Goal: Task Accomplishment & Management: Manage account settings

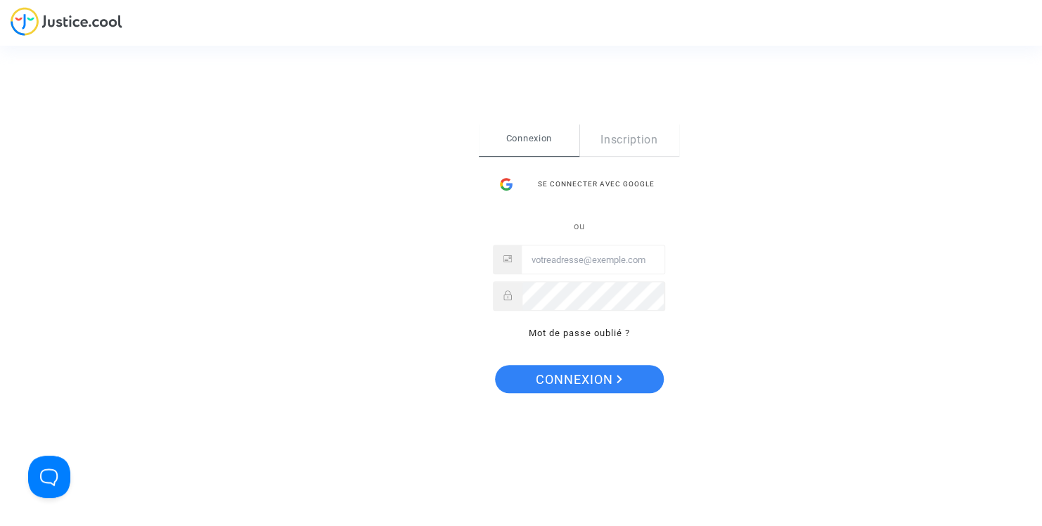
type input "contact@heliofinance.fr"
click at [647, 389] on button "Connexion" at bounding box center [579, 379] width 169 height 28
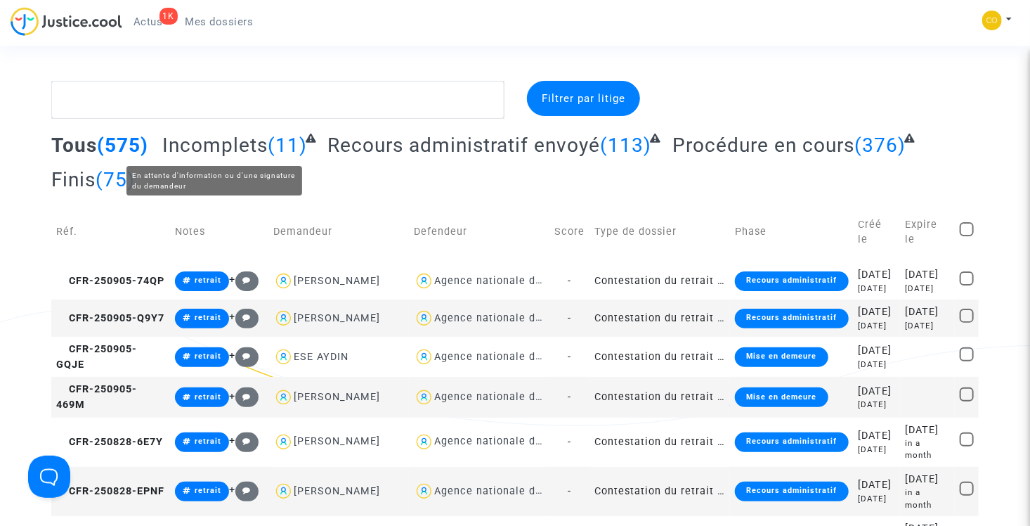
click at [241, 146] on span "Incomplets" at bounding box center [214, 145] width 105 height 23
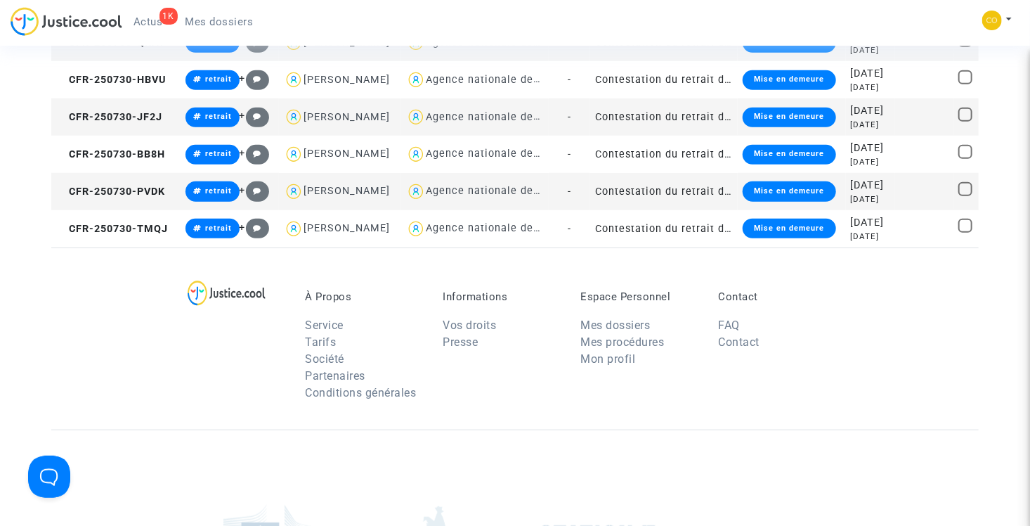
scroll to position [422, 0]
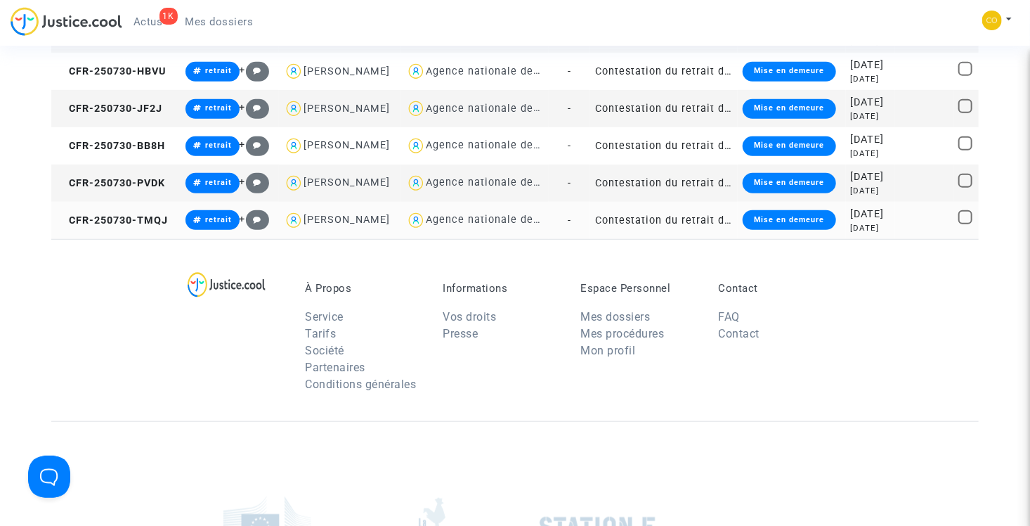
click at [643, 239] on td "Contestation du retrait de [PERSON_NAME] par l'ANAH (mandataire)" at bounding box center [664, 220] width 148 height 37
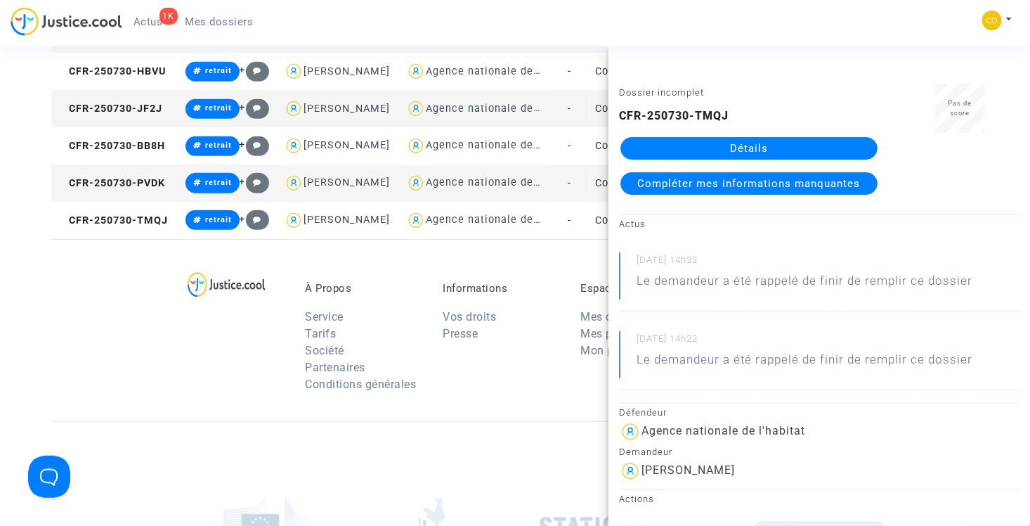
click at [743, 146] on link "Détails" at bounding box center [749, 148] width 257 height 22
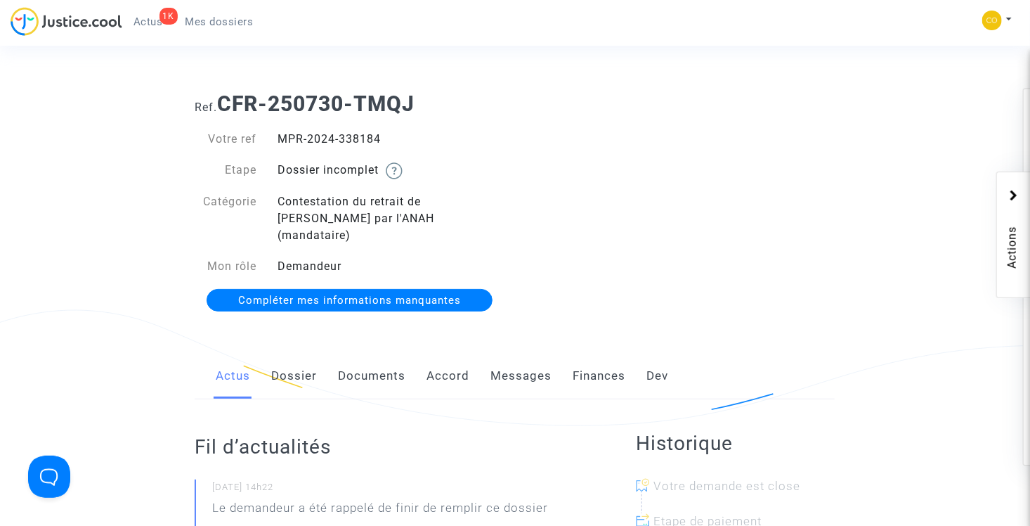
click at [383, 374] on link "Documents" at bounding box center [371, 376] width 67 height 46
click at [367, 363] on link "Documents" at bounding box center [371, 376] width 67 height 46
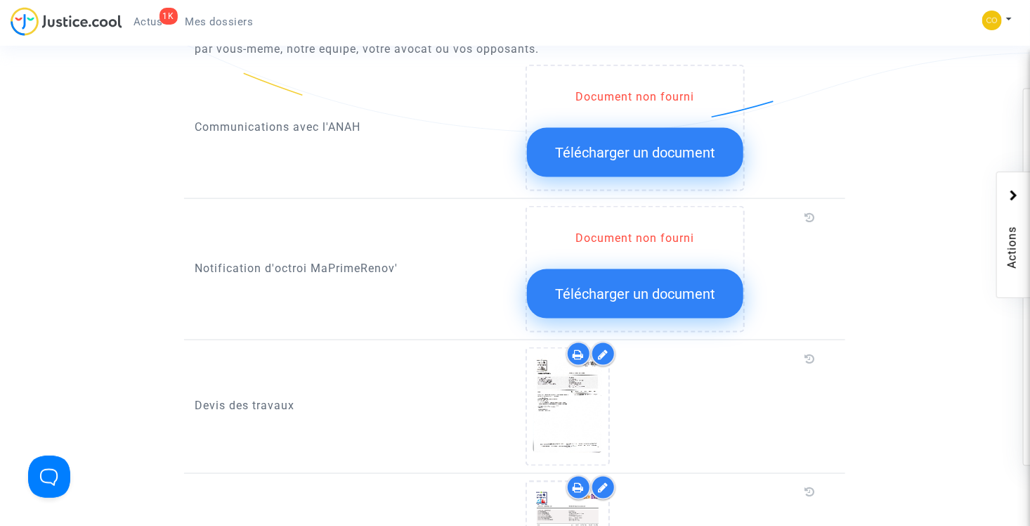
scroll to position [843, 0]
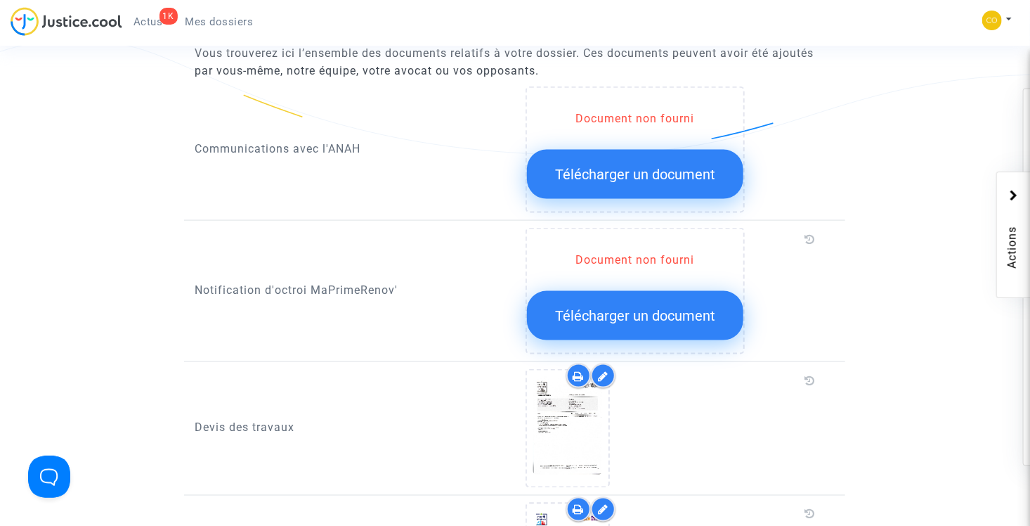
click at [662, 307] on span "Télécharger un document" at bounding box center [635, 315] width 160 height 17
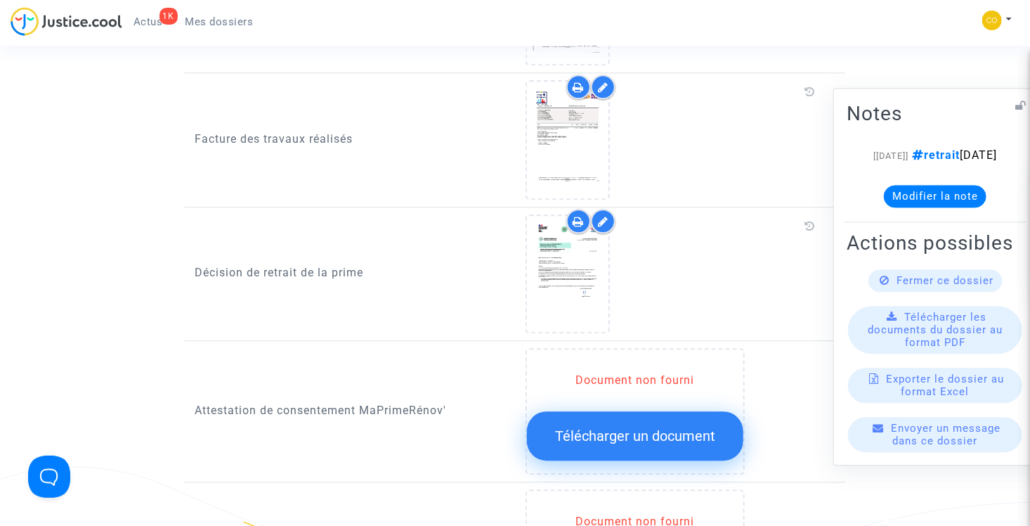
scroll to position [1556, 0]
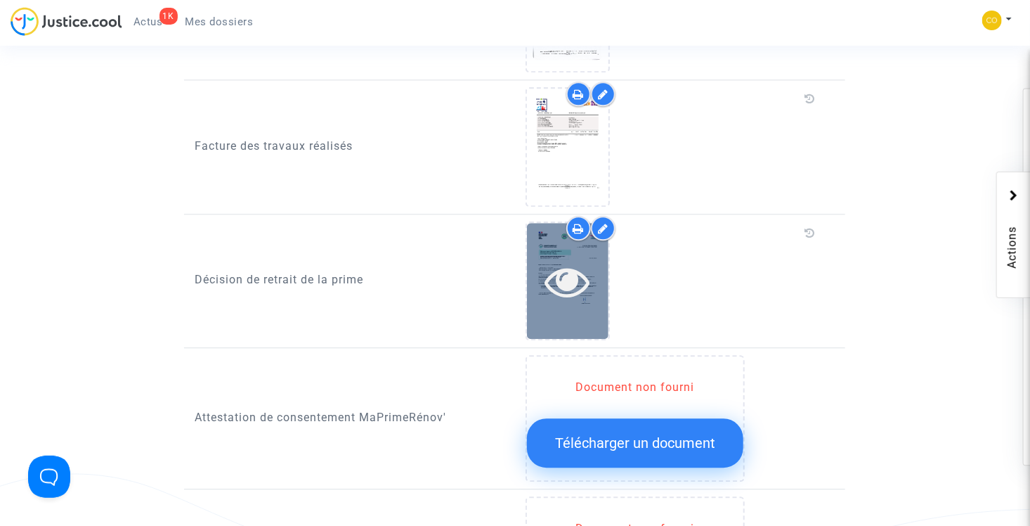
click at [576, 259] on icon at bounding box center [568, 281] width 46 height 45
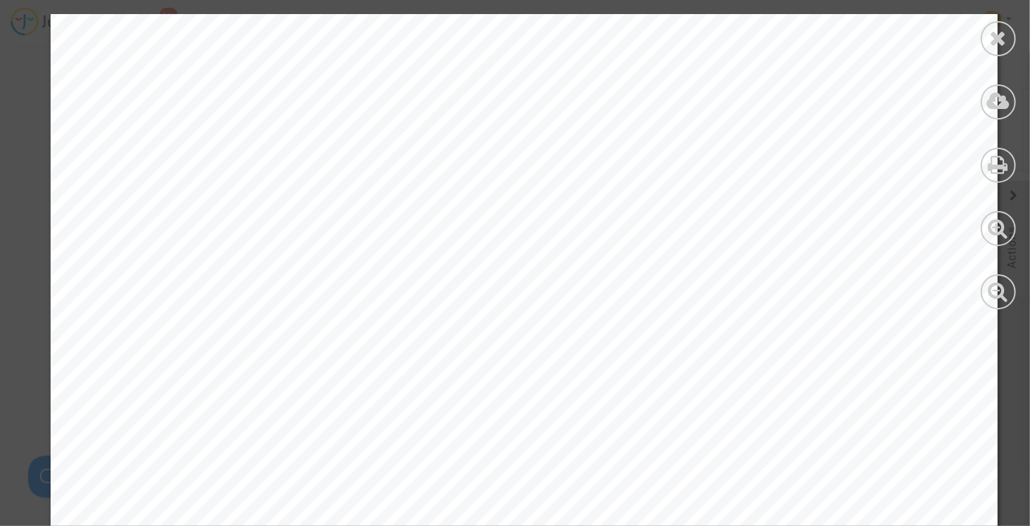
scroll to position [0, 0]
click at [997, 37] on icon at bounding box center [999, 37] width 18 height 21
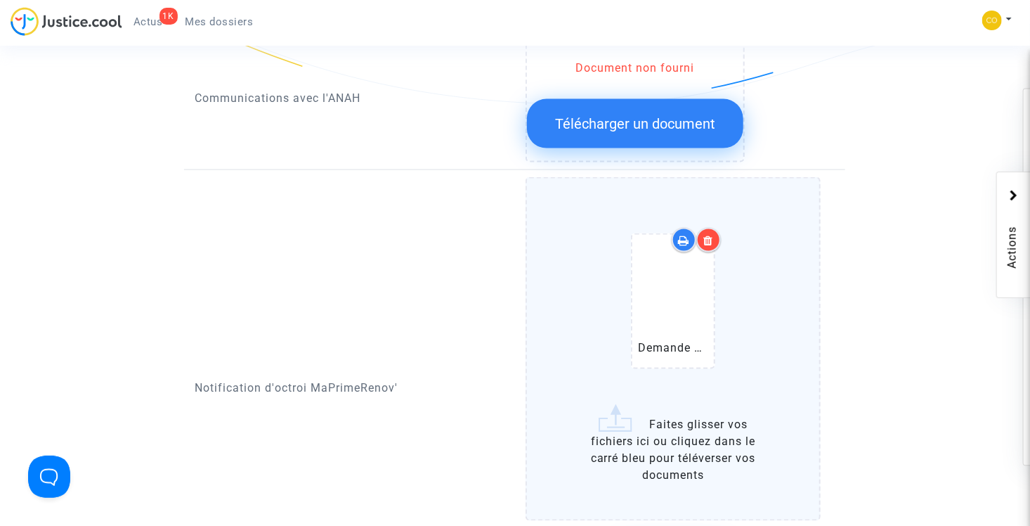
scroll to position [1064, 0]
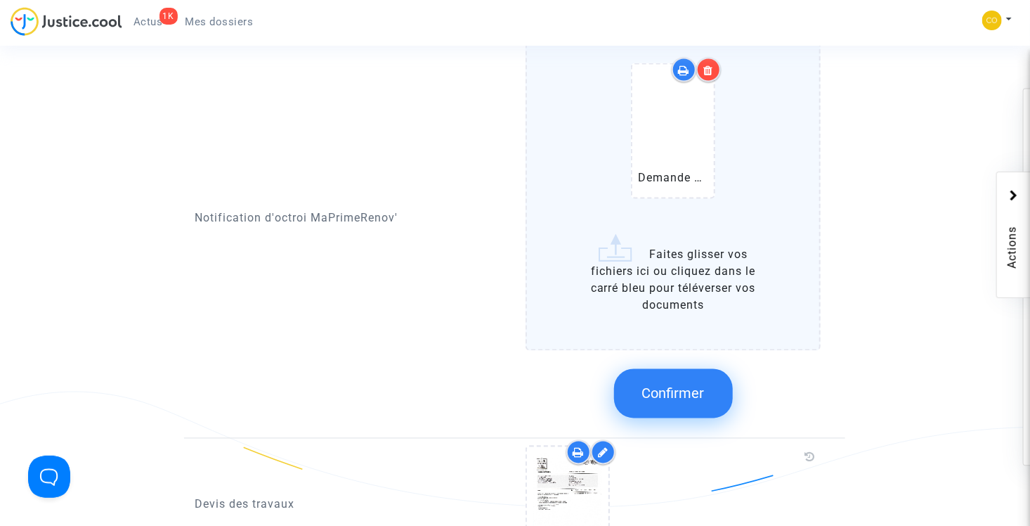
click at [691, 385] on button "Confirmer" at bounding box center [673, 393] width 119 height 49
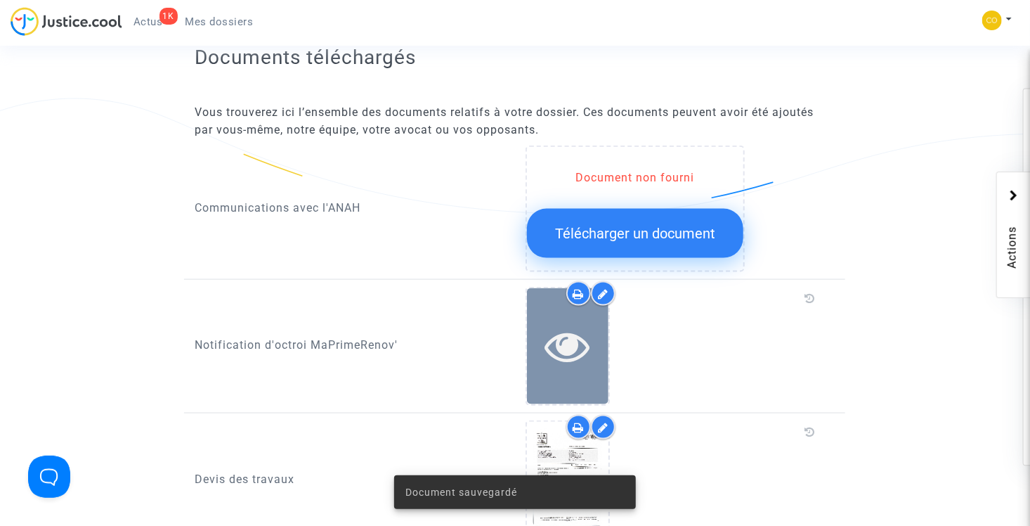
scroll to position [783, 0]
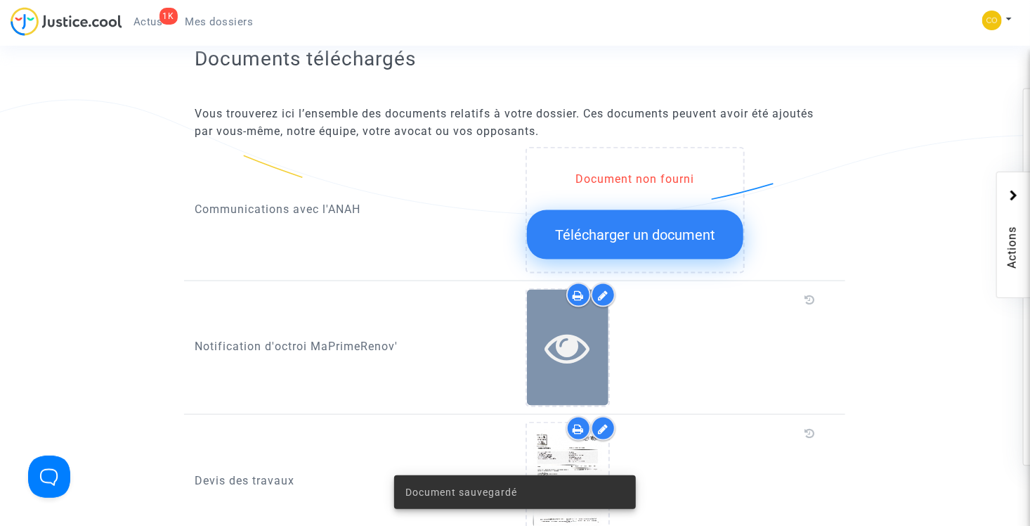
click at [576, 330] on icon at bounding box center [568, 347] width 46 height 45
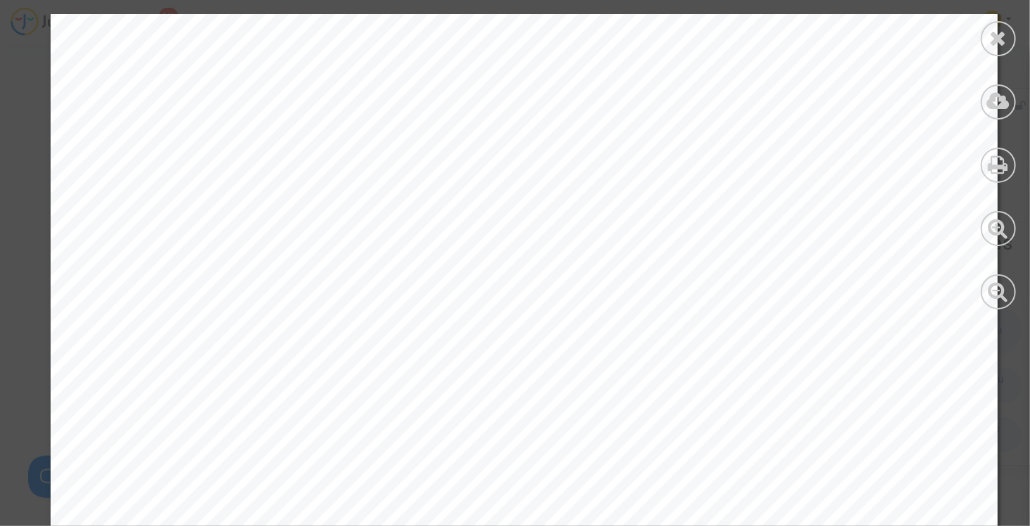
scroll to position [0, 0]
click at [985, 41] on div at bounding box center [998, 38] width 35 height 35
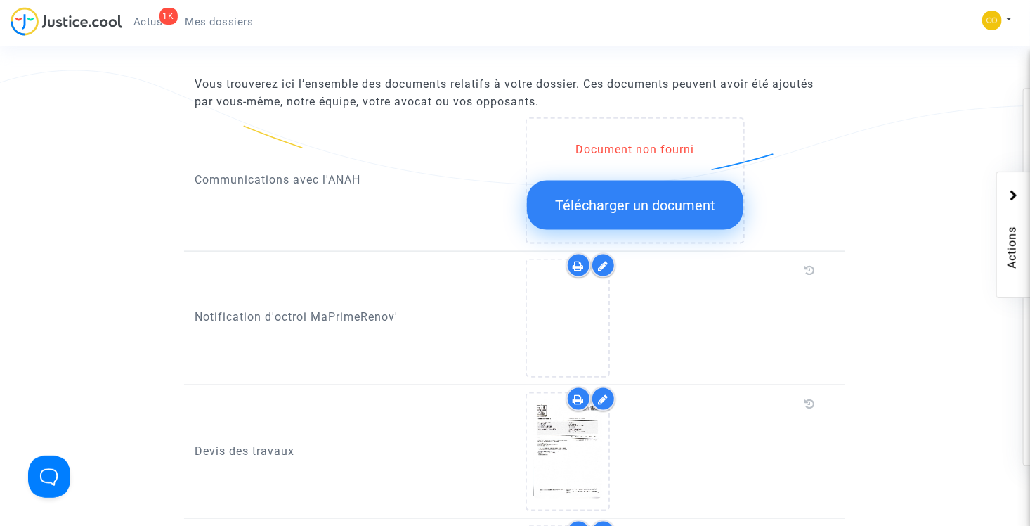
scroll to position [817, 0]
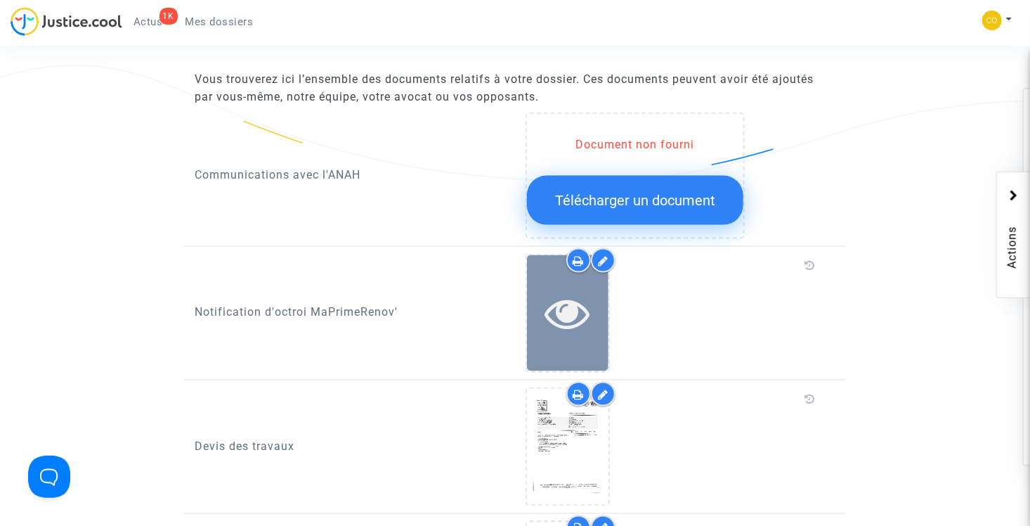
click at [568, 295] on icon at bounding box center [568, 312] width 46 height 45
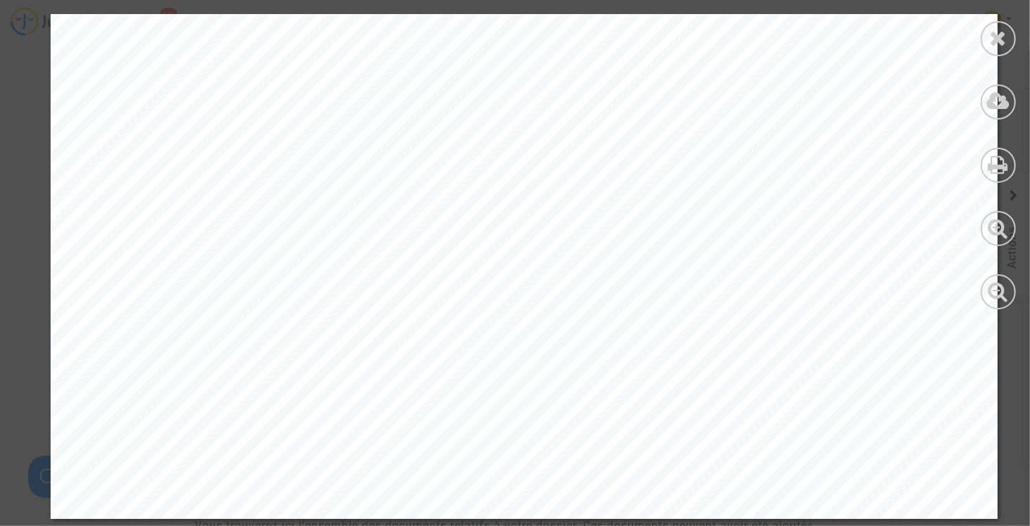
scroll to position [422, 0]
click at [993, 43] on icon at bounding box center [999, 37] width 18 height 21
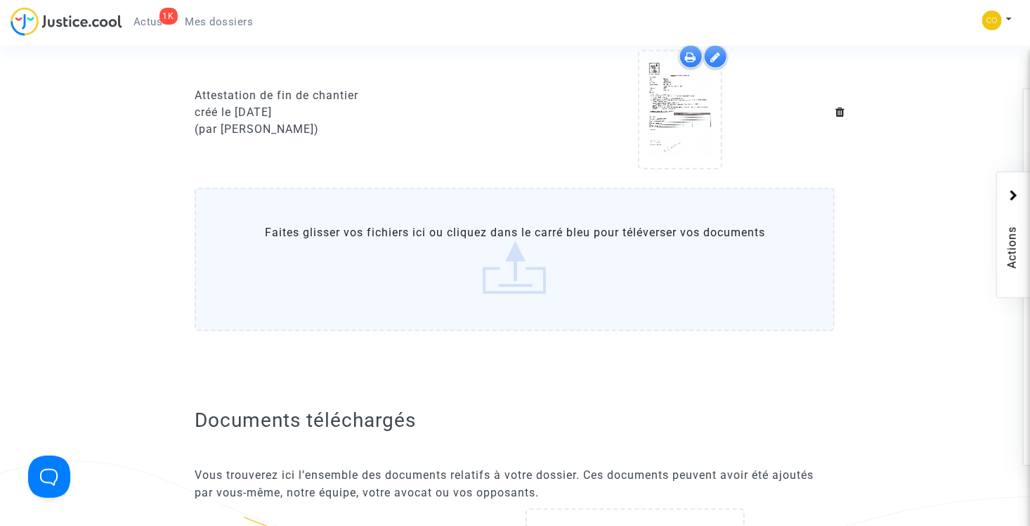
scroll to position [0, 0]
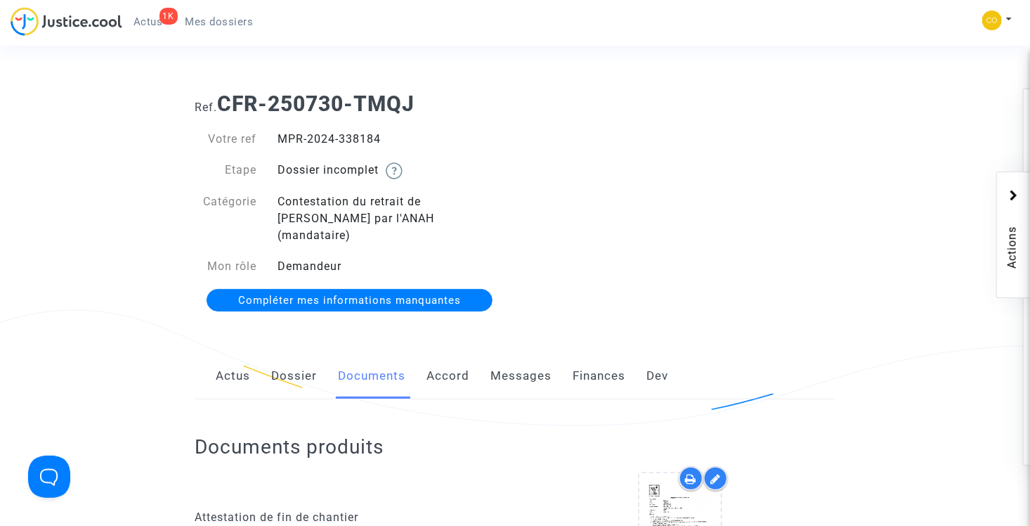
click at [229, 358] on link "Actus" at bounding box center [233, 376] width 34 height 46
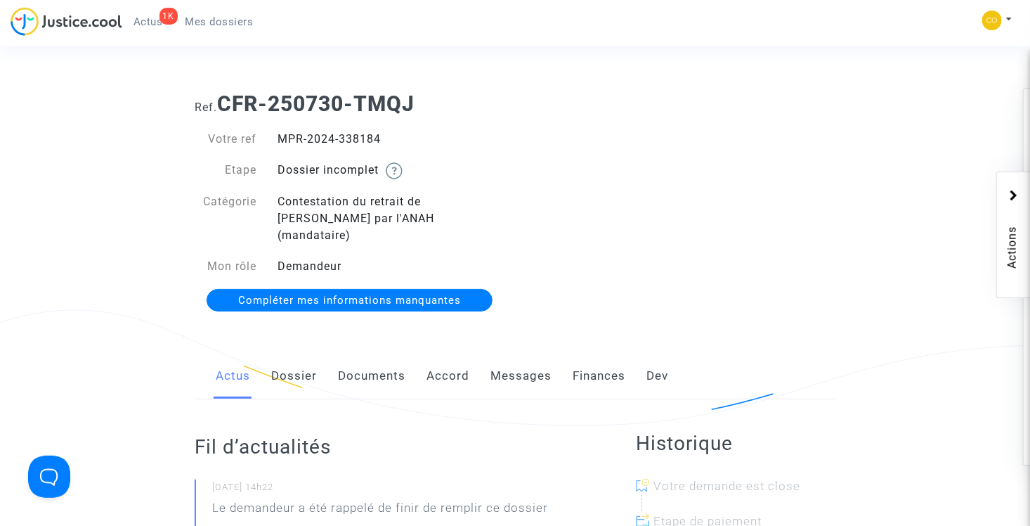
click at [214, 22] on span "Mes dossiers" at bounding box center [220, 21] width 68 height 13
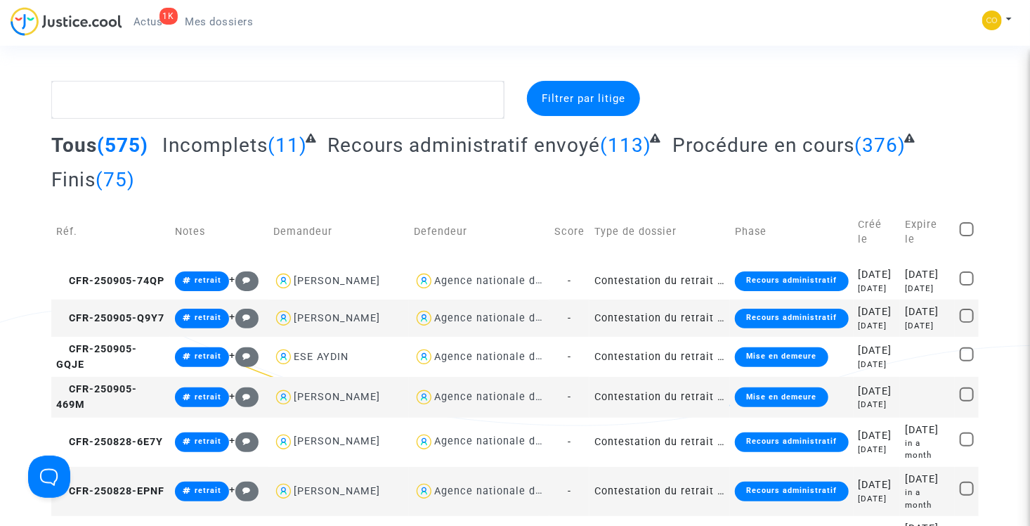
click at [211, 148] on span "Incomplets" at bounding box center [214, 145] width 105 height 23
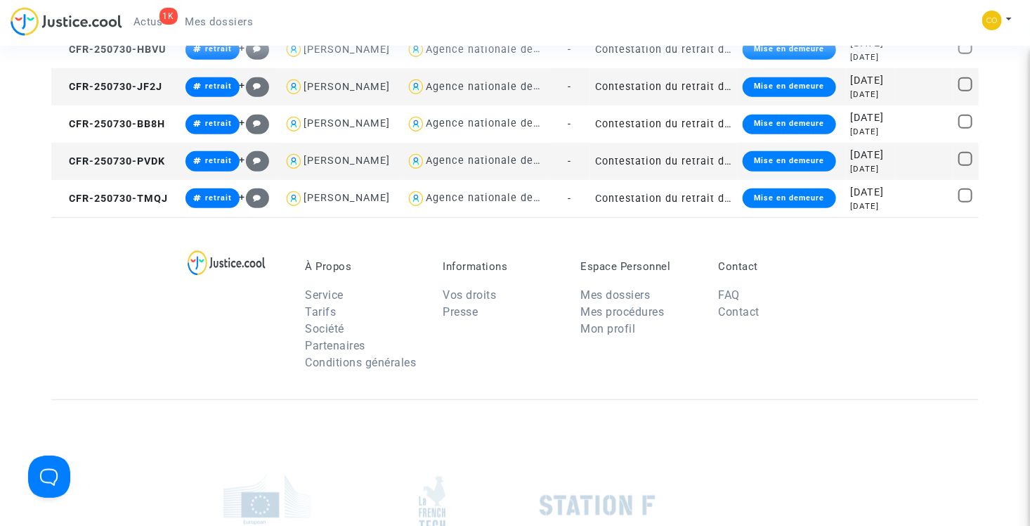
scroll to position [633, 0]
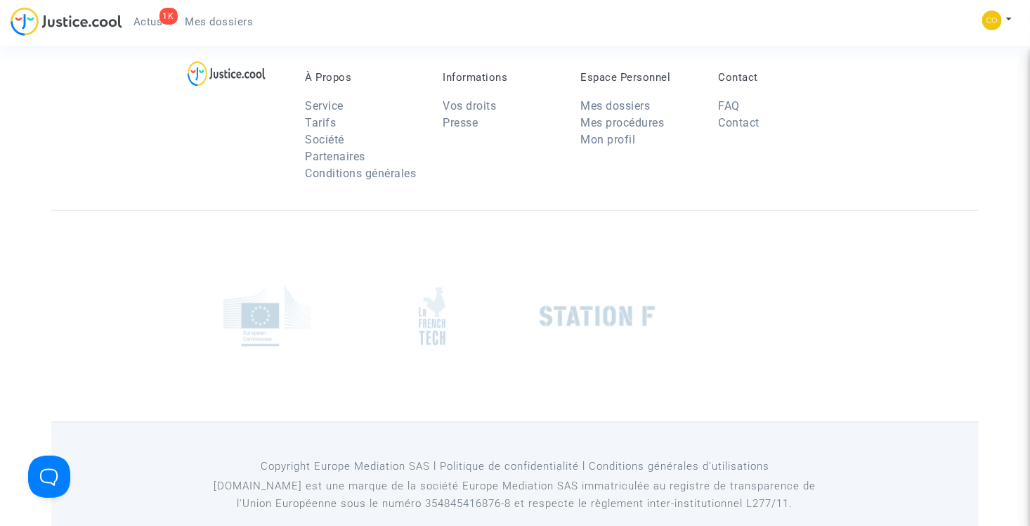
type textarea "@"CINDY CHAPUT" @"LFC & Pitcher Avocat""
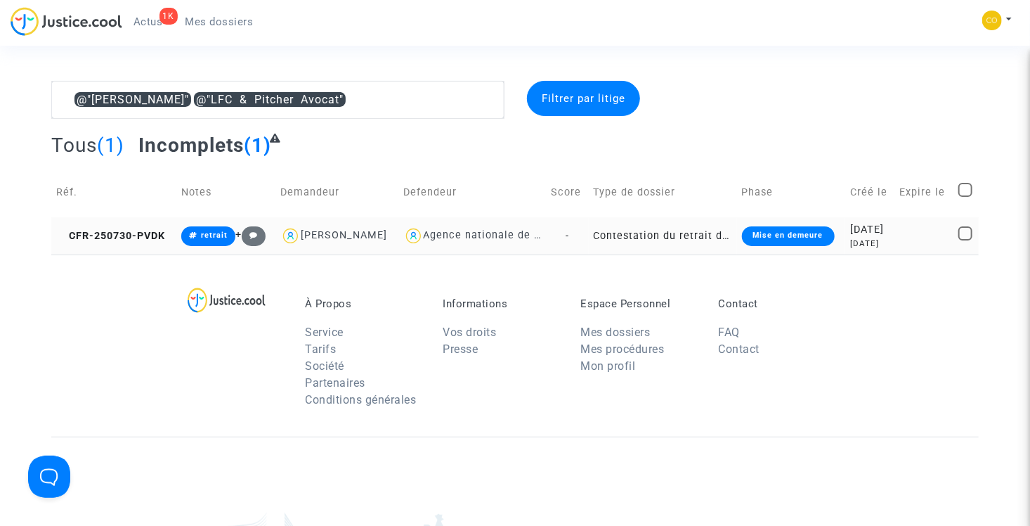
click at [659, 233] on td "Contestation du retrait de [PERSON_NAME] par l'ANAH (mandataire)" at bounding box center [663, 235] width 148 height 37
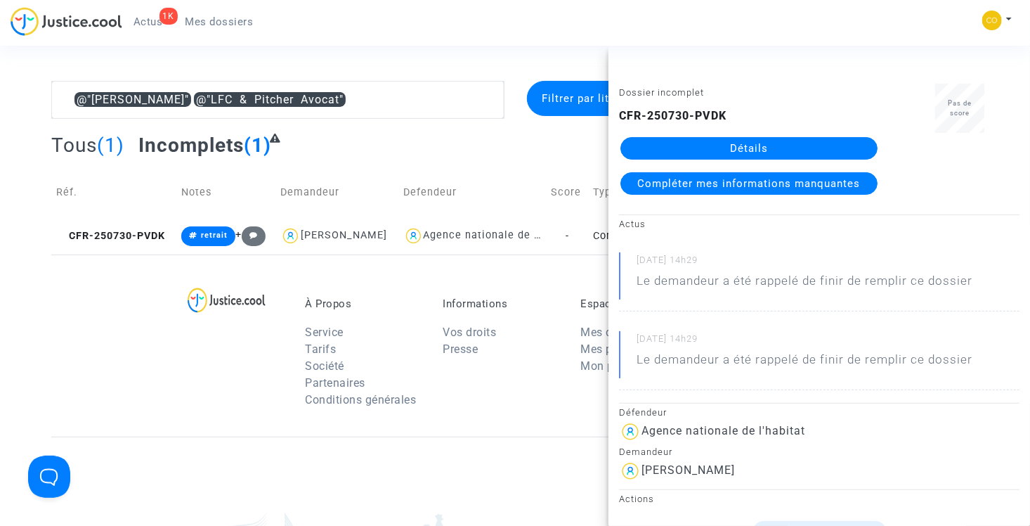
click at [753, 143] on link "Détails" at bounding box center [749, 148] width 257 height 22
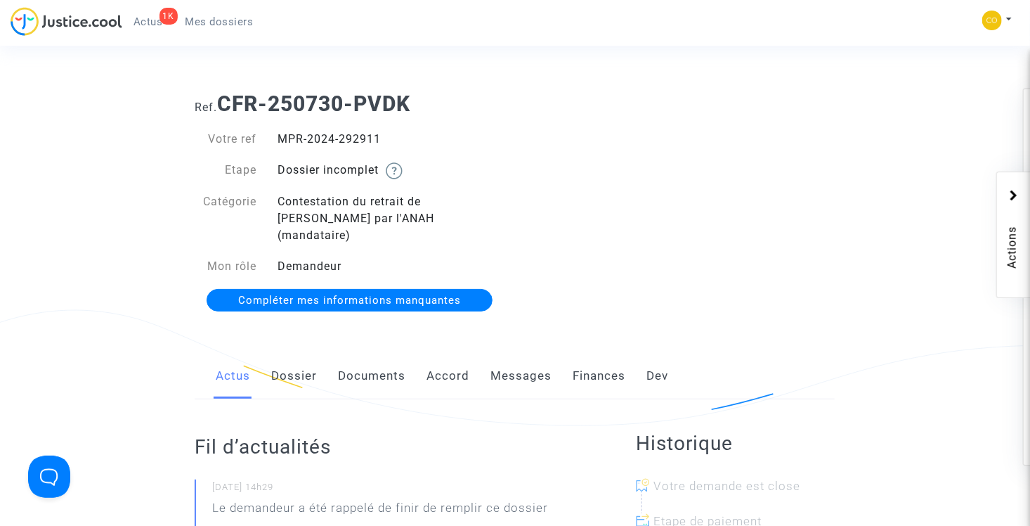
click at [377, 363] on link "Documents" at bounding box center [371, 376] width 67 height 46
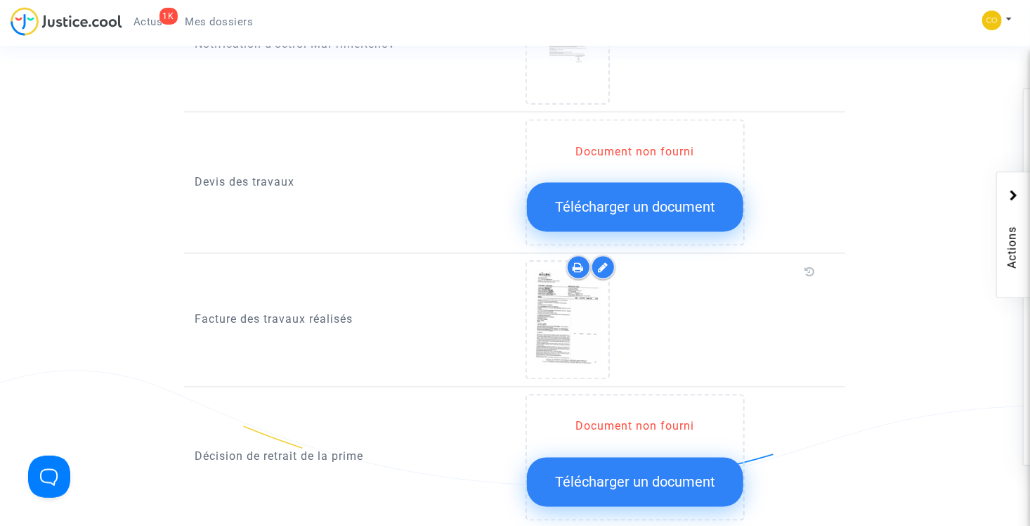
scroll to position [1336, 0]
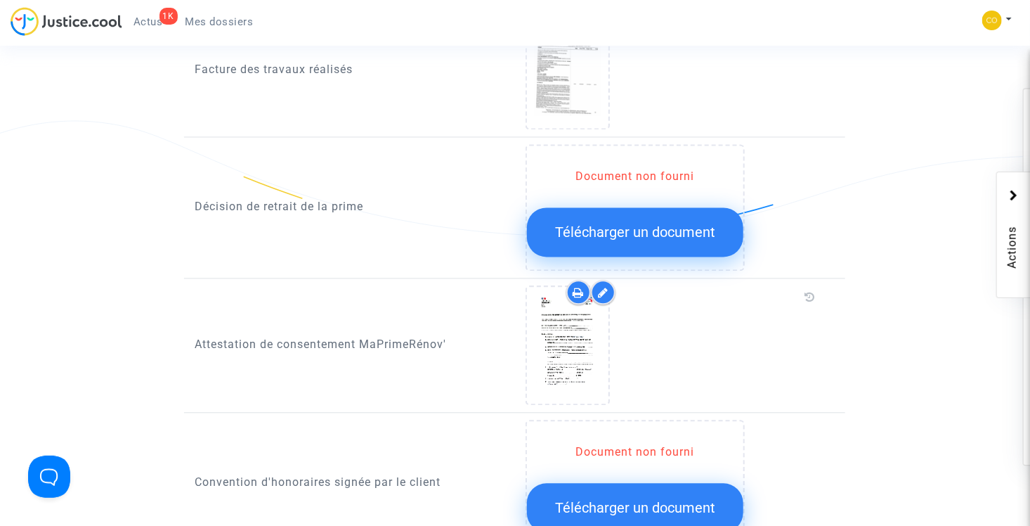
click at [671, 221] on button "Télécharger un document" at bounding box center [635, 231] width 216 height 49
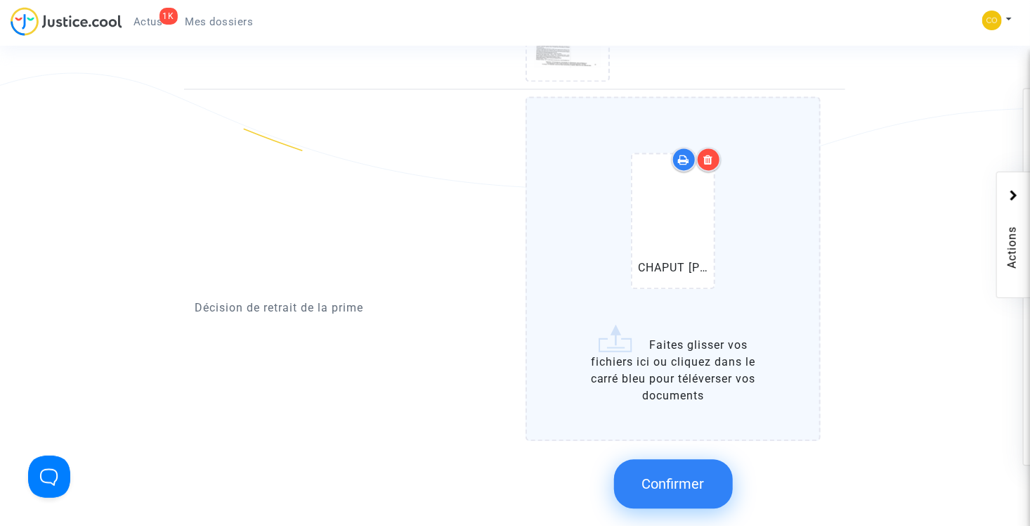
scroll to position [1406, 0]
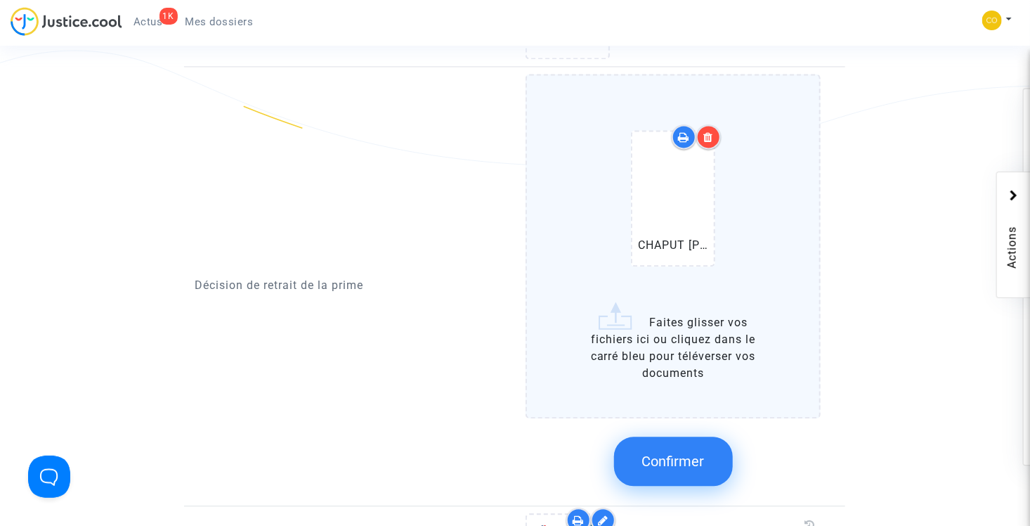
click at [676, 437] on button "Confirmer" at bounding box center [673, 461] width 119 height 49
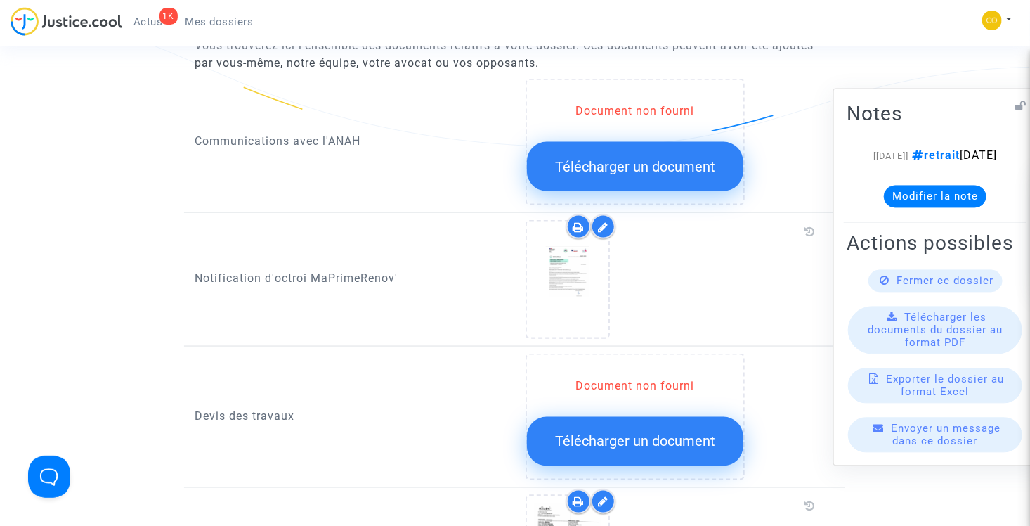
scroll to position [884, 0]
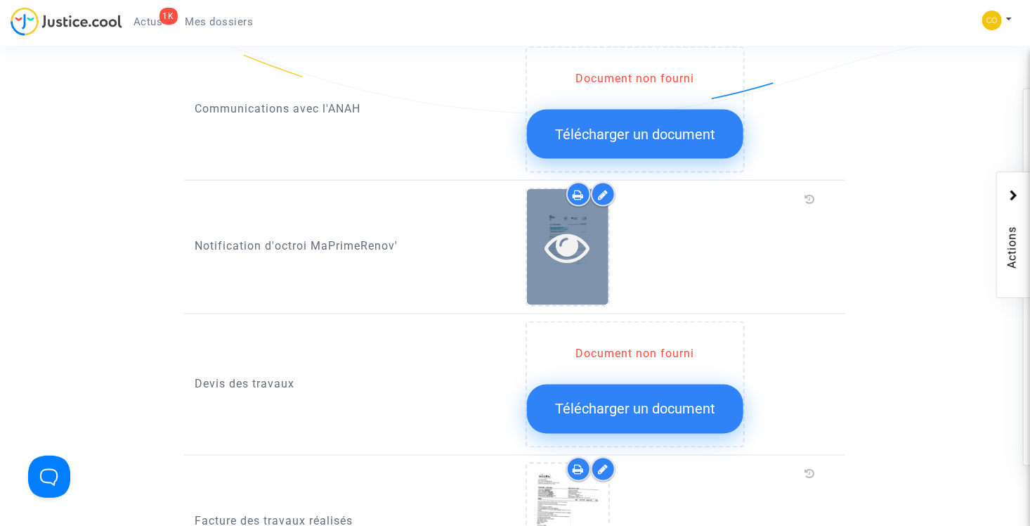
click at [567, 233] on icon at bounding box center [568, 246] width 46 height 45
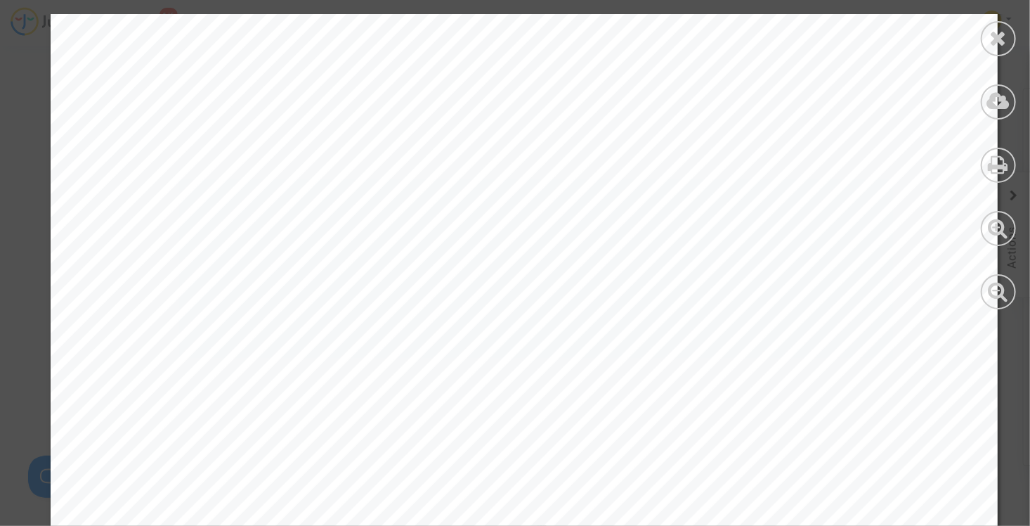
scroll to position [211, 0]
click at [1002, 35] on icon at bounding box center [999, 37] width 18 height 21
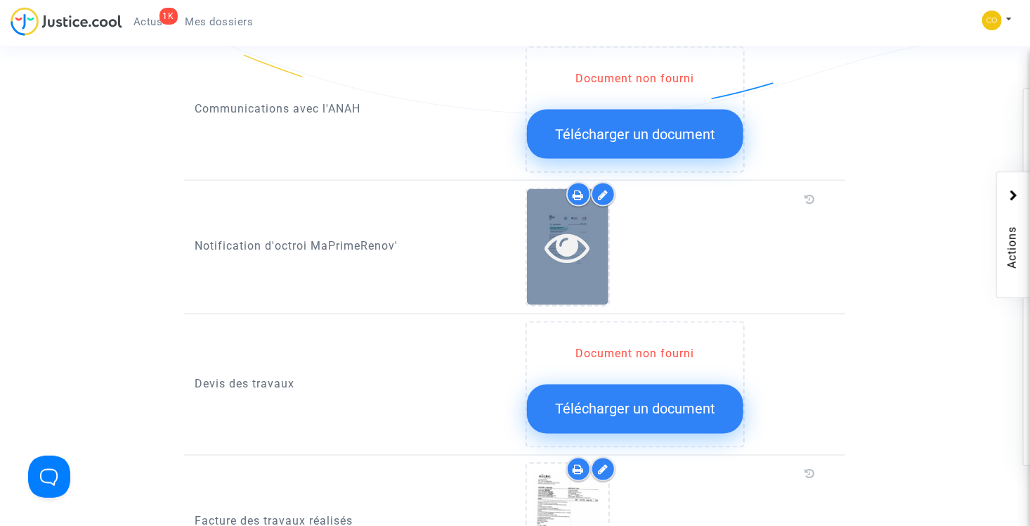
click at [571, 228] on icon at bounding box center [568, 246] width 46 height 45
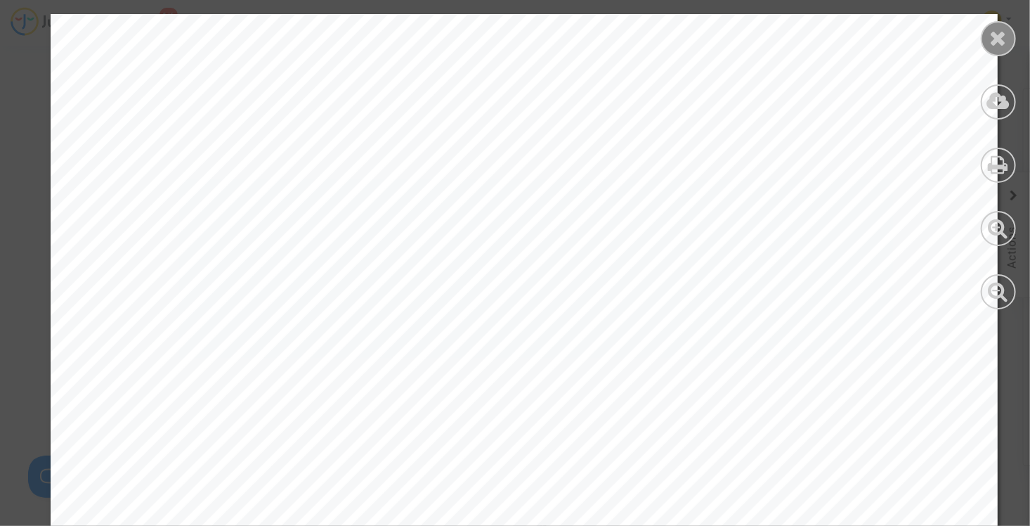
click at [988, 41] on div at bounding box center [998, 38] width 35 height 35
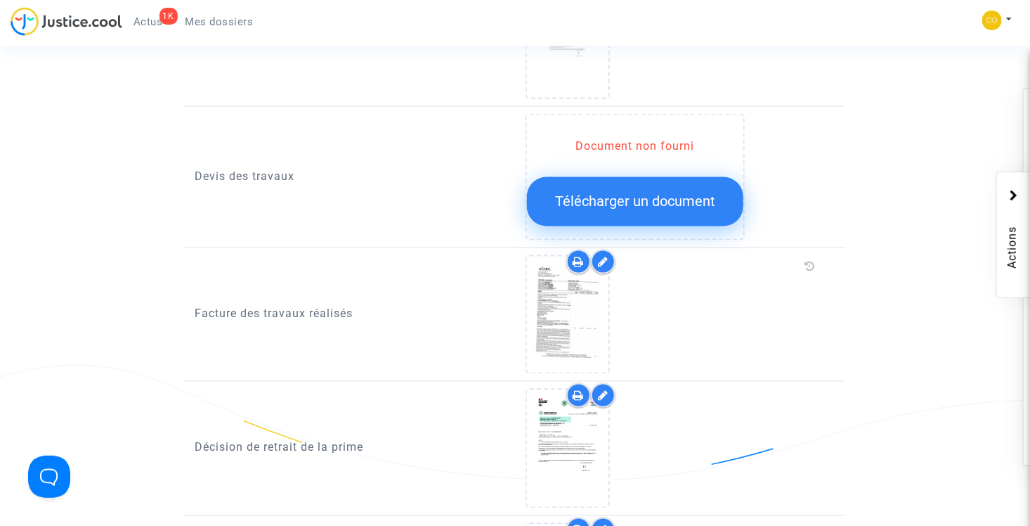
scroll to position [1094, 0]
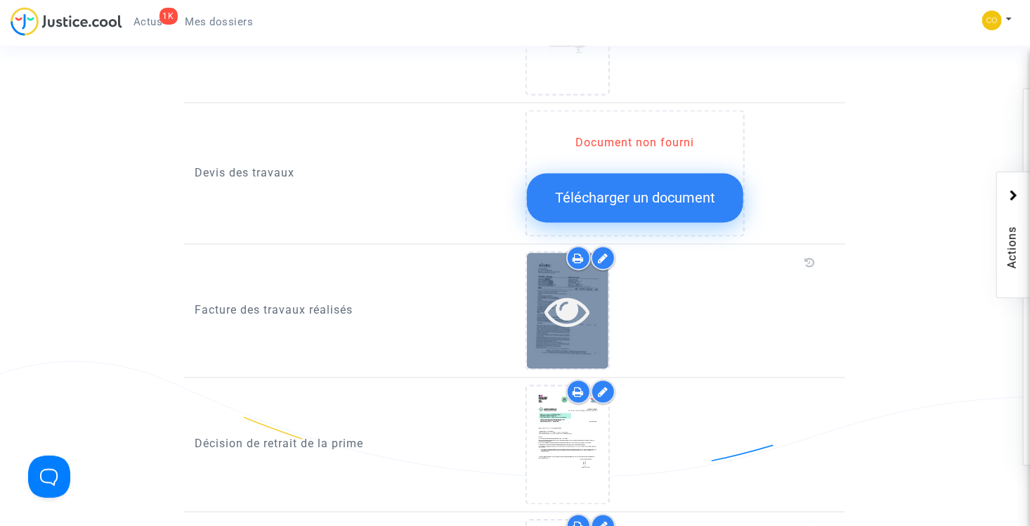
click at [574, 293] on icon at bounding box center [568, 311] width 46 height 45
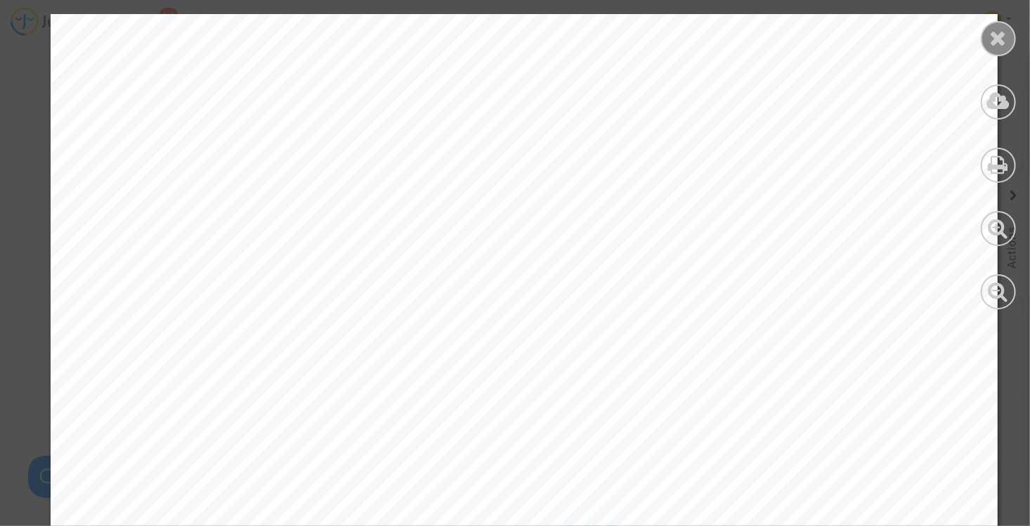
click at [1004, 37] on icon at bounding box center [999, 37] width 18 height 21
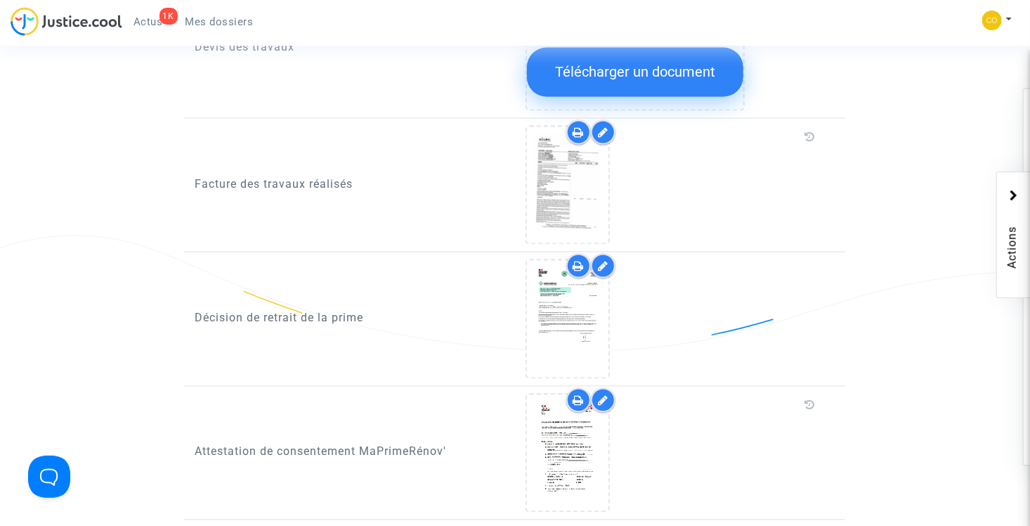
scroll to position [1305, 0]
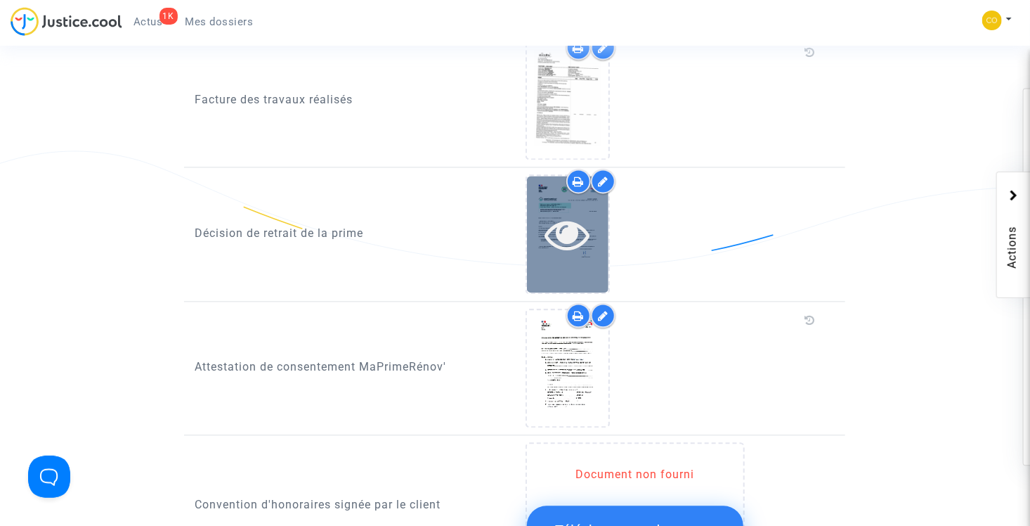
click at [573, 212] on icon at bounding box center [568, 234] width 46 height 45
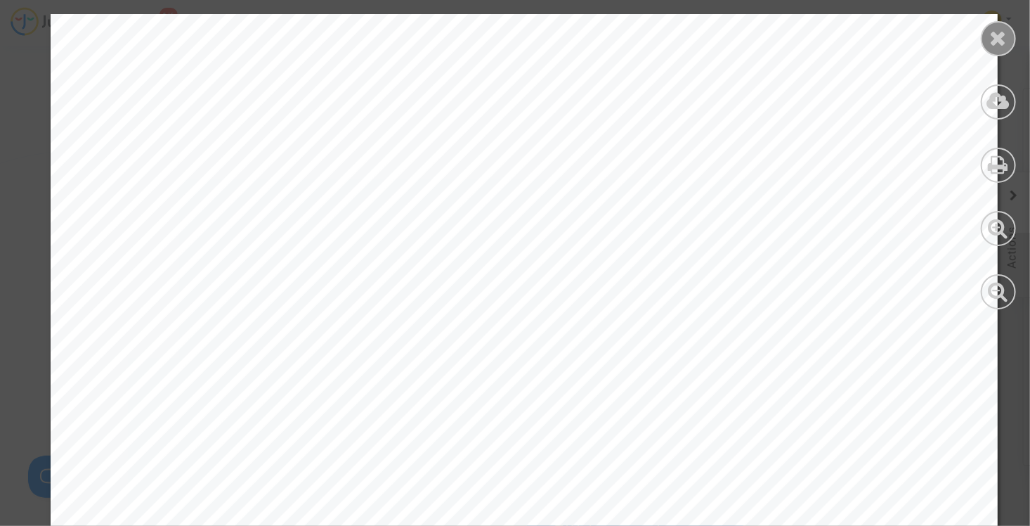
click at [1002, 42] on icon at bounding box center [999, 37] width 18 height 21
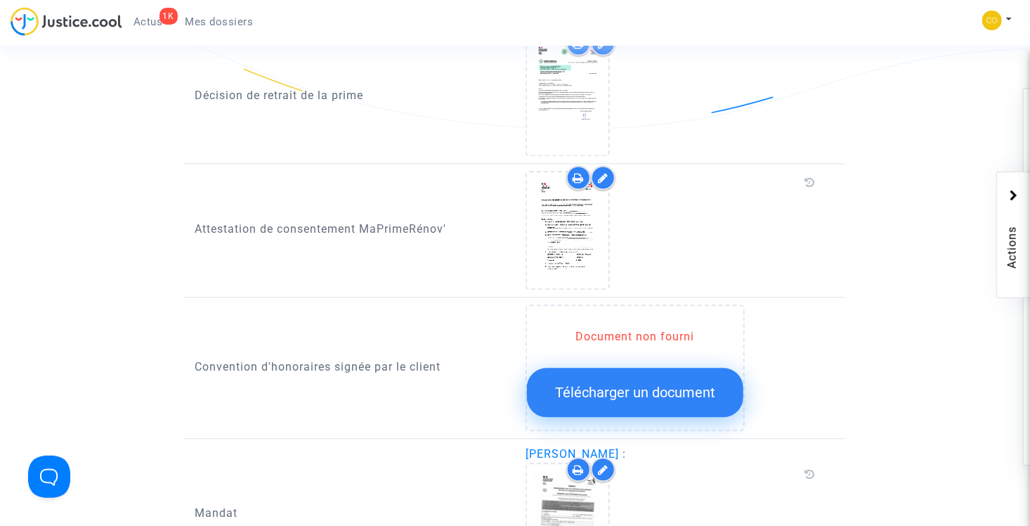
scroll to position [1446, 0]
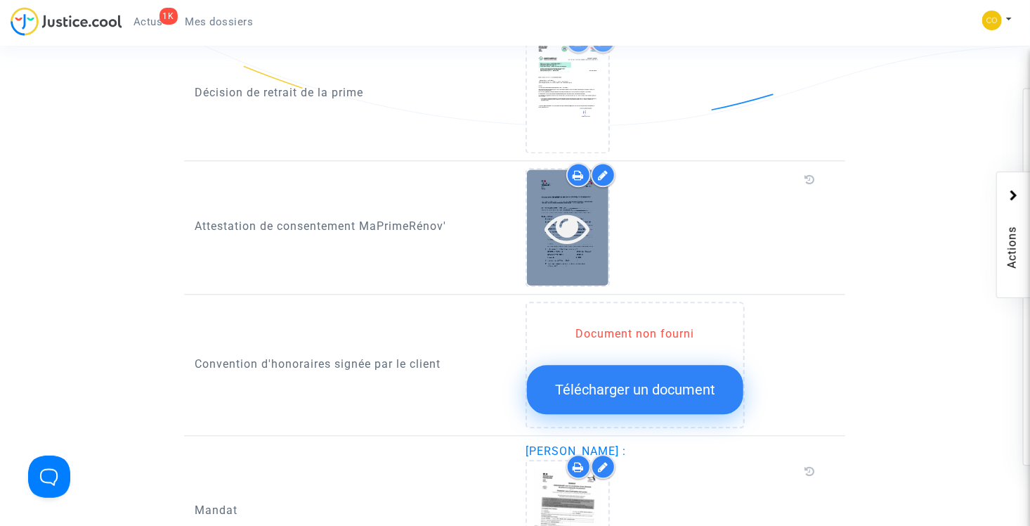
click at [564, 214] on icon at bounding box center [568, 227] width 46 height 45
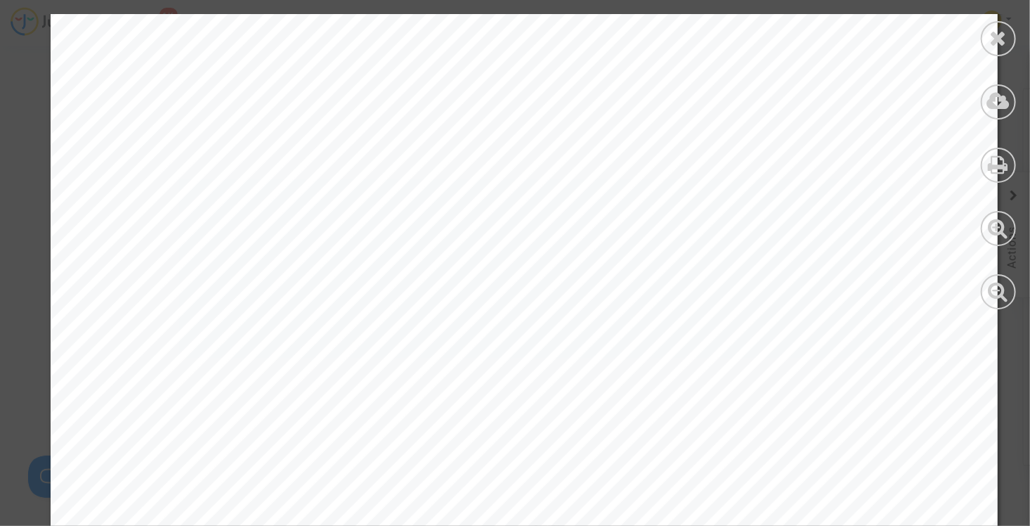
scroll to position [0, 0]
click at [1003, 43] on icon at bounding box center [999, 37] width 18 height 21
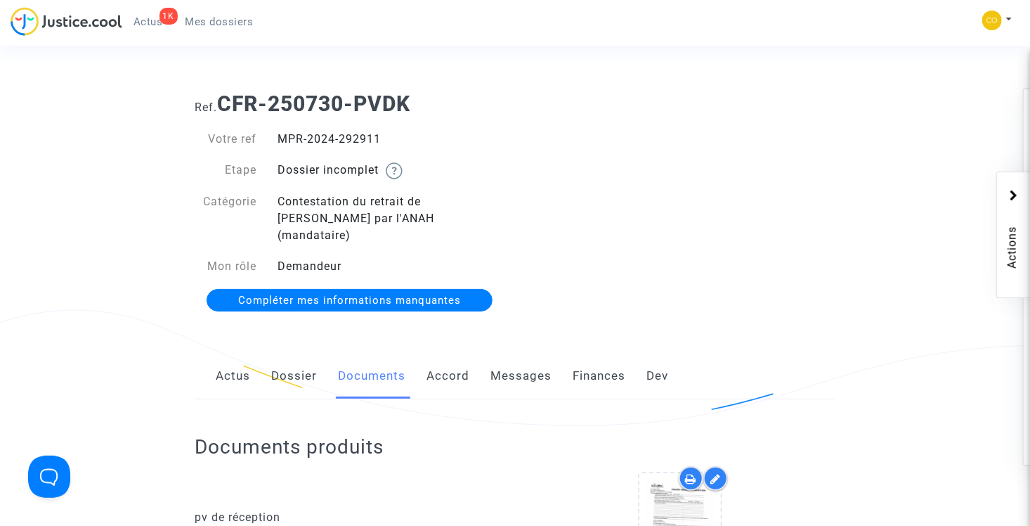
click at [203, 27] on span "Mes dossiers" at bounding box center [220, 21] width 68 height 13
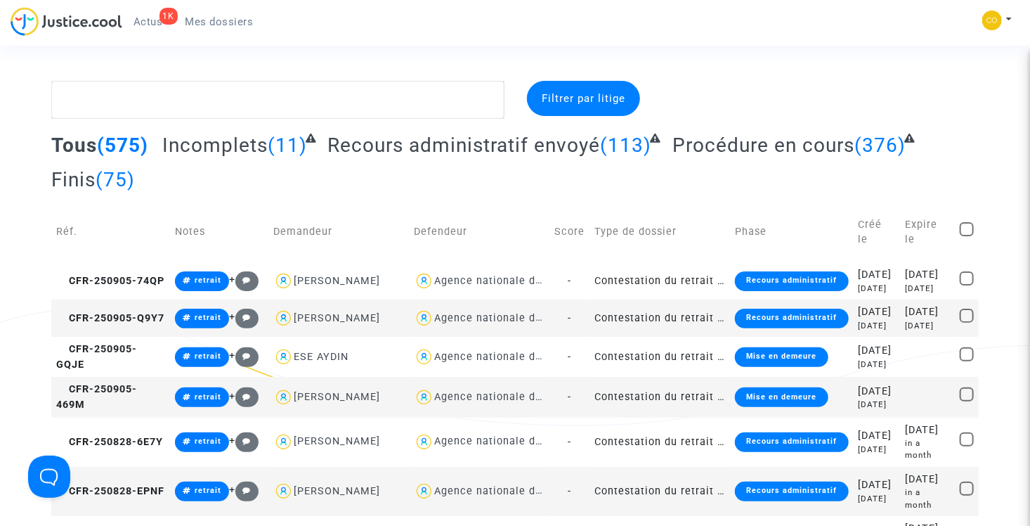
click at [241, 140] on span "Incomplets" at bounding box center [214, 145] width 105 height 23
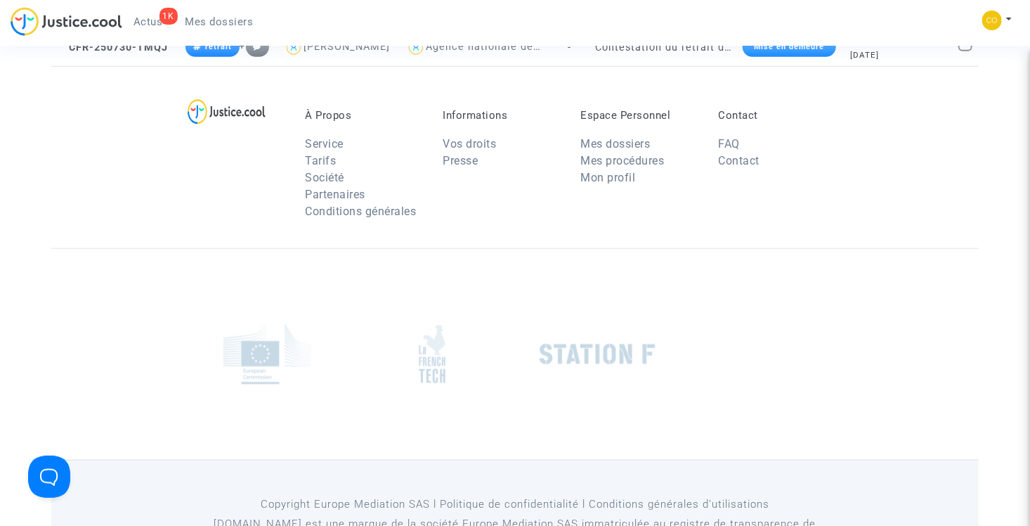
scroll to position [562, 0]
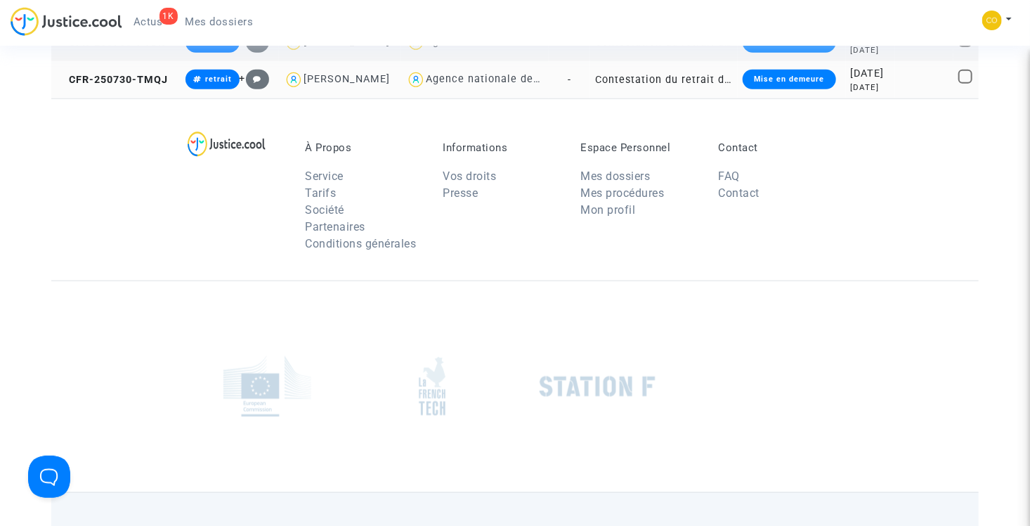
click at [671, 98] on td "Contestation du retrait de [PERSON_NAME] par l'ANAH (mandataire)" at bounding box center [664, 79] width 148 height 37
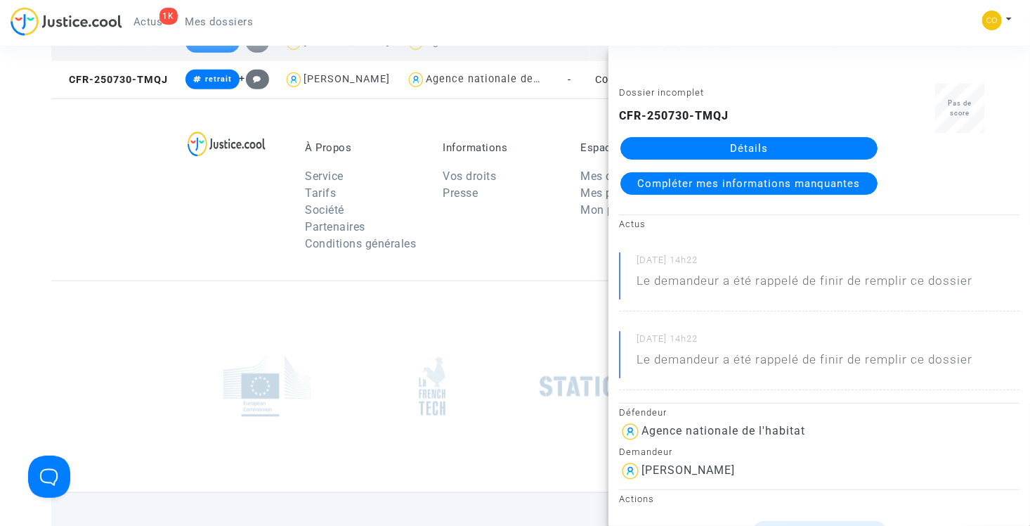
click at [737, 148] on link "Détails" at bounding box center [749, 148] width 257 height 22
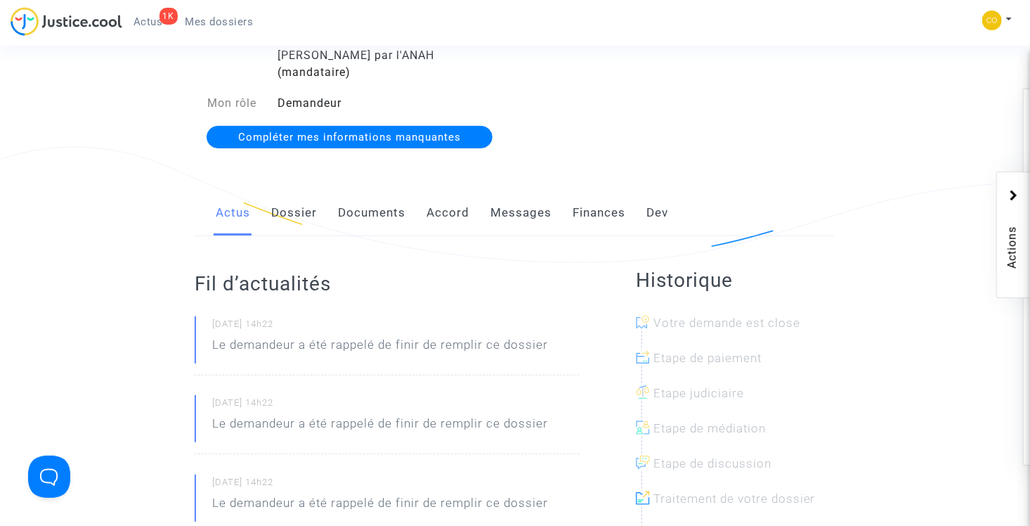
scroll to position [141, 0]
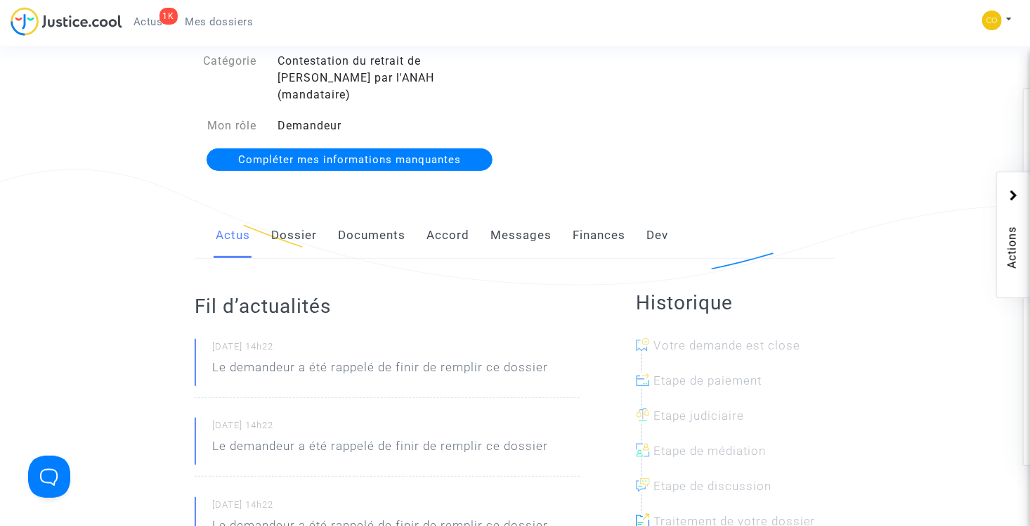
click at [383, 216] on link "Documents" at bounding box center [371, 235] width 67 height 46
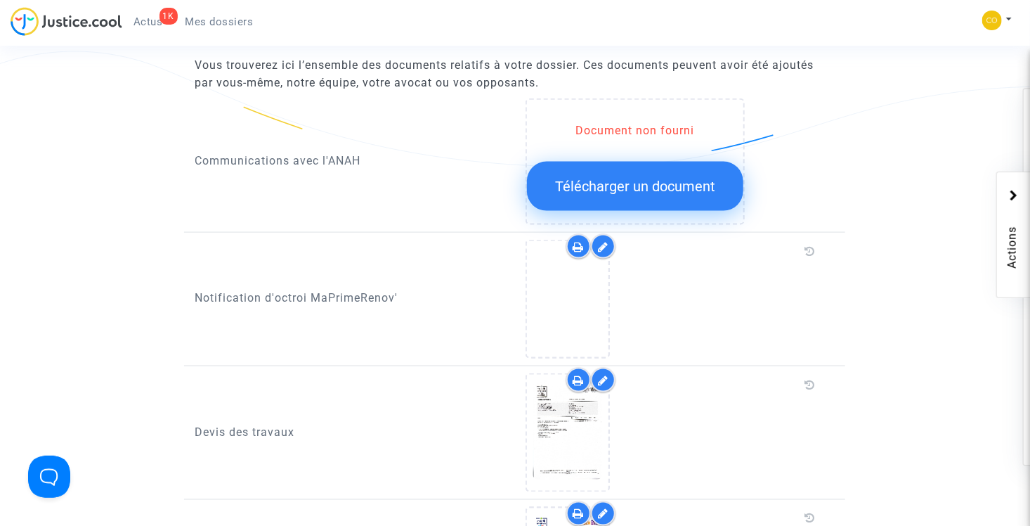
scroll to position [843, 0]
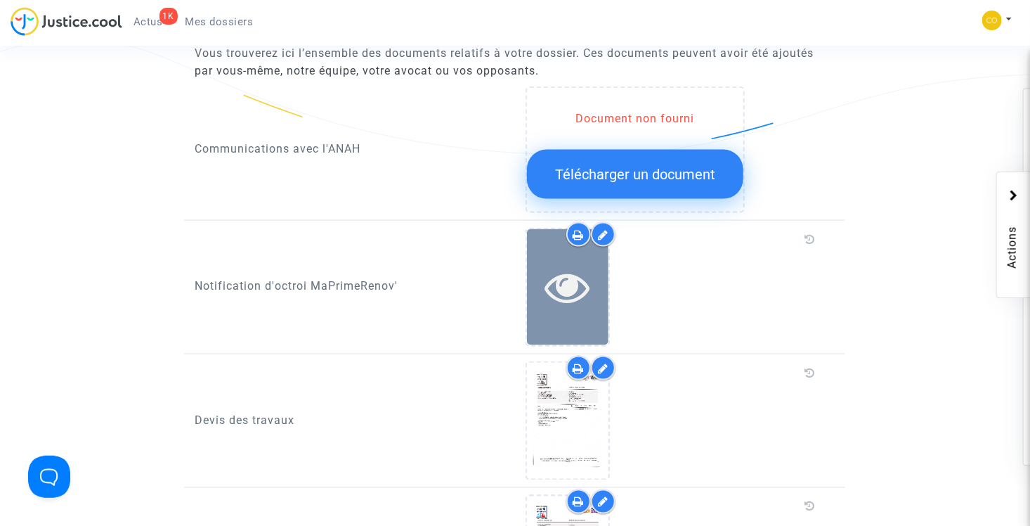
click at [577, 269] on icon at bounding box center [568, 286] width 46 height 45
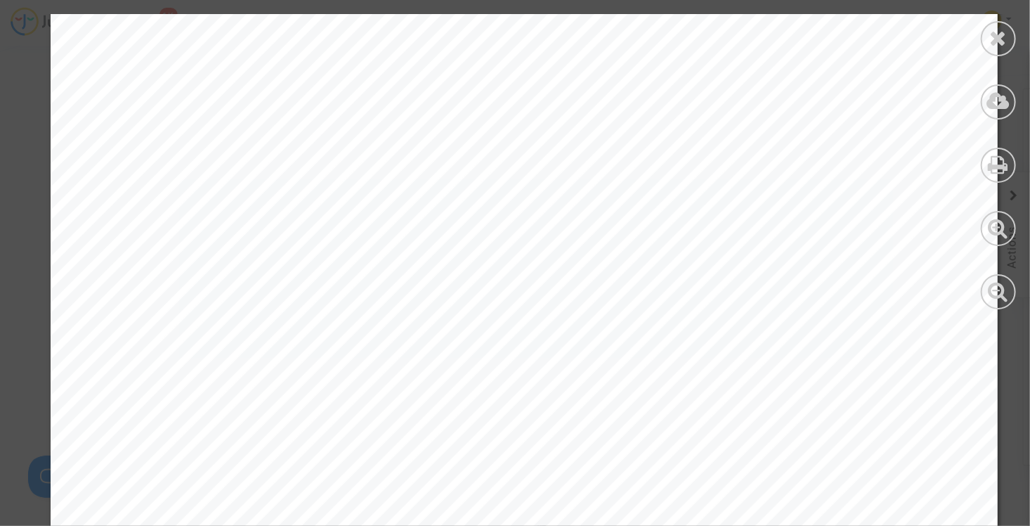
scroll to position [633, 0]
click at [1008, 34] on div at bounding box center [998, 38] width 35 height 35
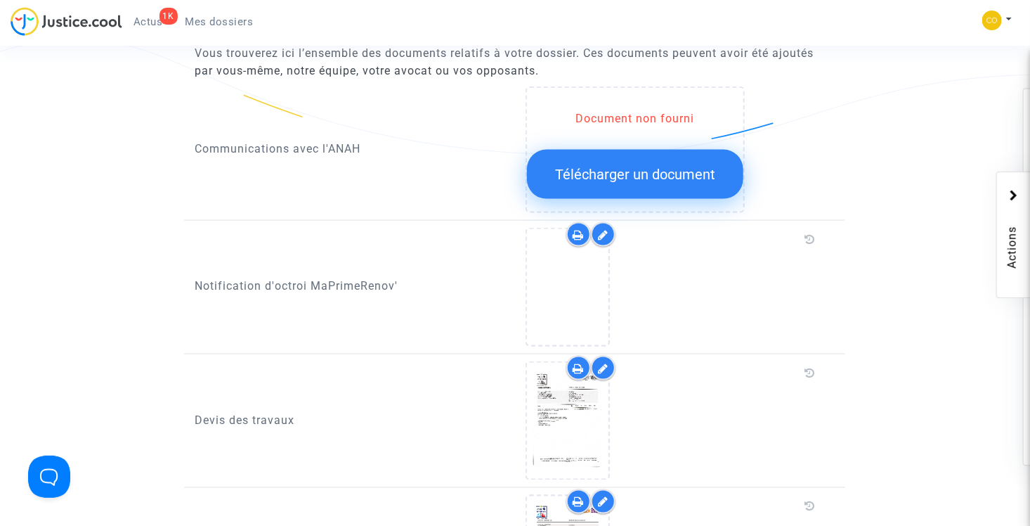
click at [602, 229] on icon at bounding box center [603, 234] width 11 height 11
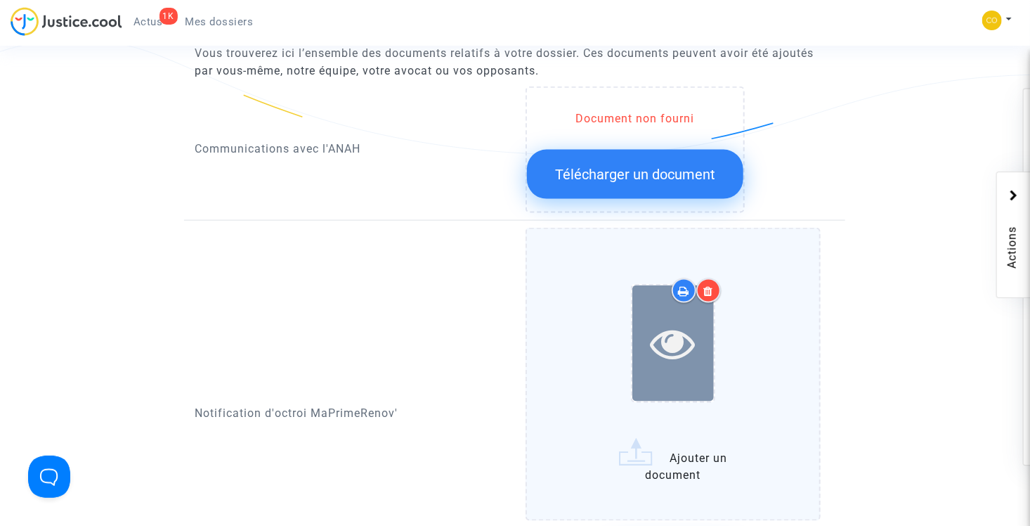
scroll to position [984, 0]
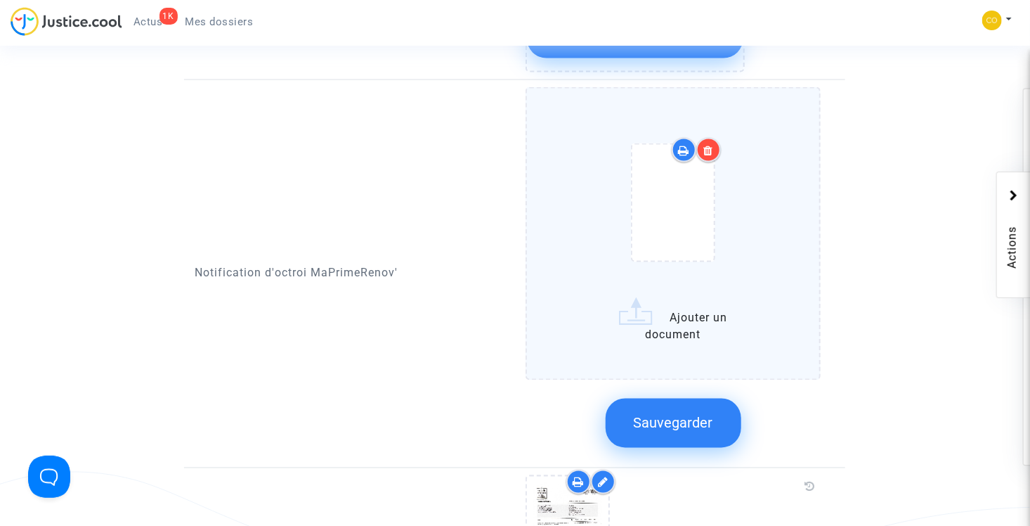
click at [708, 145] on icon at bounding box center [709, 150] width 10 height 11
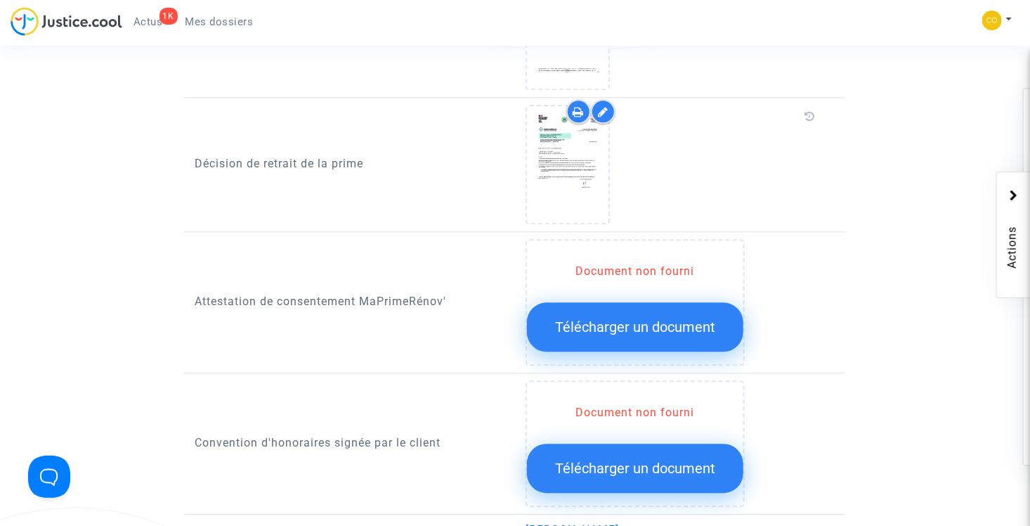
scroll to position [1546, 0]
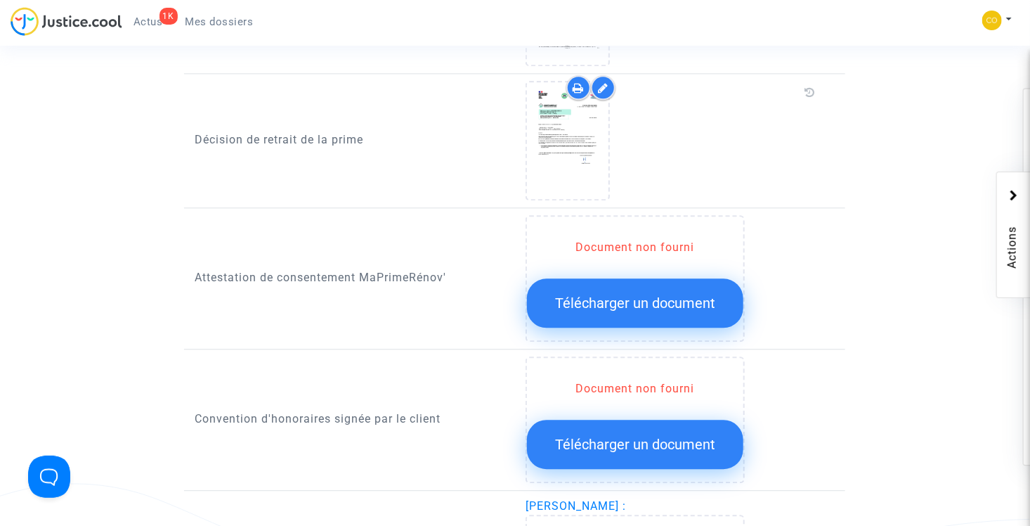
click at [659, 295] on span "Télécharger un document" at bounding box center [635, 303] width 160 height 17
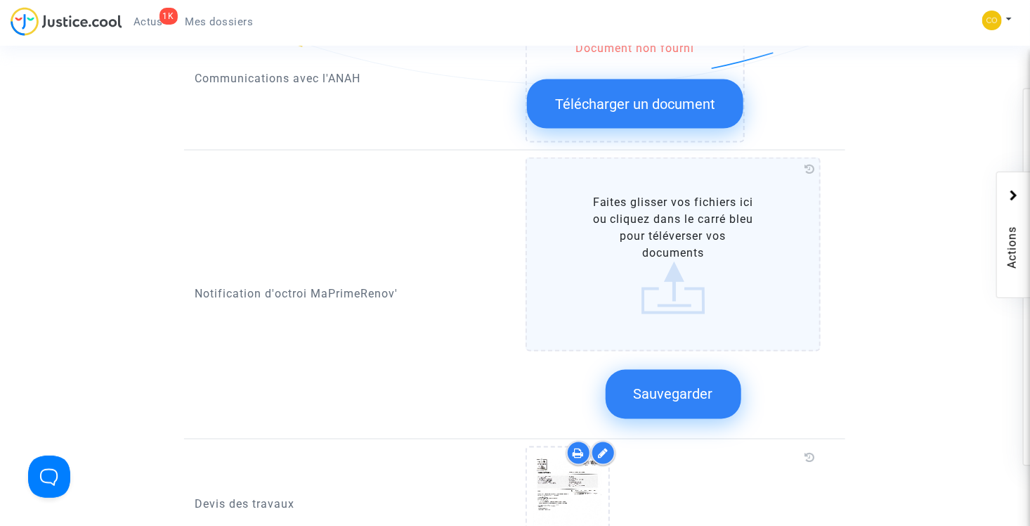
scroll to position [914, 0]
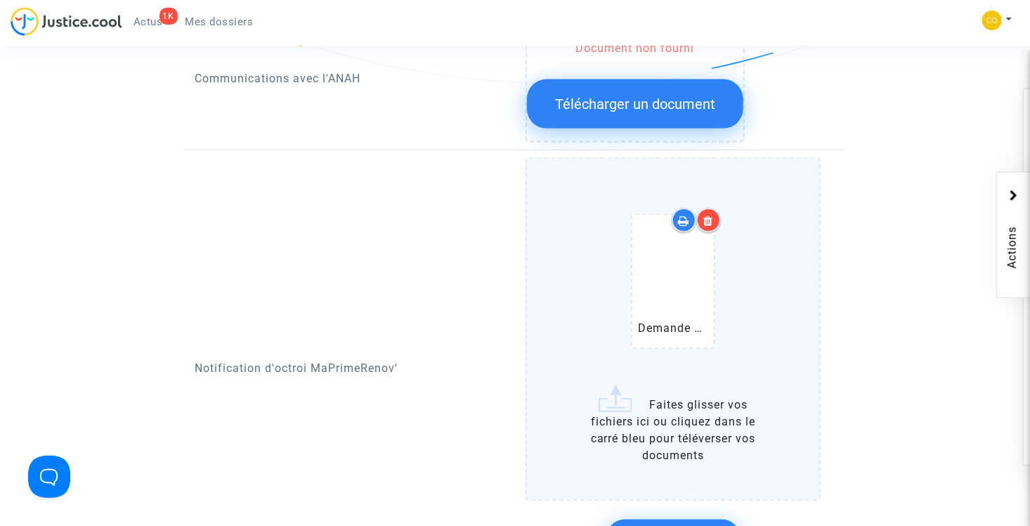
click at [707, 215] on icon at bounding box center [709, 220] width 10 height 11
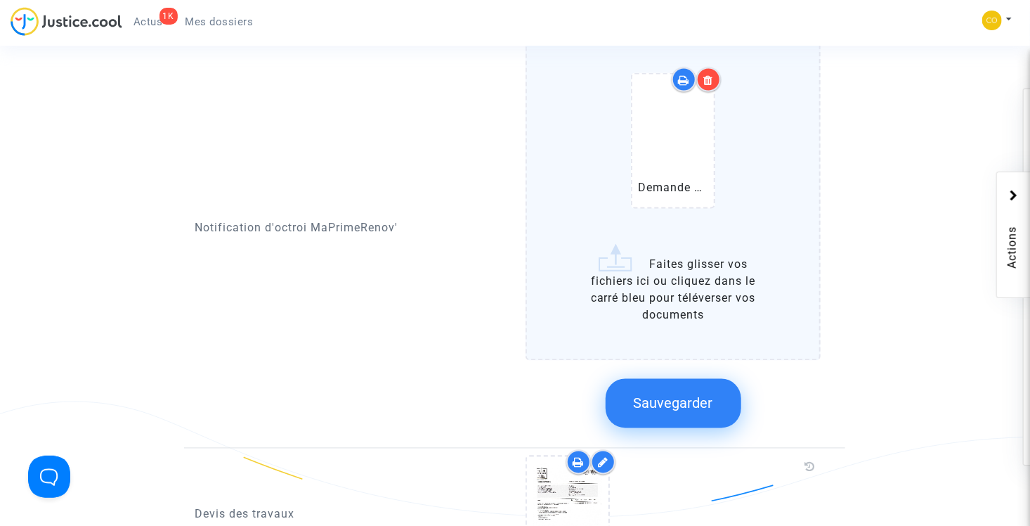
scroll to position [984, 0]
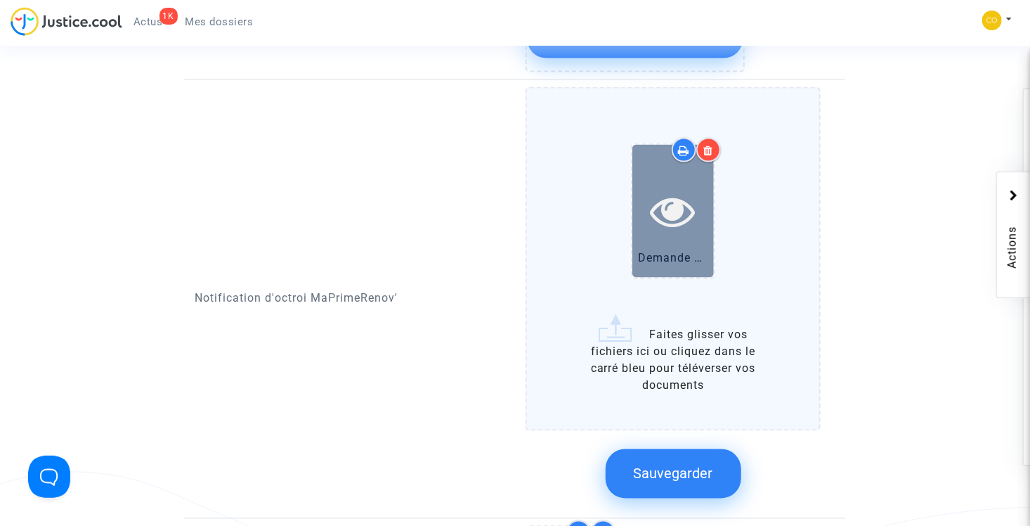
click at [685, 200] on icon at bounding box center [674, 210] width 46 height 45
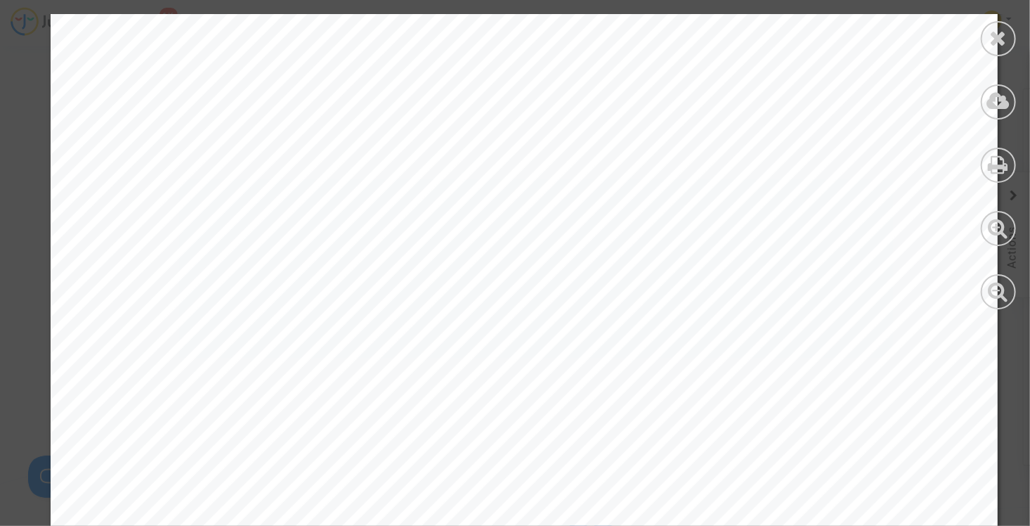
scroll to position [281, 0]
click at [997, 45] on icon at bounding box center [999, 37] width 18 height 21
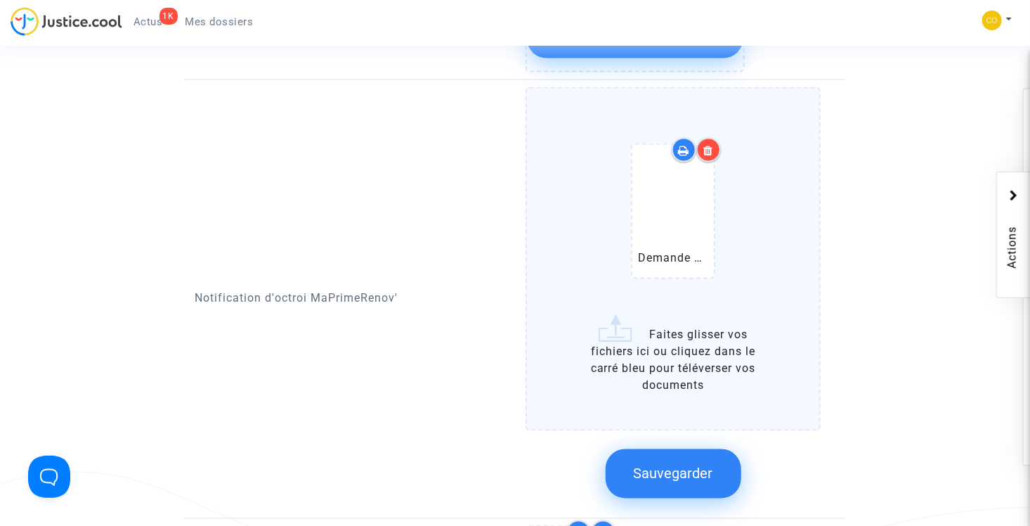
click at [697, 465] on span "Sauvegarder" at bounding box center [673, 473] width 79 height 17
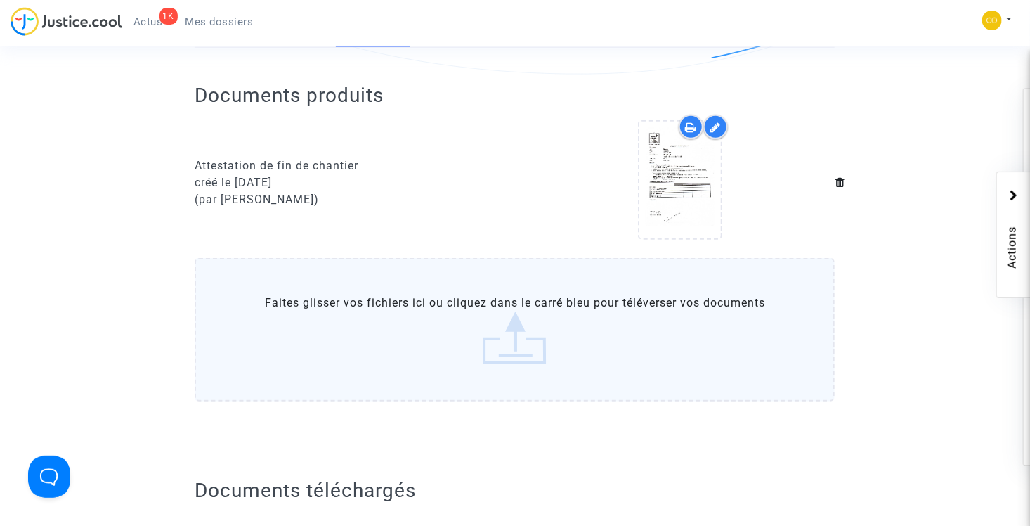
scroll to position [0, 0]
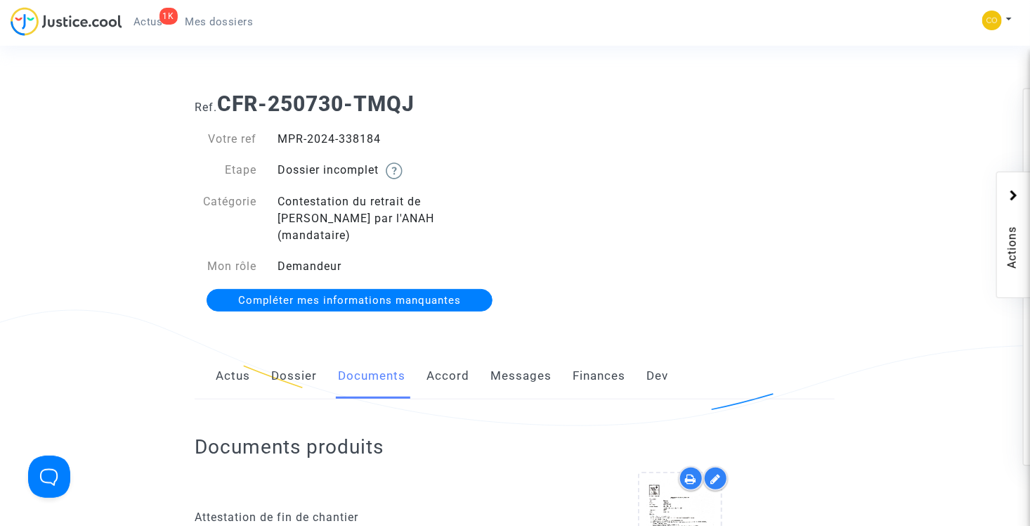
click at [198, 25] on span "Mes dossiers" at bounding box center [220, 21] width 68 height 13
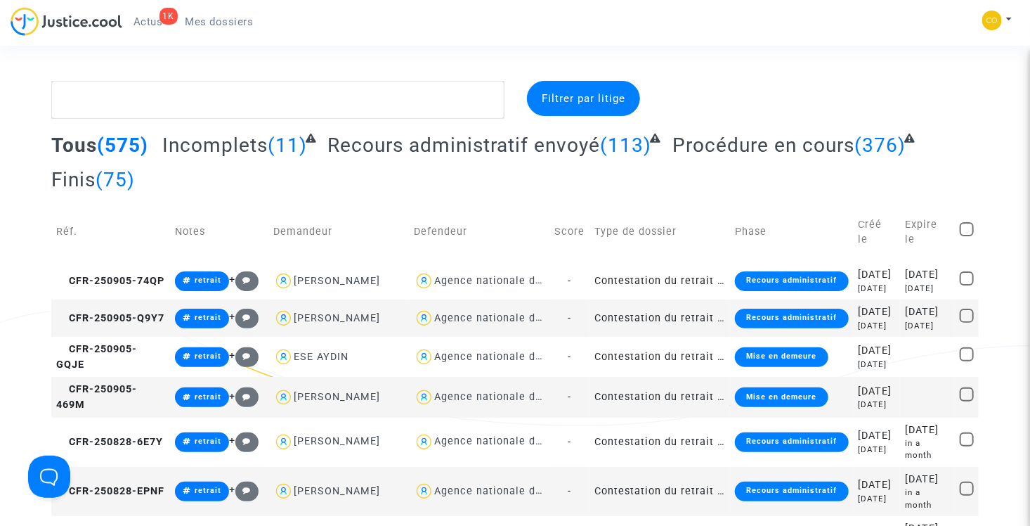
click at [203, 143] on span "Incomplets" at bounding box center [214, 145] width 105 height 23
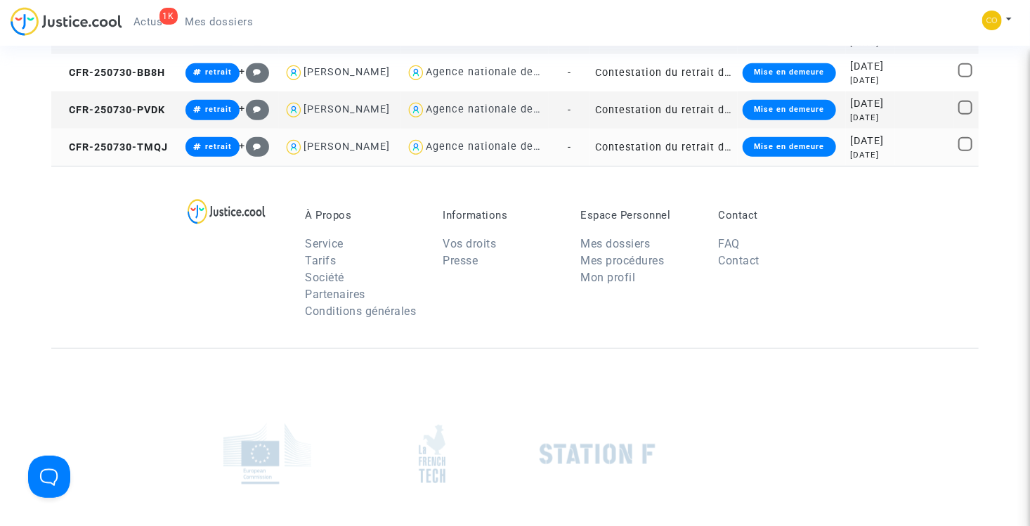
scroll to position [492, 0]
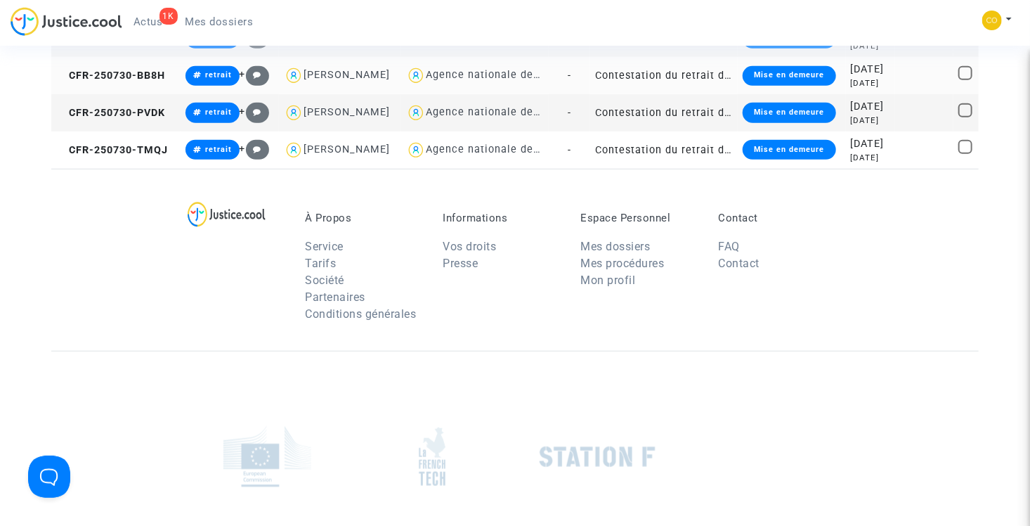
click at [591, 94] on td "Contestation du retrait de [PERSON_NAME] par l'ANAH (mandataire)" at bounding box center [664, 75] width 148 height 37
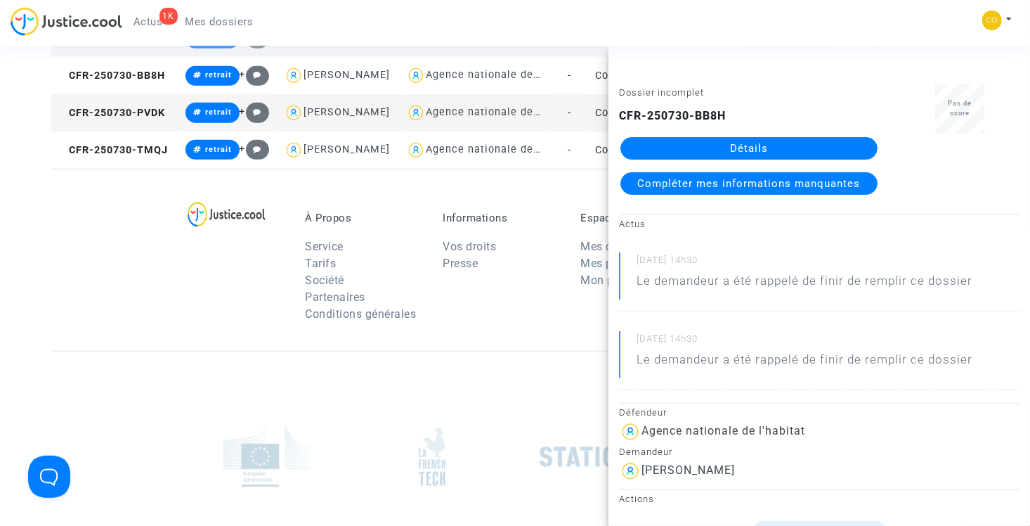
click at [749, 144] on link "Détails" at bounding box center [749, 148] width 257 height 22
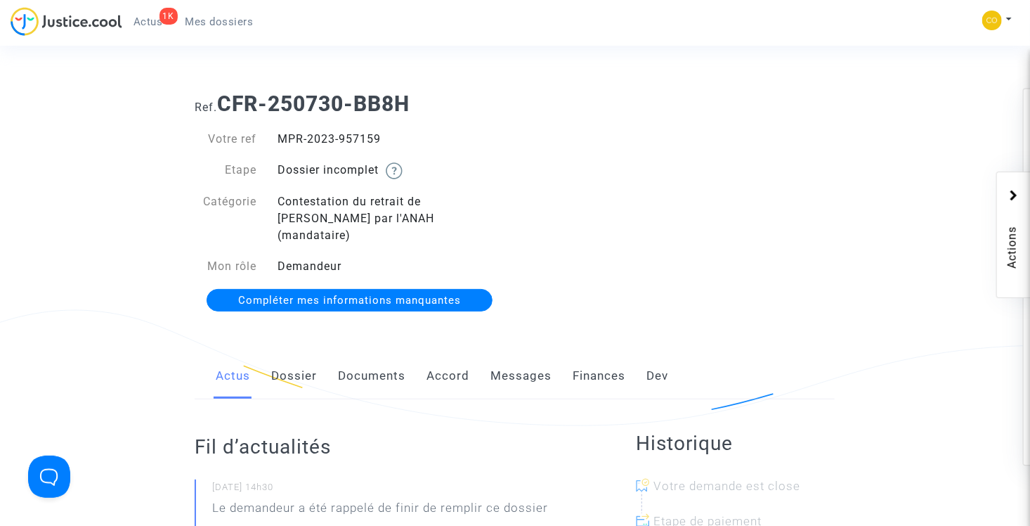
click at [374, 357] on link "Documents" at bounding box center [371, 376] width 67 height 46
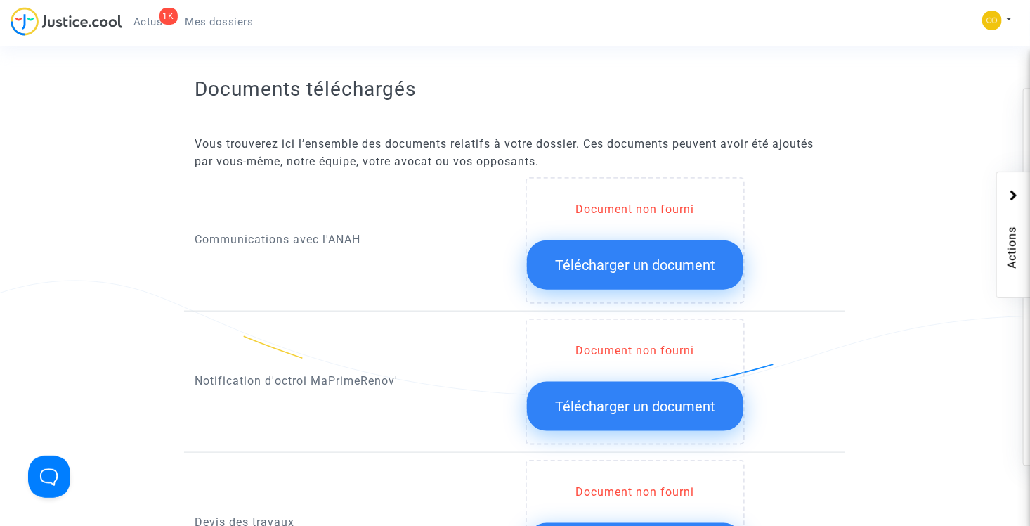
scroll to position [633, 0]
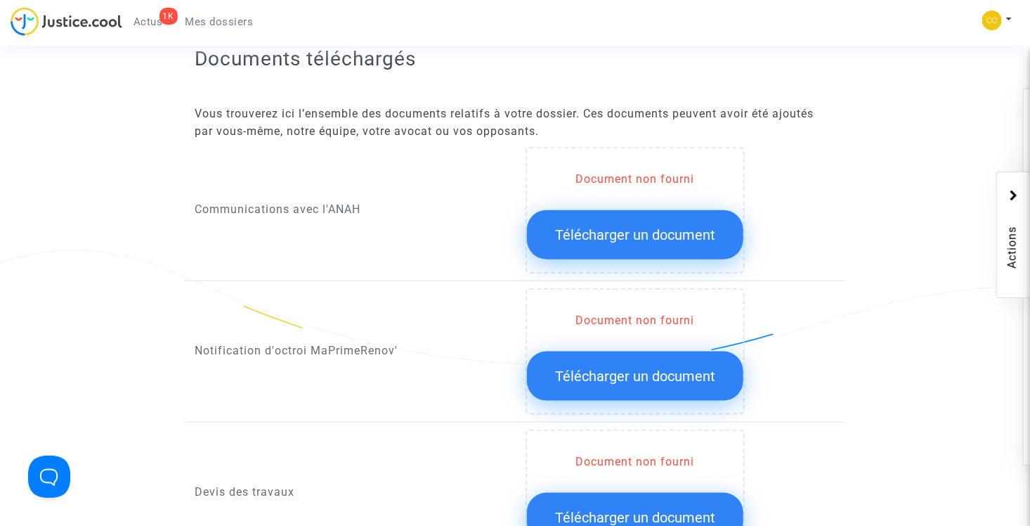
click at [663, 368] on span "Télécharger un document" at bounding box center [635, 376] width 160 height 17
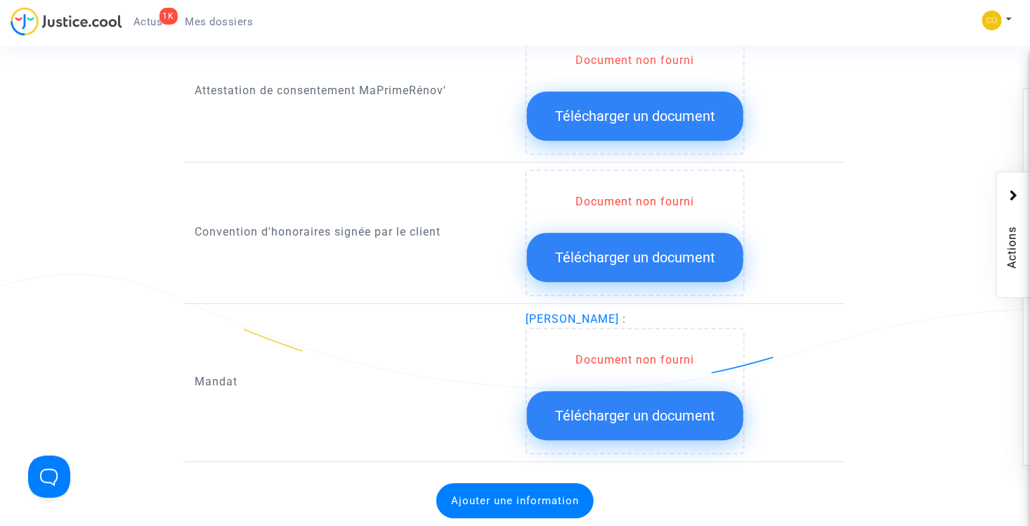
scroll to position [1757, 0]
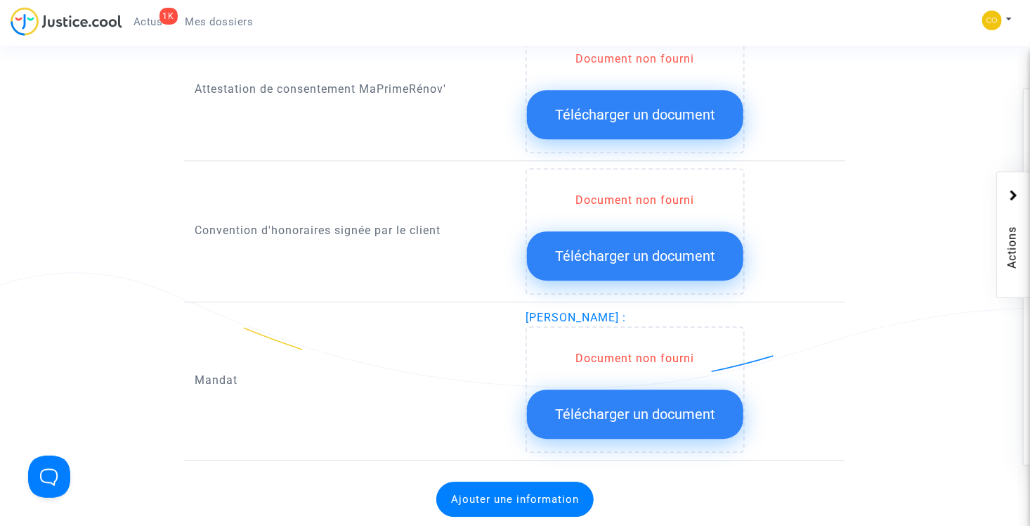
click at [675, 406] on span "Télécharger un document" at bounding box center [635, 414] width 160 height 17
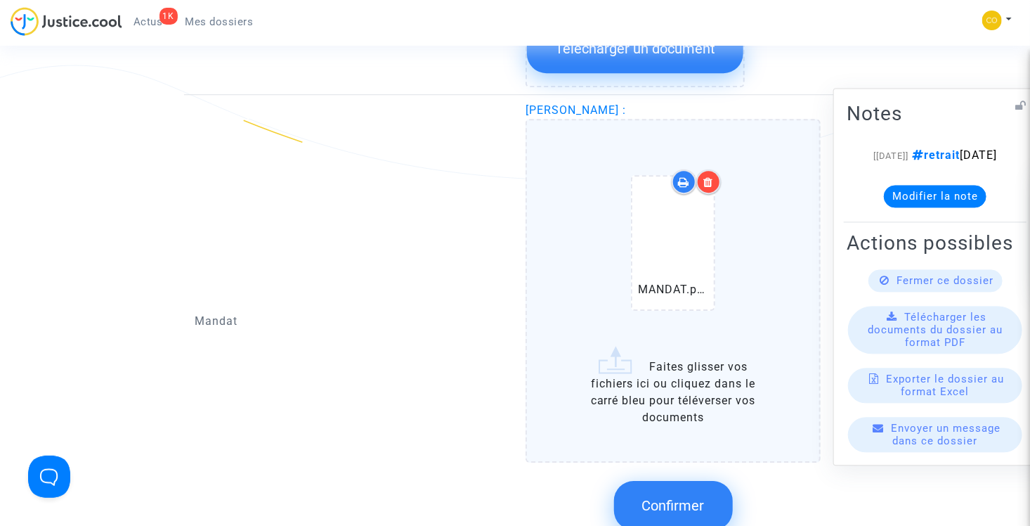
scroll to position [1957, 0]
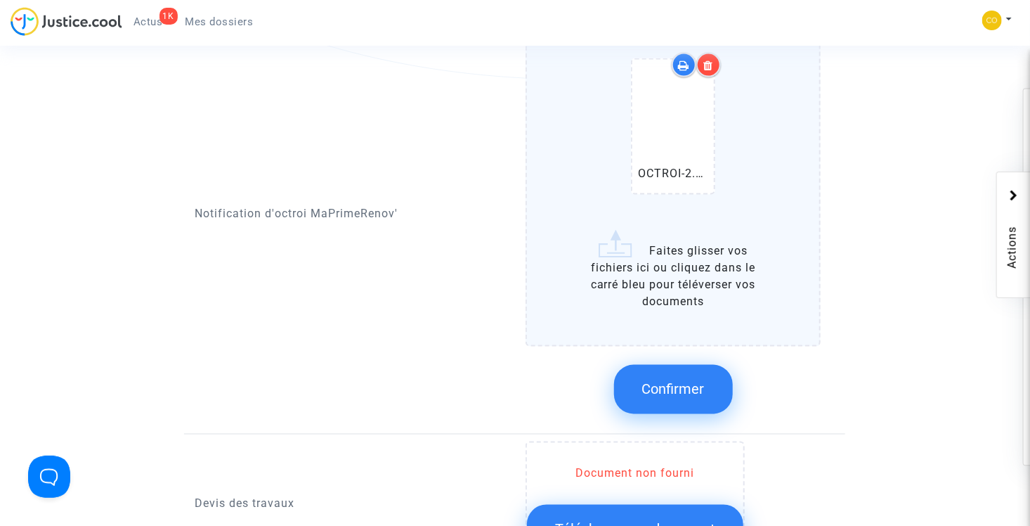
scroll to position [832, 0]
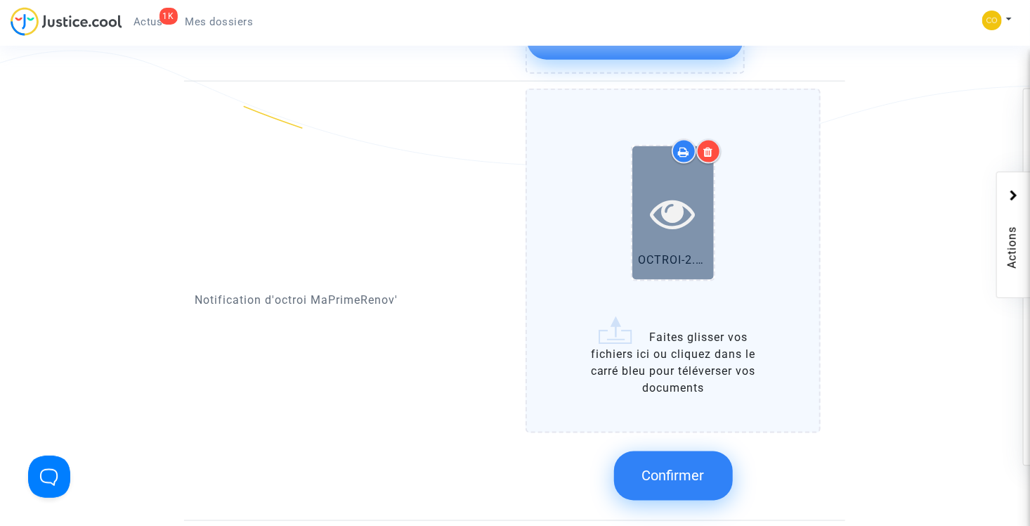
click at [678, 198] on icon at bounding box center [674, 212] width 46 height 45
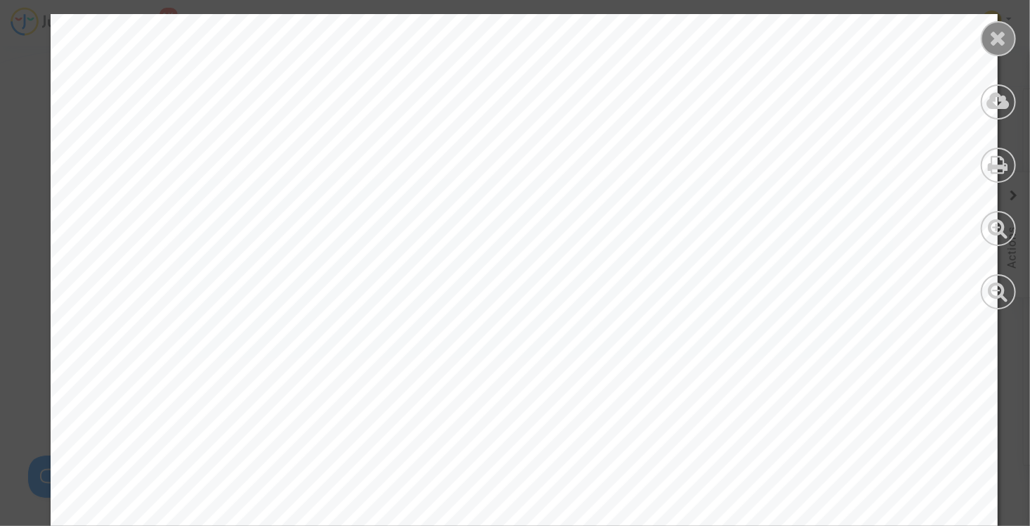
click at [1000, 31] on icon at bounding box center [999, 37] width 18 height 21
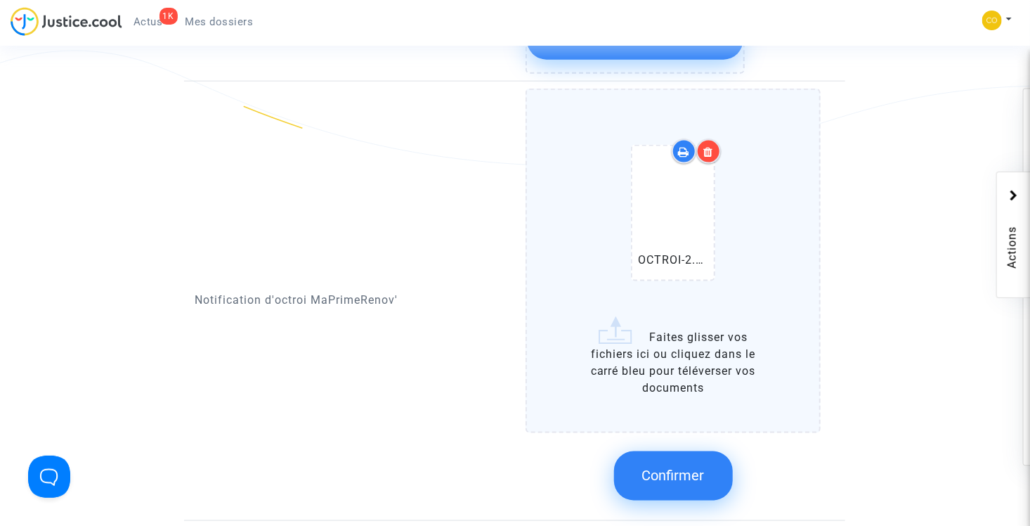
click at [717, 139] on div at bounding box center [709, 151] width 25 height 25
click at [667, 467] on span "Confirmer" at bounding box center [673, 475] width 63 height 17
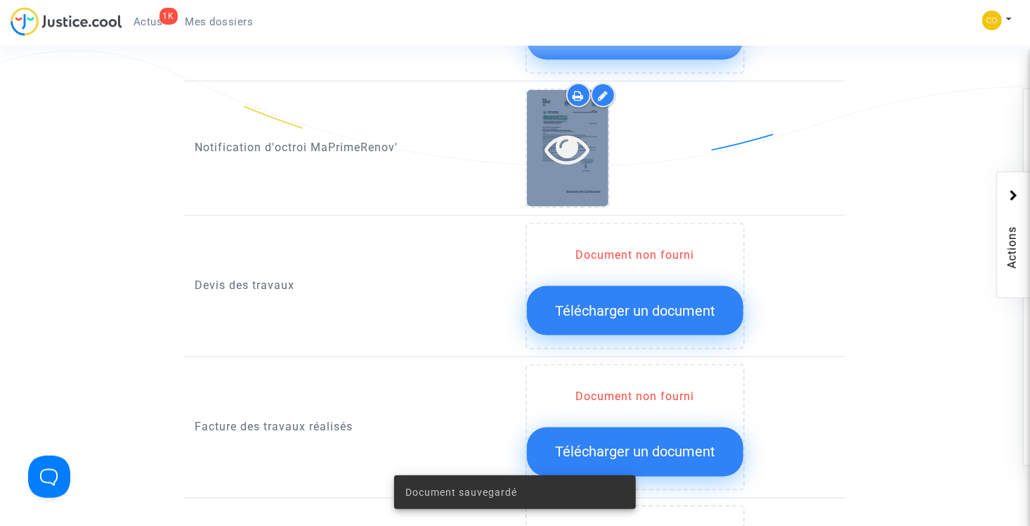
click at [571, 126] on icon at bounding box center [568, 148] width 46 height 45
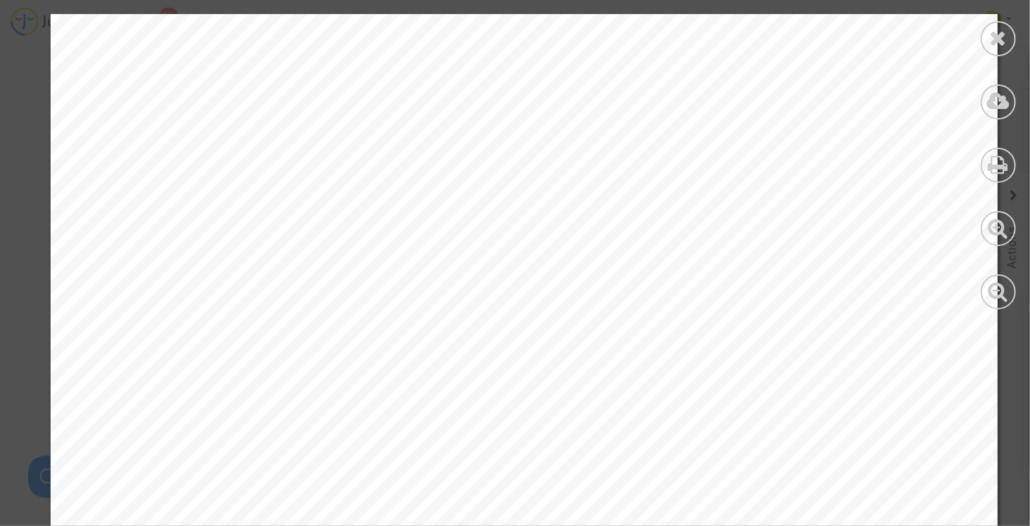
scroll to position [0, 0]
click at [1000, 41] on icon at bounding box center [999, 37] width 18 height 21
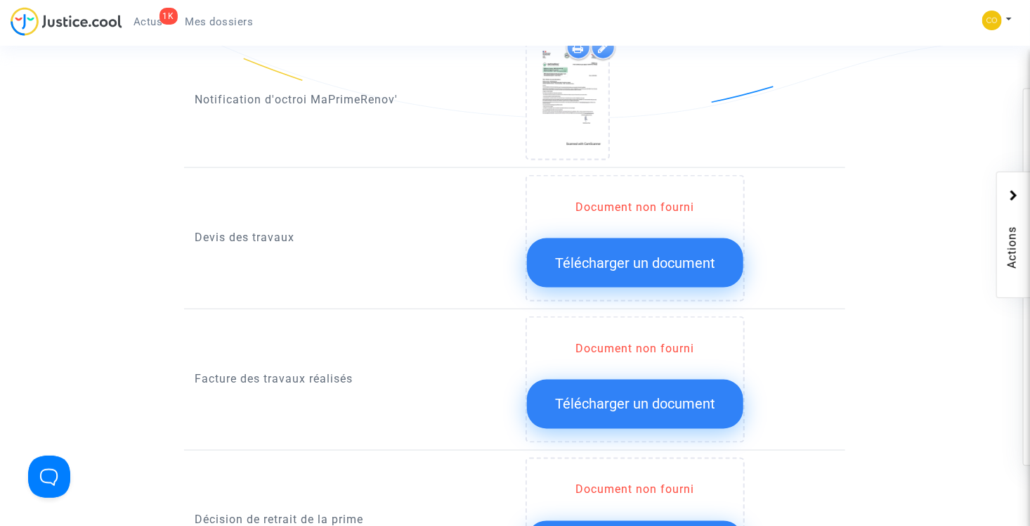
scroll to position [903, 0]
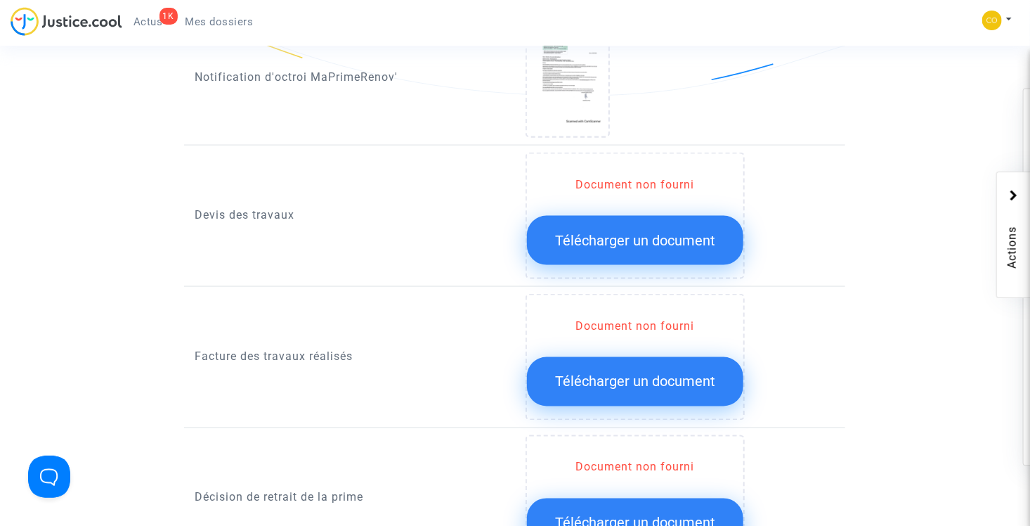
click at [661, 373] on span "Télécharger un document" at bounding box center [635, 381] width 160 height 17
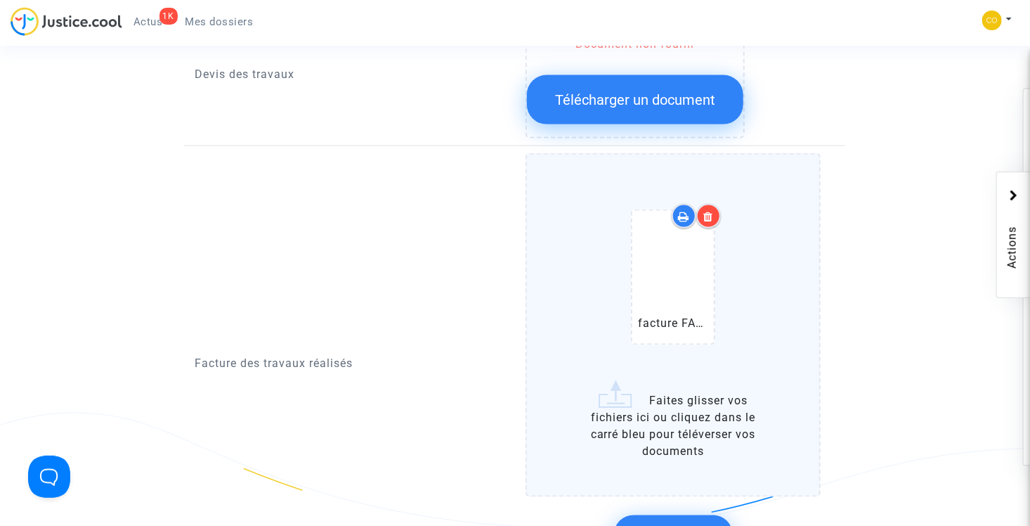
scroll to position [1113, 0]
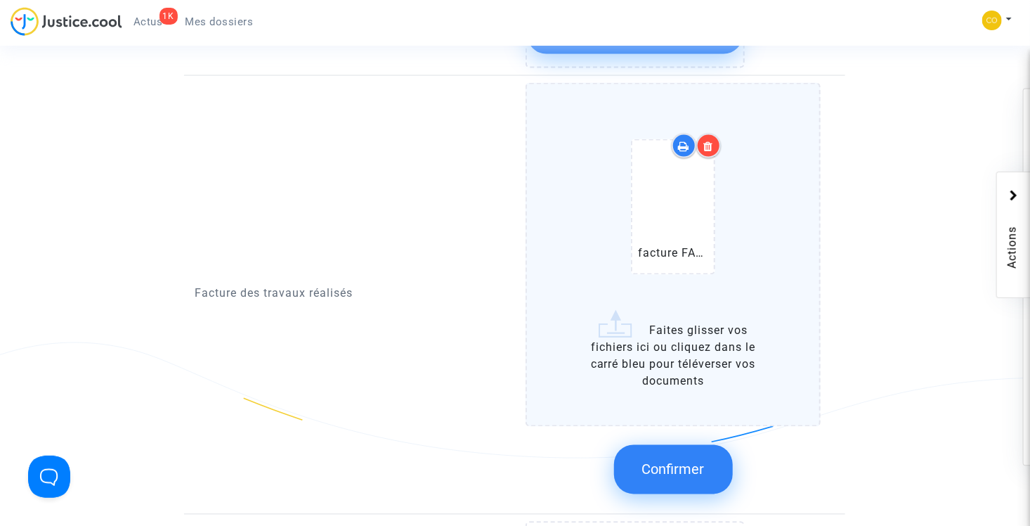
click at [687, 461] on span "Confirmer" at bounding box center [673, 469] width 63 height 17
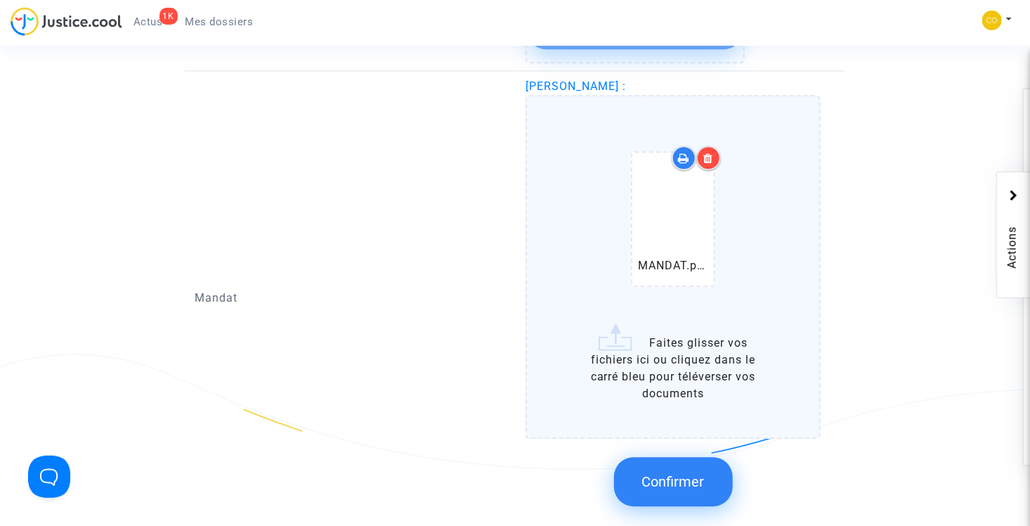
scroll to position [1605, 0]
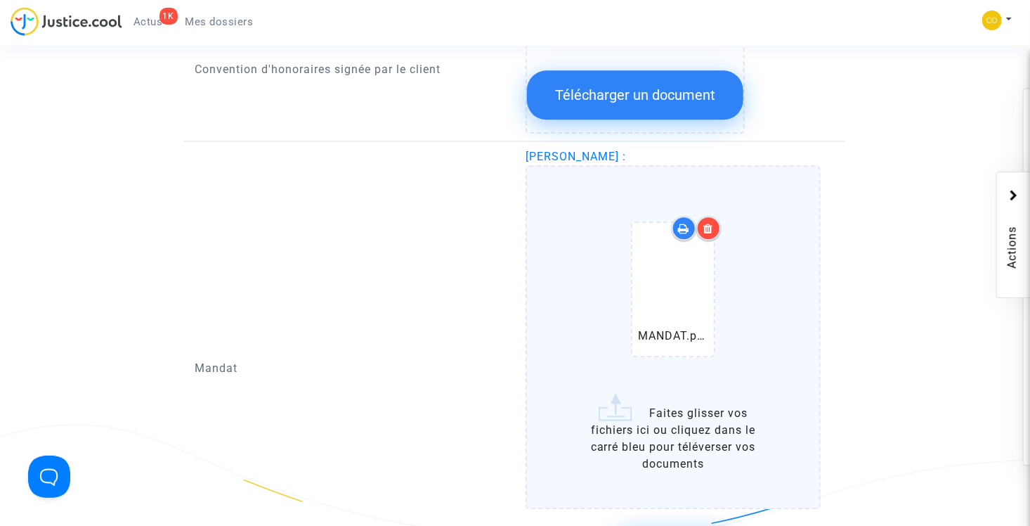
click at [706, 223] on icon at bounding box center [709, 228] width 10 height 11
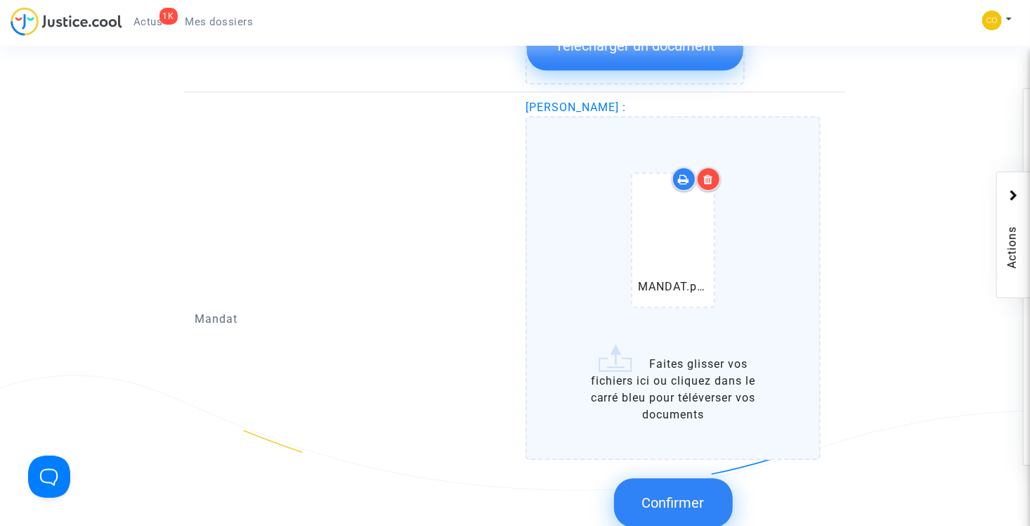
scroll to position [1676, 0]
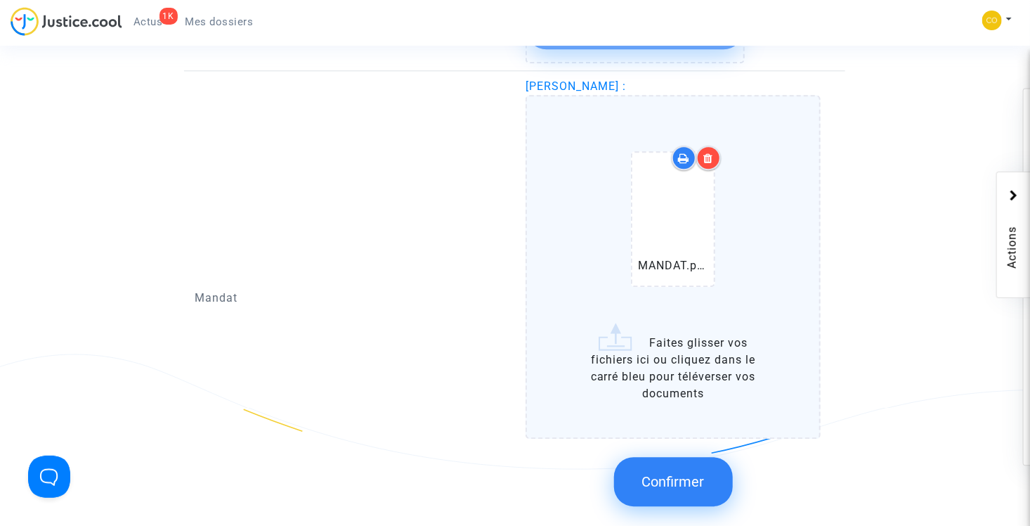
click at [698, 457] on button "Confirmer" at bounding box center [673, 481] width 119 height 49
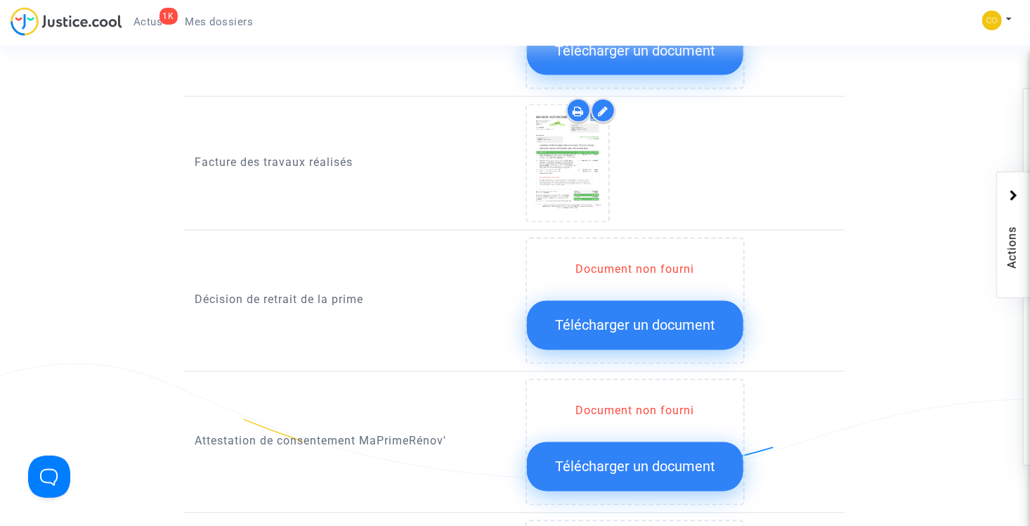
scroll to position [1113, 0]
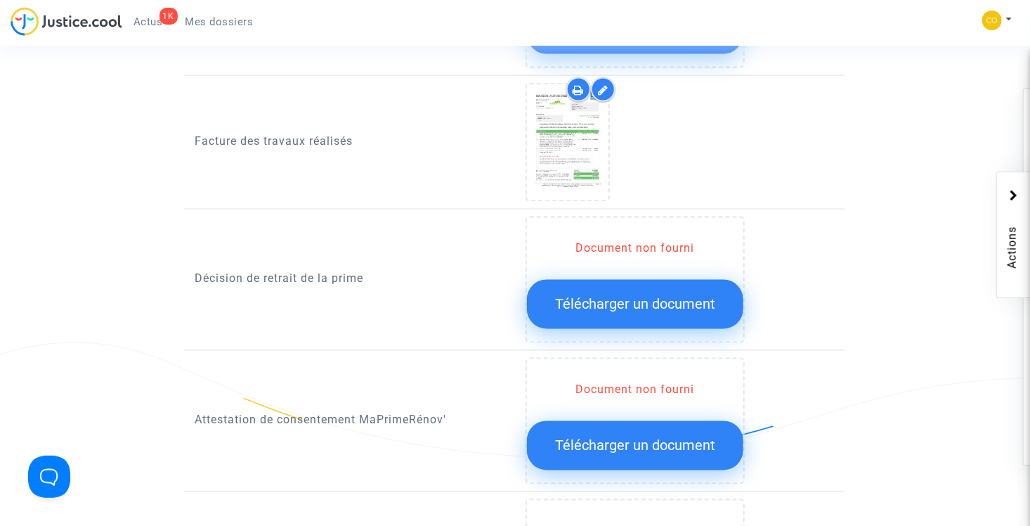
click at [660, 296] on span "Télécharger un document" at bounding box center [635, 304] width 160 height 17
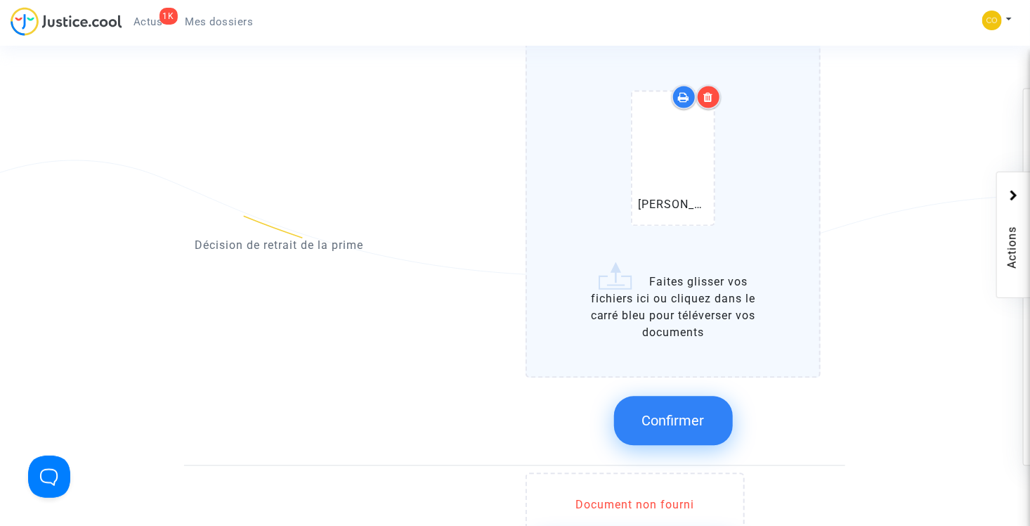
scroll to position [1324, 0]
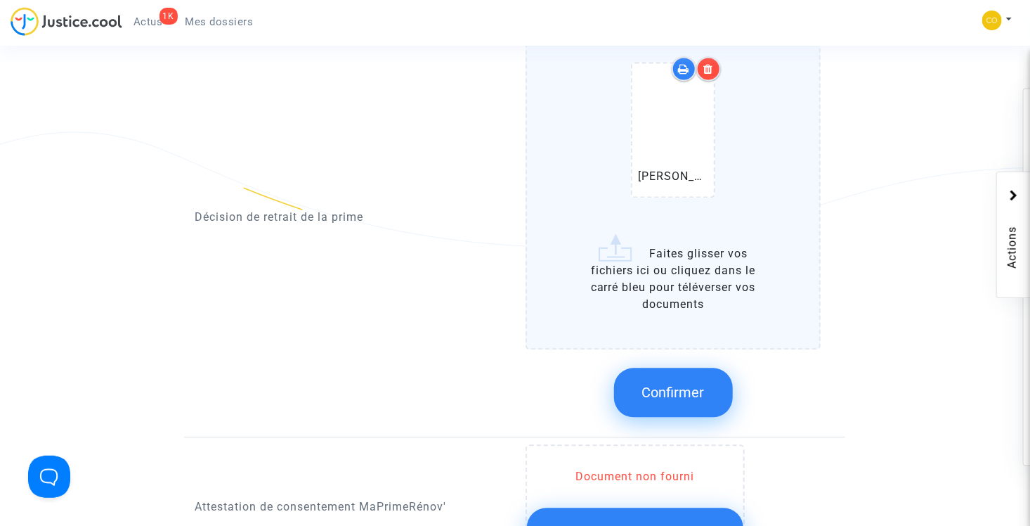
click at [680, 384] on span "Confirmer" at bounding box center [673, 392] width 63 height 17
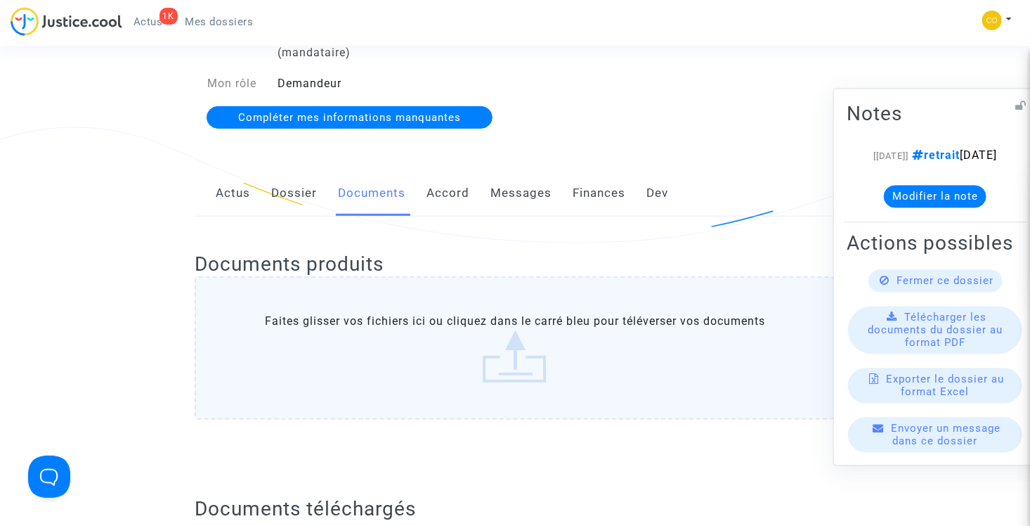
scroll to position [172, 0]
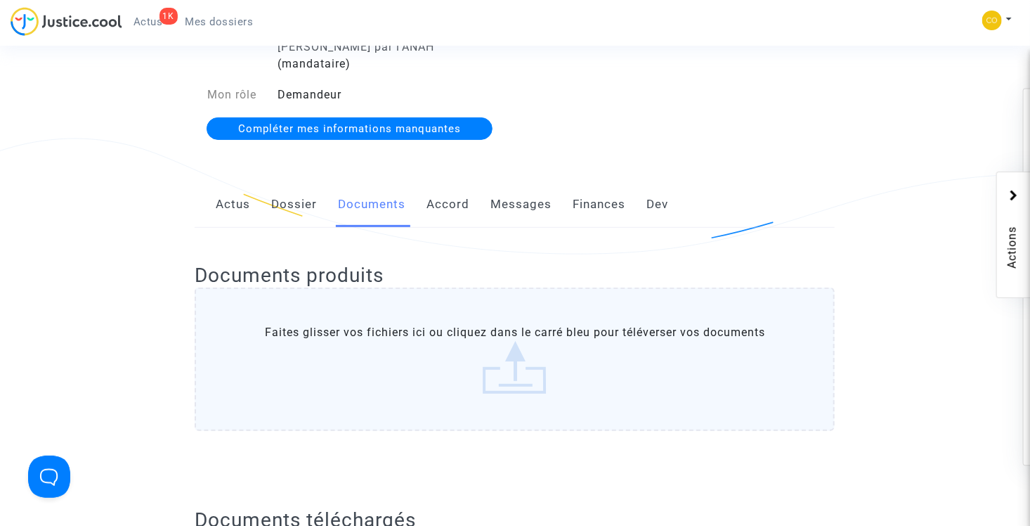
click at [242, 185] on link "Actus" at bounding box center [233, 204] width 34 height 46
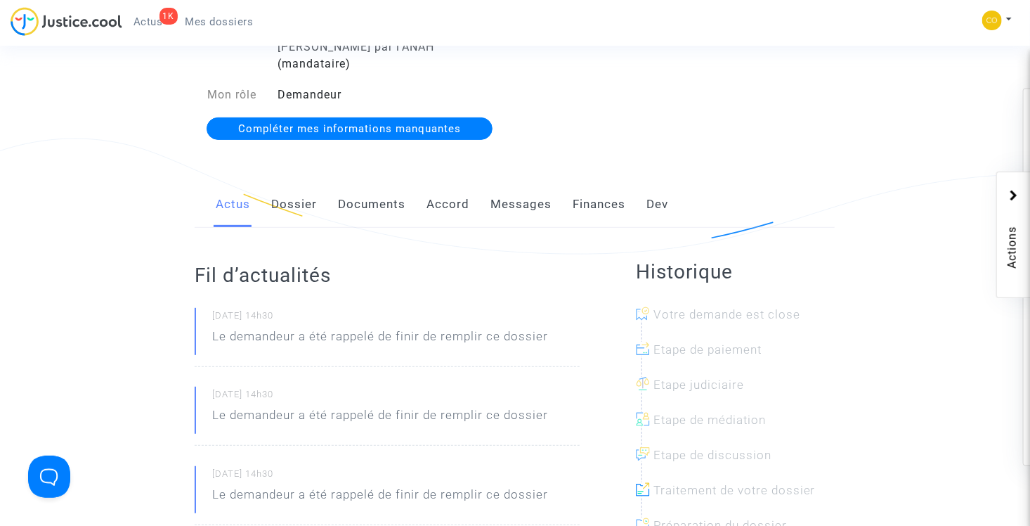
click at [366, 188] on link "Documents" at bounding box center [371, 204] width 67 height 46
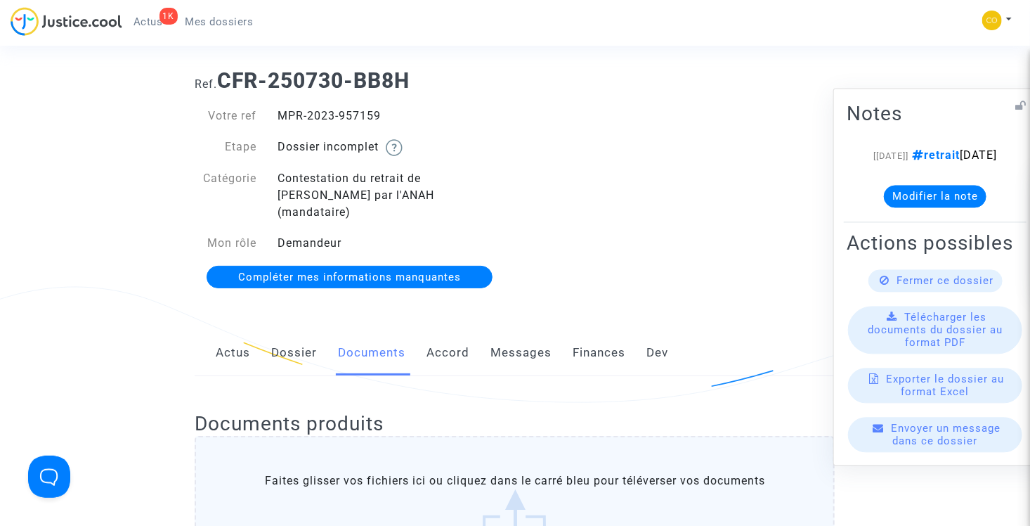
scroll to position [4, 0]
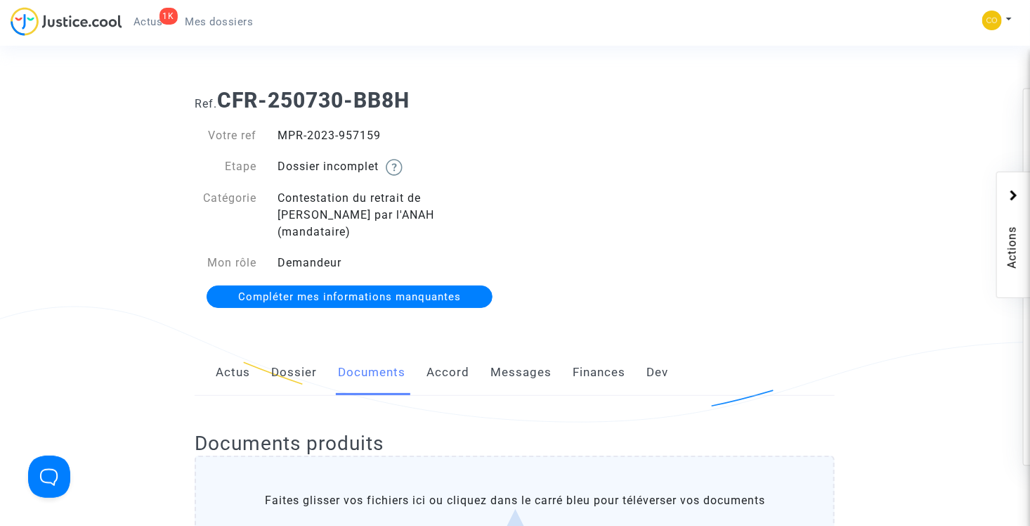
click at [199, 17] on span "Mes dossiers" at bounding box center [220, 21] width 68 height 13
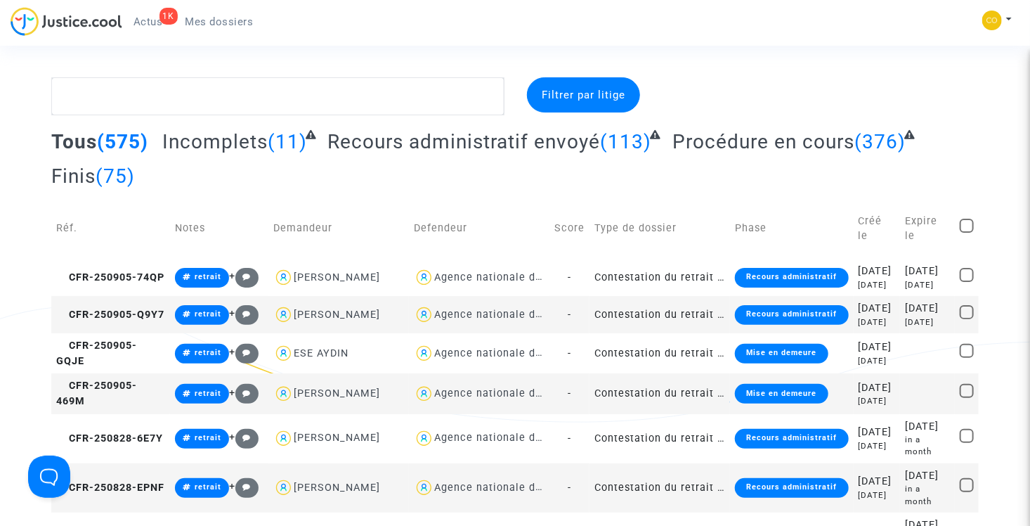
click at [224, 157] on div "Tous (575) Incomplets (11) Recours administratif envoyé (113) Procédure en cour…" at bounding box center [514, 163] width 927 height 69
click at [222, 143] on span "Incomplets" at bounding box center [214, 141] width 105 height 23
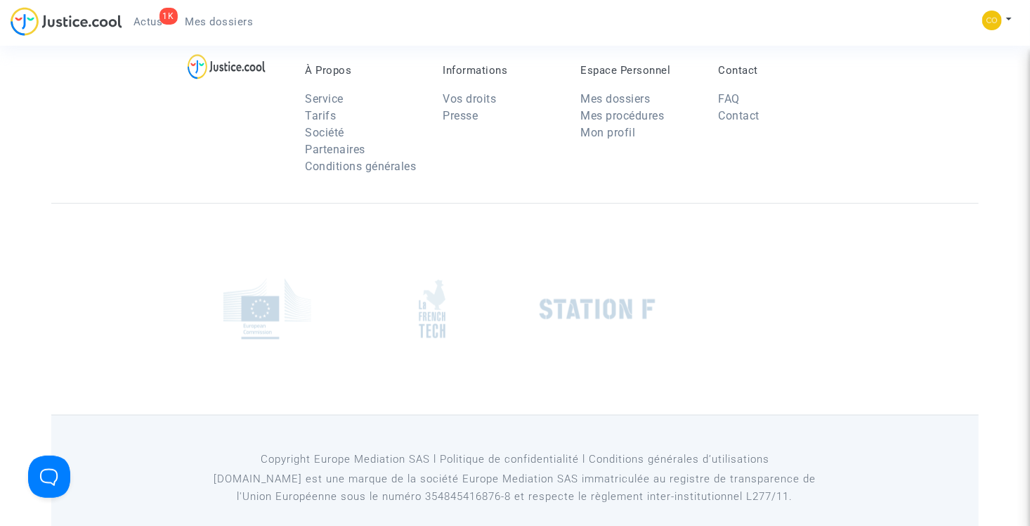
scroll to position [636, 0]
click at [619, 25] on td "Contestation du retrait de [PERSON_NAME] par l'ANAH (mandataire)" at bounding box center [664, 5] width 148 height 37
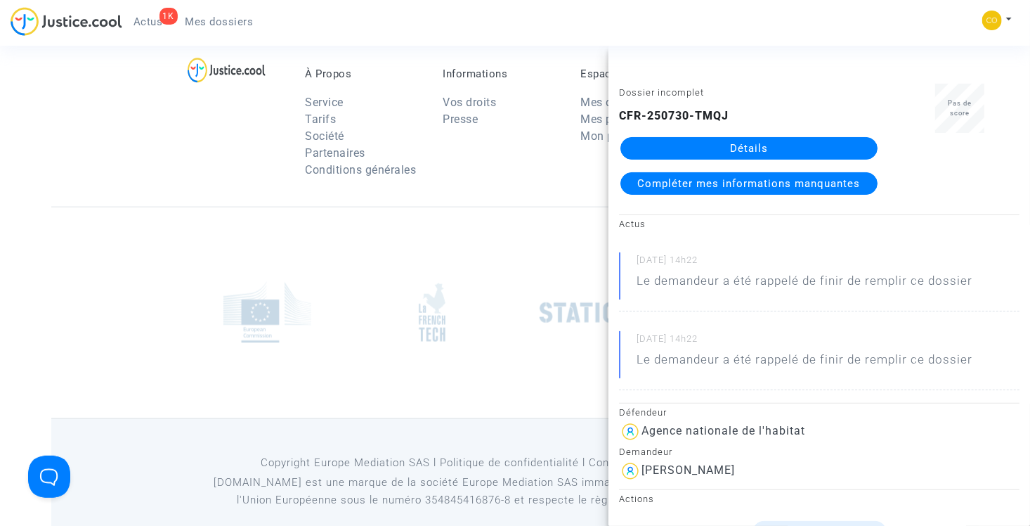
click at [737, 153] on link "Détails" at bounding box center [749, 148] width 257 height 22
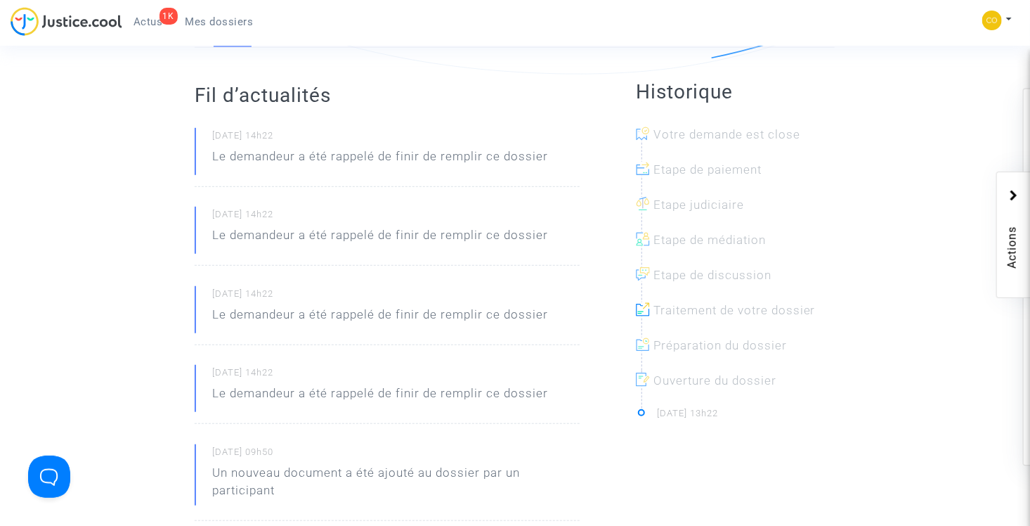
scroll to position [74, 0]
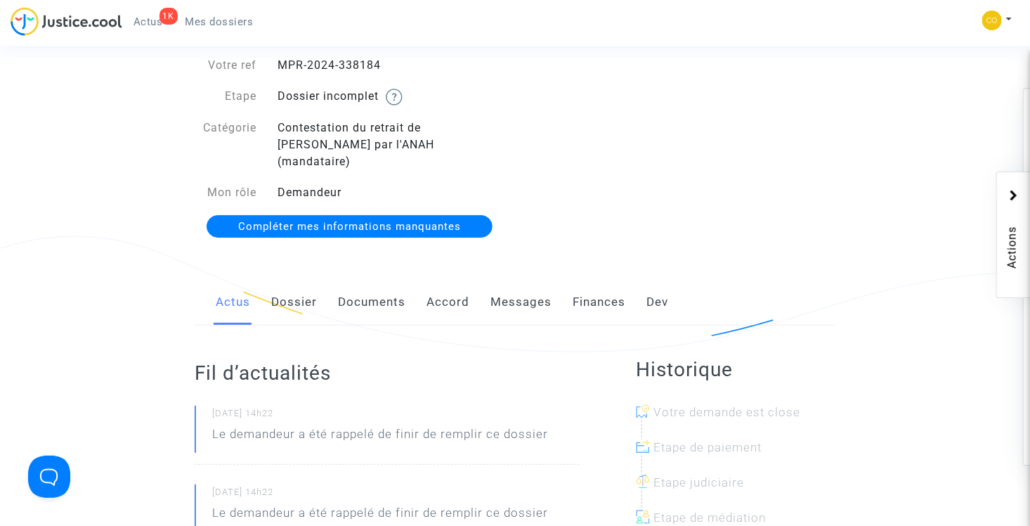
click at [370, 286] on link "Documents" at bounding box center [371, 302] width 67 height 46
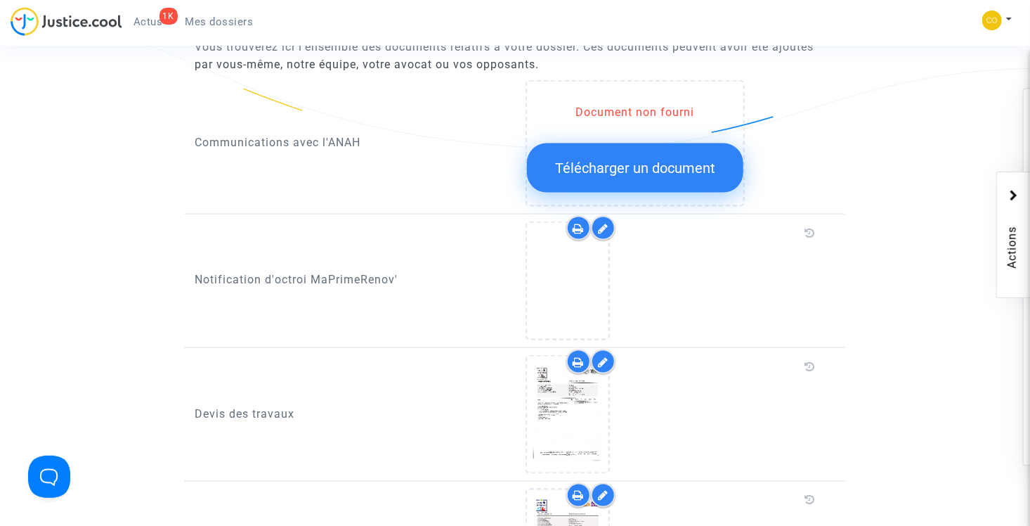
scroll to position [847, 0]
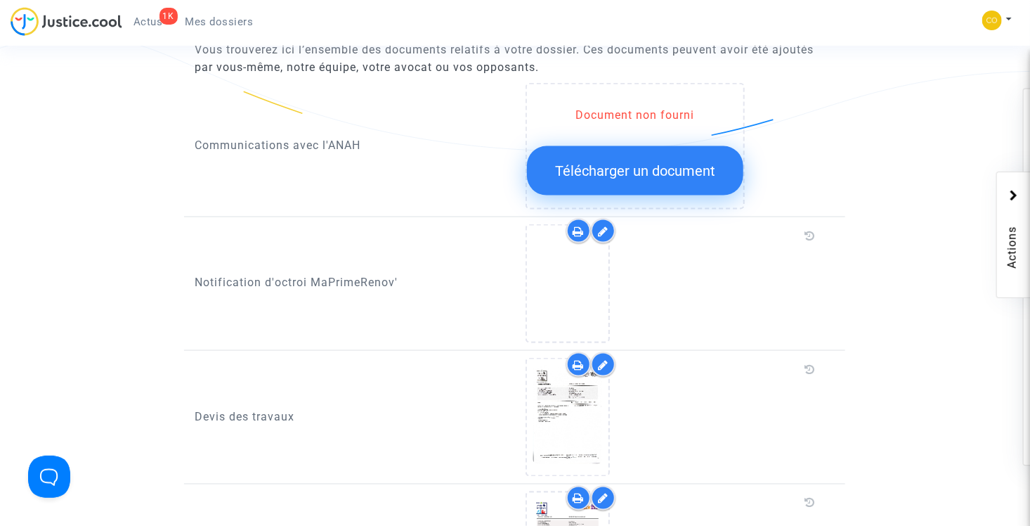
click at [605, 226] on icon at bounding box center [603, 231] width 11 height 11
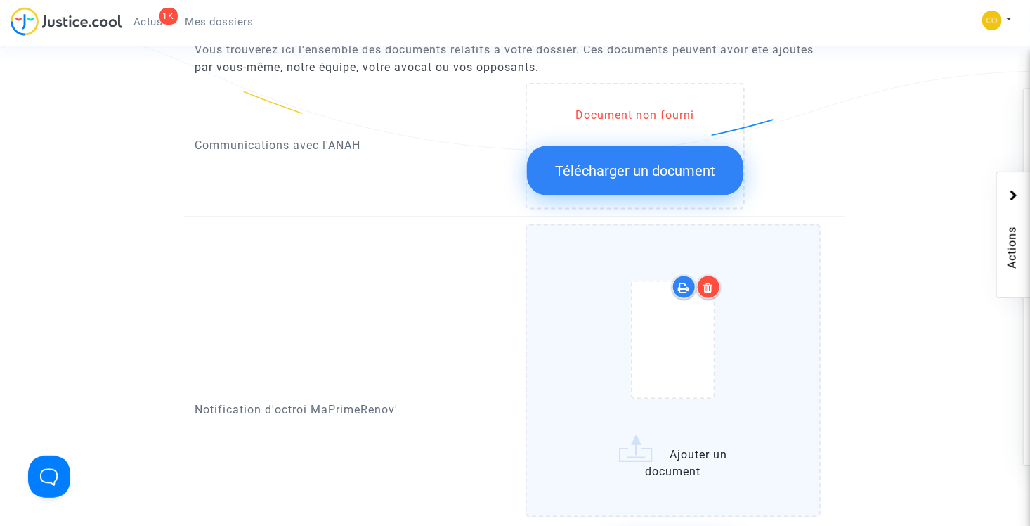
click at [705, 282] on icon at bounding box center [709, 287] width 10 height 11
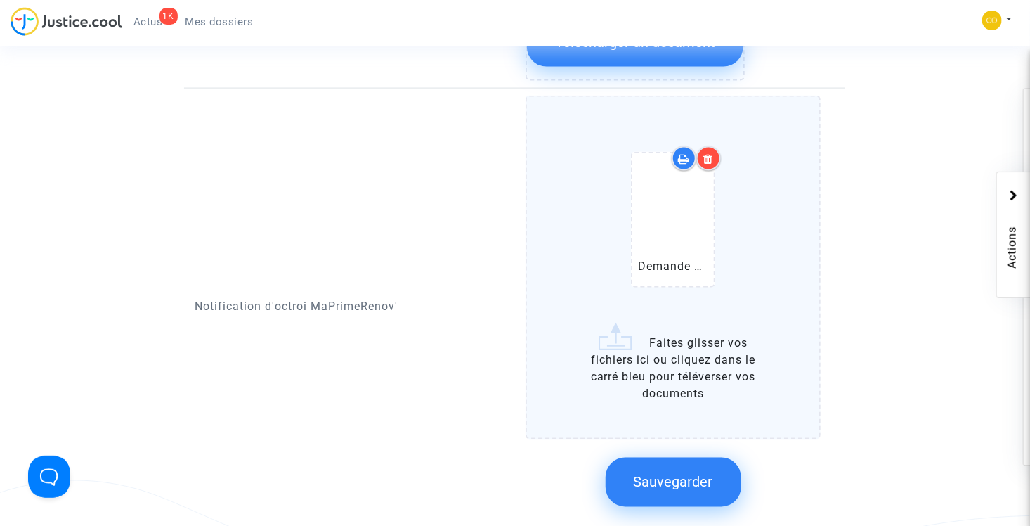
scroll to position [988, 0]
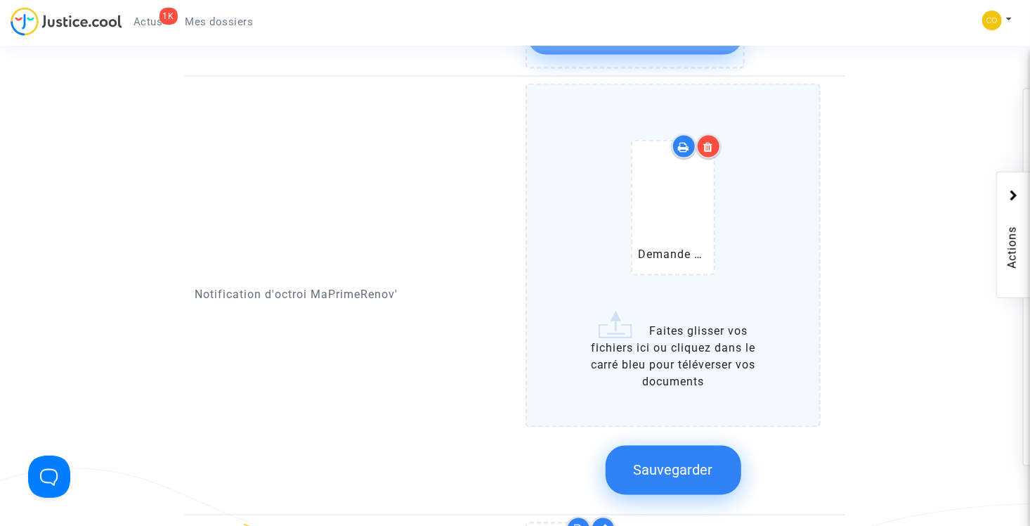
click at [709, 141] on icon at bounding box center [709, 146] width 10 height 11
click at [712, 141] on icon at bounding box center [709, 146] width 10 height 11
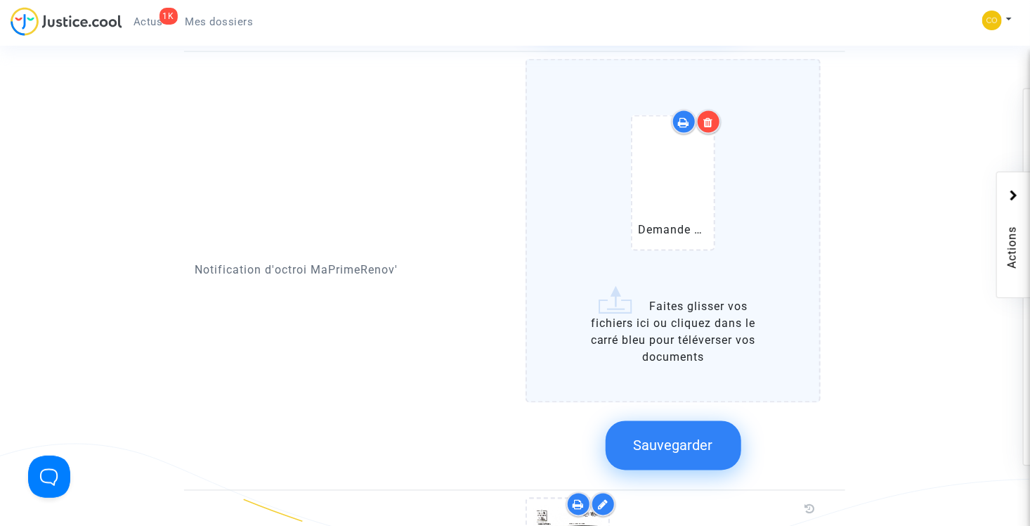
scroll to position [1058, 0]
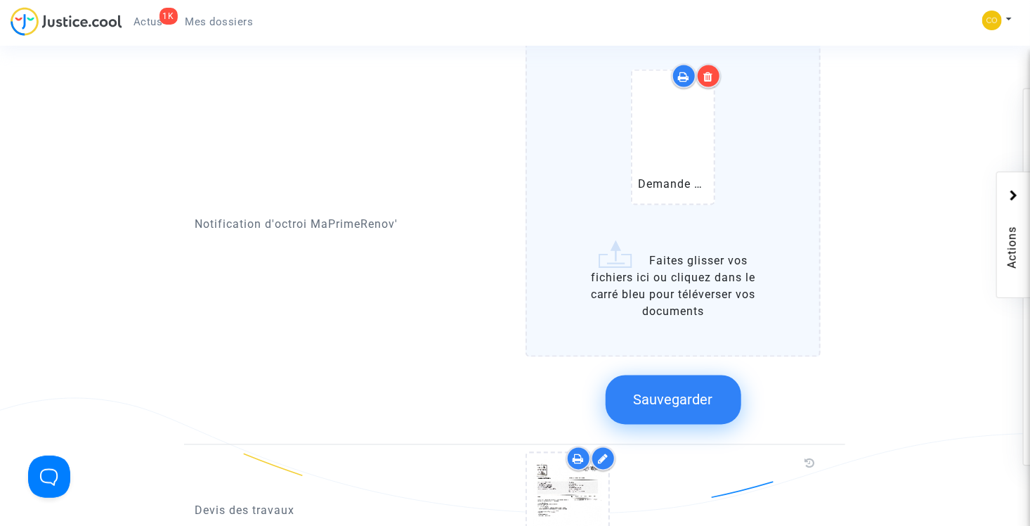
click at [712, 392] on span "Sauvegarder" at bounding box center [673, 400] width 79 height 17
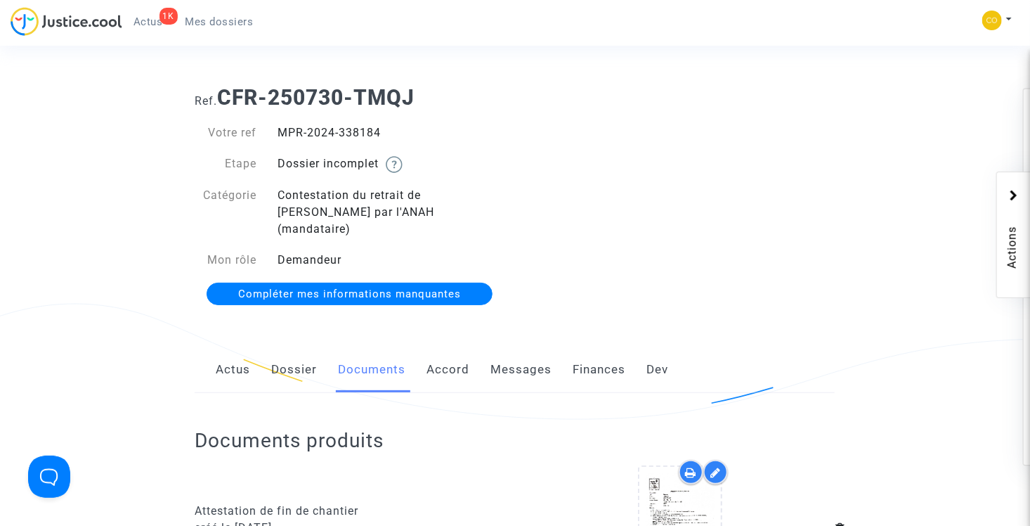
scroll to position [4, 0]
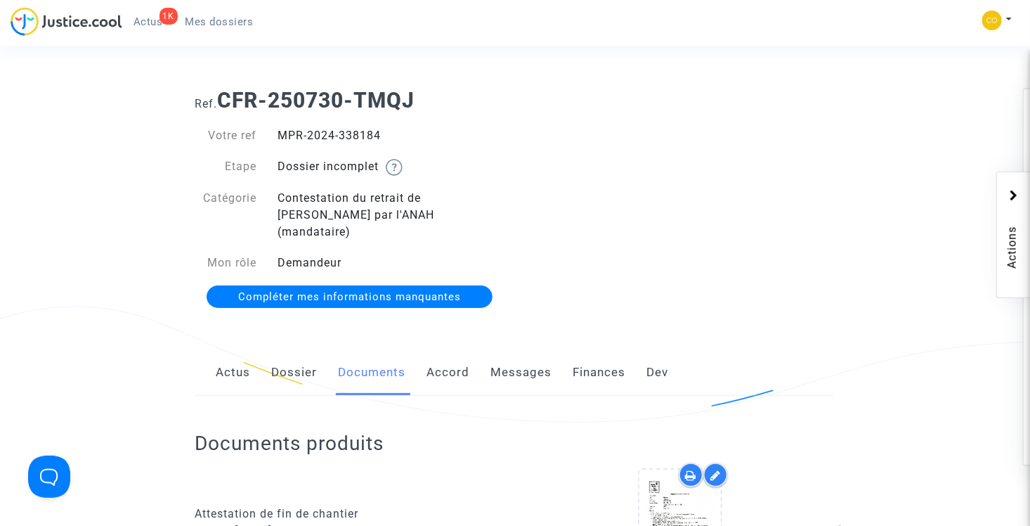
click at [212, 17] on span "Mes dossiers" at bounding box center [220, 21] width 68 height 13
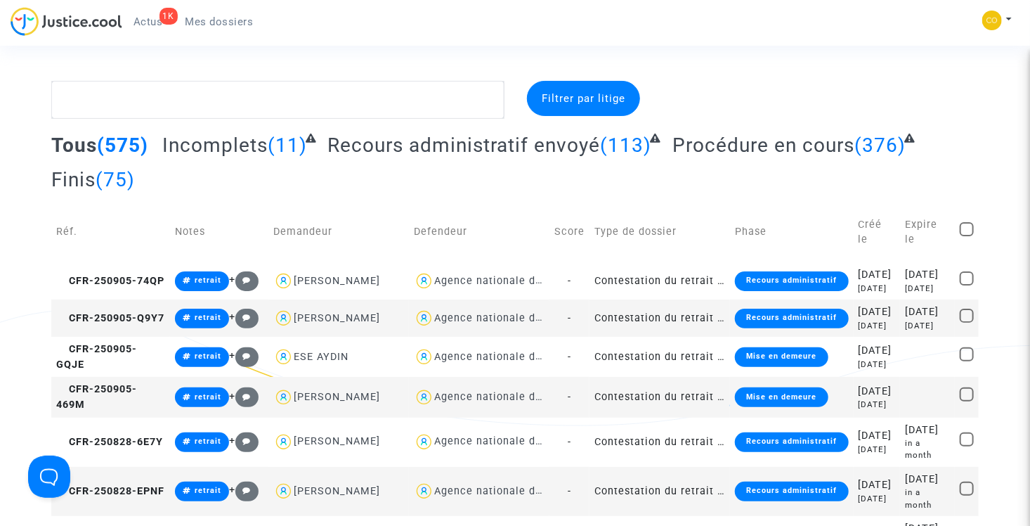
click at [197, 151] on span "Incomplets" at bounding box center [214, 145] width 105 height 23
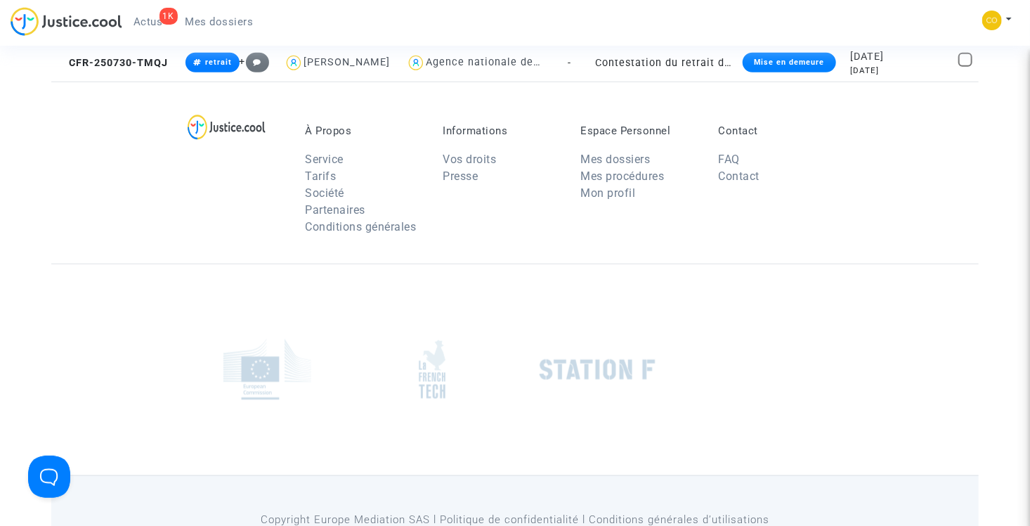
scroll to position [497, 0]
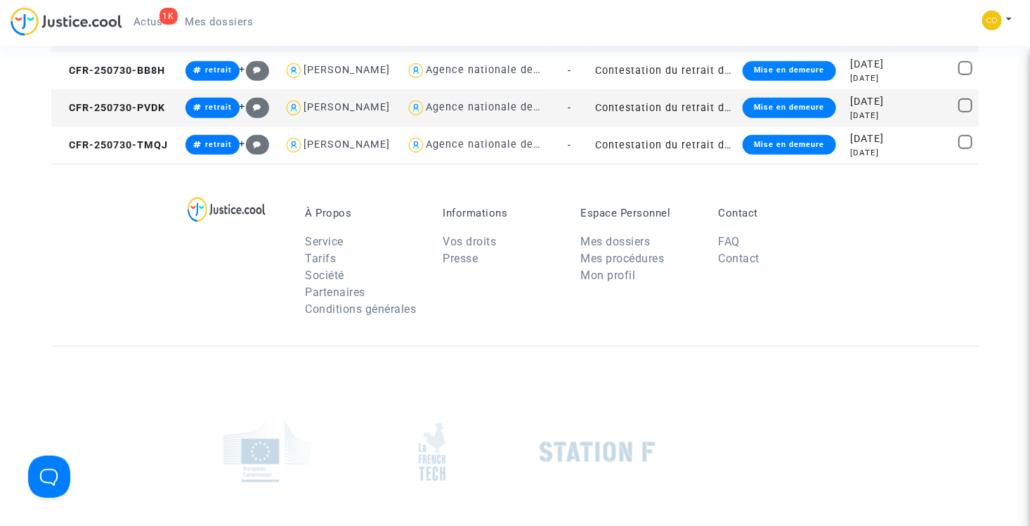
click at [347, 113] on div "[PERSON_NAME]" at bounding box center [347, 107] width 86 height 12
type textarea "@"CINDY CHAPUT" @"LFC & Pitcher Avocat""
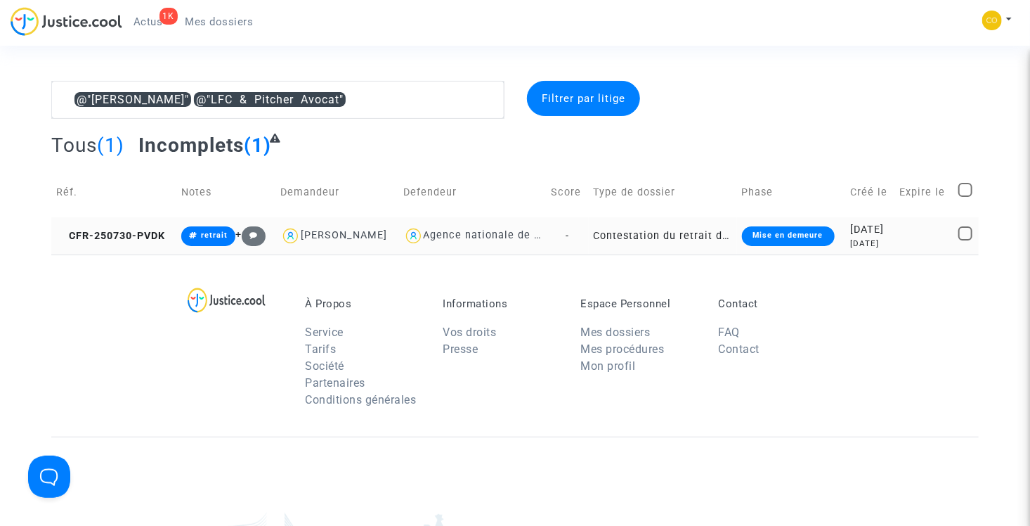
click at [620, 245] on td "Contestation du retrait de [PERSON_NAME] par l'ANAH (mandataire)" at bounding box center [663, 235] width 148 height 37
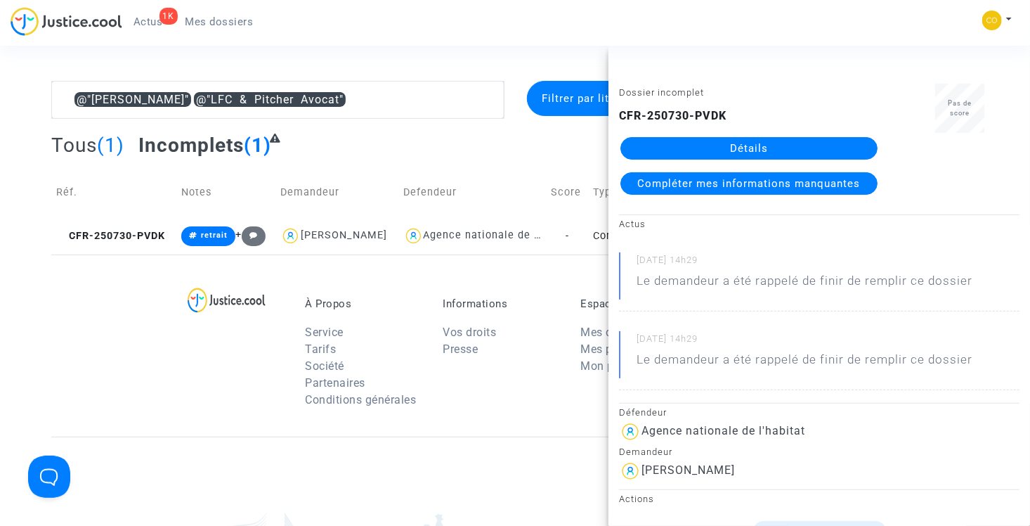
click at [748, 146] on link "Détails" at bounding box center [749, 148] width 257 height 22
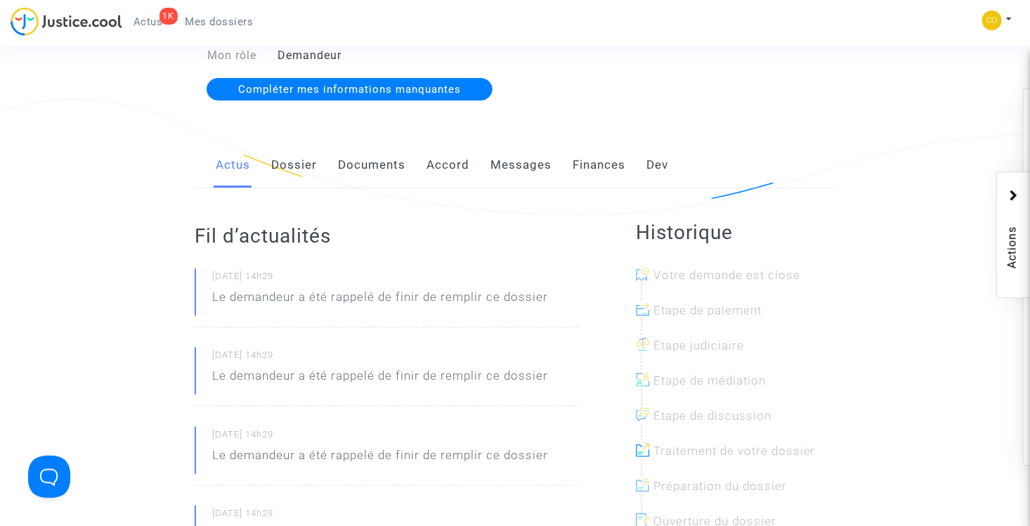
scroll to position [141, 0]
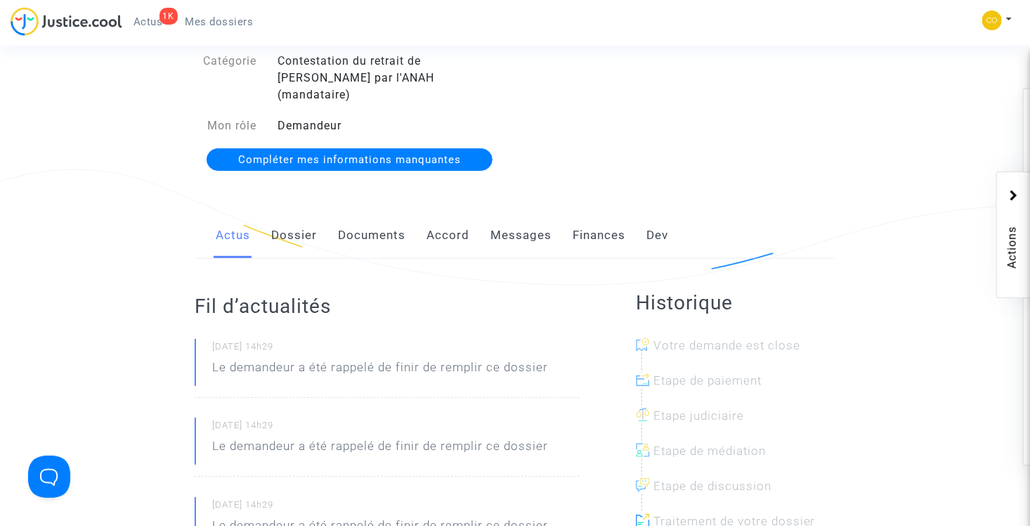
click at [369, 219] on link "Documents" at bounding box center [371, 235] width 67 height 46
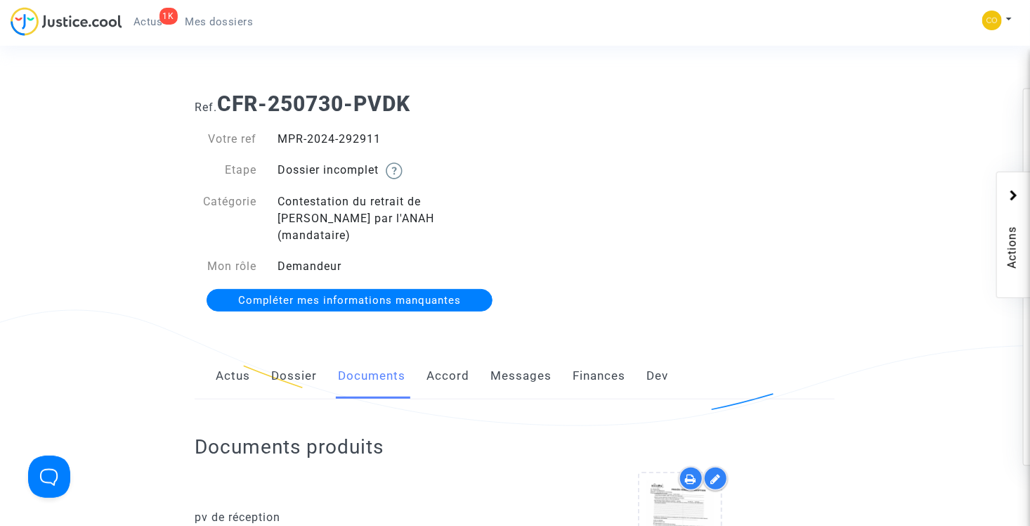
click at [205, 28] on link "Mes dossiers" at bounding box center [219, 21] width 91 height 21
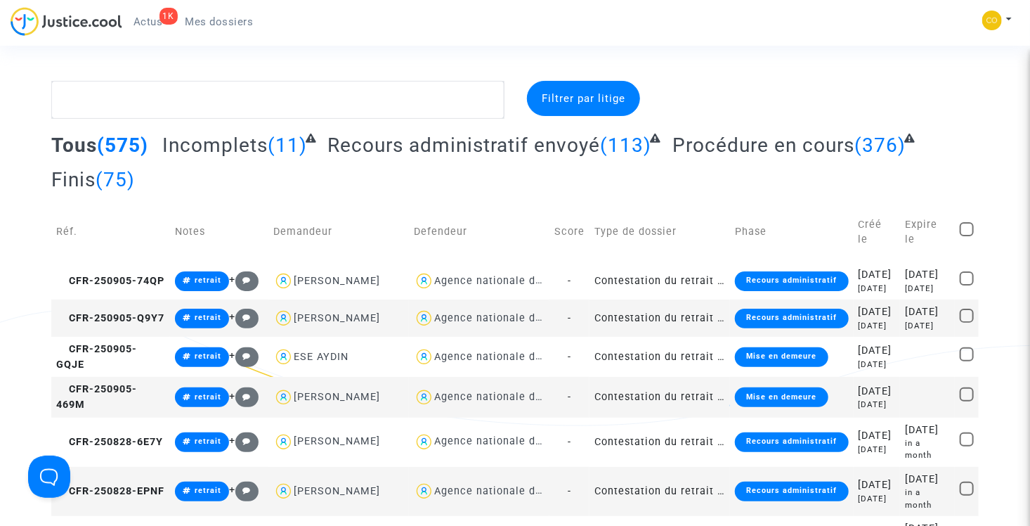
click at [225, 149] on span "Incomplets" at bounding box center [214, 145] width 105 height 23
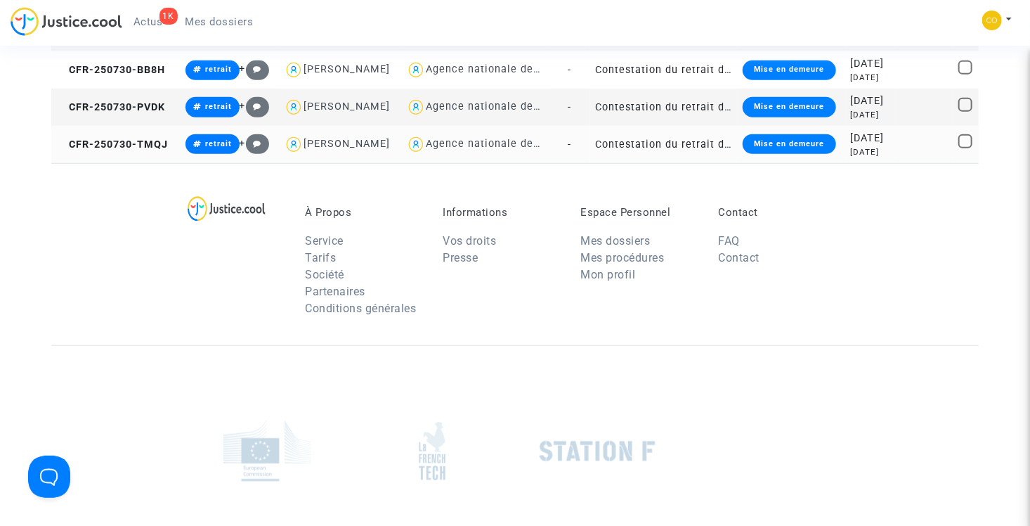
scroll to position [497, 0]
click at [674, 89] on td "Contestation du retrait de [PERSON_NAME] par l'ANAH (mandataire)" at bounding box center [664, 70] width 148 height 37
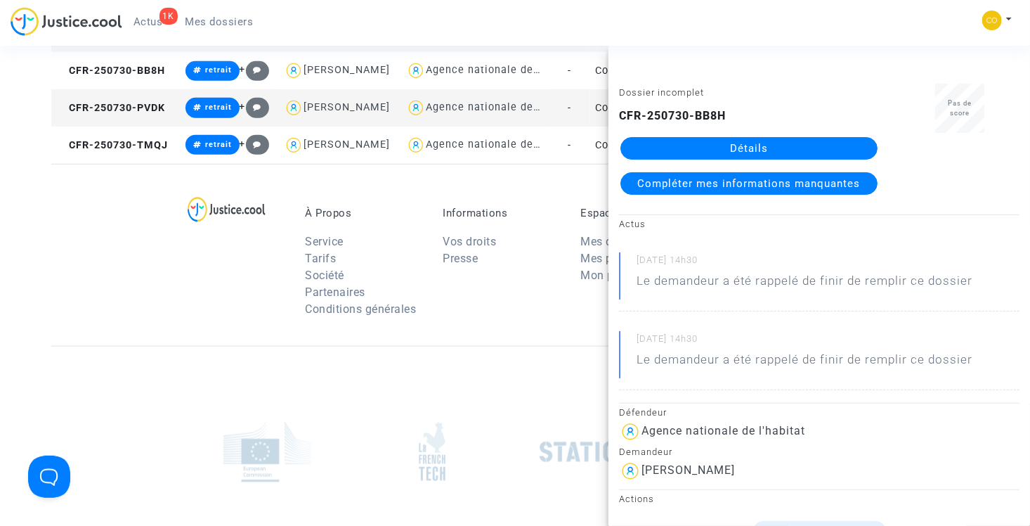
click at [758, 152] on link "Détails" at bounding box center [749, 148] width 257 height 22
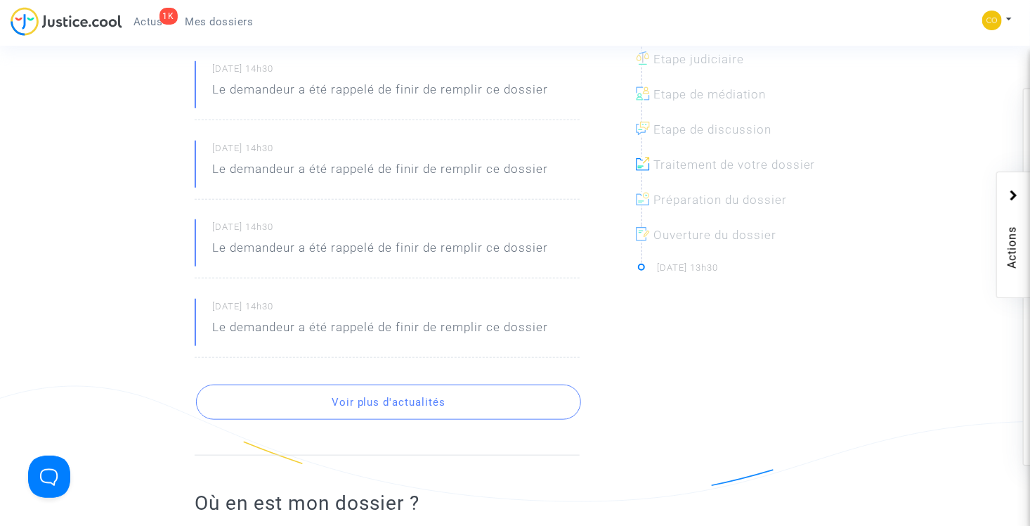
scroll to position [75, 0]
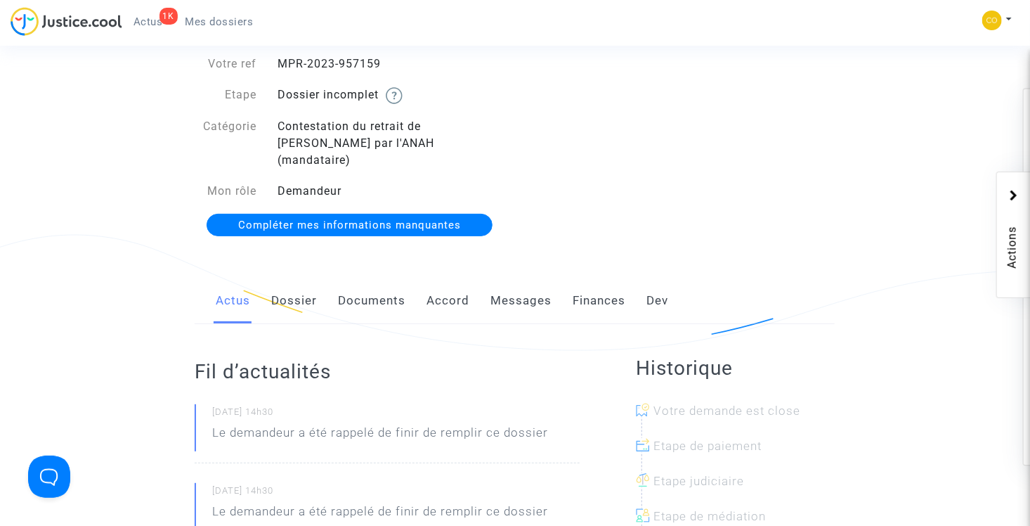
click at [351, 285] on link "Documents" at bounding box center [371, 301] width 67 height 46
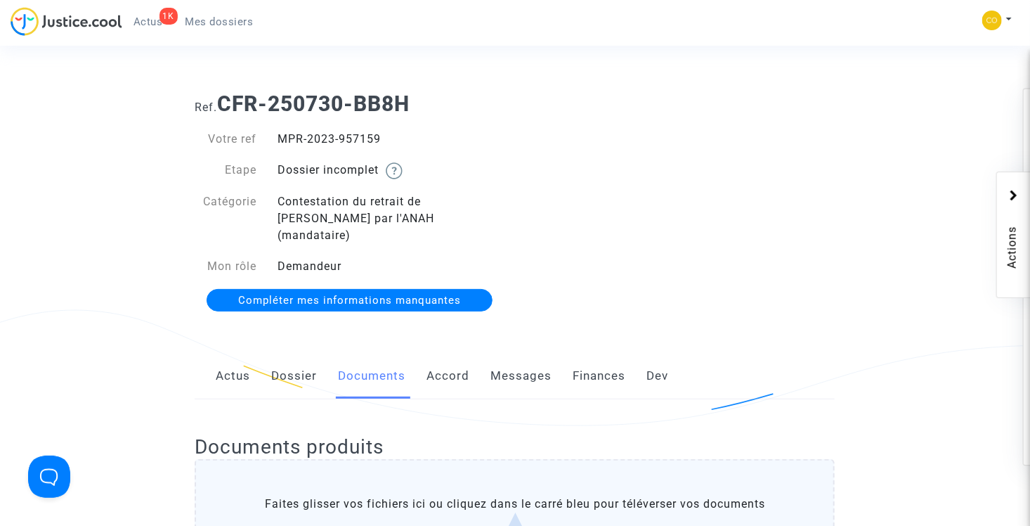
click at [200, 20] on span "Mes dossiers" at bounding box center [220, 21] width 68 height 13
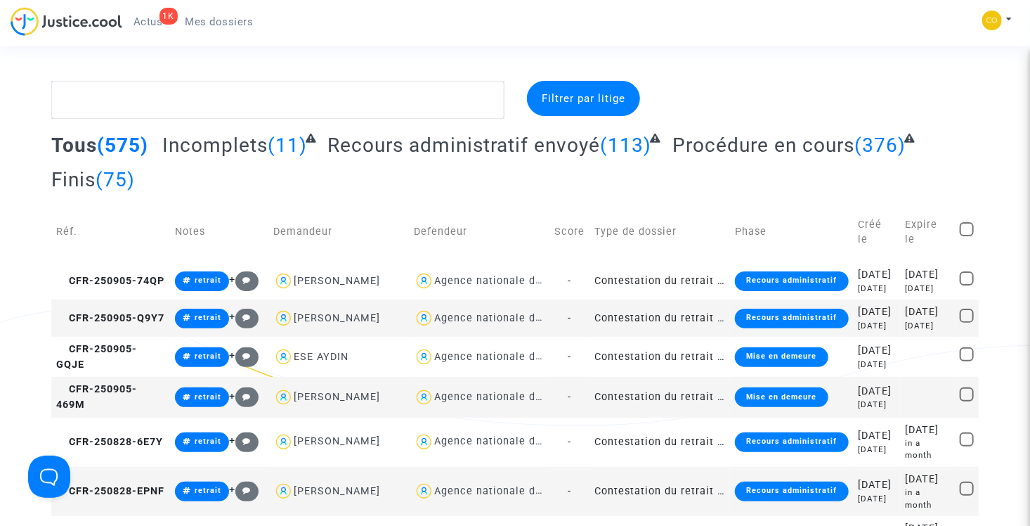
click at [246, 149] on span "Incomplets" at bounding box center [214, 145] width 105 height 23
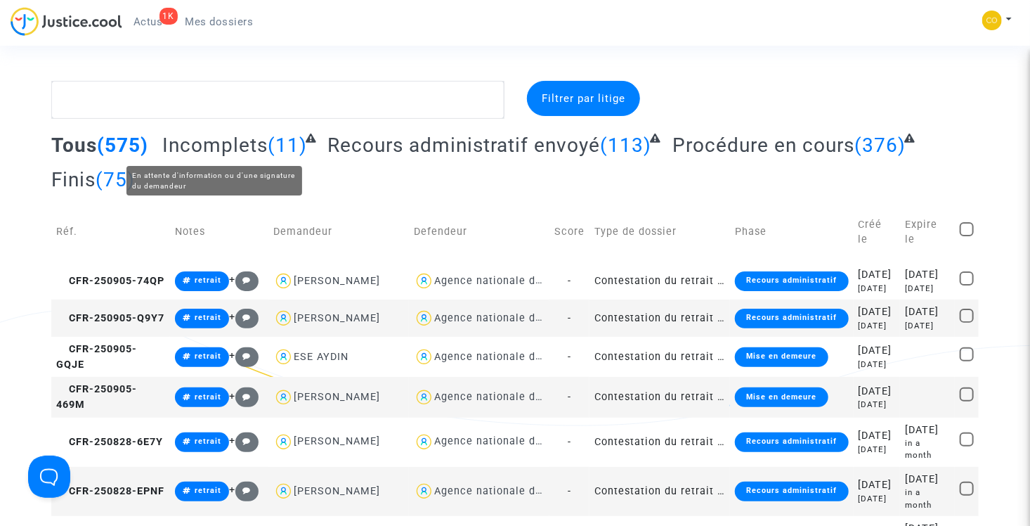
click at [219, 141] on span "Incomplets" at bounding box center [214, 145] width 105 height 23
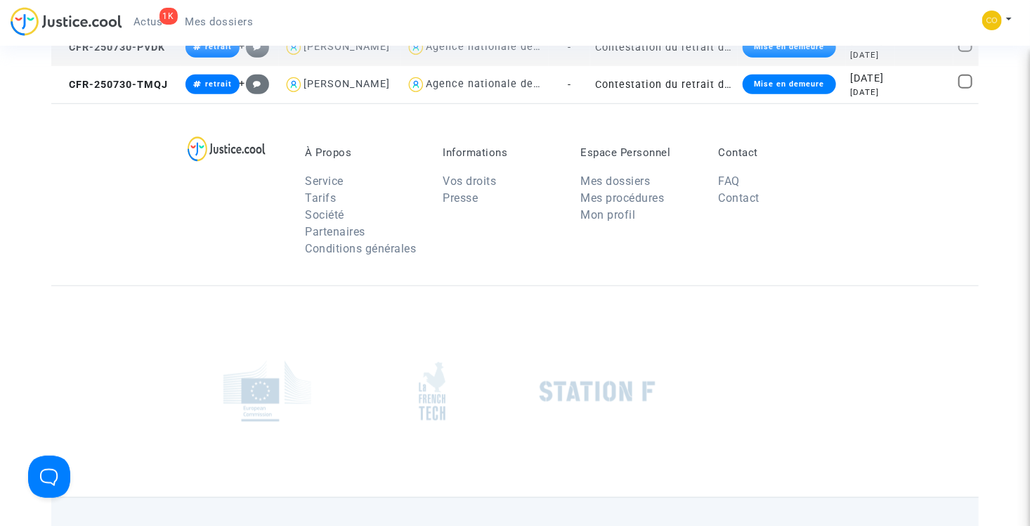
scroll to position [562, 0]
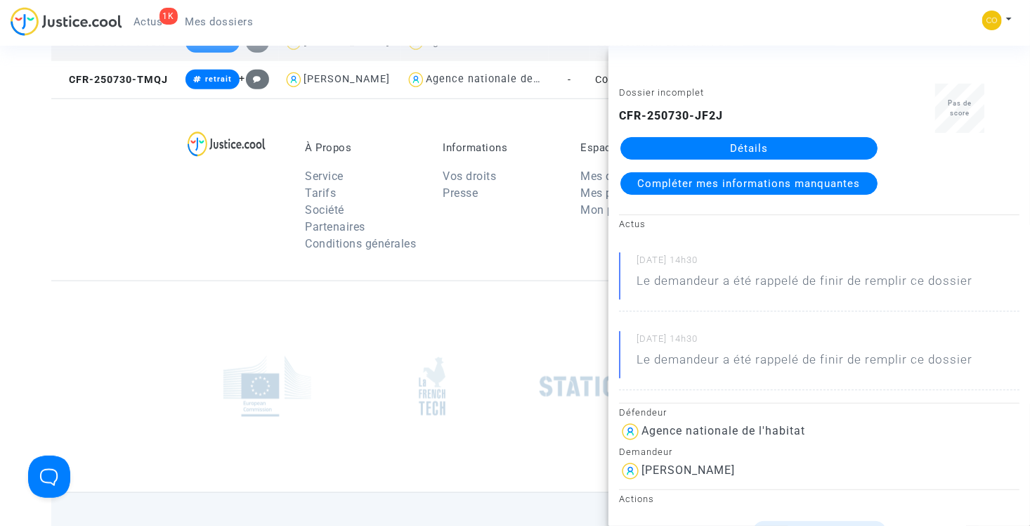
click at [744, 147] on link "Détails" at bounding box center [749, 148] width 257 height 22
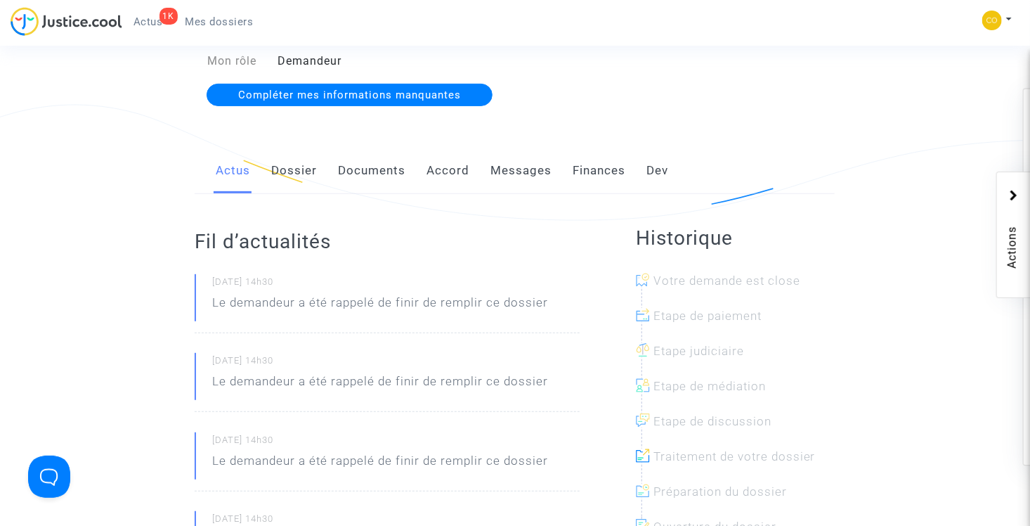
scroll to position [141, 0]
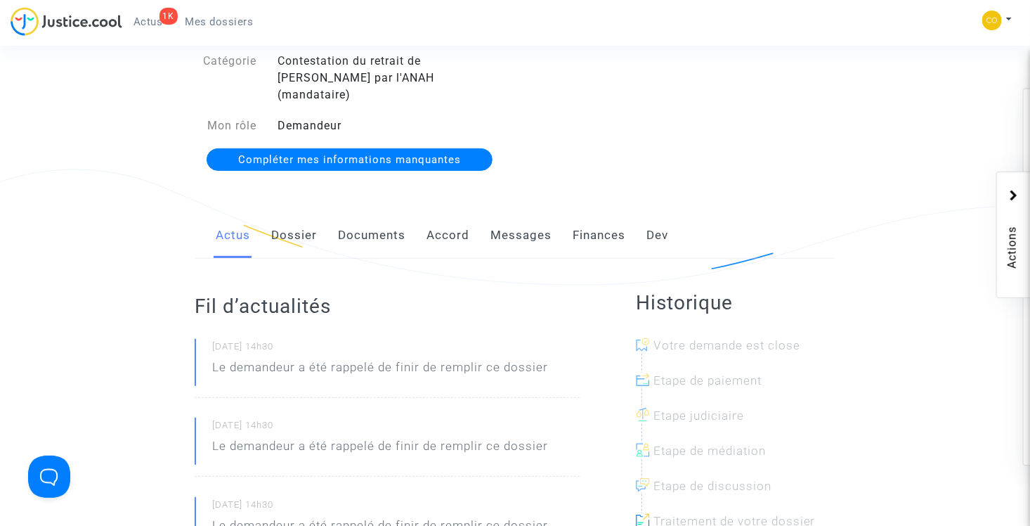
click at [368, 225] on link "Documents" at bounding box center [371, 235] width 67 height 46
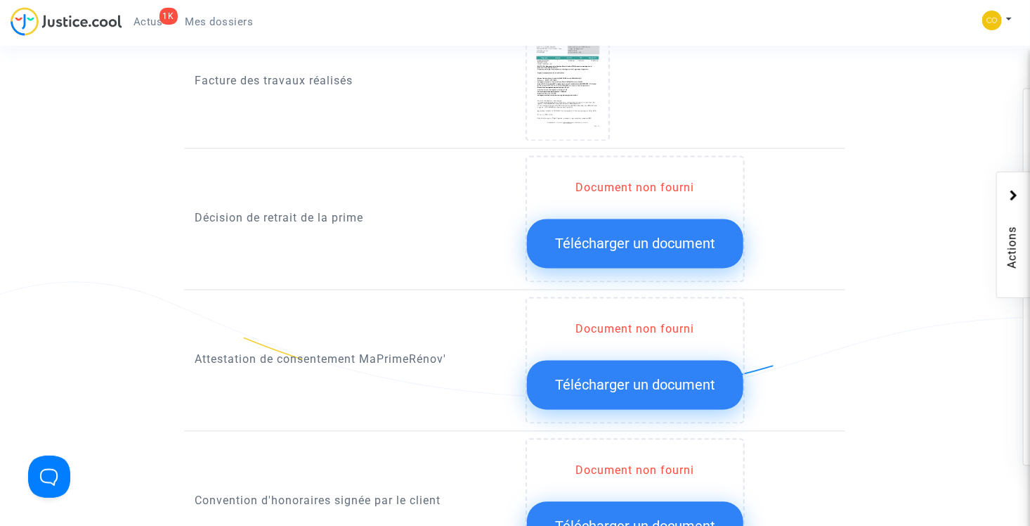
scroll to position [1195, 0]
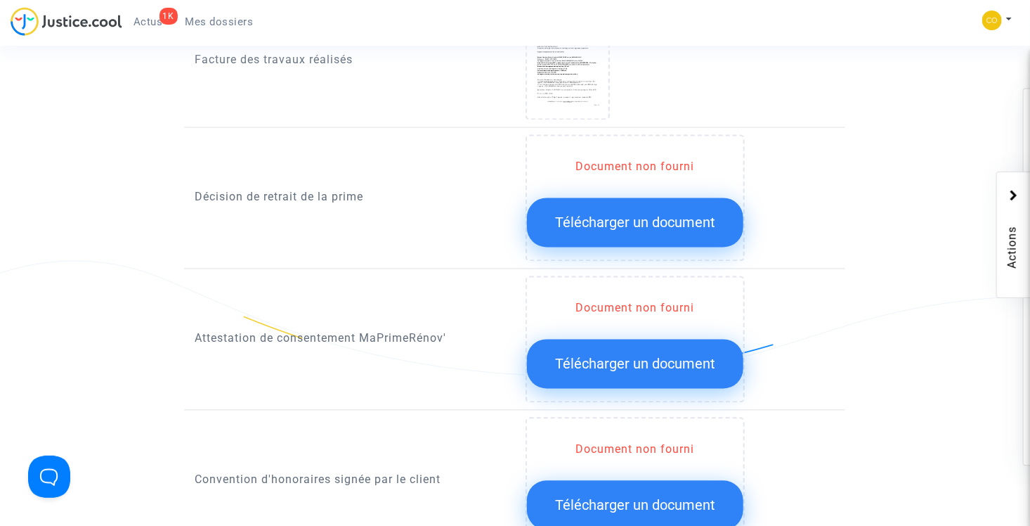
click at [612, 210] on button "Télécharger un document" at bounding box center [635, 222] width 216 height 49
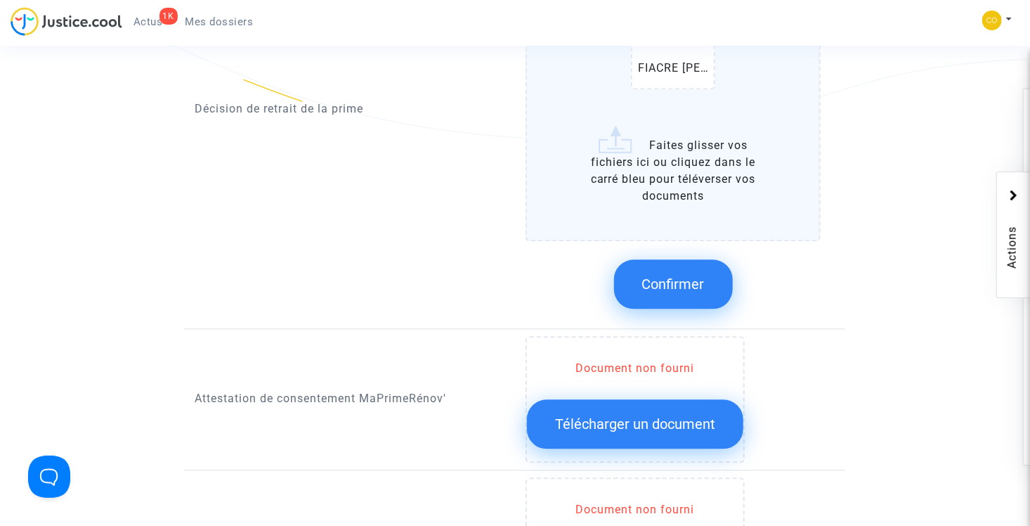
scroll to position [1406, 0]
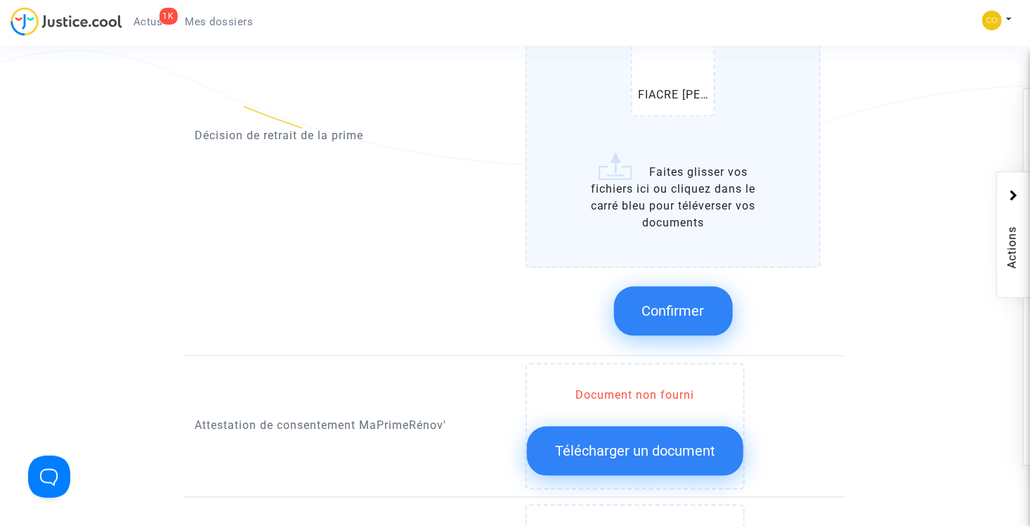
click at [689, 302] on span "Confirmer" at bounding box center [673, 310] width 63 height 17
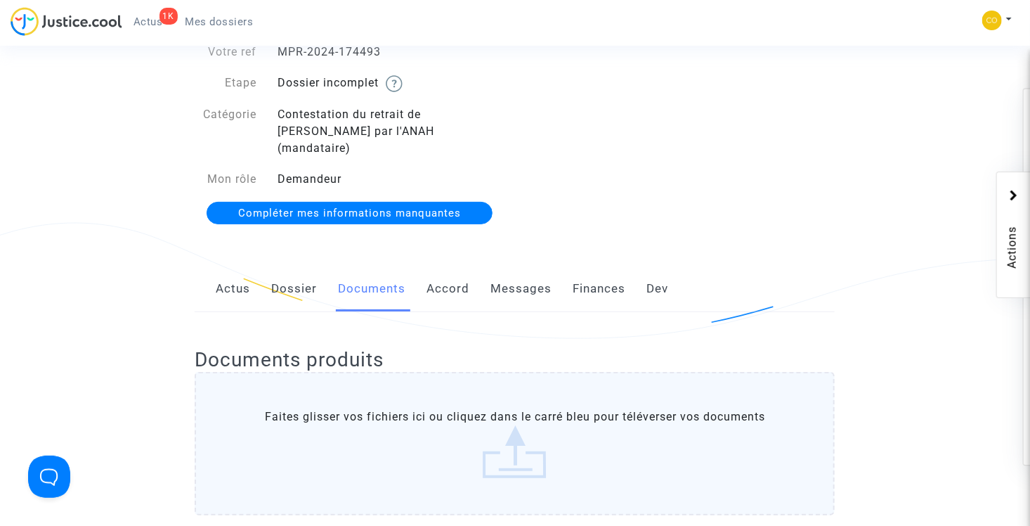
scroll to position [0, 0]
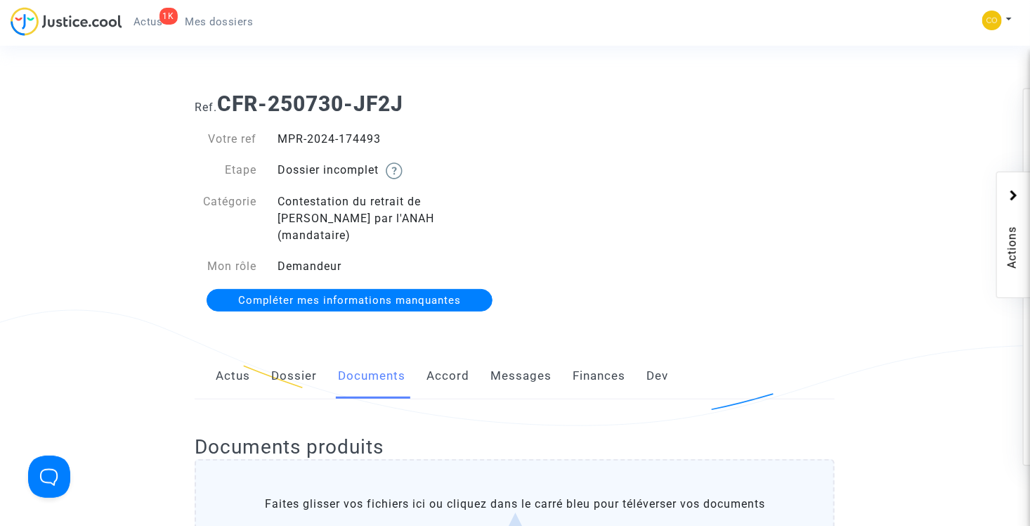
click at [207, 18] on span "Mes dossiers" at bounding box center [220, 21] width 68 height 13
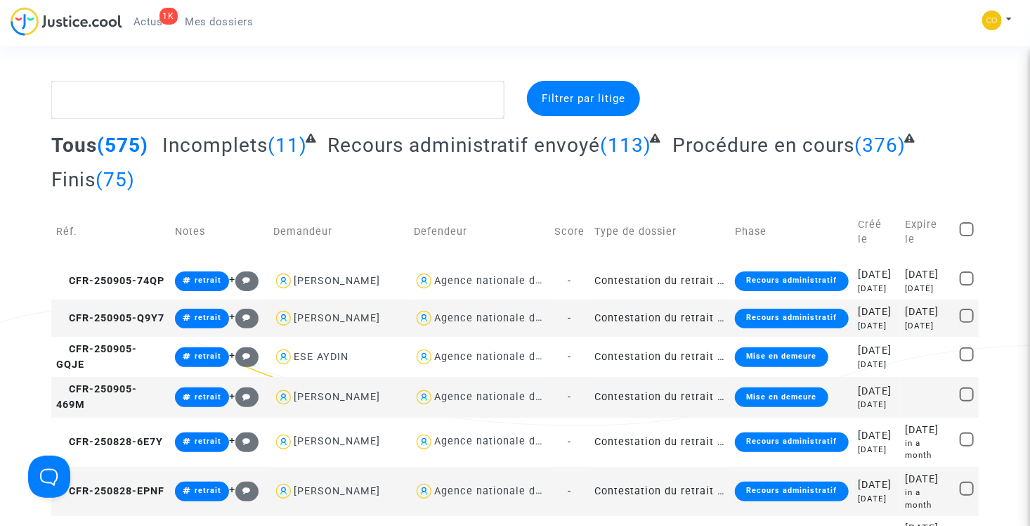
click at [229, 143] on span "Incomplets" at bounding box center [214, 145] width 105 height 23
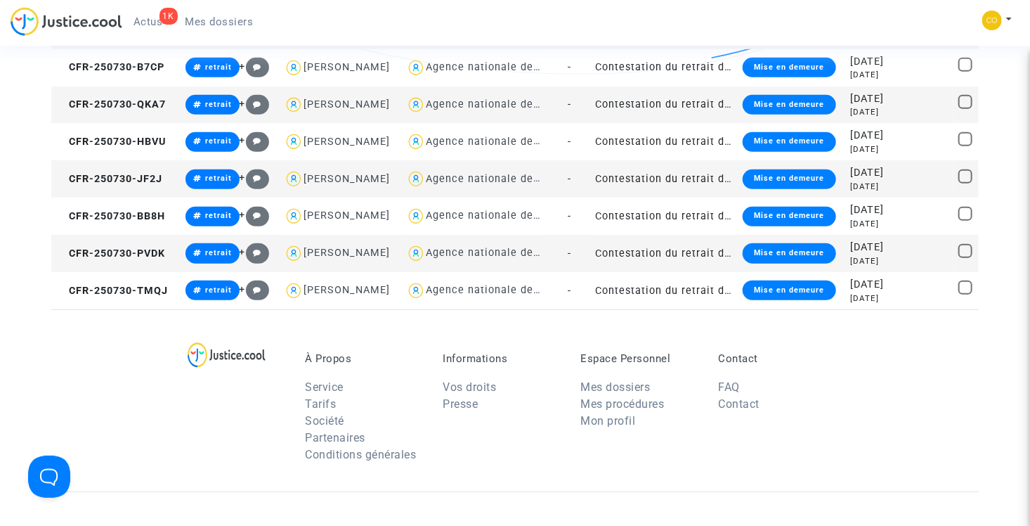
scroll to position [281, 0]
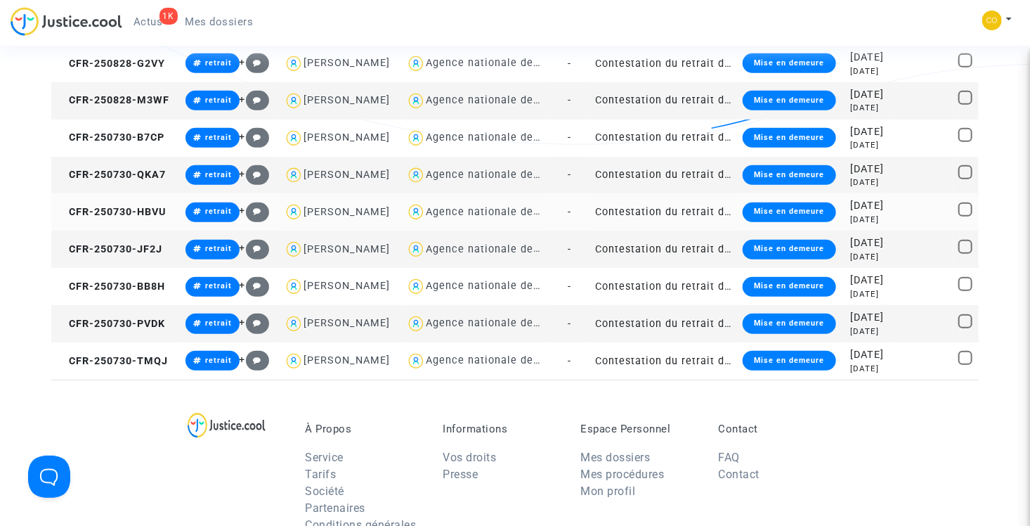
click at [642, 231] on td "Contestation du retrait de [PERSON_NAME] par l'ANAH (mandataire)" at bounding box center [664, 211] width 148 height 37
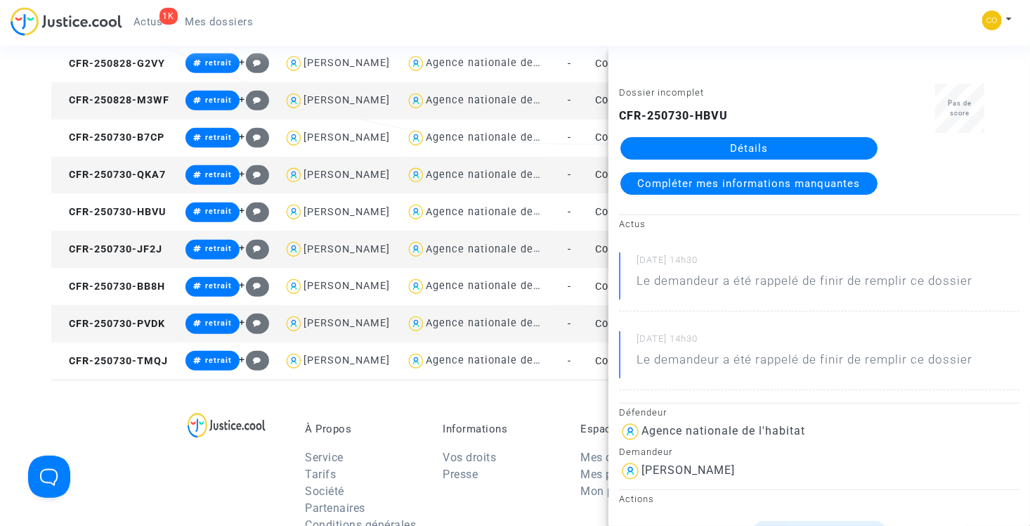
click at [735, 147] on link "Détails" at bounding box center [749, 148] width 257 height 22
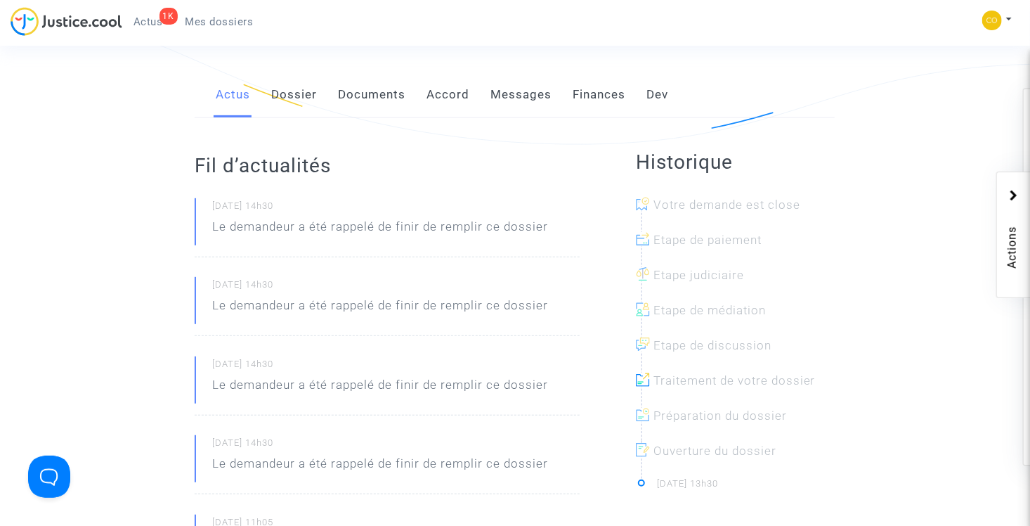
click at [392, 77] on link "Documents" at bounding box center [371, 95] width 67 height 46
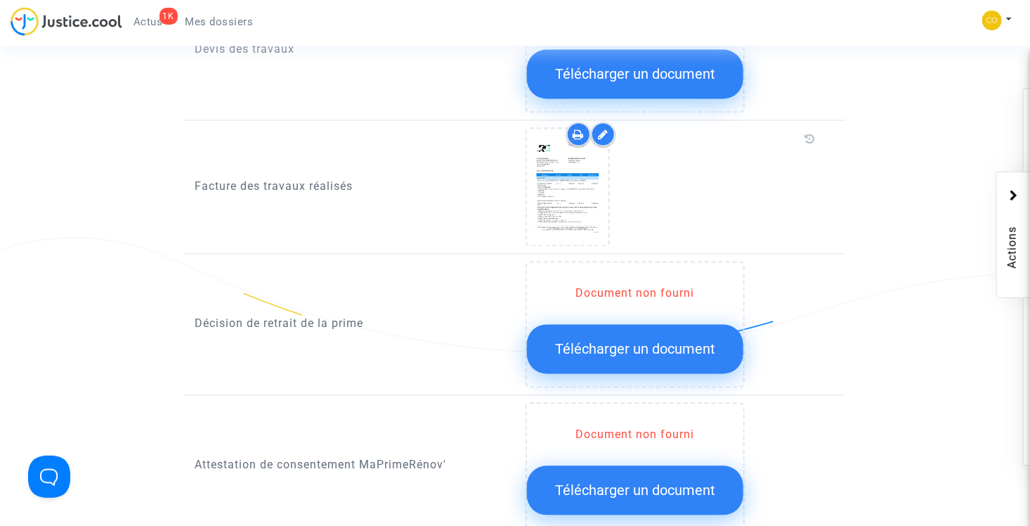
scroll to position [1265, 0]
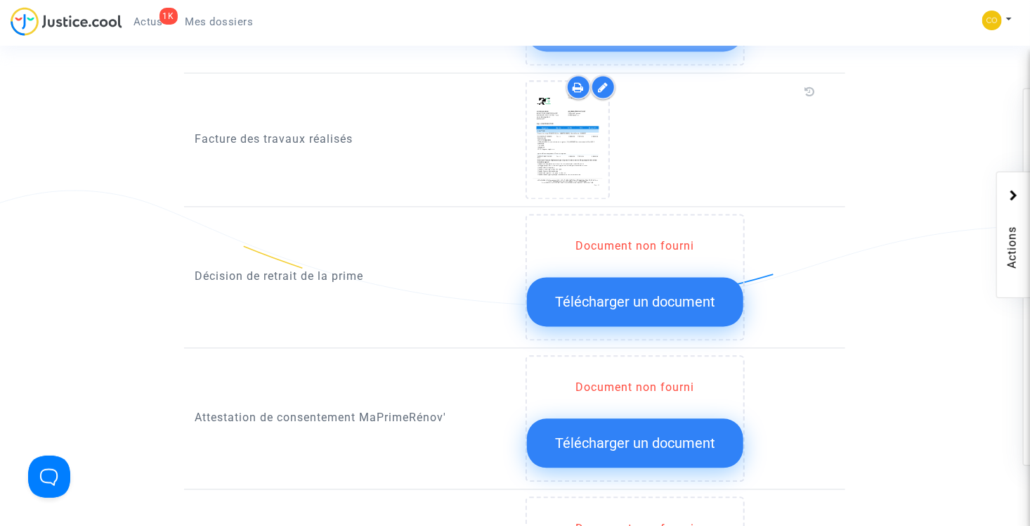
click at [641, 294] on span "Télécharger un document" at bounding box center [635, 302] width 160 height 17
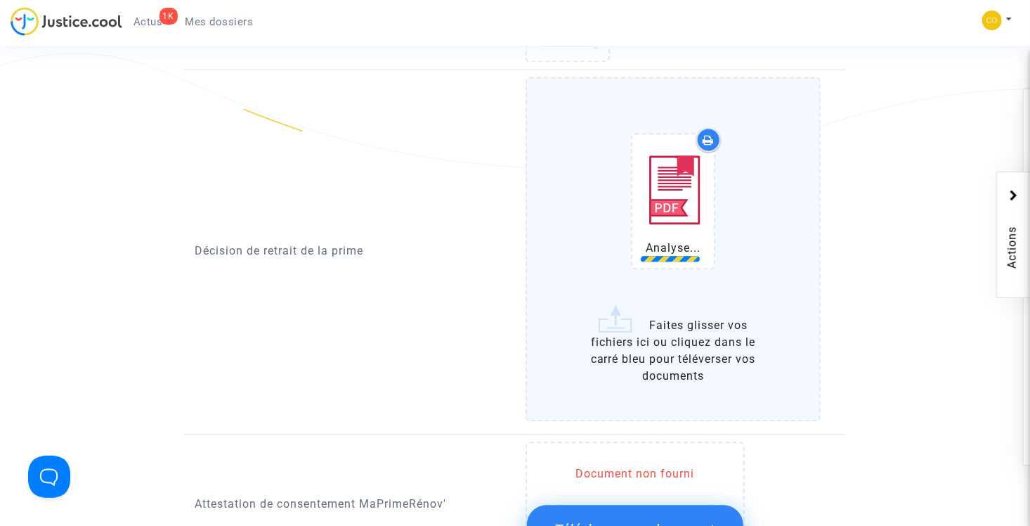
scroll to position [1406, 0]
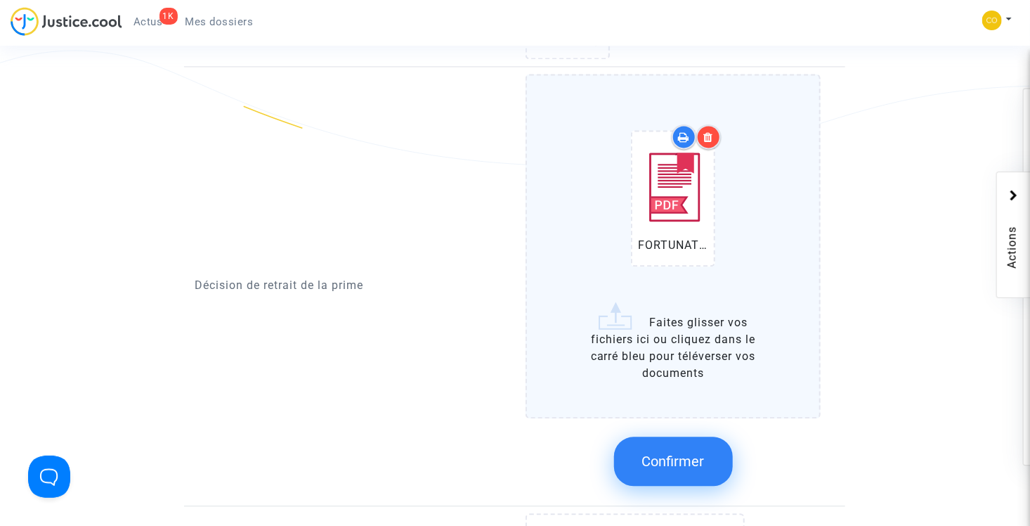
click at [701, 453] on span "Confirmer" at bounding box center [673, 461] width 63 height 17
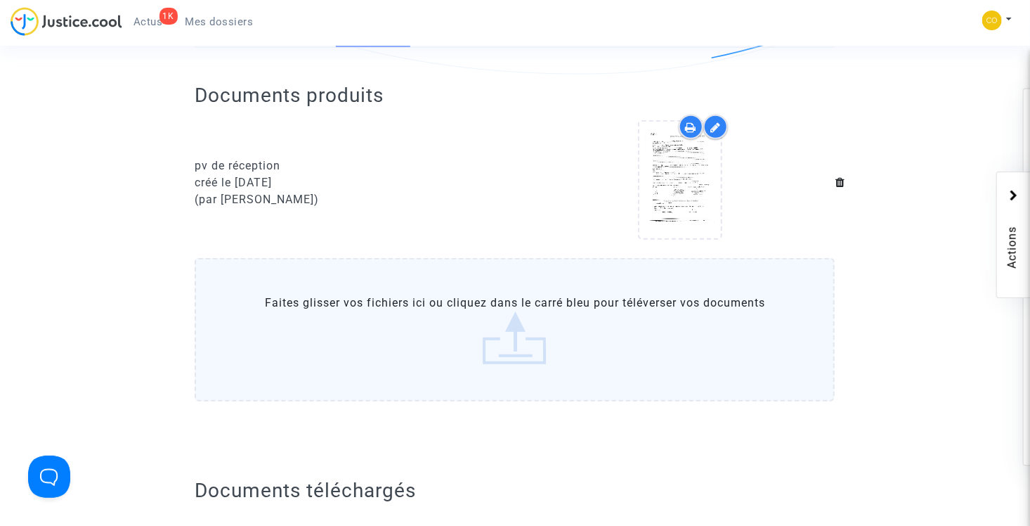
scroll to position [0, 0]
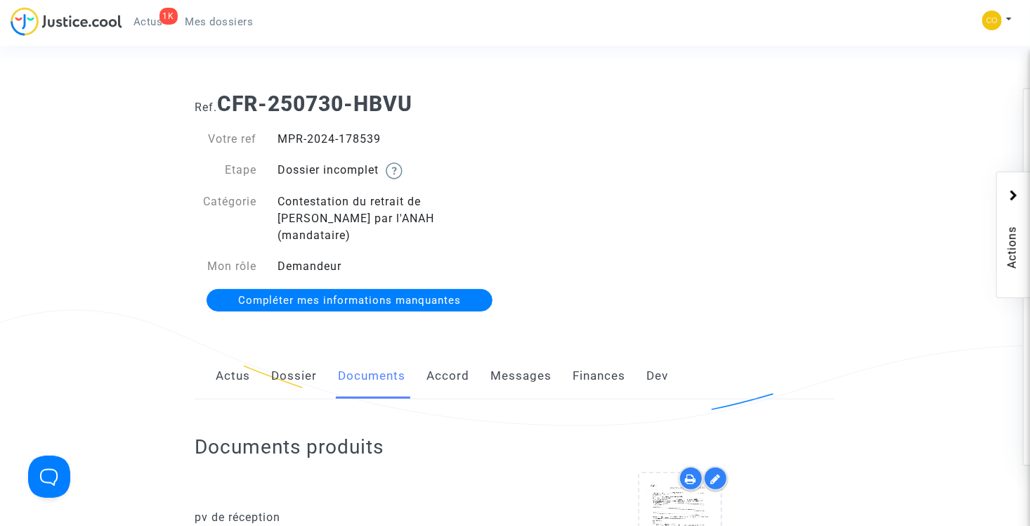
click at [226, 10] on ul "1K Actus Mes dossiers" at bounding box center [193, 19] width 143 height 25
click at [221, 18] on span "Mes dossiers" at bounding box center [220, 21] width 68 height 13
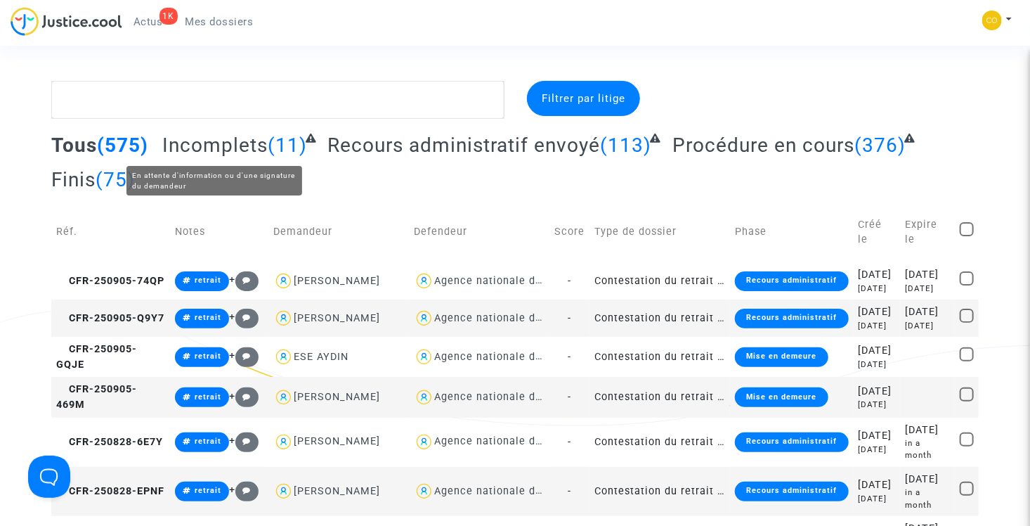
click at [217, 143] on span "Incomplets" at bounding box center [214, 145] width 105 height 23
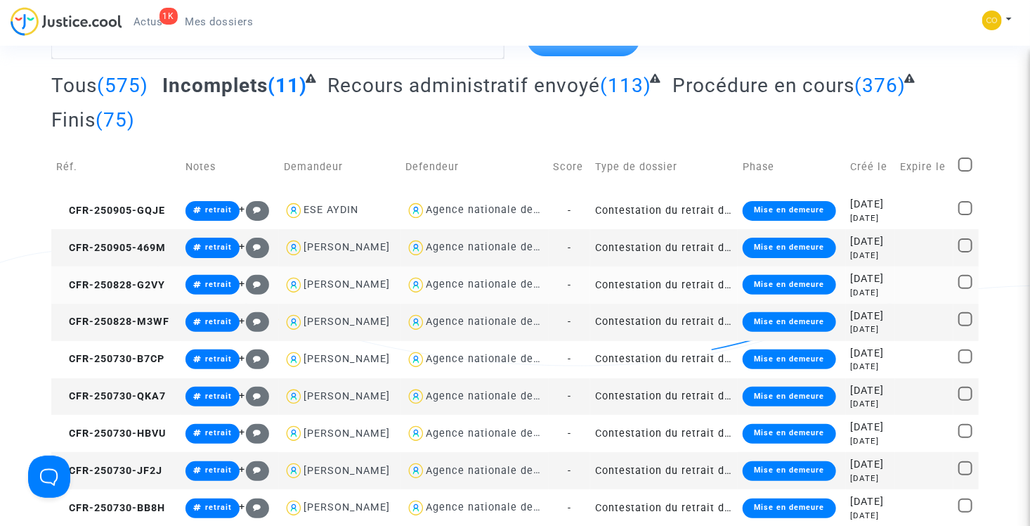
scroll to position [141, 0]
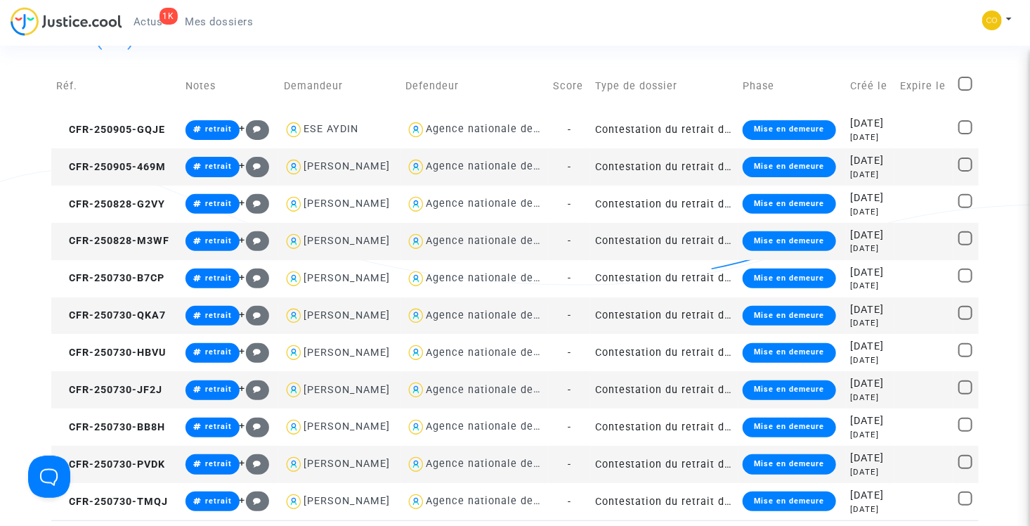
click at [632, 335] on td "Contestation du retrait de [PERSON_NAME] par l'ANAH (mandataire)" at bounding box center [664, 315] width 148 height 37
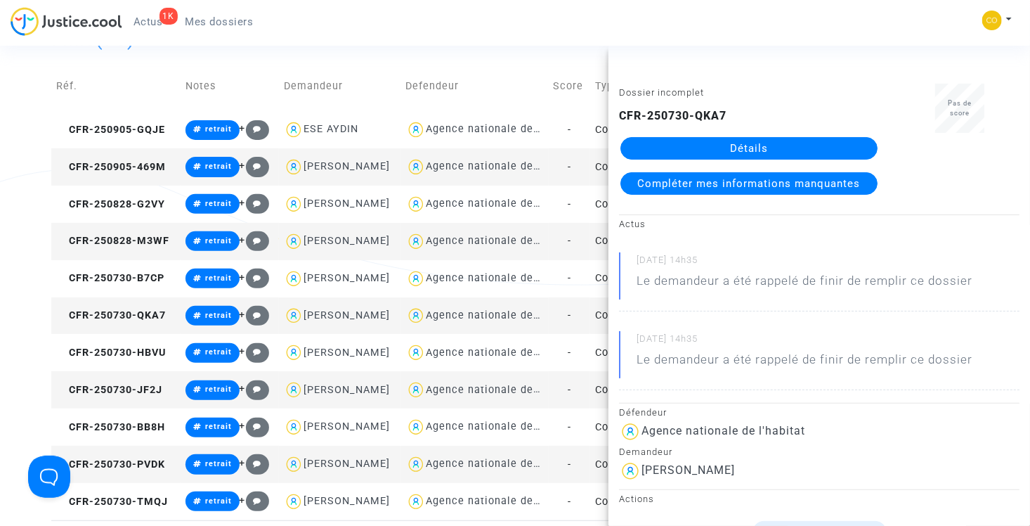
click at [709, 148] on link "Détails" at bounding box center [749, 148] width 257 height 22
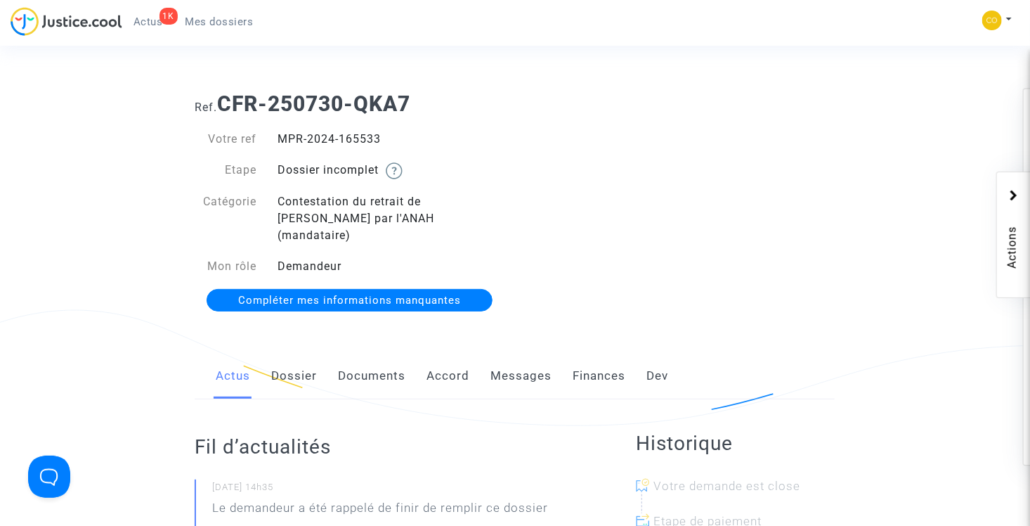
click at [383, 353] on link "Documents" at bounding box center [371, 376] width 67 height 46
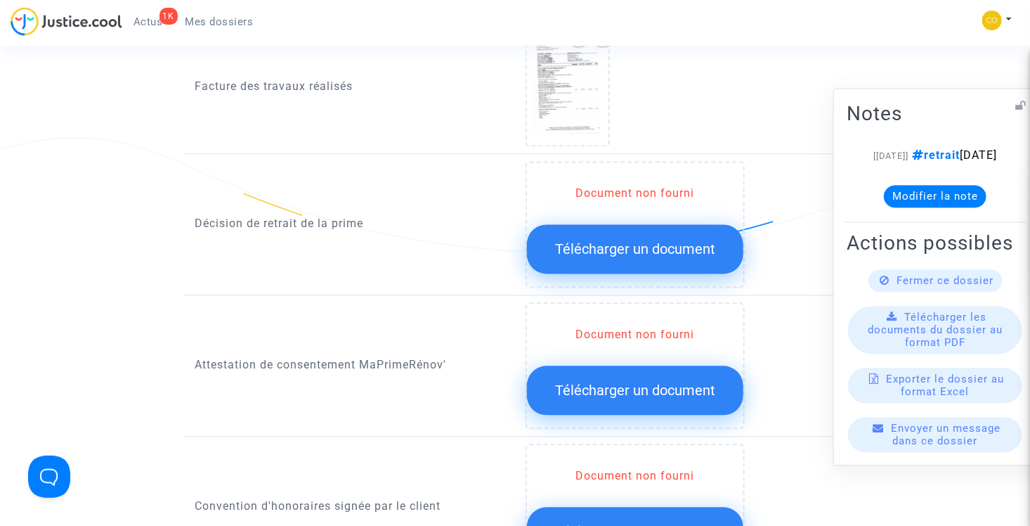
scroll to position [1321, 0]
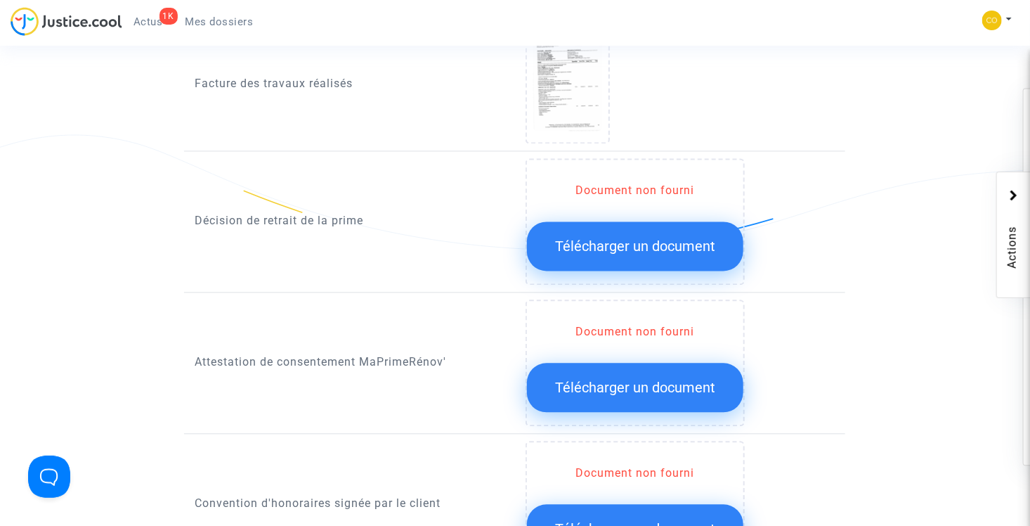
click at [625, 238] on span "Télécharger un document" at bounding box center [635, 246] width 160 height 17
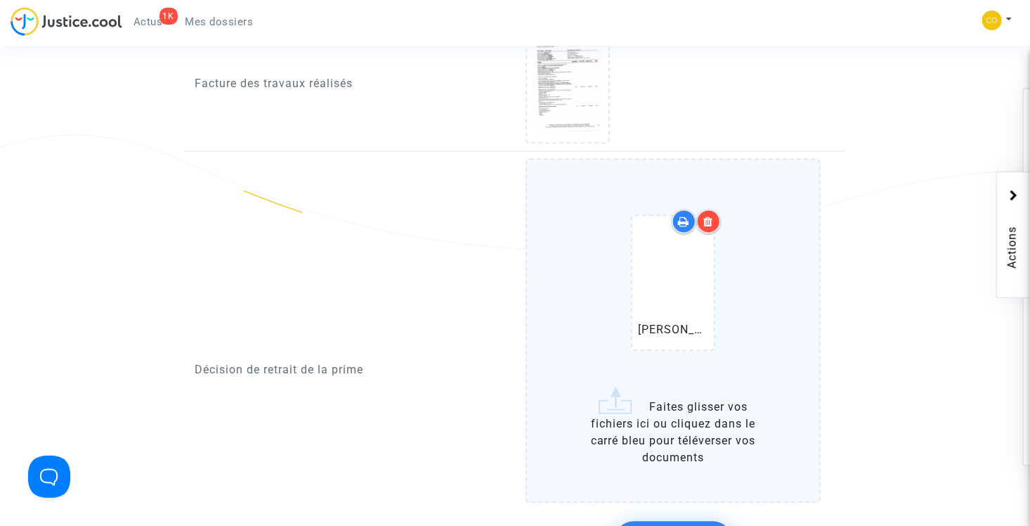
scroll to position [1392, 0]
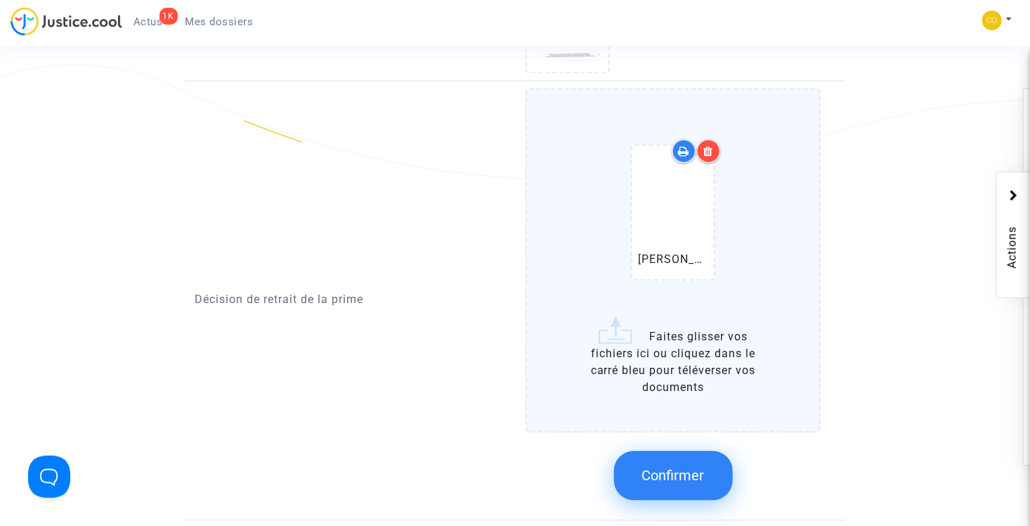
click at [709, 451] on button "Confirmer" at bounding box center [673, 475] width 119 height 49
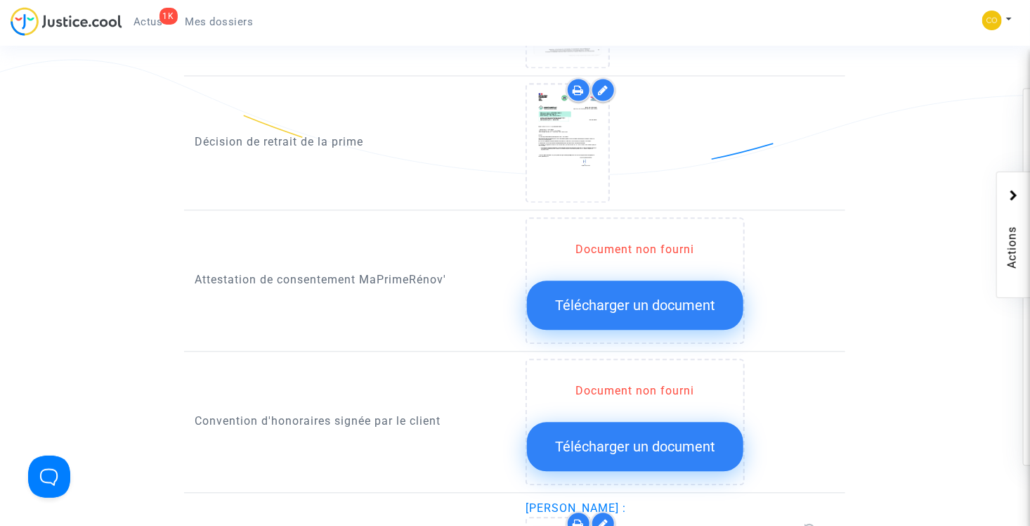
scroll to position [1476, 0]
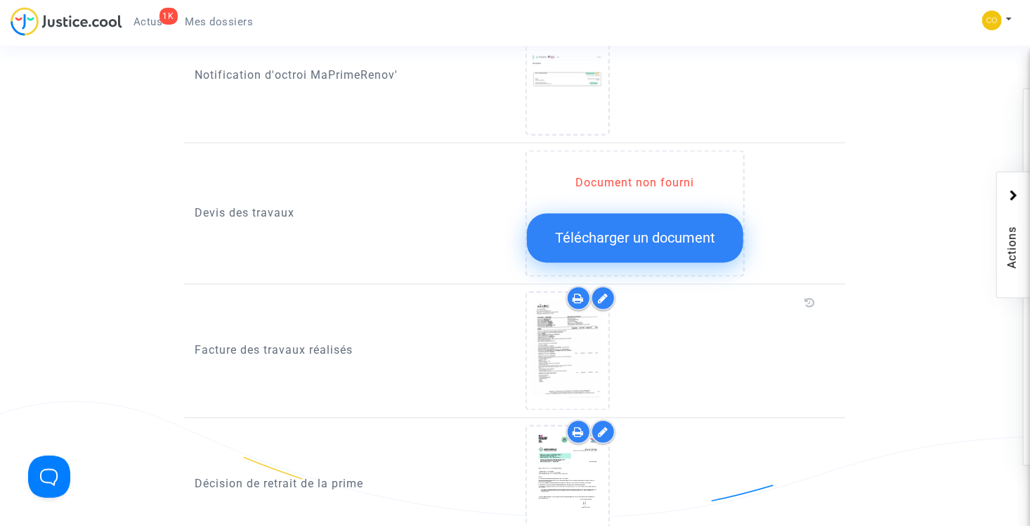
click at [207, 18] on span "Mes dossiers" at bounding box center [220, 21] width 68 height 13
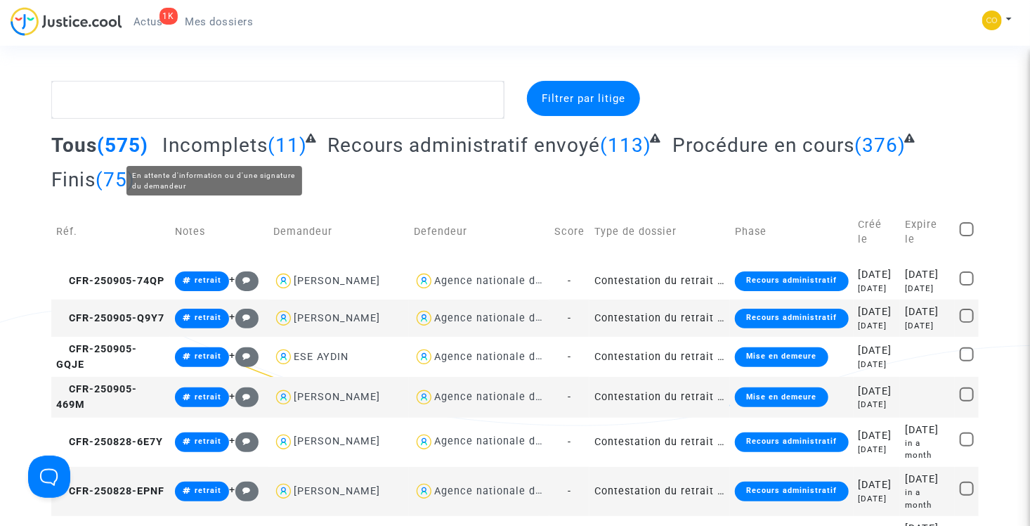
click at [219, 154] on span "Incomplets" at bounding box center [214, 145] width 105 height 23
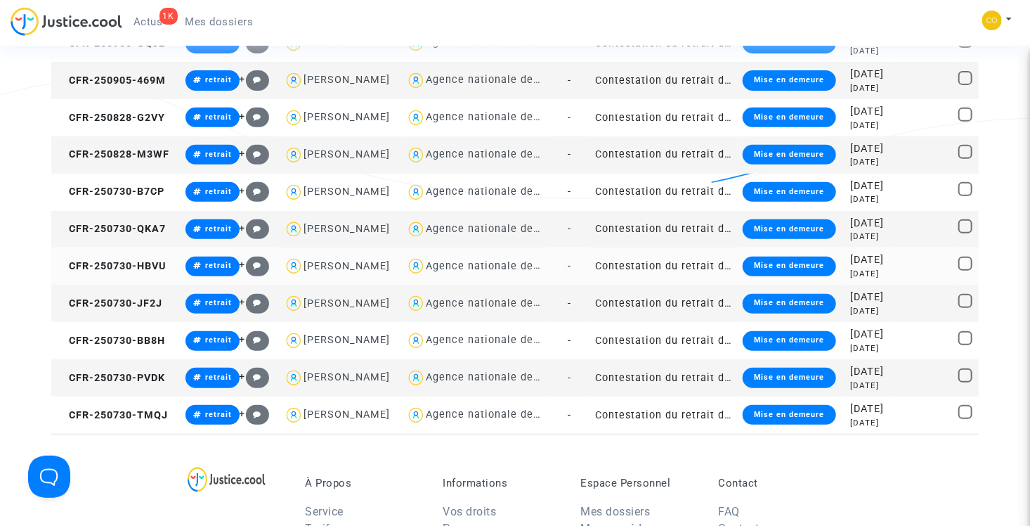
scroll to position [141, 0]
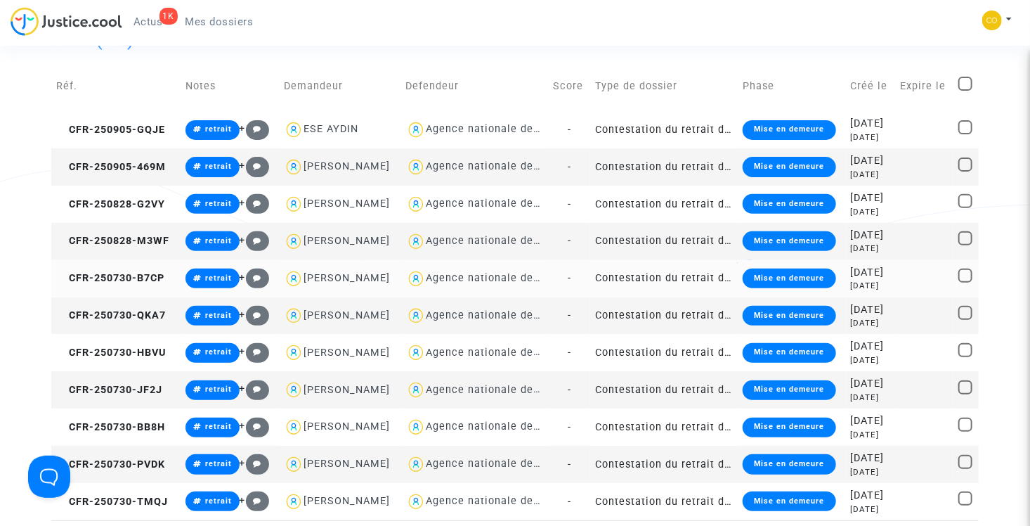
click at [647, 297] on td "Contestation du retrait de [PERSON_NAME] par l'ANAH (mandataire)" at bounding box center [664, 278] width 148 height 37
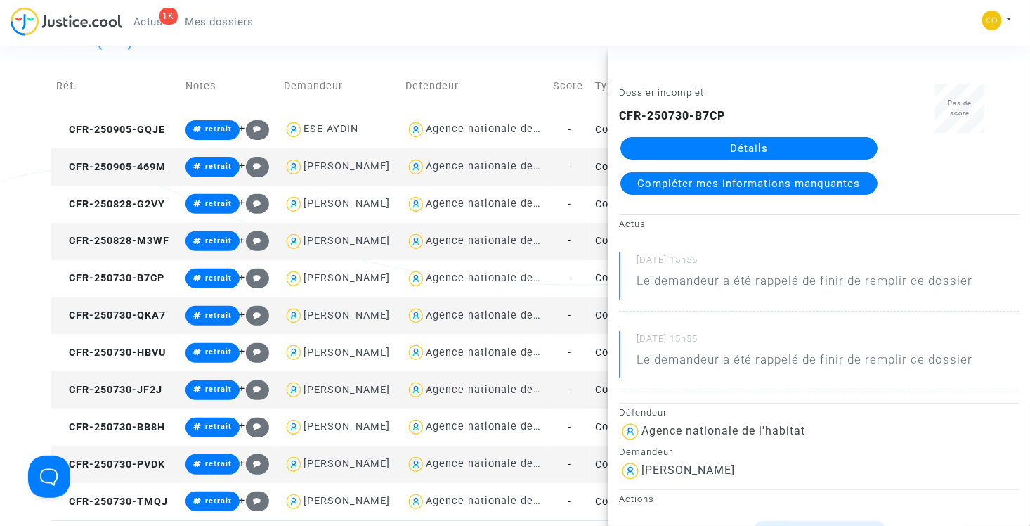
click at [765, 145] on link "Détails" at bounding box center [749, 148] width 257 height 22
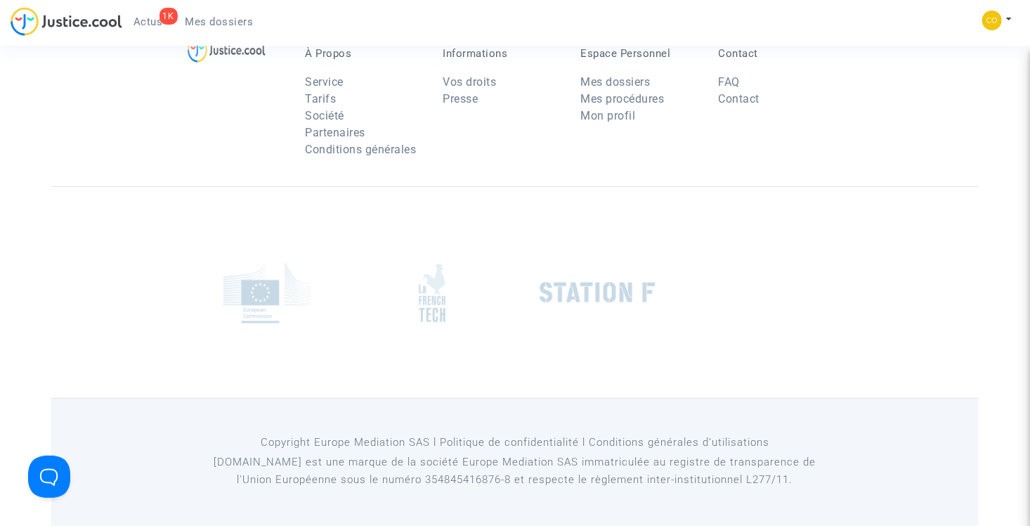
scroll to position [141, 0]
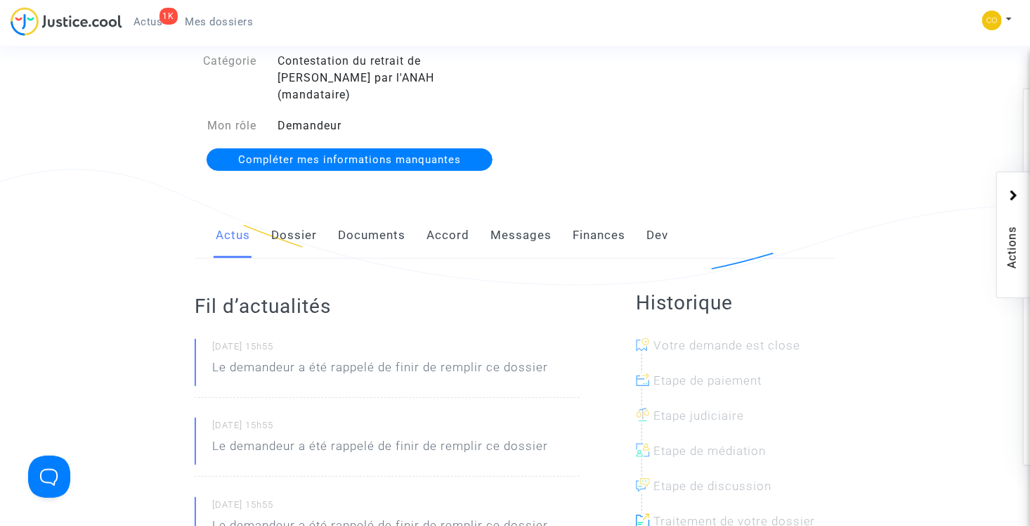
click at [379, 219] on link "Documents" at bounding box center [371, 235] width 67 height 46
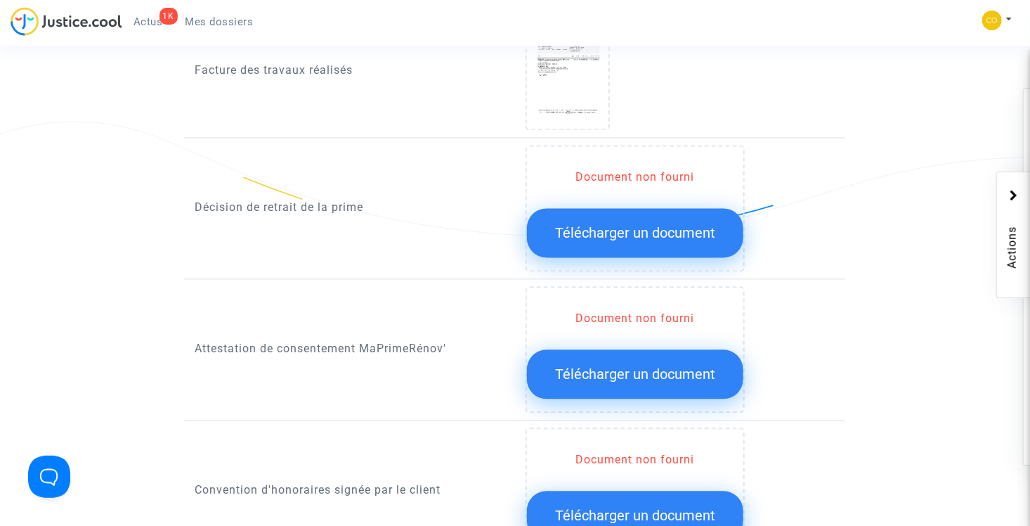
scroll to position [1336, 0]
click at [654, 224] on span "Télécharger un document" at bounding box center [635, 232] width 160 height 17
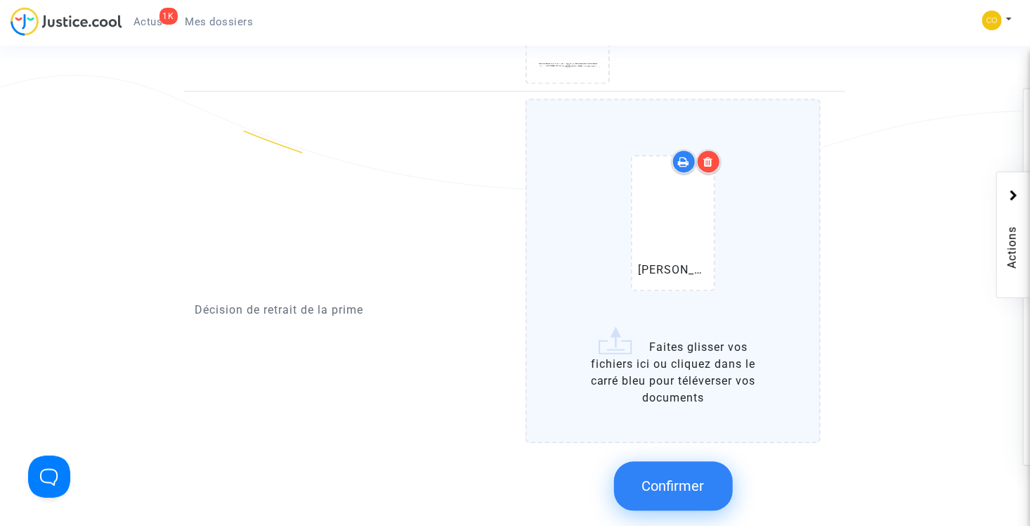
scroll to position [1406, 0]
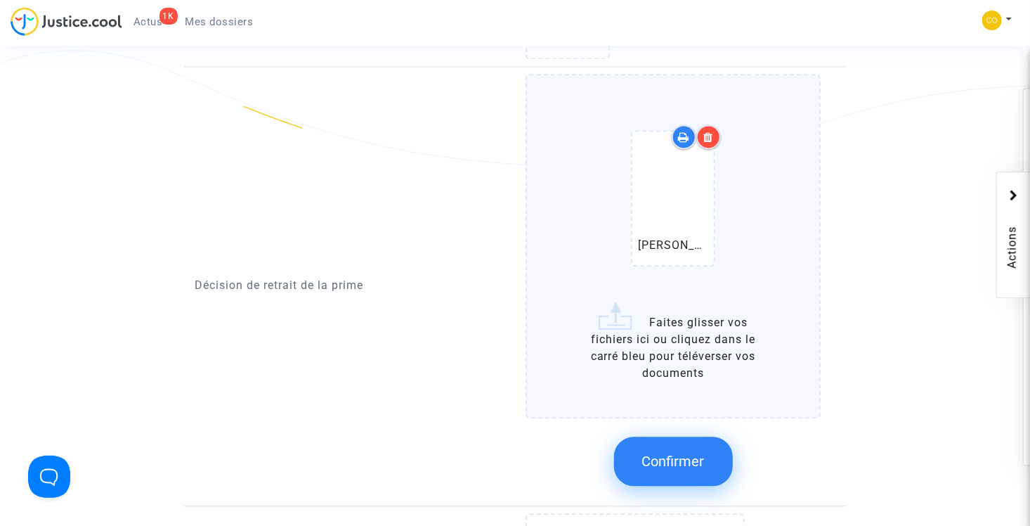
click at [684, 453] on span "Confirmer" at bounding box center [673, 461] width 63 height 17
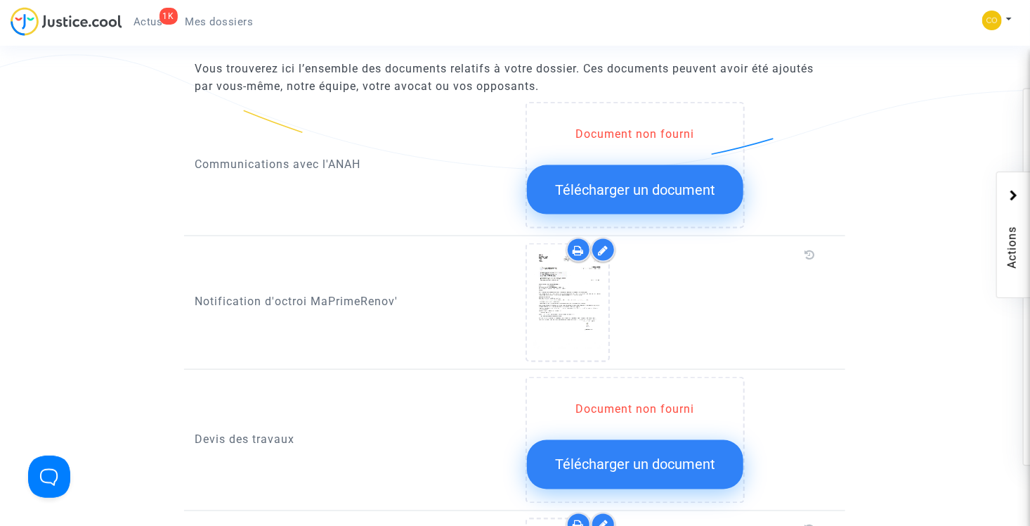
scroll to position [773, 0]
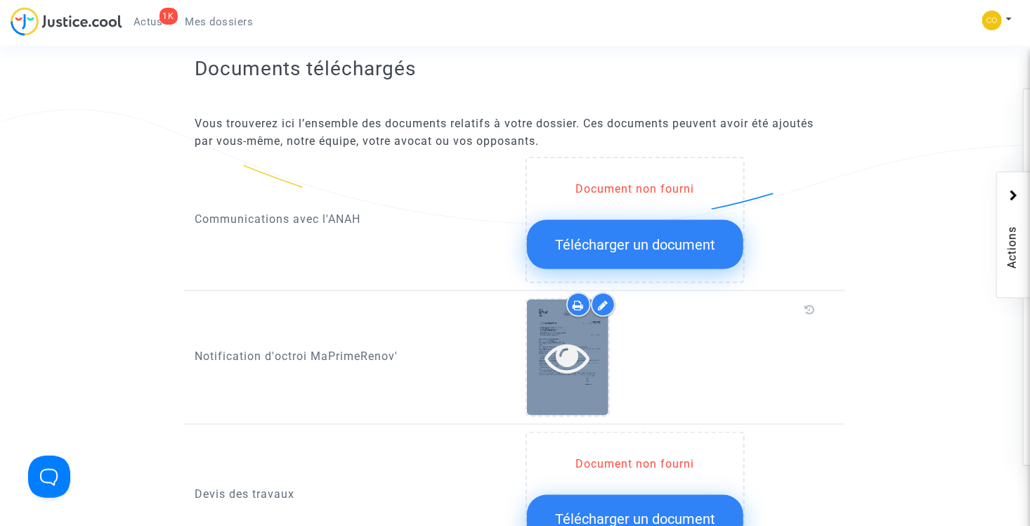
click at [574, 337] on icon at bounding box center [568, 357] width 46 height 45
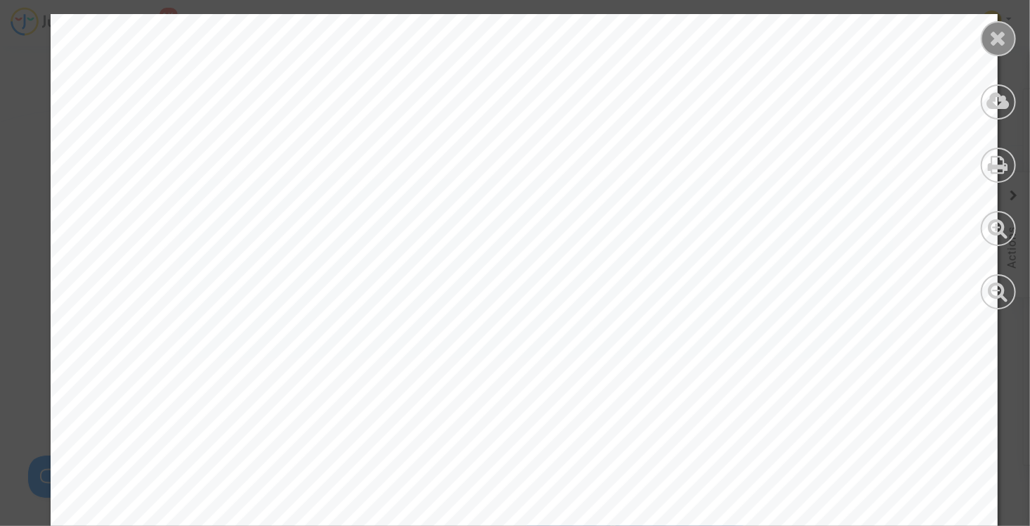
click at [995, 34] on icon at bounding box center [999, 37] width 18 height 21
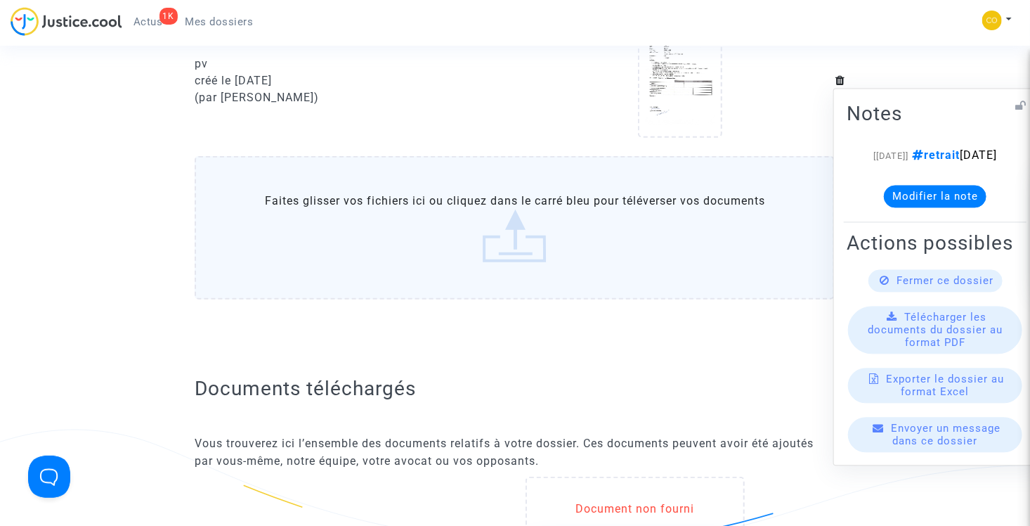
scroll to position [0, 0]
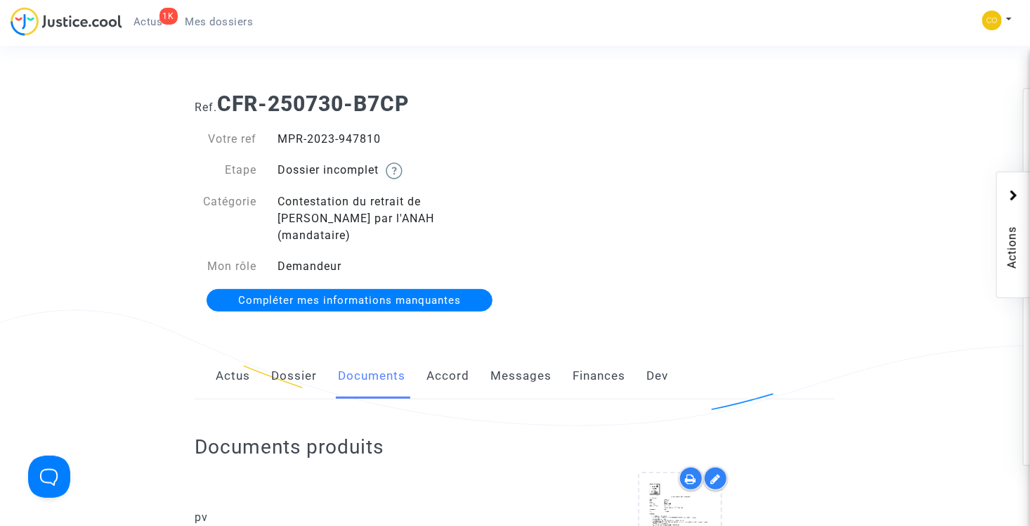
click at [217, 22] on span "Mes dossiers" at bounding box center [220, 21] width 68 height 13
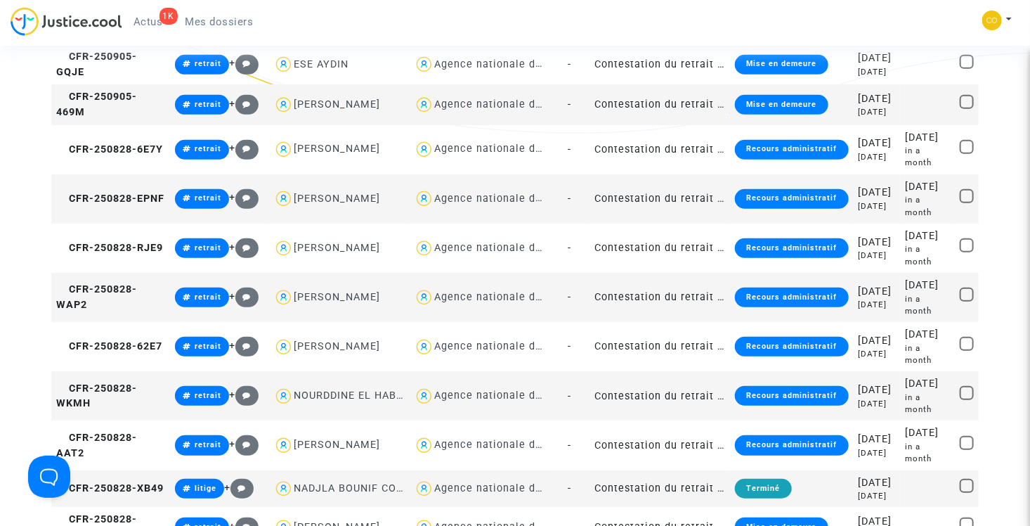
scroll to position [141, 0]
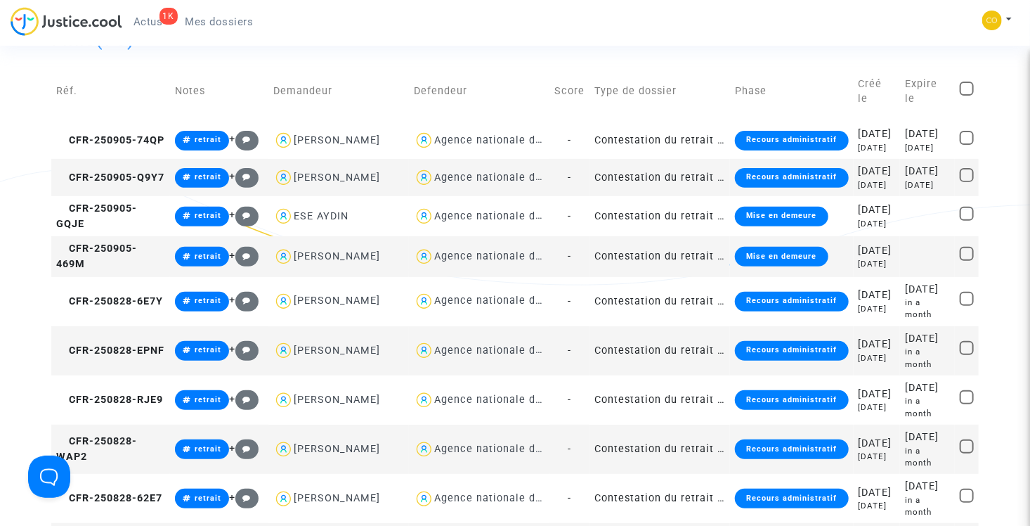
click at [216, 23] on span "Mes dossiers" at bounding box center [220, 21] width 68 height 13
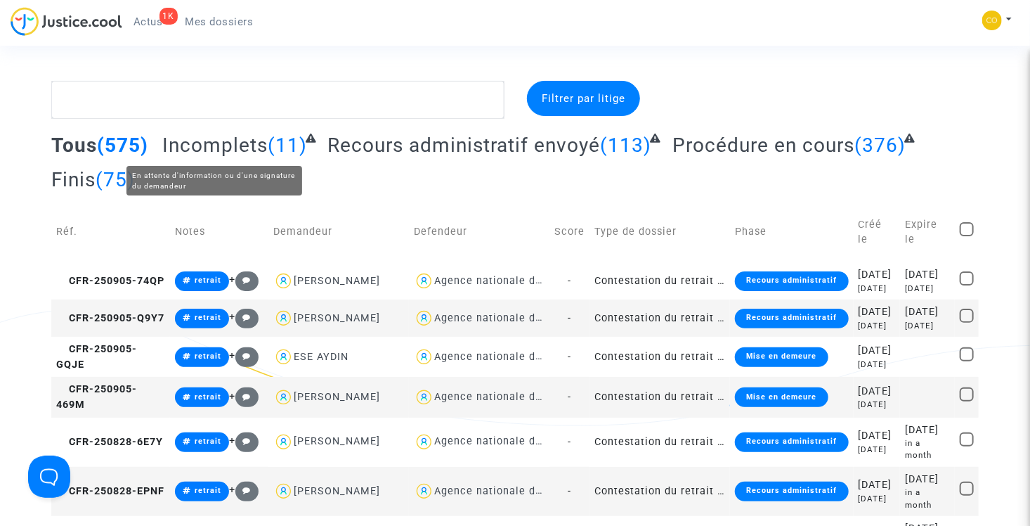
click at [207, 149] on span "Incomplets" at bounding box center [214, 145] width 105 height 23
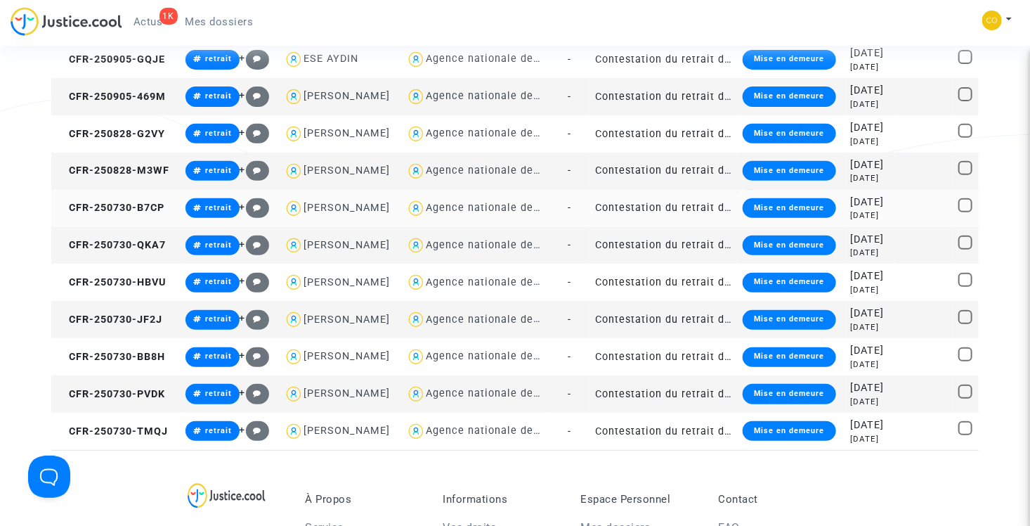
scroll to position [211, 0]
click at [644, 227] on td "Contestation du retrait de [PERSON_NAME] par l'ANAH (mandataire)" at bounding box center [664, 208] width 148 height 37
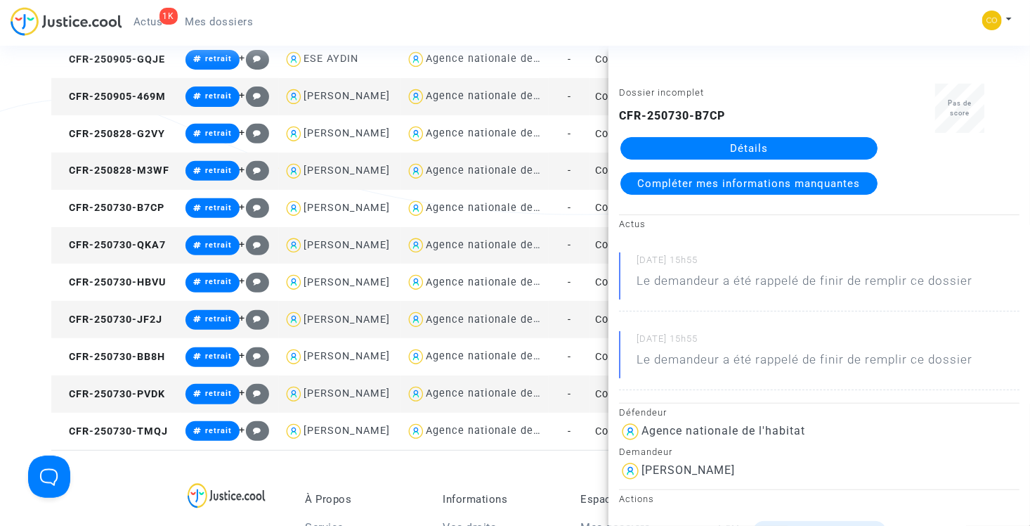
click at [761, 156] on link "Détails" at bounding box center [749, 148] width 257 height 22
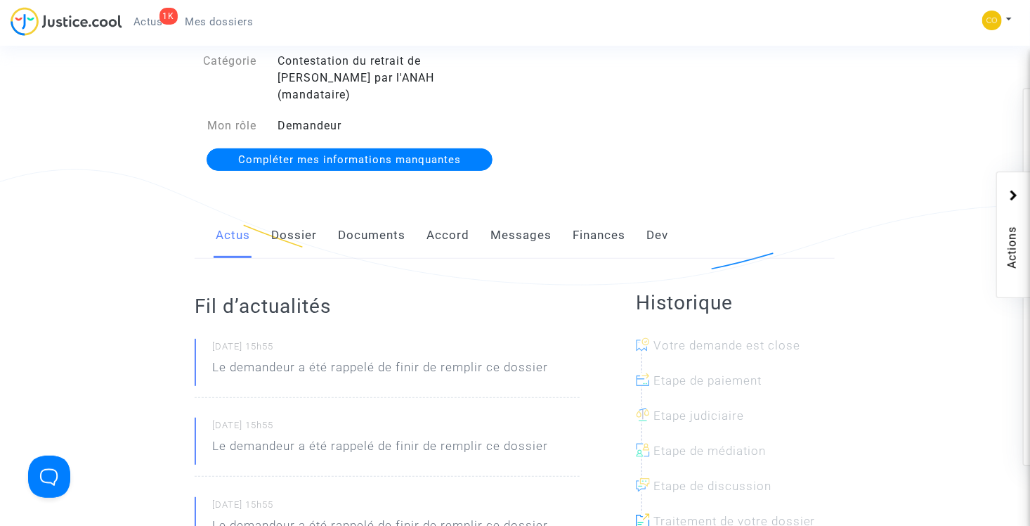
scroll to position [141, 0]
click at [358, 216] on link "Documents" at bounding box center [371, 235] width 67 height 46
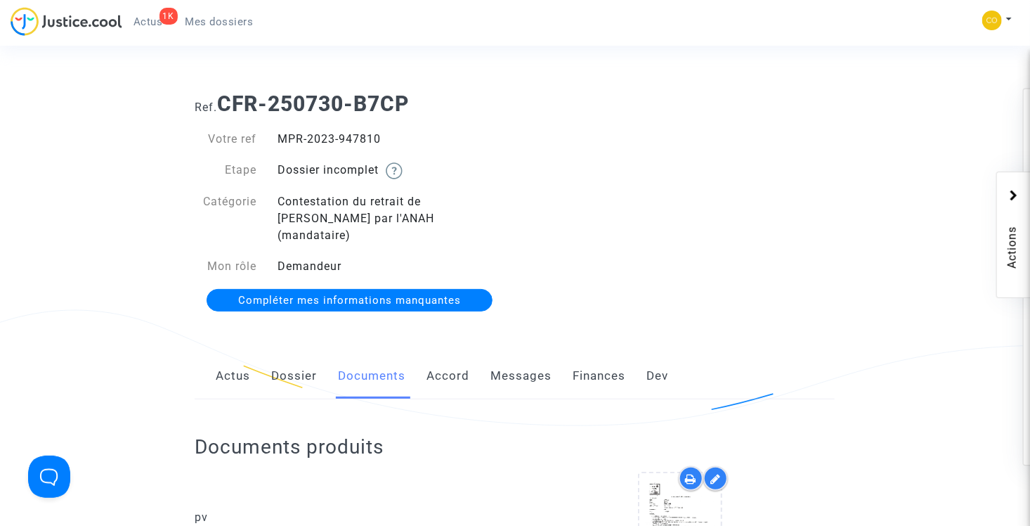
click at [214, 24] on span "Mes dossiers" at bounding box center [220, 21] width 68 height 13
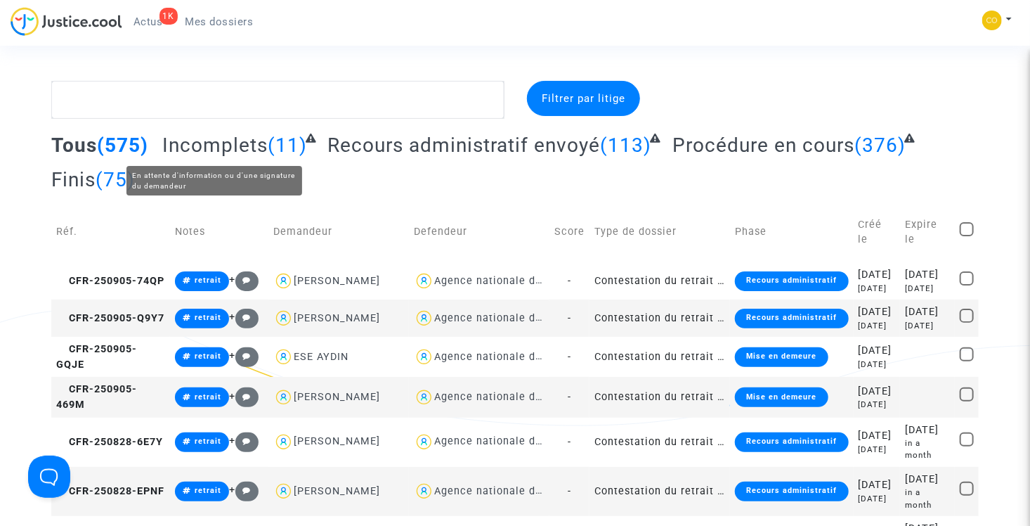
click at [243, 146] on span "Incomplets" at bounding box center [214, 145] width 105 height 23
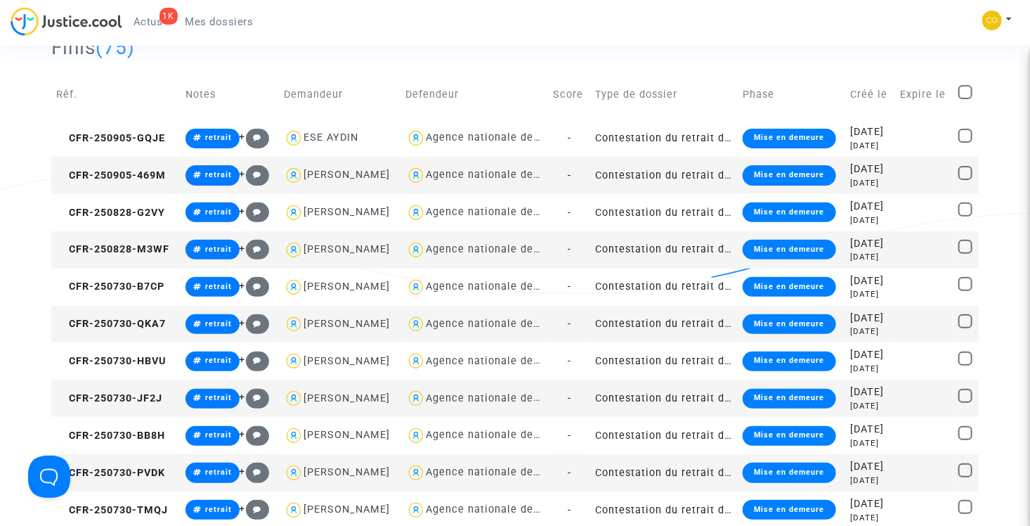
scroll to position [141, 0]
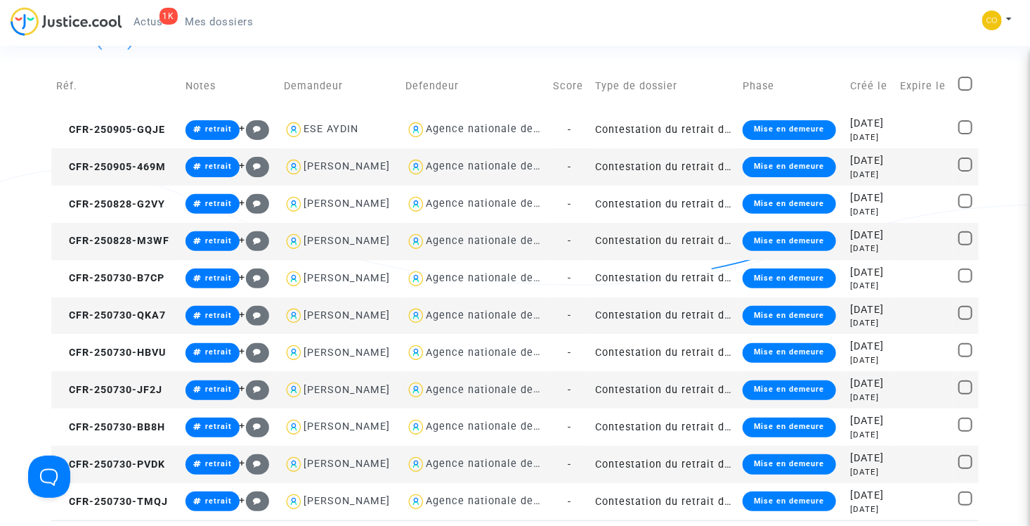
click at [623, 260] on td "Contestation du retrait de [PERSON_NAME] par l'ANAH (mandataire)" at bounding box center [664, 241] width 148 height 37
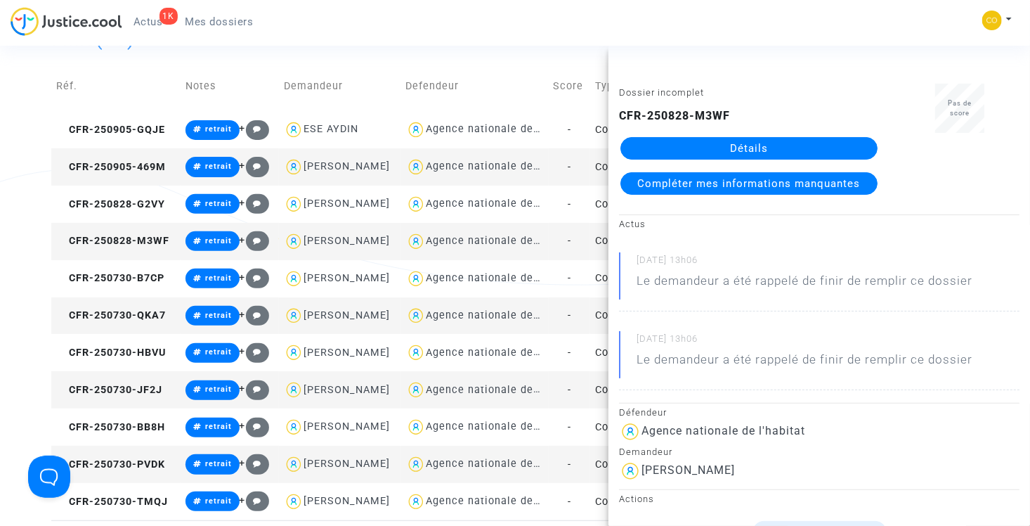
click at [730, 147] on link "Détails" at bounding box center [749, 148] width 257 height 22
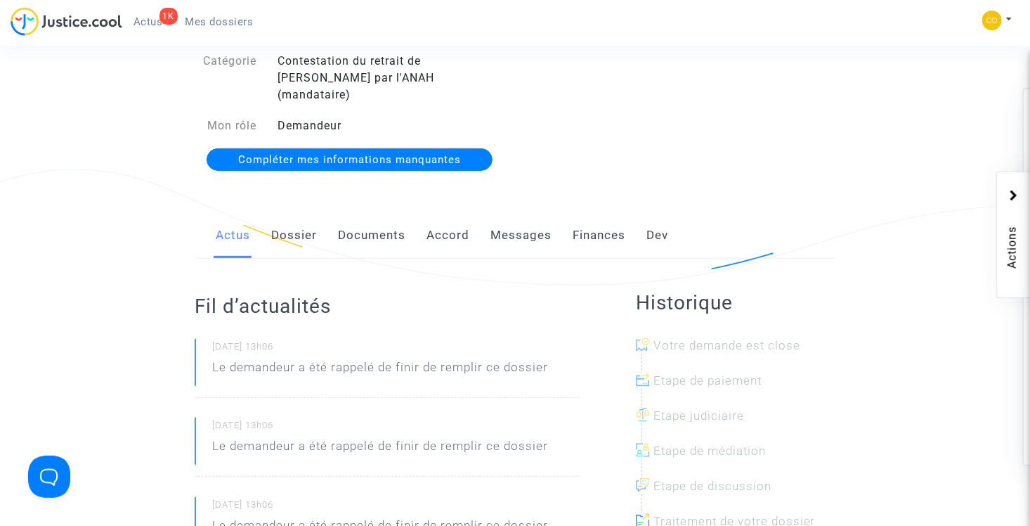
click at [384, 224] on link "Documents" at bounding box center [371, 235] width 67 height 46
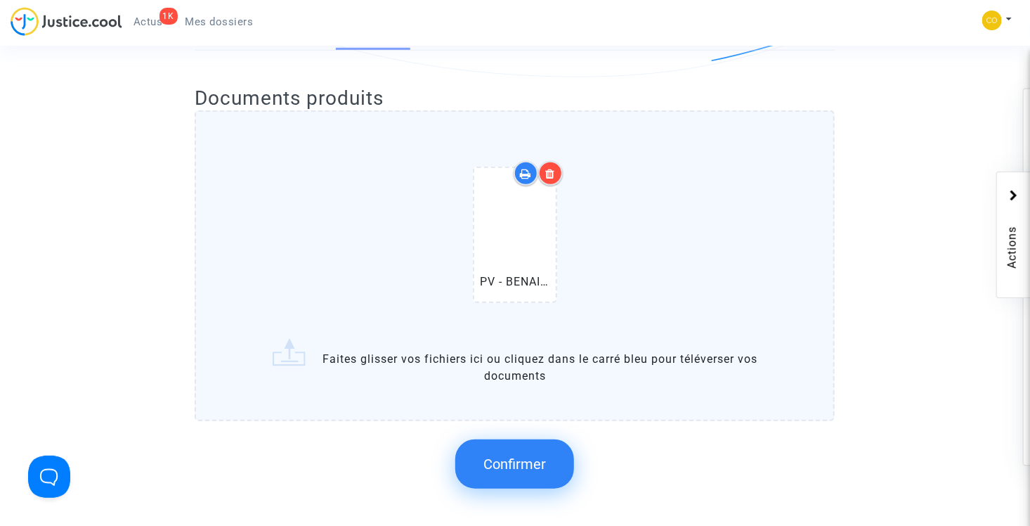
scroll to position [351, 0]
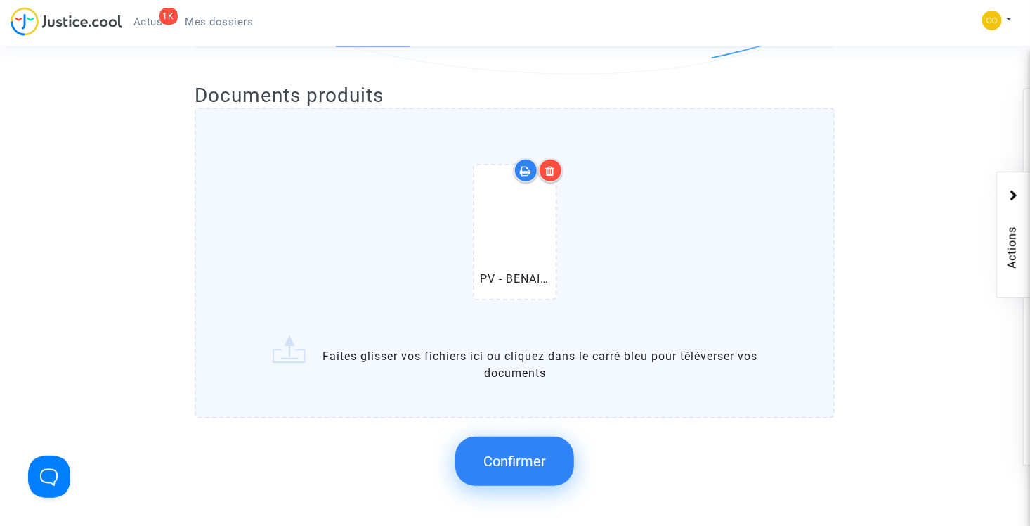
click at [538, 453] on span "Confirmer" at bounding box center [515, 461] width 63 height 17
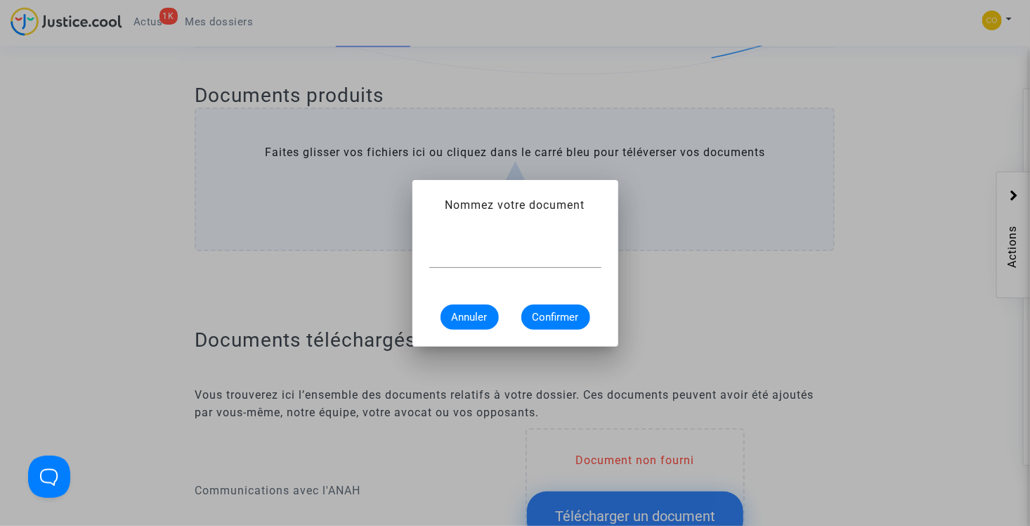
scroll to position [0, 0]
type input "pv de reception"
click at [559, 318] on span "Confirmer" at bounding box center [556, 317] width 46 height 13
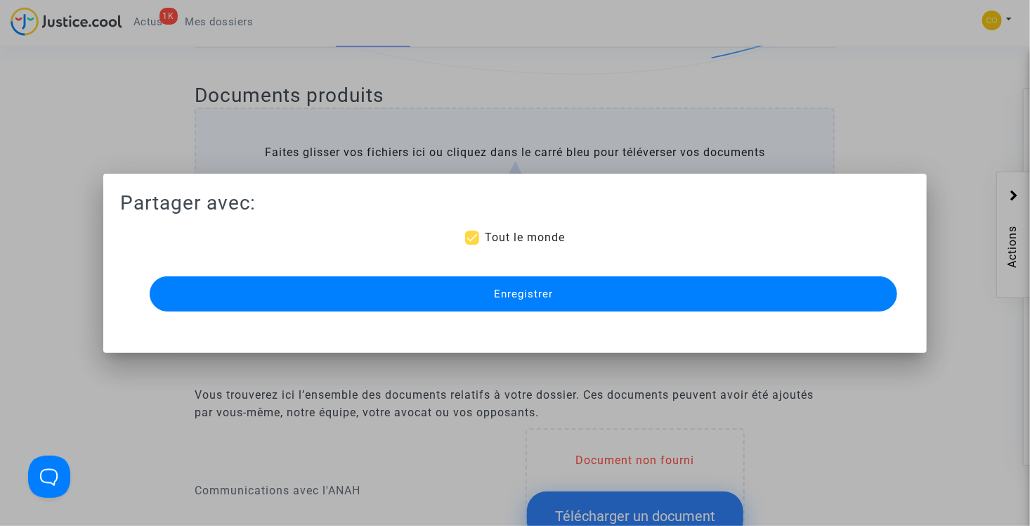
click at [518, 298] on span "Enregistrer" at bounding box center [523, 293] width 59 height 13
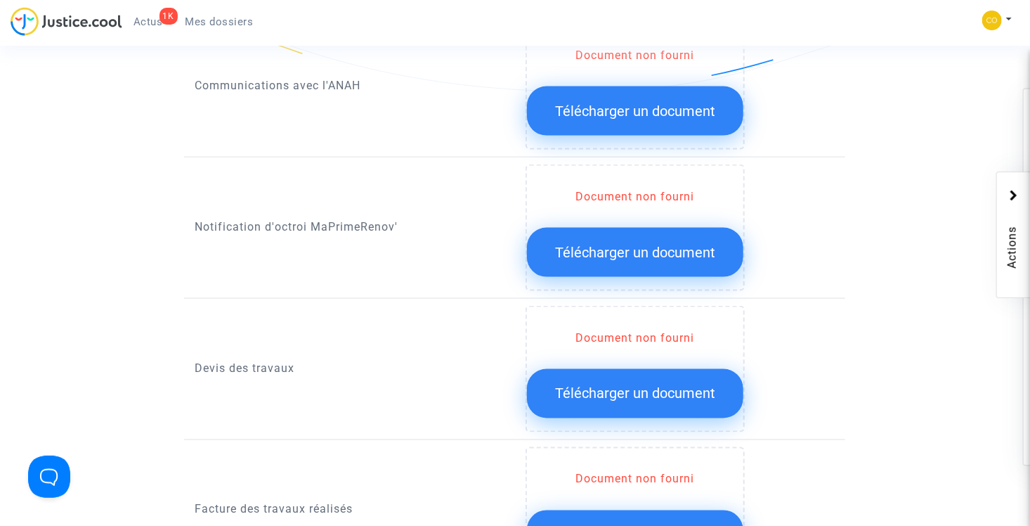
scroll to position [914, 0]
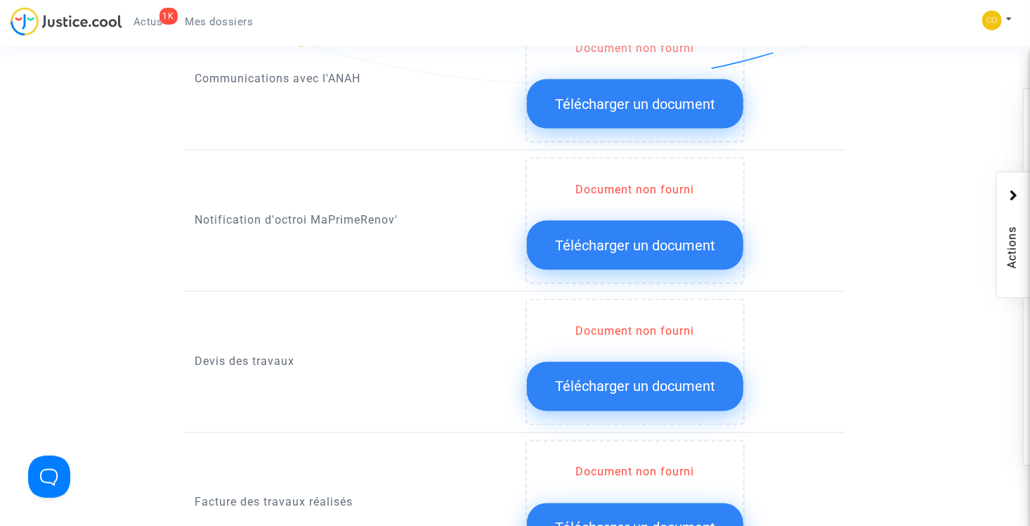
click at [681, 238] on button "Télécharger un document" at bounding box center [635, 245] width 216 height 49
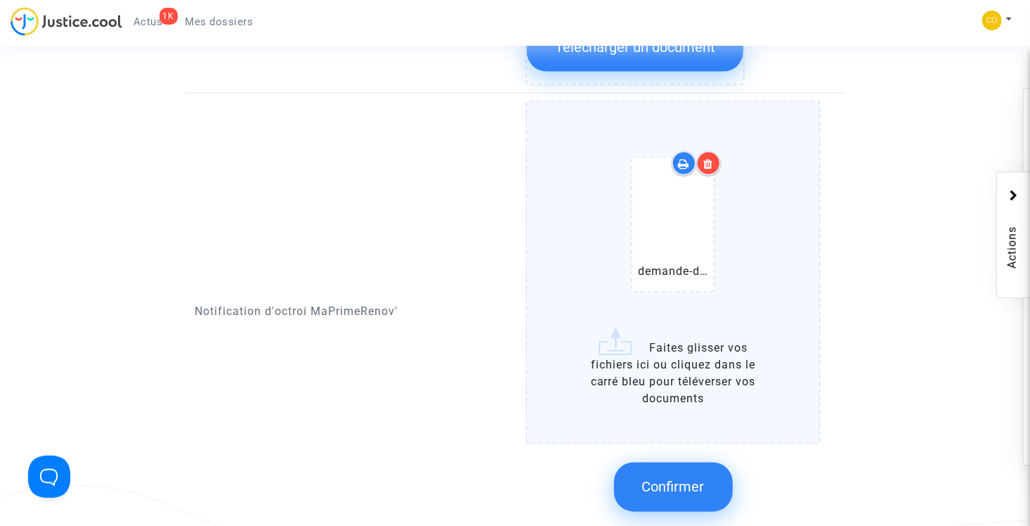
scroll to position [1054, 0]
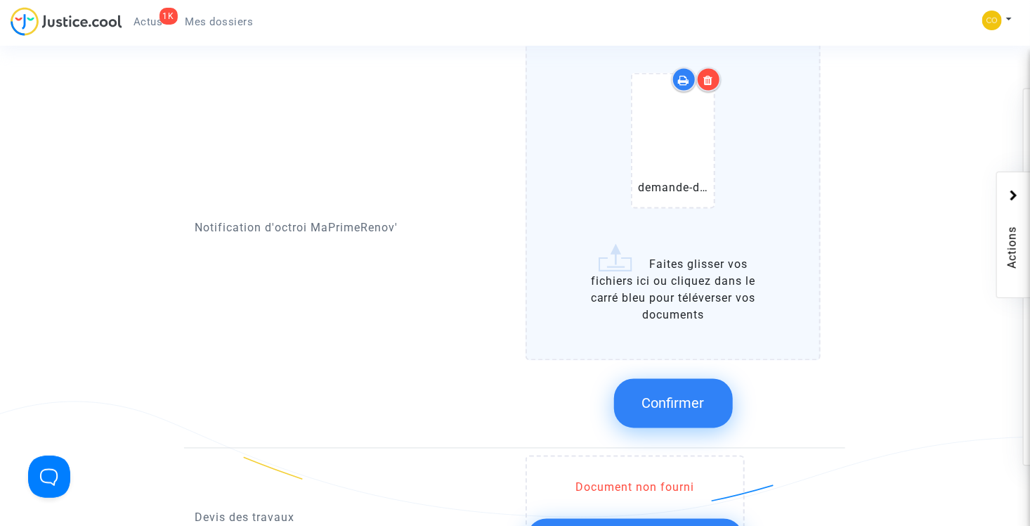
click at [694, 395] on span "Confirmer" at bounding box center [673, 403] width 63 height 17
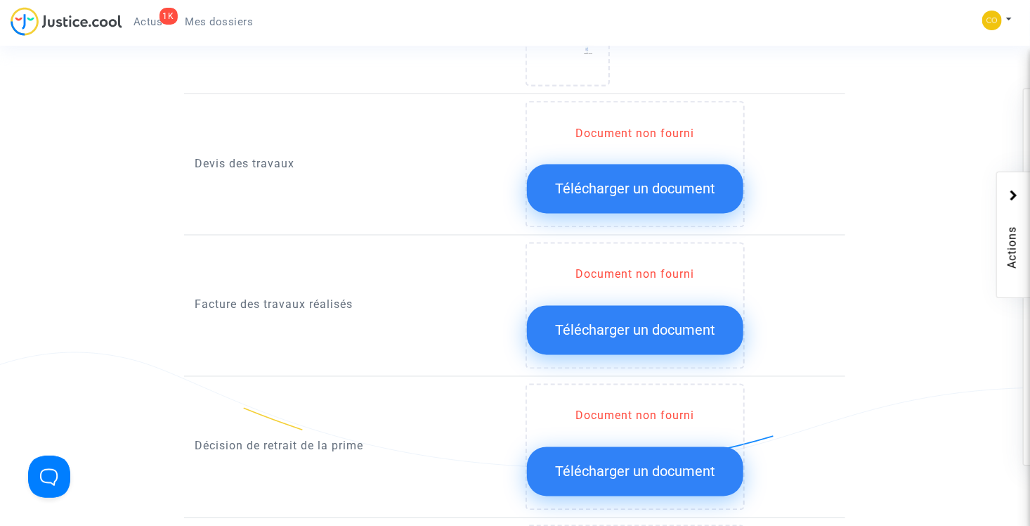
scroll to position [1125, 0]
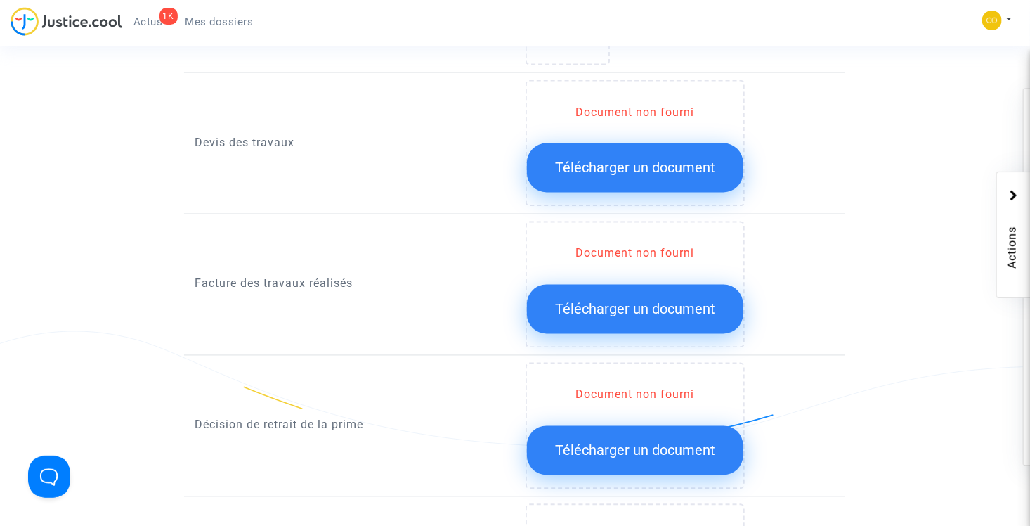
click at [645, 297] on button "Télécharger un document" at bounding box center [635, 309] width 216 height 49
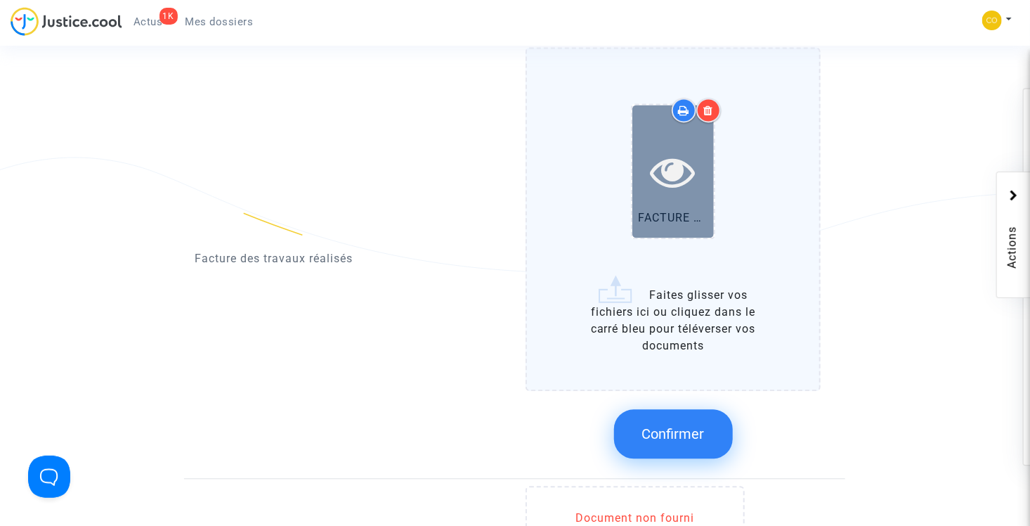
scroll to position [1265, 0]
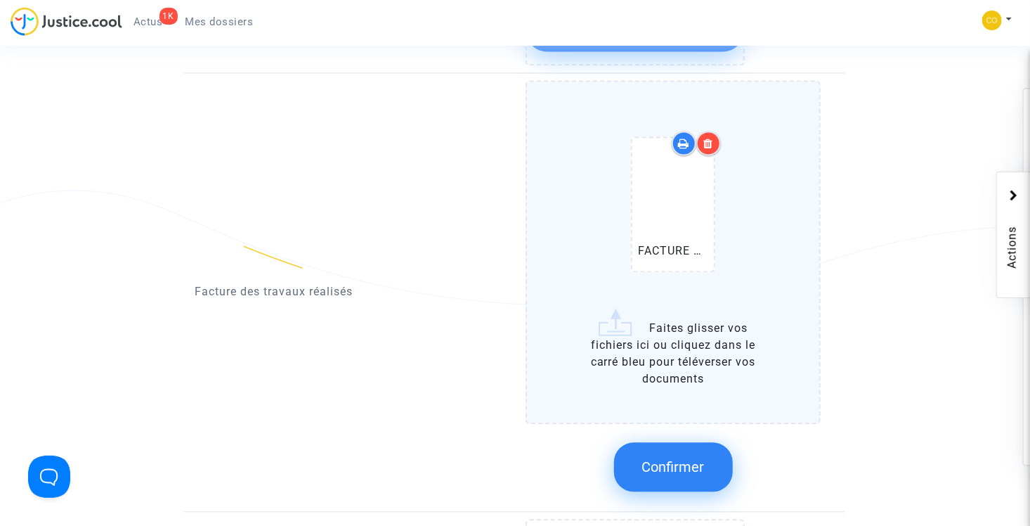
click at [709, 138] on icon at bounding box center [709, 143] width 10 height 11
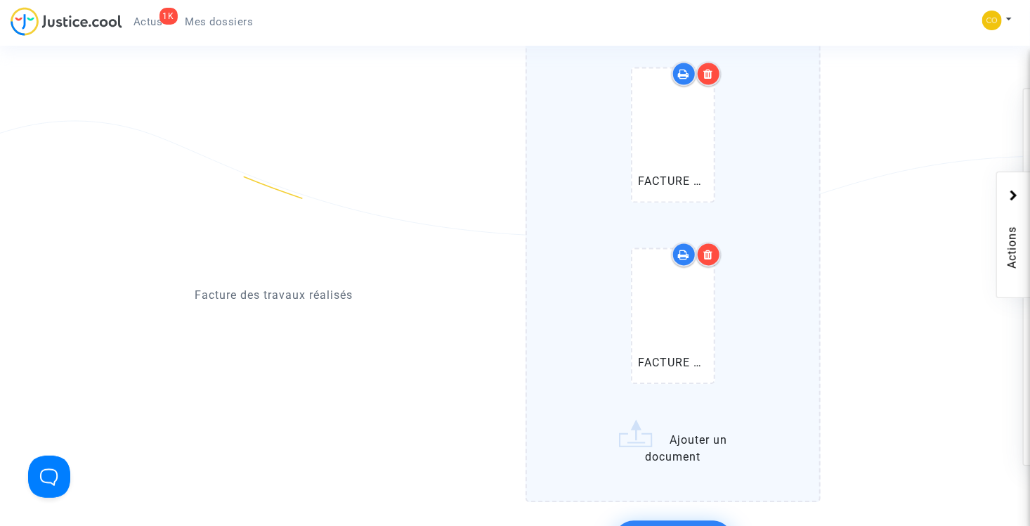
scroll to position [1406, 0]
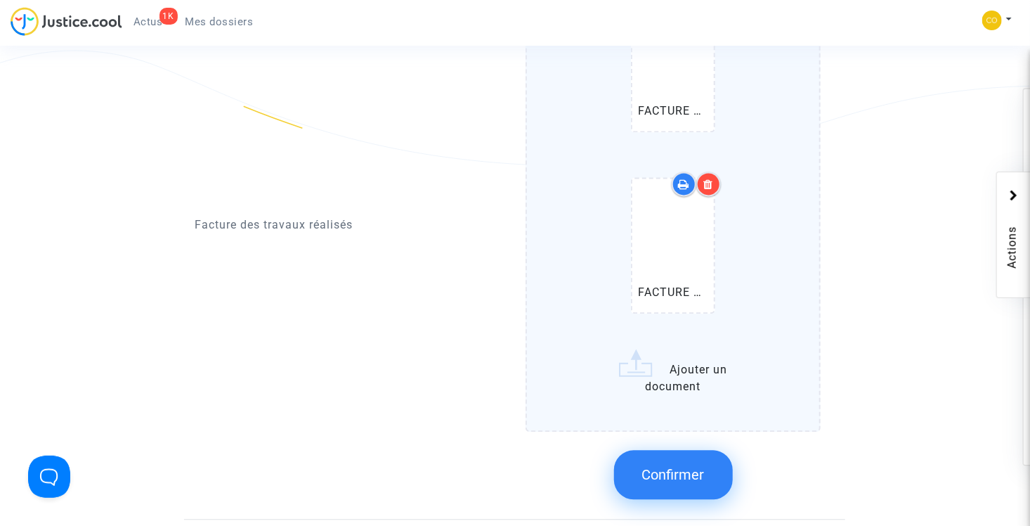
click at [692, 466] on span "Confirmer" at bounding box center [673, 474] width 63 height 17
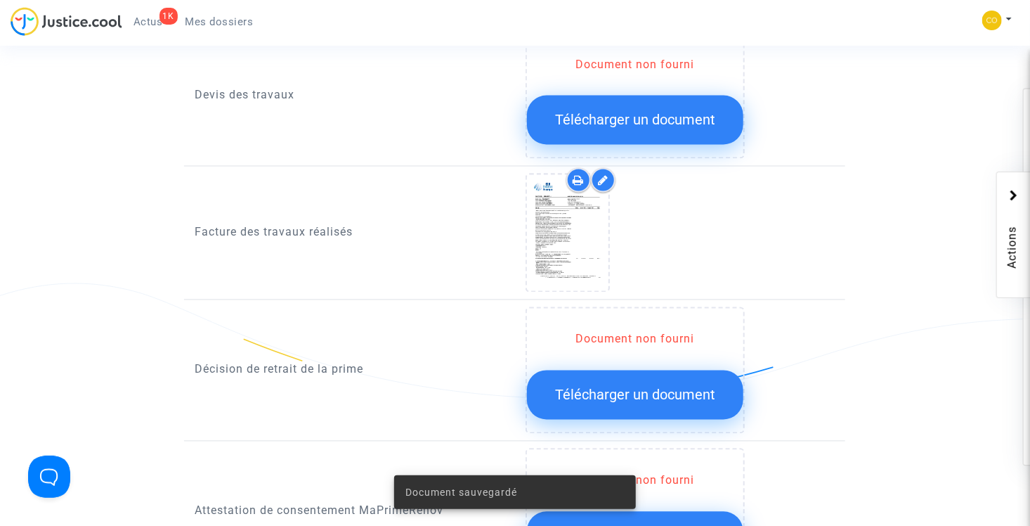
scroll to position [1125, 0]
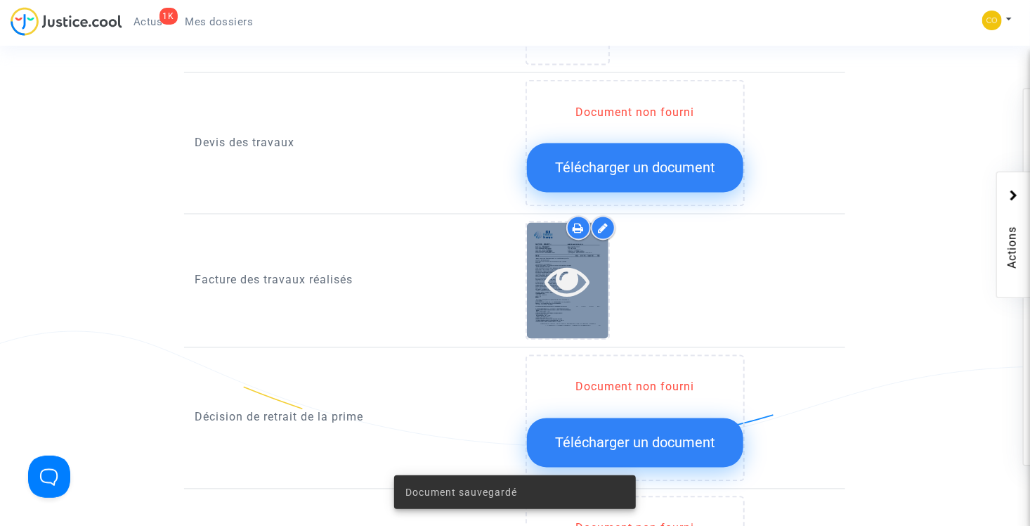
click at [582, 259] on icon at bounding box center [568, 281] width 46 height 45
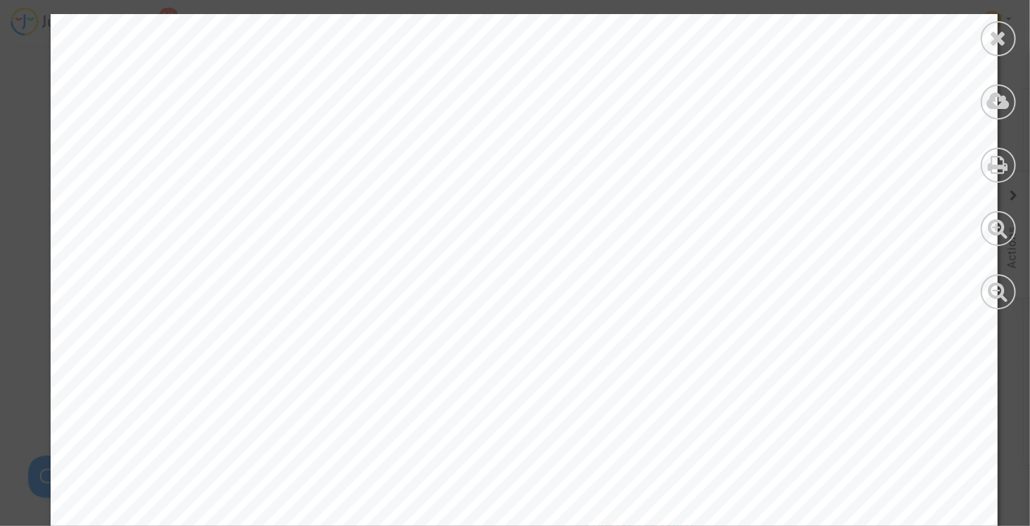
scroll to position [4217, 0]
click at [1000, 36] on icon at bounding box center [999, 37] width 18 height 21
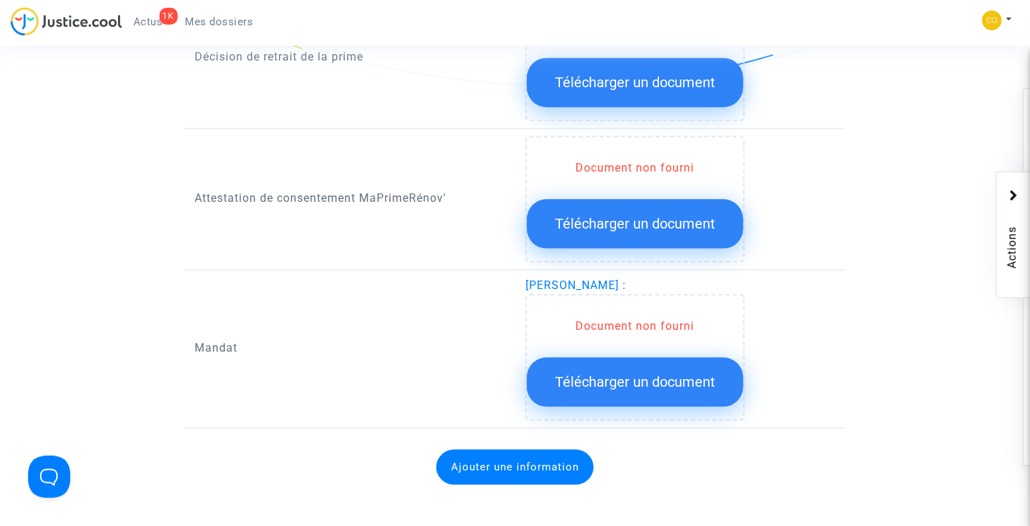
scroll to position [1546, 0]
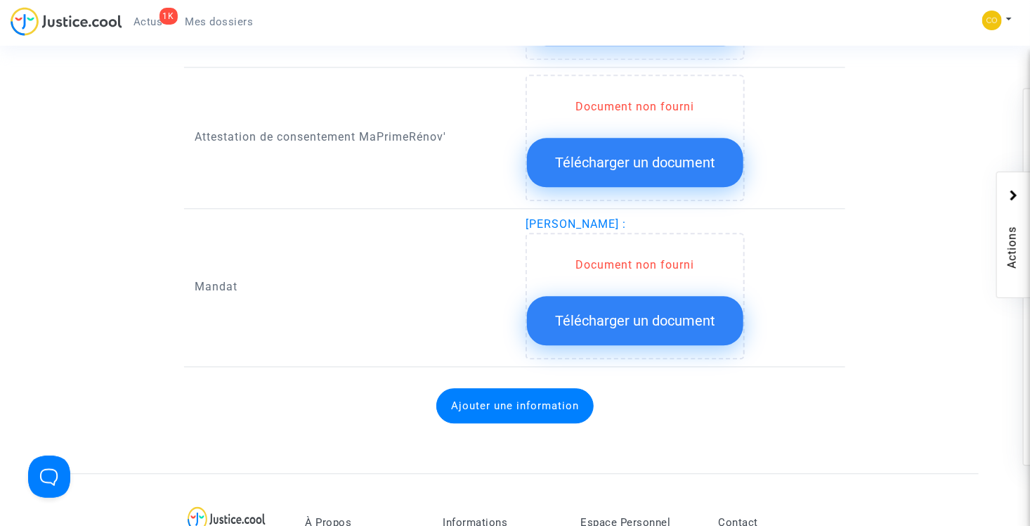
click at [656, 312] on span "Télécharger un document" at bounding box center [635, 320] width 160 height 17
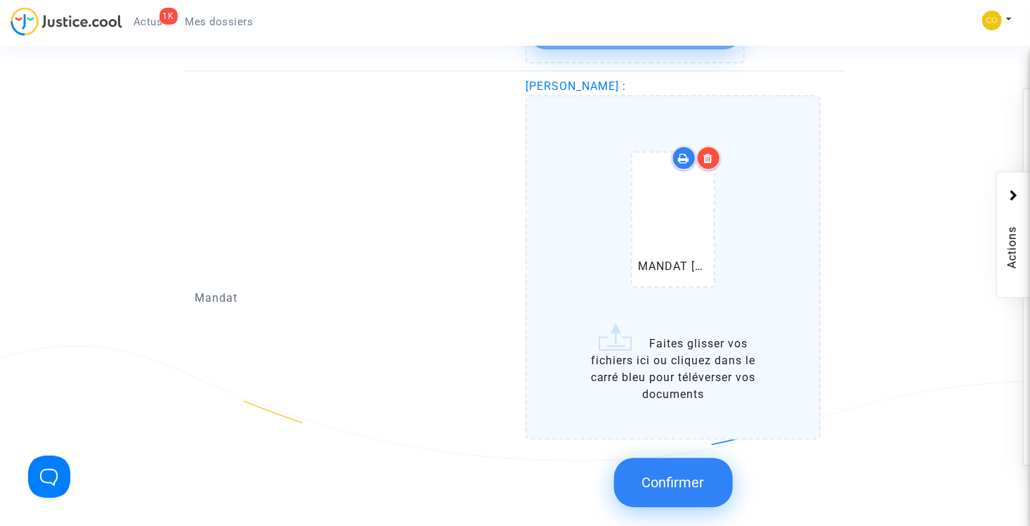
scroll to position [1757, 0]
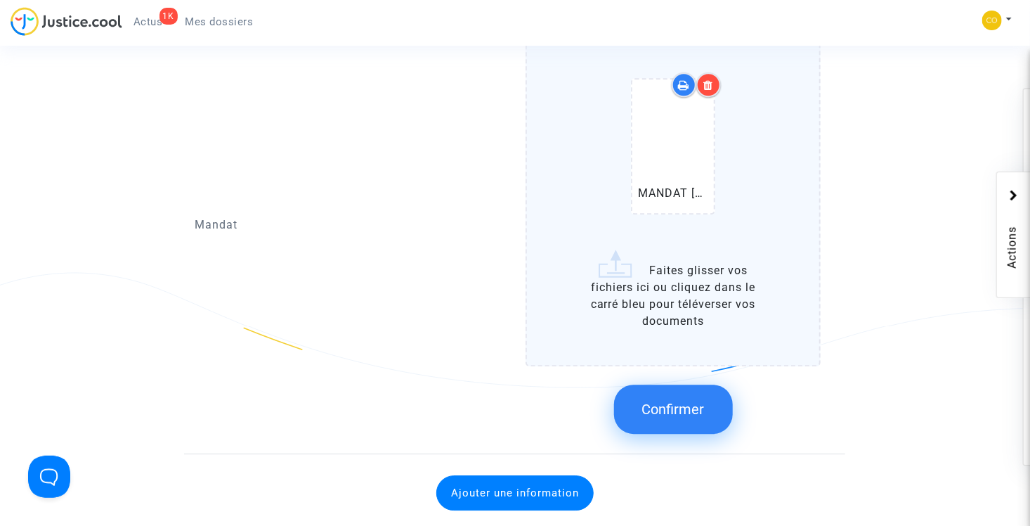
click at [708, 79] on icon at bounding box center [709, 84] width 10 height 11
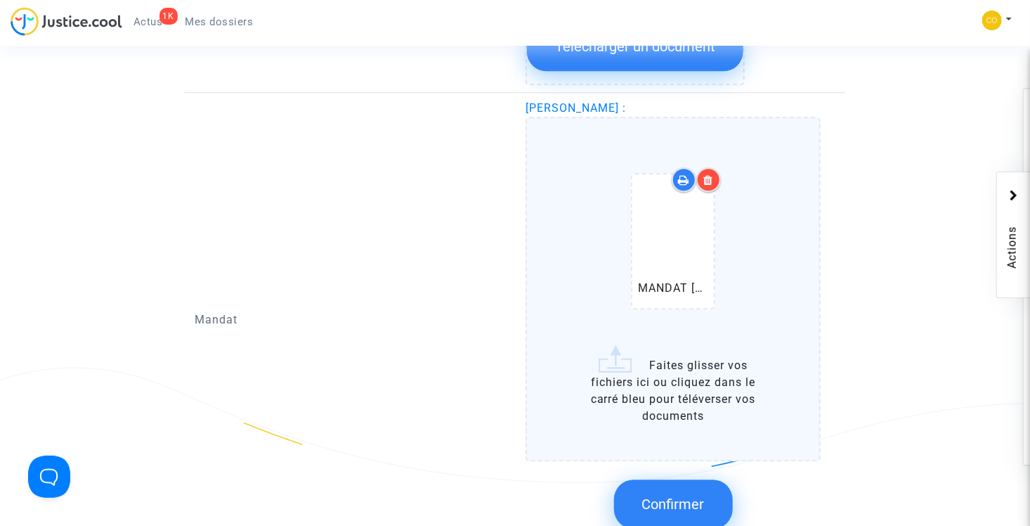
scroll to position [1687, 0]
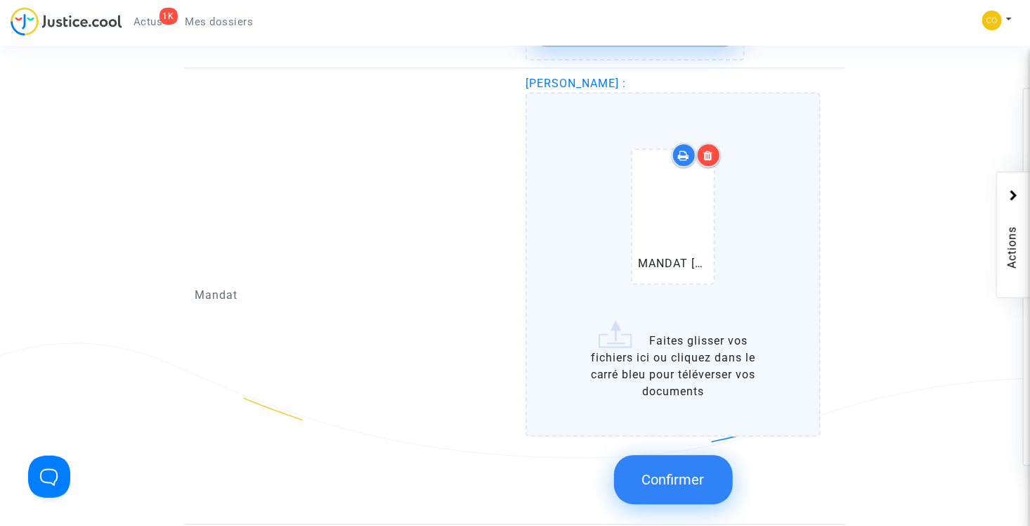
click at [674, 455] on button "Confirmer" at bounding box center [673, 479] width 119 height 49
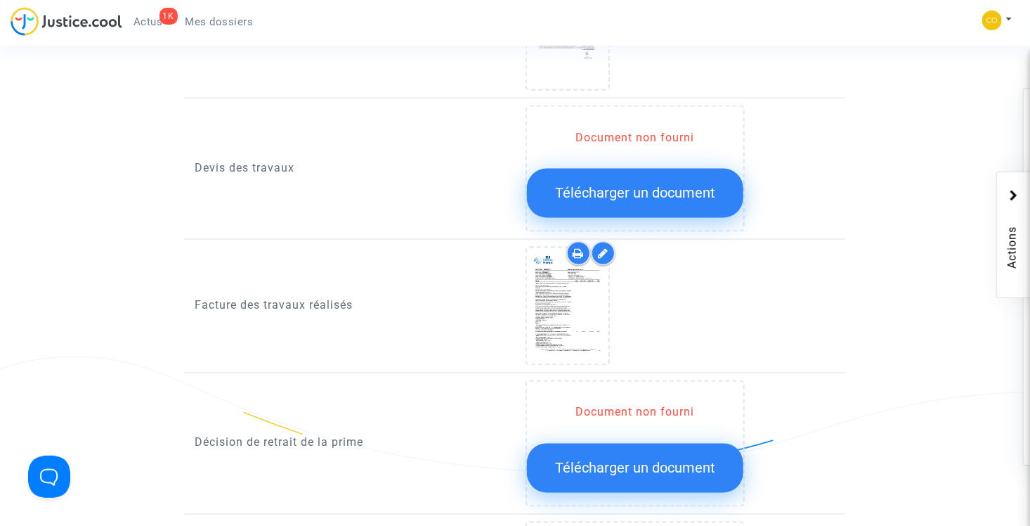
scroll to position [1265, 0]
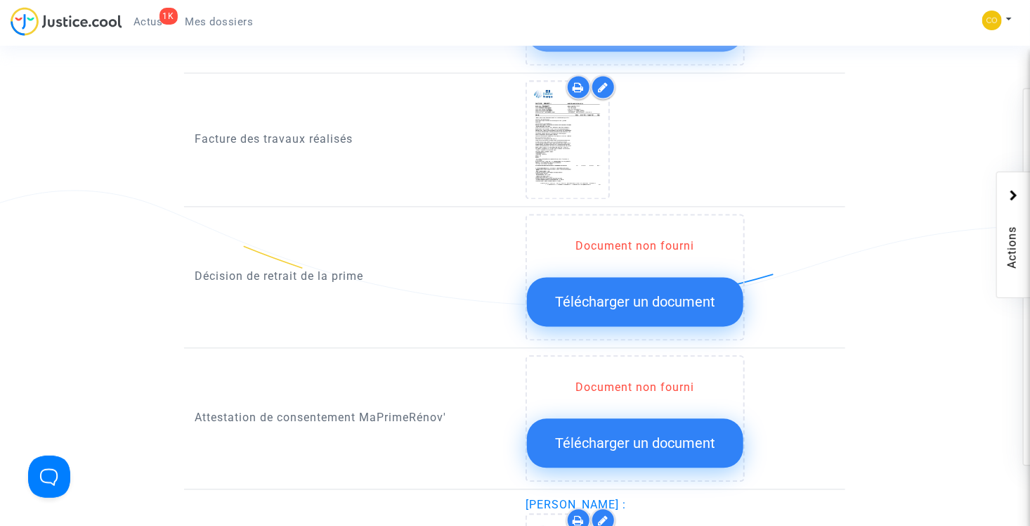
click at [617, 294] on span "Télécharger un document" at bounding box center [635, 302] width 160 height 17
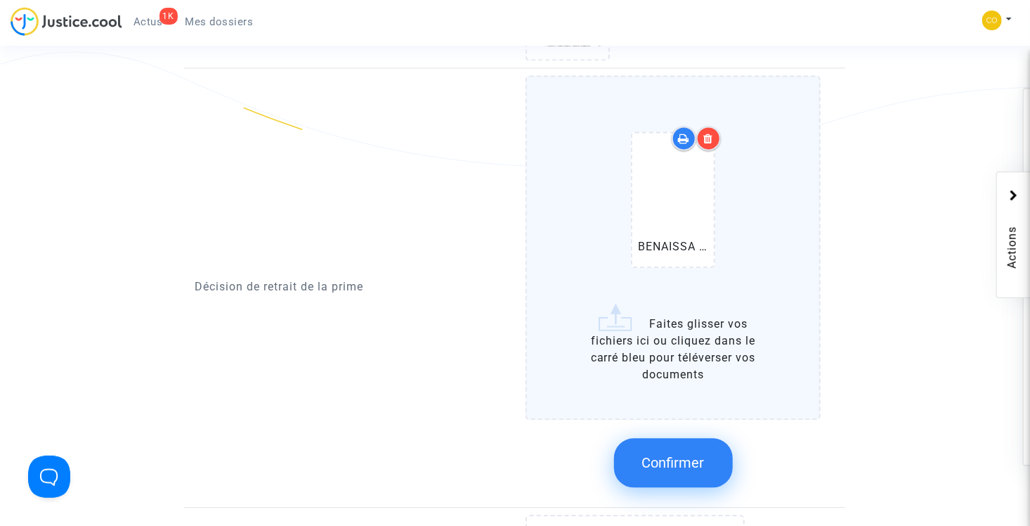
scroll to position [1406, 0]
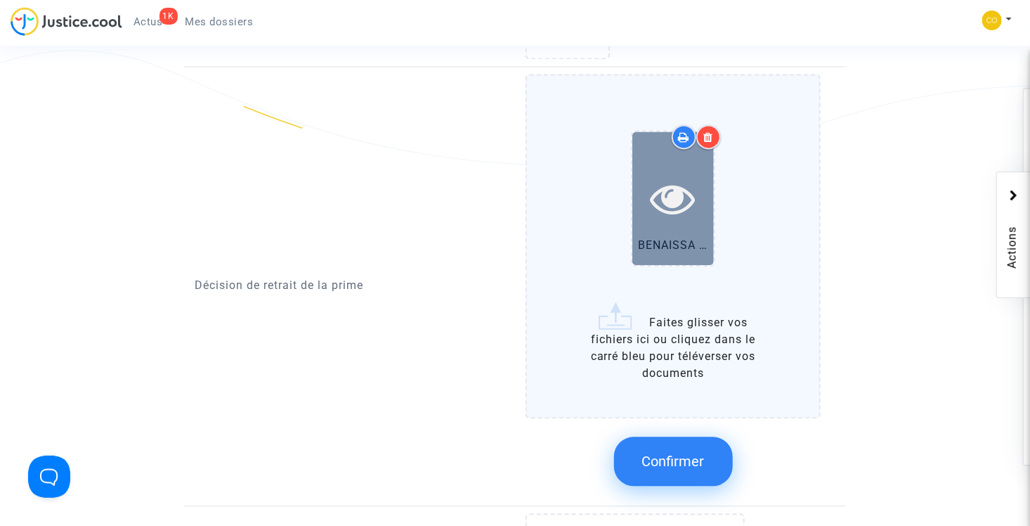
click at [683, 179] on icon at bounding box center [674, 198] width 46 height 45
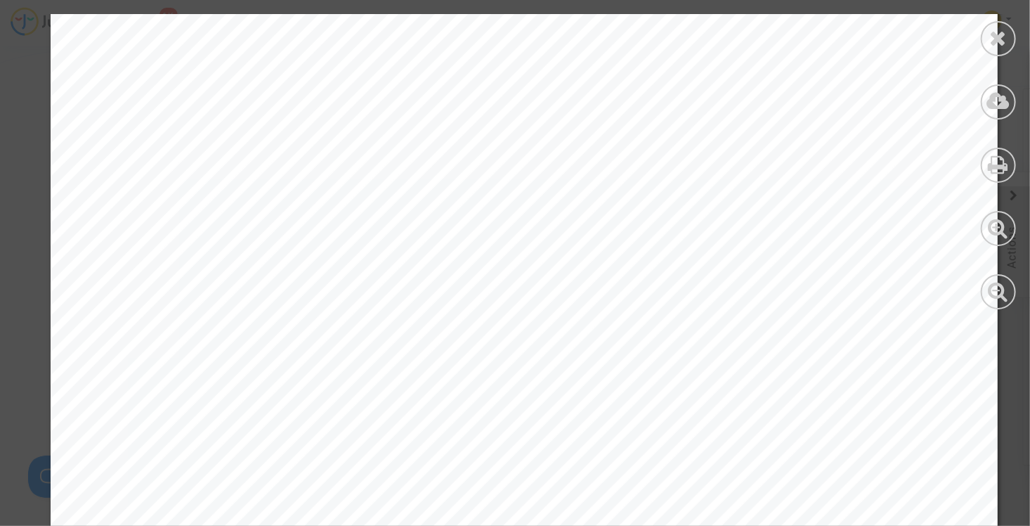
scroll to position [70, 0]
click at [1003, 39] on icon at bounding box center [999, 37] width 18 height 21
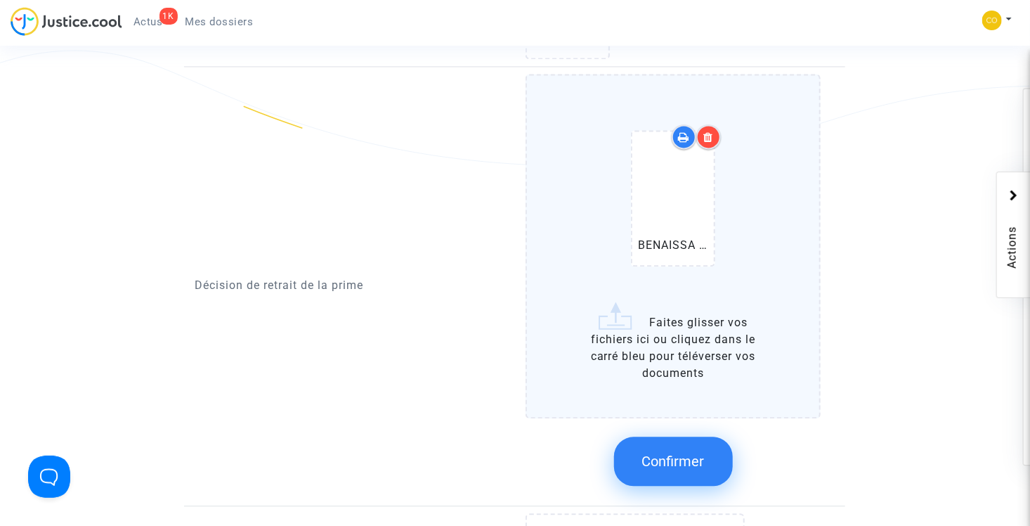
click at [697, 453] on span "Confirmer" at bounding box center [673, 461] width 63 height 17
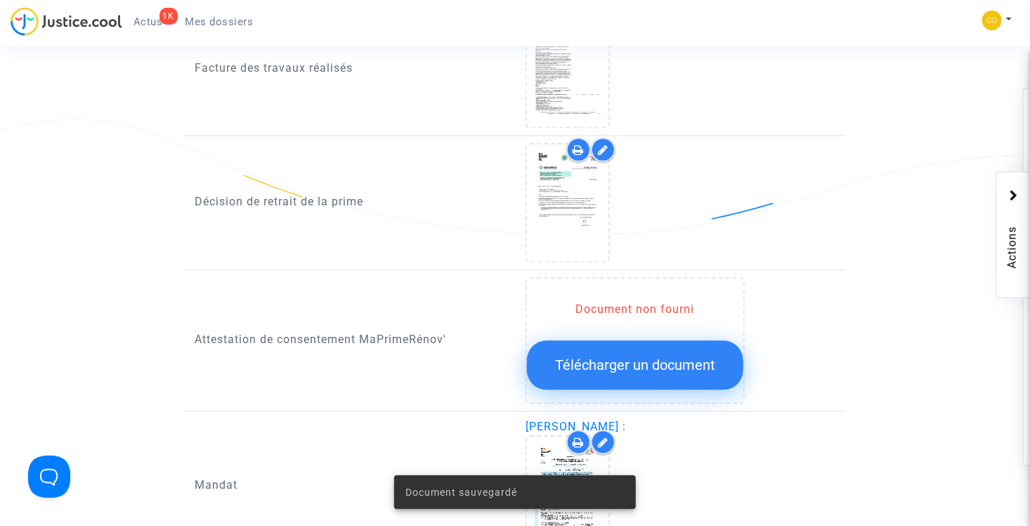
scroll to position [1336, 0]
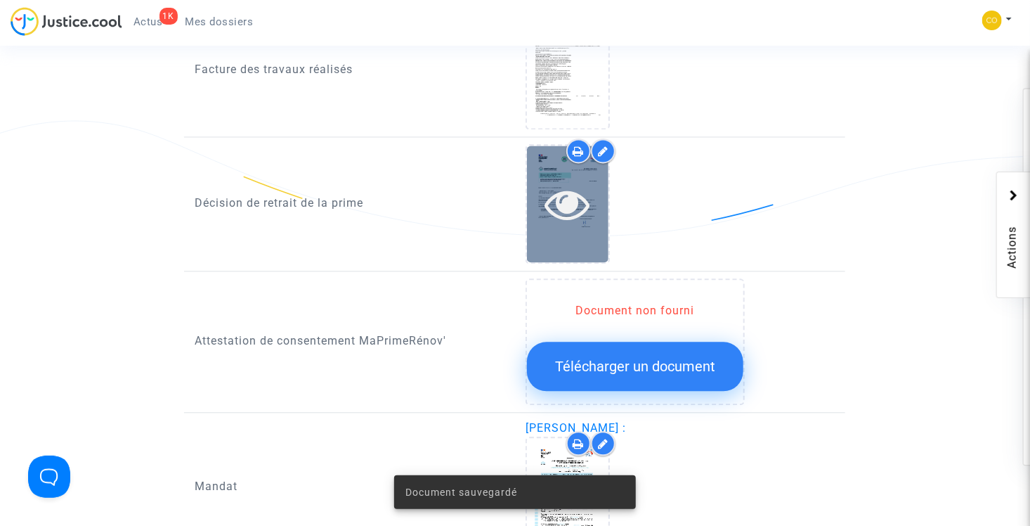
click at [583, 188] on icon at bounding box center [568, 203] width 46 height 45
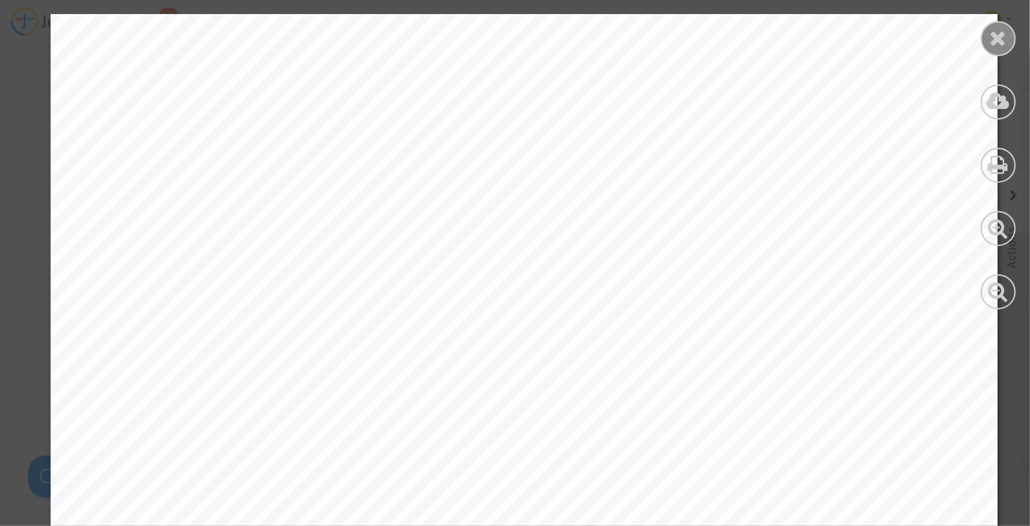
click at [996, 46] on icon at bounding box center [999, 37] width 18 height 21
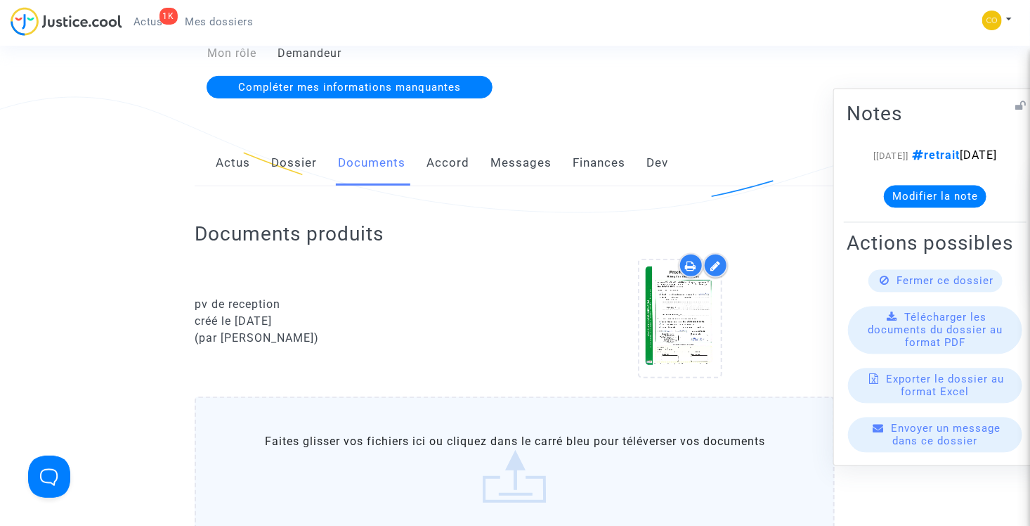
scroll to position [0, 0]
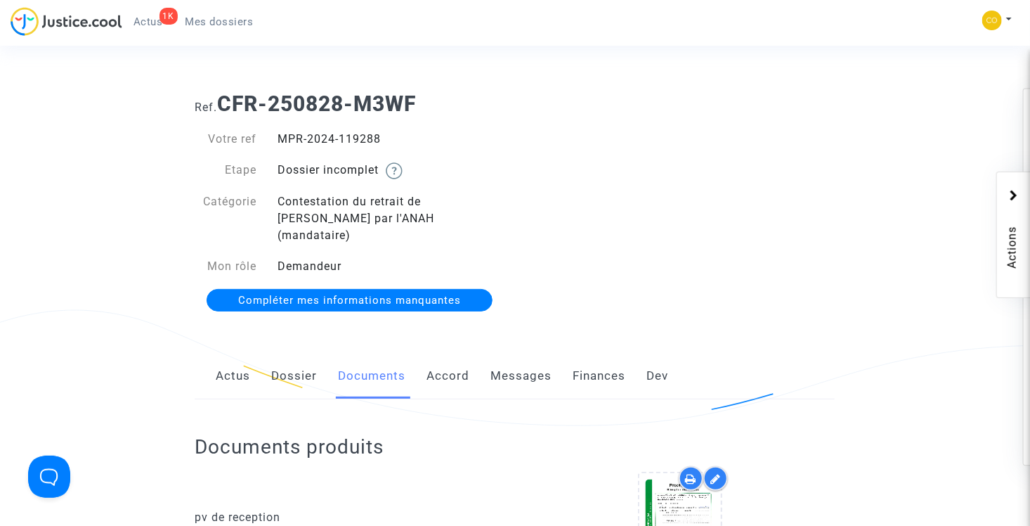
click at [220, 29] on link "Mes dossiers" at bounding box center [219, 21] width 91 height 21
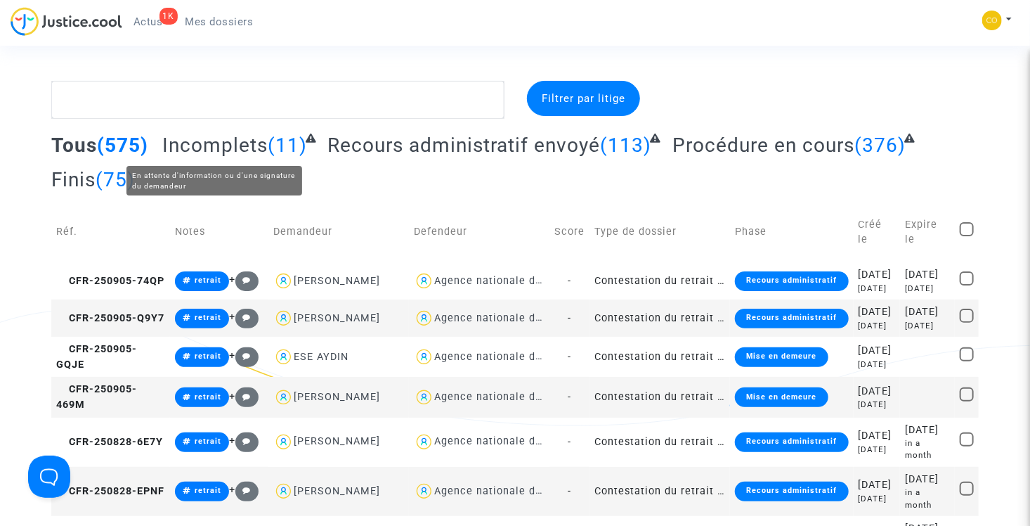
click at [248, 143] on span "Incomplets" at bounding box center [214, 145] width 105 height 23
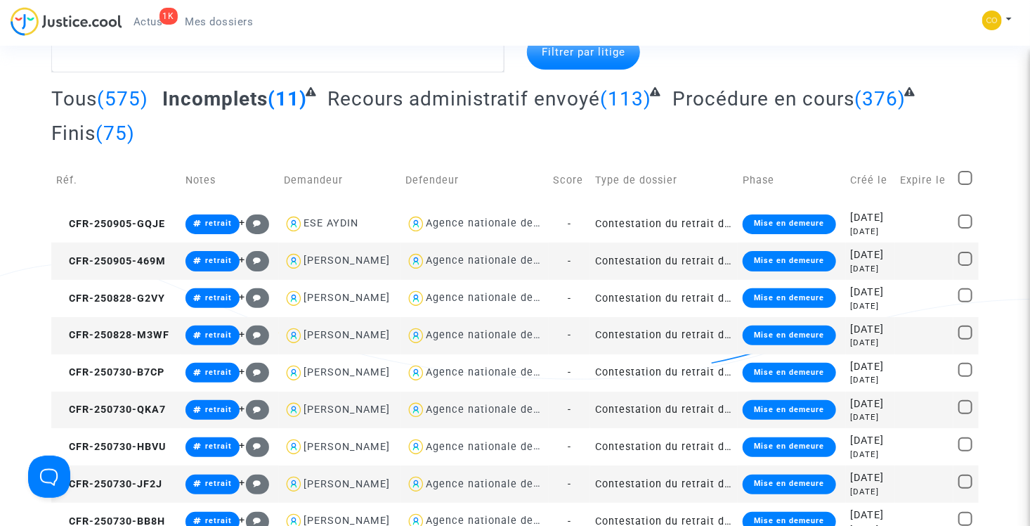
scroll to position [70, 0]
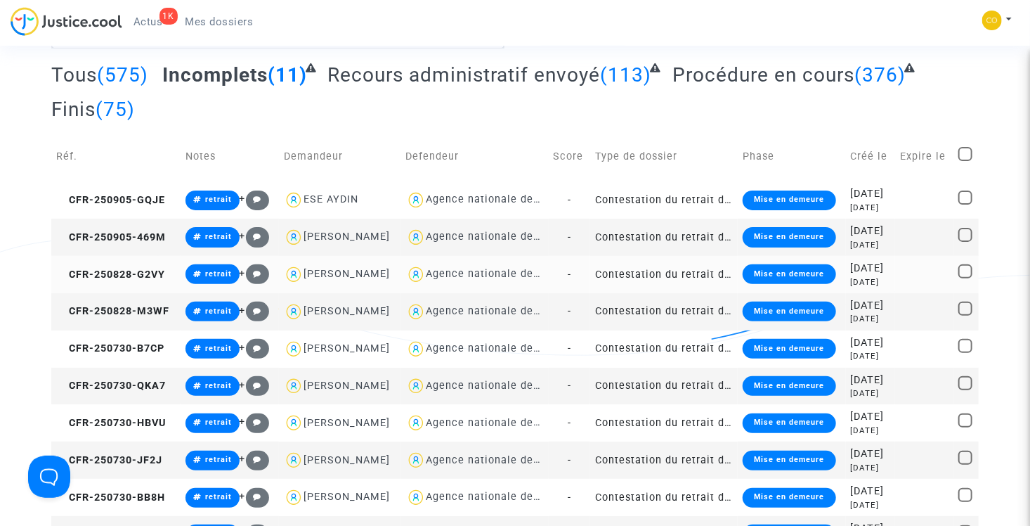
click at [650, 293] on td "Contestation du retrait de [PERSON_NAME] par l'ANAH (mandataire)" at bounding box center [664, 274] width 148 height 37
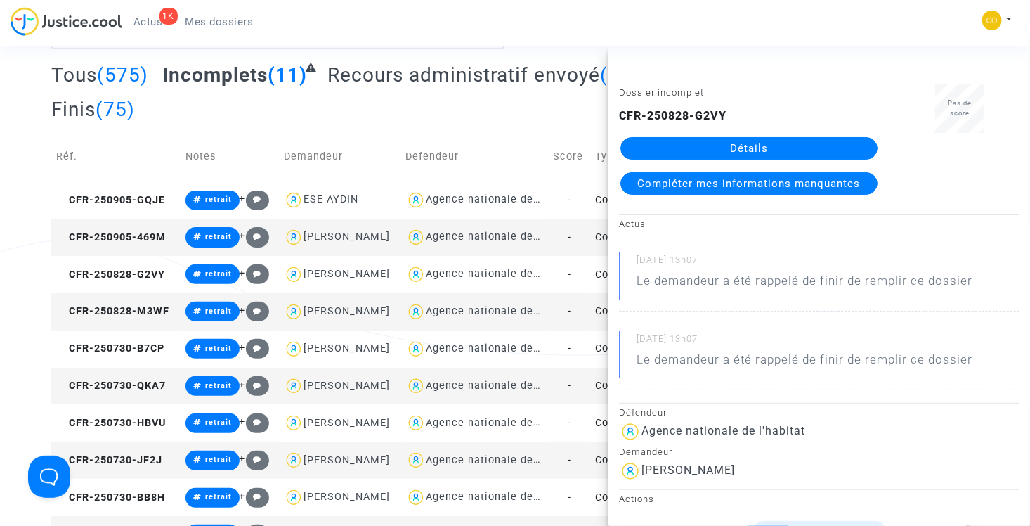
click at [768, 148] on link "Détails" at bounding box center [749, 148] width 257 height 22
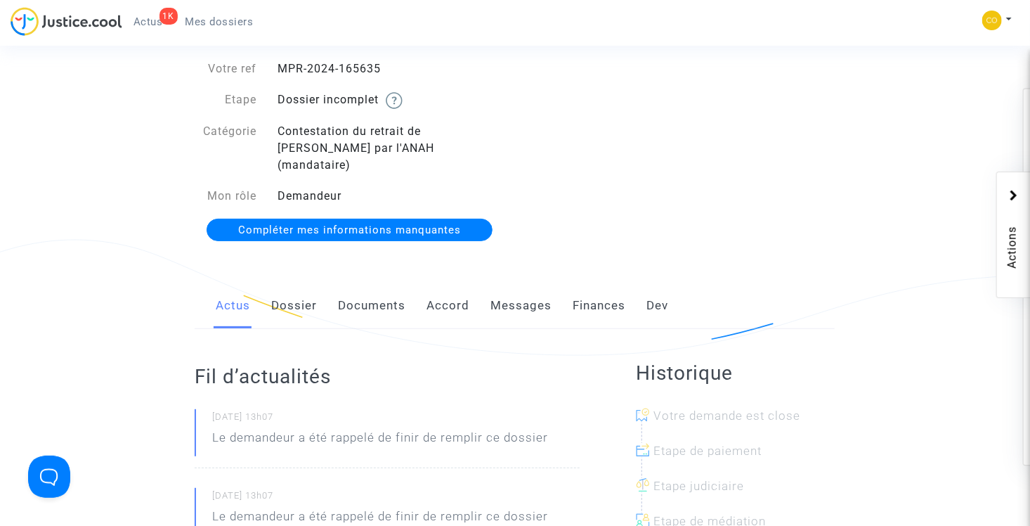
click at [352, 294] on link "Documents" at bounding box center [371, 306] width 67 height 46
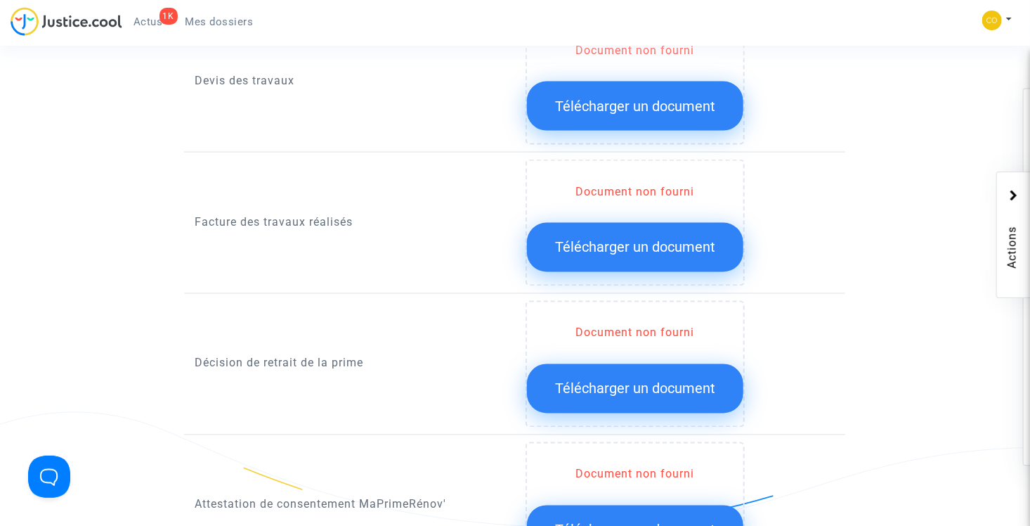
scroll to position [1125, 0]
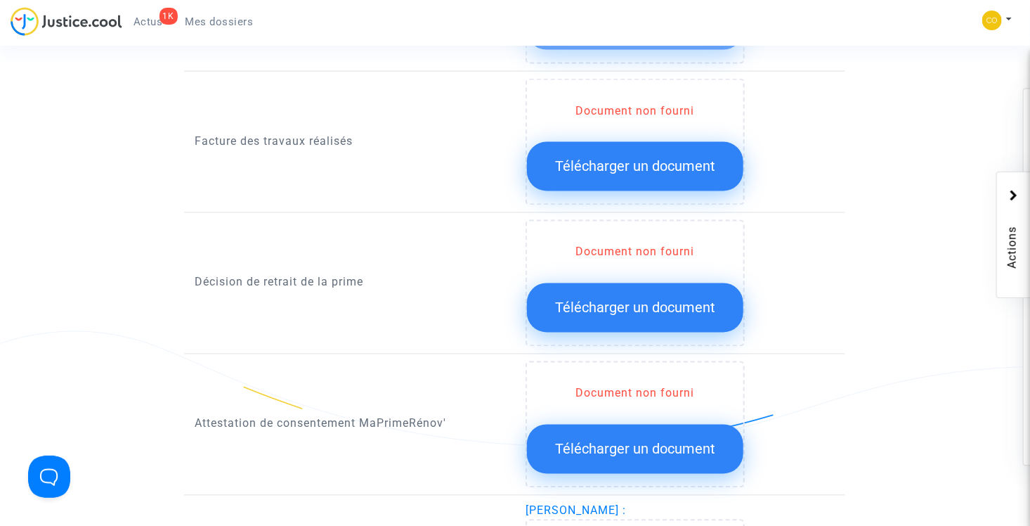
click at [640, 297] on button "Télécharger un document" at bounding box center [635, 307] width 216 height 49
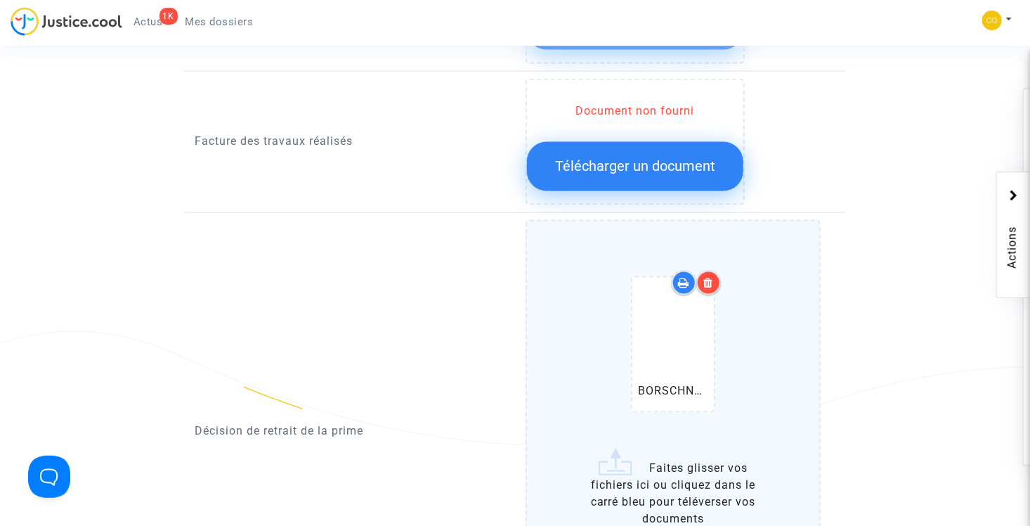
scroll to position [1265, 0]
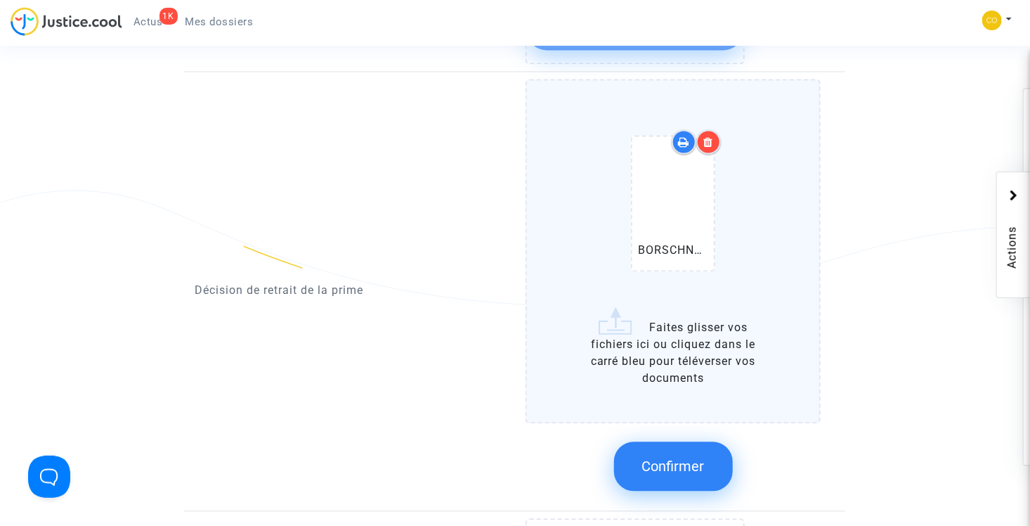
click at [693, 458] on span "Confirmer" at bounding box center [673, 466] width 63 height 17
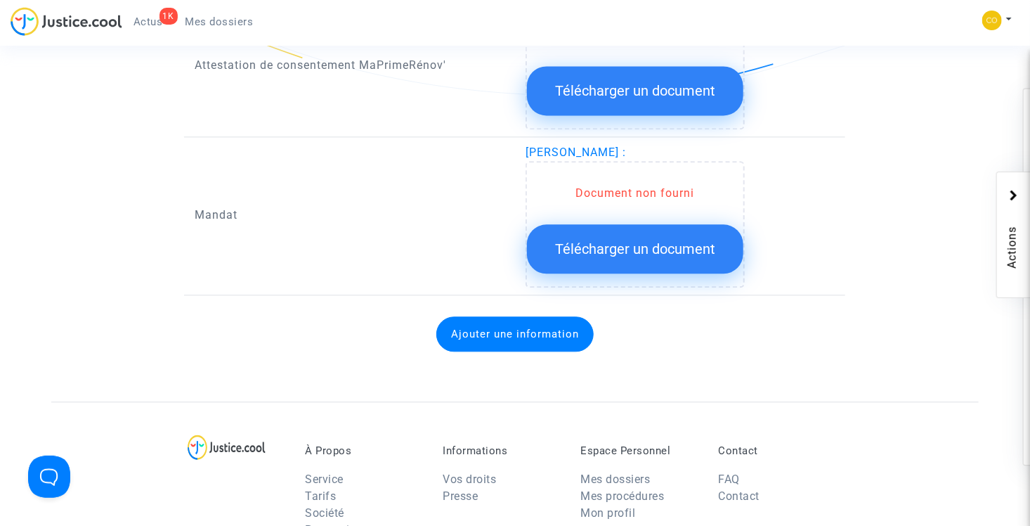
scroll to position [1406, 0]
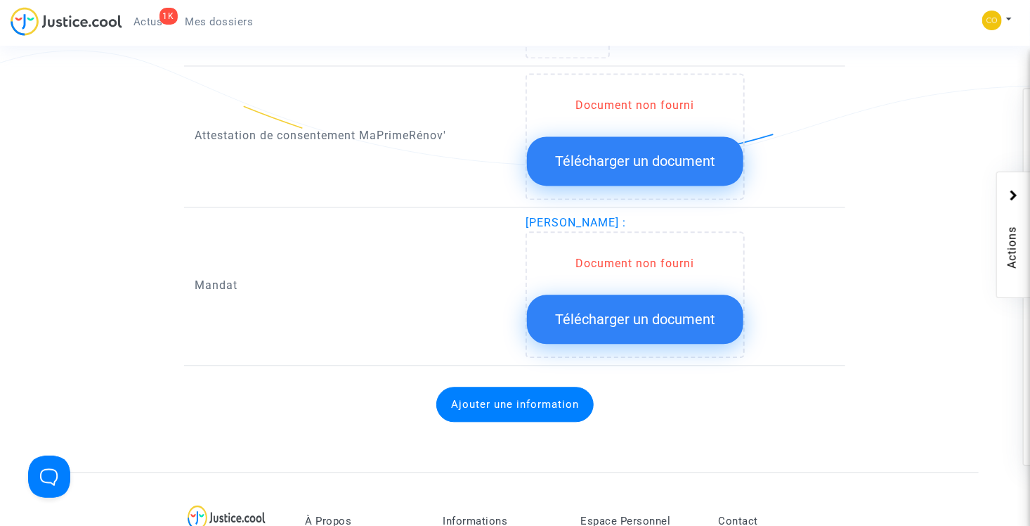
click at [625, 309] on button "Télécharger un document" at bounding box center [635, 319] width 216 height 49
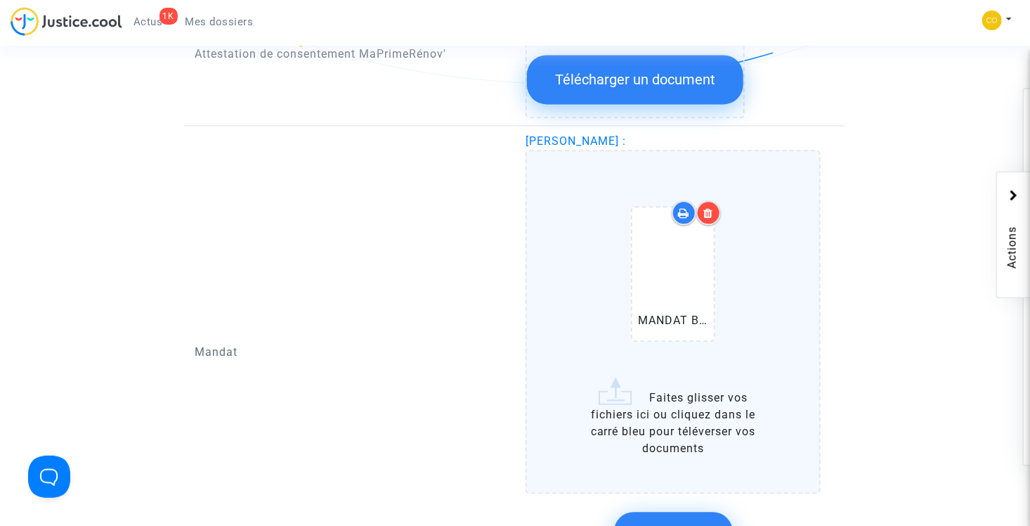
scroll to position [1546, 0]
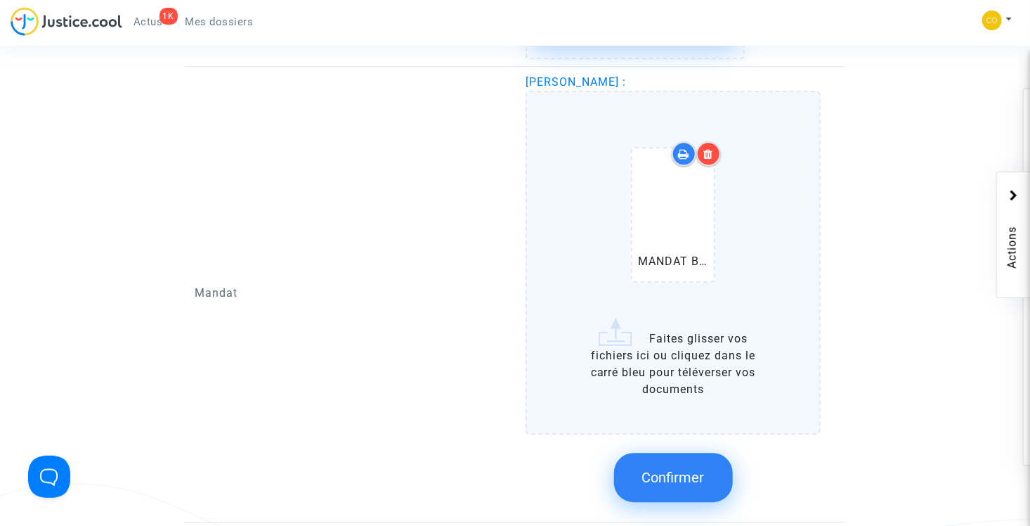
click at [690, 469] on span "Confirmer" at bounding box center [673, 477] width 63 height 17
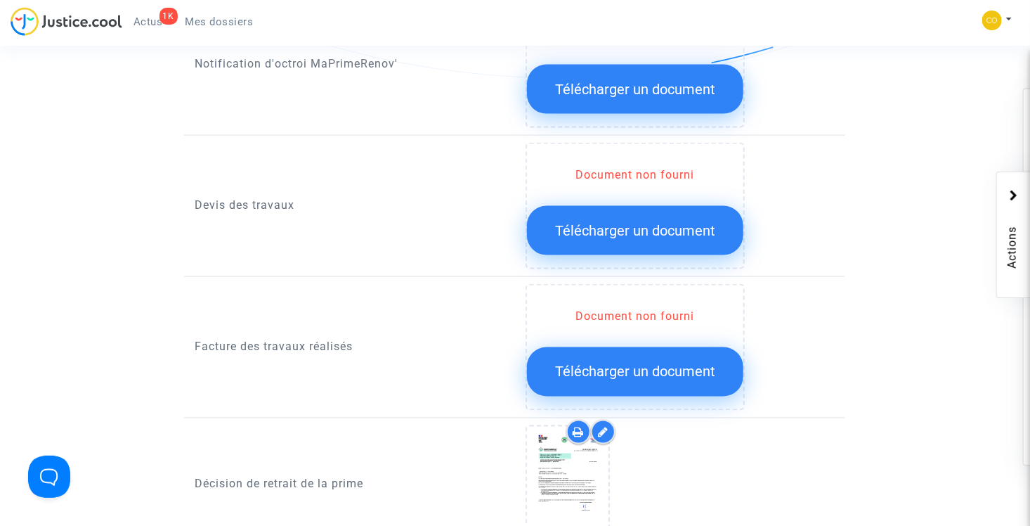
scroll to position [914, 0]
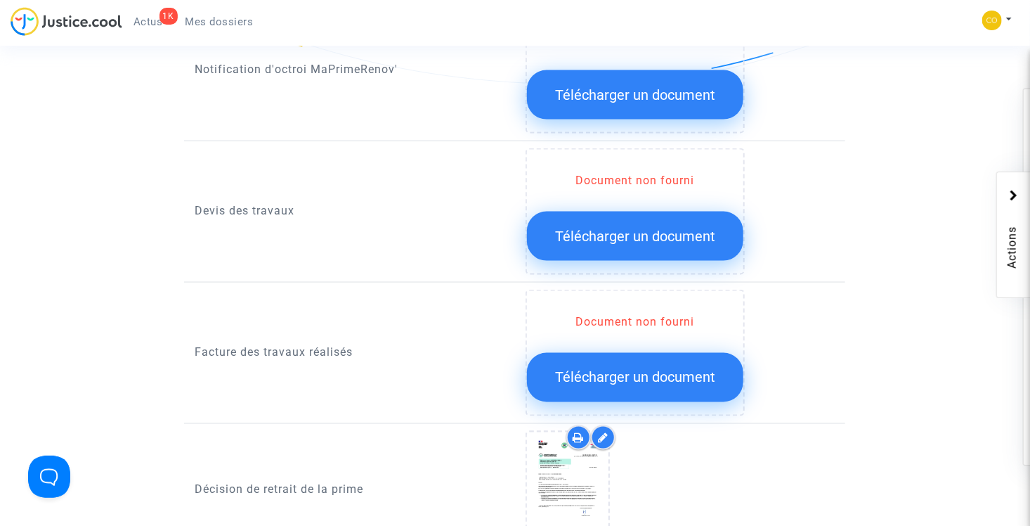
click at [633, 369] on span "Télécharger un document" at bounding box center [635, 377] width 160 height 17
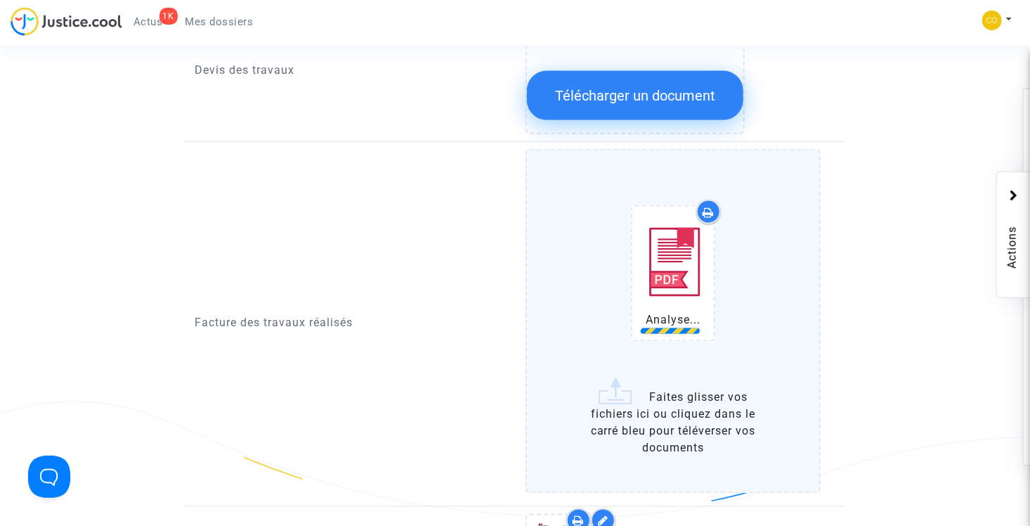
scroll to position [1125, 0]
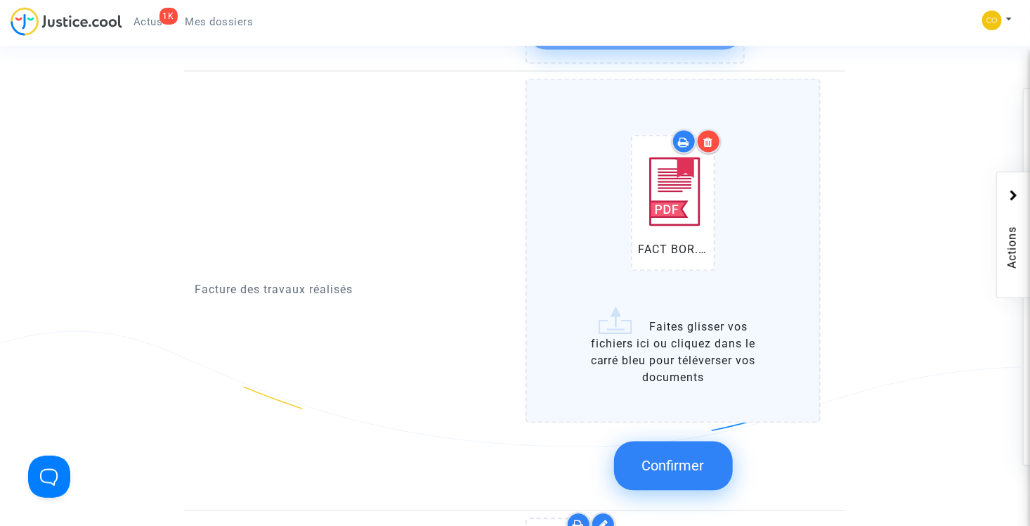
click at [692, 458] on span "Confirmer" at bounding box center [673, 466] width 63 height 17
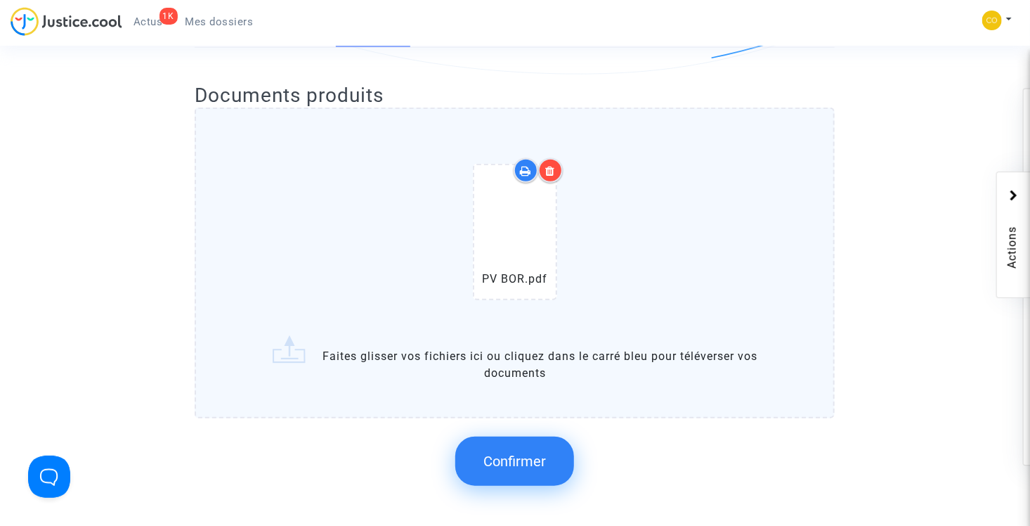
scroll to position [422, 0]
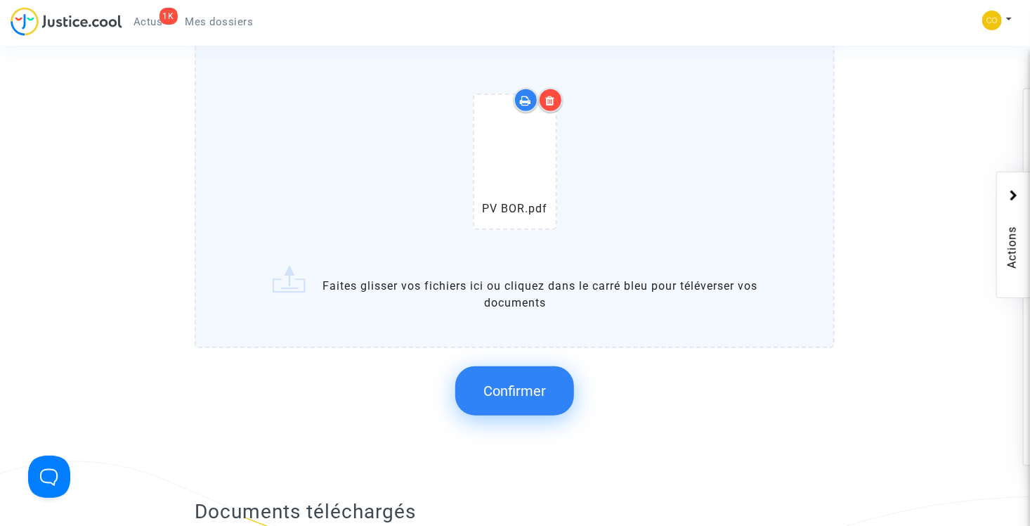
click at [543, 382] on span "Confirmer" at bounding box center [515, 390] width 63 height 17
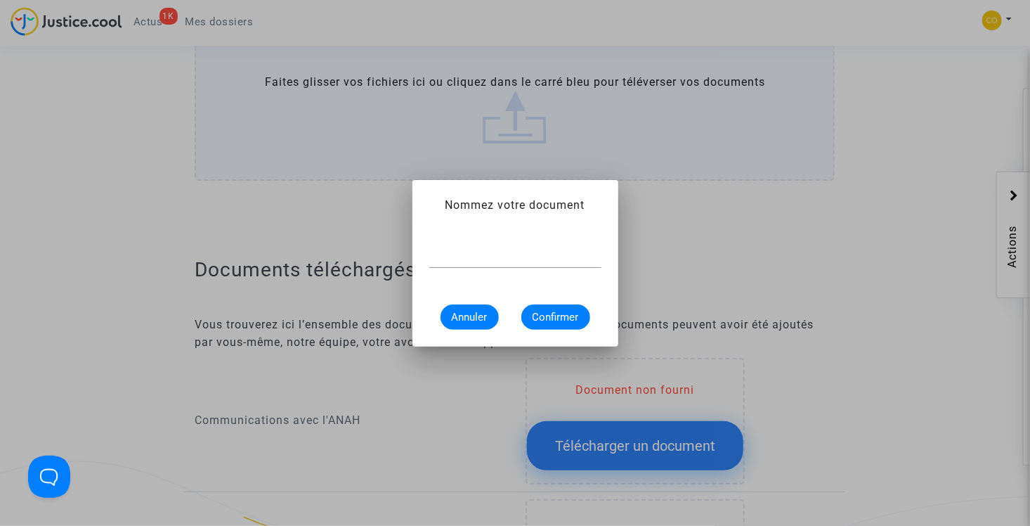
scroll to position [0, 0]
click at [496, 259] on input "text" at bounding box center [515, 256] width 172 height 13
type input "pv de réception"
click at [563, 322] on span "Confirmer" at bounding box center [556, 317] width 46 height 13
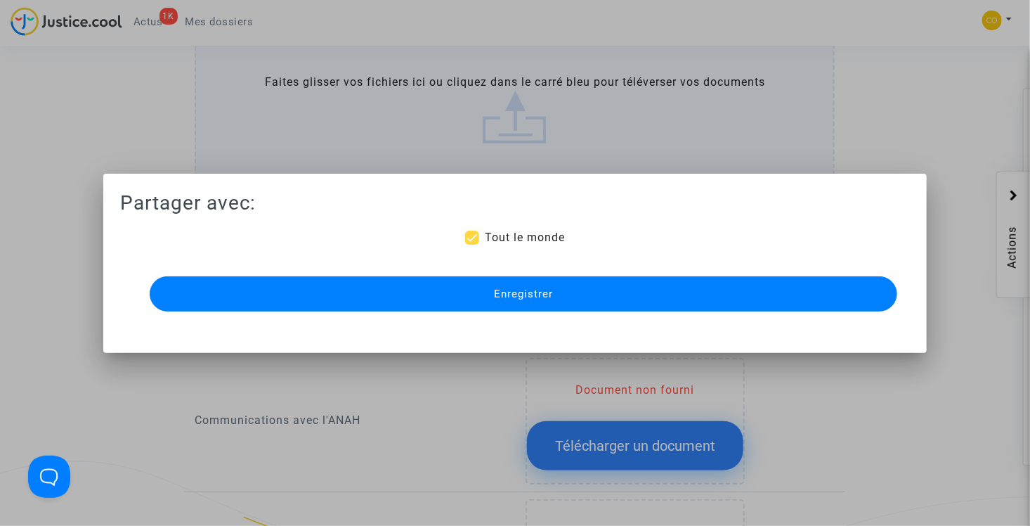
click at [498, 293] on span "Enregistrer" at bounding box center [523, 293] width 59 height 13
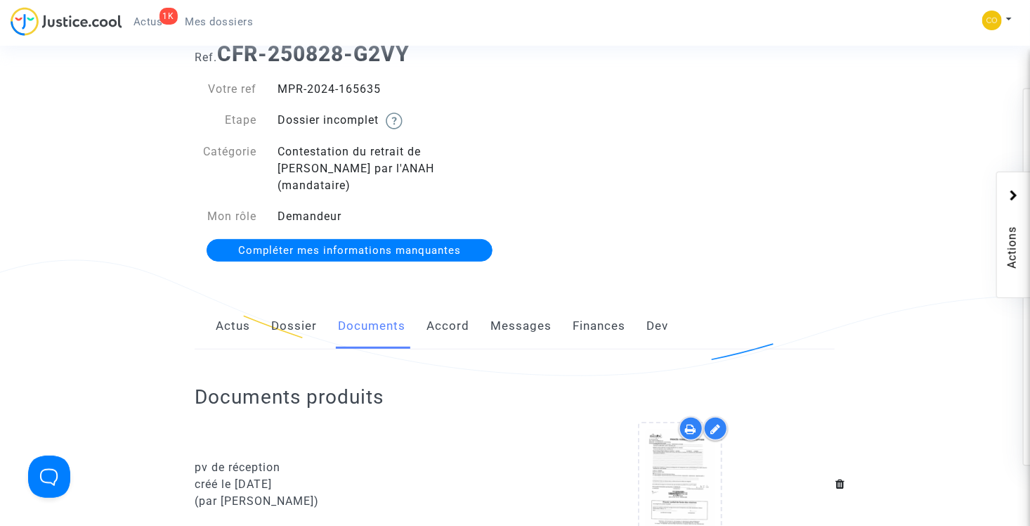
scroll to position [0, 0]
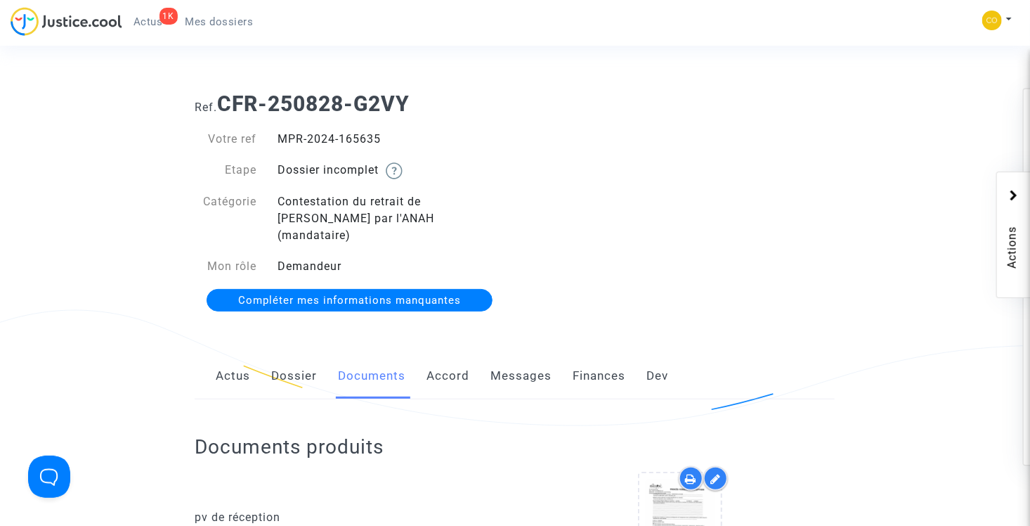
click at [200, 19] on span "Mes dossiers" at bounding box center [220, 21] width 68 height 13
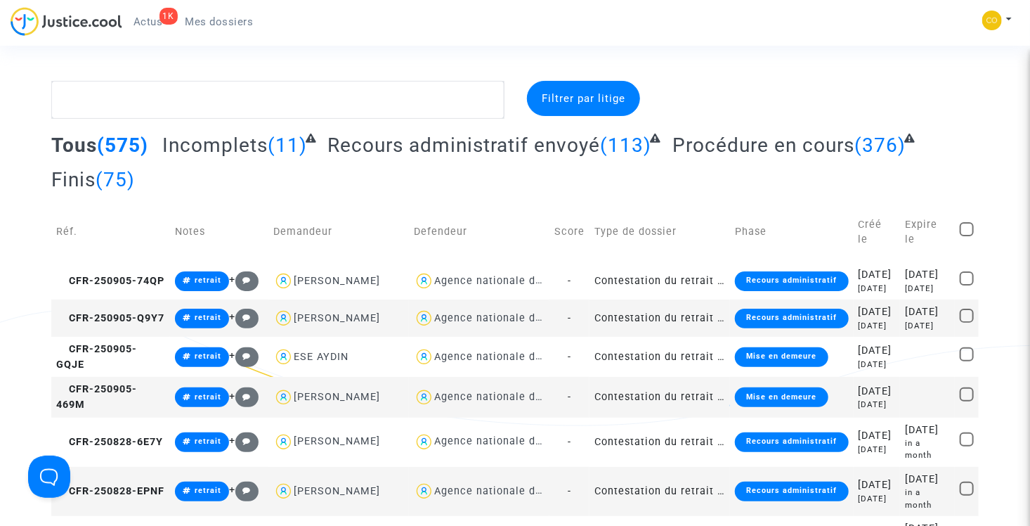
click at [233, 145] on span "Incomplets" at bounding box center [214, 145] width 105 height 23
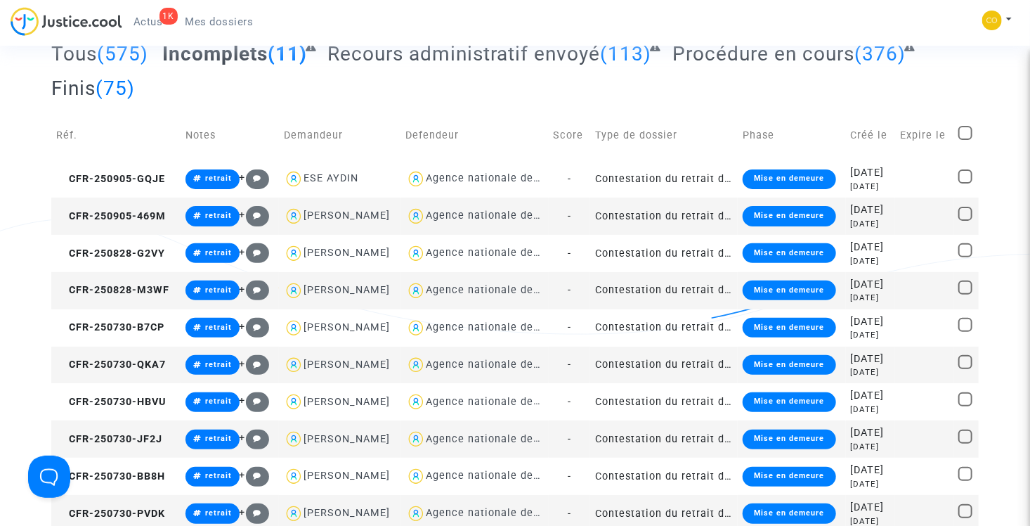
scroll to position [70, 0]
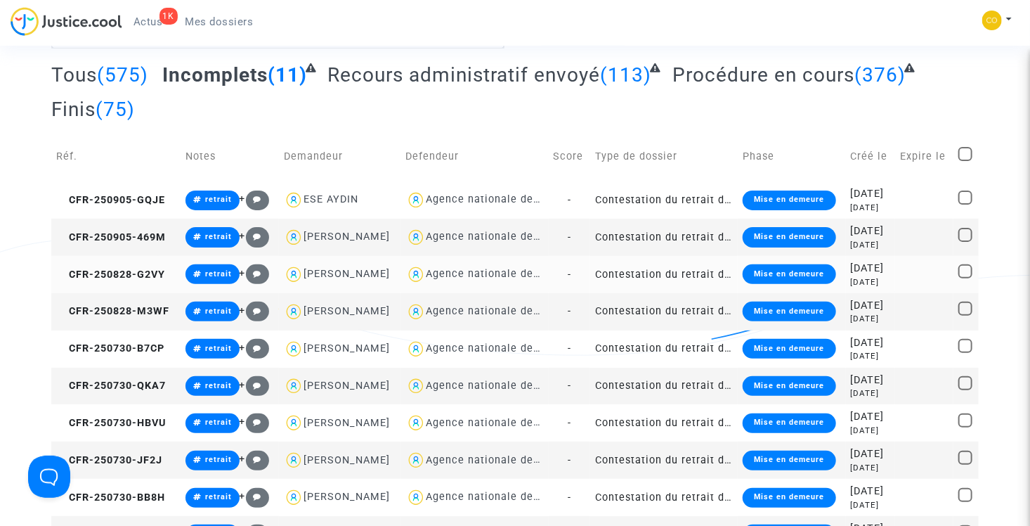
click at [650, 293] on td "Contestation du retrait de [PERSON_NAME] par l'ANAH (mandataire)" at bounding box center [664, 274] width 148 height 37
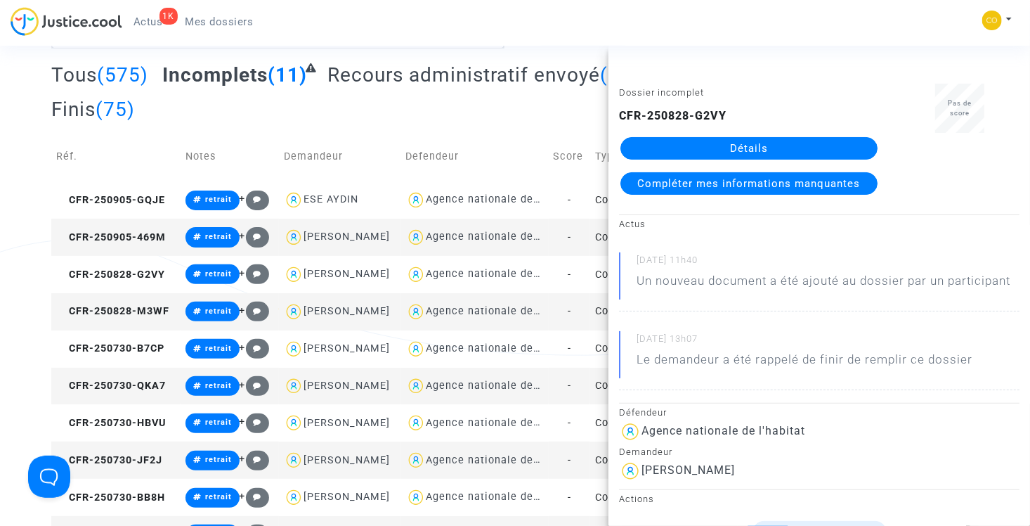
click at [716, 143] on link "Détails" at bounding box center [749, 148] width 257 height 22
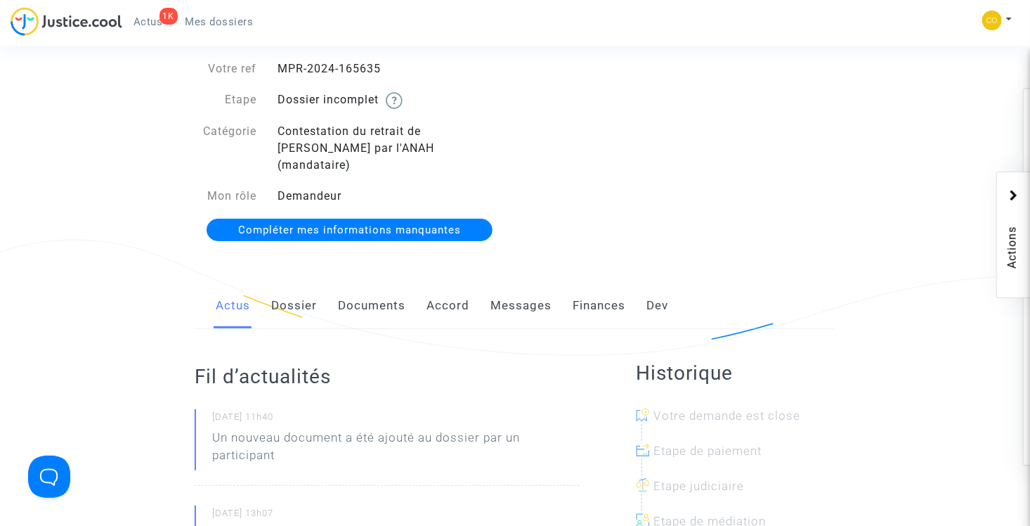
click at [373, 284] on link "Documents" at bounding box center [371, 306] width 67 height 46
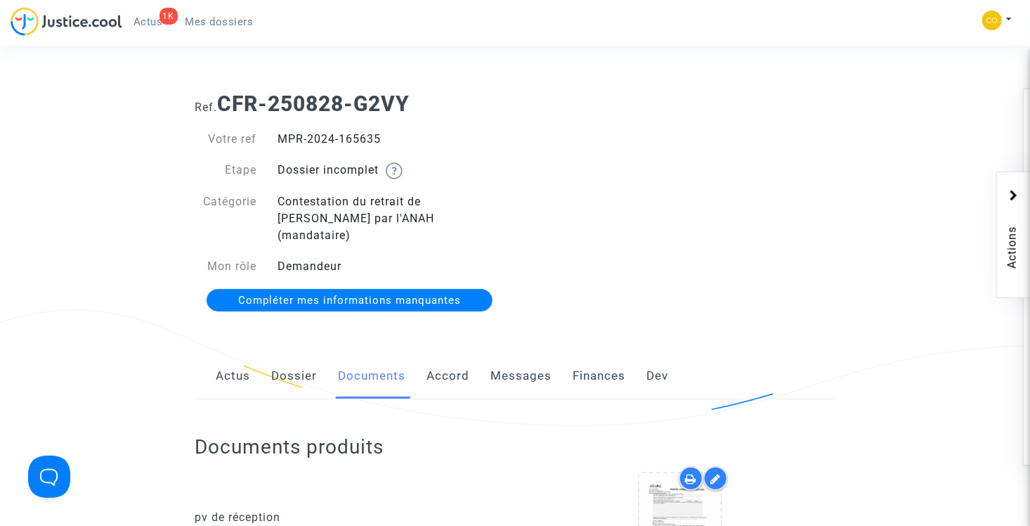
click at [207, 17] on span "Mes dossiers" at bounding box center [220, 21] width 68 height 13
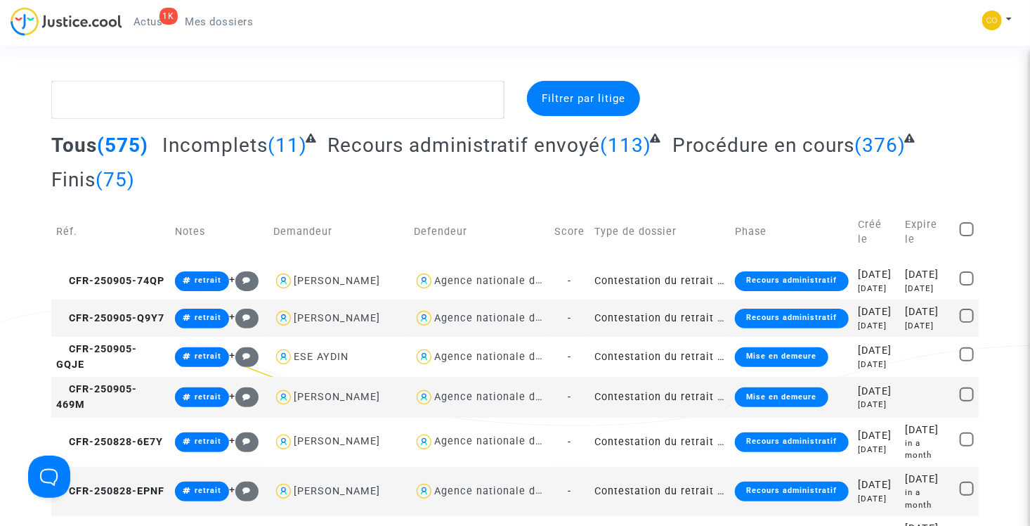
click at [257, 144] on span "Incomplets" at bounding box center [214, 145] width 105 height 23
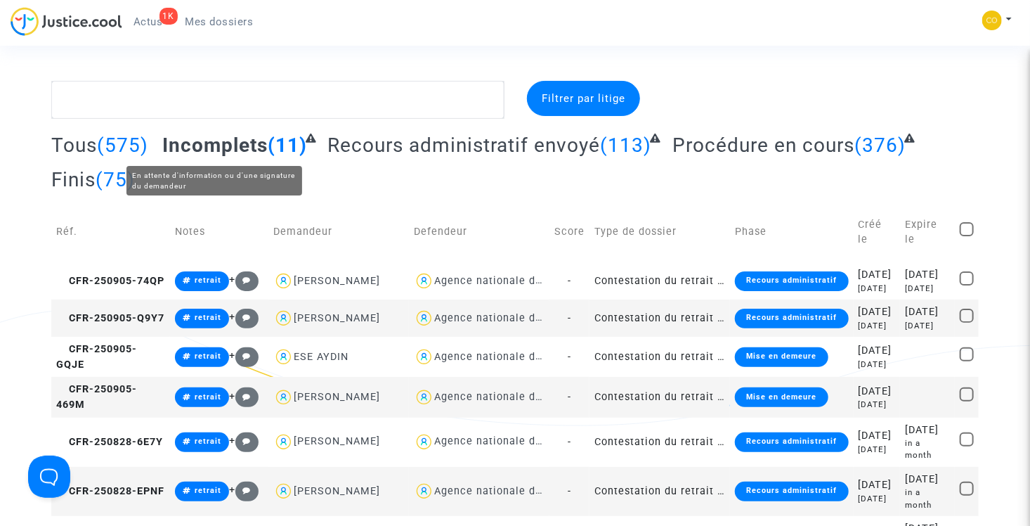
click at [212, 148] on span "Incomplets" at bounding box center [214, 145] width 105 height 23
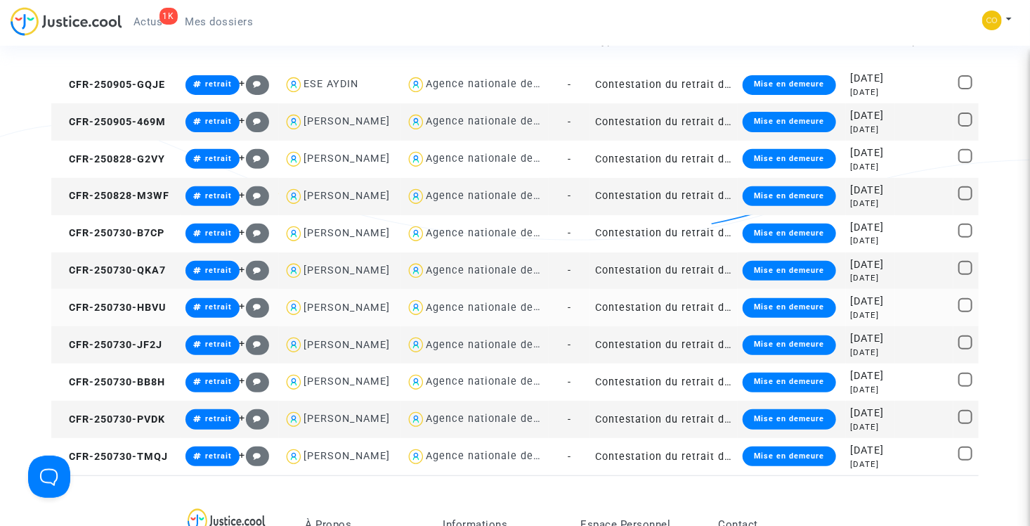
scroll to position [211, 0]
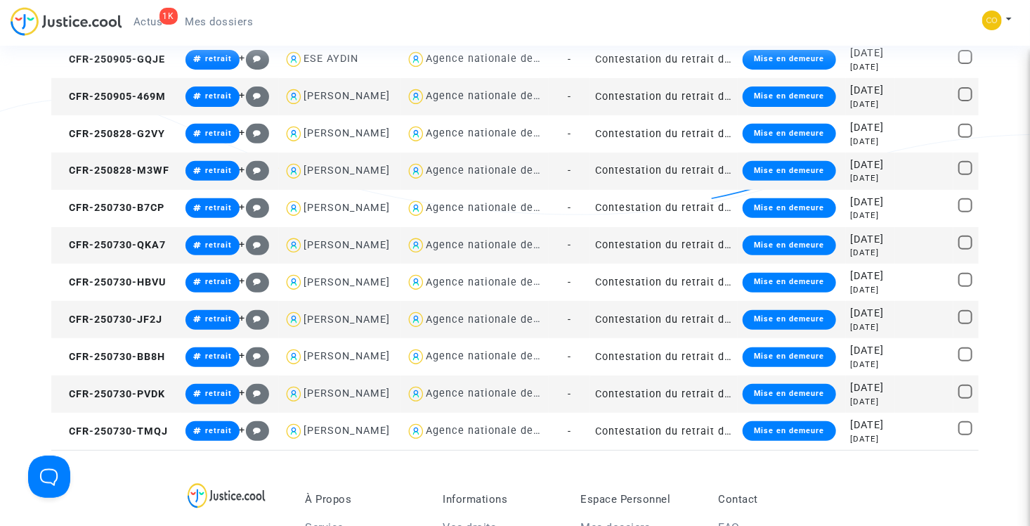
click at [680, 115] on td "Contestation du retrait de [PERSON_NAME] par l'ANAH (mandataire)" at bounding box center [664, 96] width 148 height 37
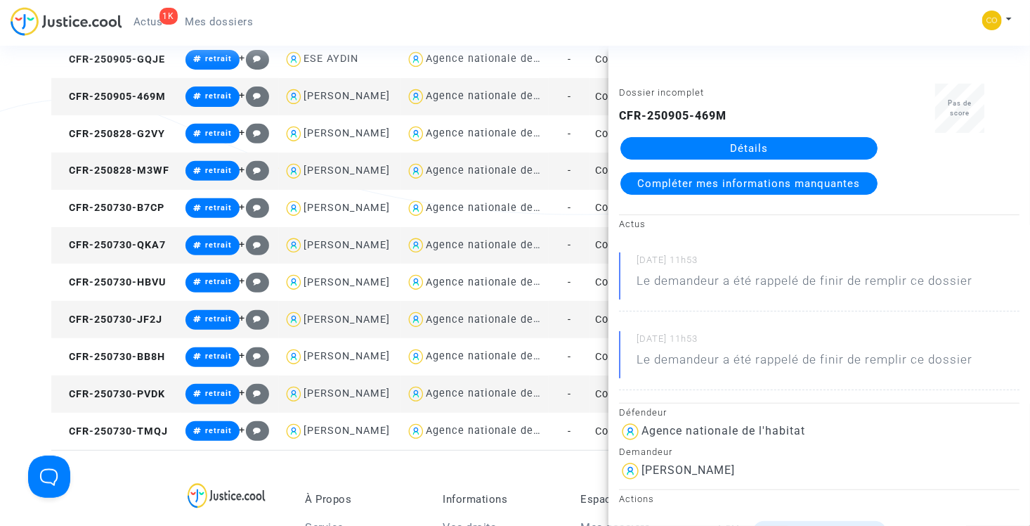
click at [722, 146] on link "Détails" at bounding box center [749, 148] width 257 height 22
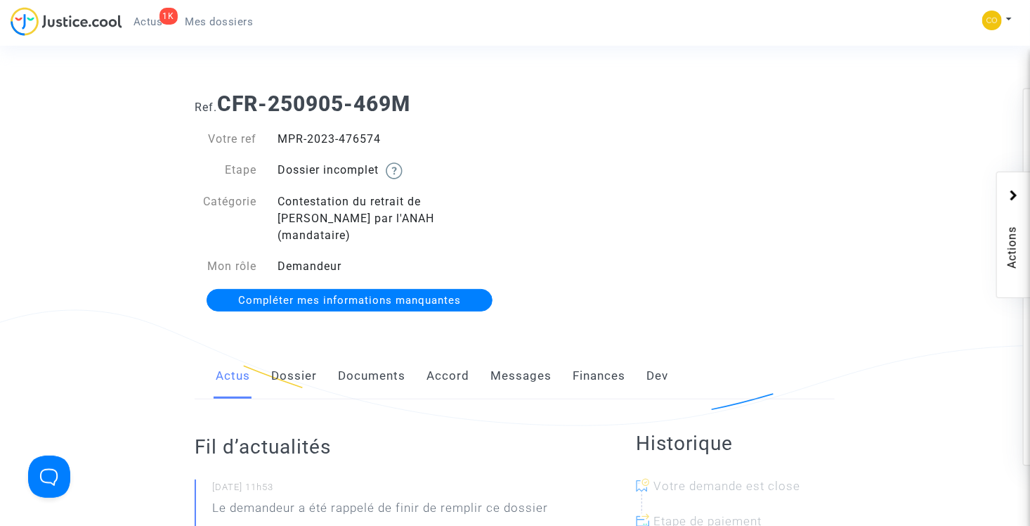
click at [386, 365] on link "Documents" at bounding box center [371, 376] width 67 height 46
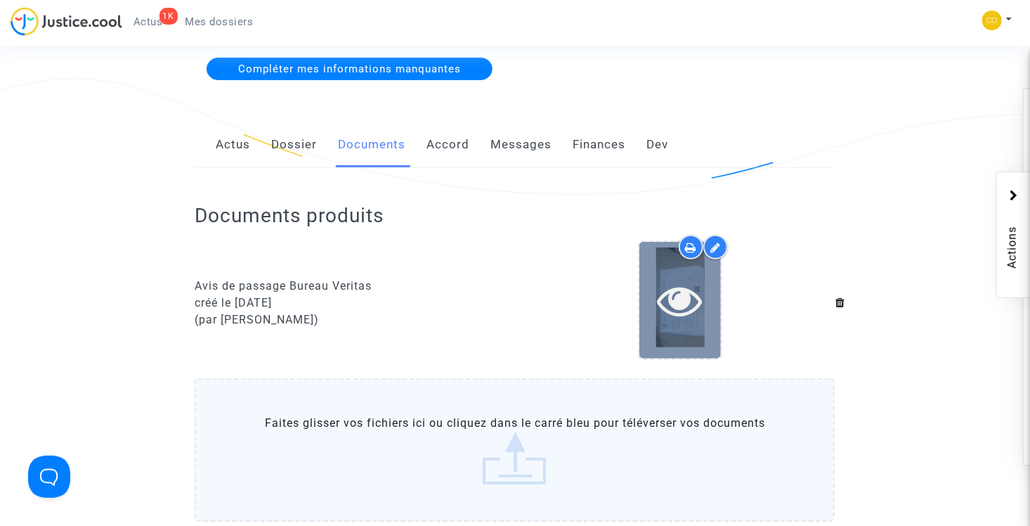
scroll to position [240, 0]
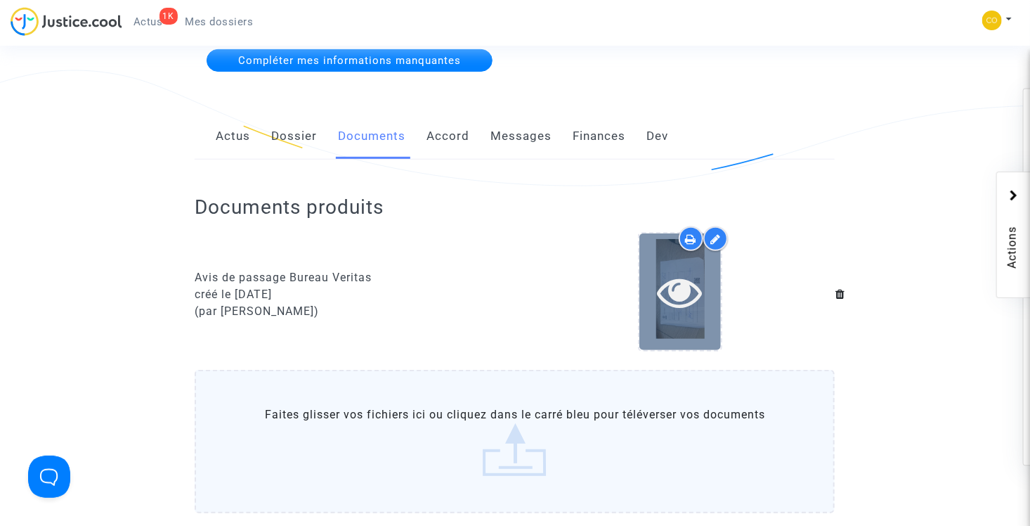
click at [680, 276] on icon at bounding box center [681, 291] width 46 height 45
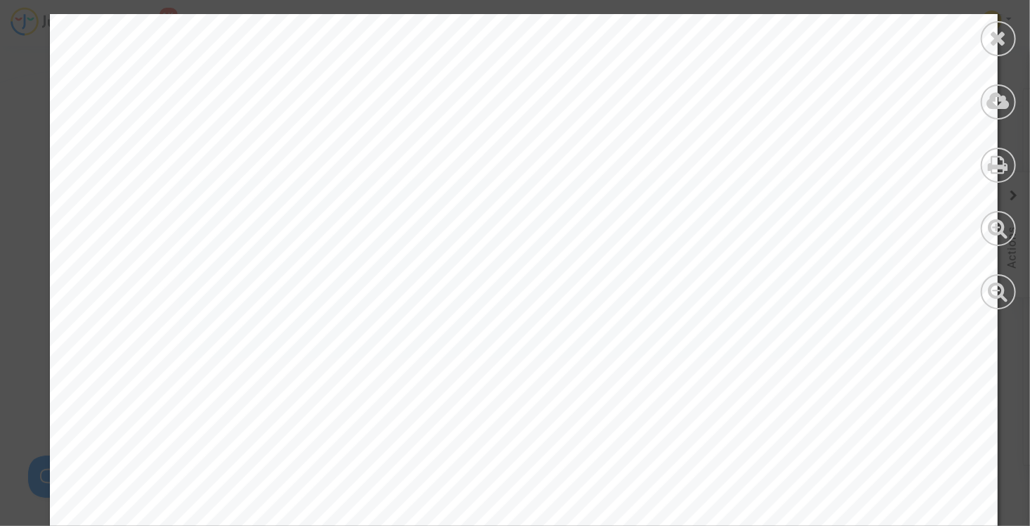
scroll to position [0, 0]
click at [990, 39] on icon at bounding box center [999, 37] width 18 height 21
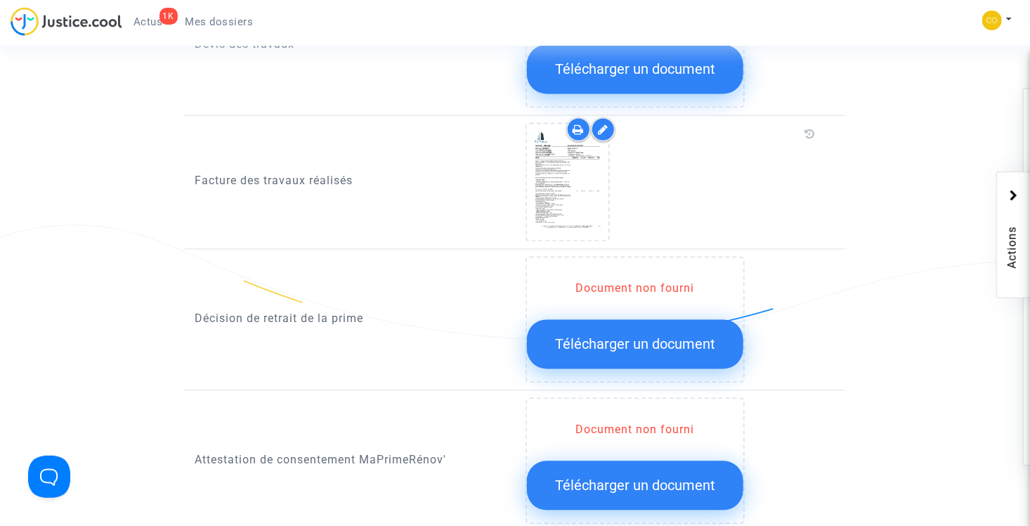
scroll to position [1294, 0]
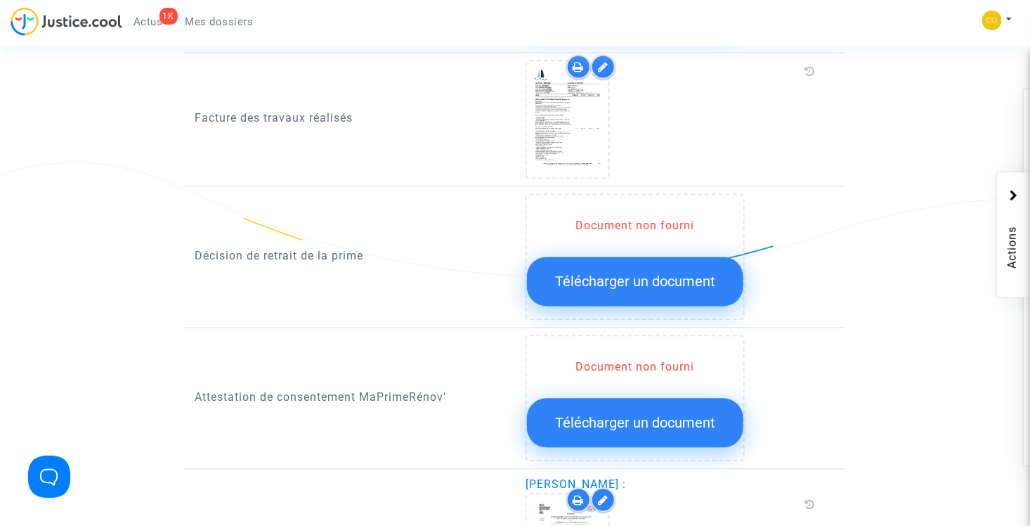
click at [644, 273] on span "Télécharger un document" at bounding box center [635, 281] width 160 height 17
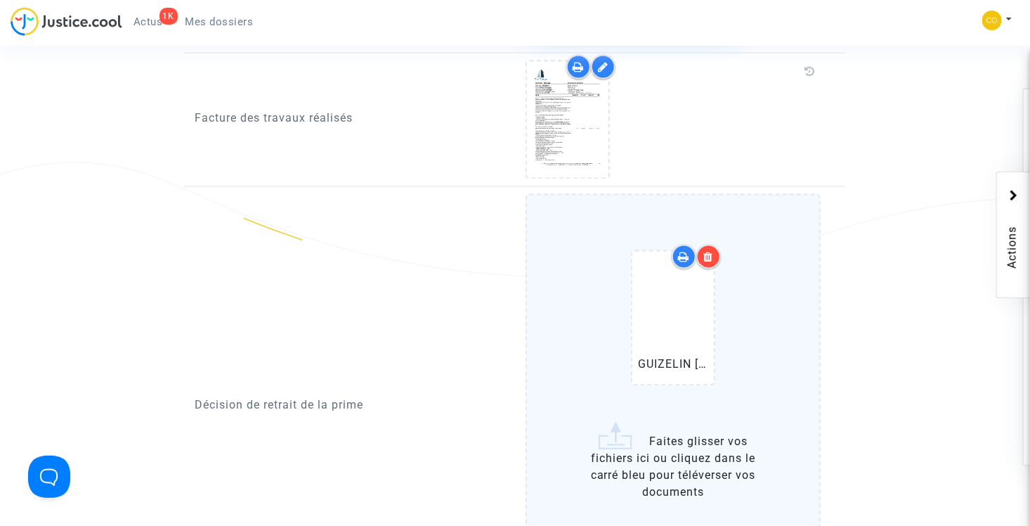
scroll to position [1364, 0]
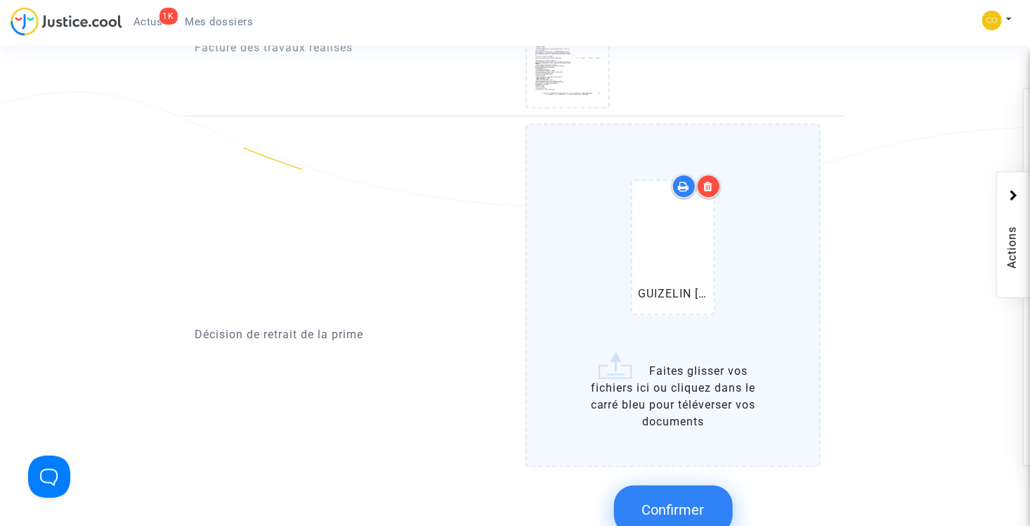
click at [701, 501] on span "Confirmer" at bounding box center [673, 509] width 63 height 17
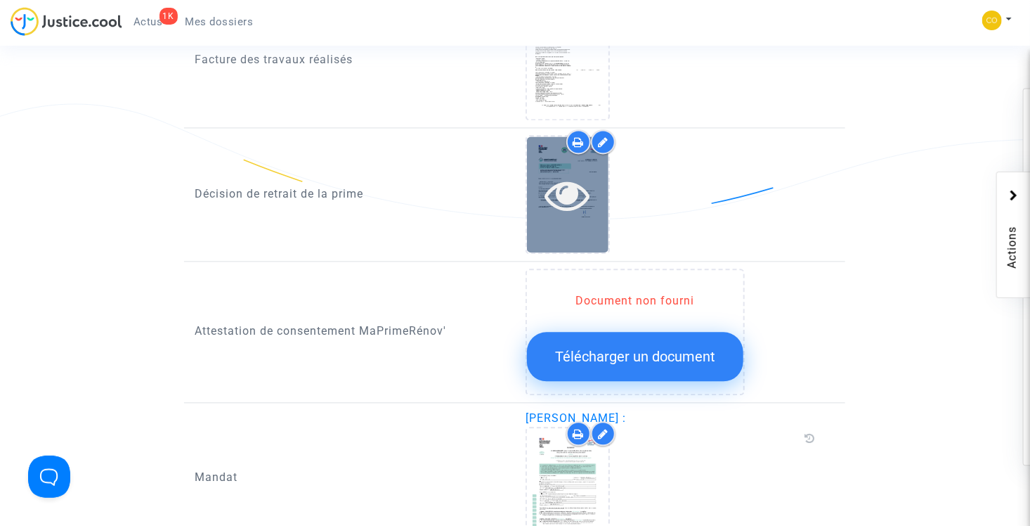
scroll to position [1271, 0]
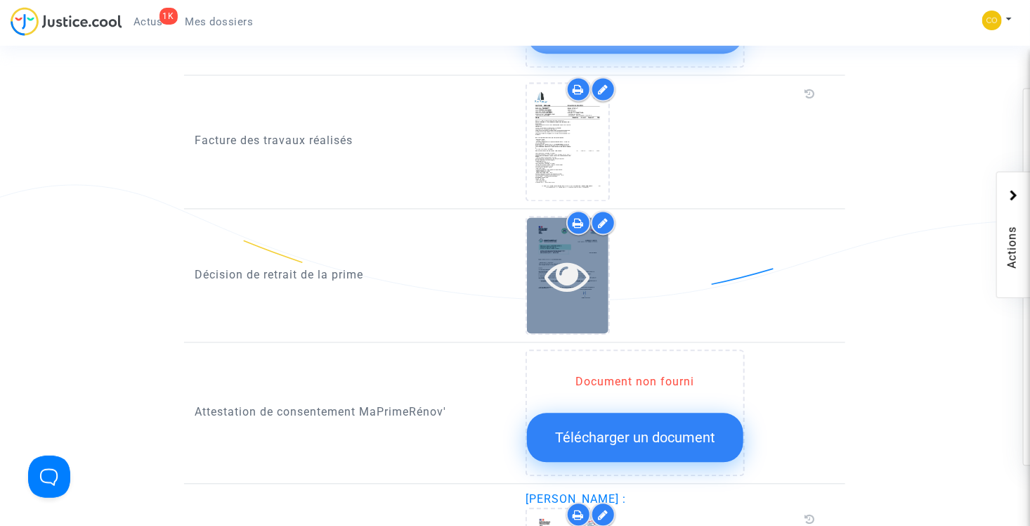
click at [569, 254] on icon at bounding box center [568, 276] width 46 height 45
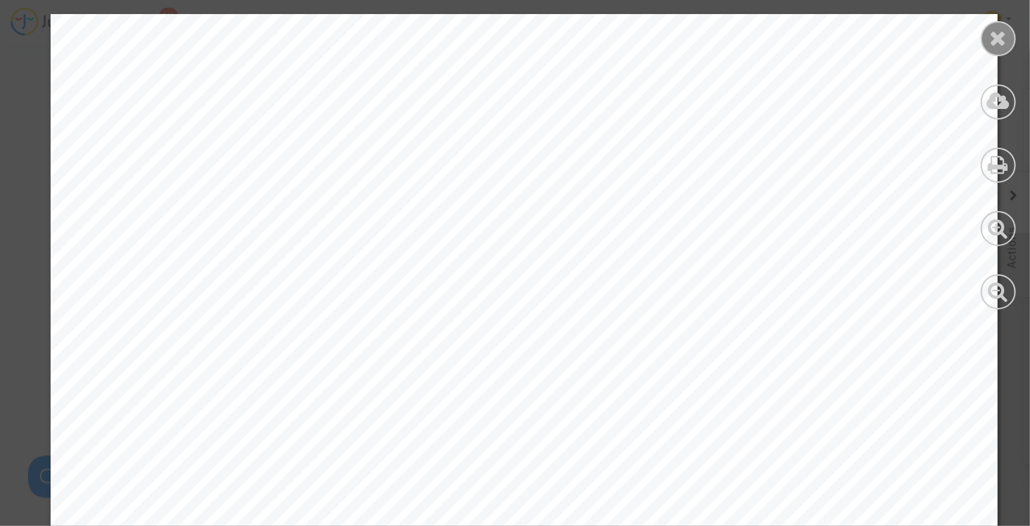
click at [1004, 32] on icon at bounding box center [999, 37] width 18 height 21
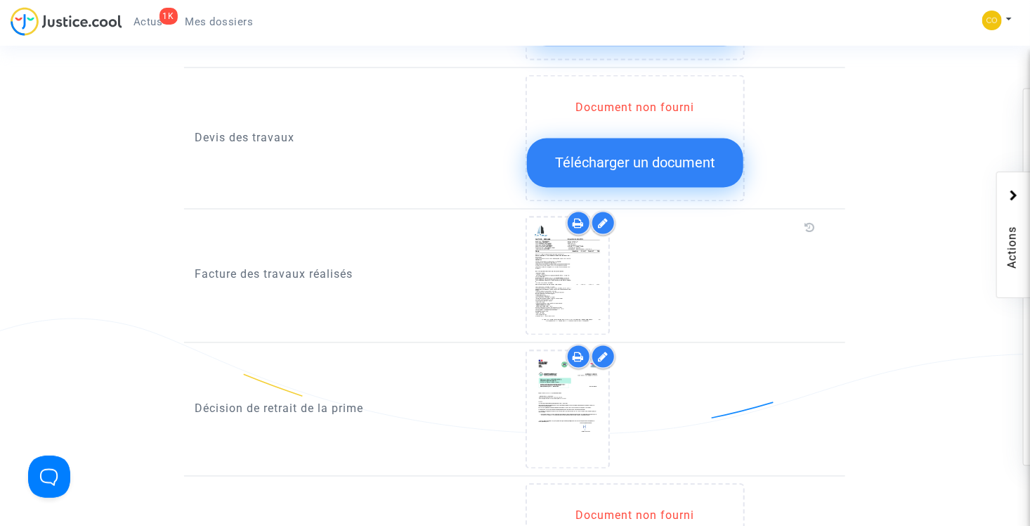
scroll to position [1130, 0]
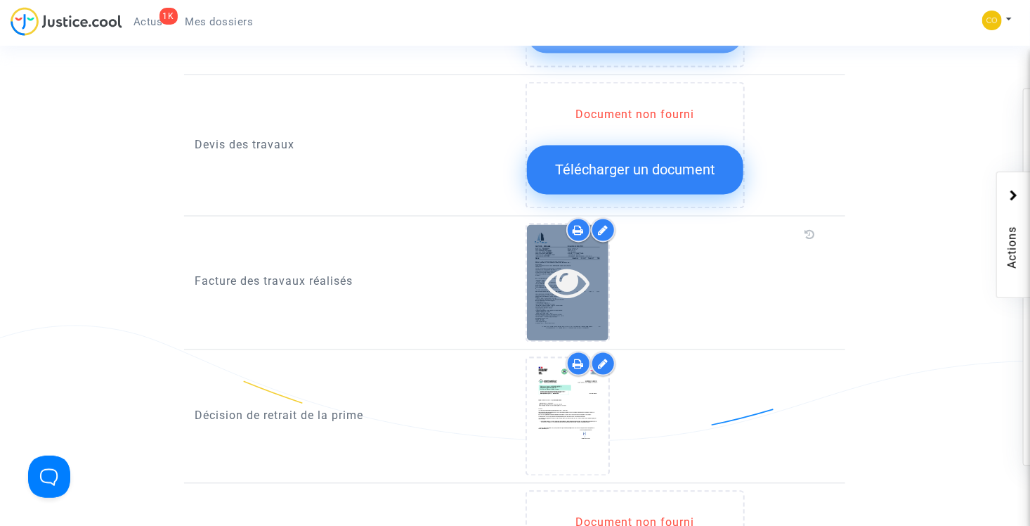
click at [574, 263] on icon at bounding box center [568, 282] width 46 height 45
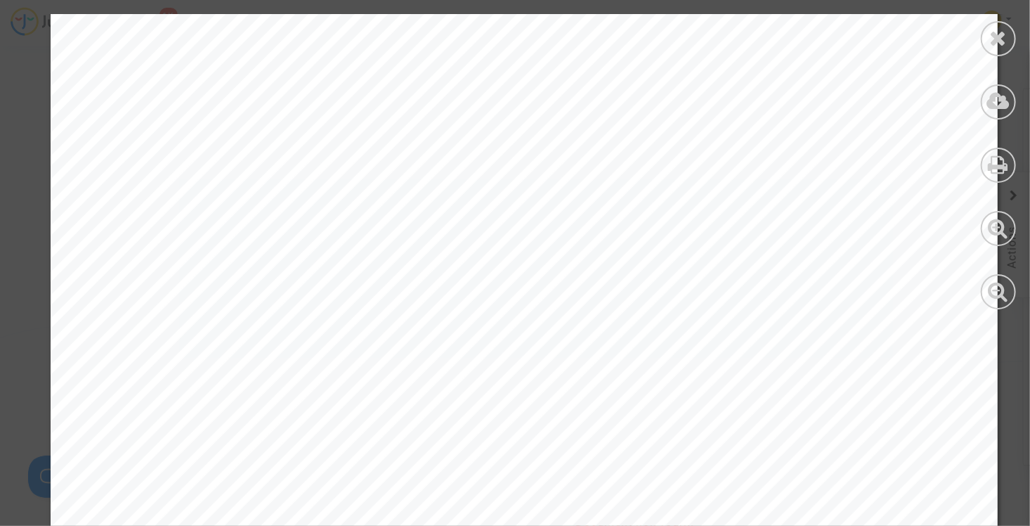
scroll to position [5959, 0]
click at [1009, 41] on div at bounding box center [998, 38] width 35 height 35
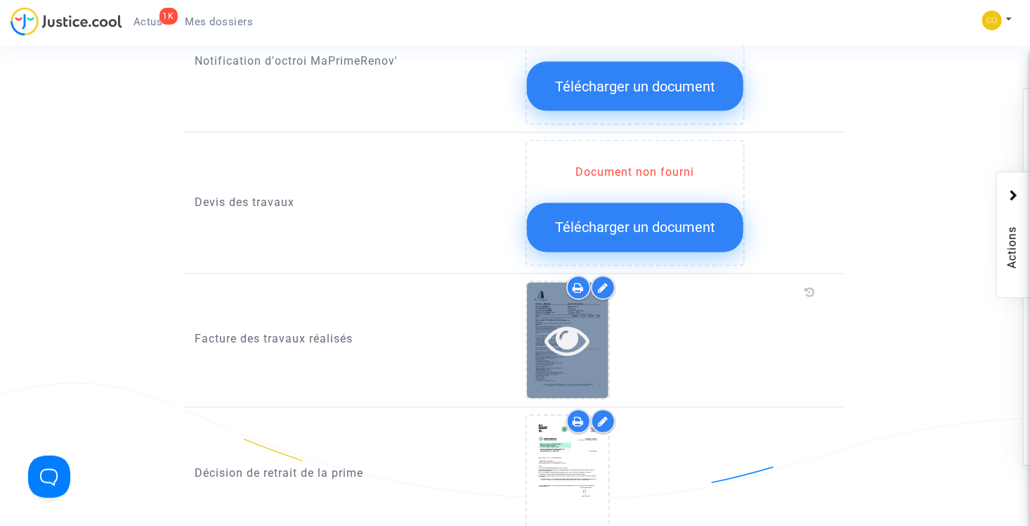
scroll to position [1130, 0]
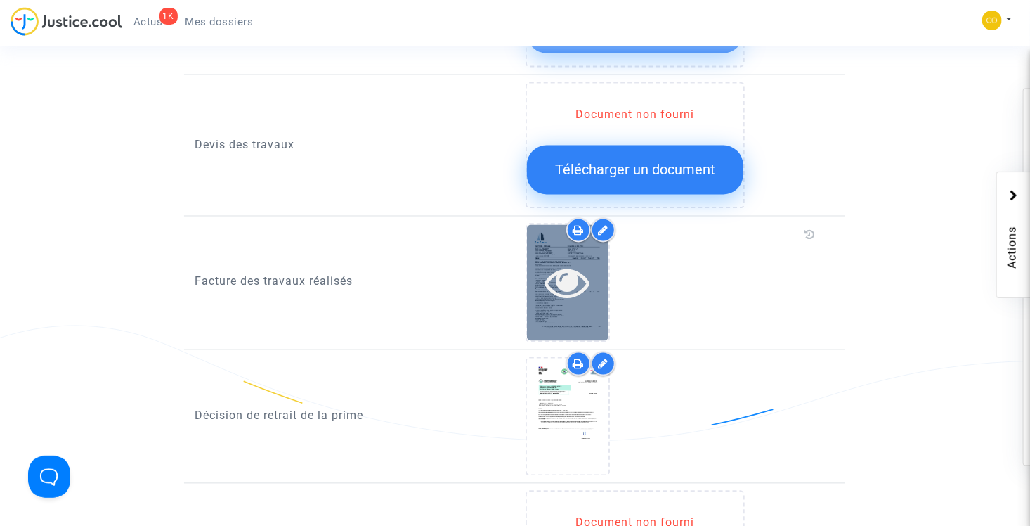
click at [566, 269] on icon at bounding box center [568, 282] width 46 height 45
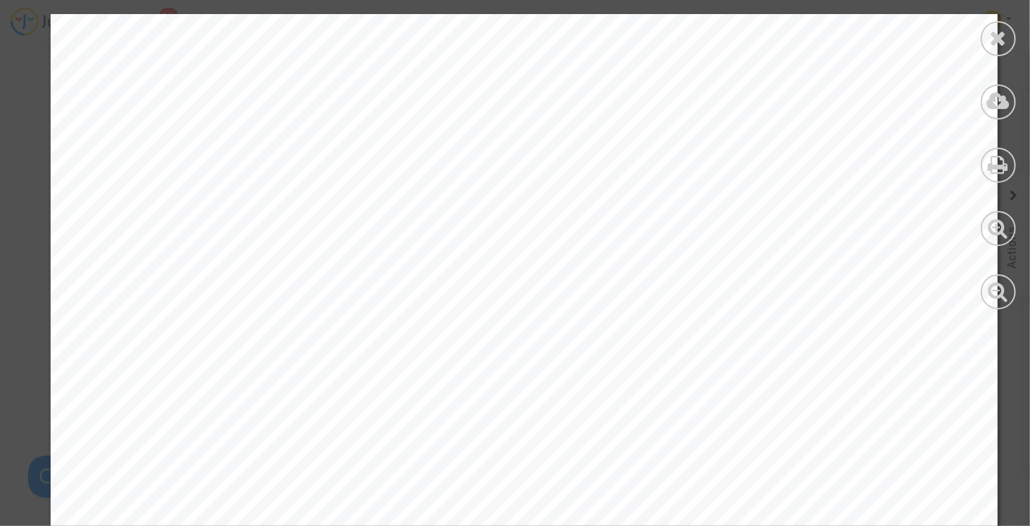
scroll to position [2320, 0]
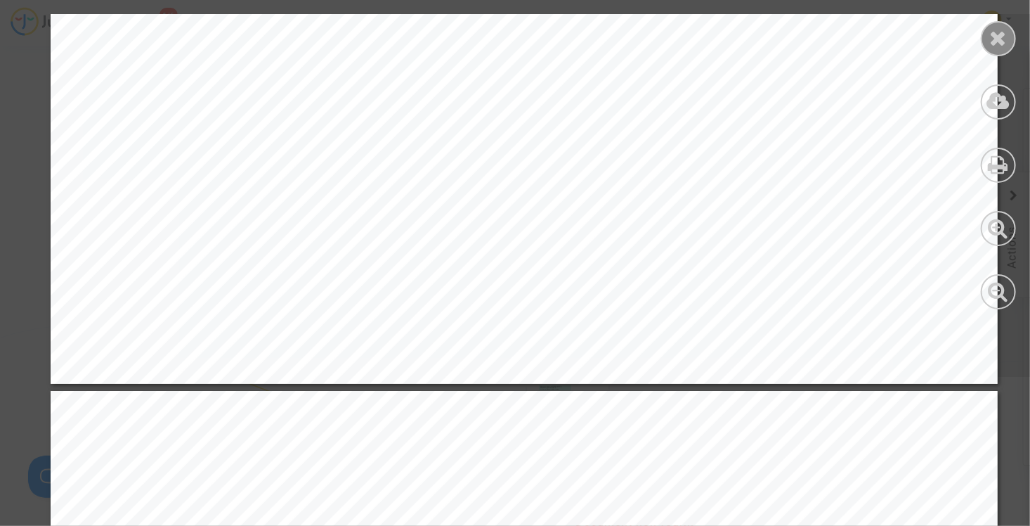
click at [987, 34] on div at bounding box center [998, 38] width 35 height 35
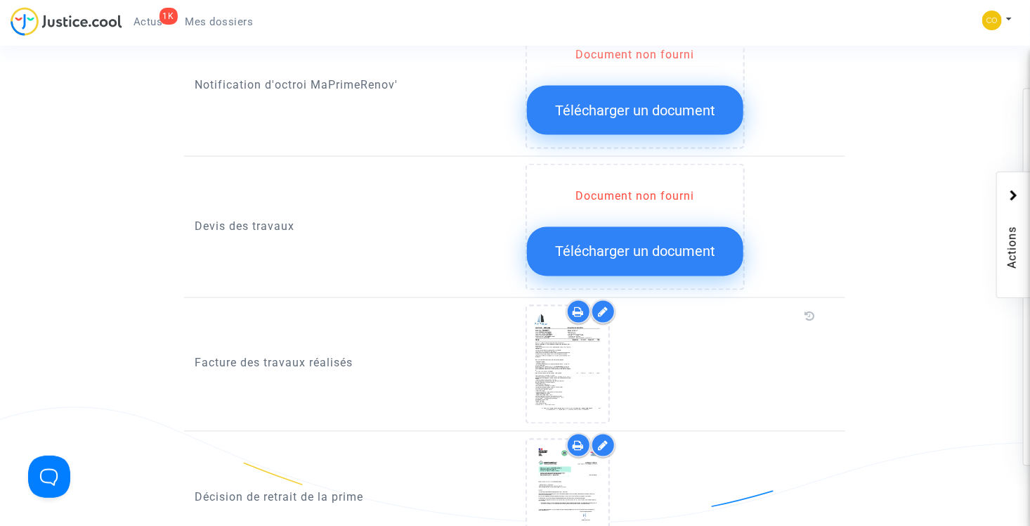
scroll to position [990, 0]
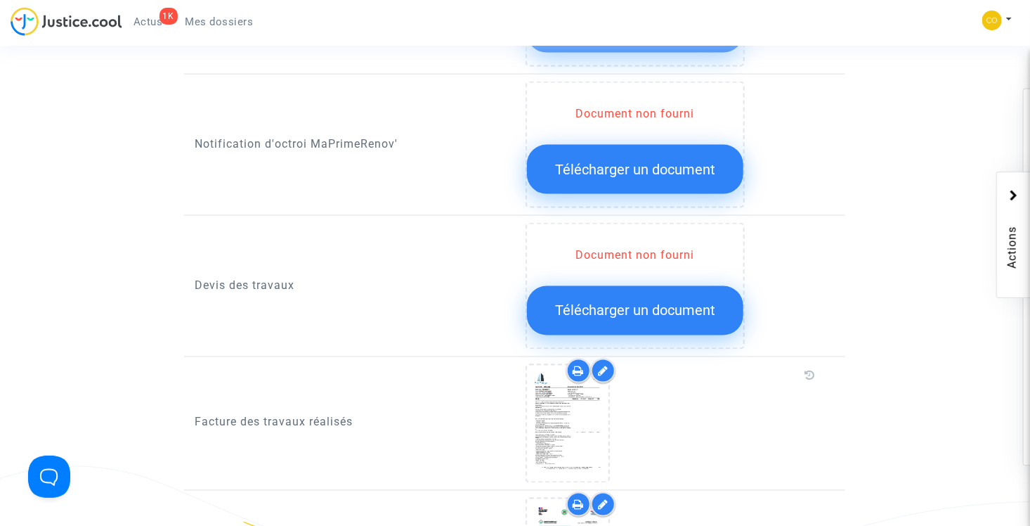
click at [653, 302] on span "Télécharger un document" at bounding box center [635, 310] width 160 height 17
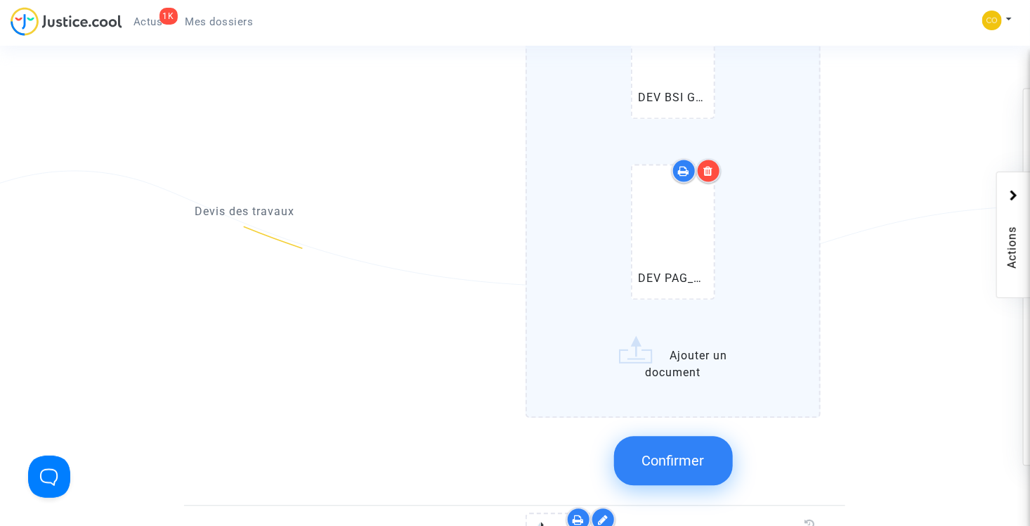
scroll to position [1341, 0]
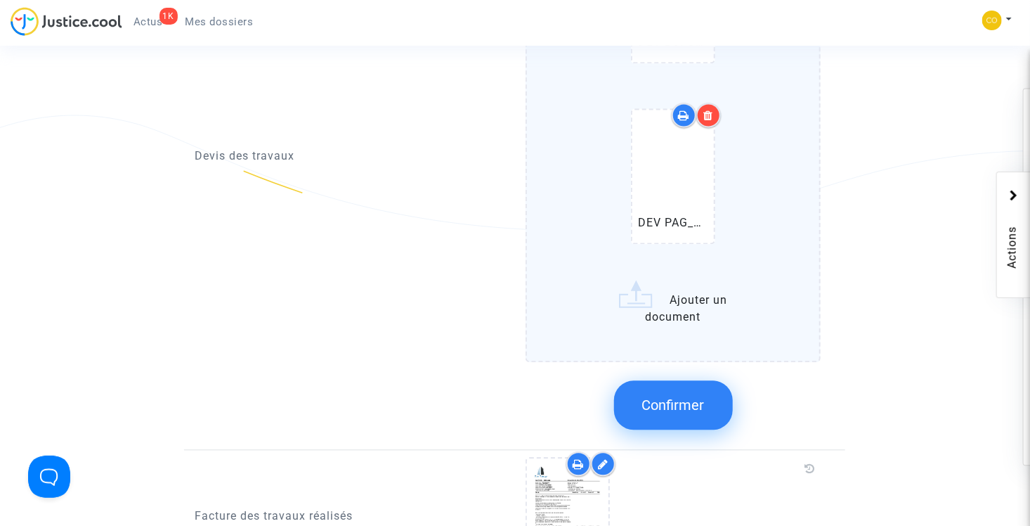
click at [687, 396] on span "Confirmer" at bounding box center [673, 404] width 63 height 17
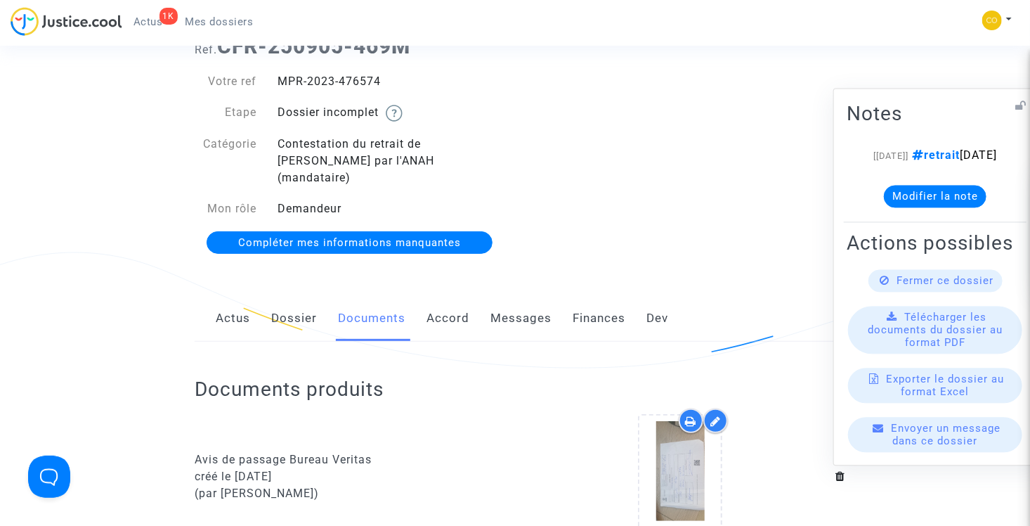
scroll to position [0, 0]
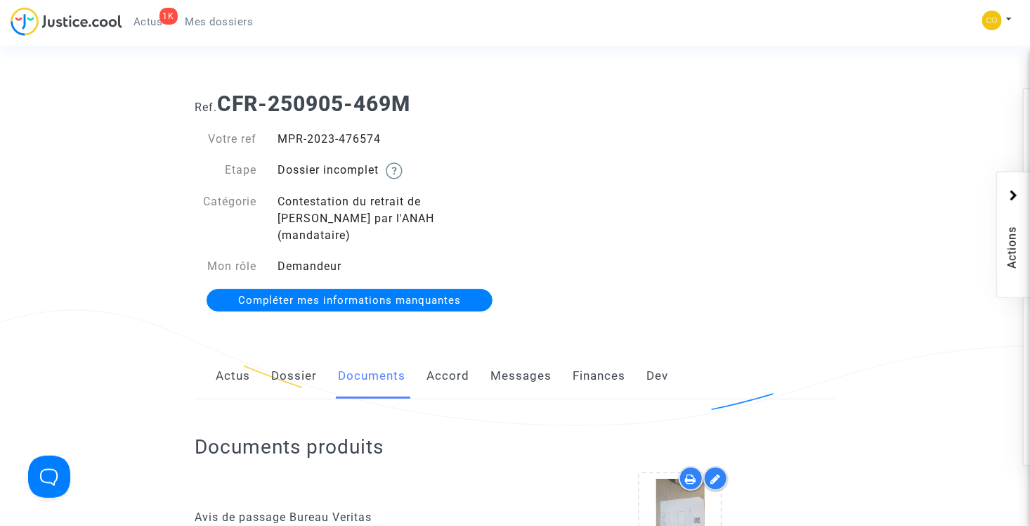
click at [228, 34] on div "1K Actus Mes dossiers" at bounding box center [138, 26] width 254 height 39
click at [224, 28] on link "Mes dossiers" at bounding box center [219, 21] width 91 height 21
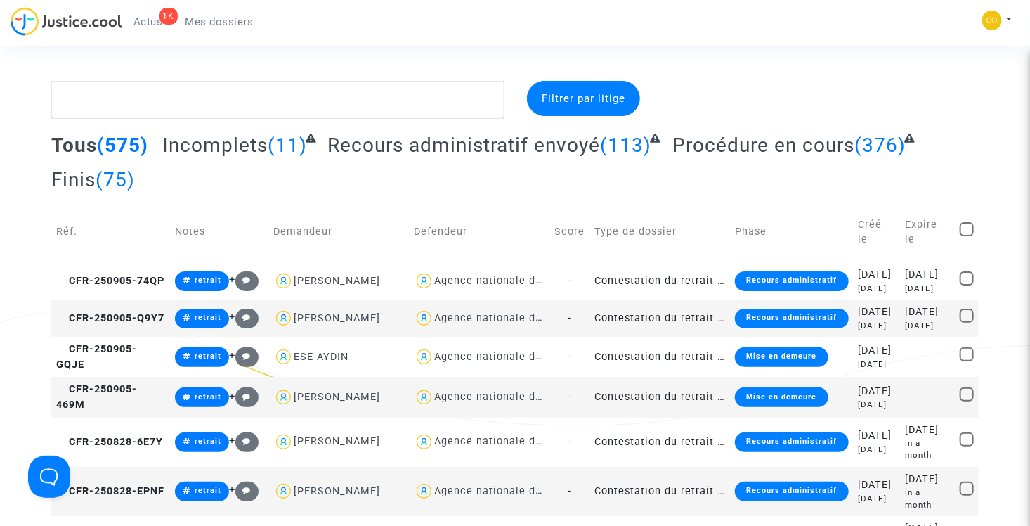
click at [240, 146] on span "Incomplets" at bounding box center [214, 145] width 105 height 23
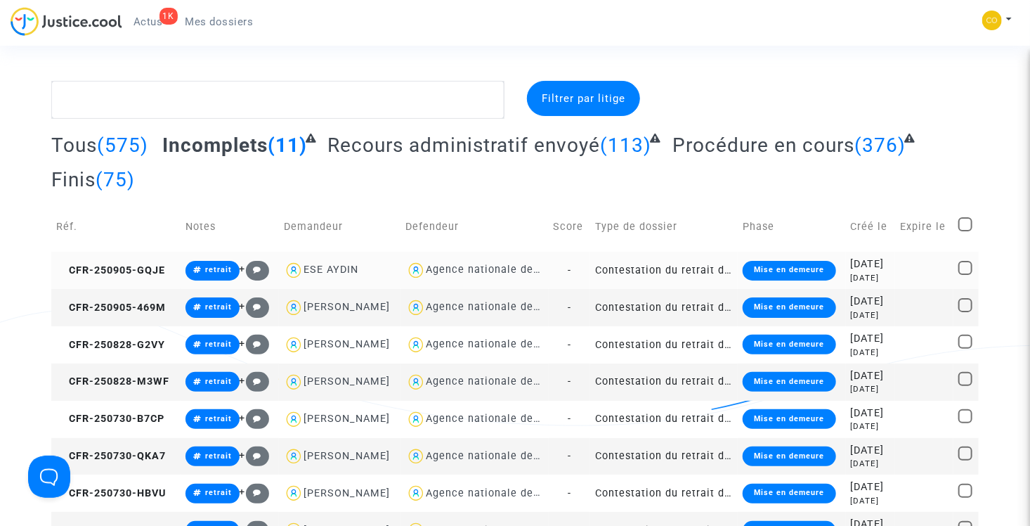
click at [667, 286] on td "Contestation du retrait de [PERSON_NAME] par l'ANAH (mandataire)" at bounding box center [664, 270] width 148 height 37
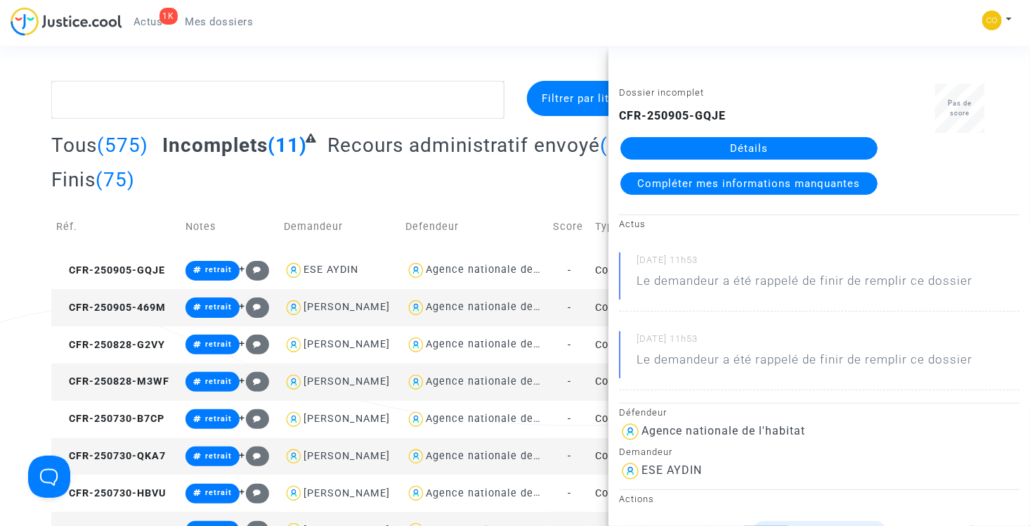
click at [716, 148] on link "Détails" at bounding box center [749, 148] width 257 height 22
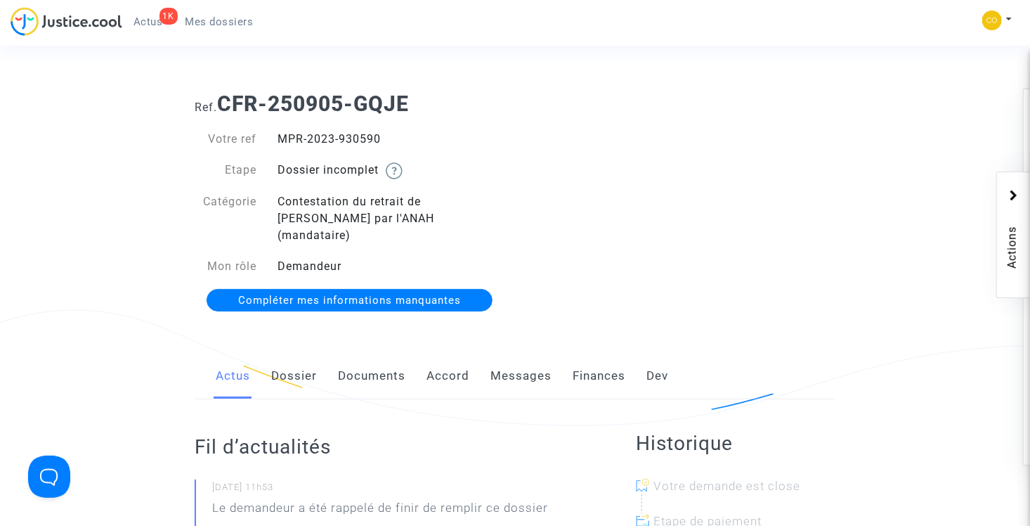
click at [385, 368] on link "Documents" at bounding box center [371, 376] width 67 height 46
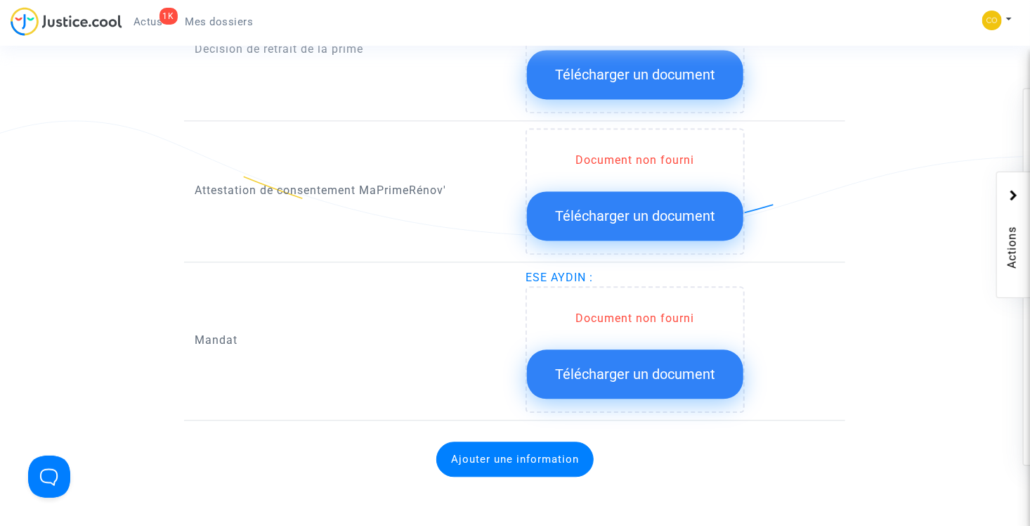
scroll to position [1054, 0]
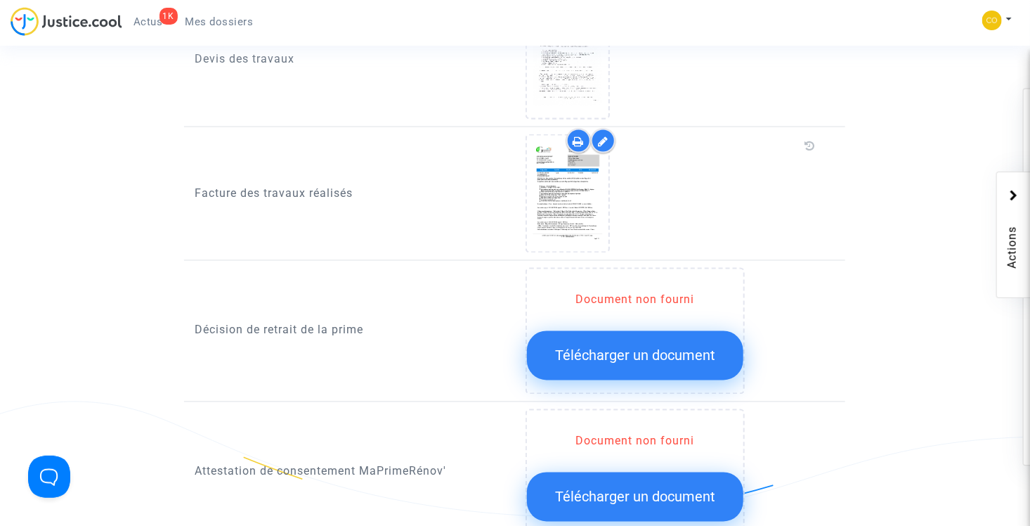
click at [645, 347] on span "Télécharger un document" at bounding box center [635, 355] width 160 height 17
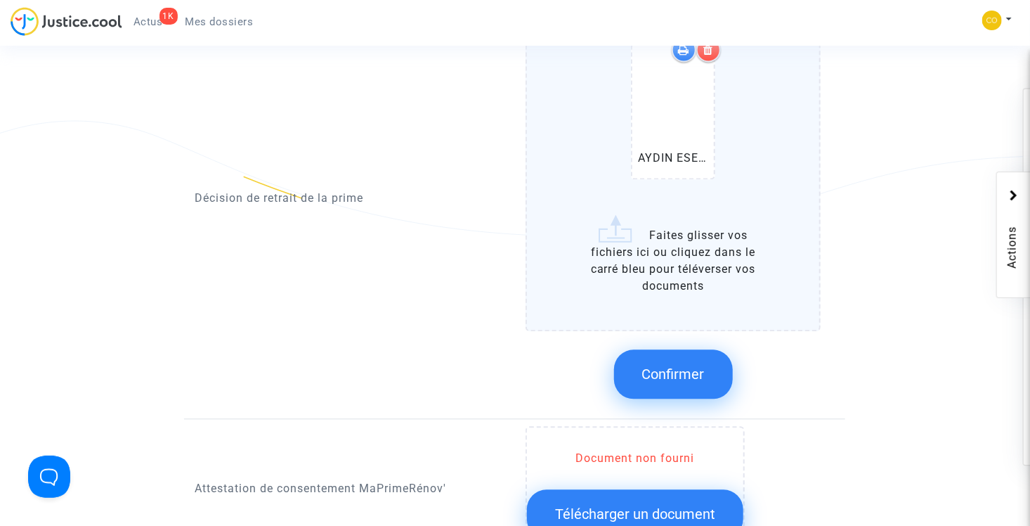
scroll to position [1336, 0]
click at [692, 366] on span "Confirmer" at bounding box center [673, 374] width 63 height 17
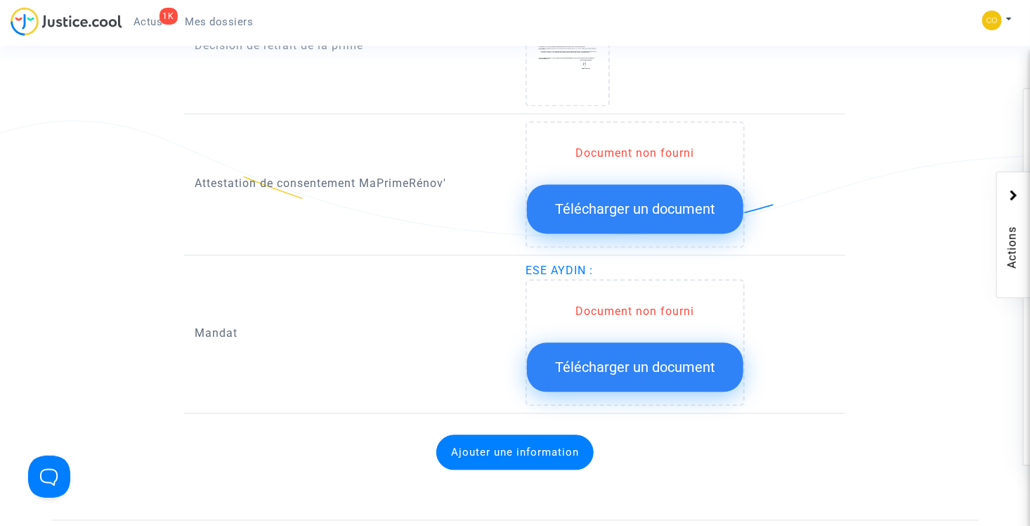
click at [586, 354] on button "Télécharger un document" at bounding box center [635, 366] width 216 height 49
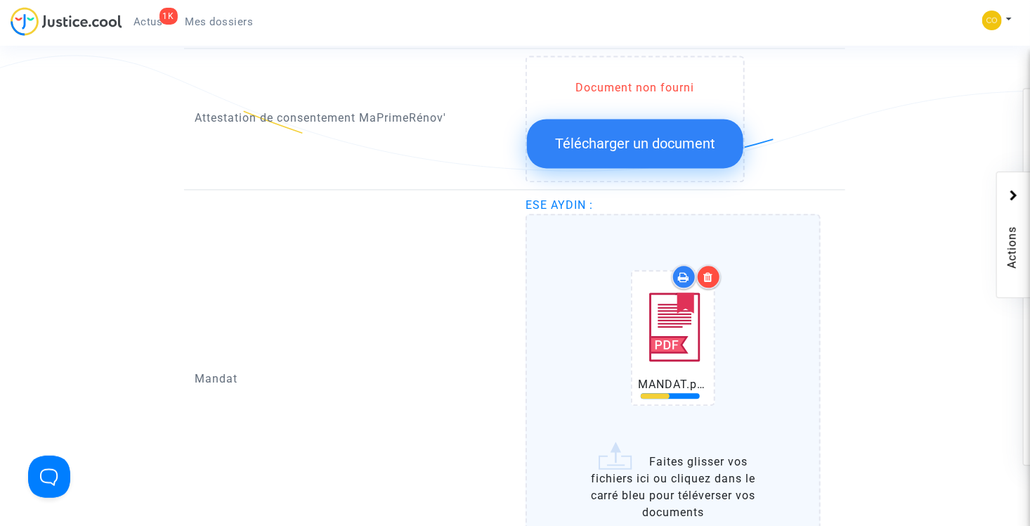
scroll to position [1476, 0]
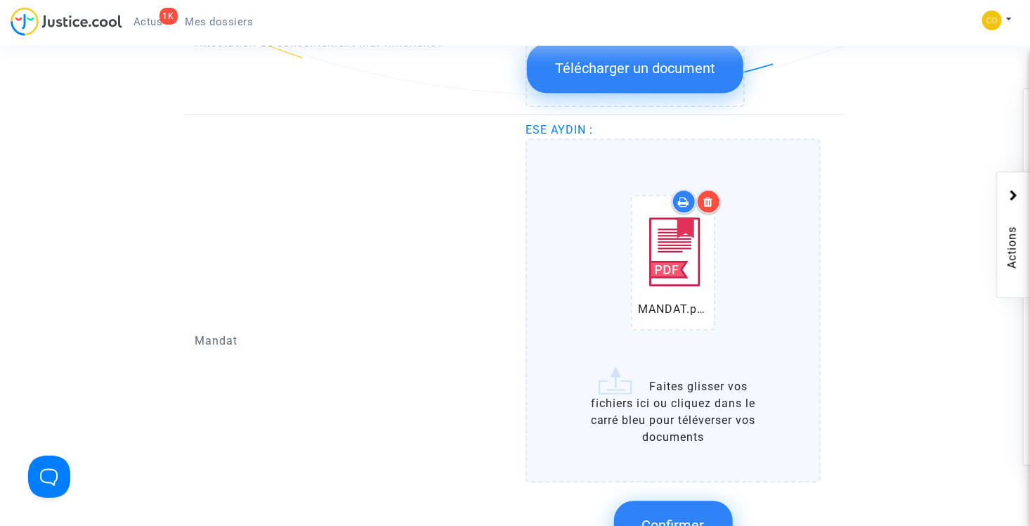
click at [691, 517] on span "Confirmer" at bounding box center [673, 525] width 63 height 17
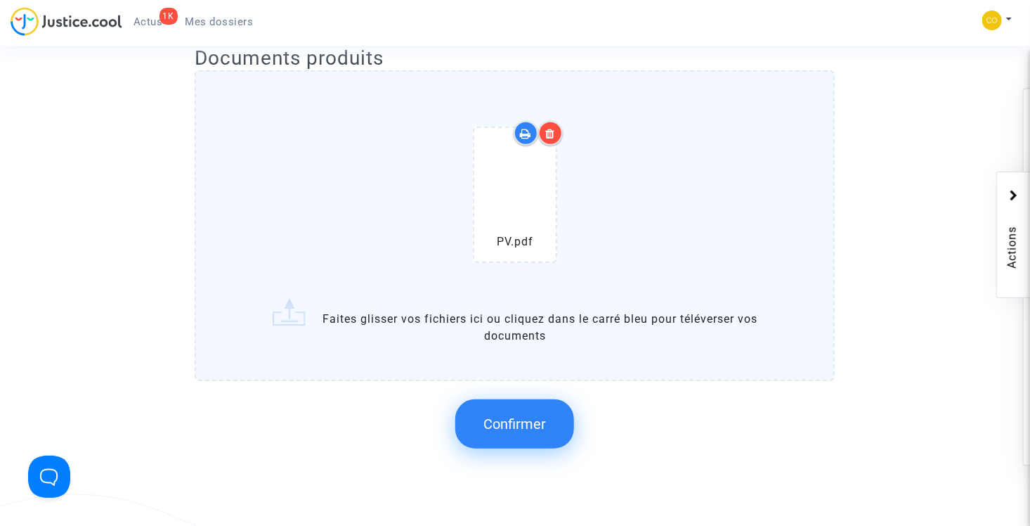
scroll to position [422, 0]
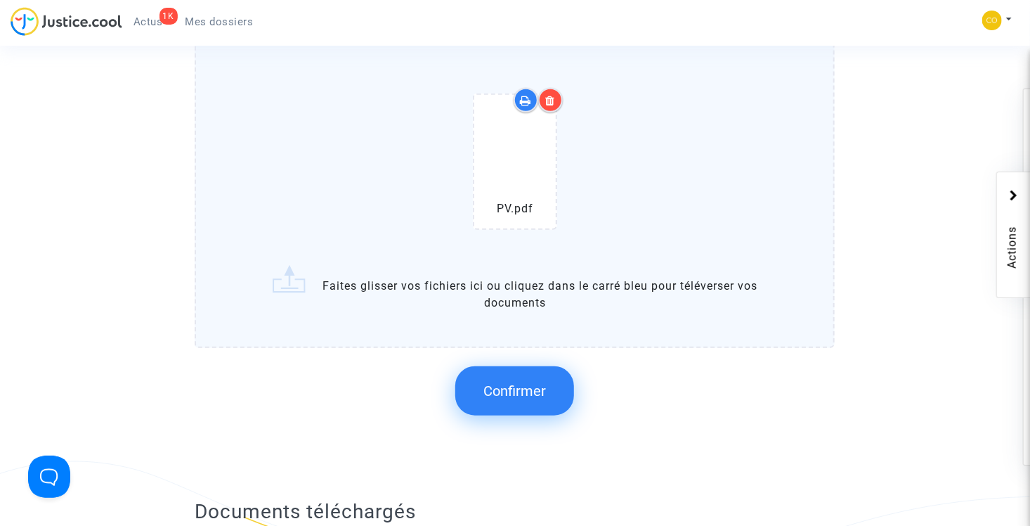
click at [543, 382] on span "Confirmer" at bounding box center [515, 390] width 63 height 17
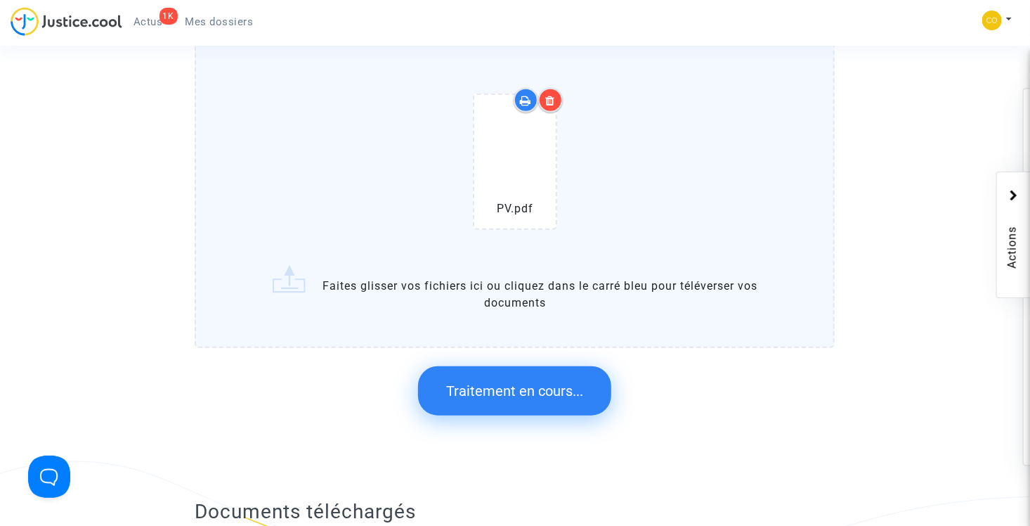
scroll to position [0, 0]
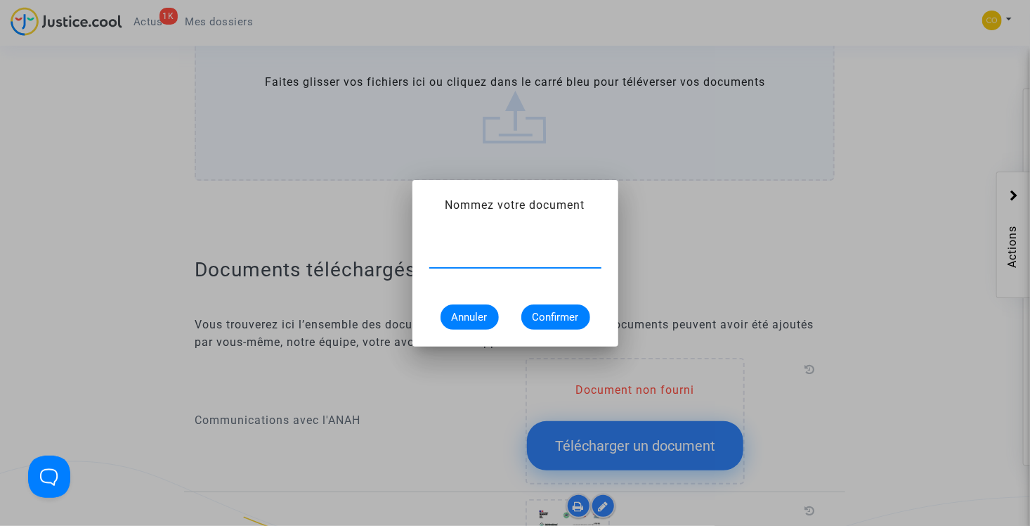
click at [485, 257] on input "text" at bounding box center [515, 256] width 172 height 13
type input "pv de réception"
click at [559, 316] on span "Confirmer" at bounding box center [556, 317] width 46 height 13
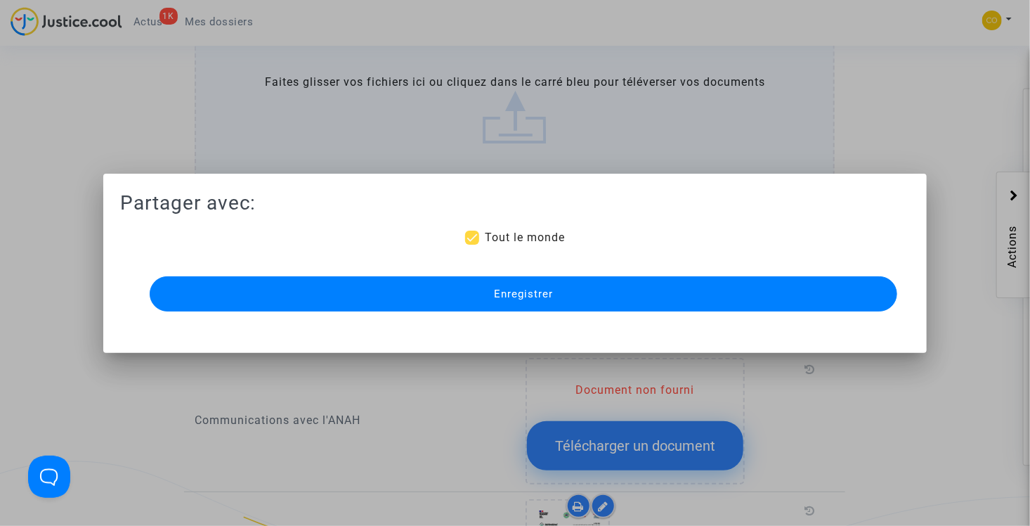
click at [523, 292] on span "Enregistrer" at bounding box center [523, 293] width 59 height 13
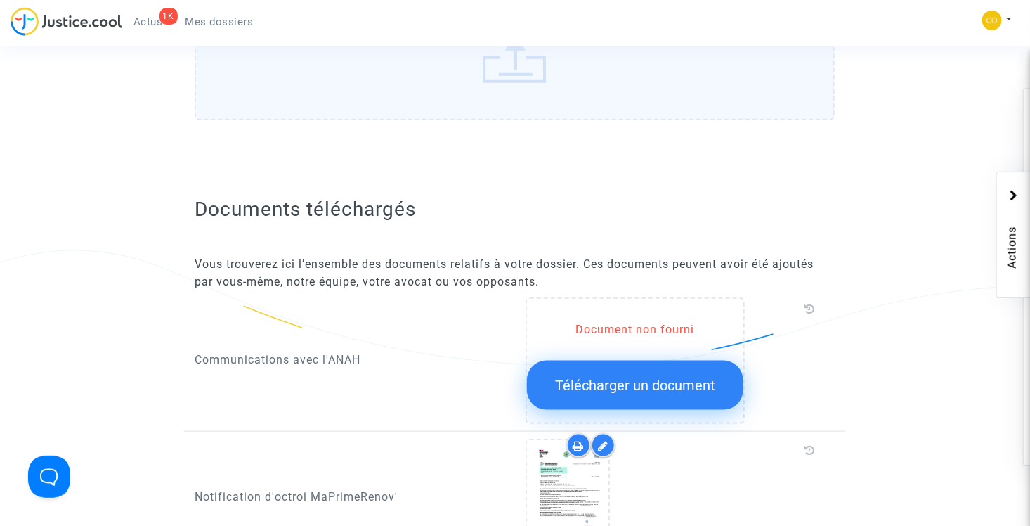
scroll to position [914, 0]
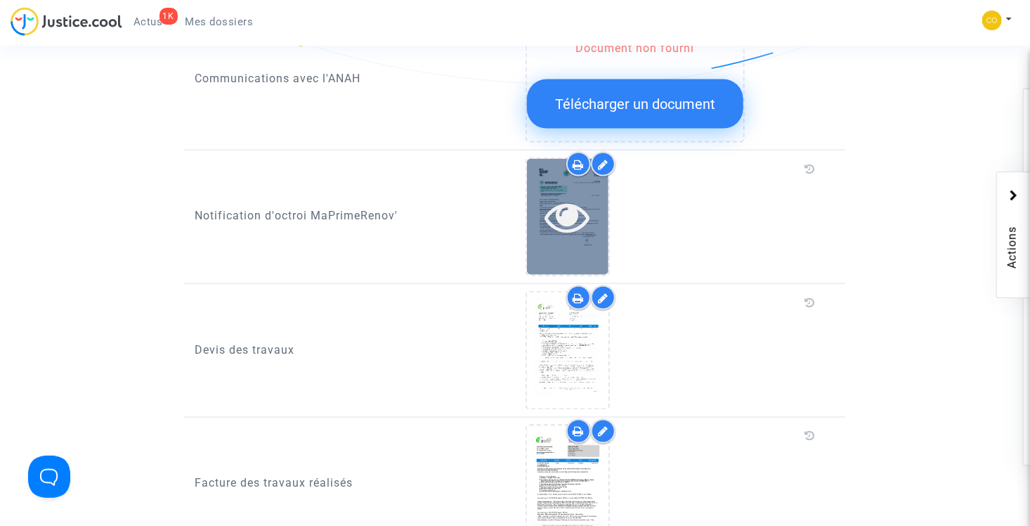
click at [558, 197] on icon at bounding box center [568, 216] width 46 height 45
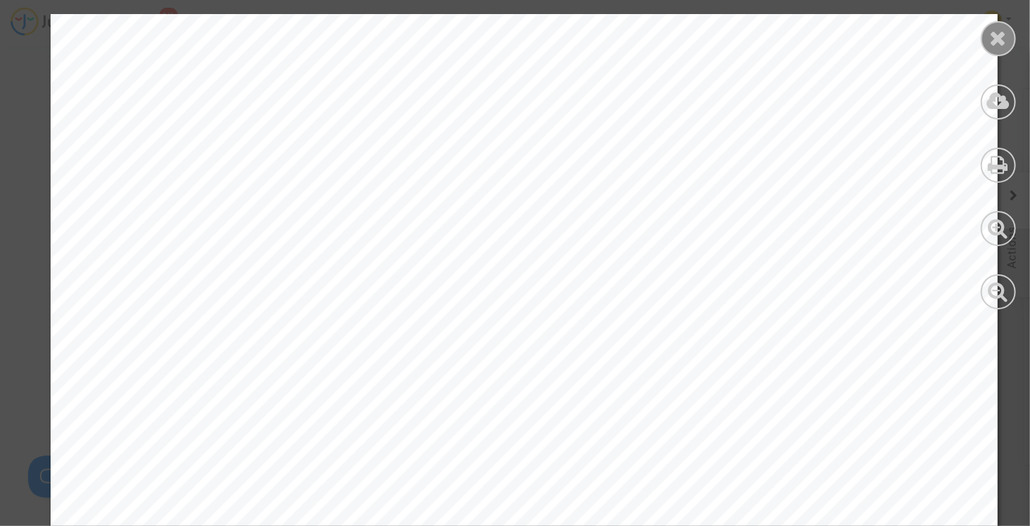
click at [999, 39] on icon at bounding box center [999, 37] width 18 height 21
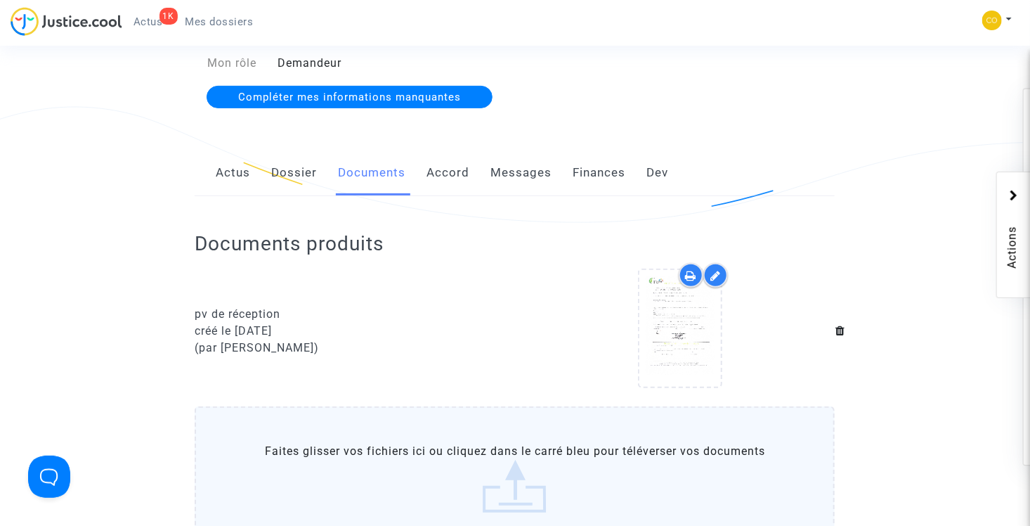
scroll to position [0, 0]
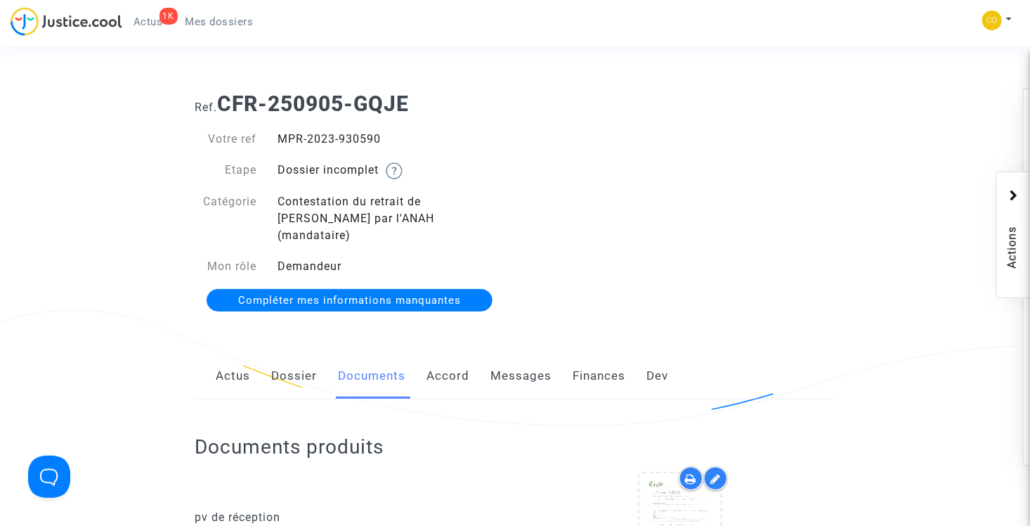
click at [208, 25] on span "Mes dossiers" at bounding box center [220, 21] width 68 height 13
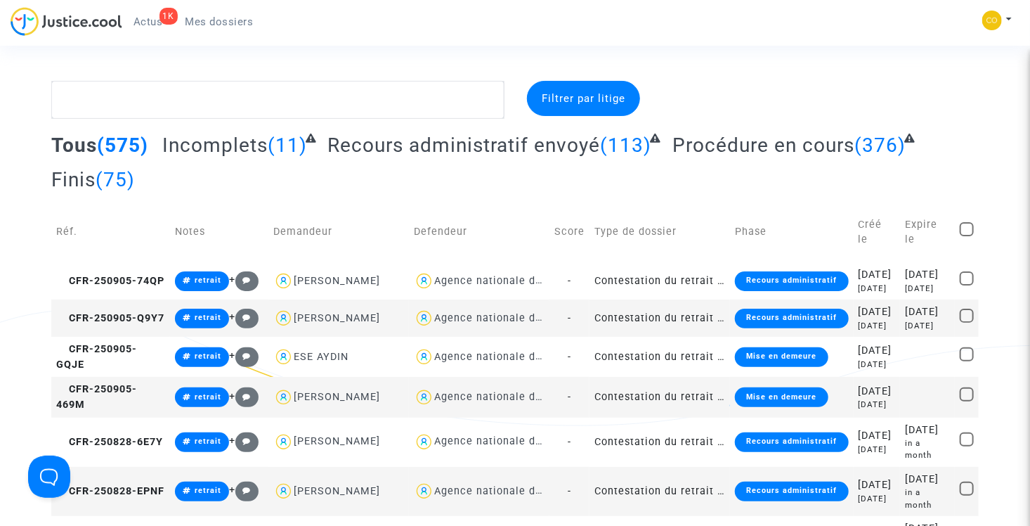
click at [622, 337] on td "Contestation du retrait de [PERSON_NAME] par l'ANAH (mandataire)" at bounding box center [660, 317] width 141 height 37
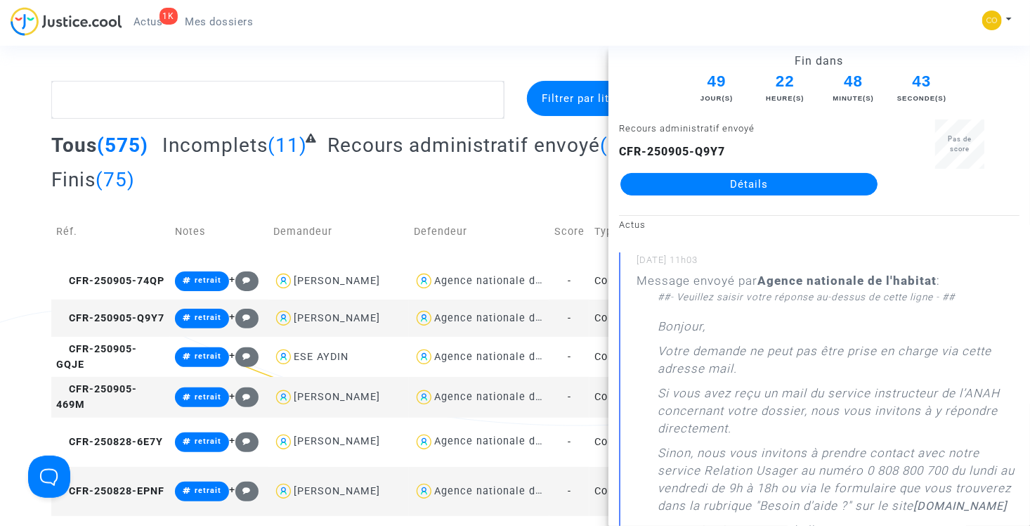
click at [716, 181] on link "Détails" at bounding box center [749, 184] width 257 height 22
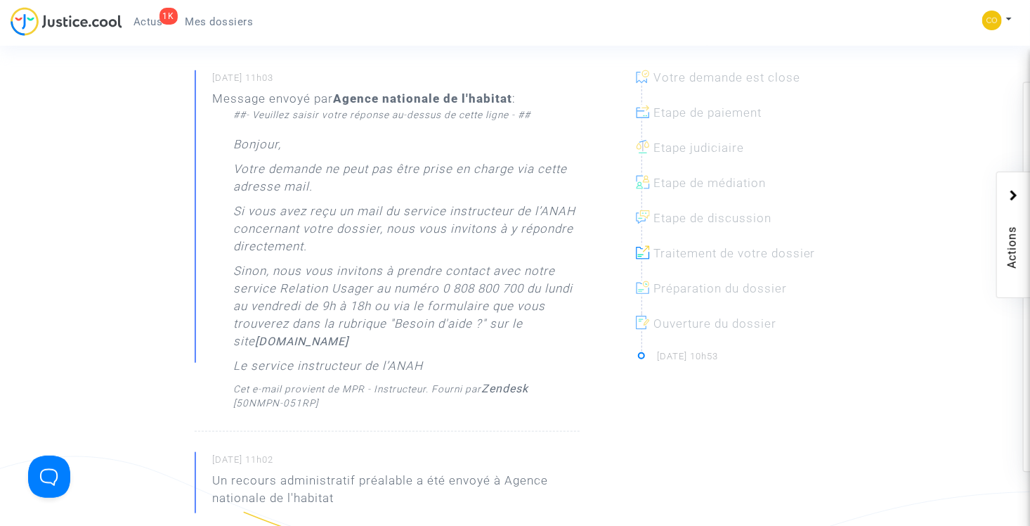
scroll to position [211, 0]
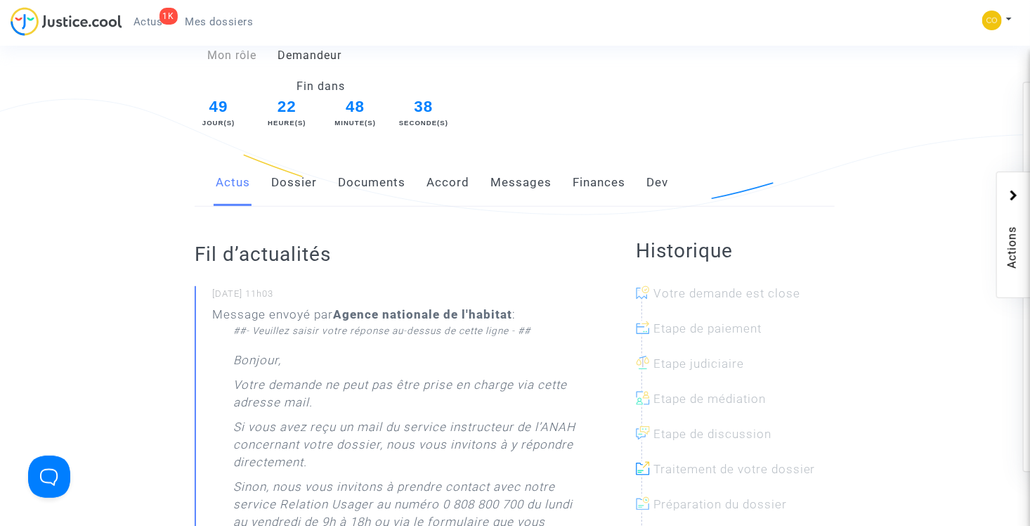
click at [358, 167] on link "Documents" at bounding box center [371, 183] width 67 height 46
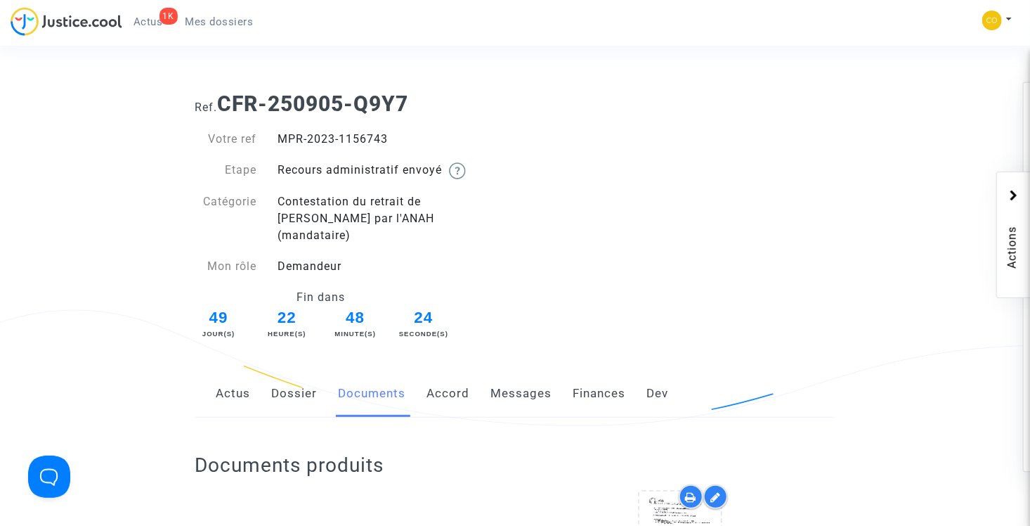
click at [138, 28] on link "1K Actus" at bounding box center [148, 21] width 52 height 21
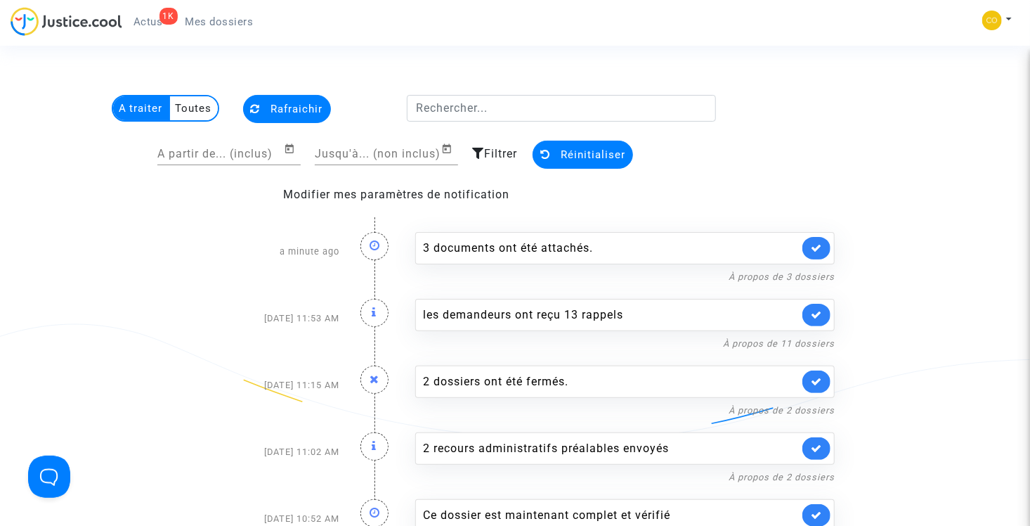
scroll to position [70, 0]
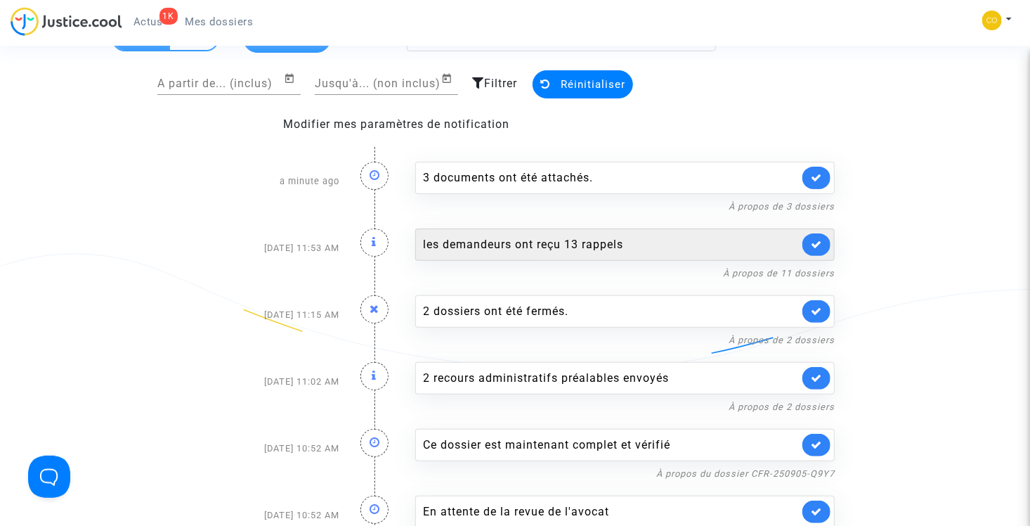
click at [647, 246] on div "les demandeurs ont reçu 13 rappels" at bounding box center [611, 244] width 376 height 17
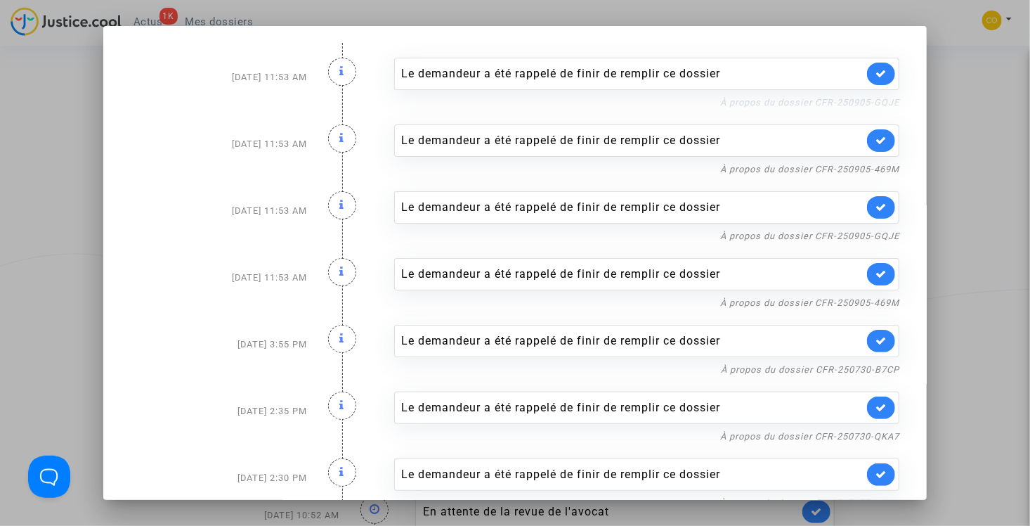
click at [822, 103] on link "À propos du dossier CFR-250905-GQJE" at bounding box center [809, 102] width 179 height 11
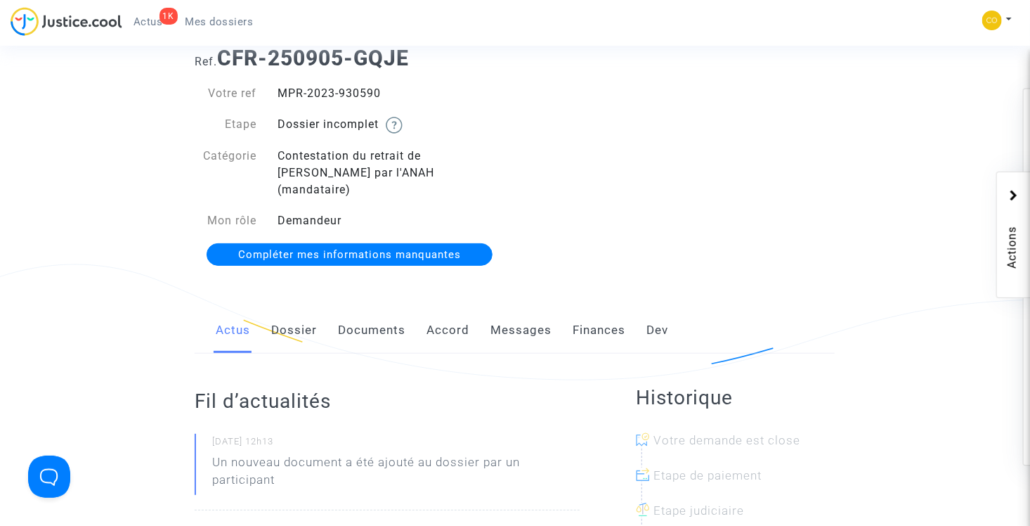
scroll to position [70, 0]
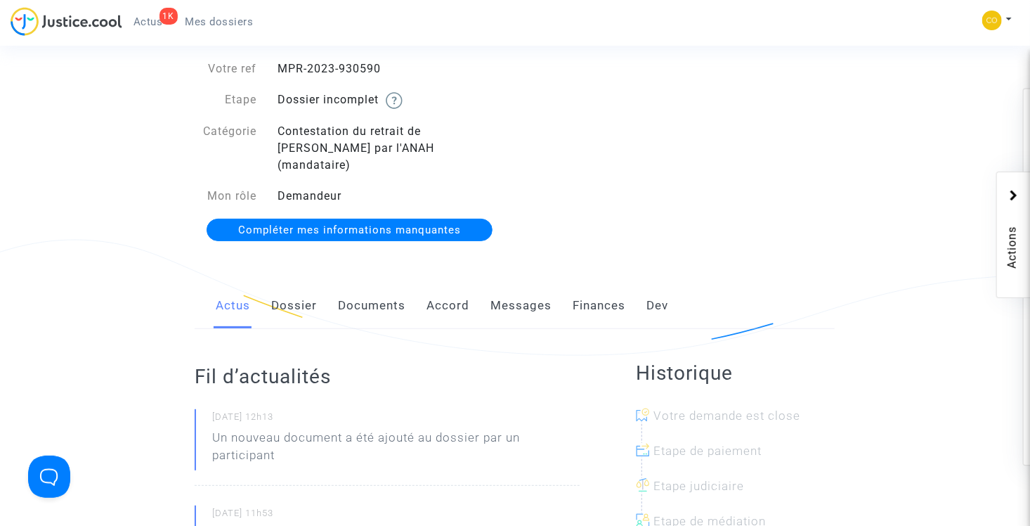
click at [387, 286] on link "Documents" at bounding box center [371, 306] width 67 height 46
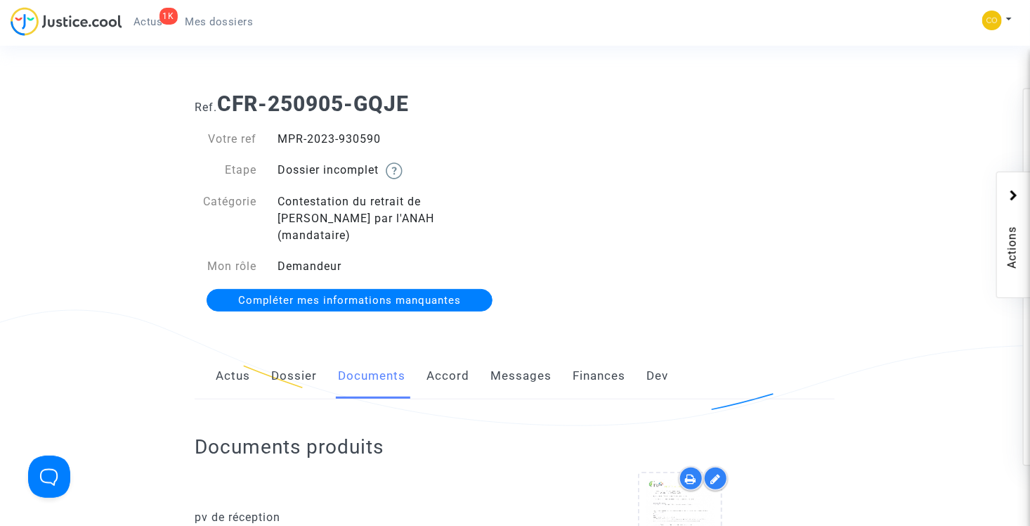
click at [153, 24] on span "Actus" at bounding box center [149, 21] width 30 height 13
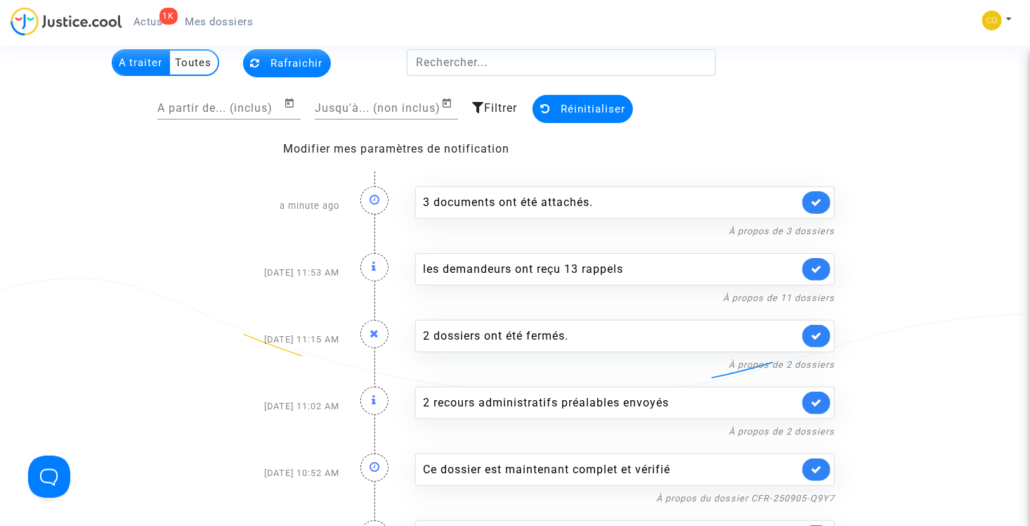
scroll to position [70, 0]
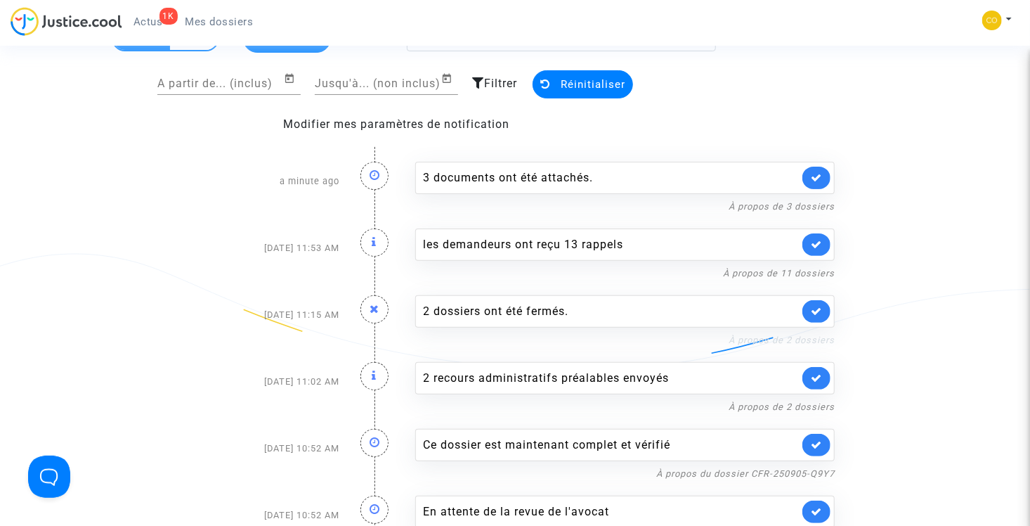
click at [775, 340] on link "À propos de 2 dossiers" at bounding box center [782, 340] width 106 height 11
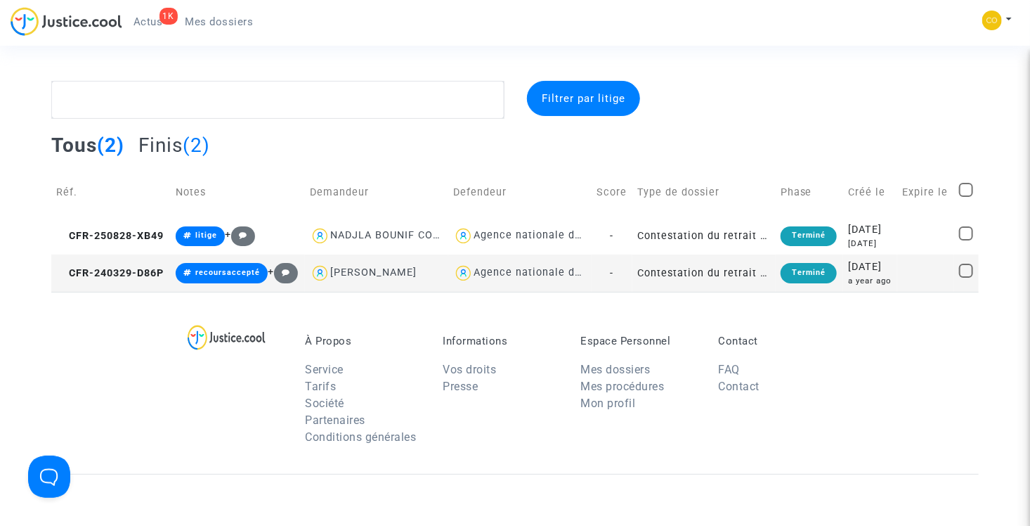
click at [153, 22] on span "Actus" at bounding box center [149, 21] width 30 height 13
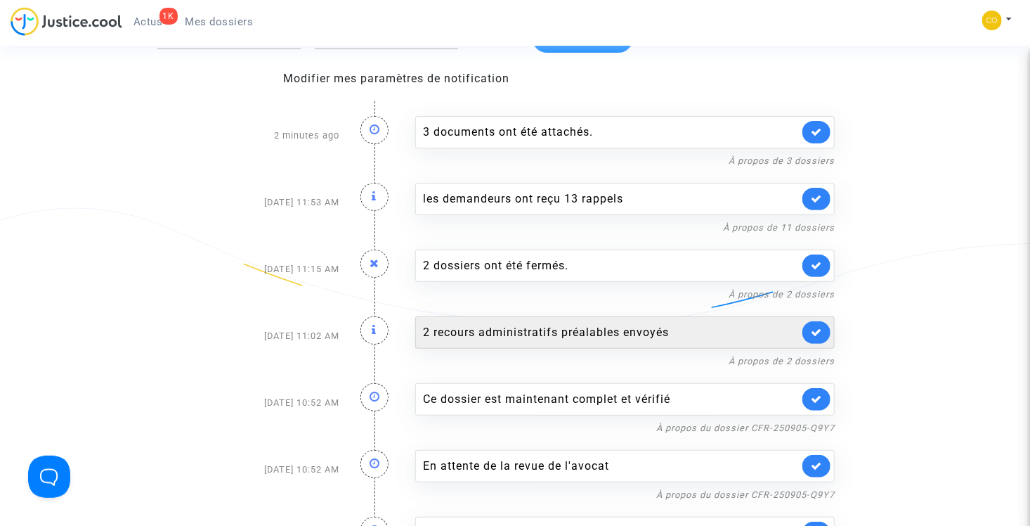
scroll to position [141, 0]
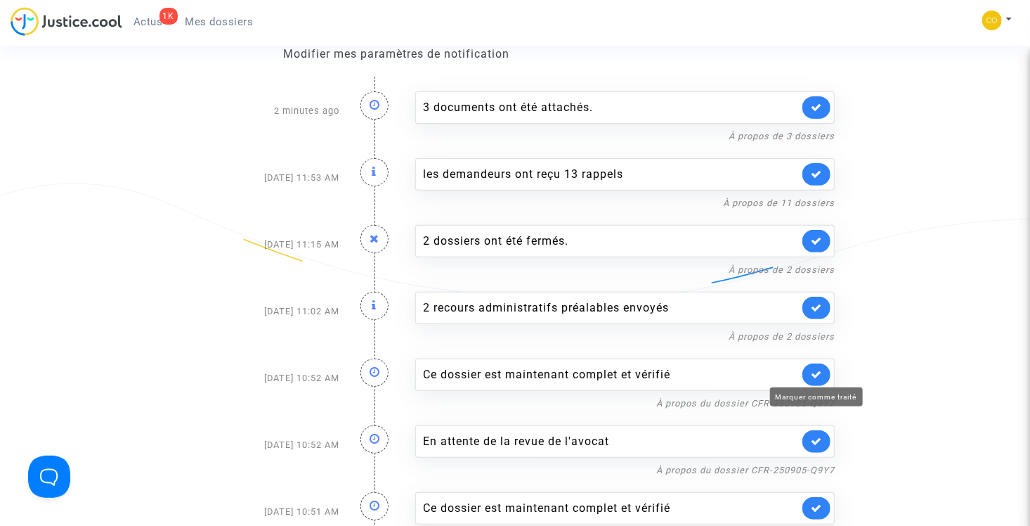
click at [813, 373] on icon at bounding box center [816, 374] width 11 height 11
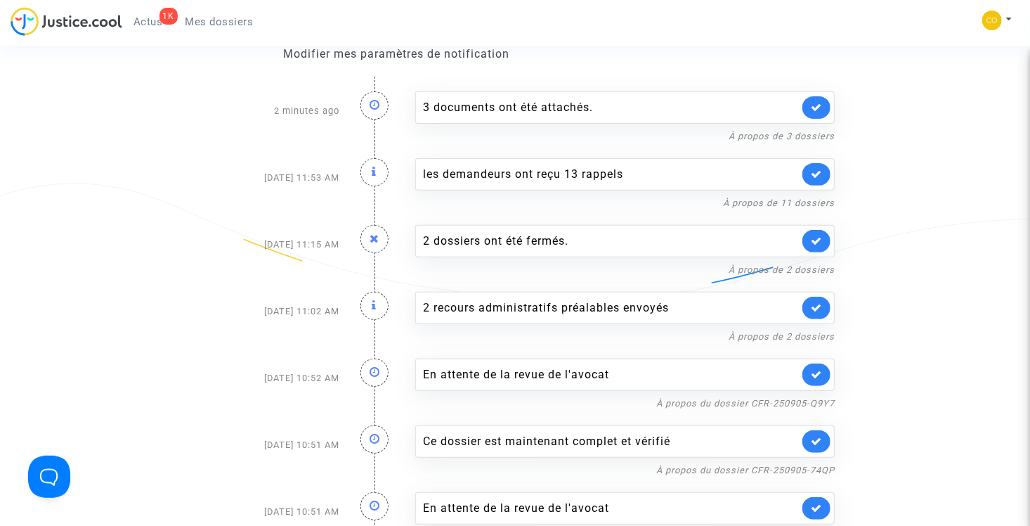
click at [825, 374] on link at bounding box center [817, 374] width 28 height 22
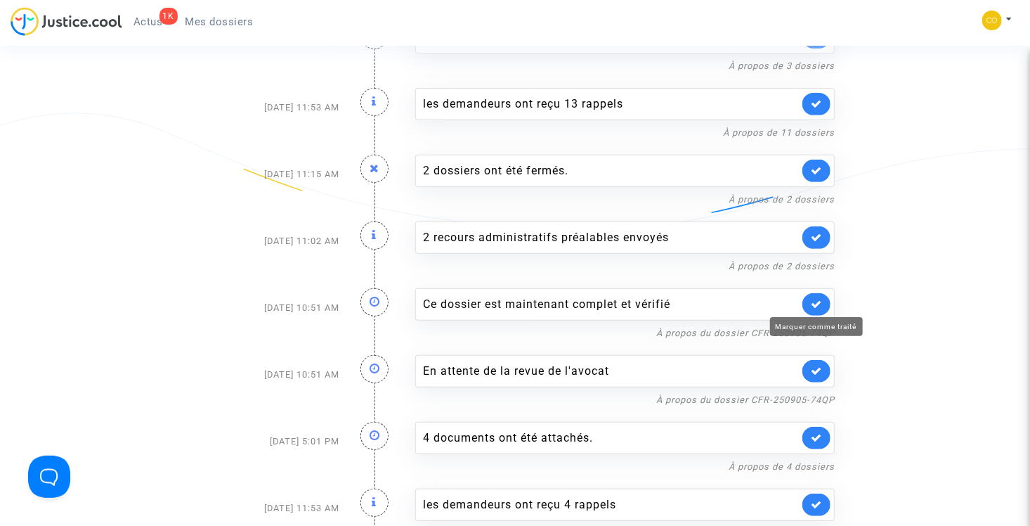
click at [821, 300] on icon at bounding box center [816, 304] width 11 height 11
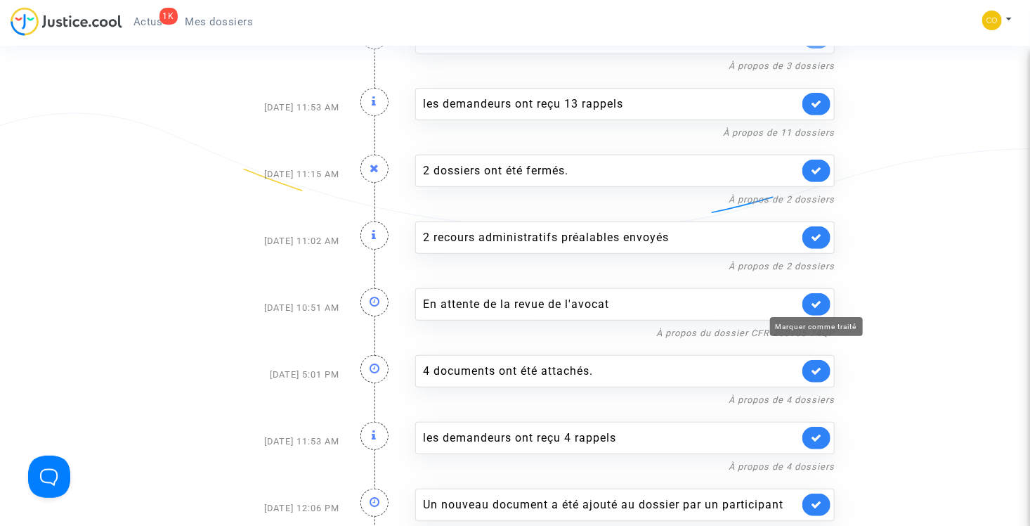
click at [822, 303] on icon at bounding box center [816, 304] width 11 height 11
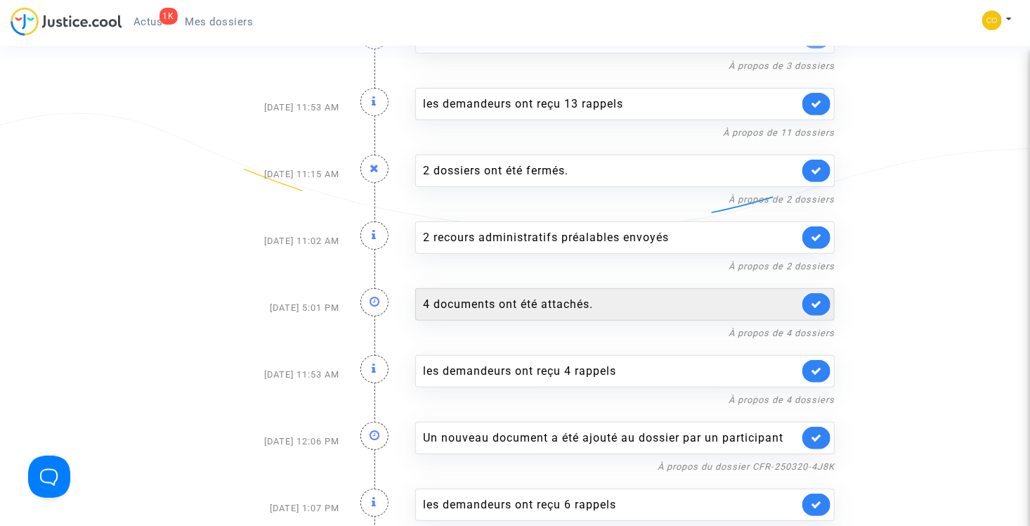
click at [670, 309] on div "4 documents ont été attachés." at bounding box center [611, 304] width 376 height 17
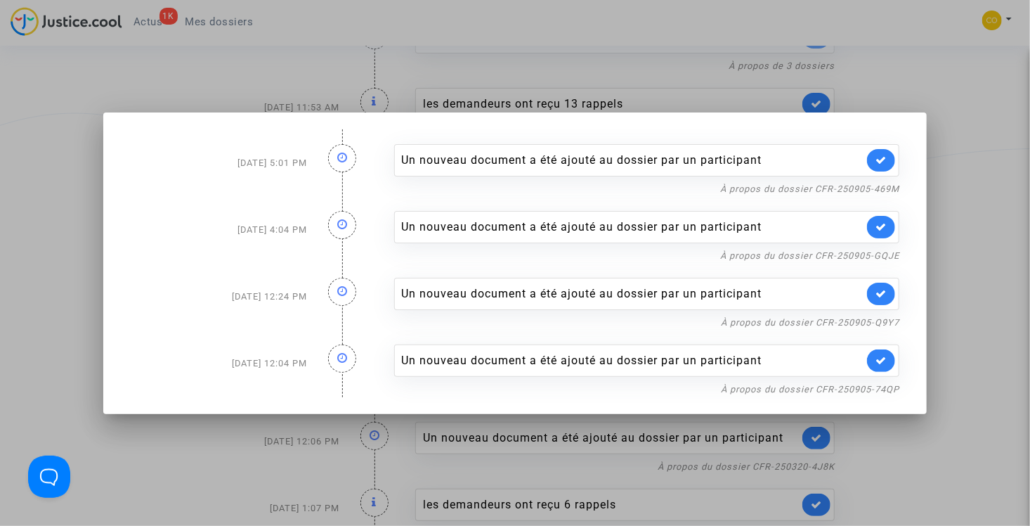
click at [971, 147] on div at bounding box center [515, 263] width 1030 height 526
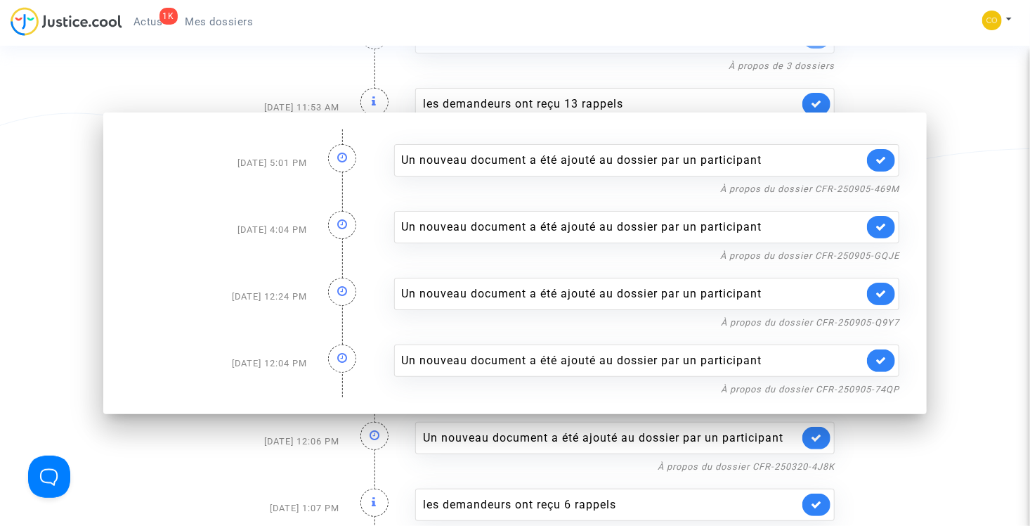
scroll to position [211, 0]
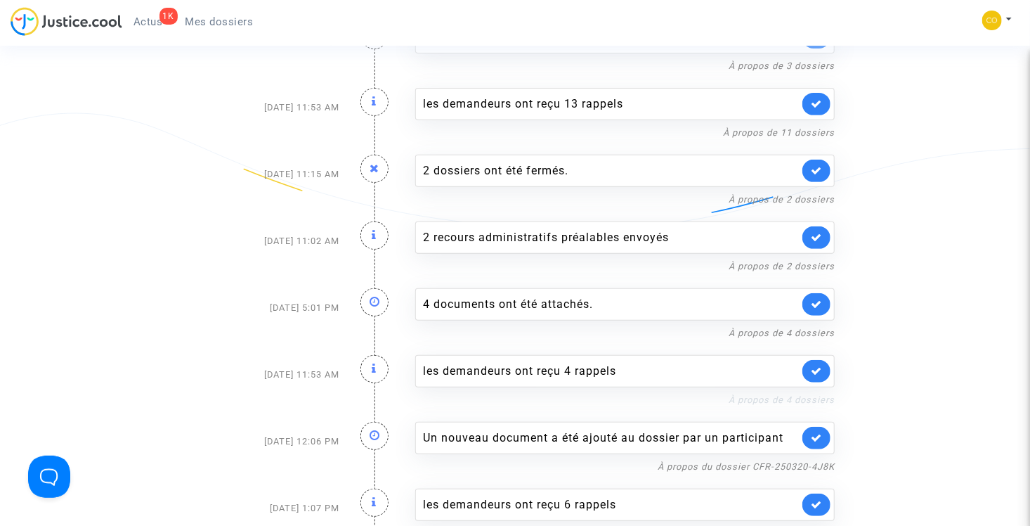
click at [765, 396] on link "À propos de 4 dossiers" at bounding box center [782, 399] width 106 height 11
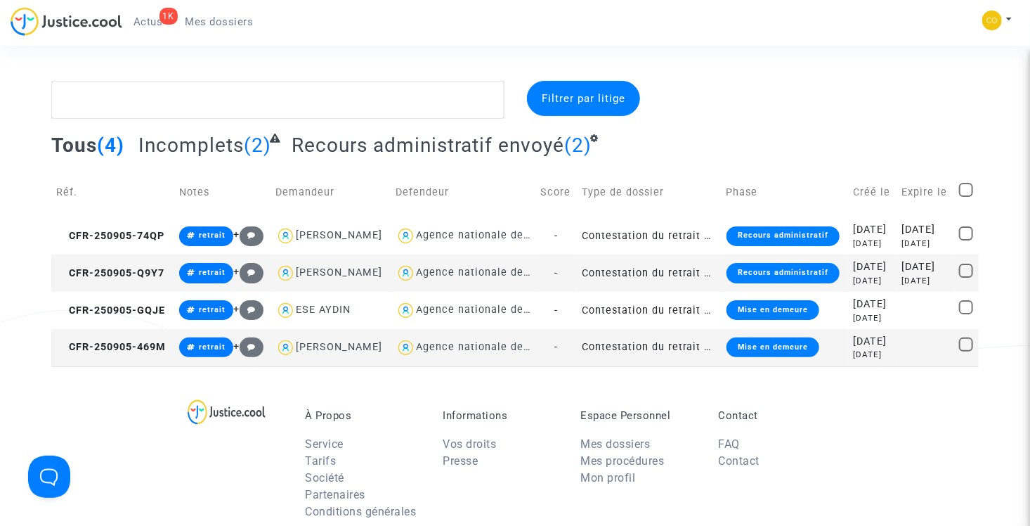
click at [612, 292] on td "Contestation du retrait de [PERSON_NAME] par l'ANAH (mandataire)" at bounding box center [649, 272] width 145 height 37
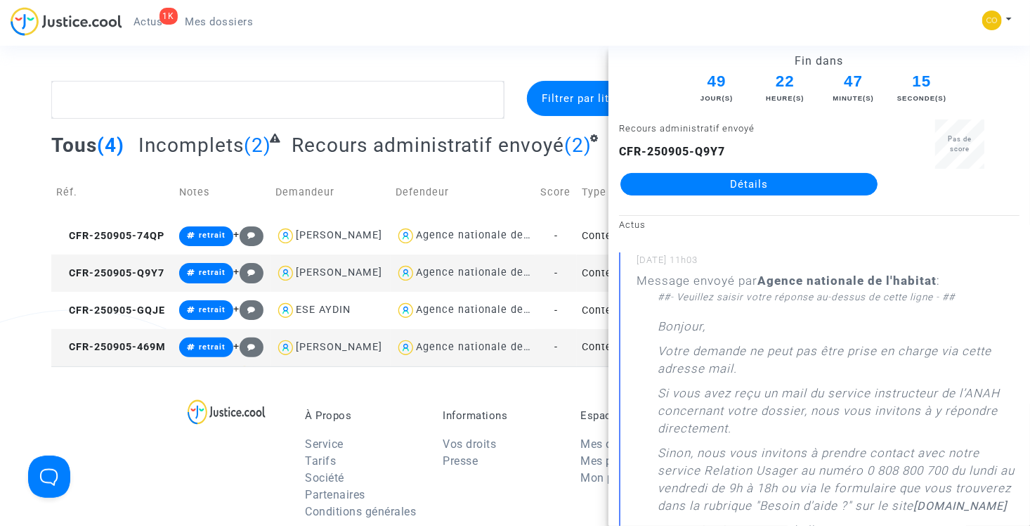
click at [713, 180] on link "Détails" at bounding box center [749, 184] width 257 height 22
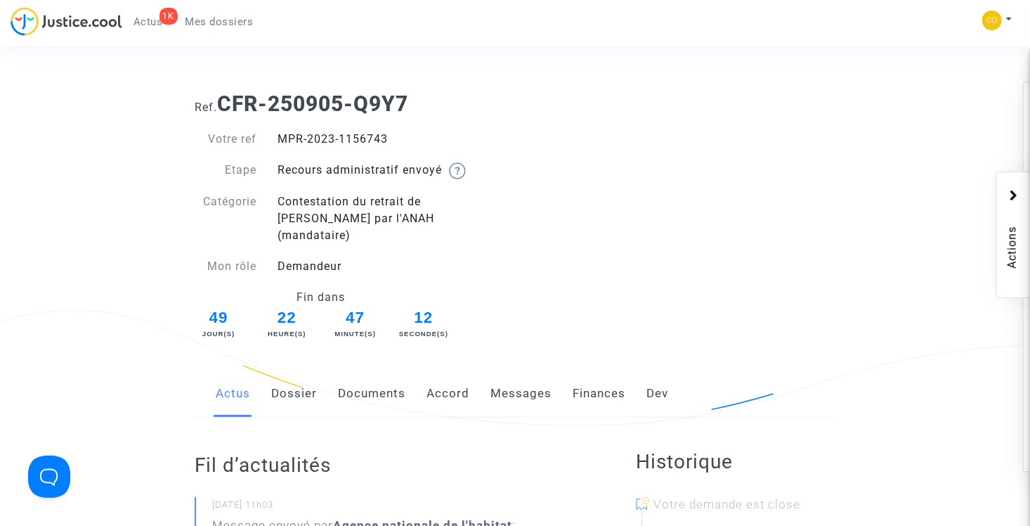
click at [396, 384] on link "Documents" at bounding box center [371, 393] width 67 height 46
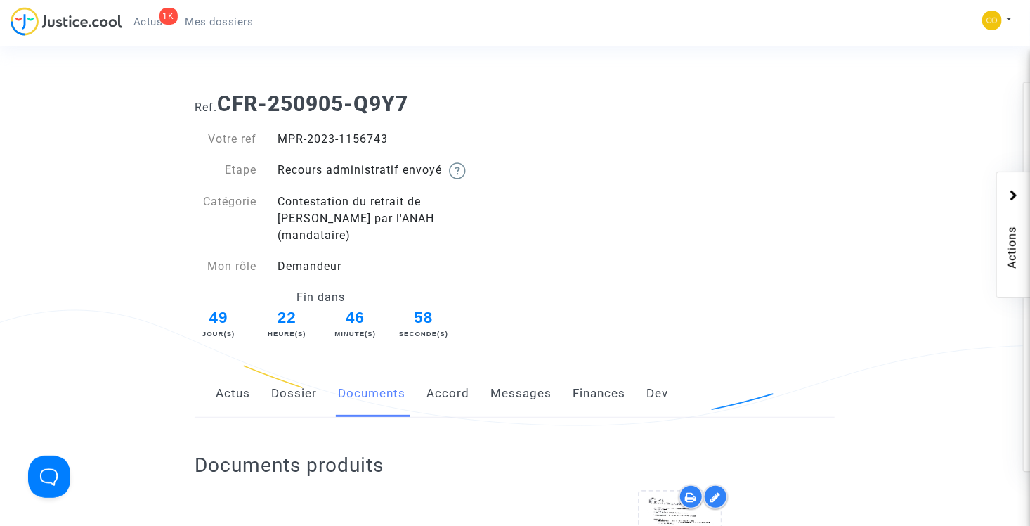
click at [160, 19] on div "1K" at bounding box center [169, 16] width 18 height 17
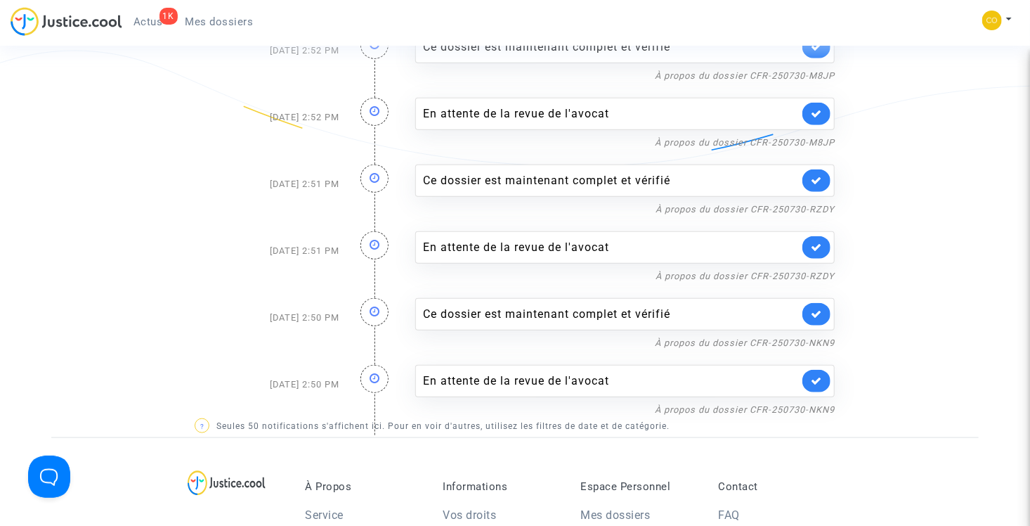
scroll to position [3126, 0]
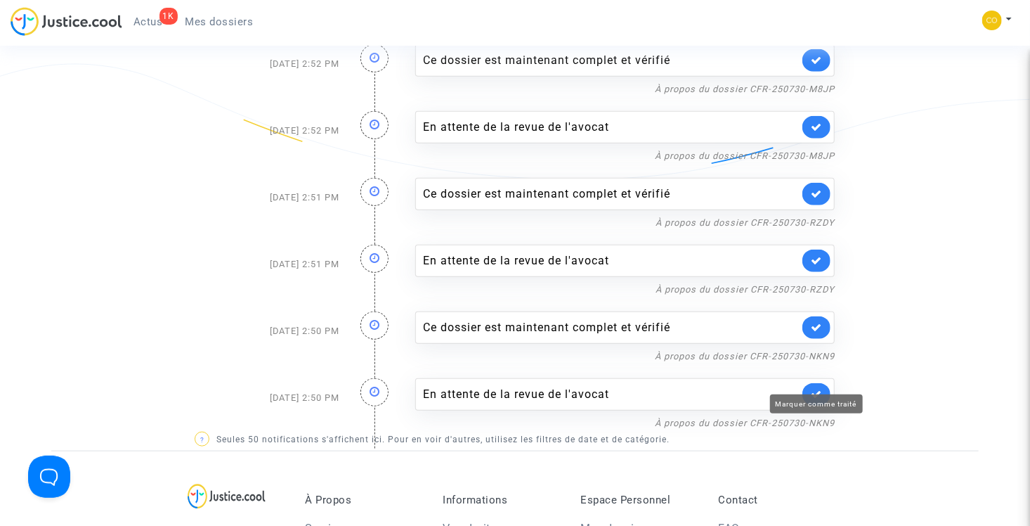
click at [815, 389] on icon at bounding box center [816, 394] width 11 height 11
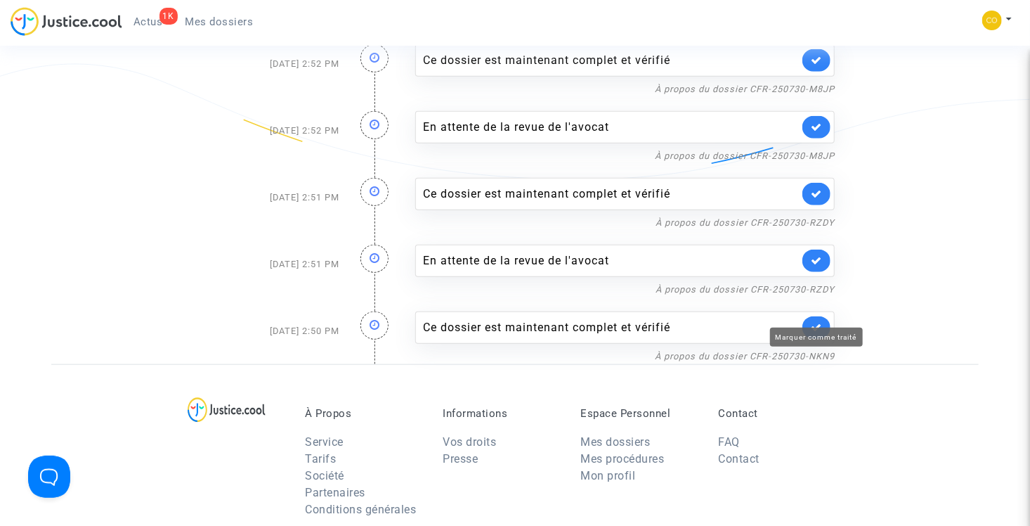
click at [815, 322] on icon at bounding box center [816, 327] width 11 height 11
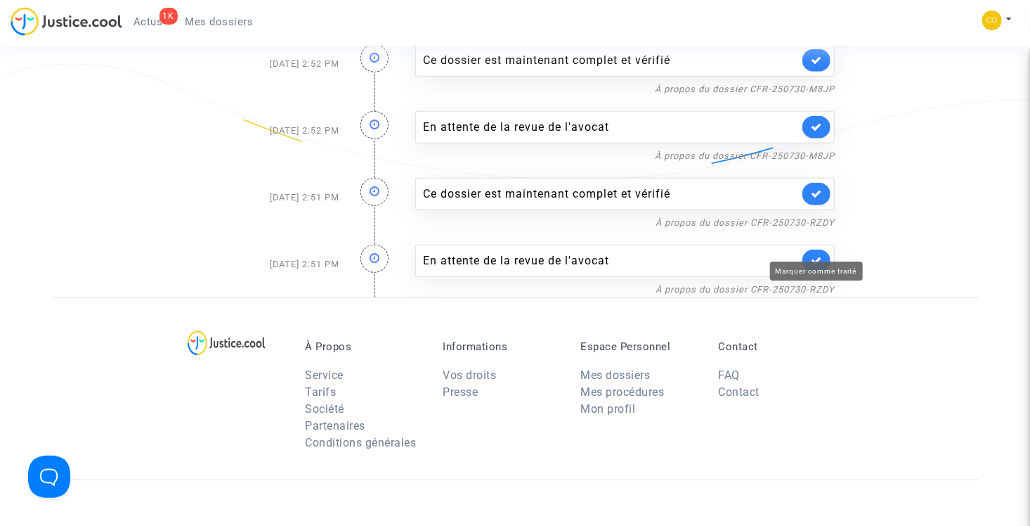
click at [816, 255] on icon at bounding box center [816, 260] width 11 height 11
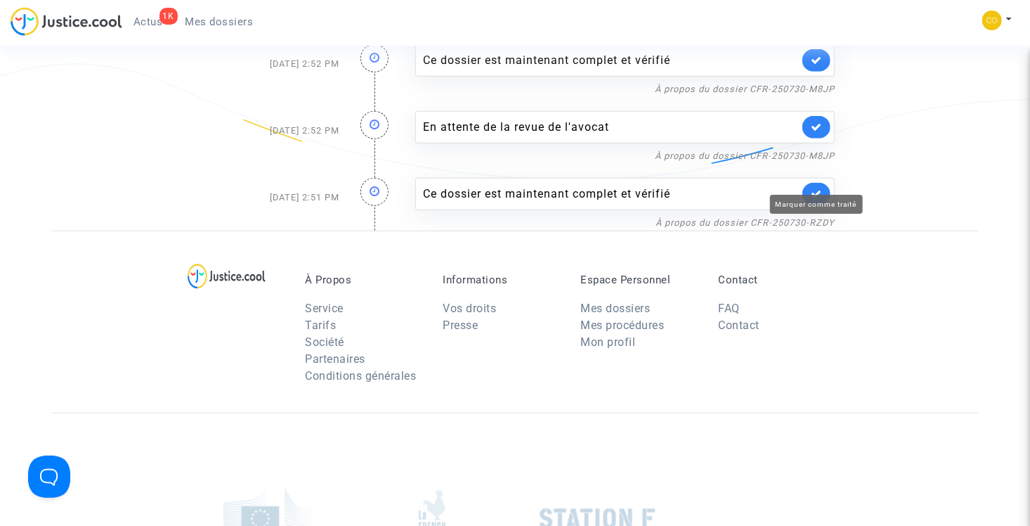
click at [817, 188] on icon at bounding box center [816, 193] width 11 height 11
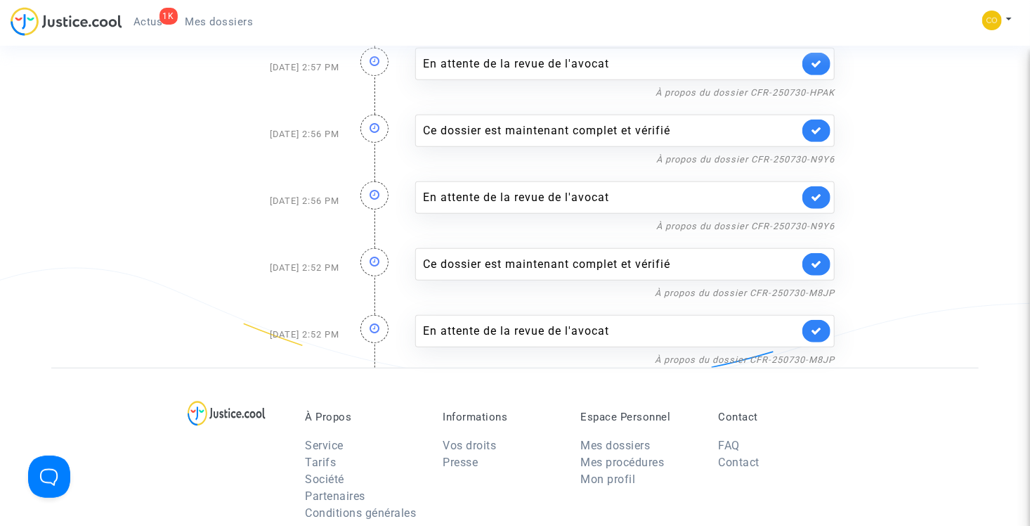
scroll to position [2915, 0]
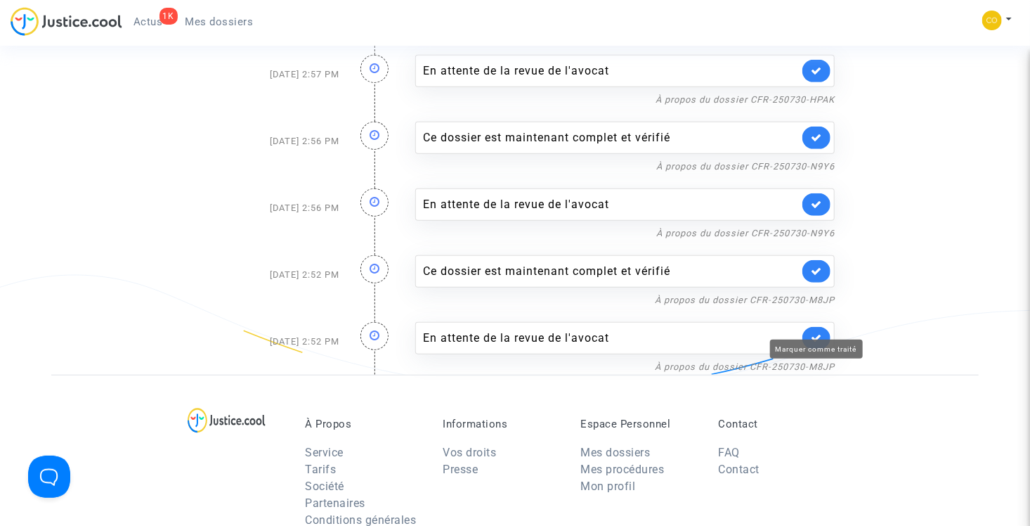
click at [823, 327] on link at bounding box center [817, 338] width 28 height 22
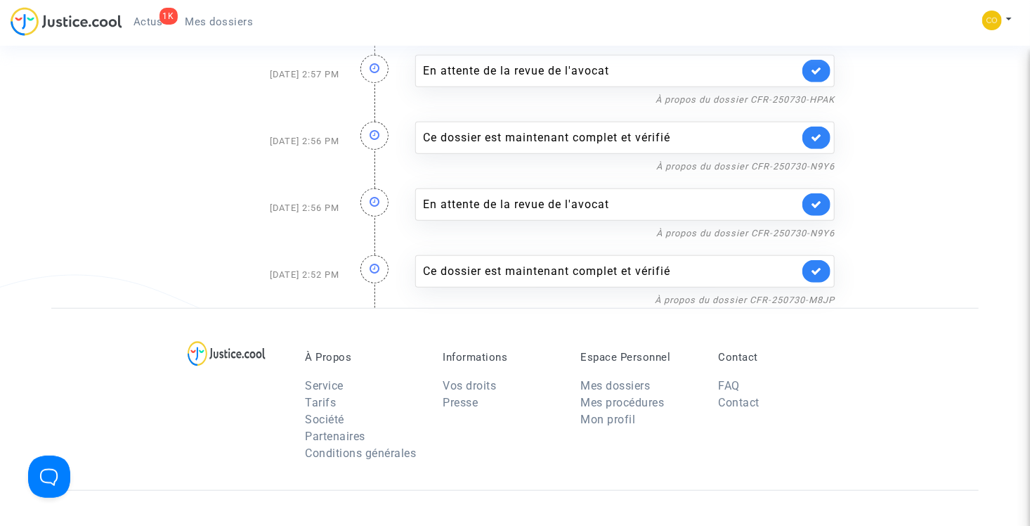
click at [824, 260] on link at bounding box center [817, 271] width 28 height 22
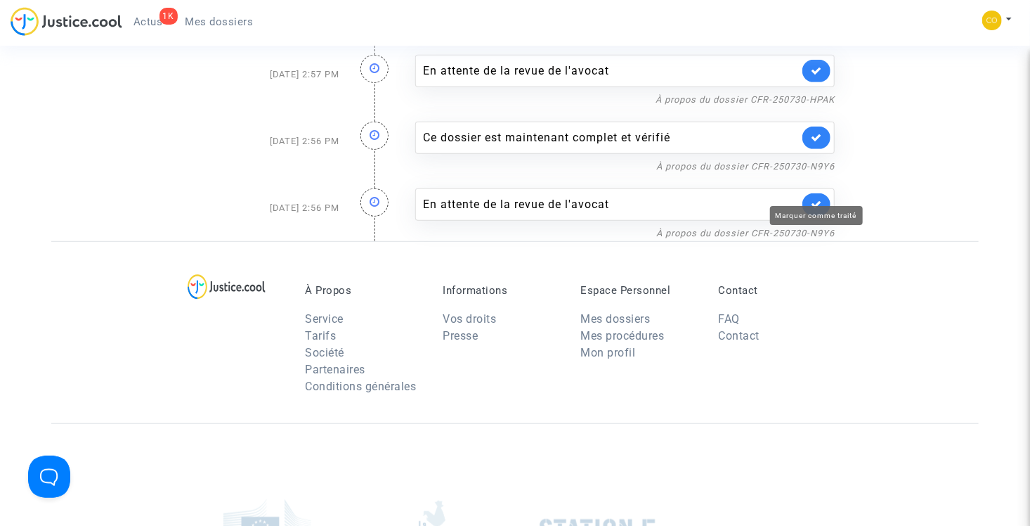
click at [812, 199] on icon at bounding box center [816, 204] width 11 height 11
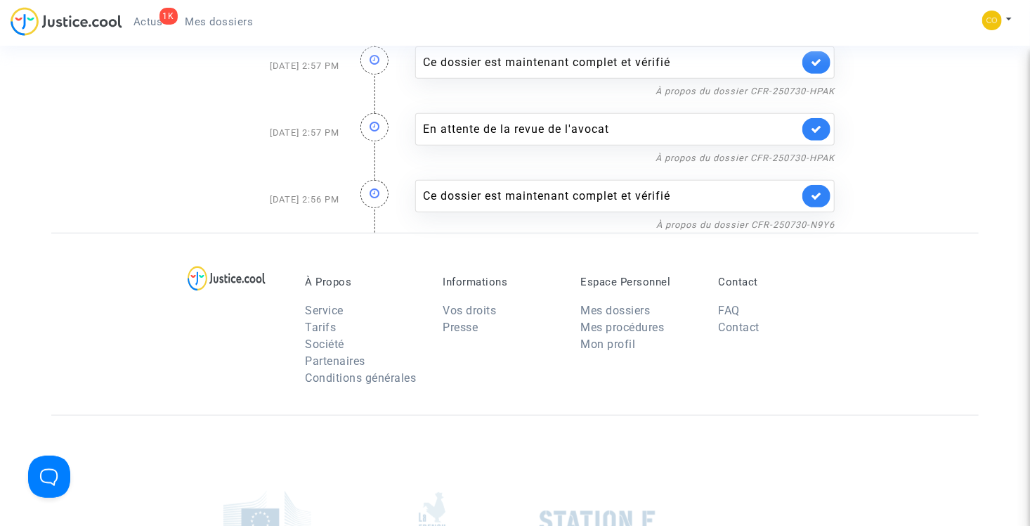
scroll to position [2774, 0]
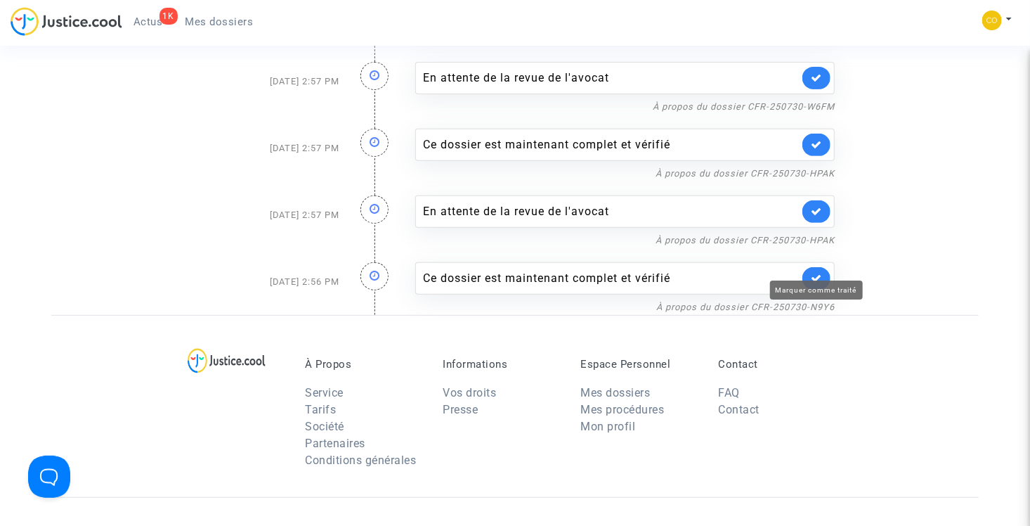
click at [814, 273] on icon at bounding box center [816, 278] width 11 height 11
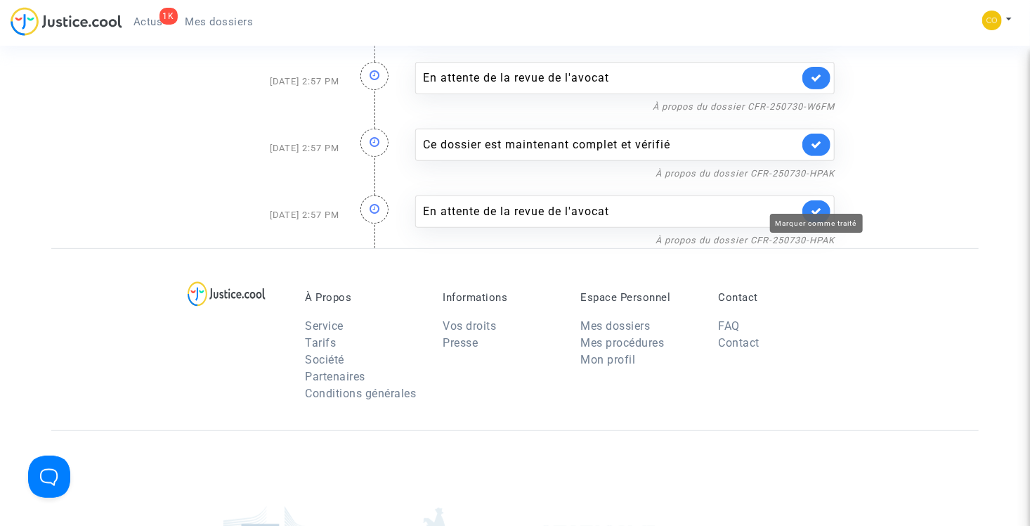
click at [815, 206] on icon at bounding box center [816, 211] width 11 height 11
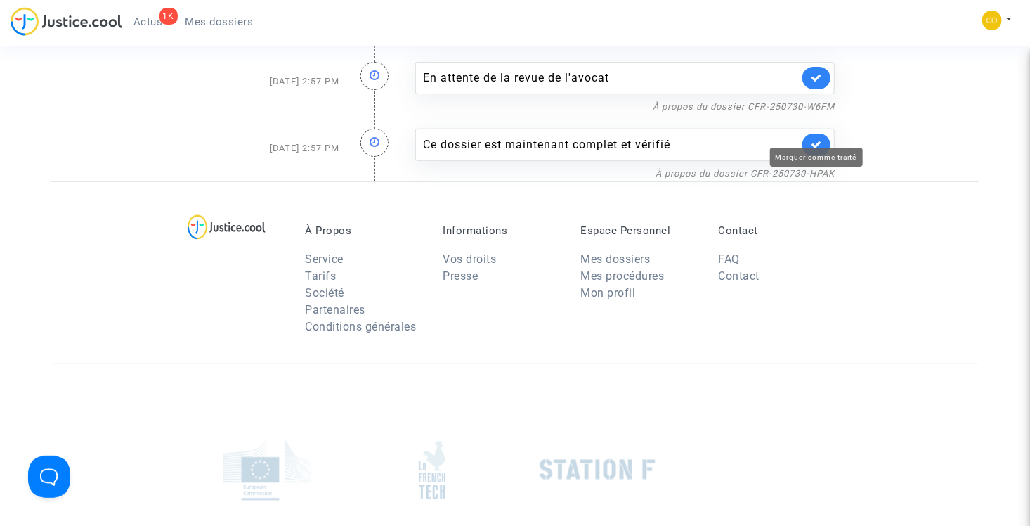
click at [815, 139] on icon at bounding box center [816, 144] width 11 height 11
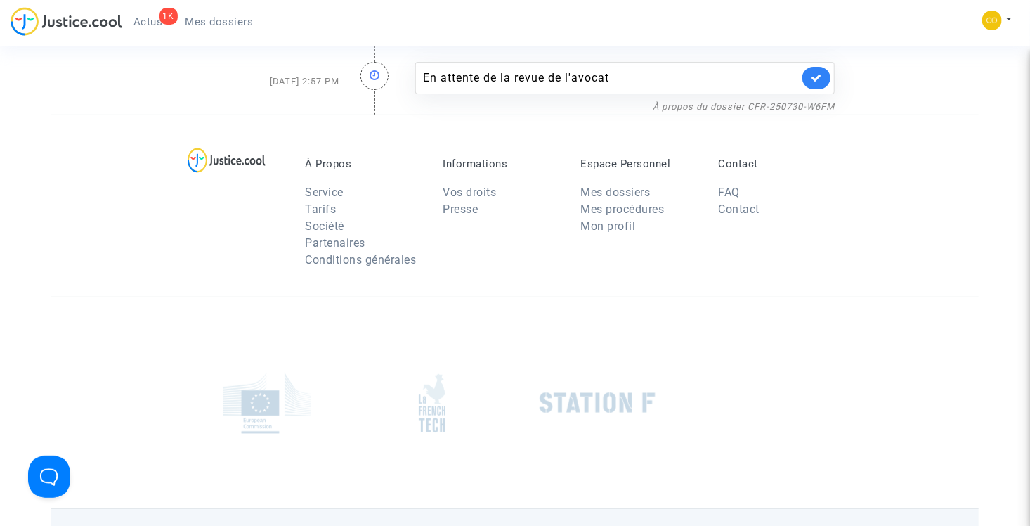
scroll to position [2634, 0]
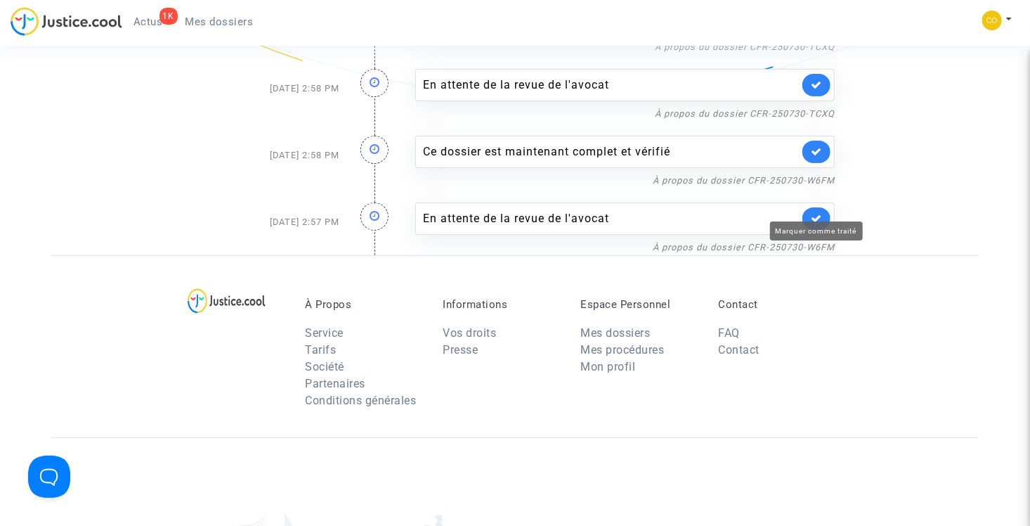
click at [818, 213] on icon at bounding box center [816, 218] width 11 height 11
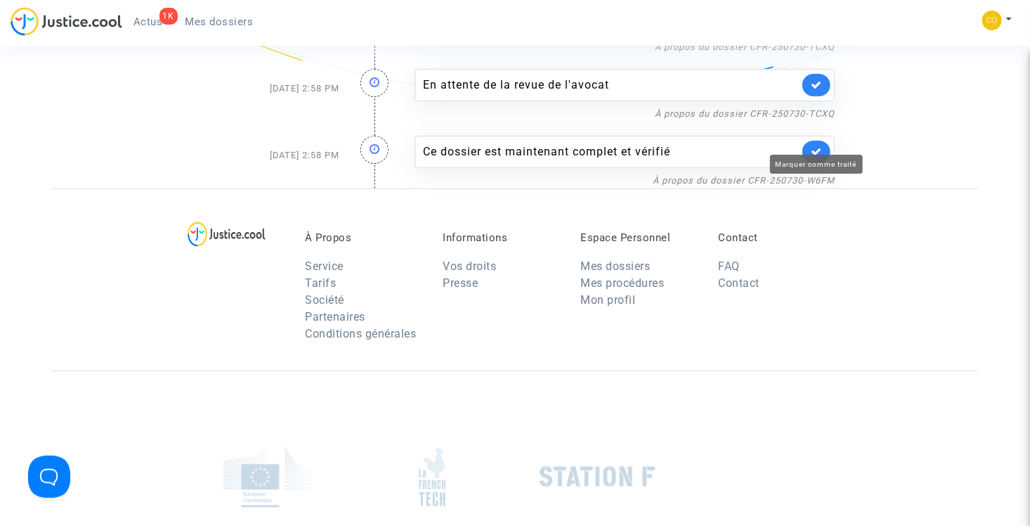
click at [813, 146] on icon at bounding box center [816, 151] width 11 height 11
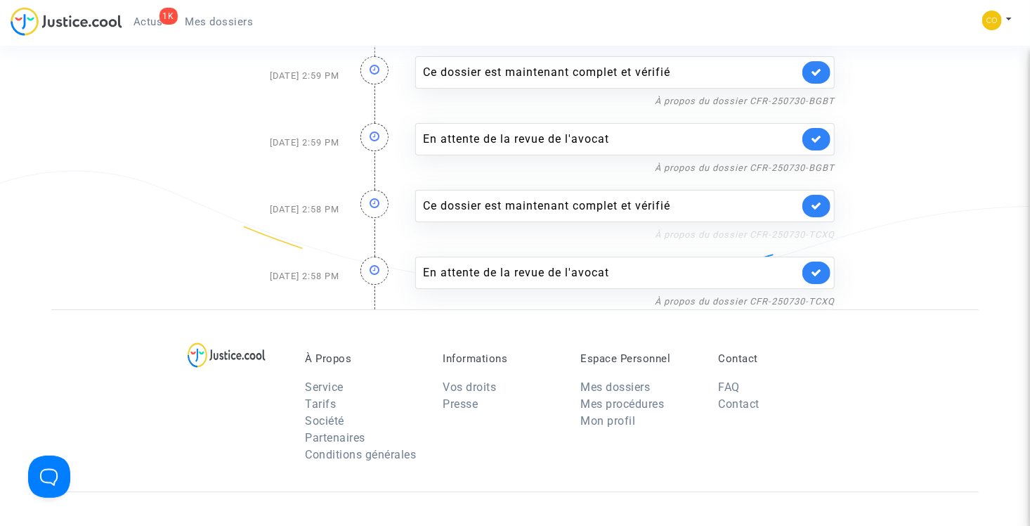
scroll to position [2423, 0]
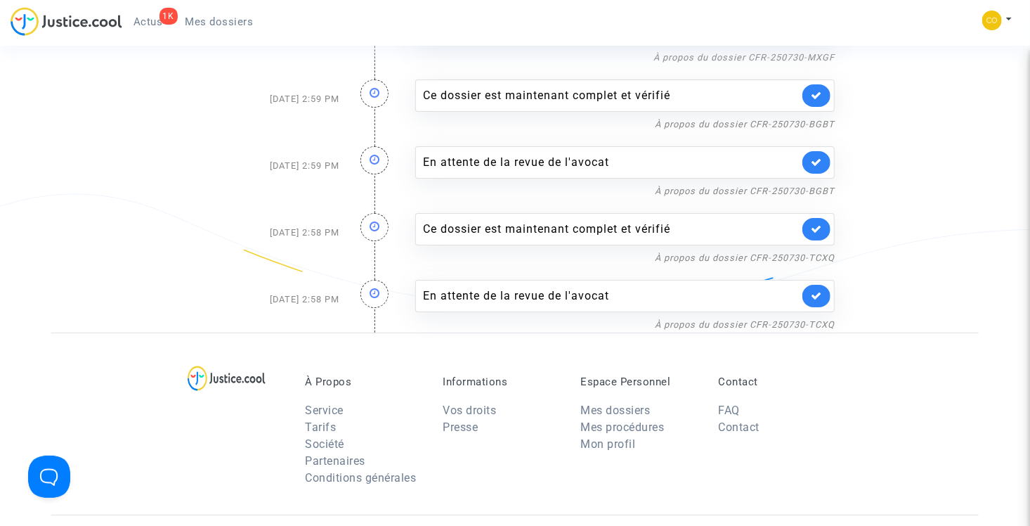
click at [827, 285] on link at bounding box center [817, 296] width 28 height 22
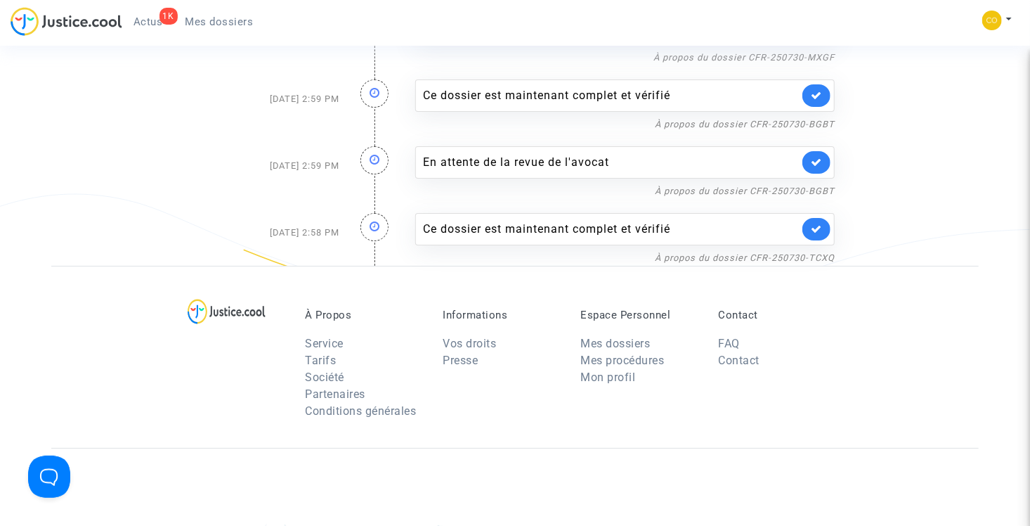
click at [820, 224] on icon at bounding box center [816, 229] width 11 height 11
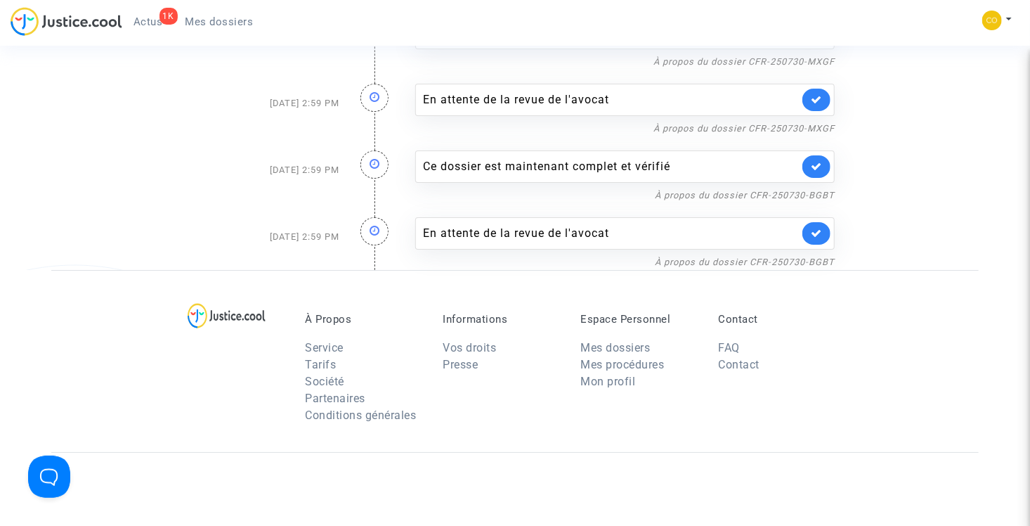
scroll to position [2282, 0]
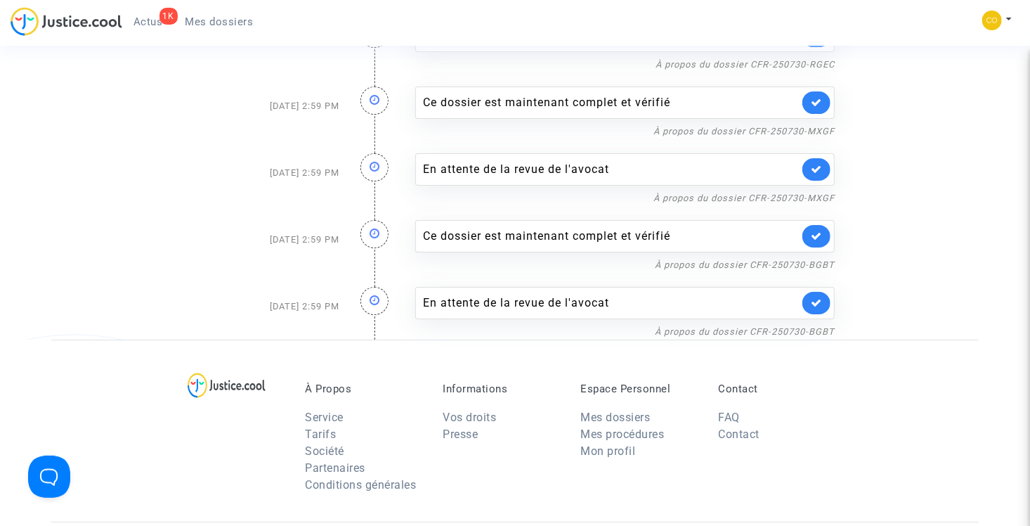
click at [825, 292] on link at bounding box center [817, 303] width 28 height 22
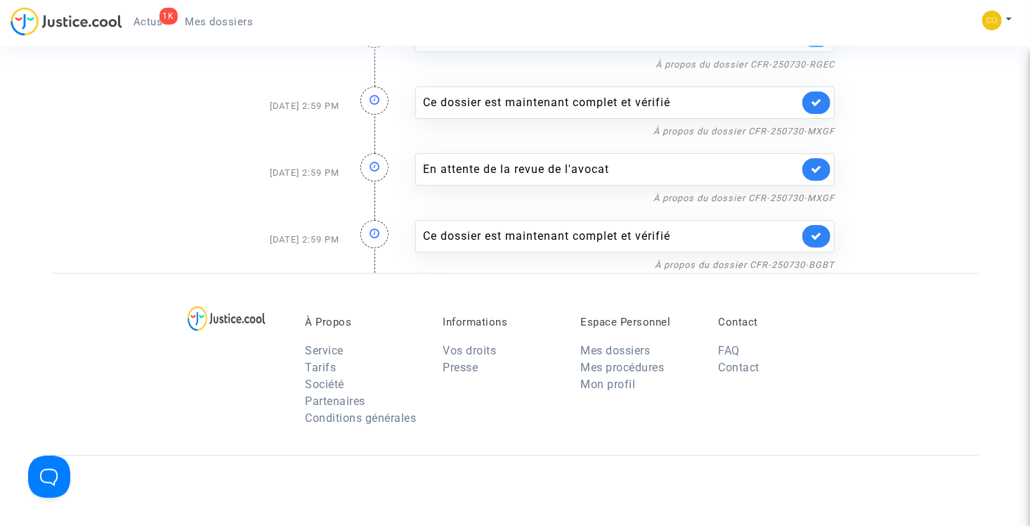
click at [825, 226] on link at bounding box center [817, 236] width 28 height 22
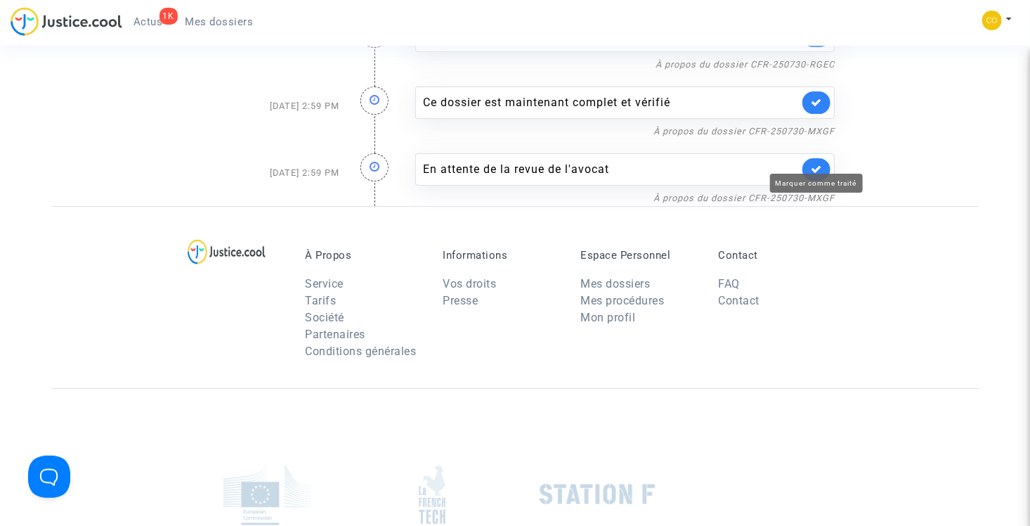
click at [813, 164] on icon at bounding box center [816, 169] width 11 height 11
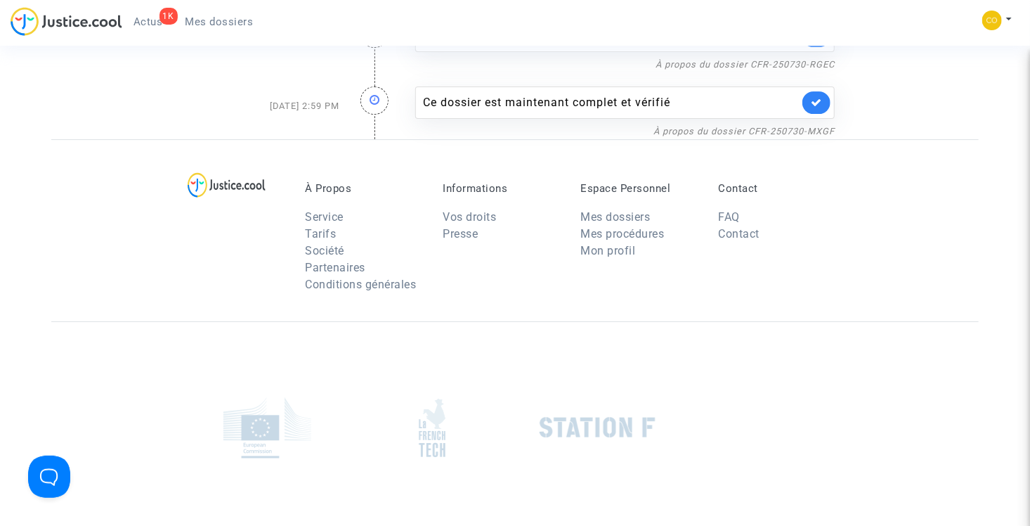
click at [818, 98] on link at bounding box center [817, 102] width 28 height 22
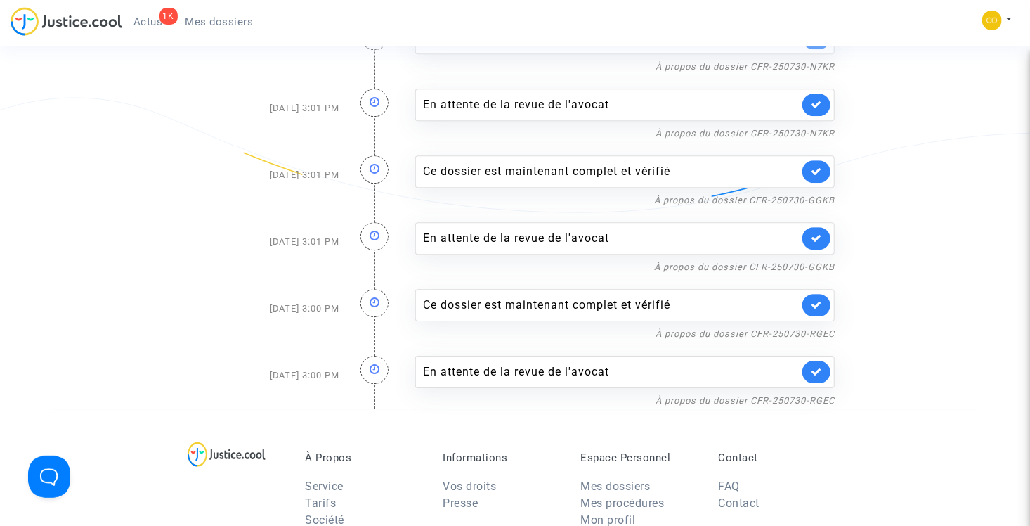
scroll to position [1931, 0]
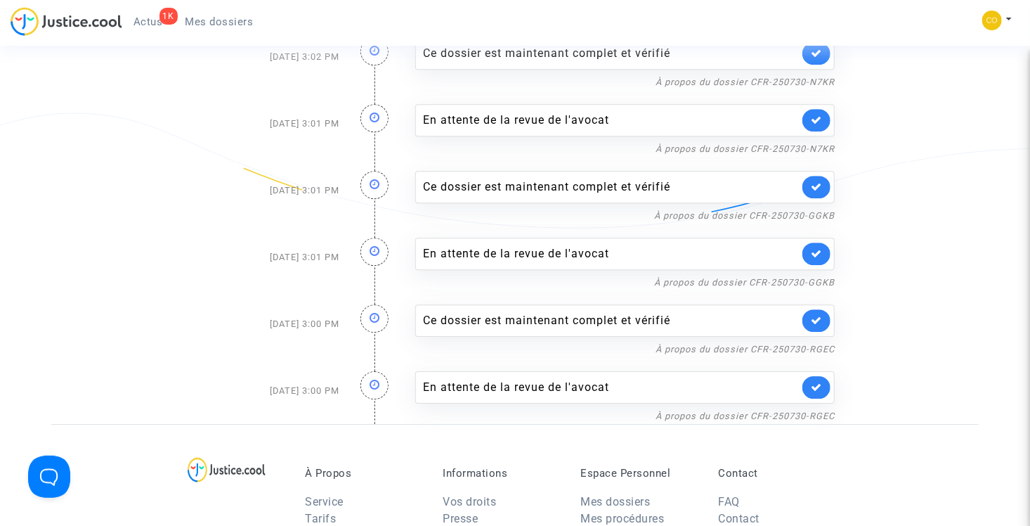
click at [814, 382] on icon at bounding box center [816, 387] width 11 height 11
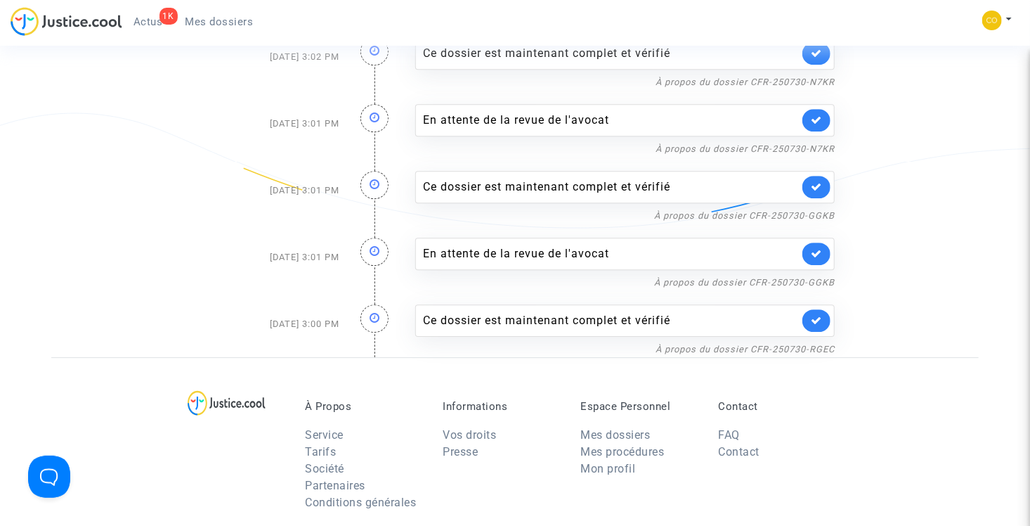
click at [820, 317] on link at bounding box center [817, 320] width 28 height 22
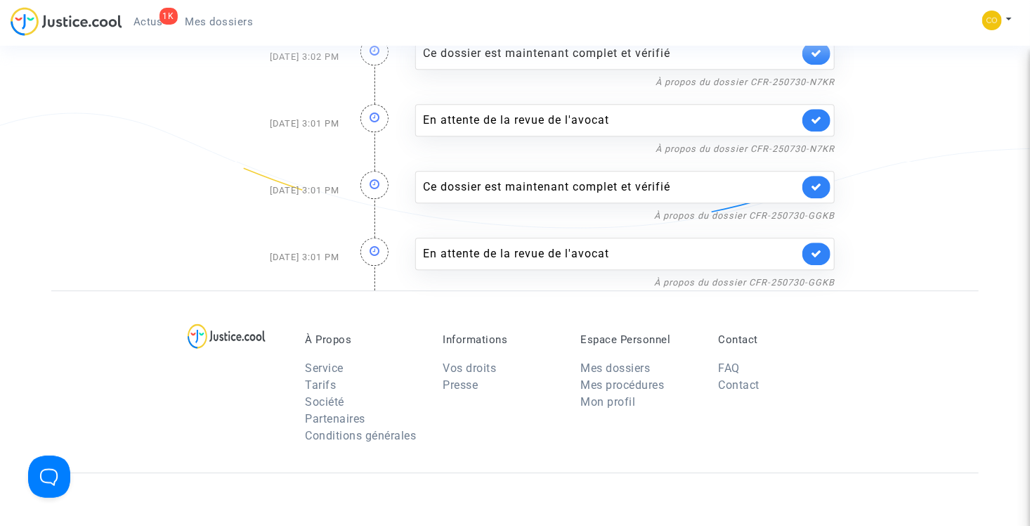
click at [819, 252] on link at bounding box center [817, 254] width 28 height 22
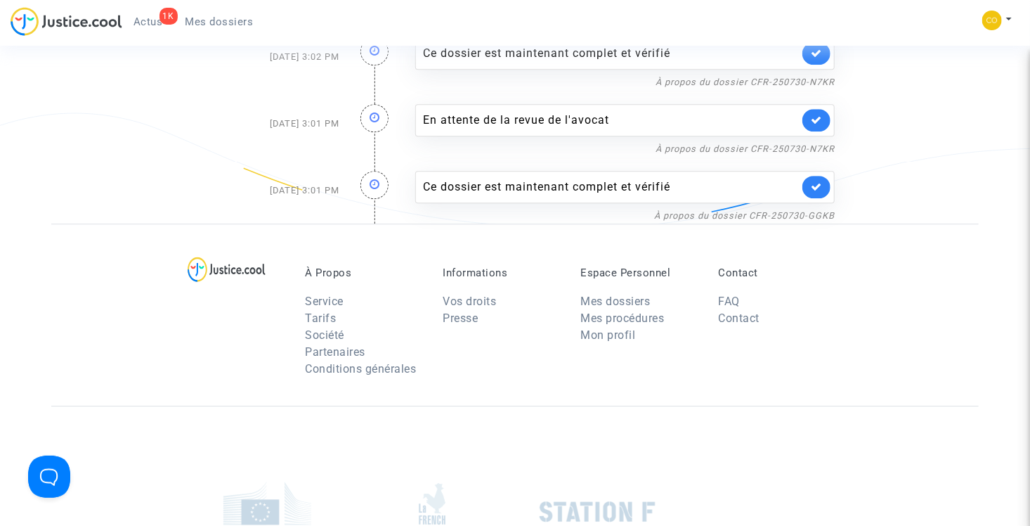
click at [816, 176] on link at bounding box center [817, 187] width 28 height 22
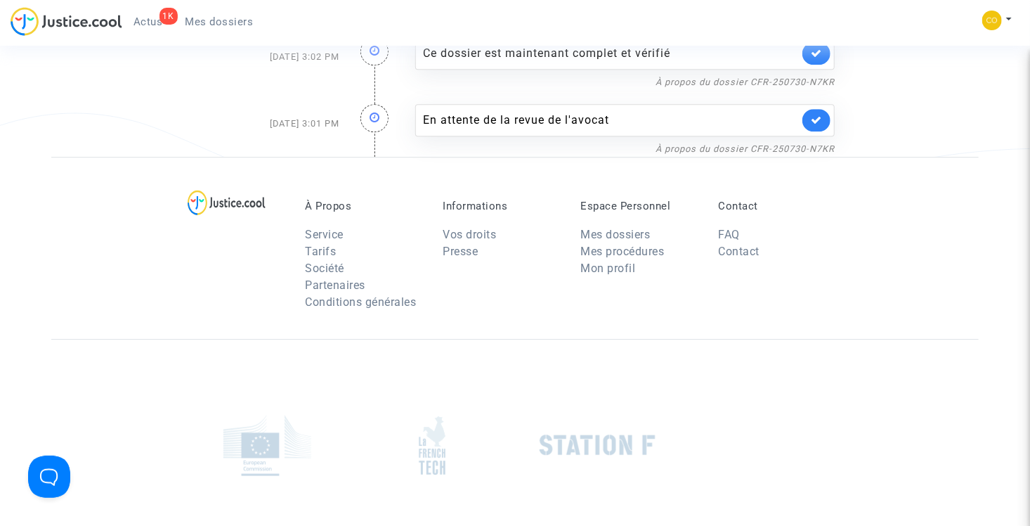
click at [808, 114] on link at bounding box center [817, 120] width 28 height 22
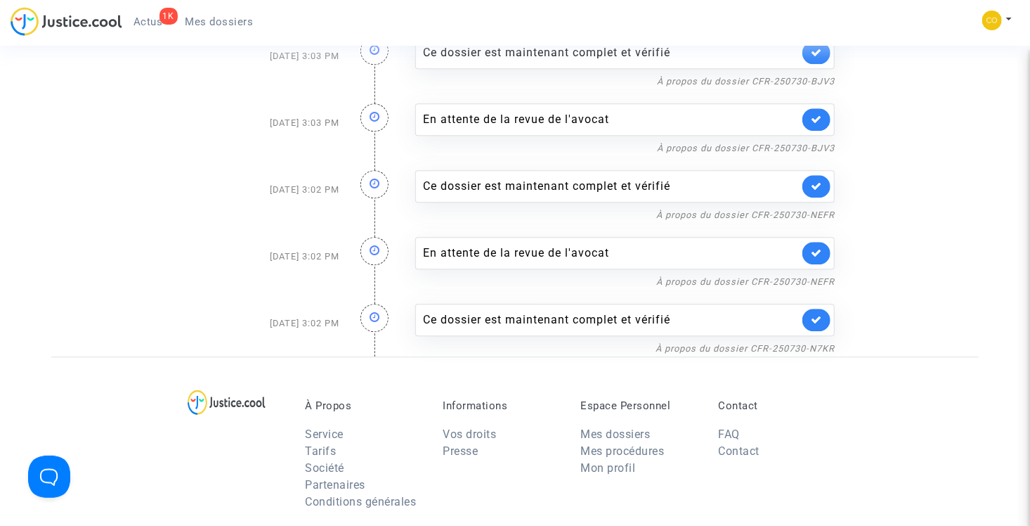
scroll to position [1579, 0]
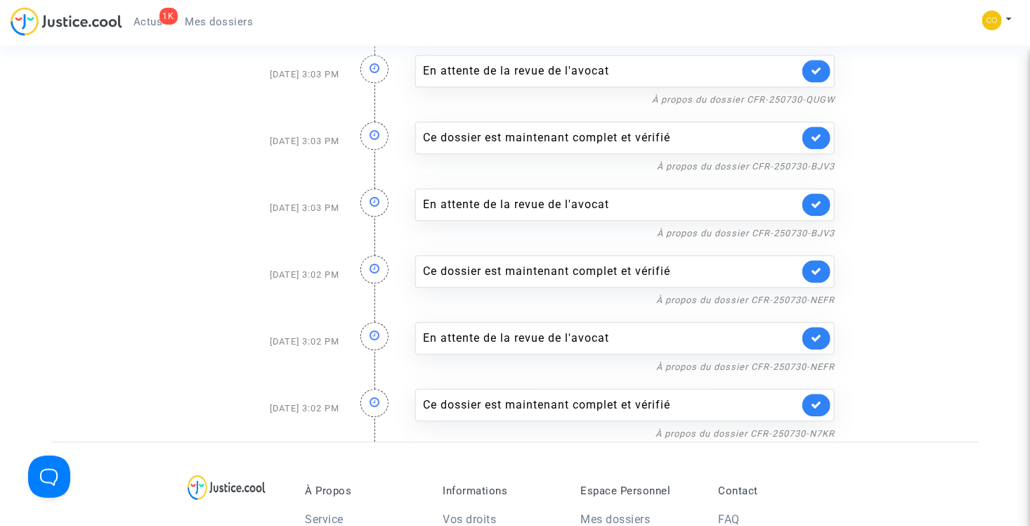
click at [813, 403] on link at bounding box center [817, 405] width 28 height 22
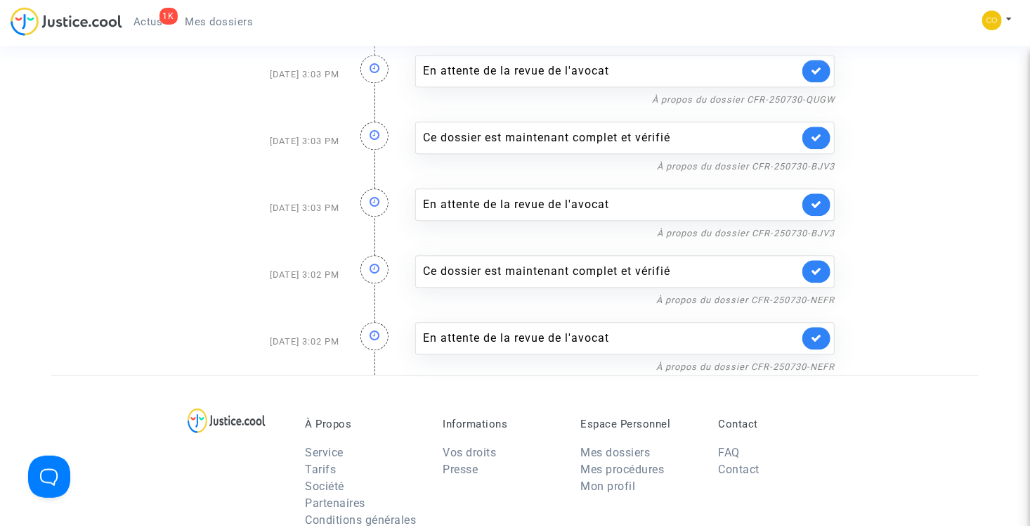
click at [816, 335] on icon at bounding box center [816, 337] width 11 height 11
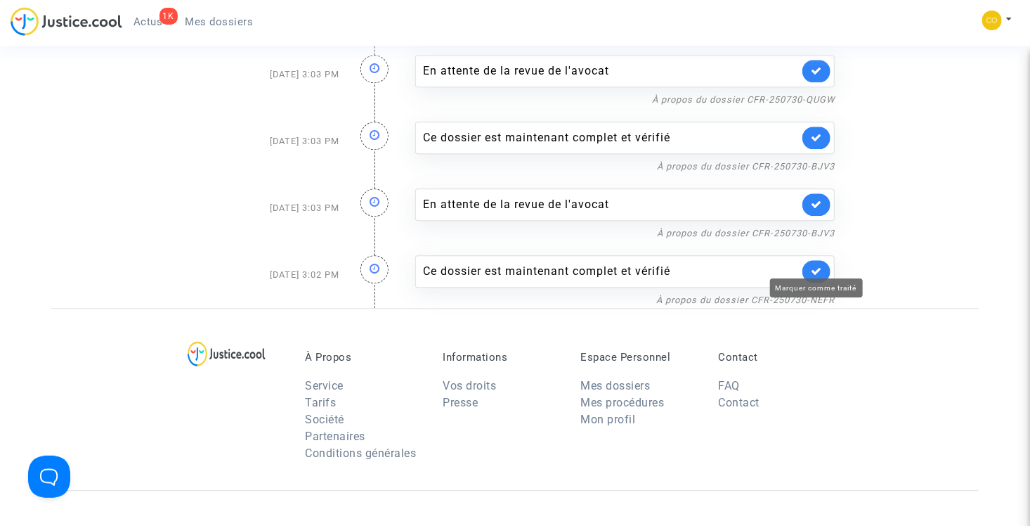
click at [818, 266] on icon at bounding box center [816, 271] width 11 height 11
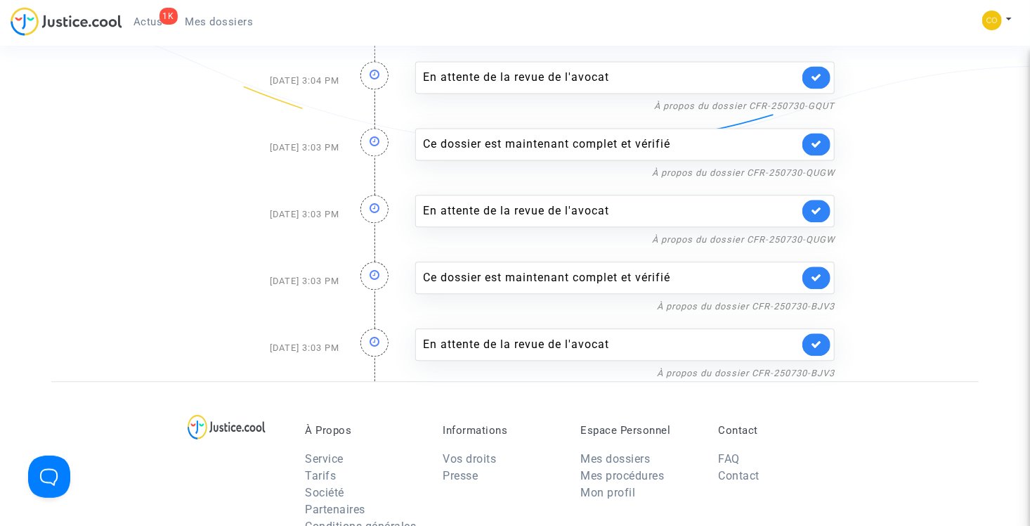
scroll to position [1439, 0]
click at [821, 340] on icon at bounding box center [816, 345] width 11 height 11
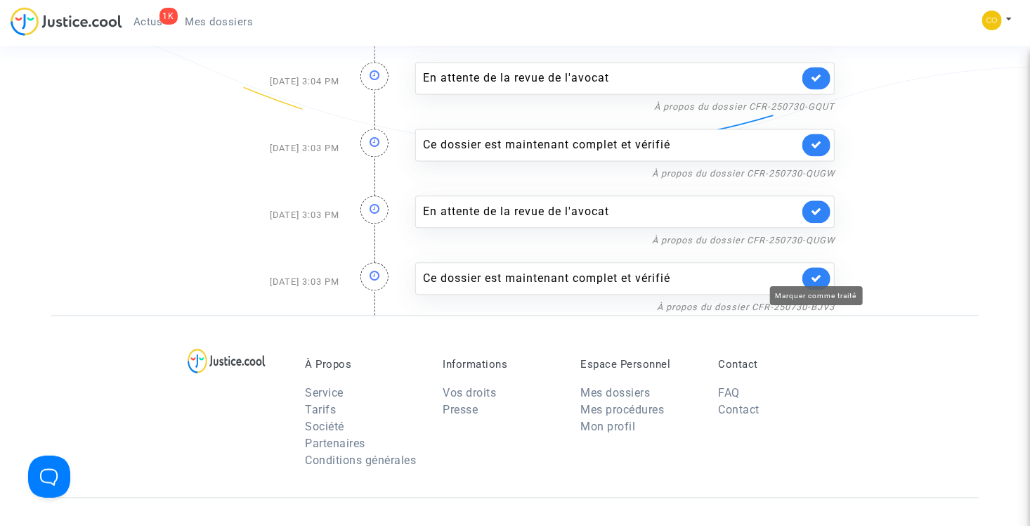
click at [813, 273] on icon at bounding box center [816, 278] width 11 height 11
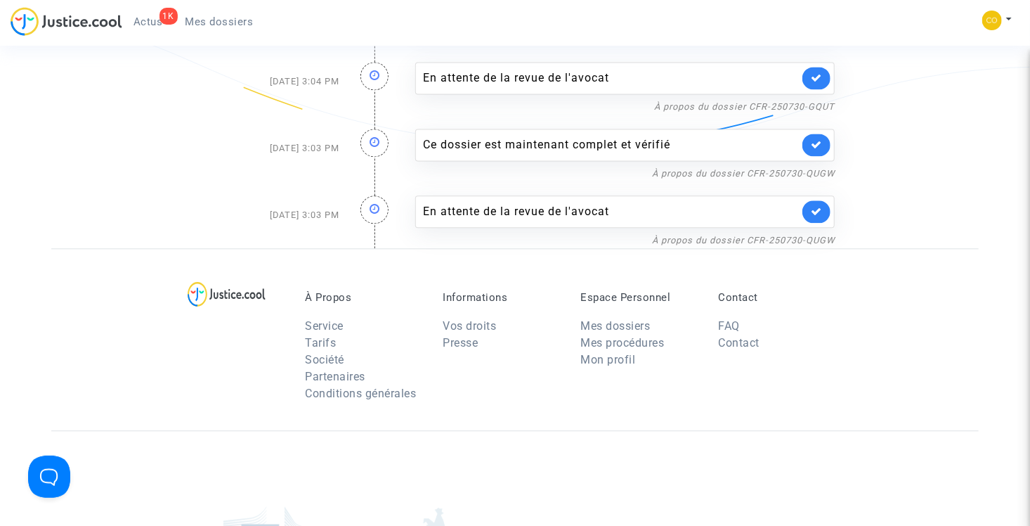
drag, startPoint x: 813, startPoint y: 211, endPoint x: 812, endPoint y: 183, distance: 27.4
click at [813, 211] on link at bounding box center [817, 211] width 28 height 22
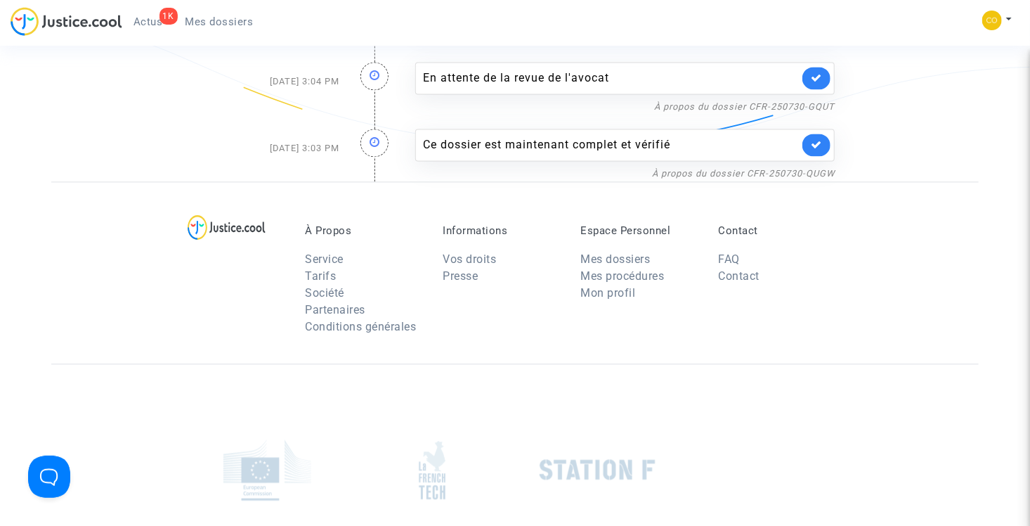
click at [810, 134] on link at bounding box center [817, 145] width 28 height 22
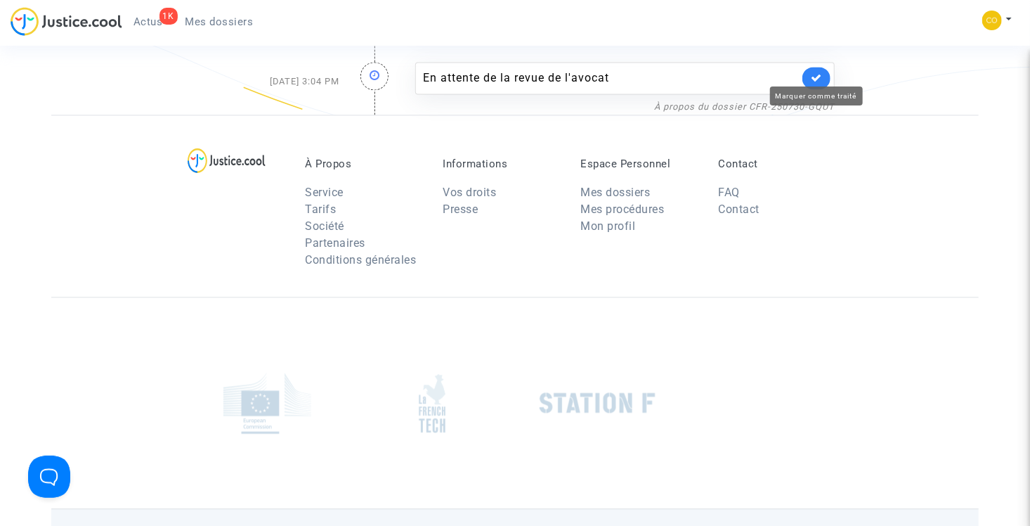
click at [819, 72] on icon at bounding box center [816, 77] width 11 height 11
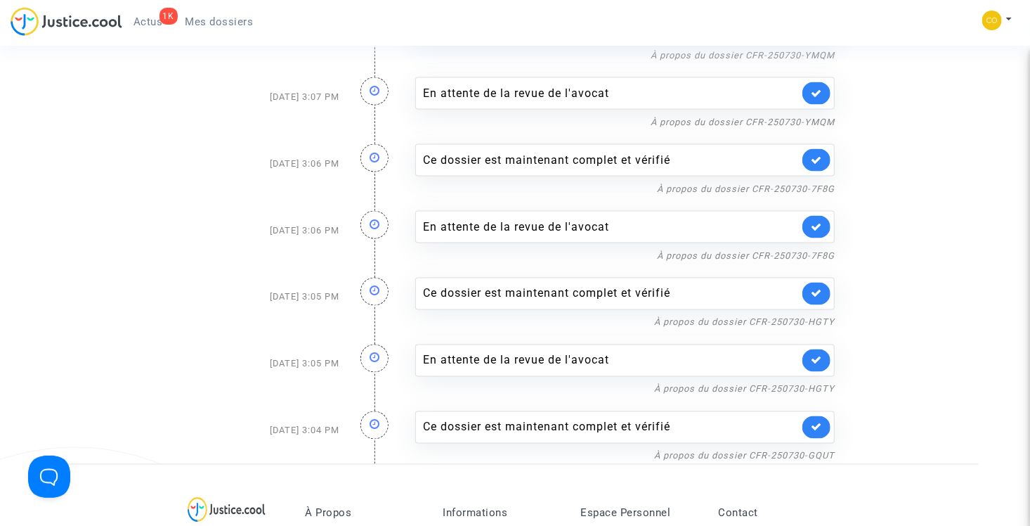
scroll to position [1017, 0]
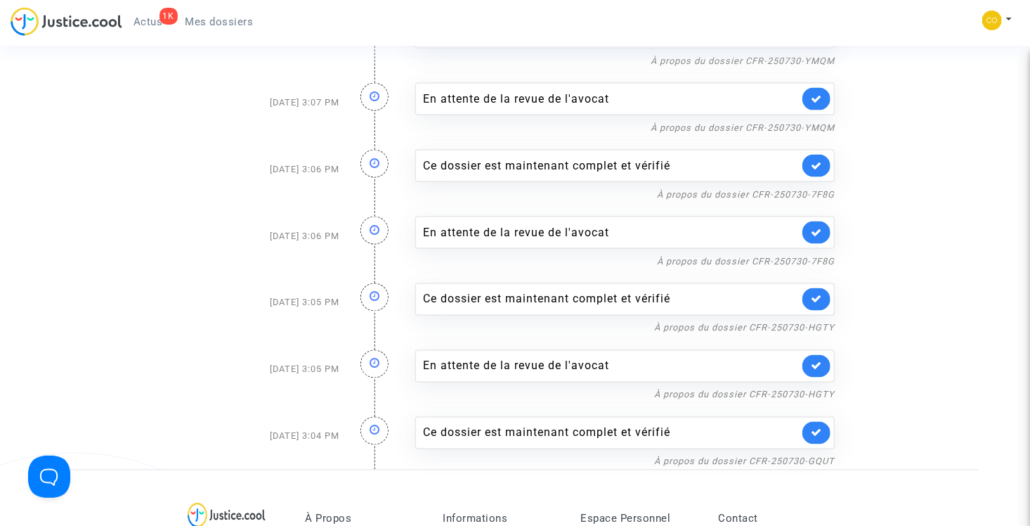
click at [815, 432] on link at bounding box center [817, 433] width 28 height 22
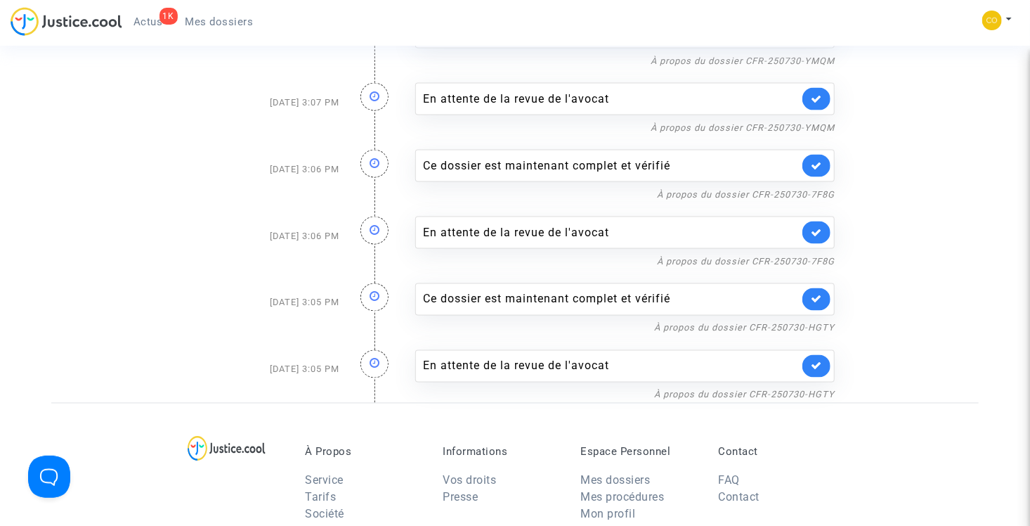
click at [815, 371] on div "En attente de la revue de l'avocat" at bounding box center [625, 366] width 420 height 32
click at [814, 294] on icon at bounding box center [816, 299] width 11 height 11
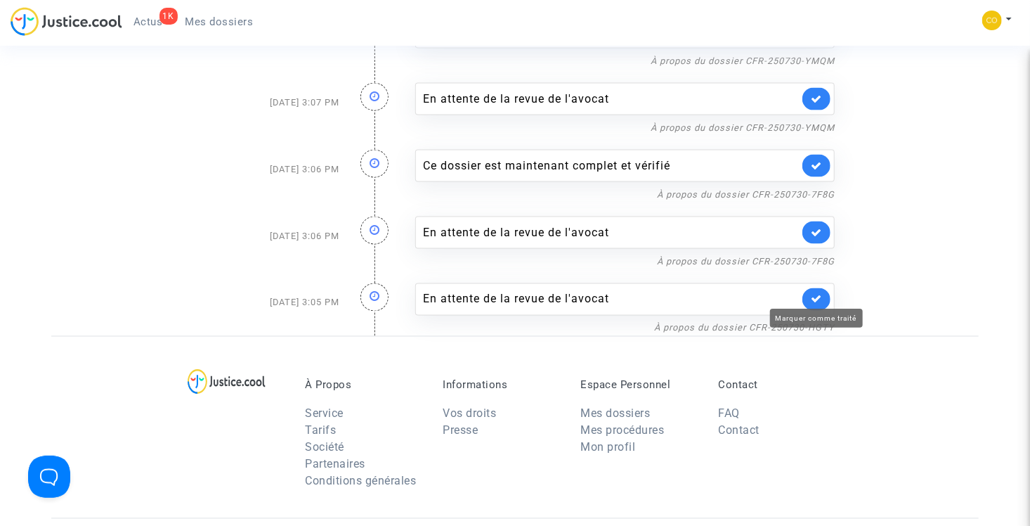
click at [814, 295] on icon at bounding box center [816, 299] width 11 height 11
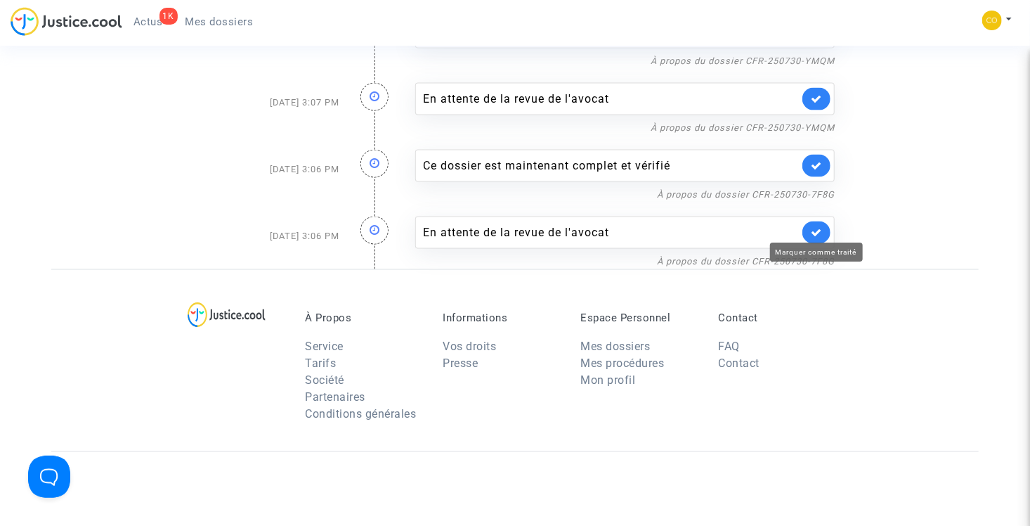
click at [816, 227] on icon at bounding box center [816, 232] width 11 height 11
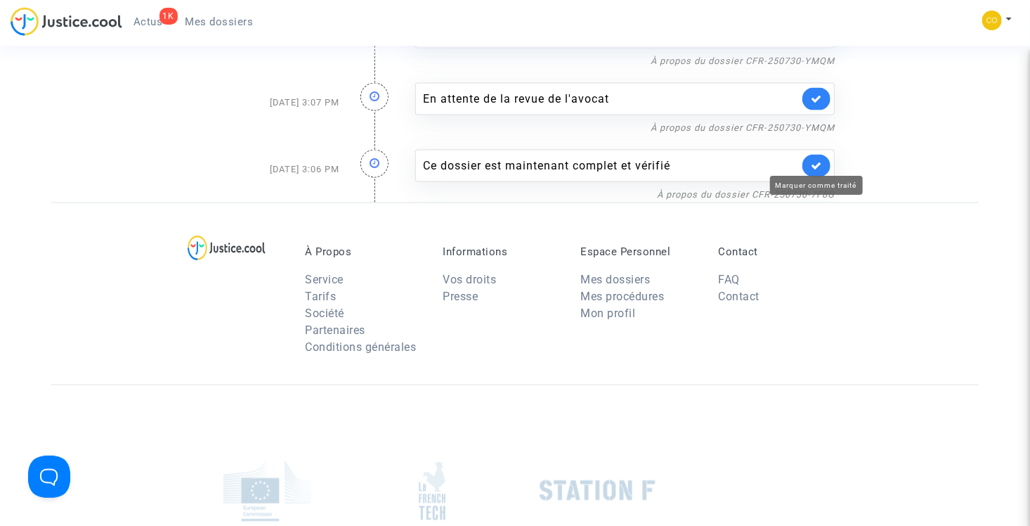
click at [817, 164] on icon at bounding box center [816, 165] width 11 height 11
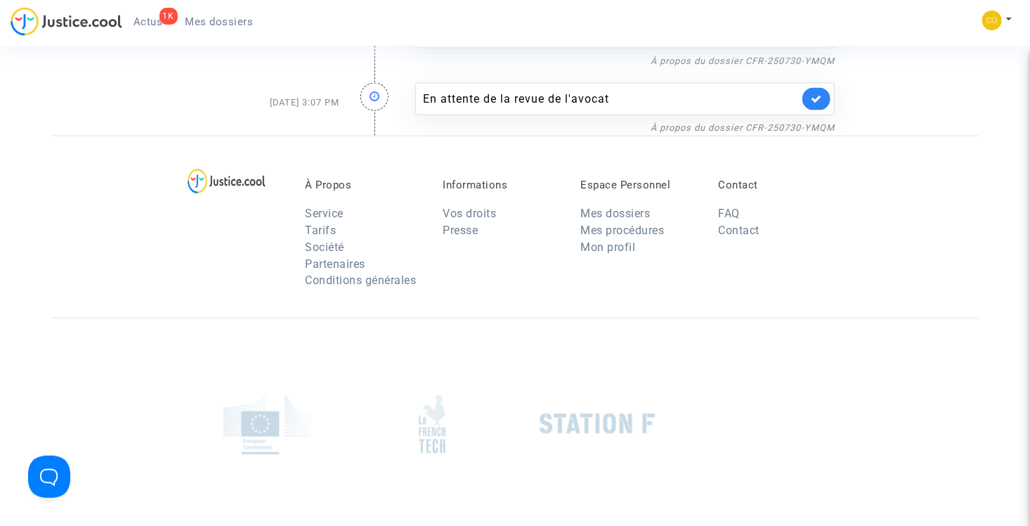
click at [806, 95] on link at bounding box center [817, 99] width 28 height 22
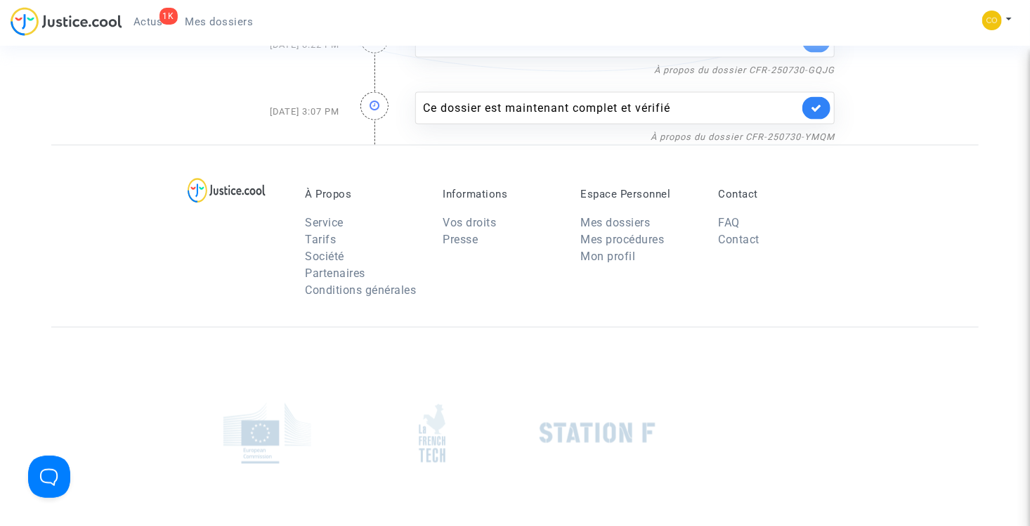
scroll to position [806, 0]
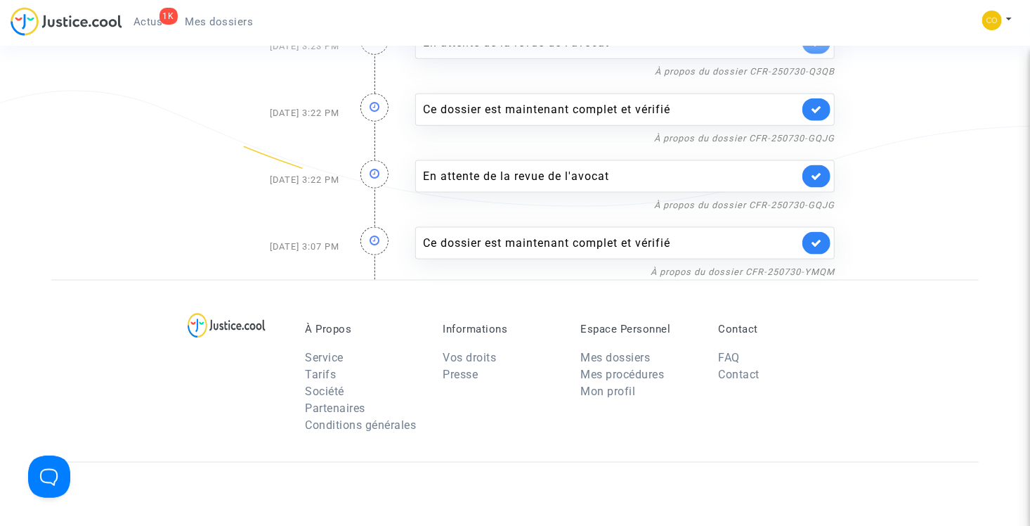
click at [821, 232] on link at bounding box center [817, 243] width 28 height 22
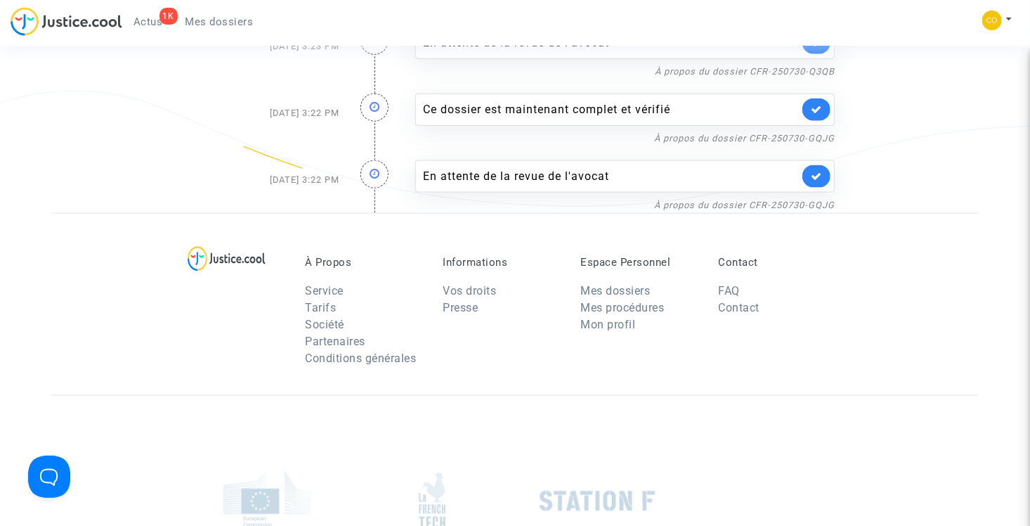
click at [815, 178] on link at bounding box center [817, 176] width 28 height 22
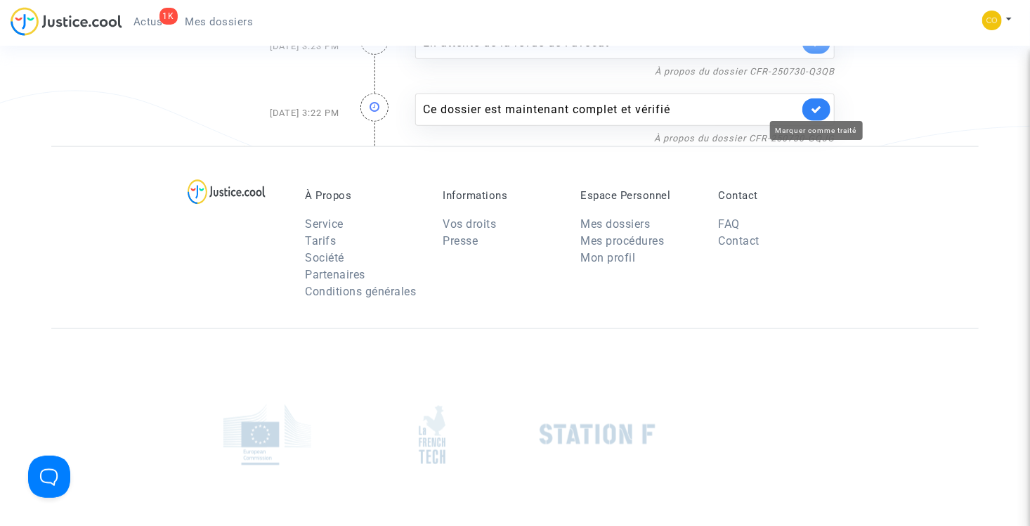
click at [819, 104] on icon at bounding box center [816, 109] width 11 height 11
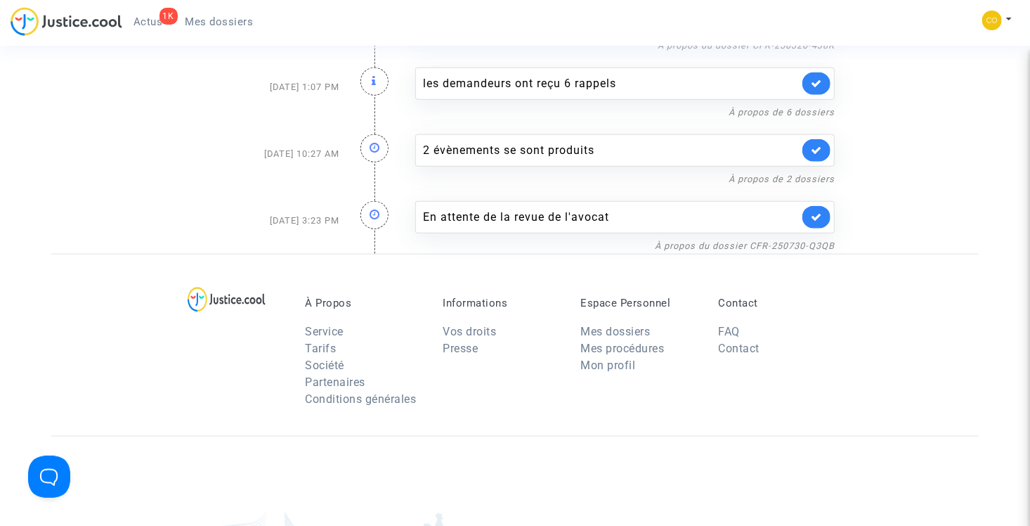
scroll to position [455, 0]
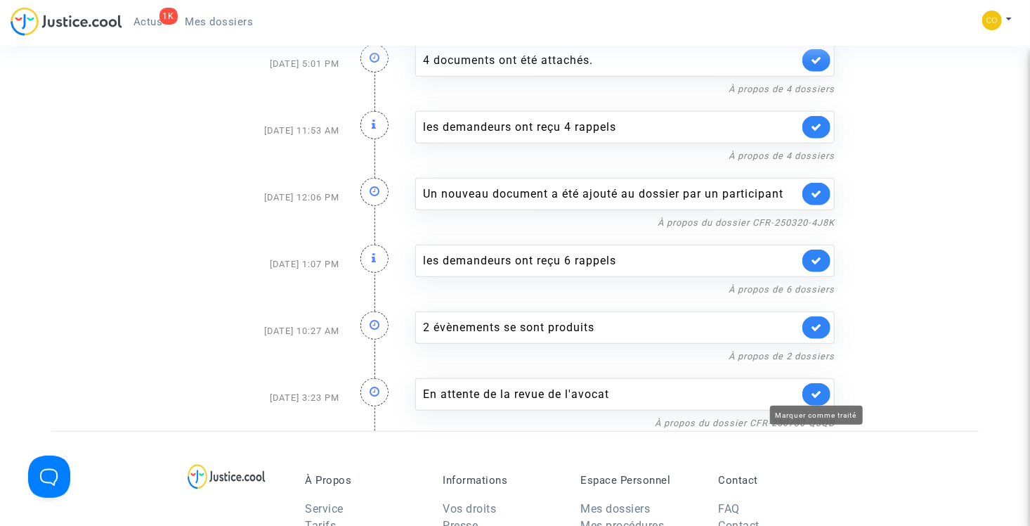
click at [822, 391] on icon at bounding box center [816, 394] width 11 height 11
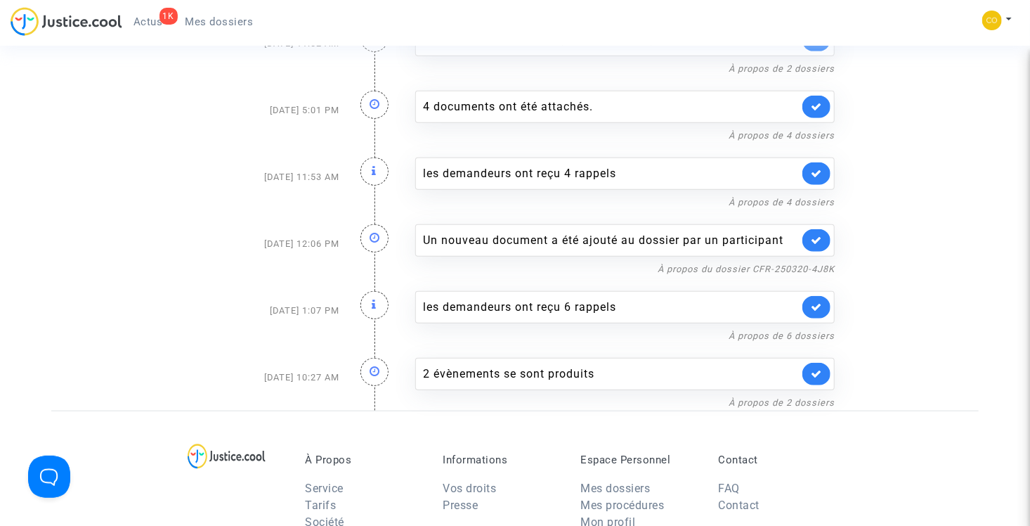
scroll to position [384, 0]
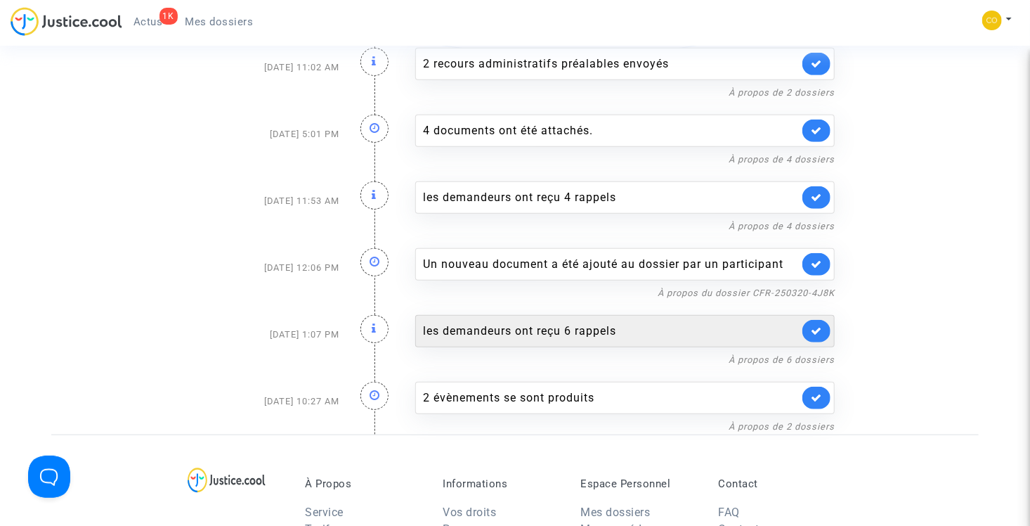
click at [623, 329] on div "les demandeurs ont reçu 6 rappels" at bounding box center [611, 331] width 376 height 17
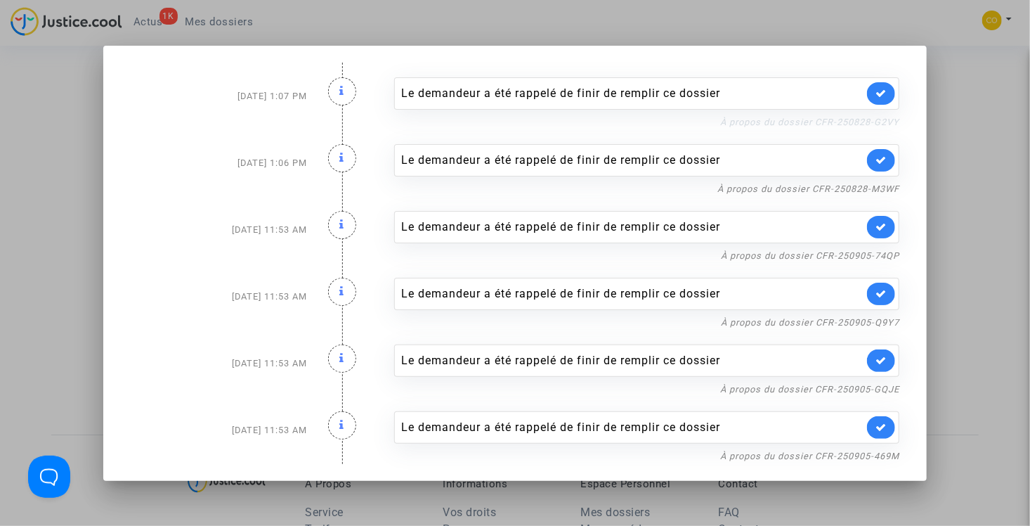
click at [855, 122] on link "À propos du dossier CFR-250828-G2VY" at bounding box center [809, 122] width 179 height 11
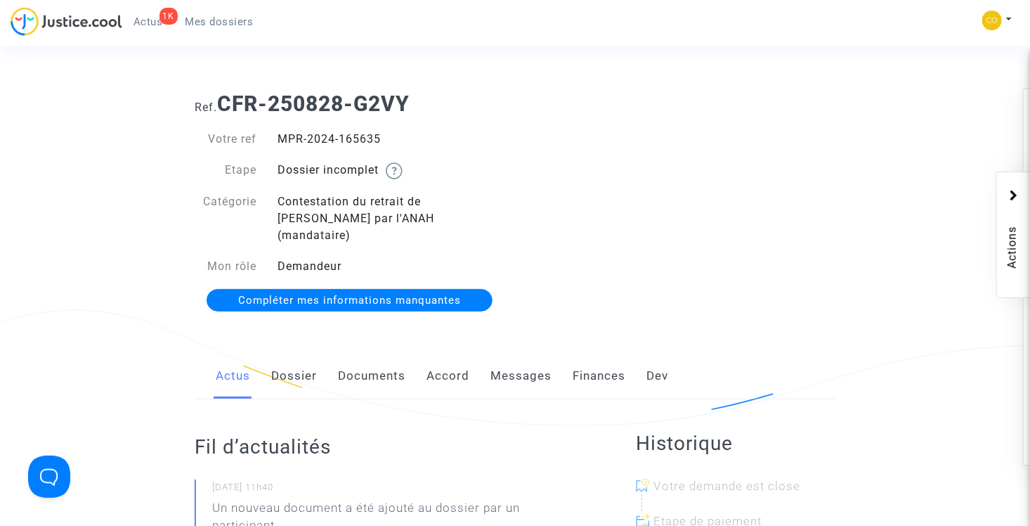
click at [377, 364] on link "Documents" at bounding box center [371, 376] width 67 height 46
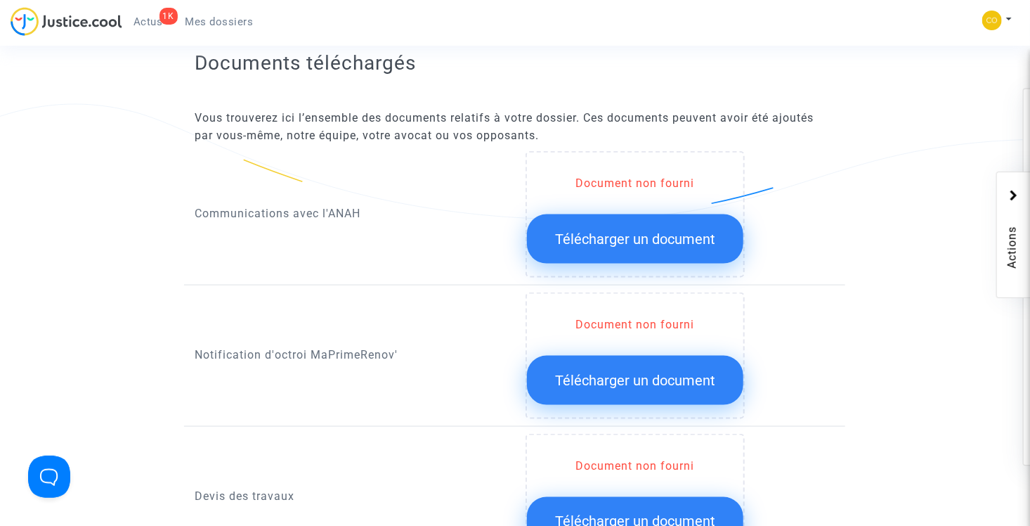
scroll to position [773, 0]
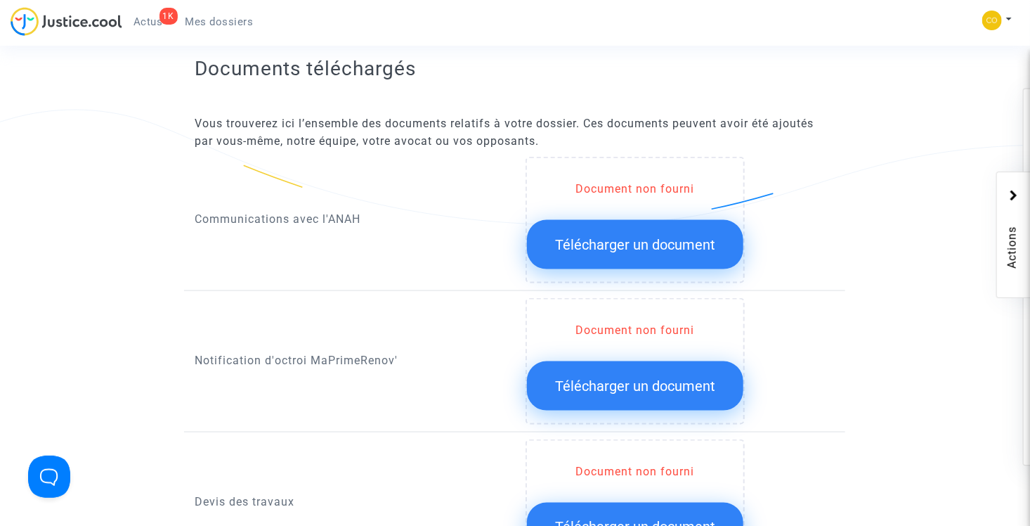
click at [642, 361] on button "Télécharger un document" at bounding box center [635, 385] width 216 height 49
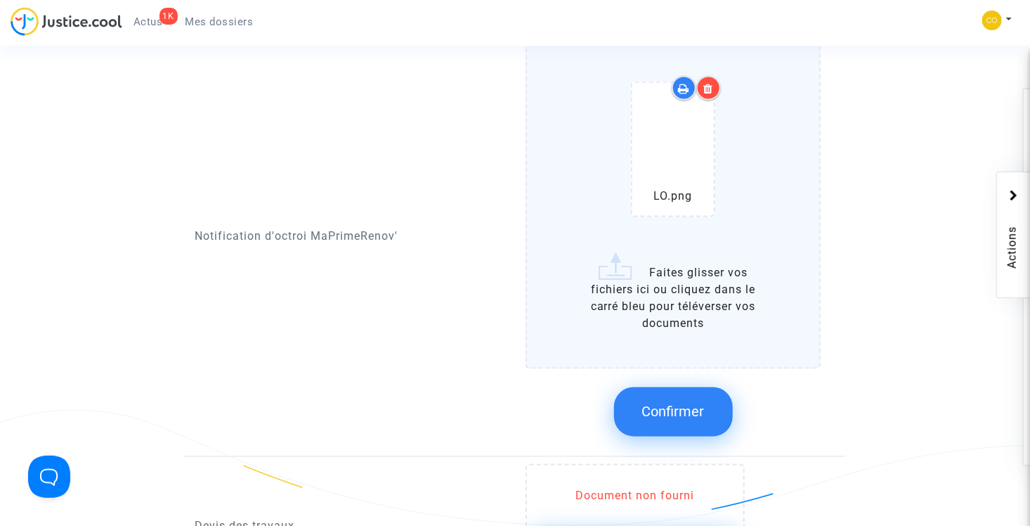
scroll to position [1054, 0]
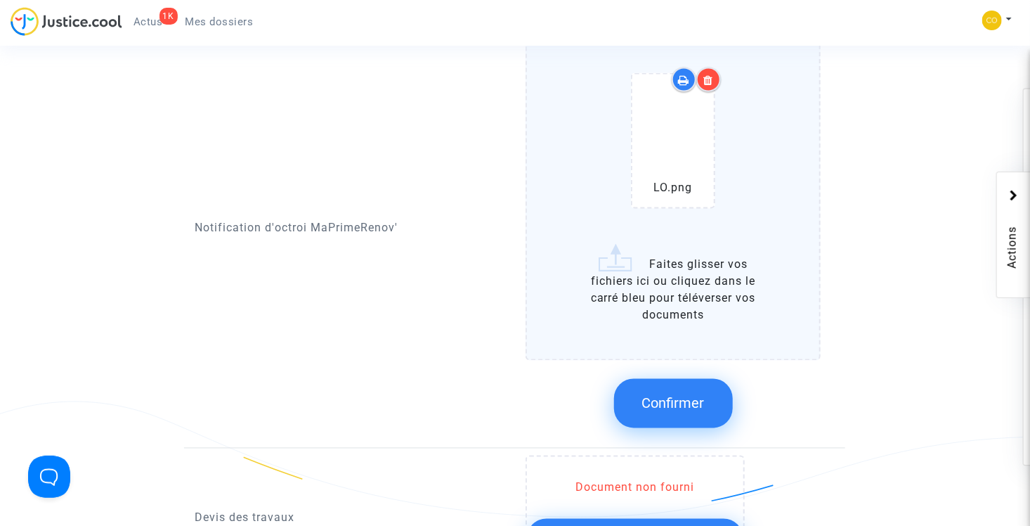
click at [687, 395] on span "Confirmer" at bounding box center [673, 403] width 63 height 17
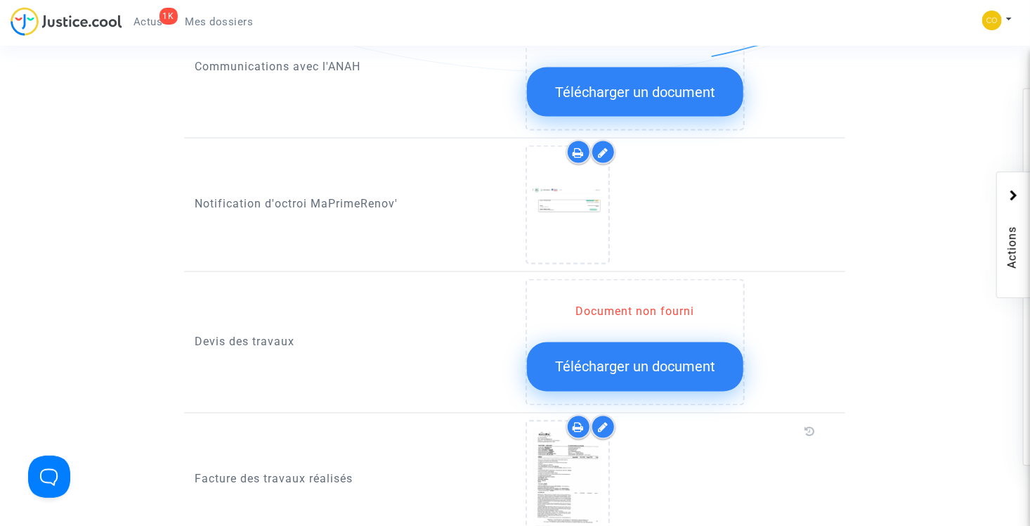
scroll to position [843, 0]
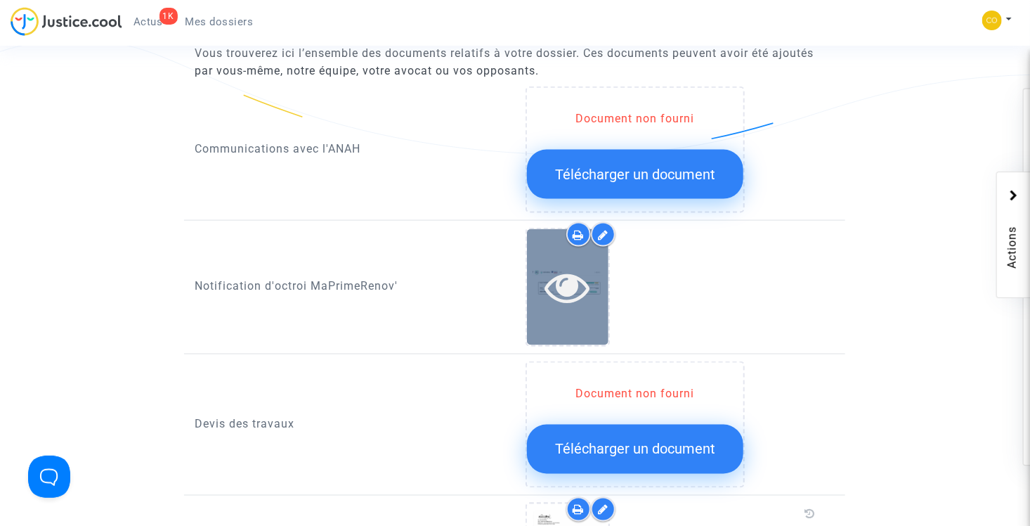
click at [572, 266] on icon at bounding box center [568, 286] width 46 height 45
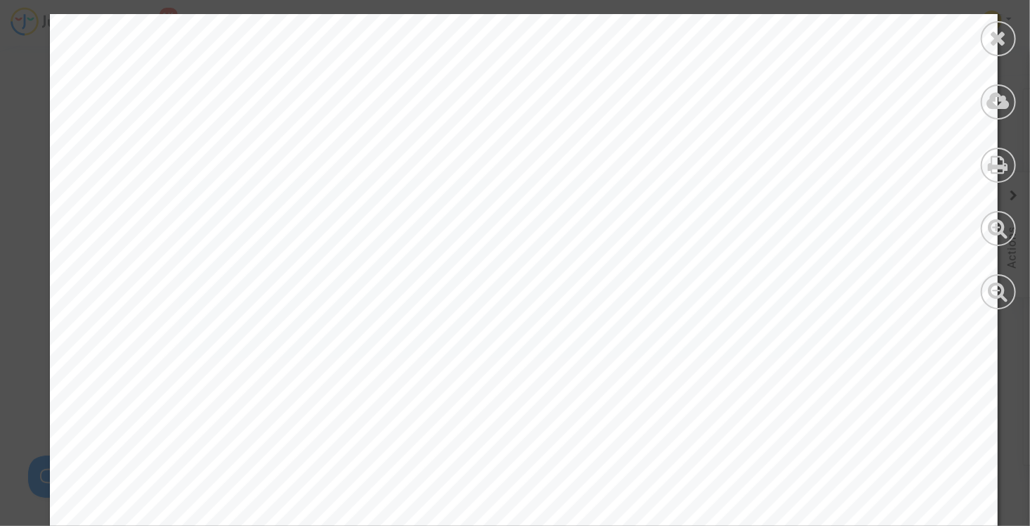
scroll to position [0, 0]
click at [1013, 28] on div at bounding box center [998, 161] width 63 height 323
click at [1006, 34] on icon at bounding box center [999, 37] width 18 height 21
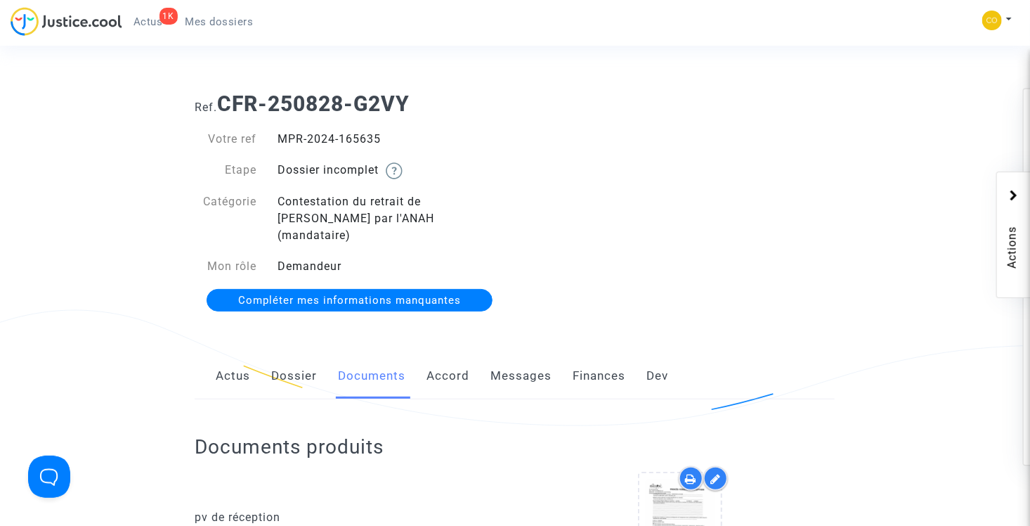
click at [209, 15] on span "Mes dossiers" at bounding box center [220, 21] width 68 height 13
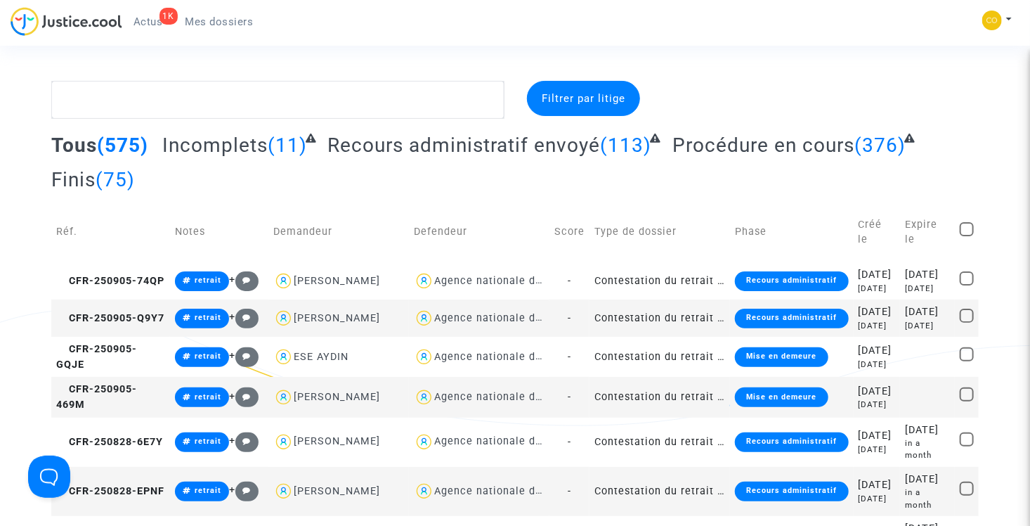
click at [212, 23] on span "Mes dossiers" at bounding box center [220, 21] width 68 height 13
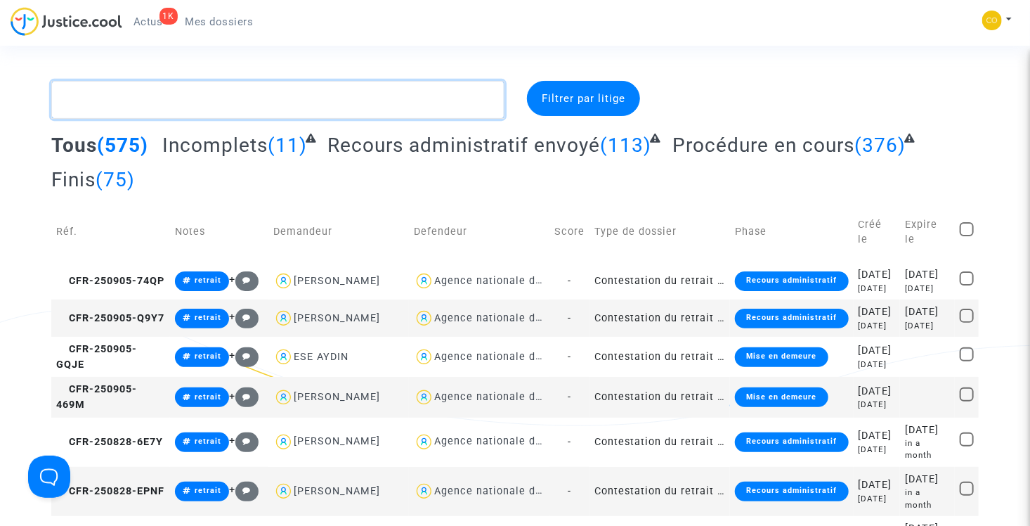
click at [252, 95] on textarea at bounding box center [277, 100] width 453 height 38
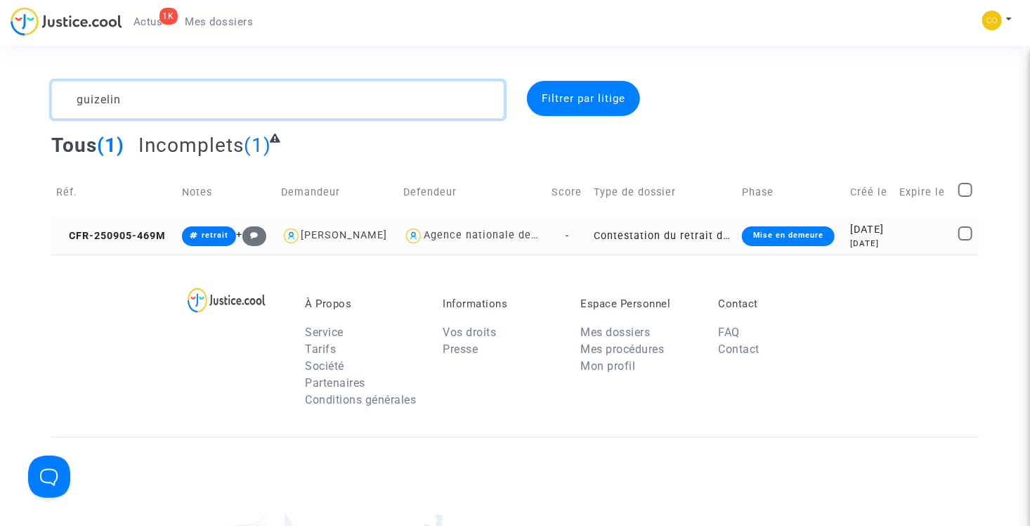
type textarea "guizelin"
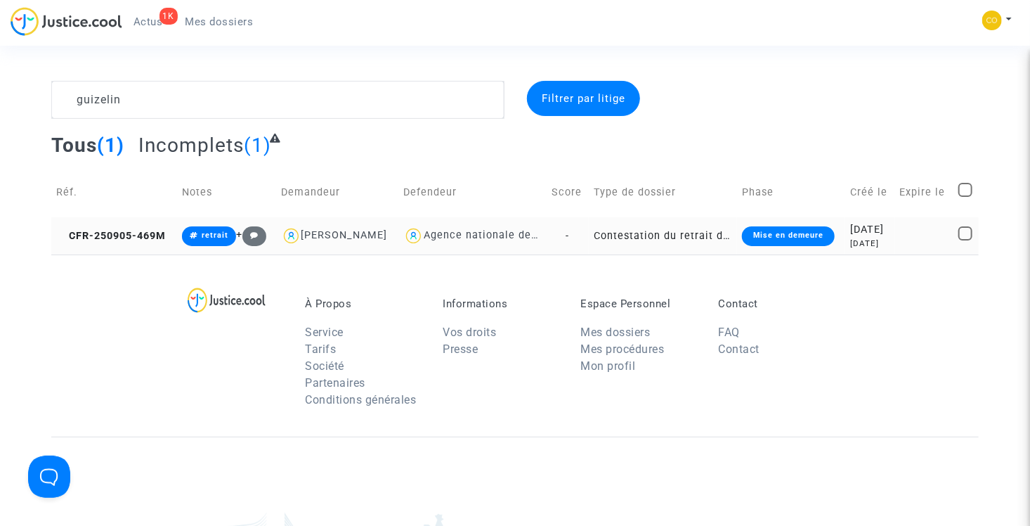
click at [626, 232] on td "Contestation du retrait de [PERSON_NAME] par l'ANAH (mandataire)" at bounding box center [663, 235] width 148 height 37
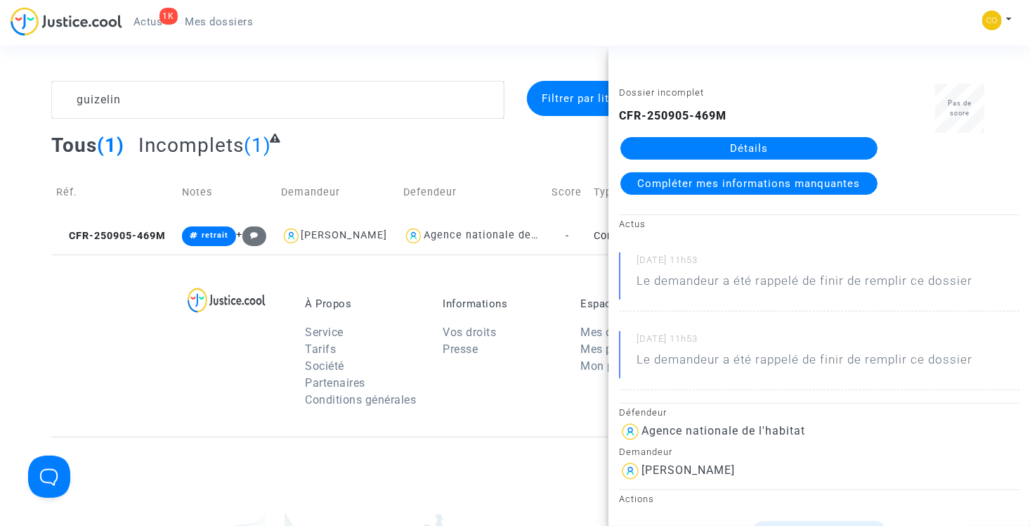
click at [803, 144] on link "Détails" at bounding box center [749, 148] width 257 height 22
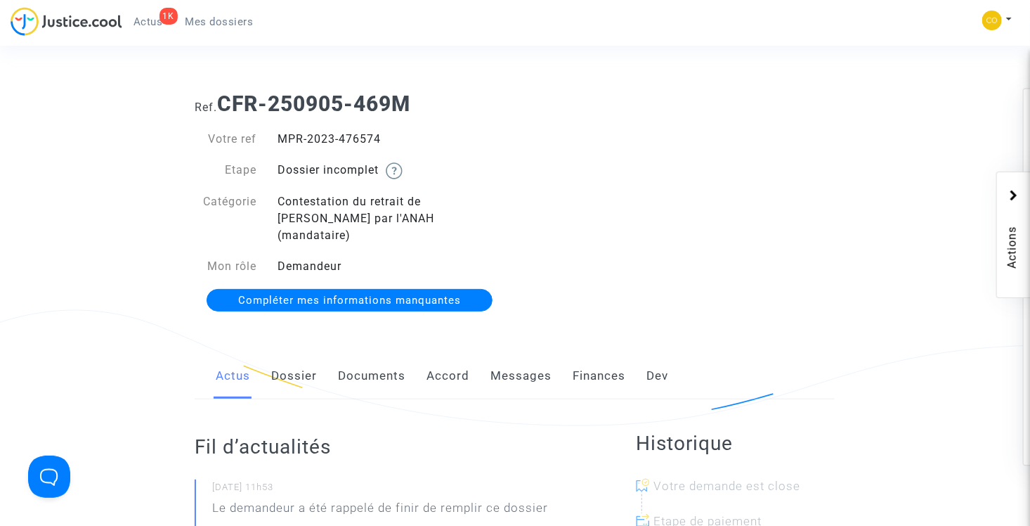
scroll to position [281, 0]
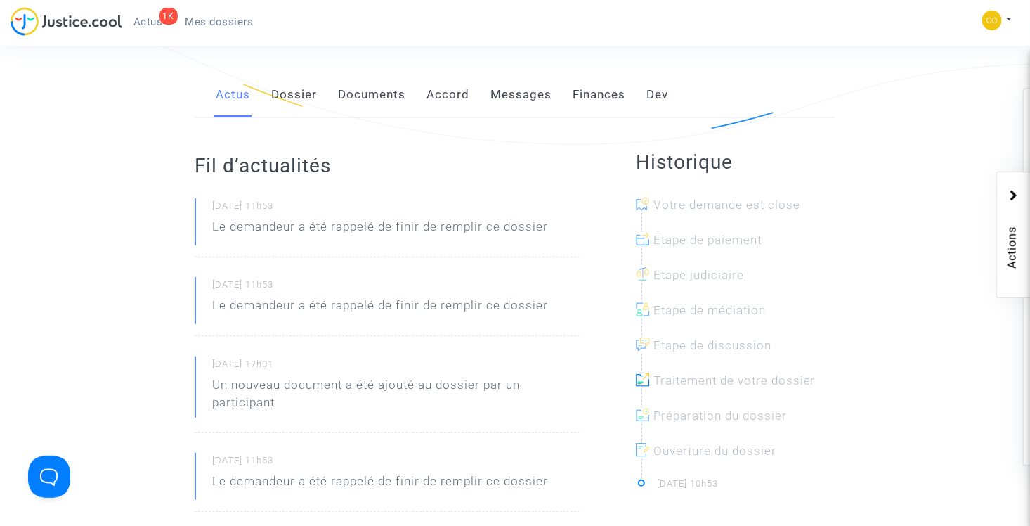
click at [385, 77] on link "Documents" at bounding box center [371, 95] width 67 height 46
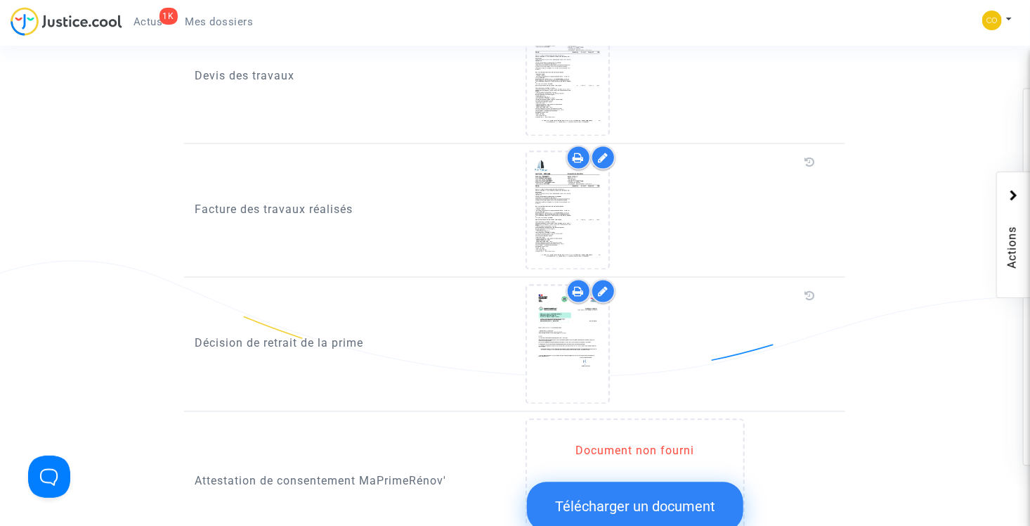
scroll to position [914, 0]
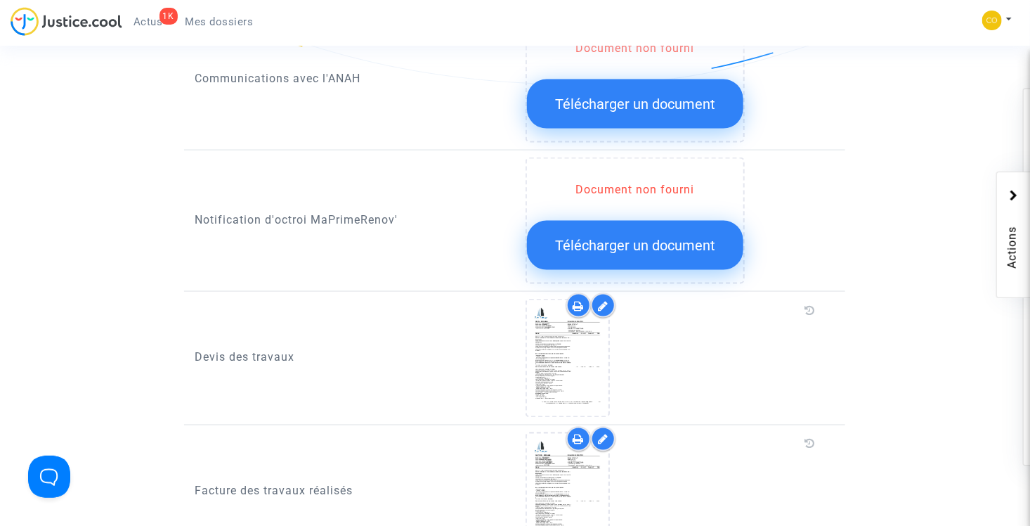
click at [591, 237] on span "Télécharger un document" at bounding box center [635, 245] width 160 height 17
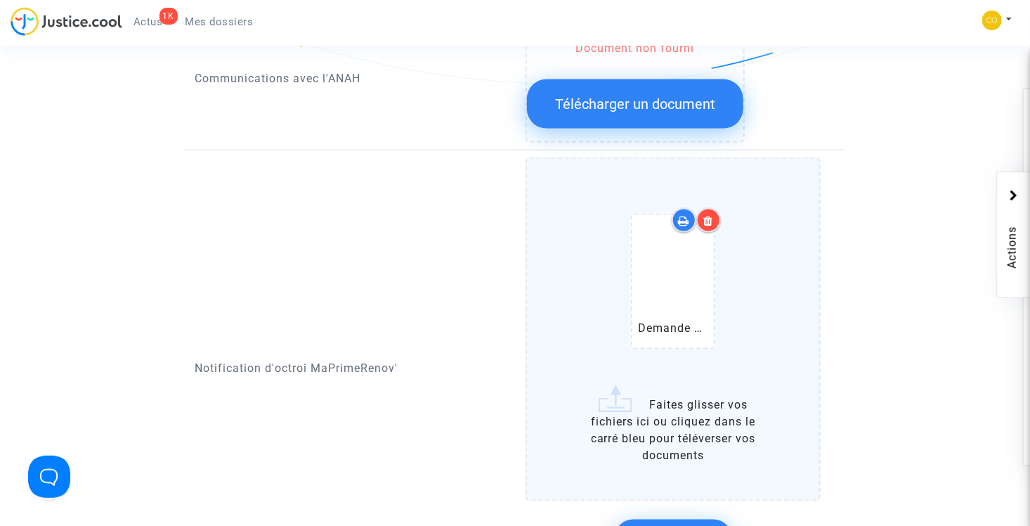
scroll to position [1054, 0]
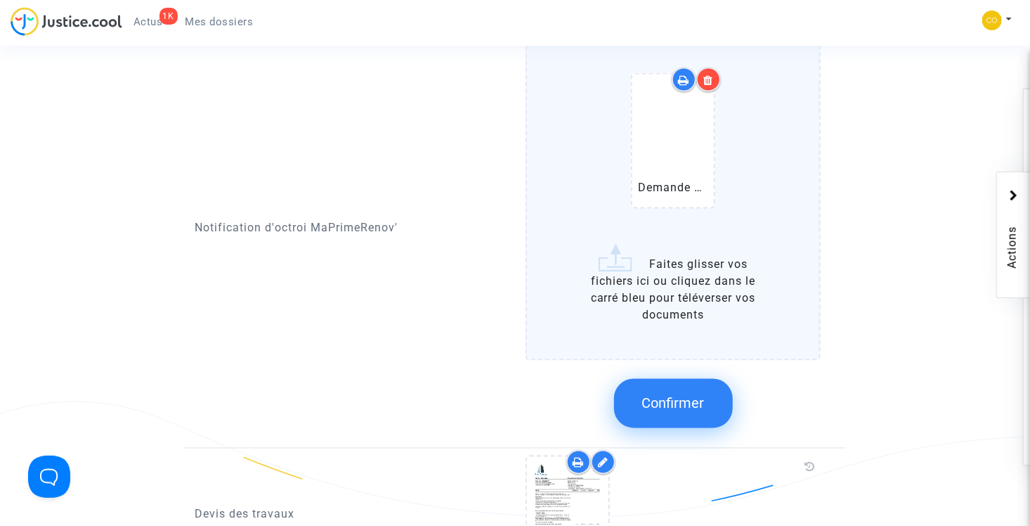
click at [687, 395] on span "Confirmer" at bounding box center [673, 403] width 63 height 17
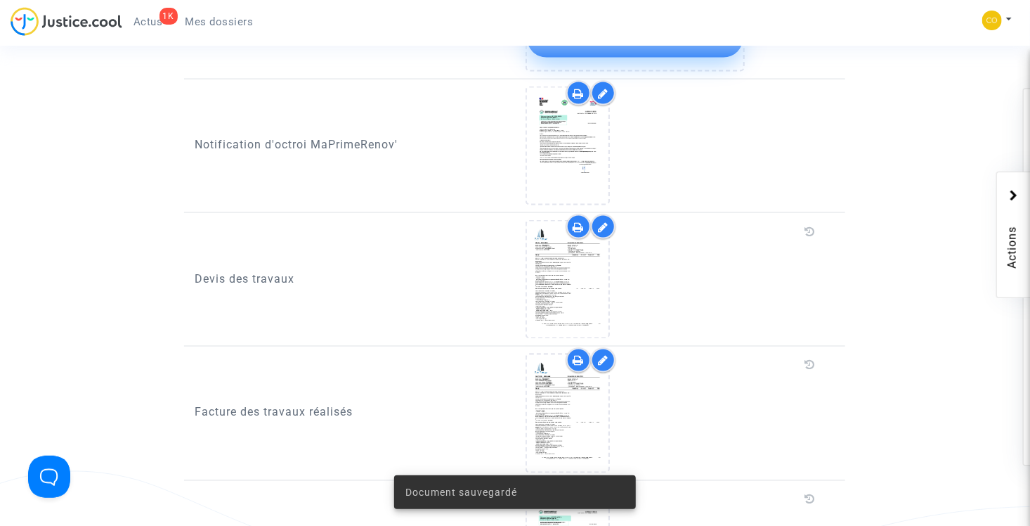
scroll to position [914, 0]
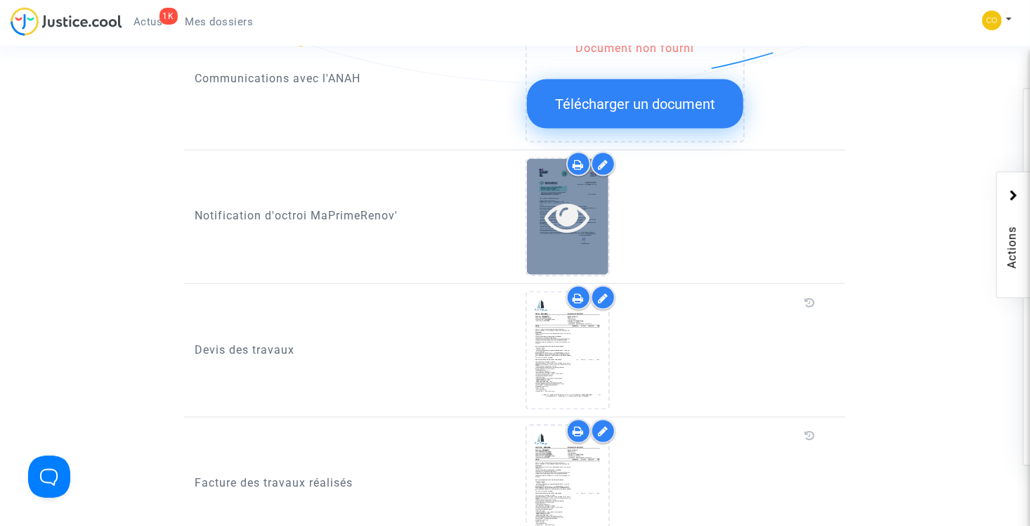
click at [574, 195] on icon at bounding box center [568, 216] width 46 height 45
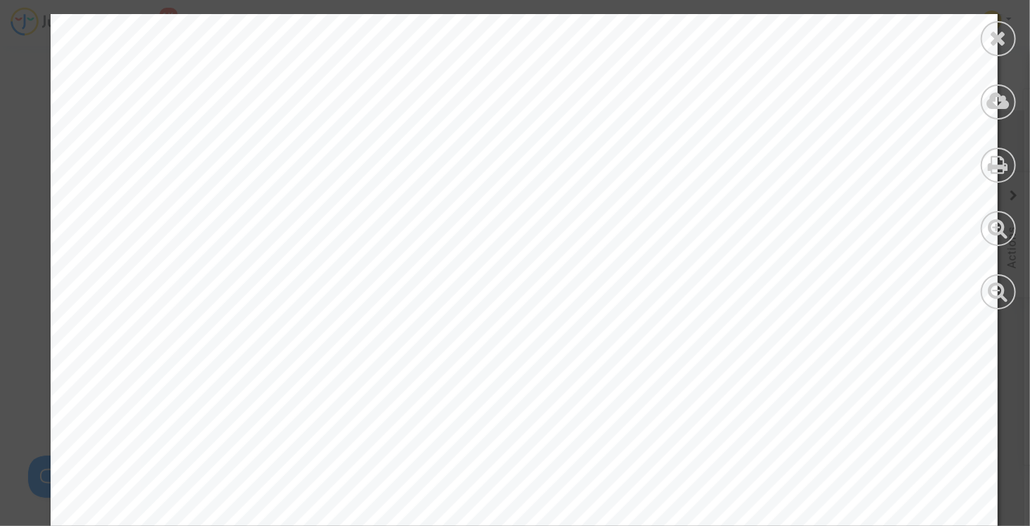
scroll to position [0, 0]
click at [993, 41] on icon at bounding box center [999, 37] width 18 height 21
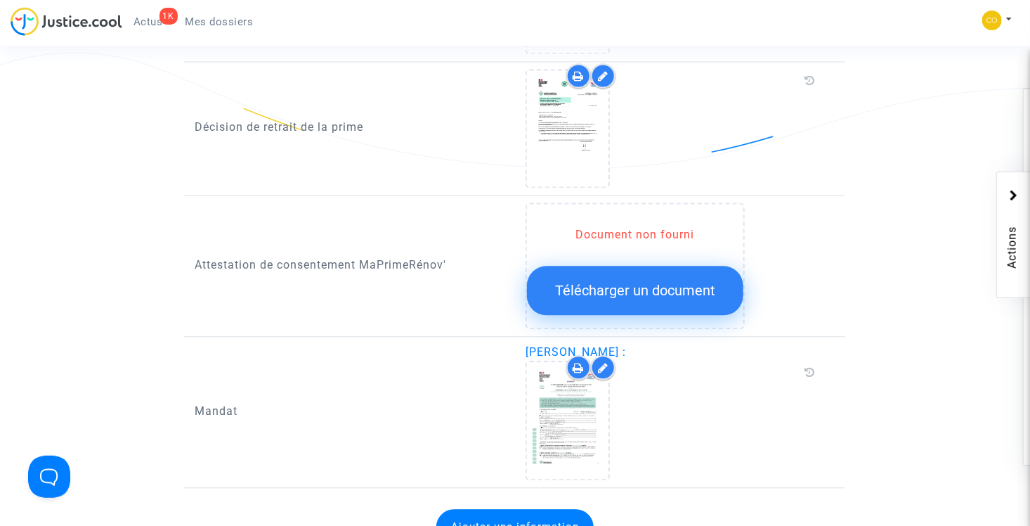
scroll to position [1406, 0]
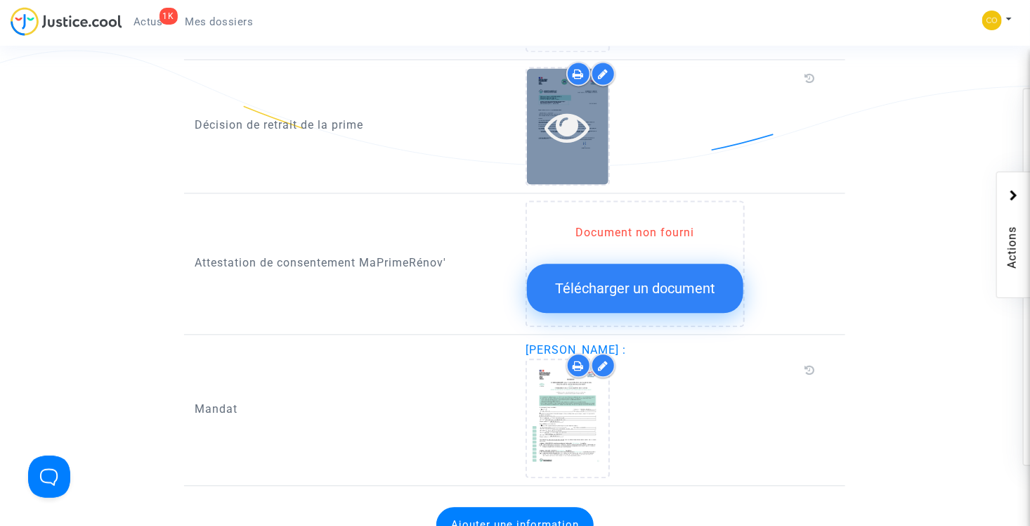
click at [572, 104] on icon at bounding box center [568, 126] width 46 height 45
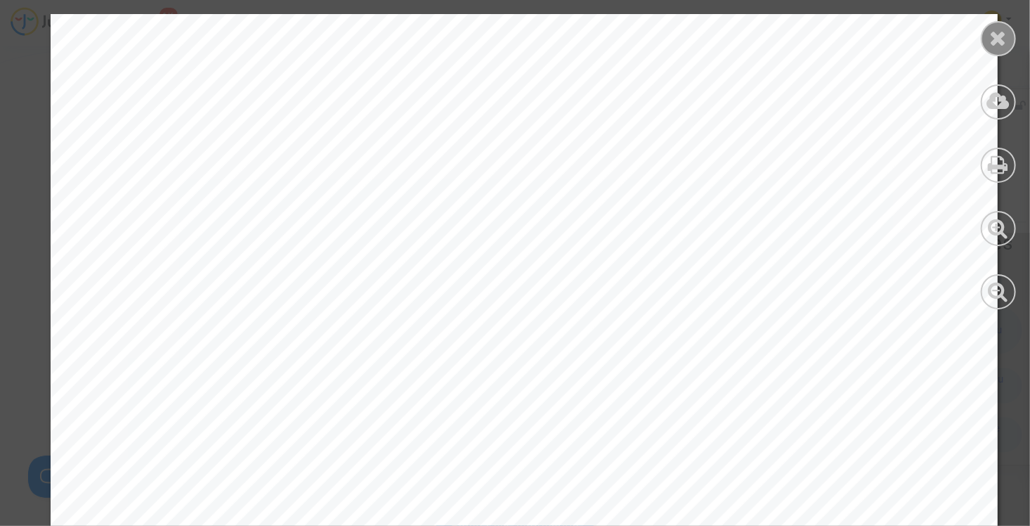
click at [1013, 41] on div at bounding box center [998, 38] width 35 height 35
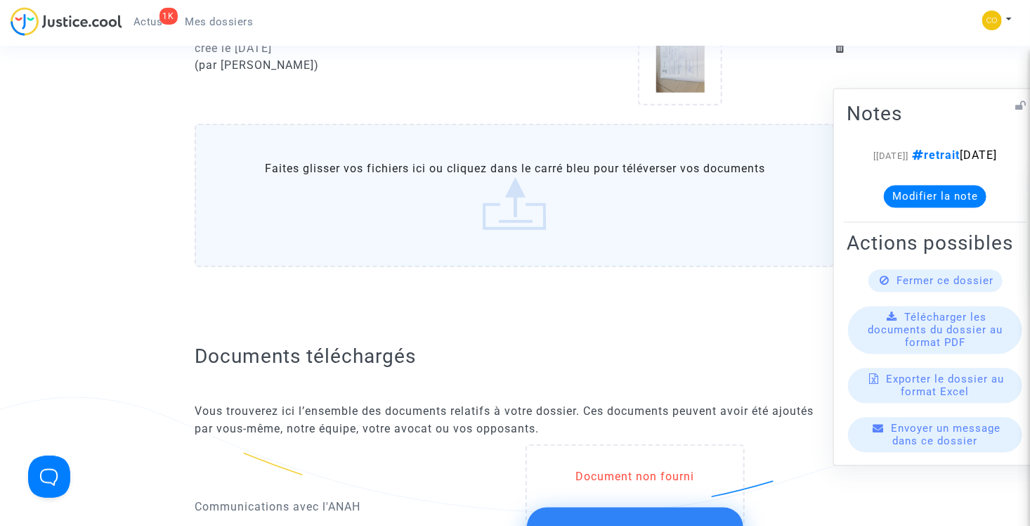
scroll to position [25, 0]
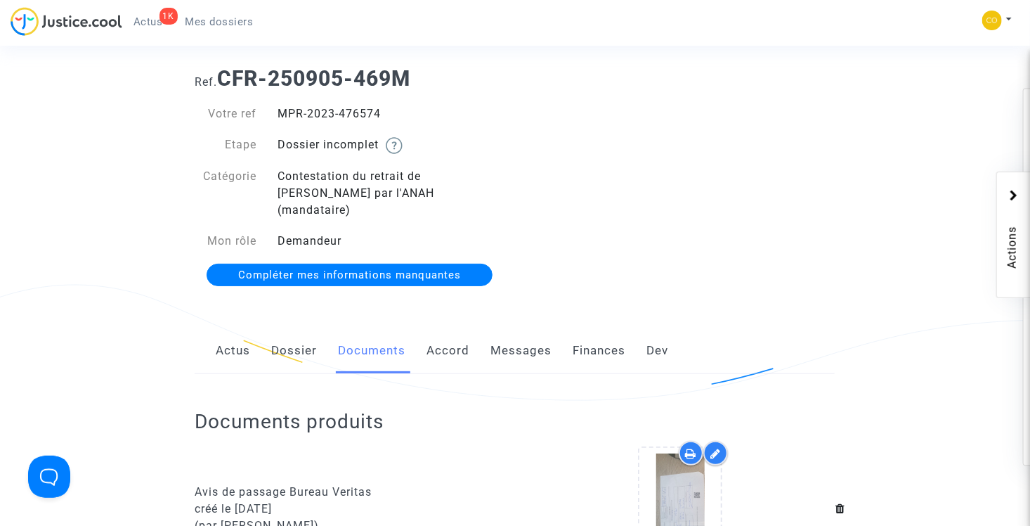
click at [247, 24] on span "Mes dossiers" at bounding box center [220, 21] width 68 height 13
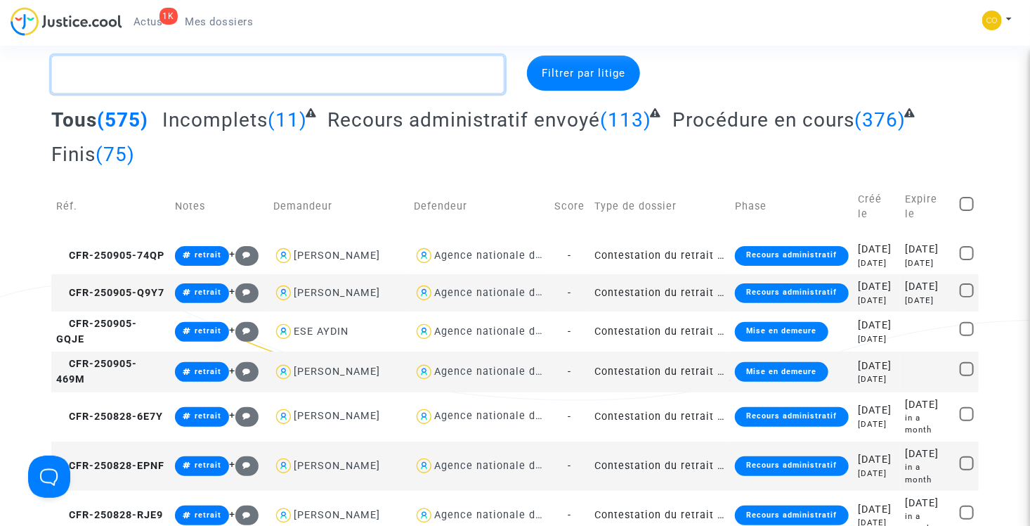
click at [209, 74] on textarea at bounding box center [277, 75] width 453 height 38
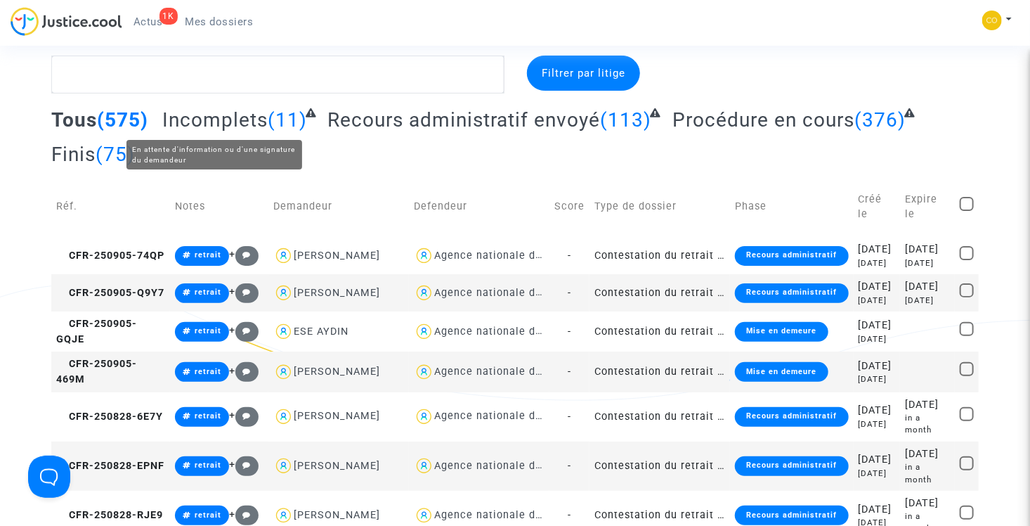
click at [214, 114] on span "Incomplets" at bounding box center [214, 119] width 105 height 23
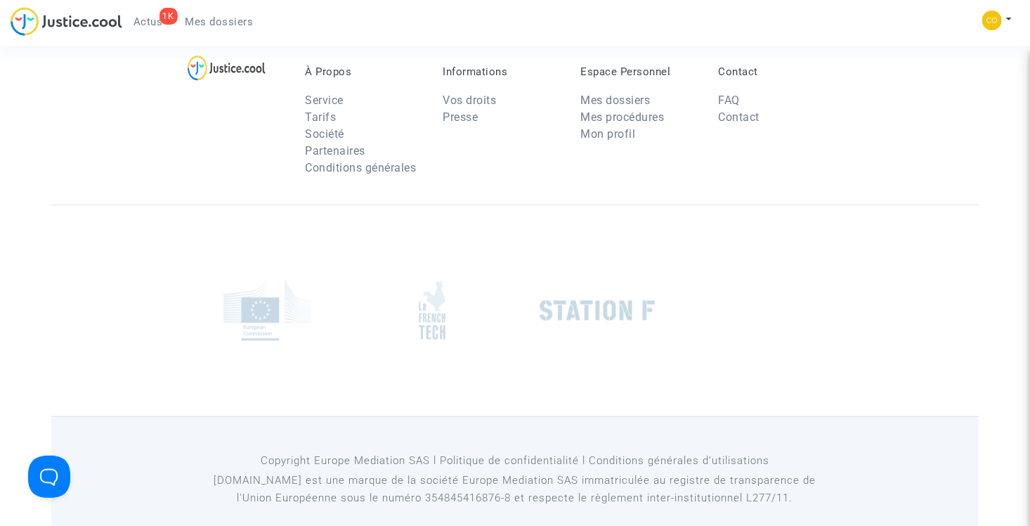
scroll to position [658, 0]
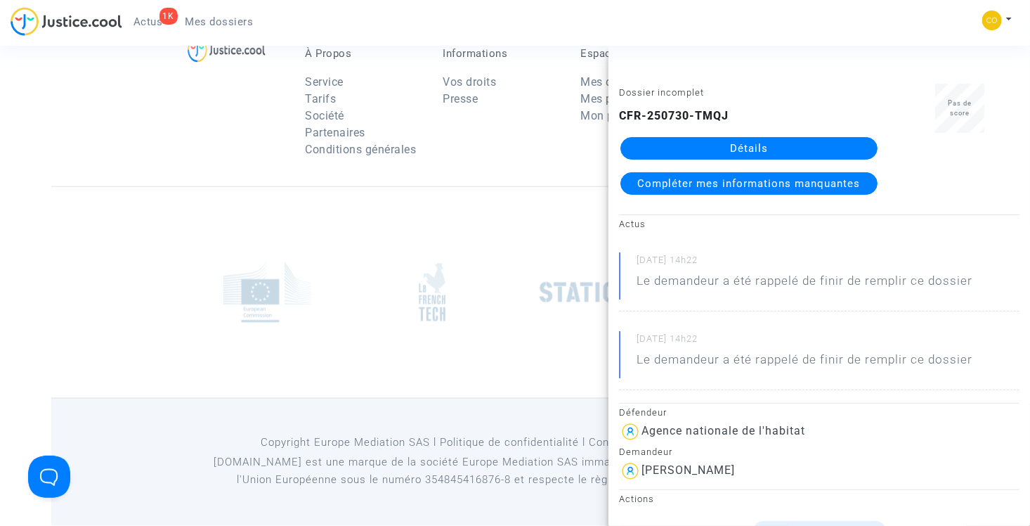
click at [702, 152] on link "Détails" at bounding box center [749, 148] width 257 height 22
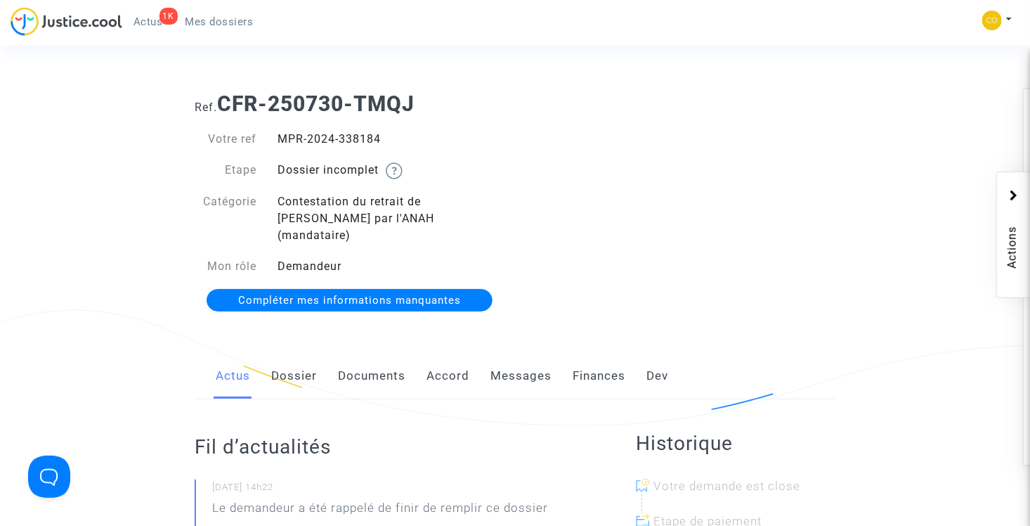
click at [379, 360] on link "Documents" at bounding box center [371, 376] width 67 height 46
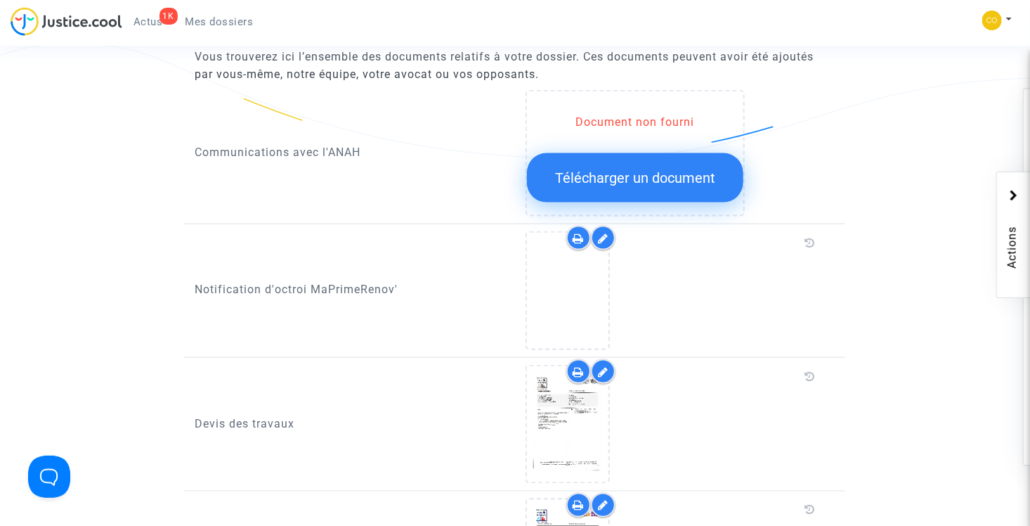
scroll to position [914, 0]
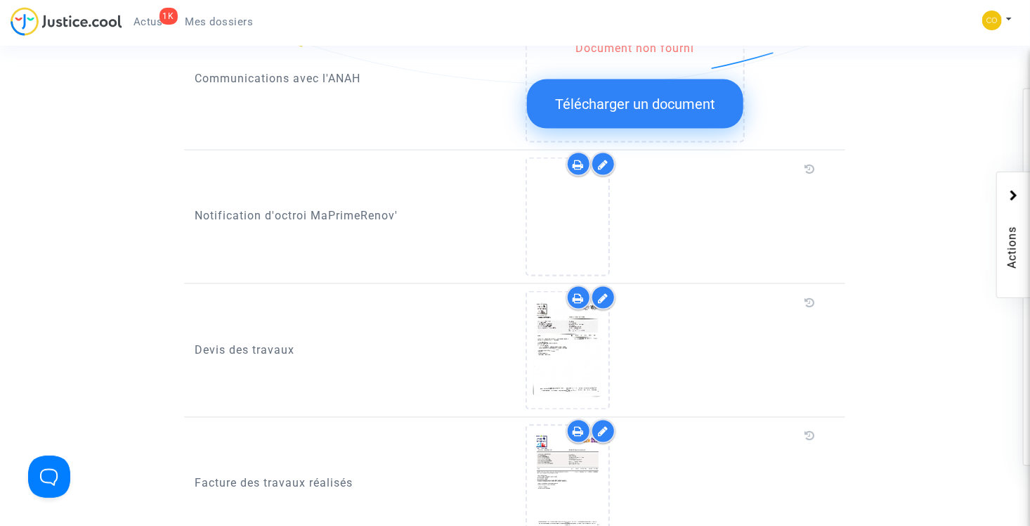
click at [605, 159] on icon at bounding box center [603, 164] width 11 height 11
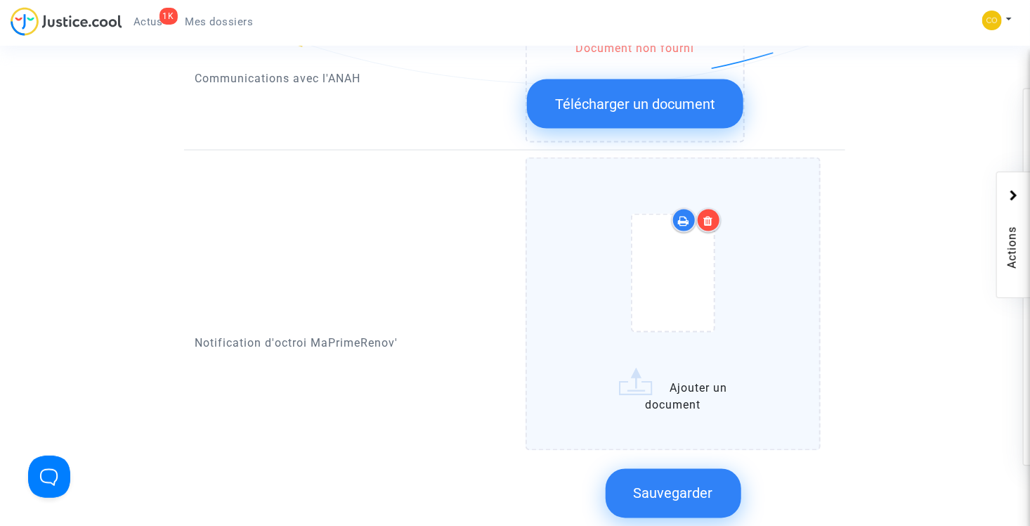
click at [712, 215] on icon at bounding box center [709, 220] width 10 height 11
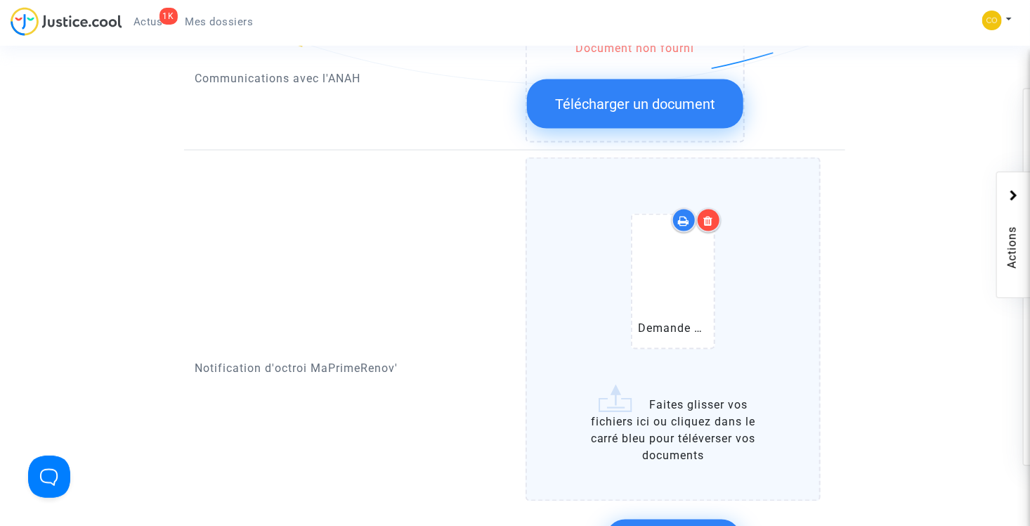
scroll to position [984, 0]
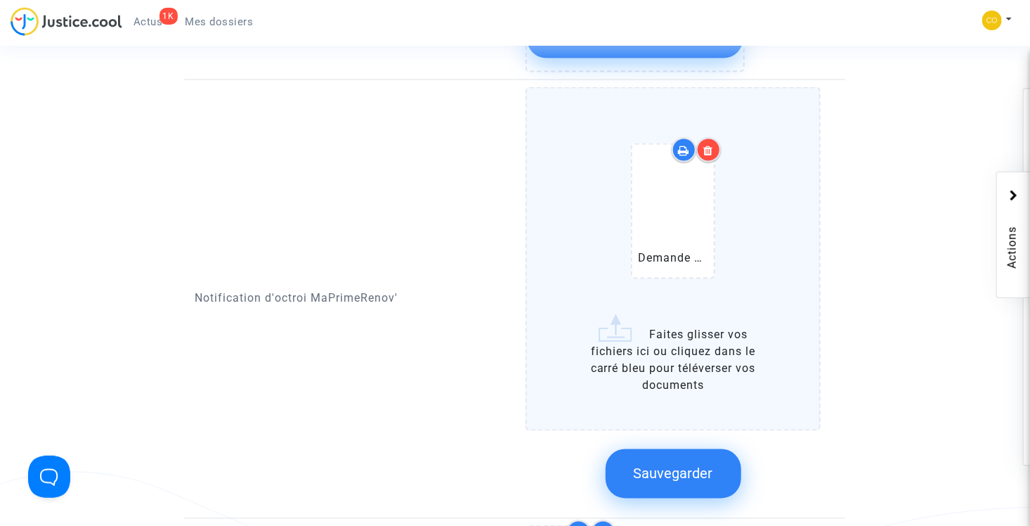
click at [713, 145] on icon at bounding box center [709, 150] width 10 height 11
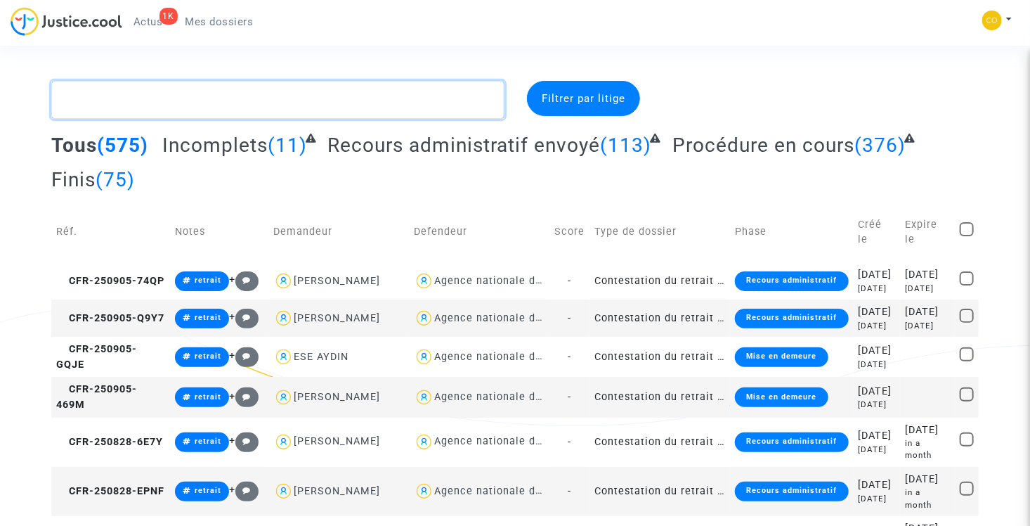
click at [285, 85] on textarea at bounding box center [277, 100] width 453 height 38
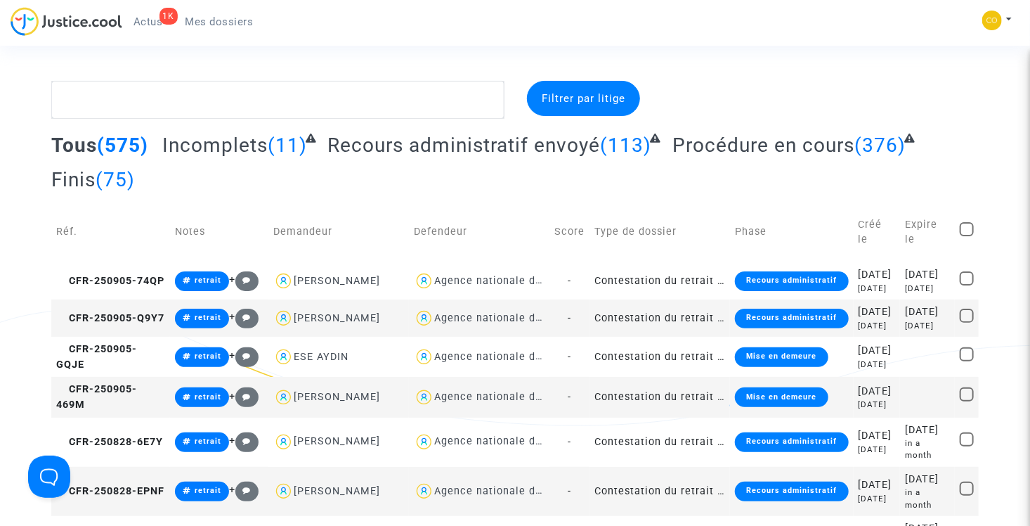
click at [265, 146] on span "Incomplets" at bounding box center [214, 145] width 105 height 23
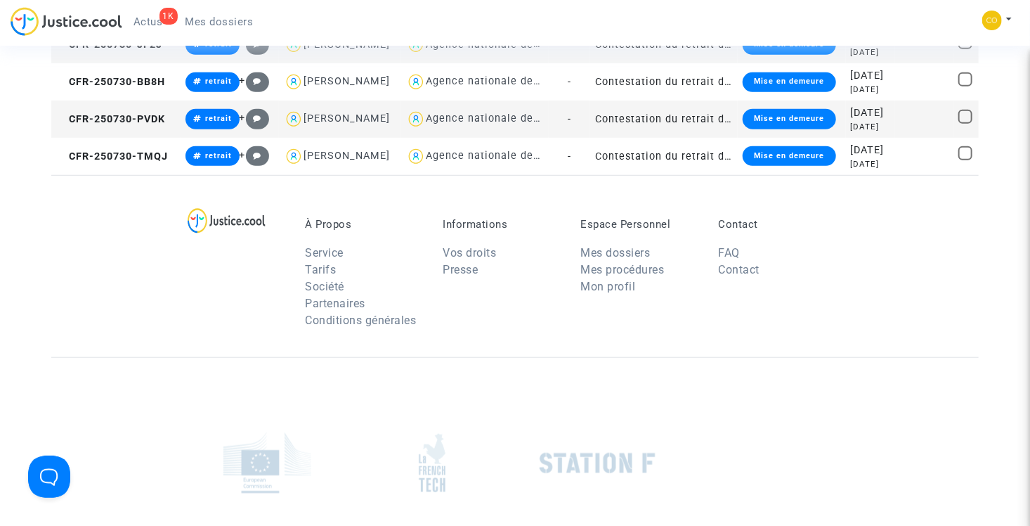
scroll to position [633, 0]
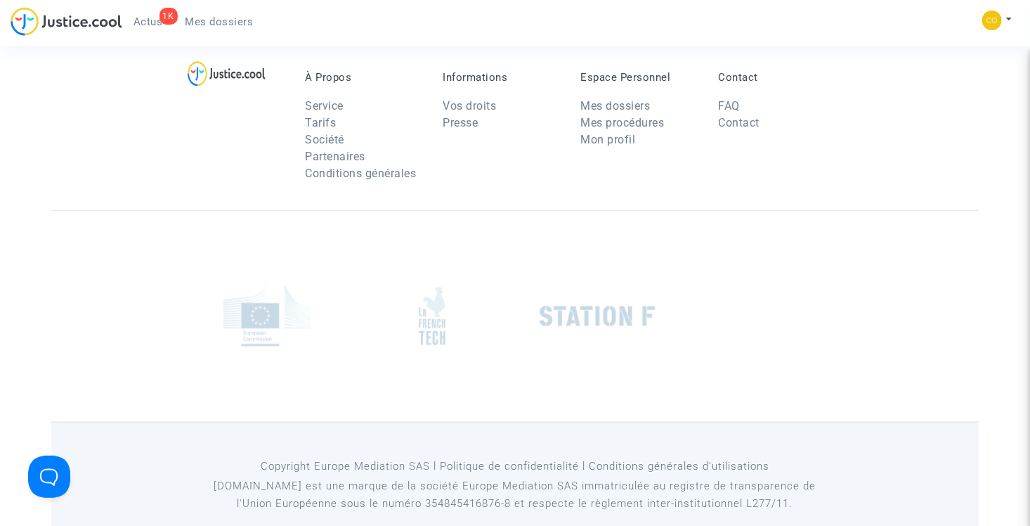
click at [656, 28] on td "Contestation du retrait de [PERSON_NAME] par l'ANAH (mandataire)" at bounding box center [664, 9] width 148 height 37
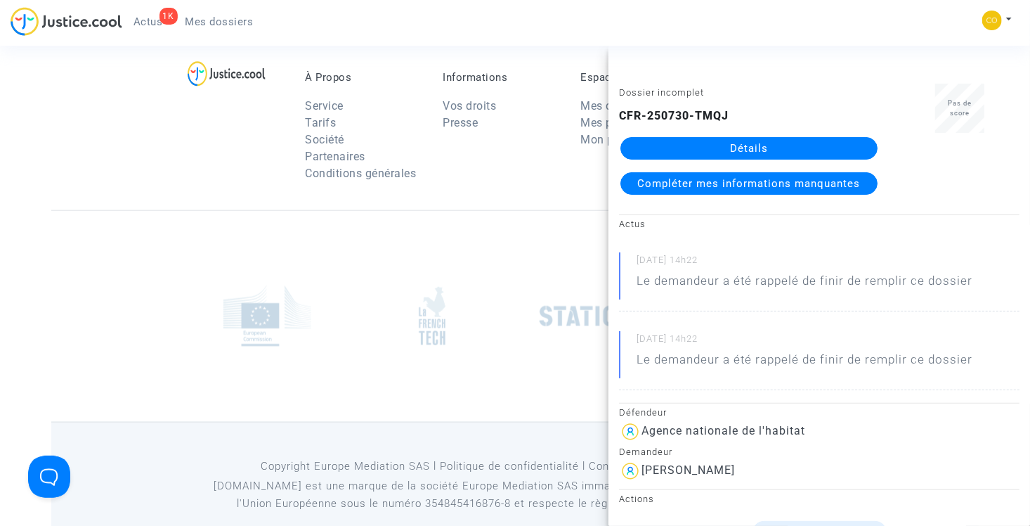
click at [758, 148] on link "Détails" at bounding box center [749, 148] width 257 height 22
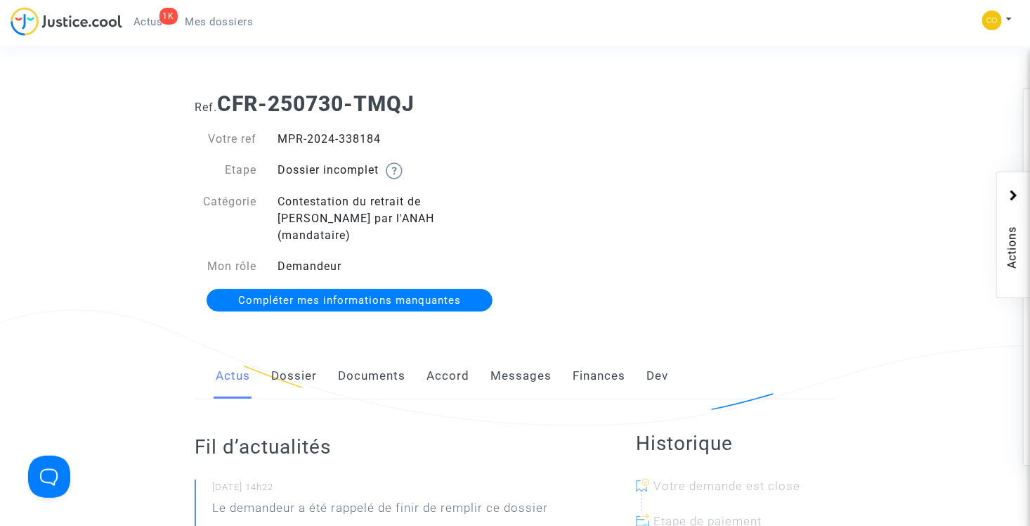
click at [377, 366] on link "Documents" at bounding box center [371, 376] width 67 height 46
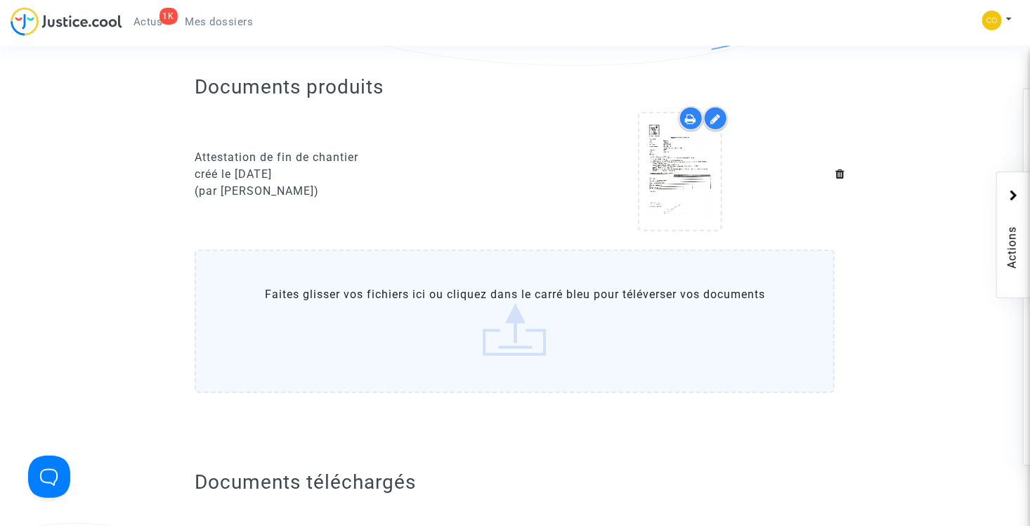
scroll to position [351, 0]
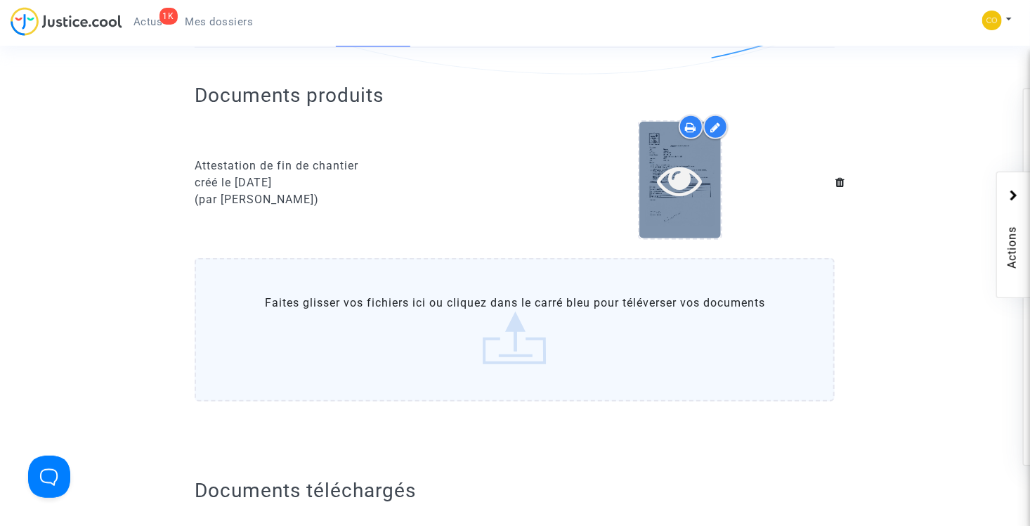
click at [690, 160] on icon at bounding box center [681, 179] width 46 height 45
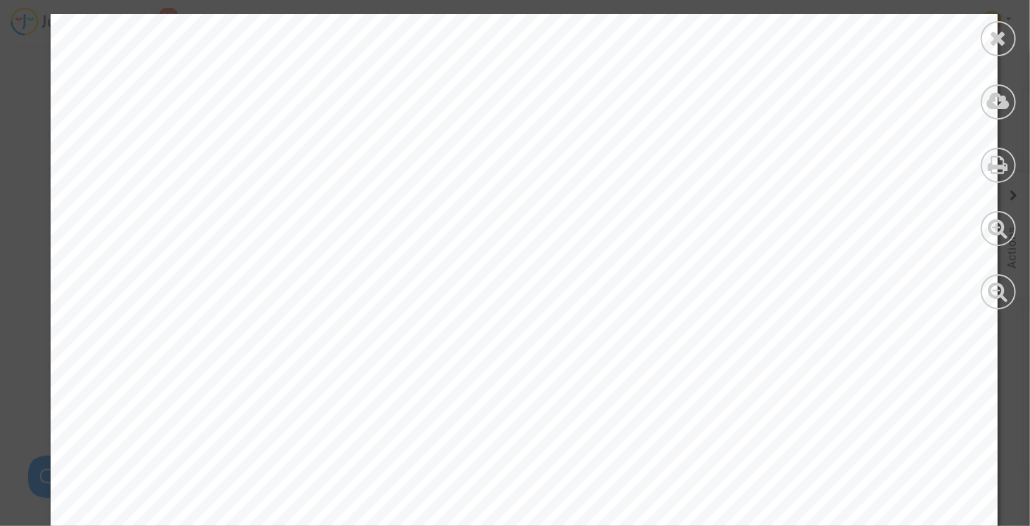
scroll to position [0, 0]
click at [1005, 34] on icon at bounding box center [999, 37] width 18 height 21
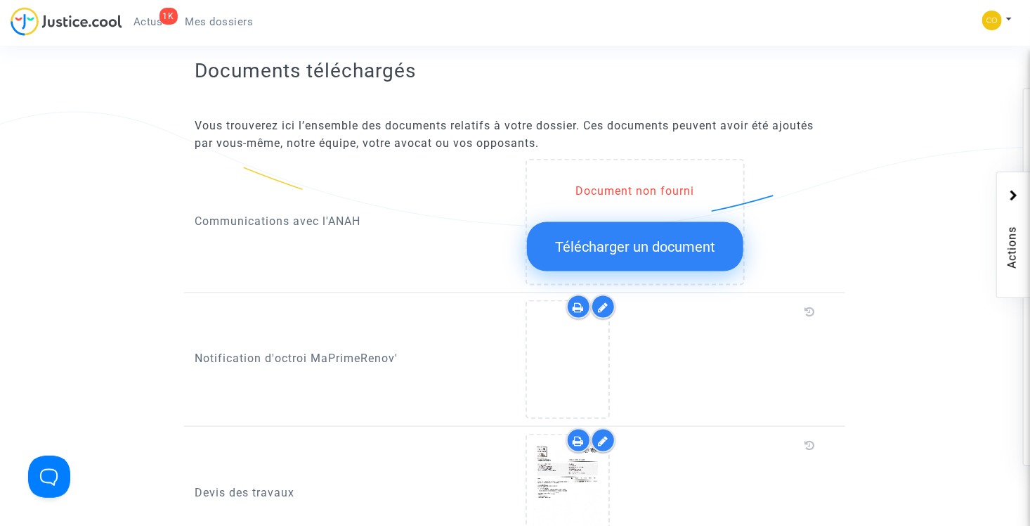
scroll to position [843, 0]
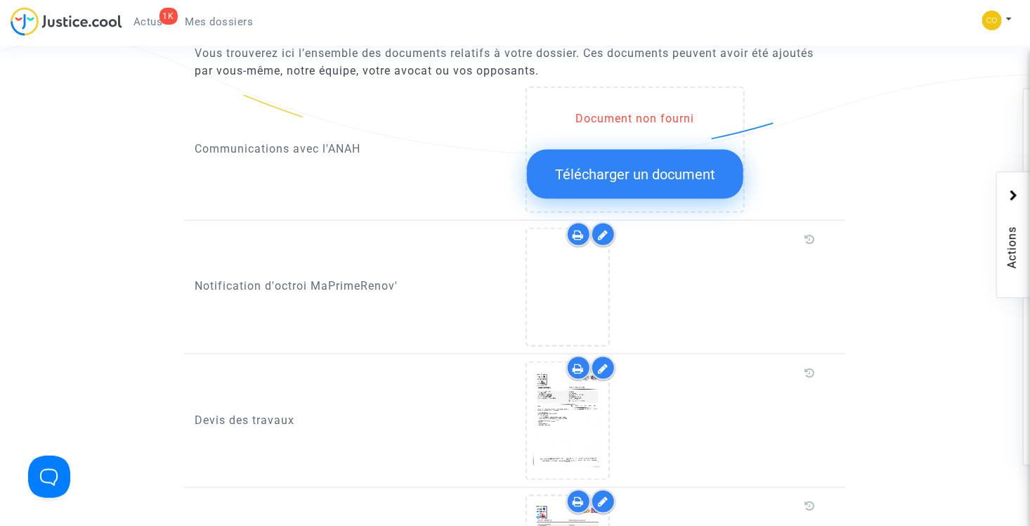
click at [611, 222] on div at bounding box center [603, 234] width 25 height 25
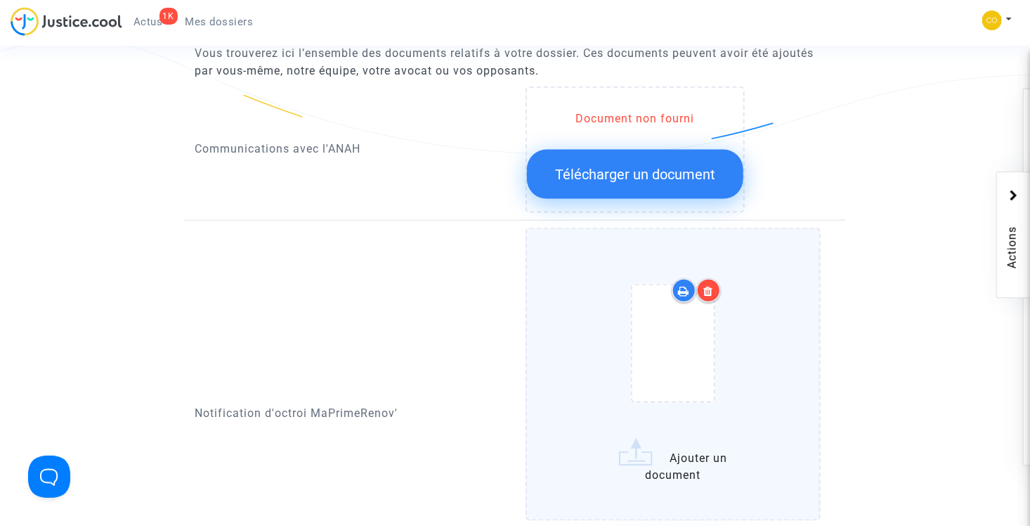
click at [711, 285] on icon at bounding box center [709, 290] width 10 height 11
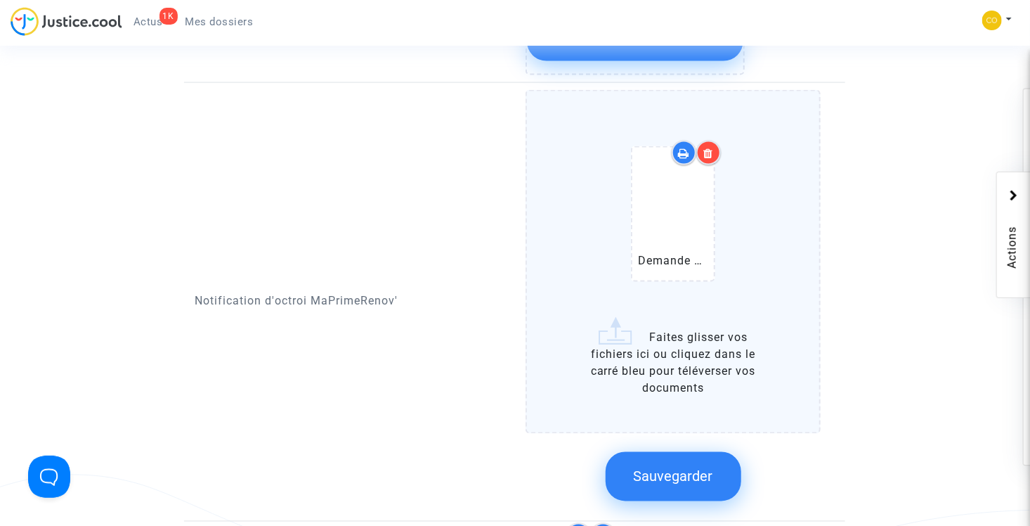
scroll to position [984, 0]
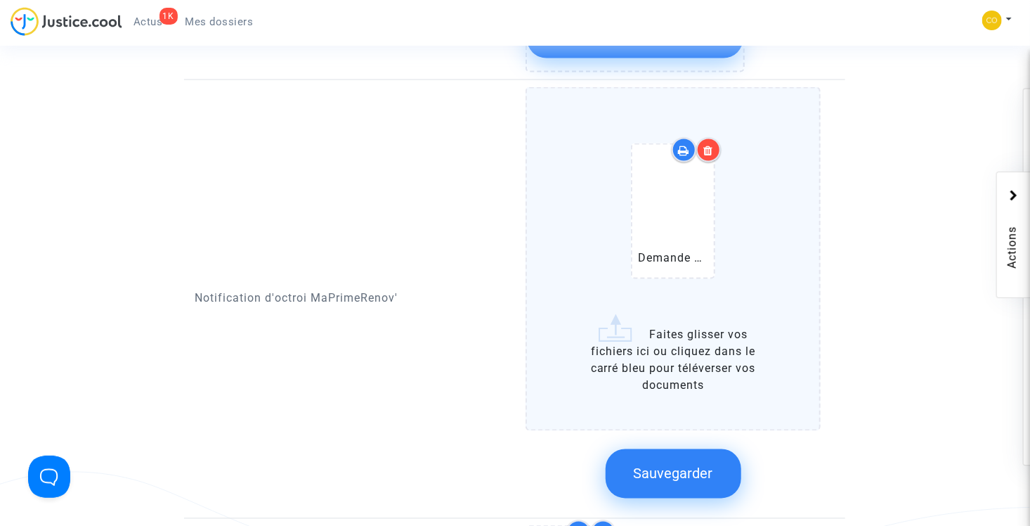
click at [717, 138] on div at bounding box center [709, 150] width 25 height 25
click at [693, 465] on span "Sauvegarder" at bounding box center [673, 473] width 79 height 17
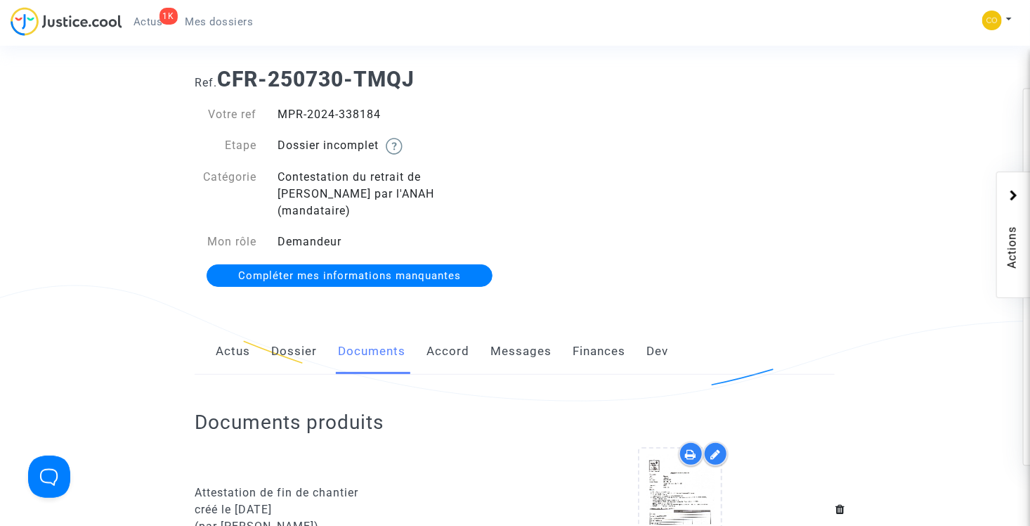
scroll to position [0, 0]
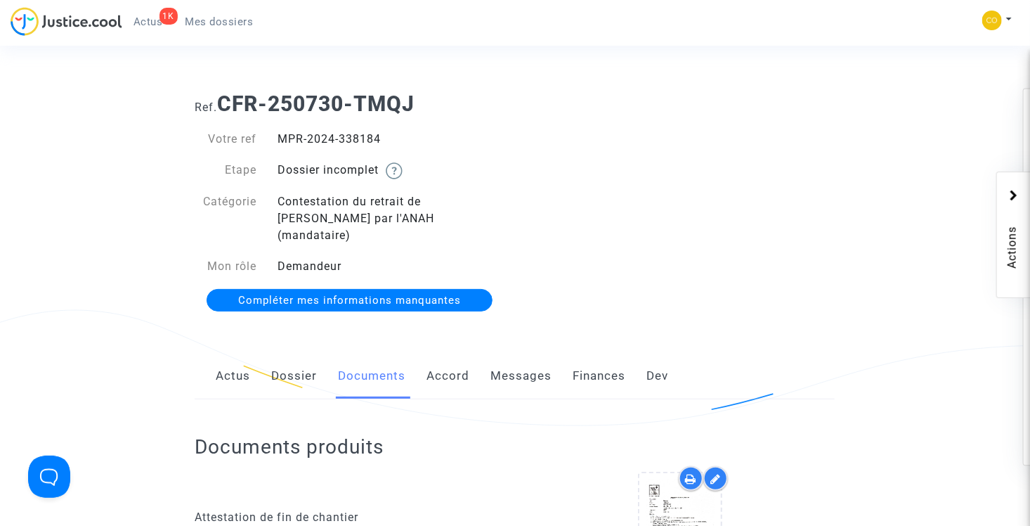
click at [203, 17] on span "Mes dossiers" at bounding box center [220, 21] width 68 height 13
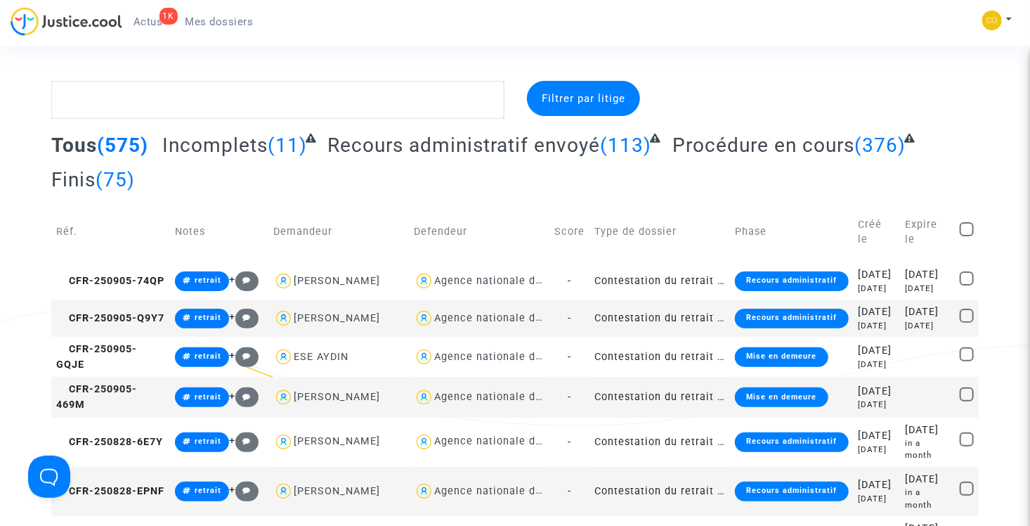
click at [203, 145] on span "Incomplets" at bounding box center [214, 145] width 105 height 23
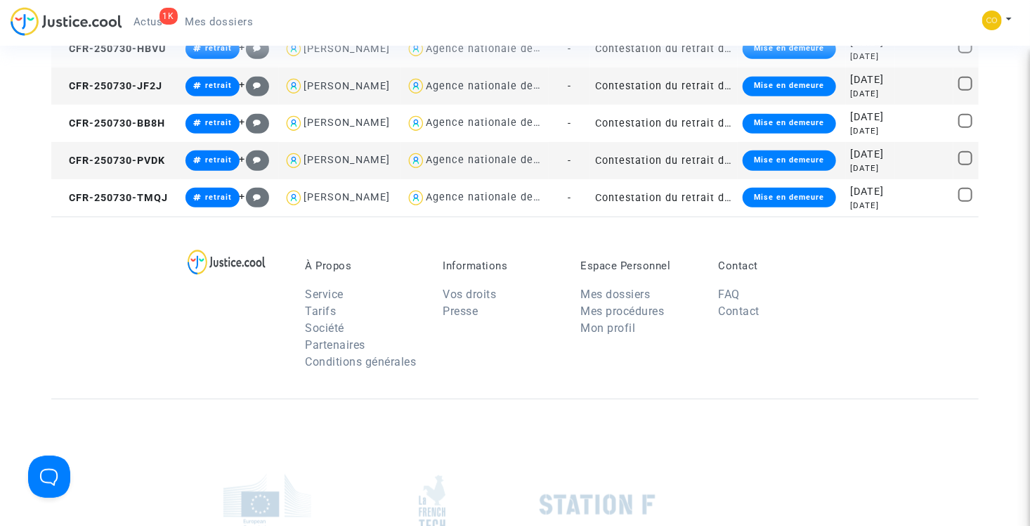
scroll to position [633, 0]
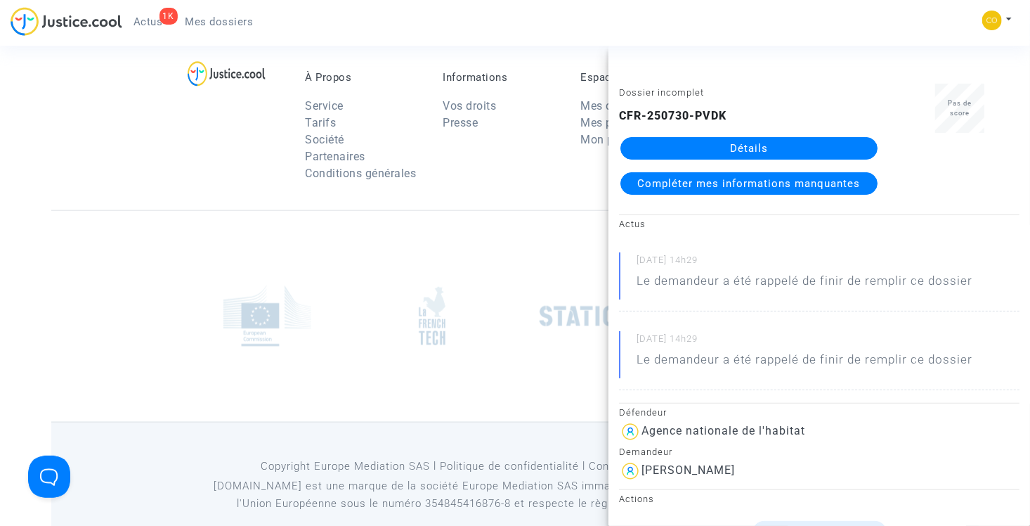
click at [718, 143] on link "Détails" at bounding box center [749, 148] width 257 height 22
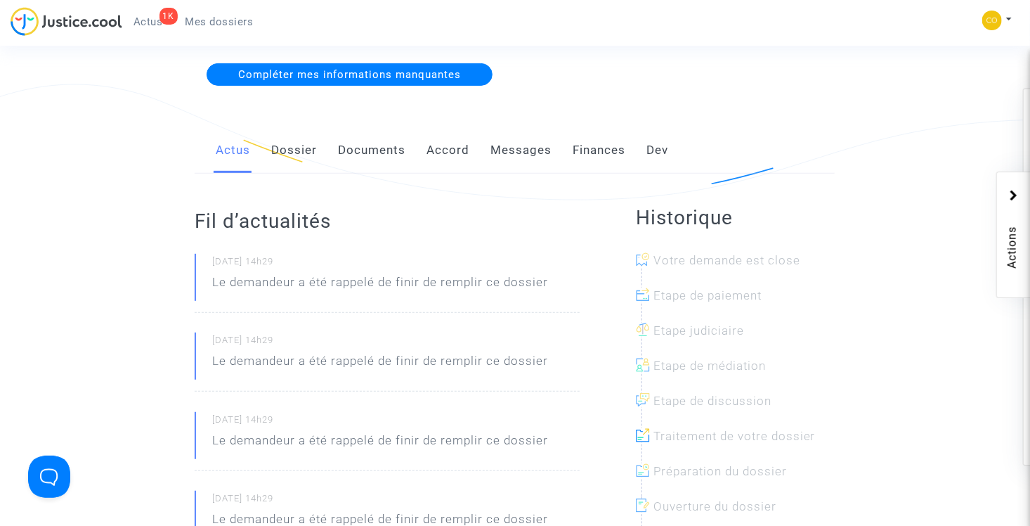
scroll to position [70, 0]
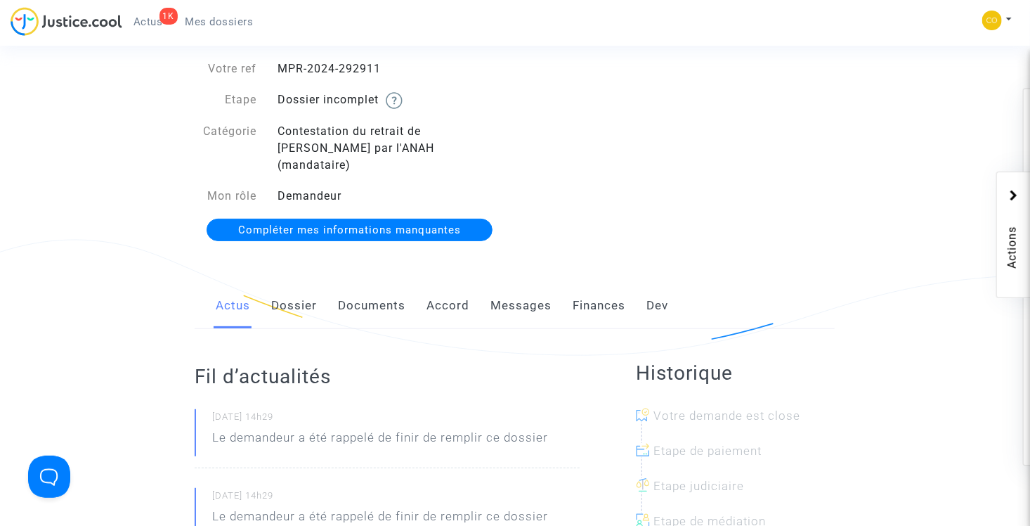
click at [372, 283] on link "Documents" at bounding box center [371, 306] width 67 height 46
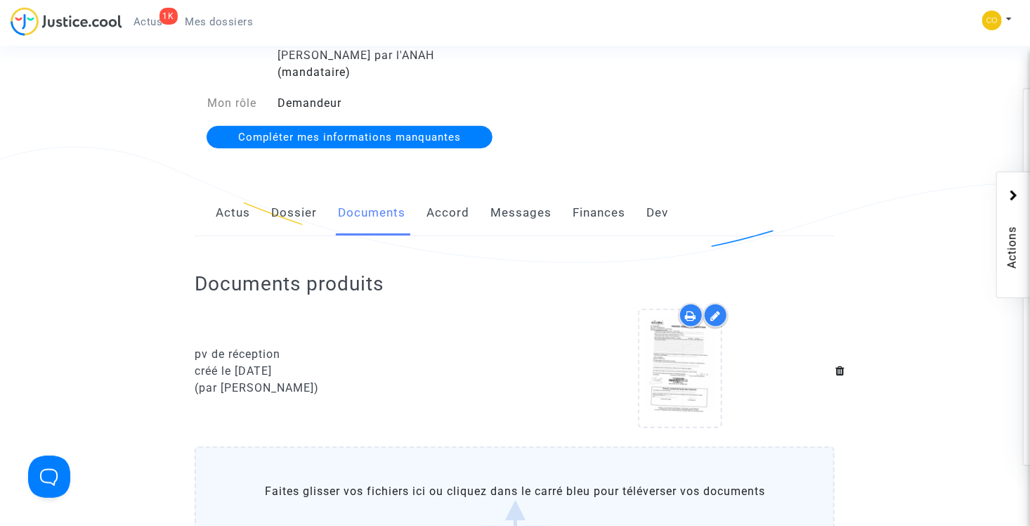
scroll to position [141, 0]
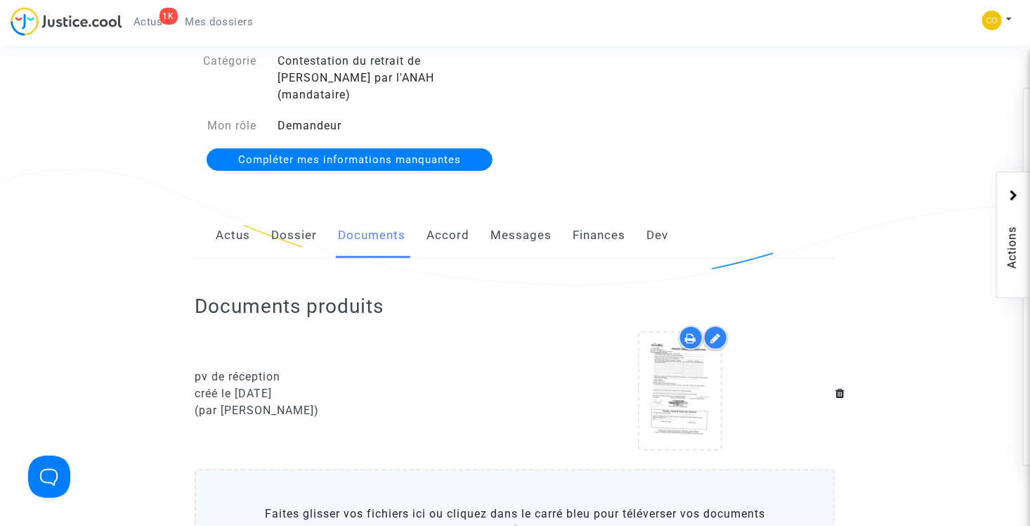
click at [223, 22] on span "Mes dossiers" at bounding box center [220, 21] width 68 height 13
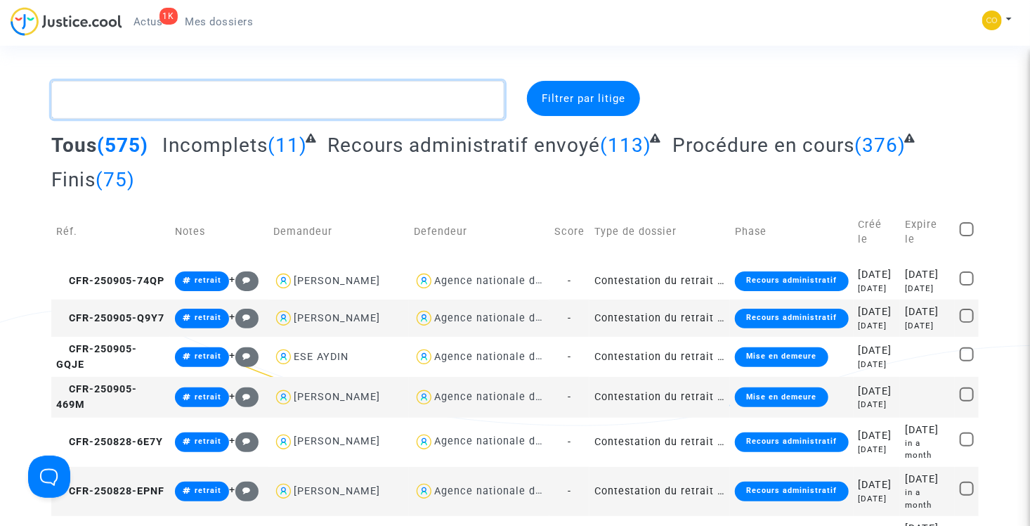
click at [267, 104] on textarea at bounding box center [277, 100] width 453 height 38
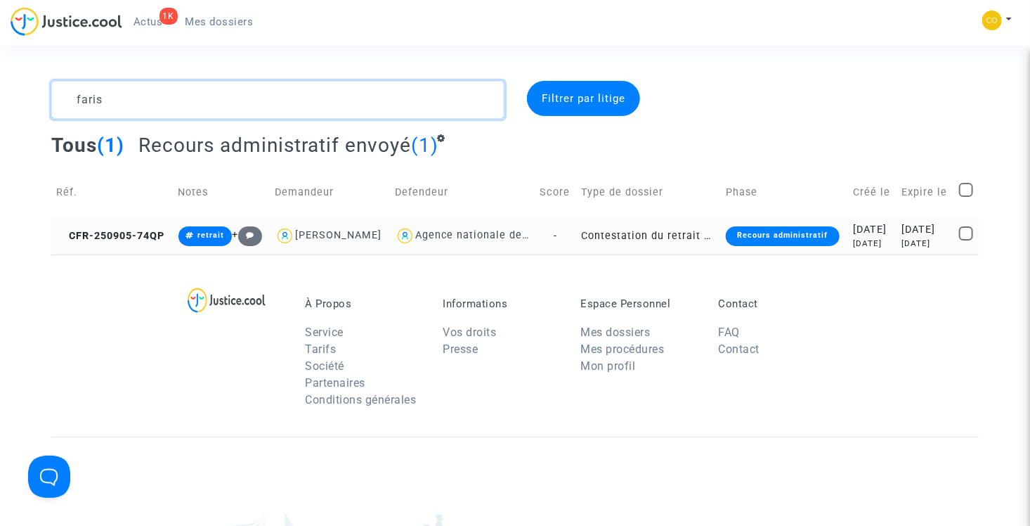
type textarea "faris"
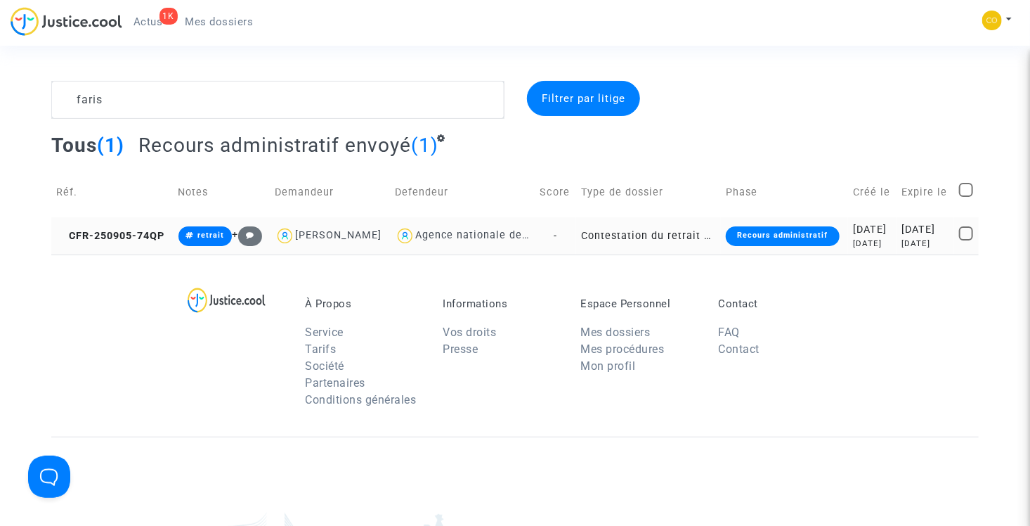
click at [576, 236] on td "Contestation du retrait de [PERSON_NAME] par l'ANAH (mandataire)" at bounding box center [648, 235] width 145 height 37
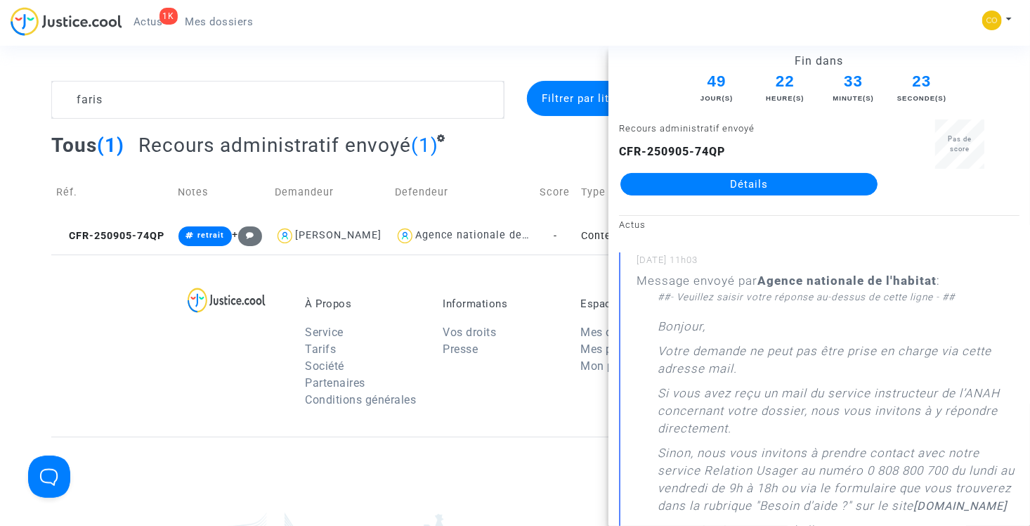
click at [715, 187] on link "Détails" at bounding box center [749, 184] width 257 height 22
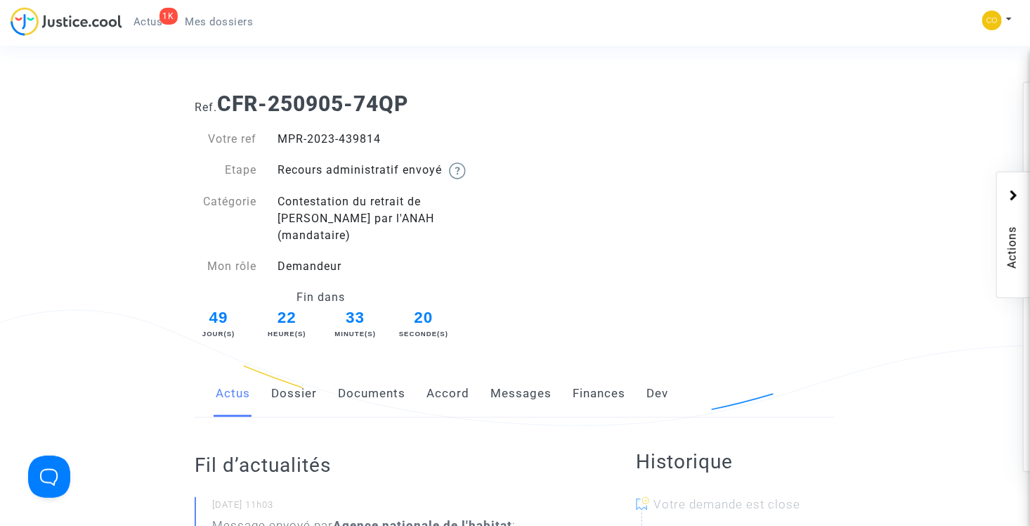
click at [377, 384] on link "Documents" at bounding box center [371, 393] width 67 height 46
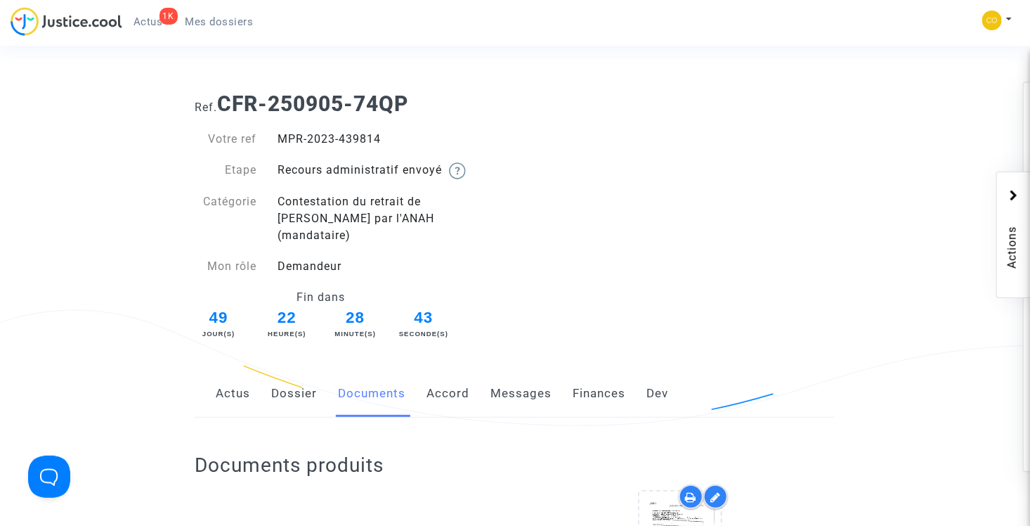
click at [217, 17] on span "Mes dossiers" at bounding box center [220, 21] width 68 height 13
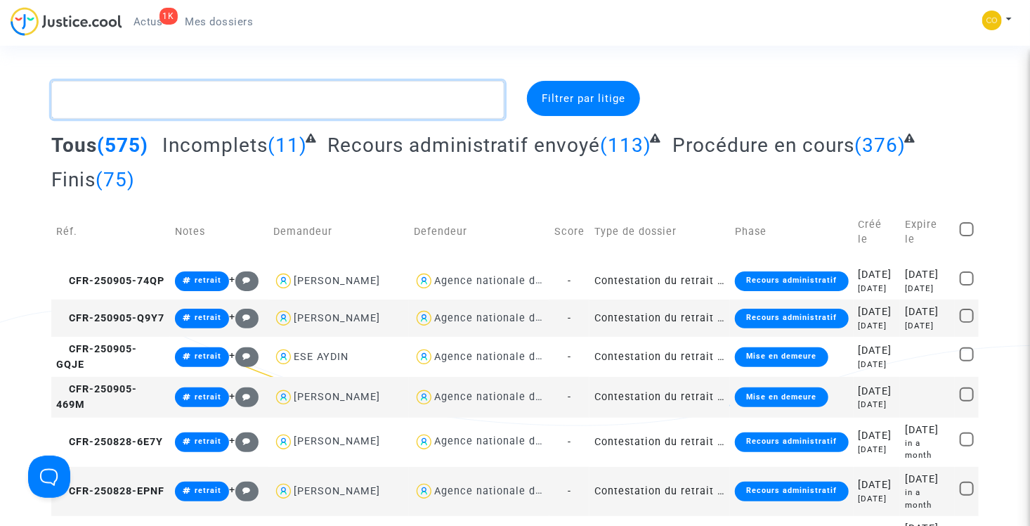
click at [235, 85] on textarea at bounding box center [277, 100] width 453 height 38
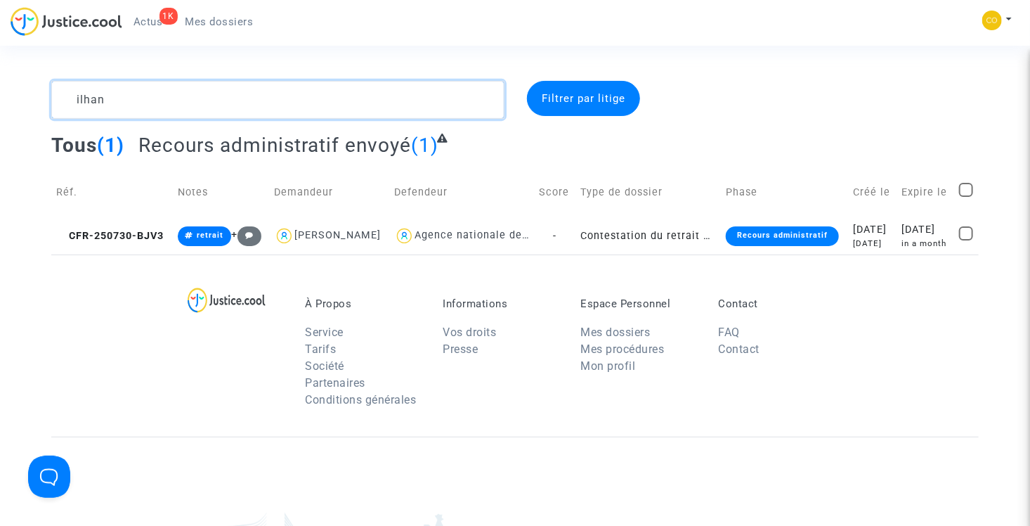
type textarea "ilhan"
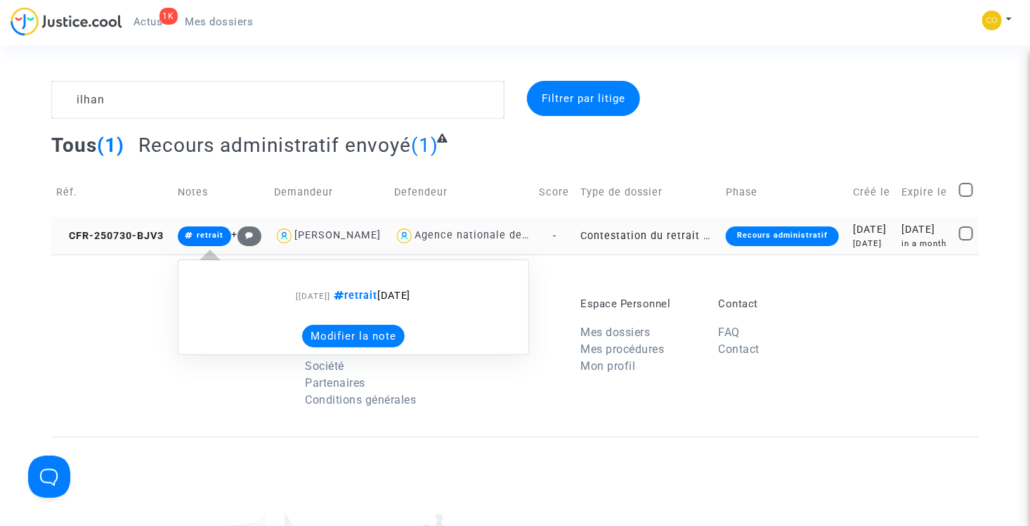
click at [208, 238] on span "retrait" at bounding box center [210, 235] width 27 height 9
click at [340, 340] on button "Modifier la note" at bounding box center [353, 336] width 103 height 22
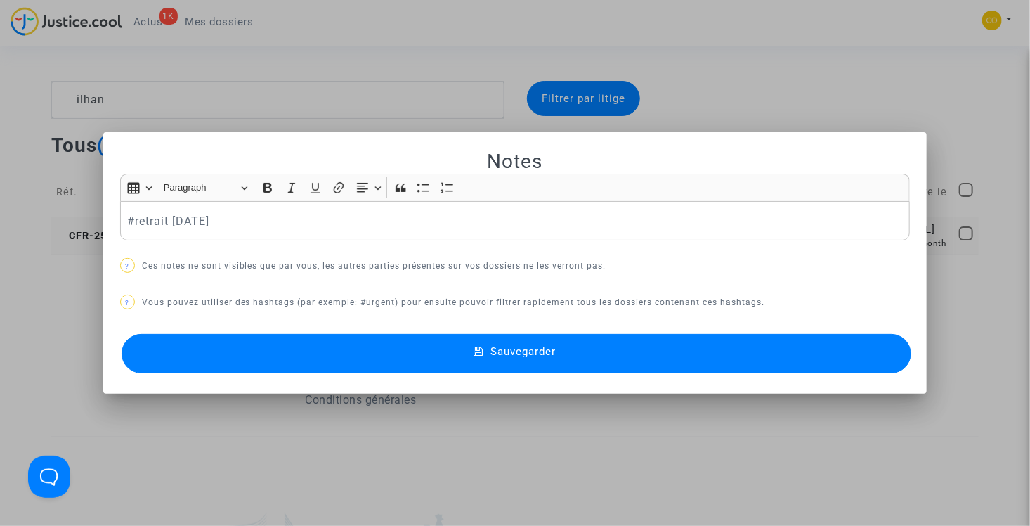
click at [256, 227] on p "#retrait [DATE]" at bounding box center [515, 221] width 776 height 18
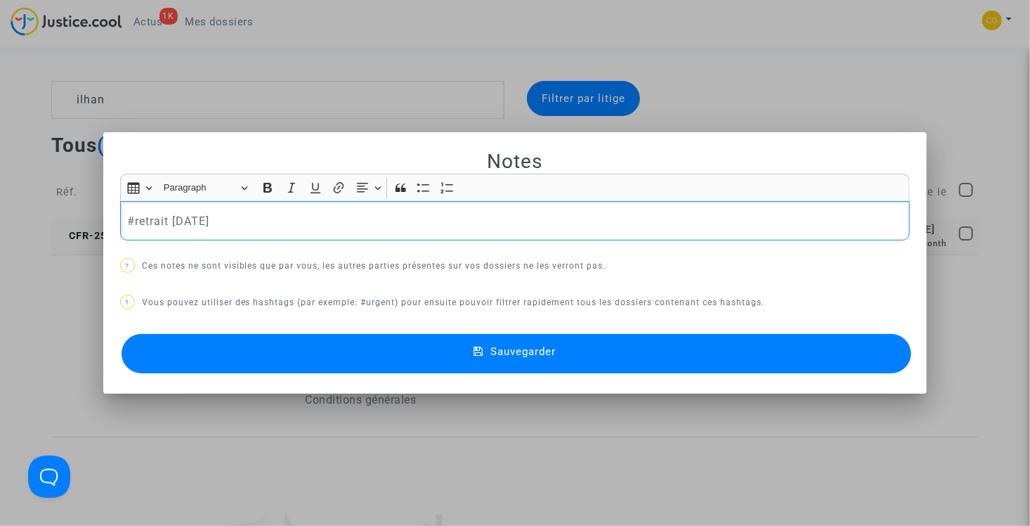
drag, startPoint x: 221, startPoint y: 222, endPoint x: 129, endPoint y: 225, distance: 91.4
click at [129, 225] on p "#retrait [DATE]" at bounding box center [515, 221] width 776 height 18
click at [174, 238] on span "#recoursaccepté" at bounding box center [171, 244] width 67 height 20
click at [415, 351] on button "Sauvegarder" at bounding box center [517, 353] width 791 height 39
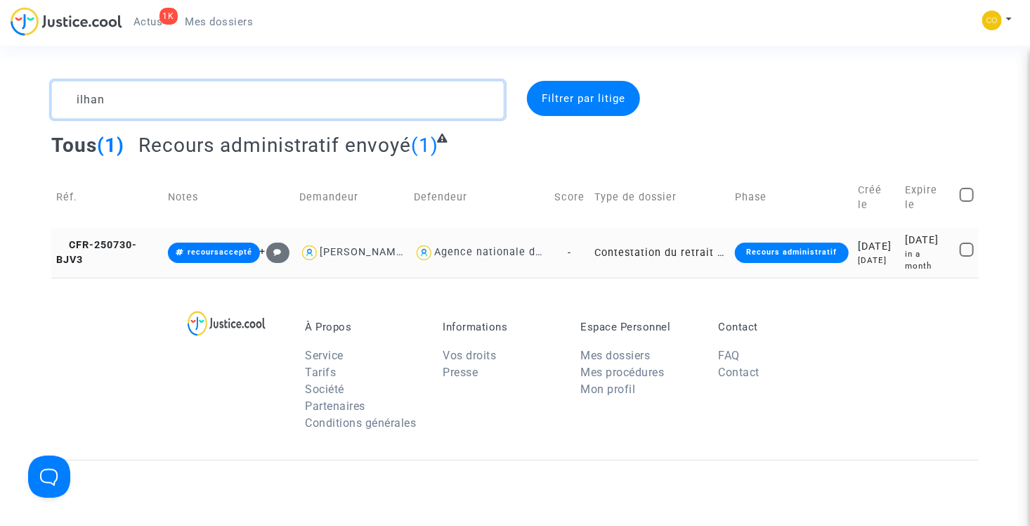
click at [169, 88] on textarea at bounding box center [277, 100] width 453 height 38
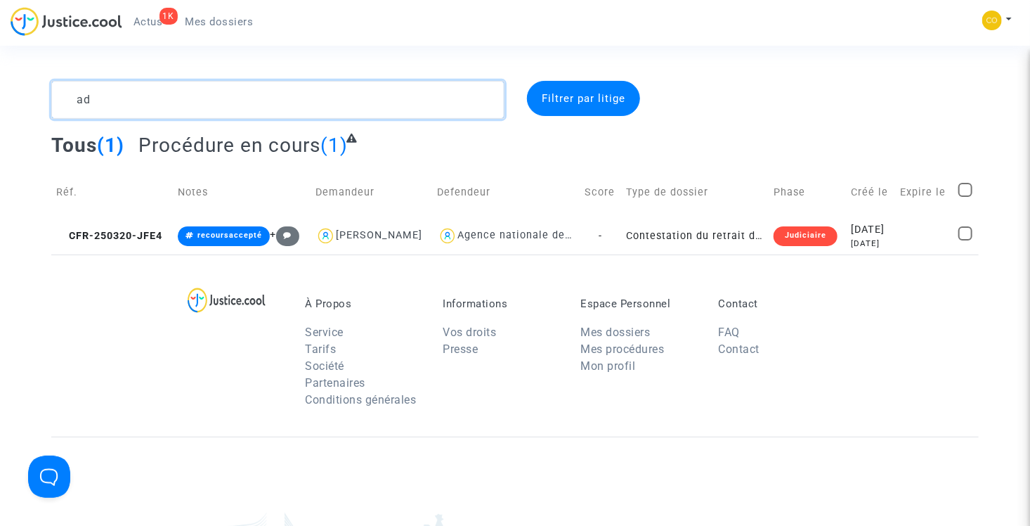
type textarea "a"
type textarea "b"
type textarea "benba"
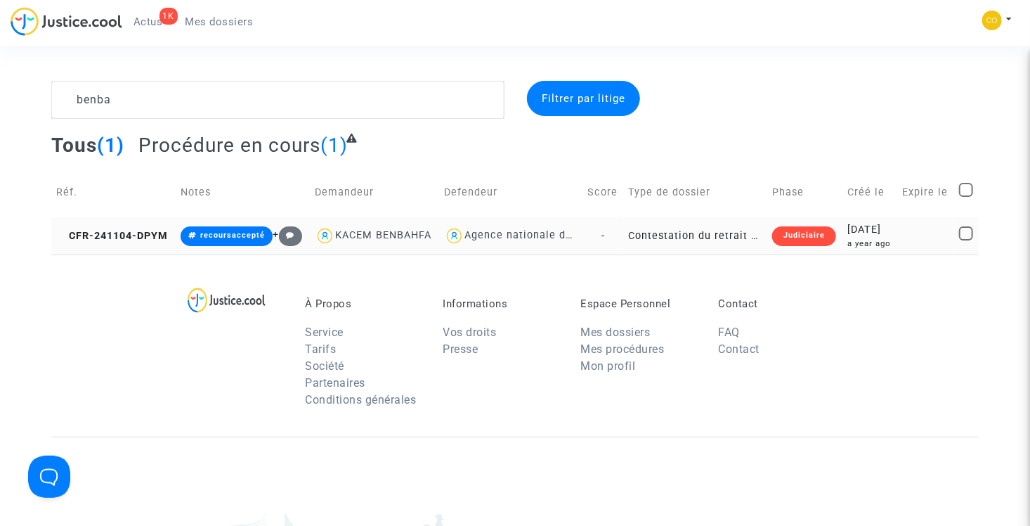
click at [702, 240] on td "Contestation du retrait de [PERSON_NAME] par l'ANAH (mandataire)" at bounding box center [695, 235] width 143 height 37
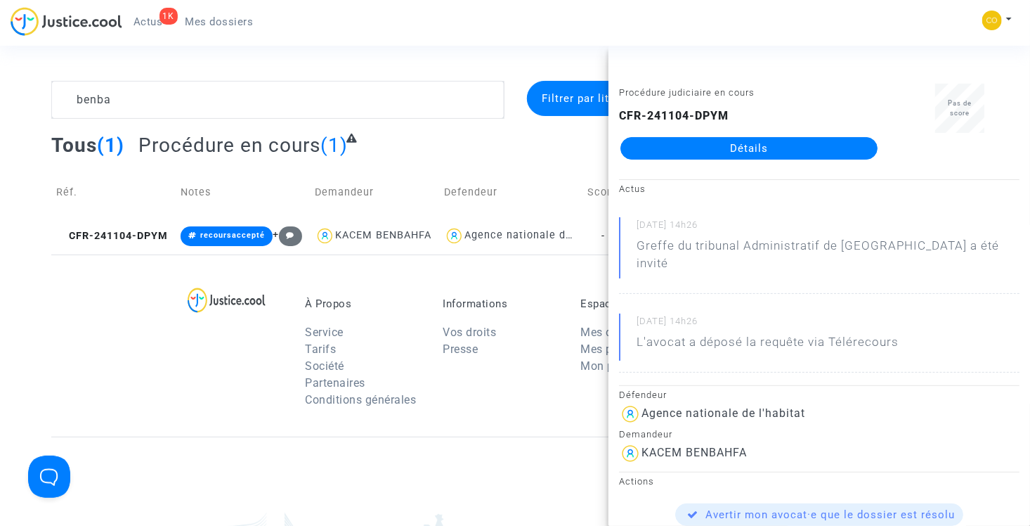
click at [472, 141] on div "Tous (1) Procédure en cours (1)" at bounding box center [514, 150] width 927 height 34
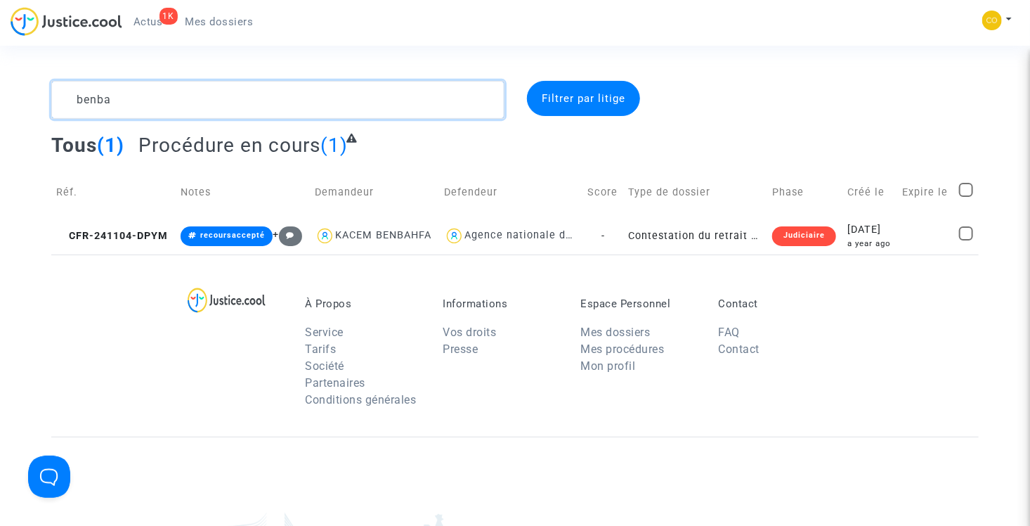
click at [226, 93] on textarea at bounding box center [277, 100] width 453 height 38
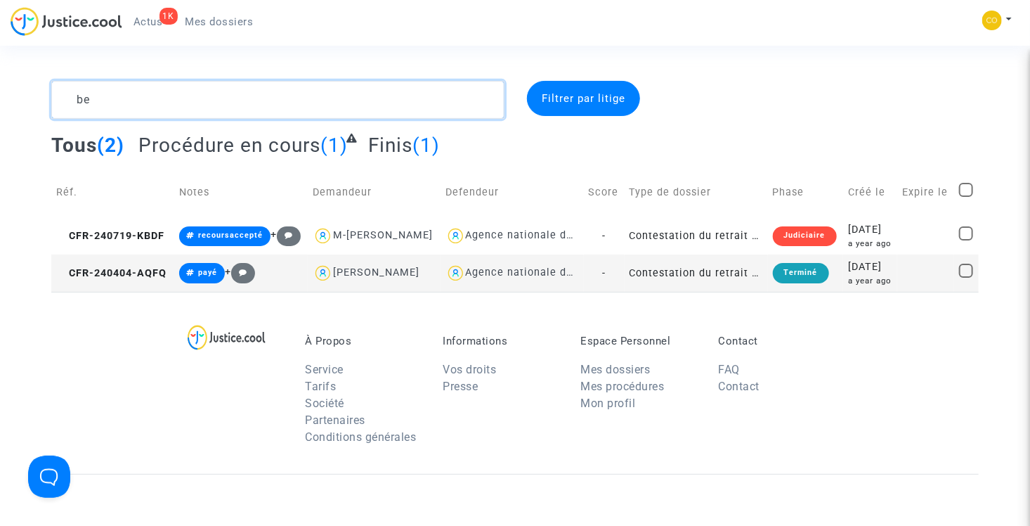
type textarea "b"
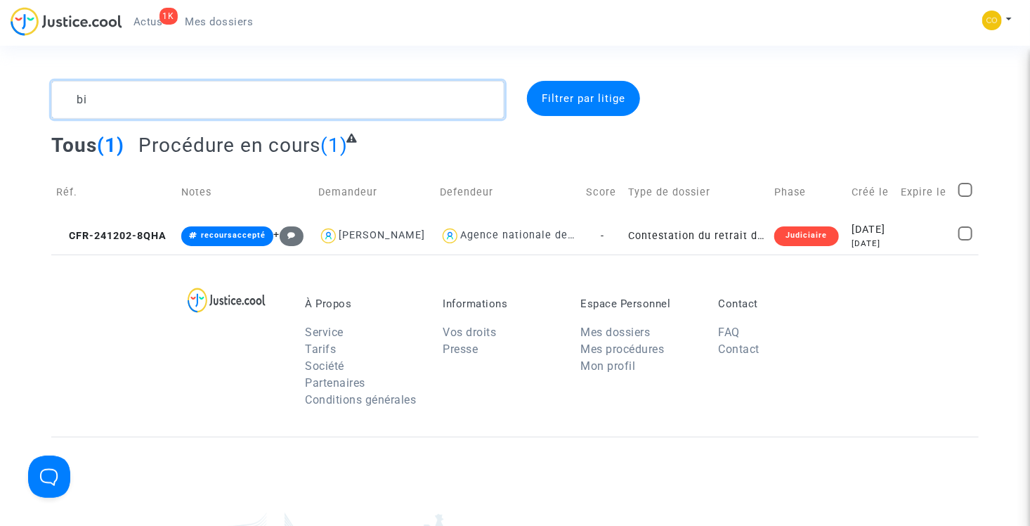
type textarea "b"
type textarea "c"
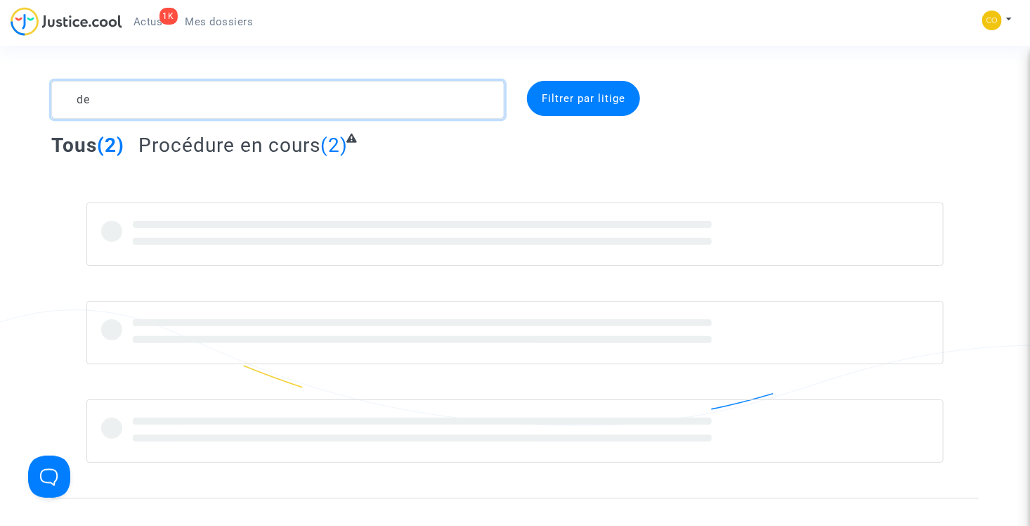
type textarea "d"
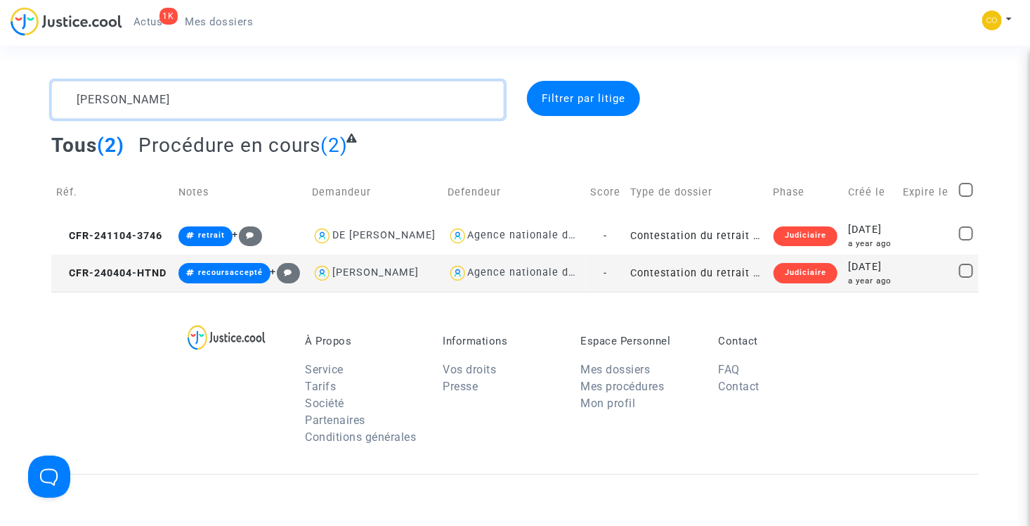
click at [209, 100] on textarea at bounding box center [277, 100] width 453 height 38
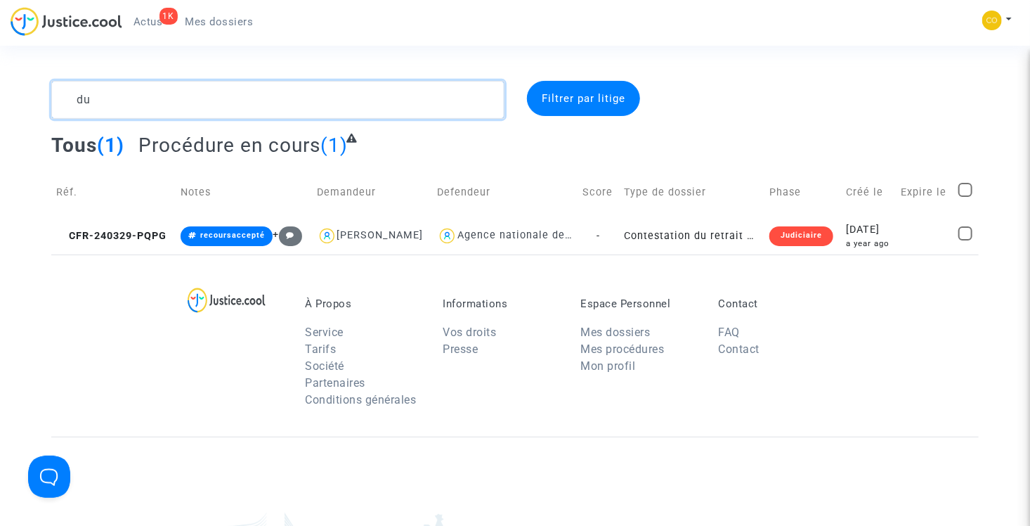
type textarea "d"
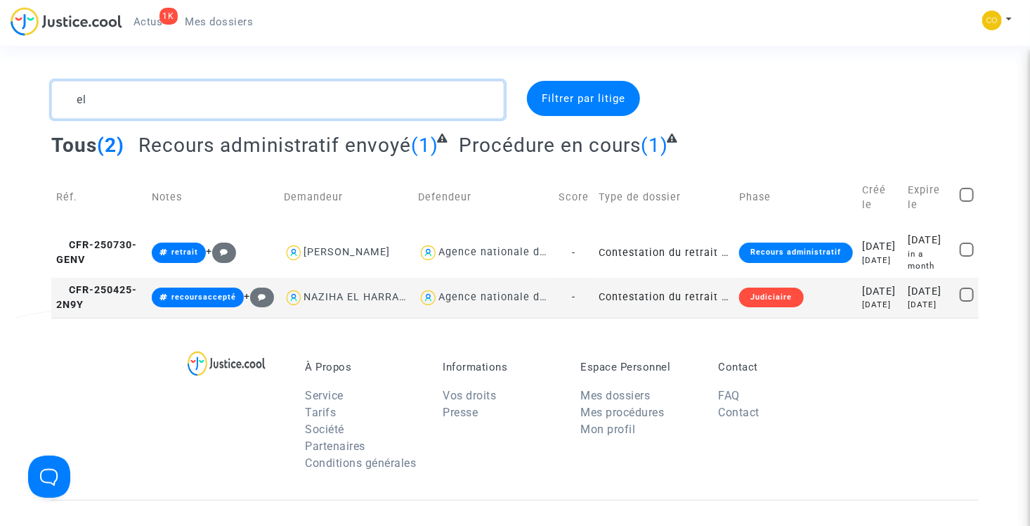
type textarea "e"
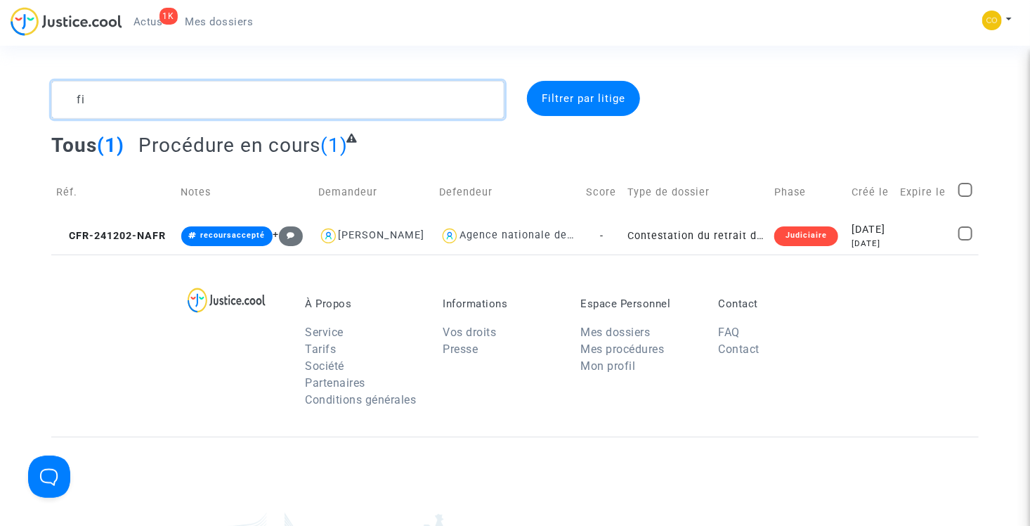
type textarea "f"
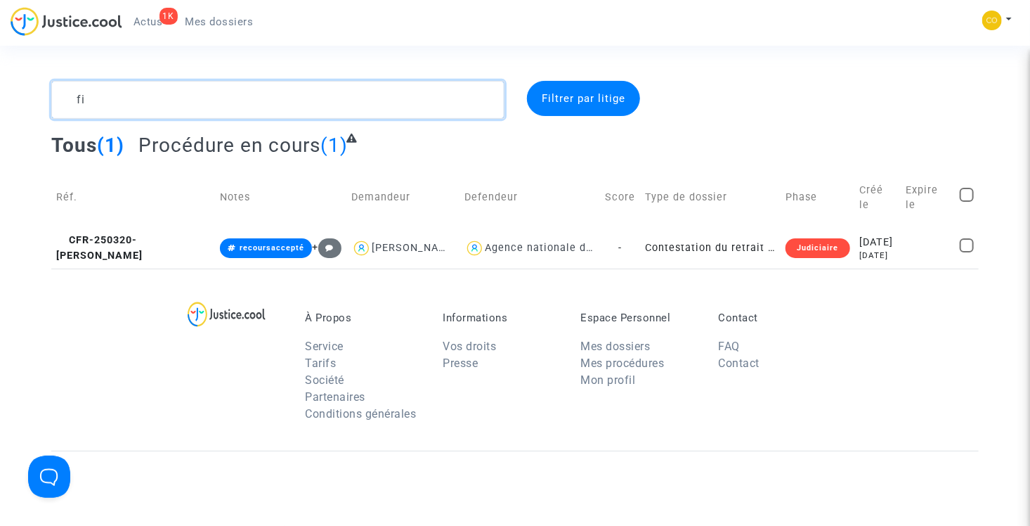
type textarea "f"
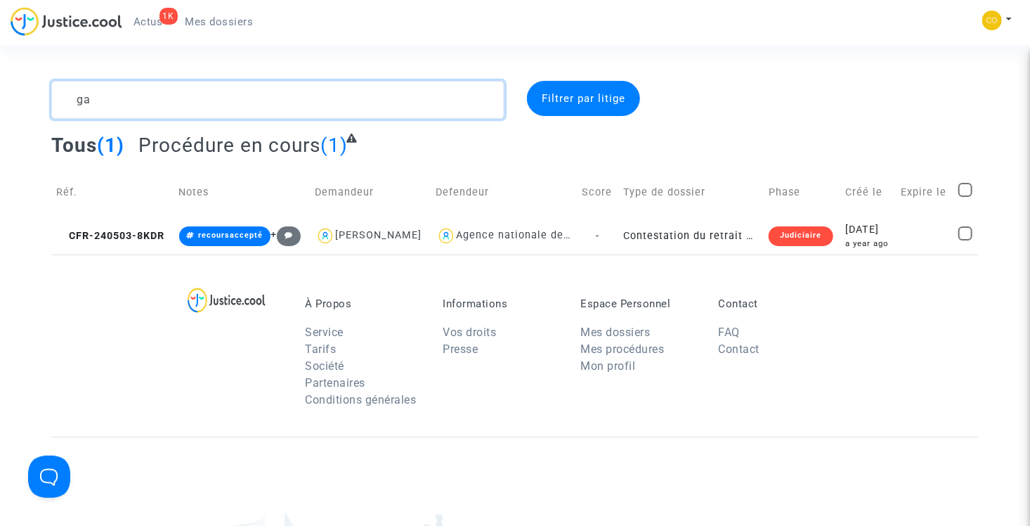
type textarea "g"
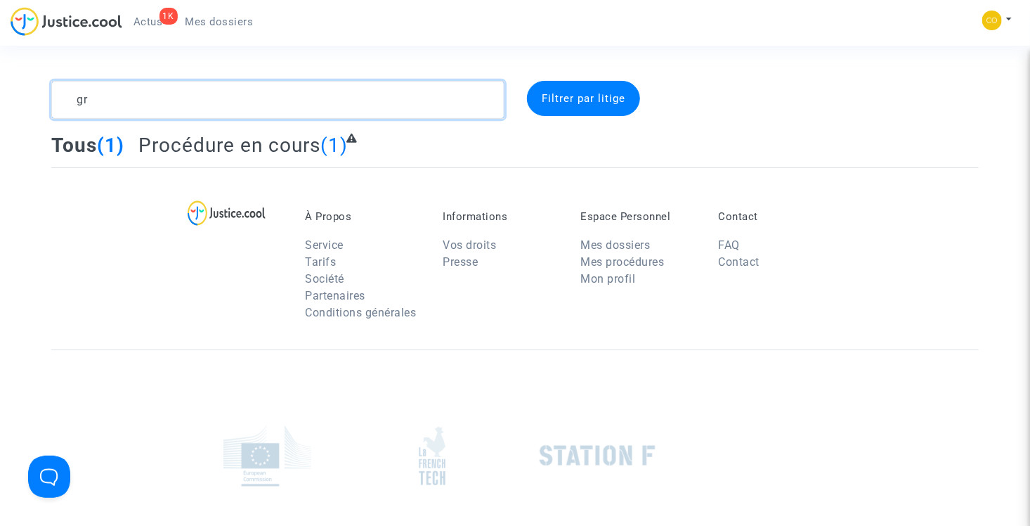
type textarea "g"
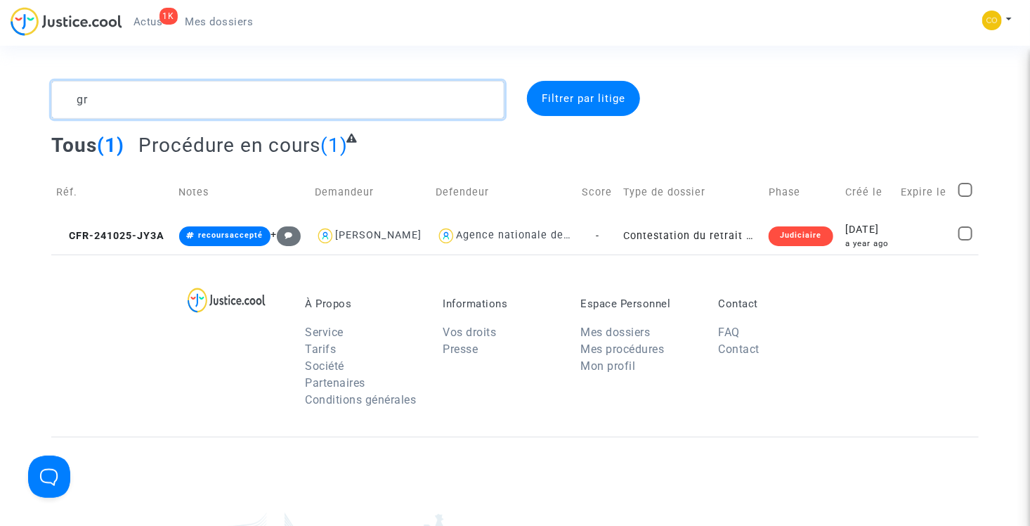
type textarea "g"
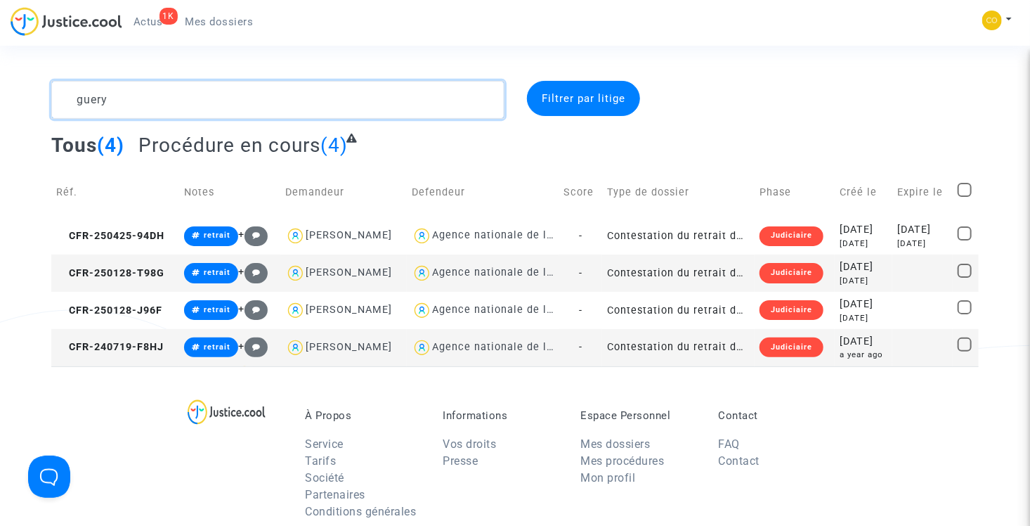
type textarea "guery"
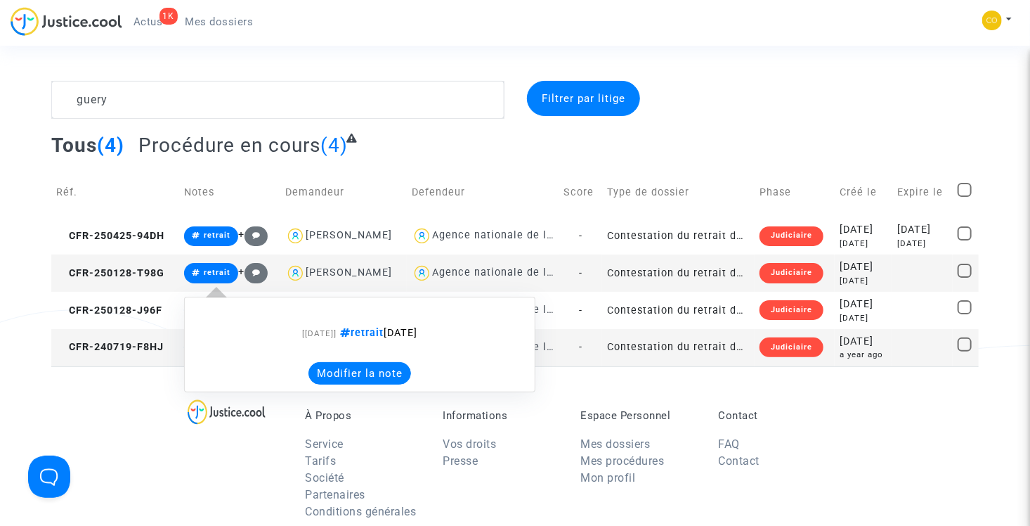
click at [344, 370] on button "Modifier la note" at bounding box center [360, 373] width 103 height 22
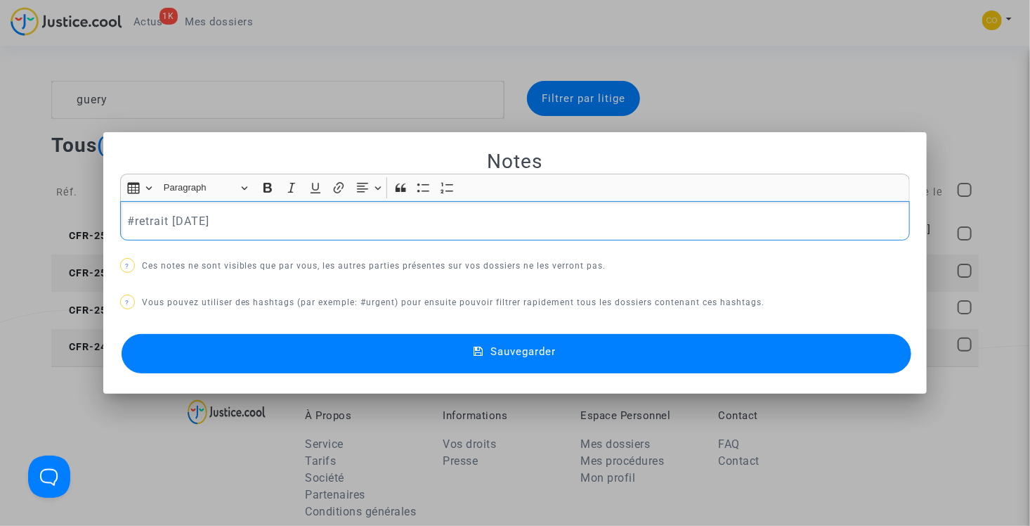
click at [257, 219] on p "#retrait [DATE]" at bounding box center [515, 221] width 776 height 18
drag, startPoint x: 252, startPoint y: 222, endPoint x: 130, endPoint y: 216, distance: 121.7
click at [130, 216] on p "#retrait [DATE]" at bounding box center [515, 221] width 776 height 18
click at [167, 240] on span "#recoursaccepté" at bounding box center [171, 244] width 67 height 20
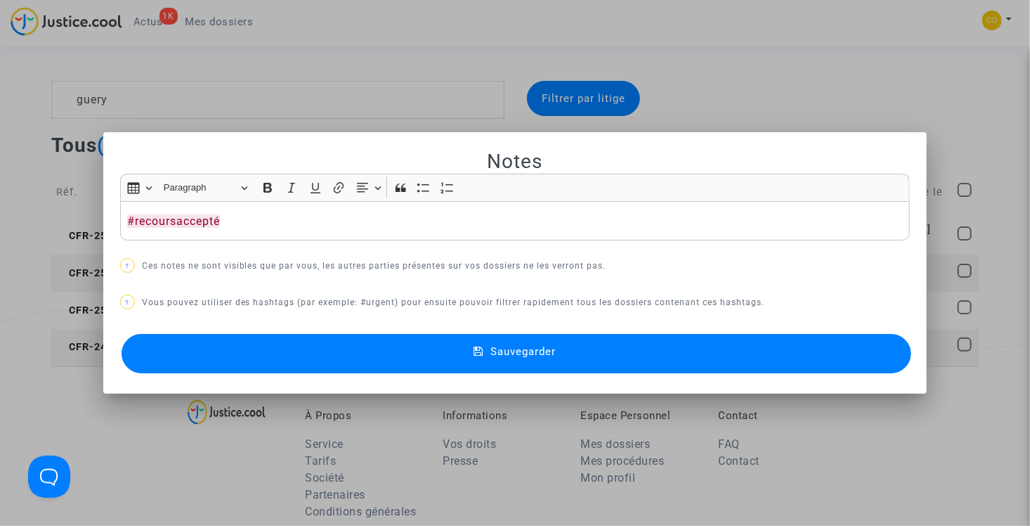
click at [376, 358] on button "Sauvegarder" at bounding box center [517, 353] width 791 height 39
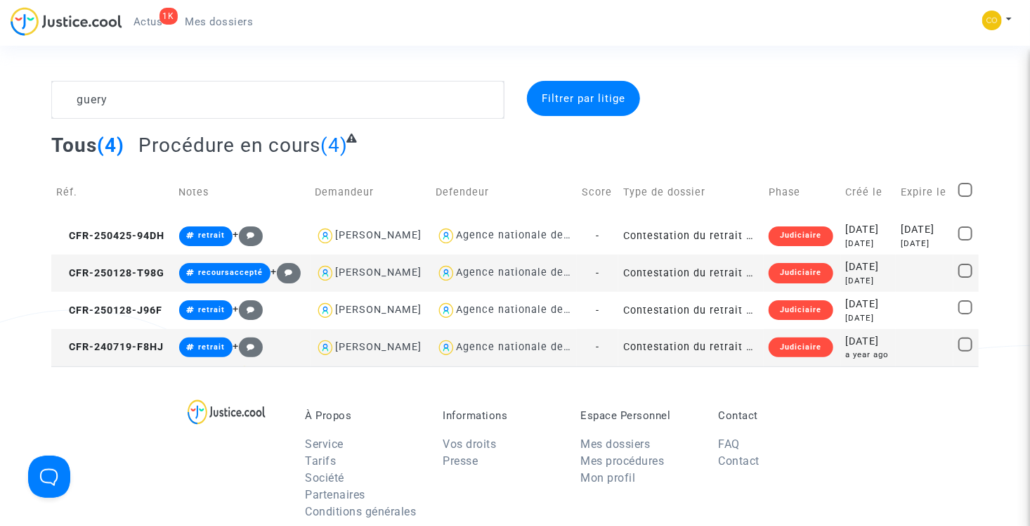
click at [675, 292] on td "Contestation du retrait de [PERSON_NAME] par l'ANAH (mandataire)" at bounding box center [692, 272] width 146 height 37
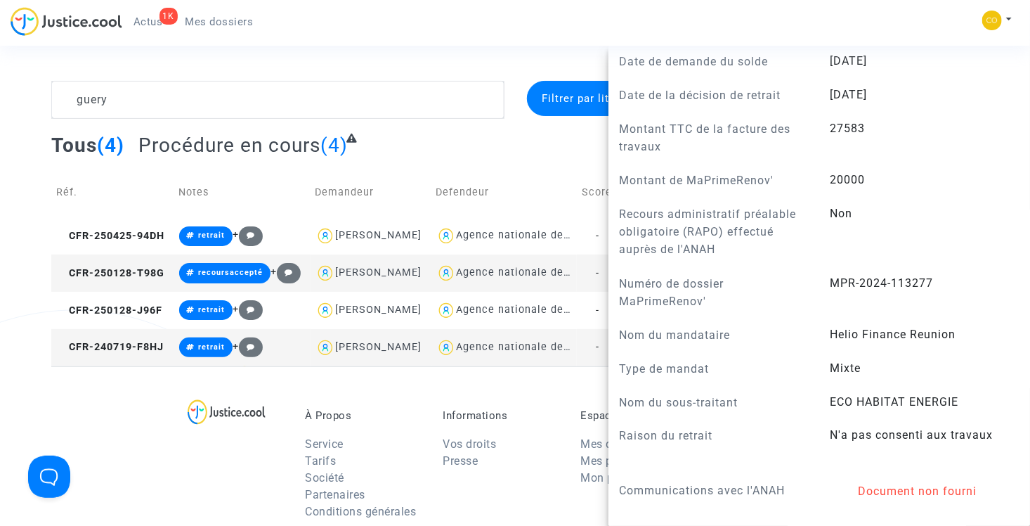
scroll to position [914, 0]
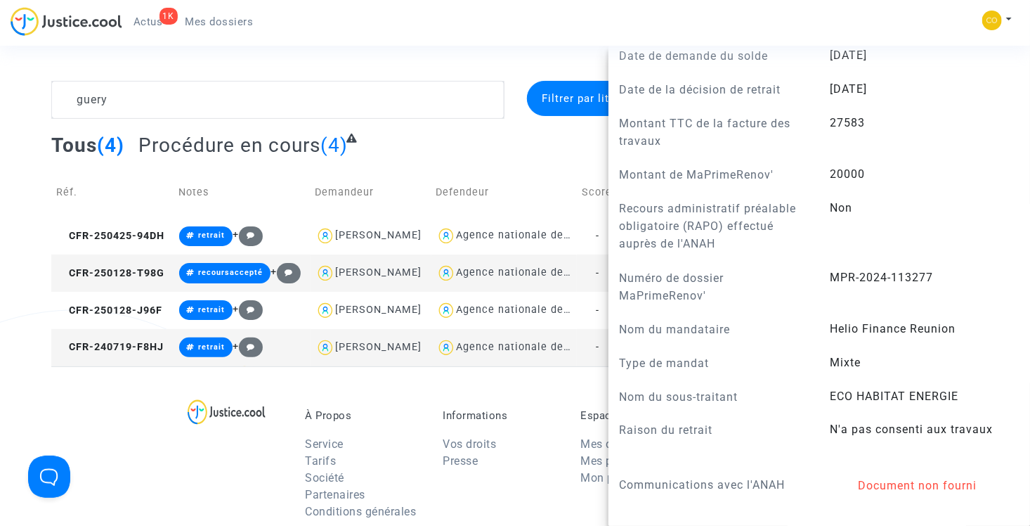
click at [504, 37] on div "1K Actus Mes dossiers Mon profil Paramètres Déconnexion" at bounding box center [515, 26] width 1030 height 39
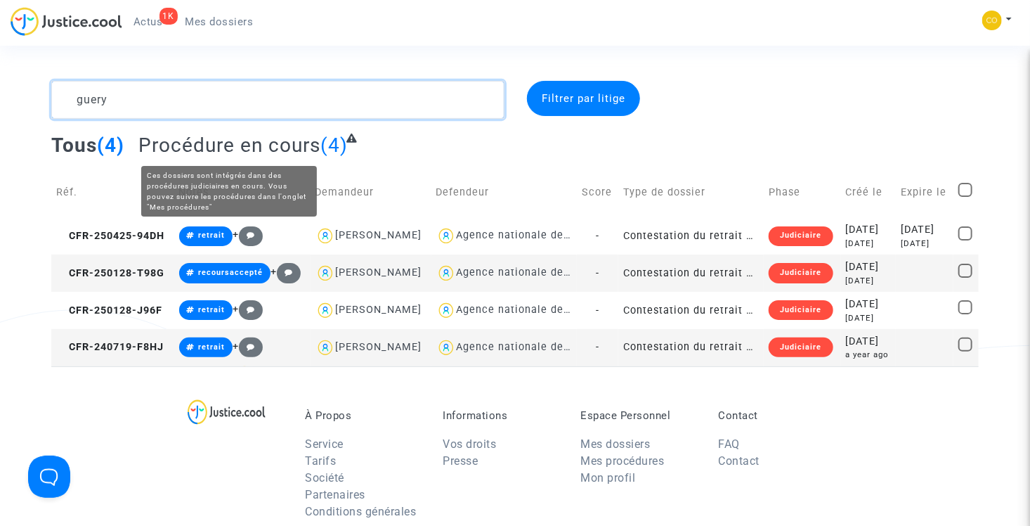
click at [141, 90] on textarea at bounding box center [277, 100] width 453 height 38
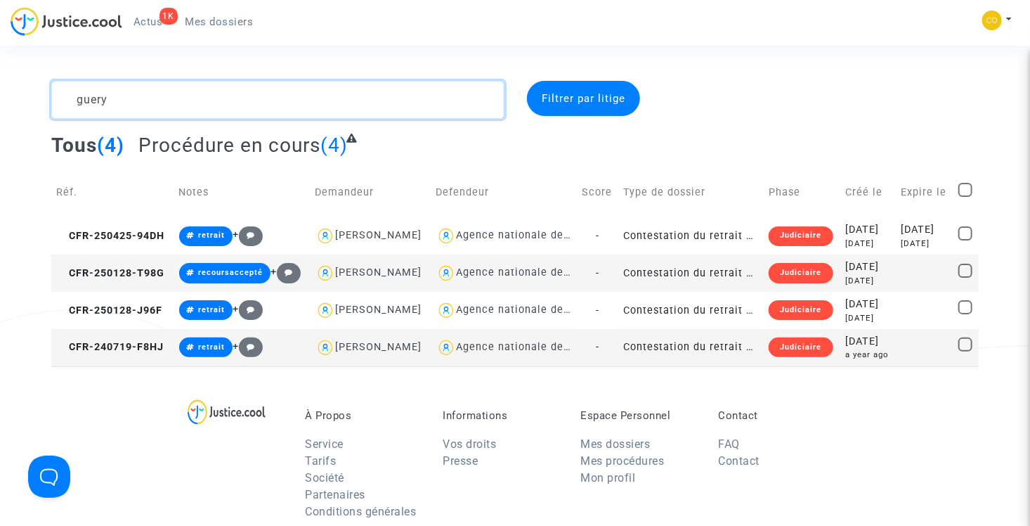
click at [141, 90] on textarea at bounding box center [277, 100] width 453 height 38
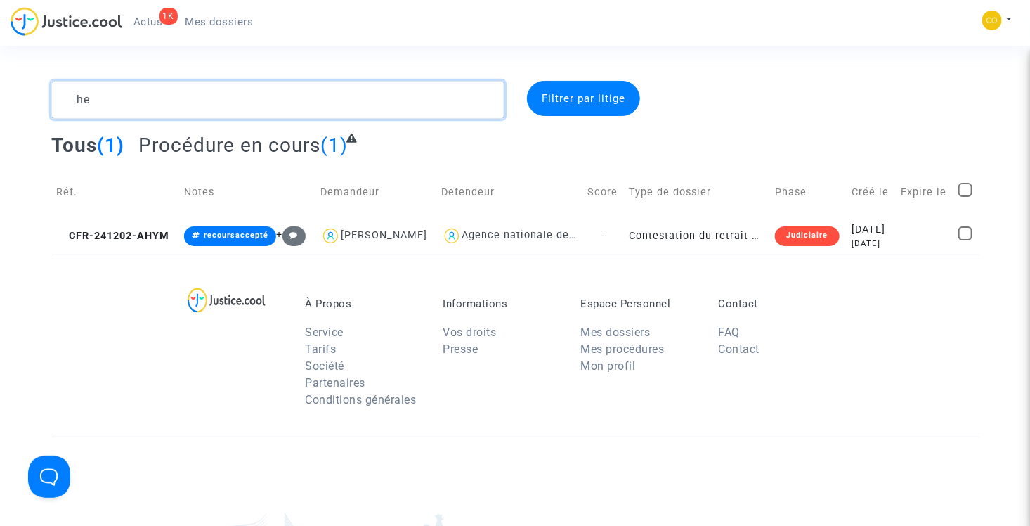
type textarea "h"
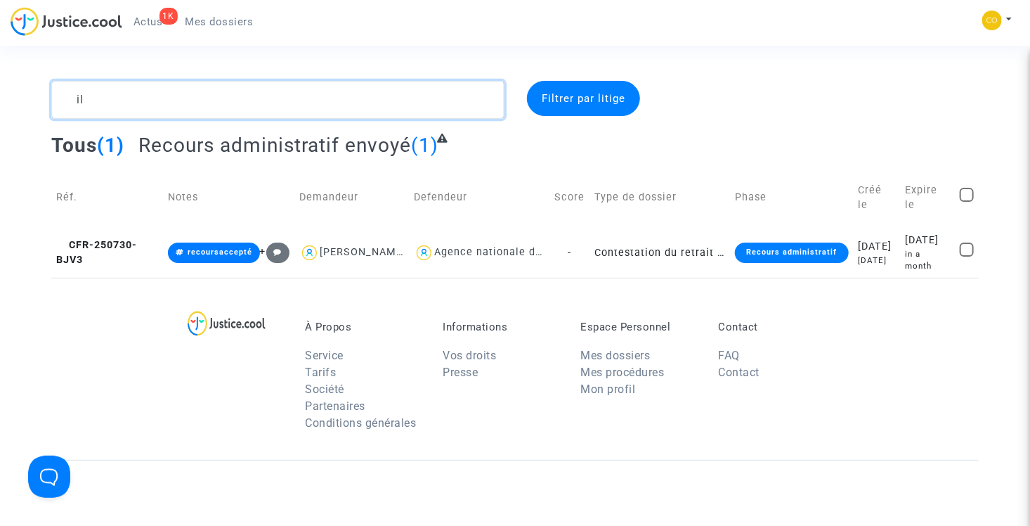
type textarea "i"
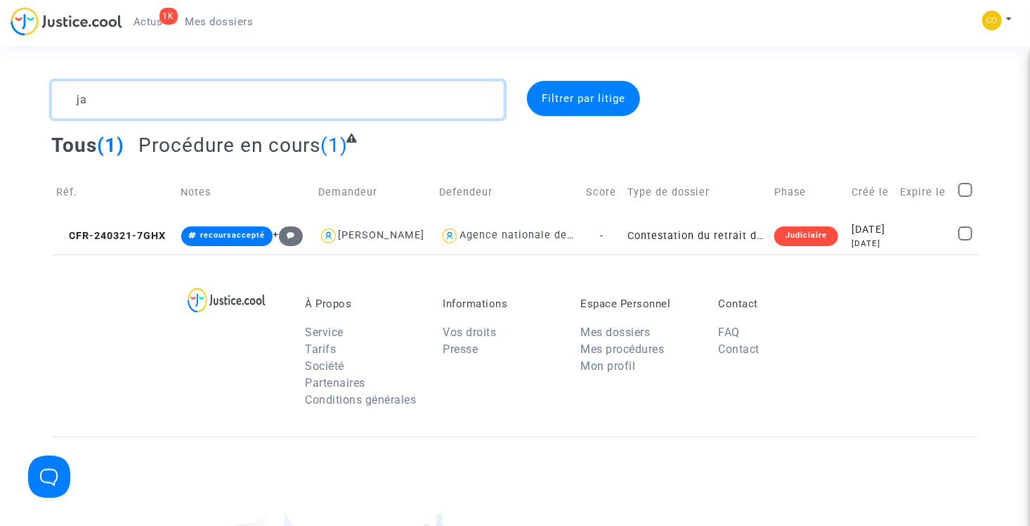
type textarea "j"
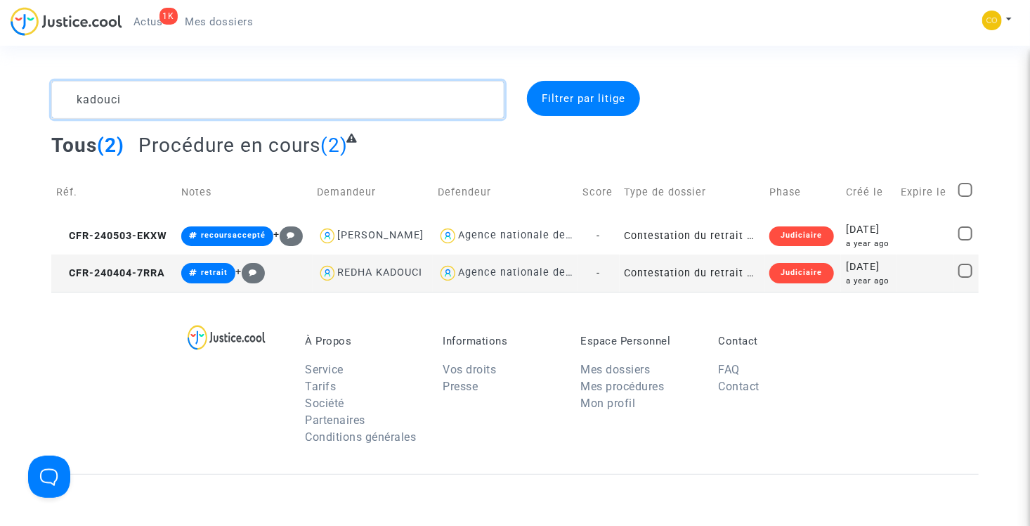
type textarea "kadouci"
click at [172, 97] on textarea at bounding box center [277, 100] width 453 height 38
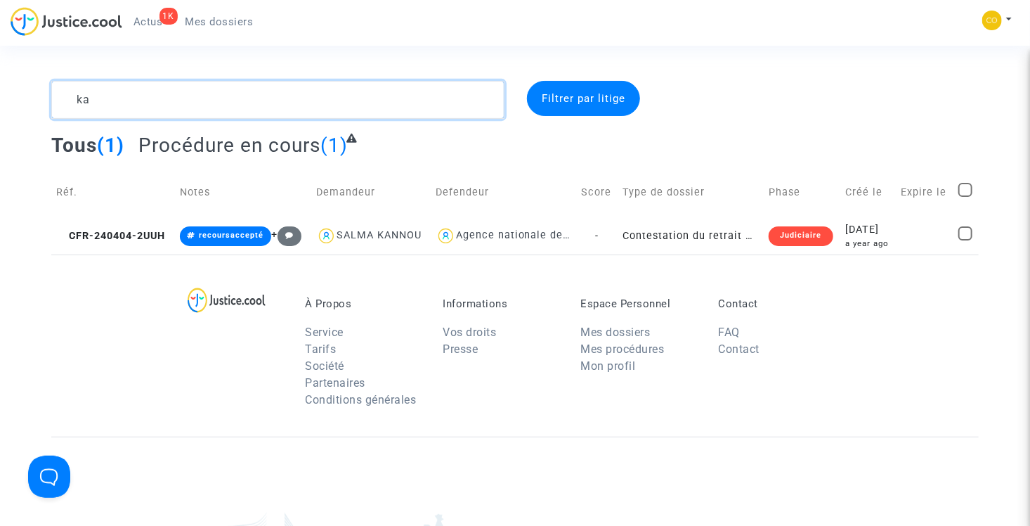
type textarea "k"
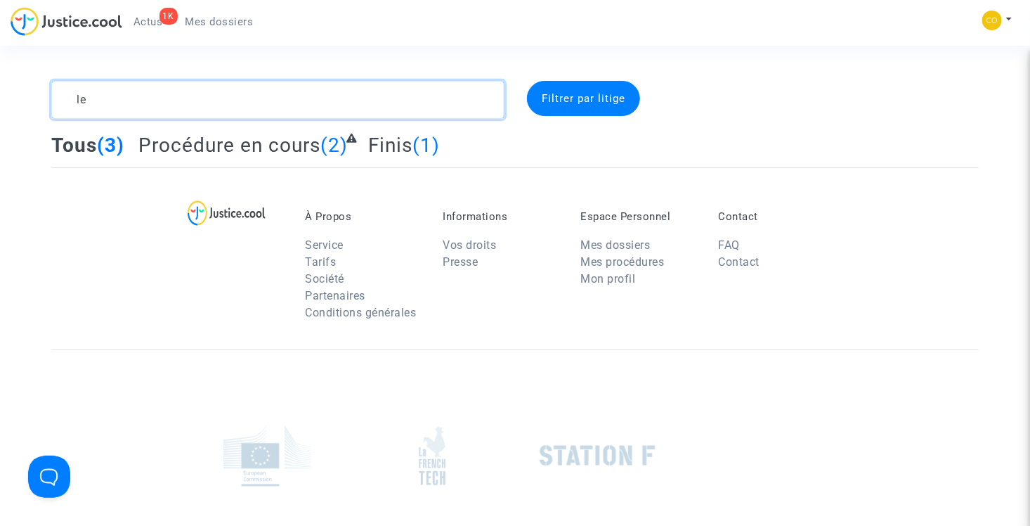
type textarea "l"
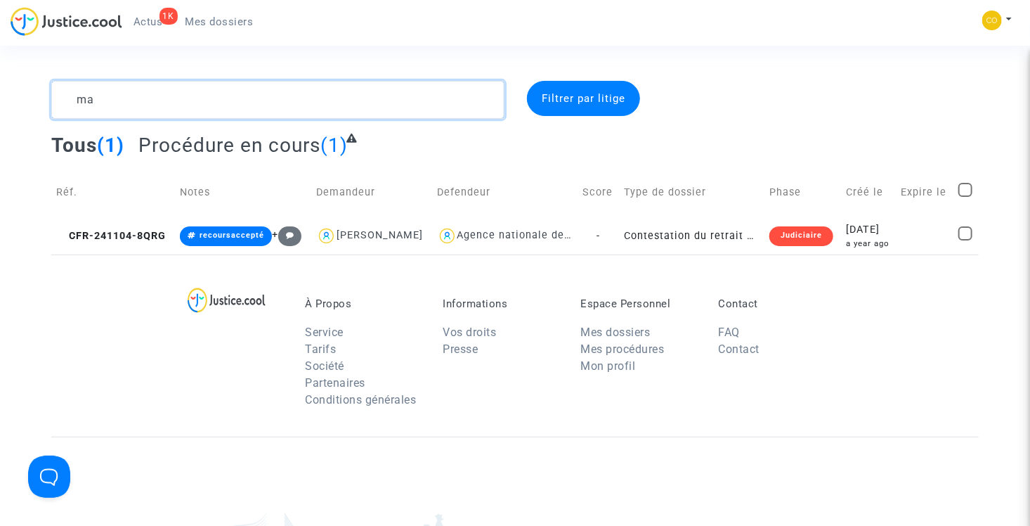
type textarea "m"
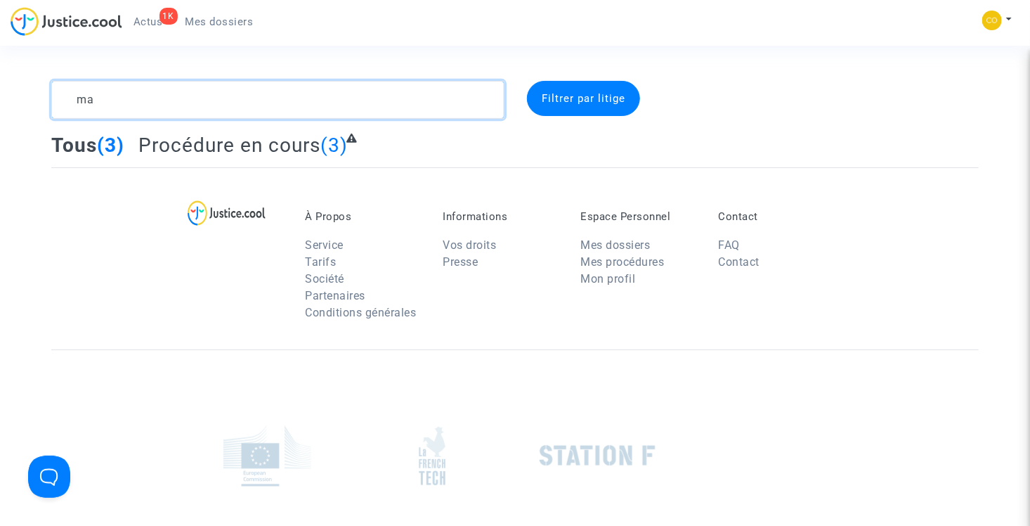
type textarea "m"
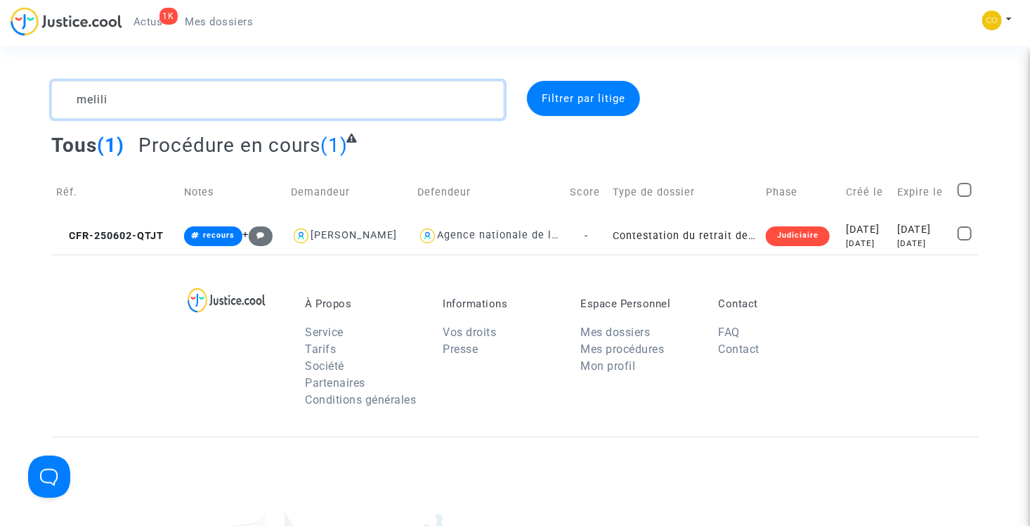
type textarea "melili"
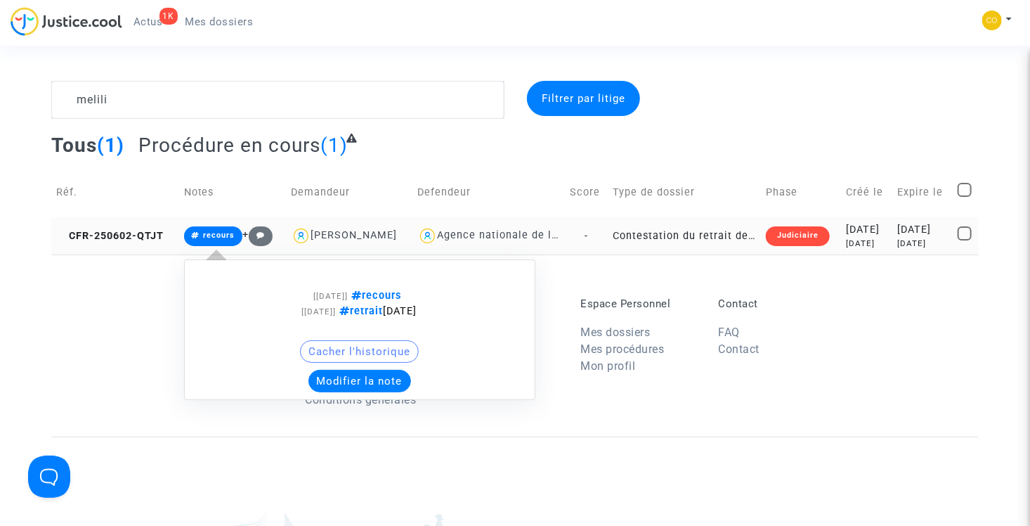
click at [207, 238] on span "recours" at bounding box center [219, 235] width 32 height 9
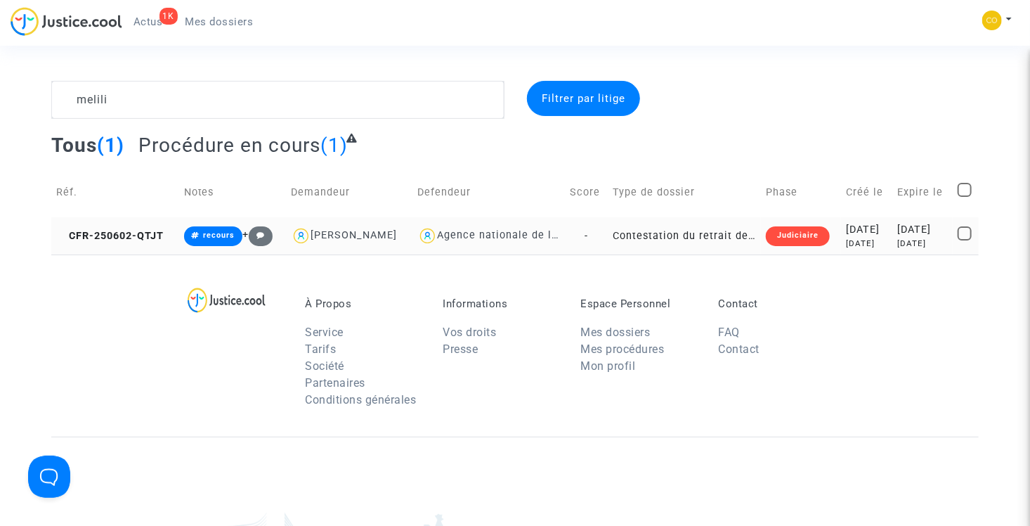
drag, startPoint x: 207, startPoint y: 238, endPoint x: 225, endPoint y: 238, distance: 17.6
click at [225, 238] on span "recours" at bounding box center [219, 235] width 32 height 9
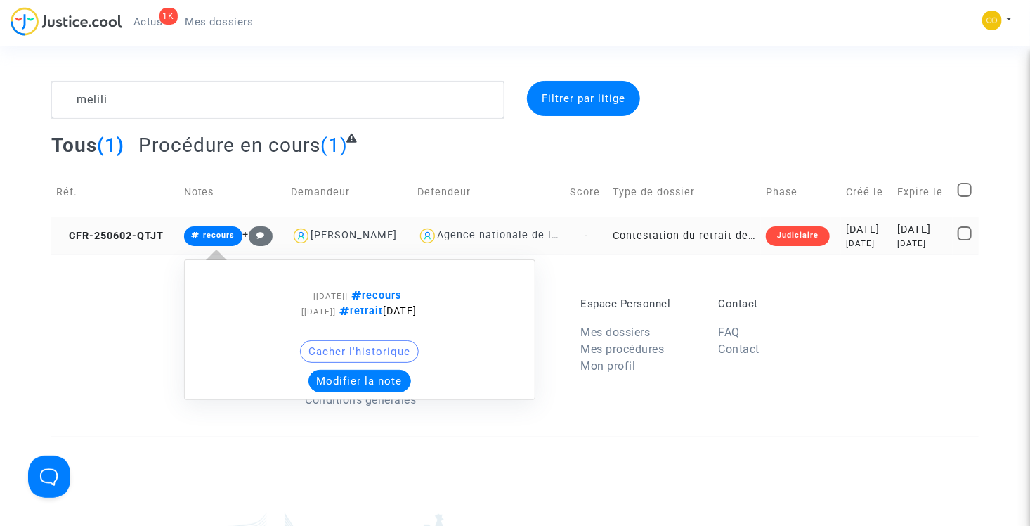
click at [361, 380] on button "Modifier la note" at bounding box center [360, 381] width 103 height 22
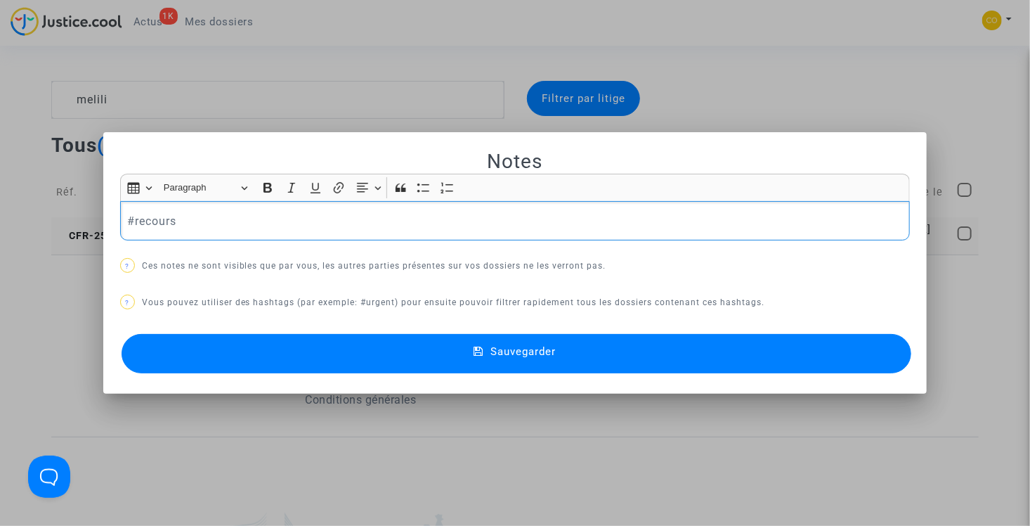
click at [203, 231] on div "#recours" at bounding box center [515, 220] width 791 height 39
click at [203, 239] on span "#recoursaccepté" at bounding box center [171, 244] width 67 height 20
click at [507, 352] on span "Sauvegarder" at bounding box center [523, 351] width 65 height 13
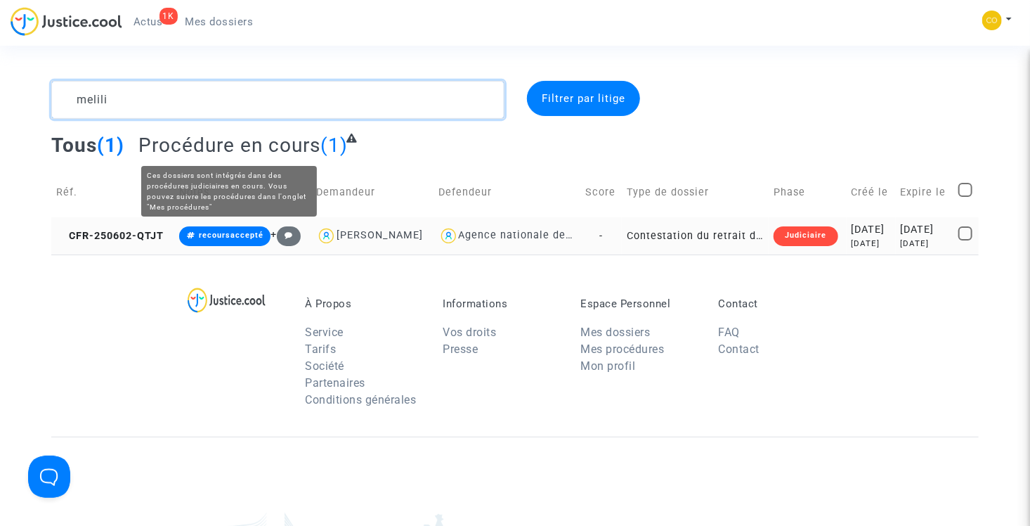
click at [210, 108] on textarea at bounding box center [277, 100] width 453 height 38
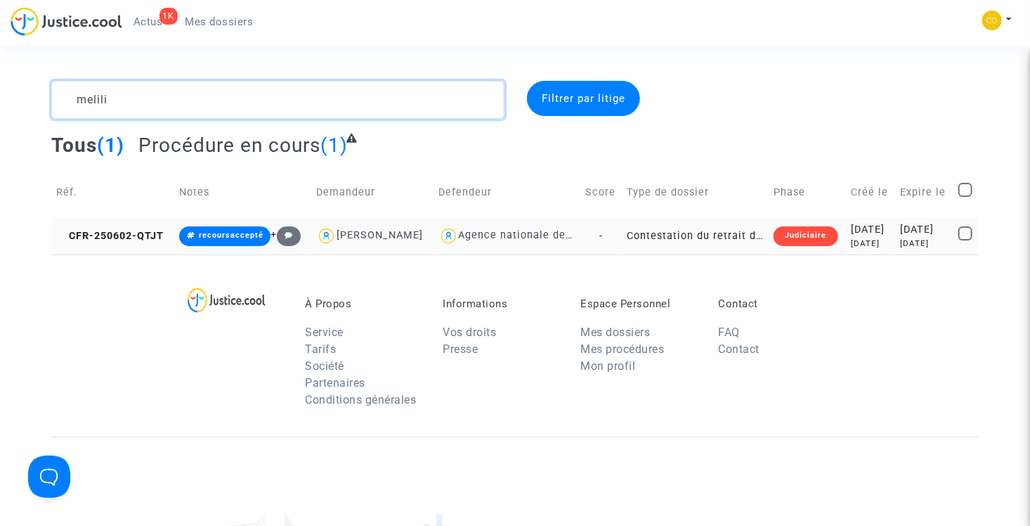
click at [210, 108] on textarea at bounding box center [277, 100] width 453 height 38
type textarea "m"
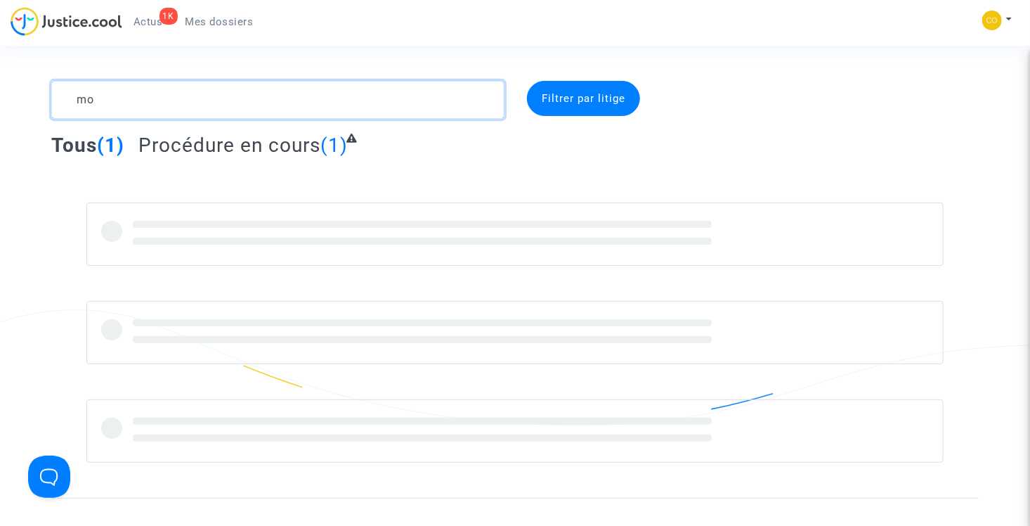
type textarea "m"
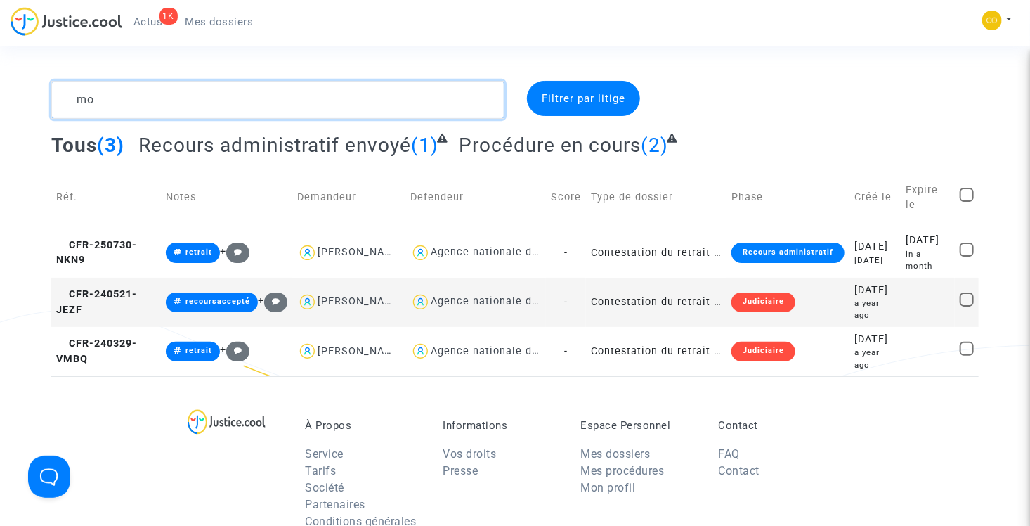
type textarea "m"
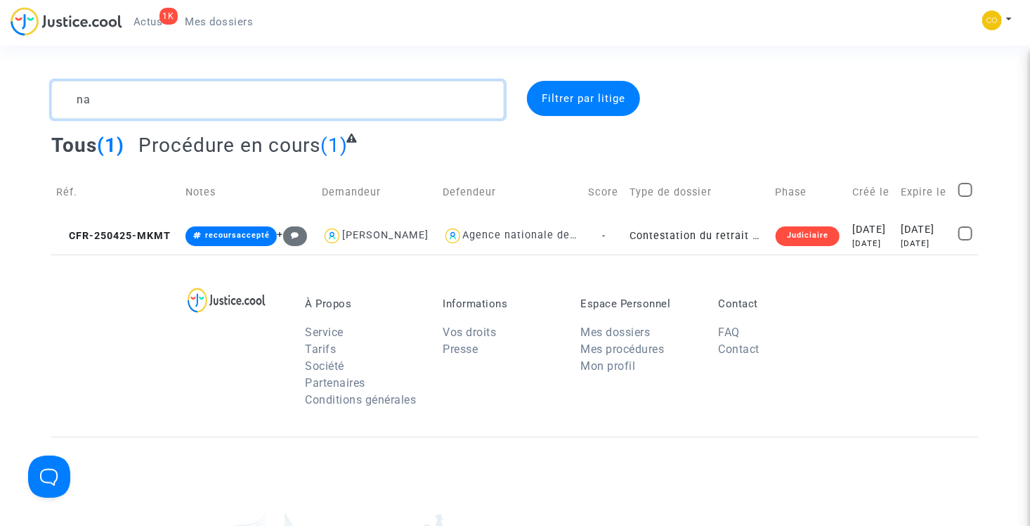
type textarea "n"
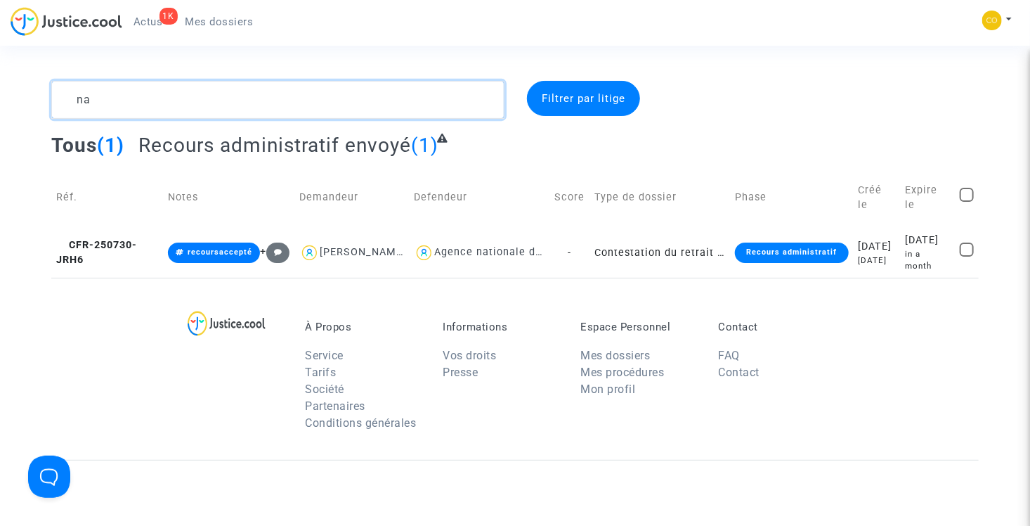
type textarea "n"
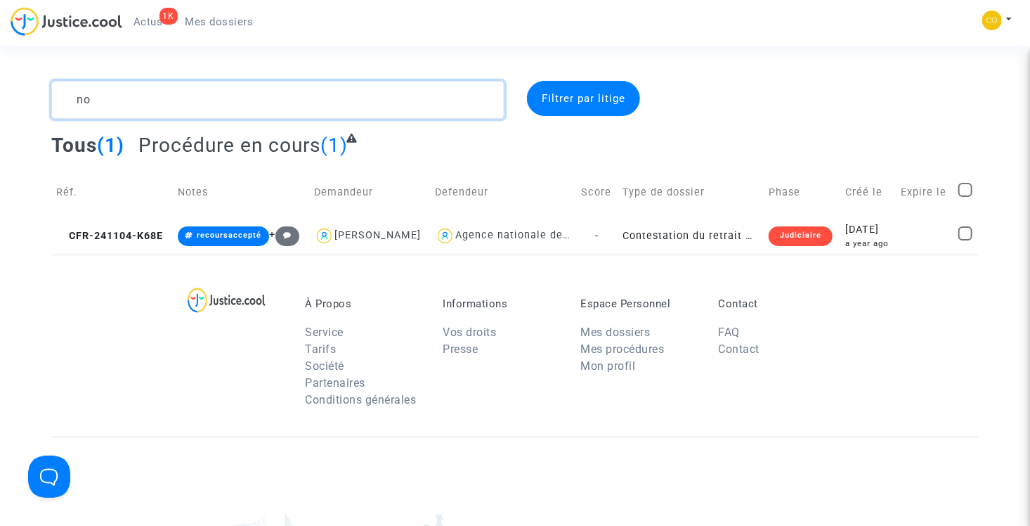
type textarea "n"
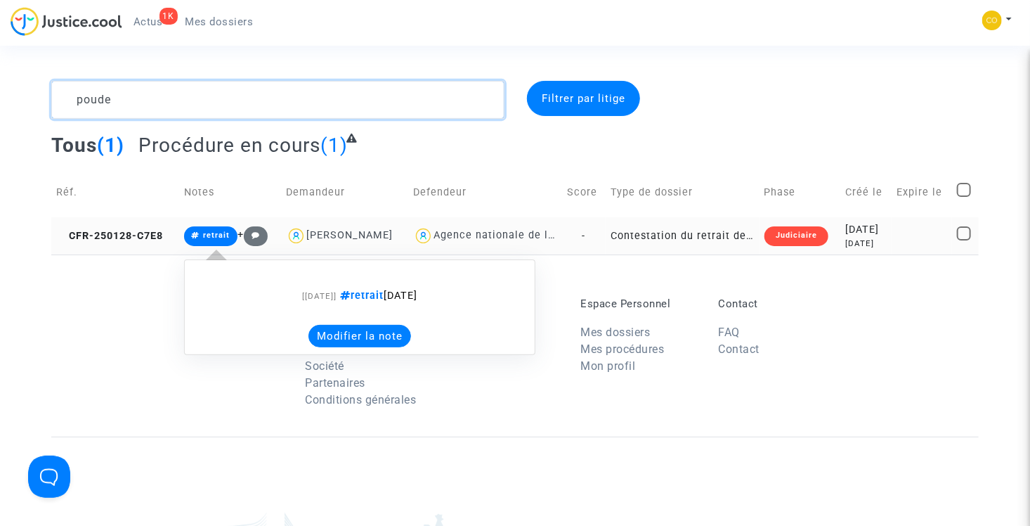
type textarea "poude"
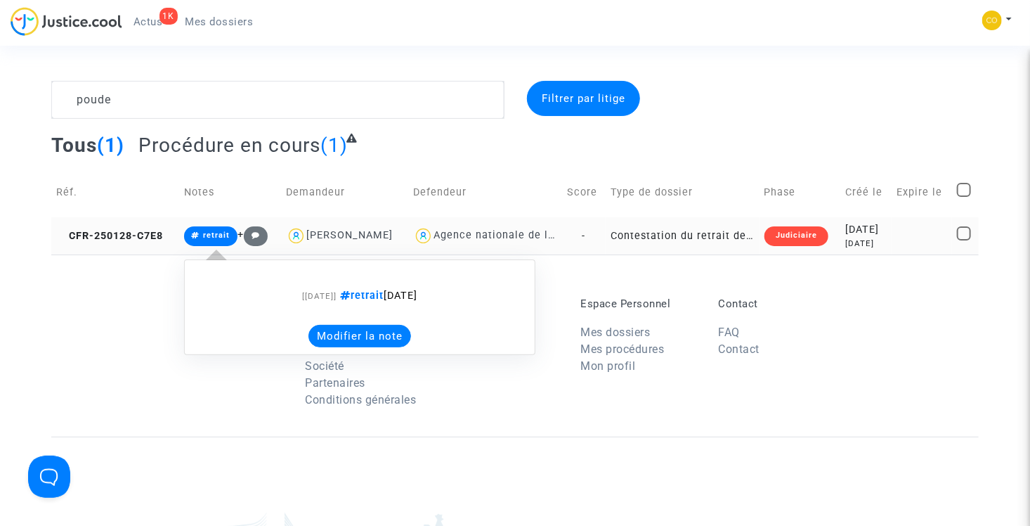
click at [209, 235] on span "retrait" at bounding box center [216, 235] width 27 height 9
click at [356, 335] on button "Modifier la note" at bounding box center [360, 336] width 103 height 22
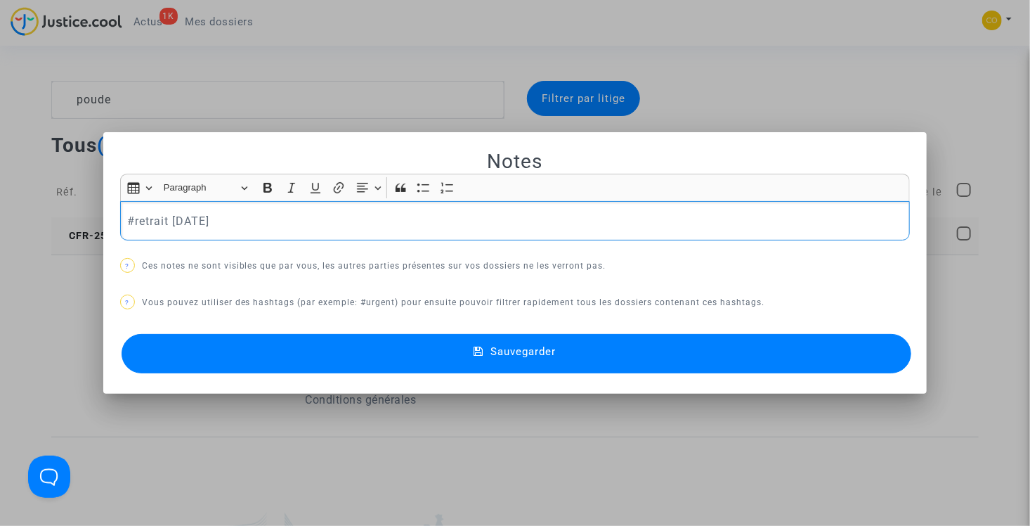
drag, startPoint x: 241, startPoint y: 221, endPoint x: 133, endPoint y: 231, distance: 108.6
click at [133, 231] on div "#retrait [DATE]" at bounding box center [515, 220] width 791 height 39
click at [157, 246] on span "#recoursaccepté" at bounding box center [171, 244] width 67 height 20
click at [434, 363] on button "Sauvegarder" at bounding box center [517, 353] width 791 height 39
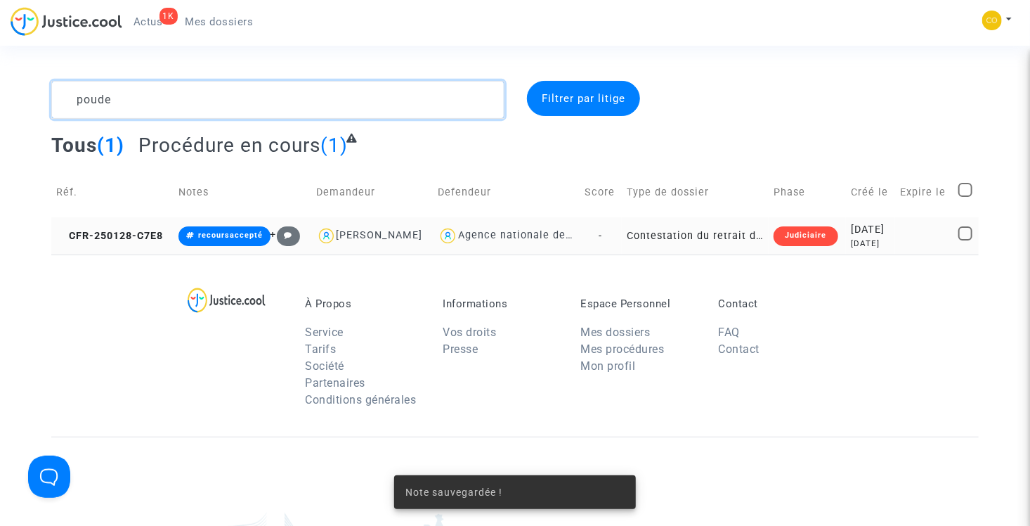
click at [198, 98] on textarea at bounding box center [277, 100] width 453 height 38
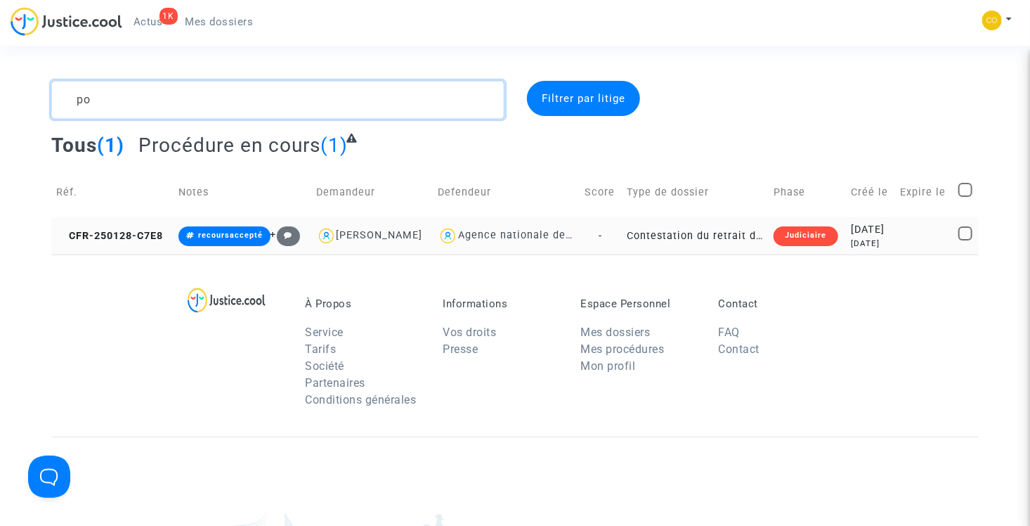
type textarea "p"
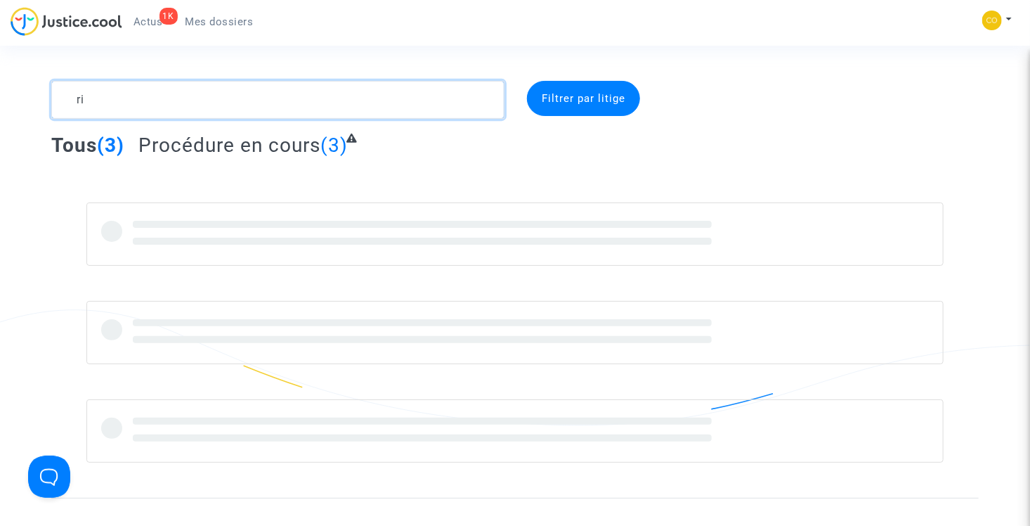
type textarea "r"
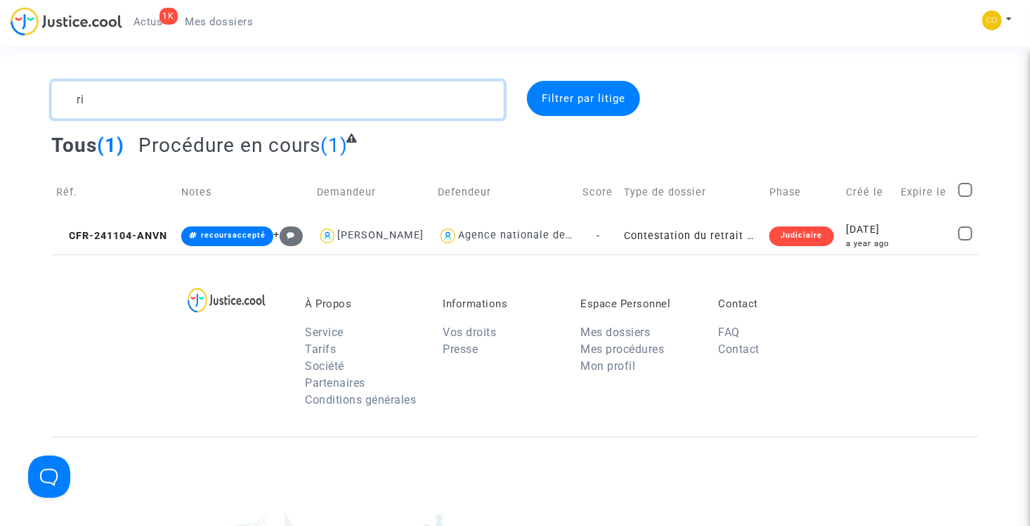
type textarea "r"
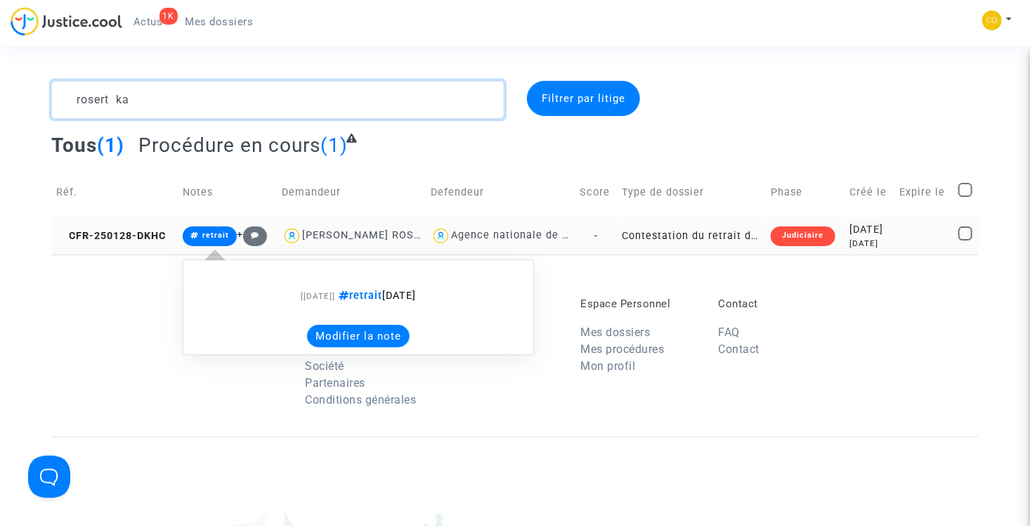
type textarea "rosert ka"
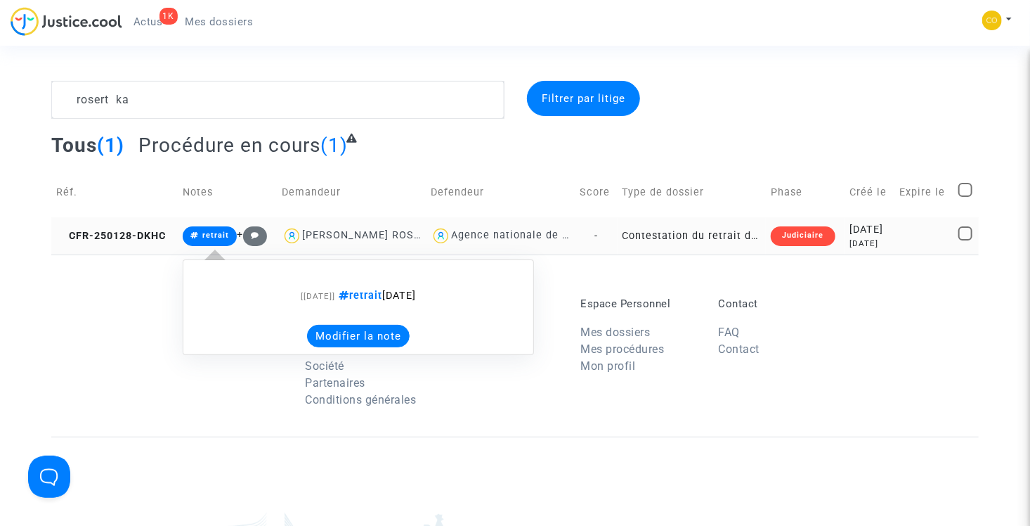
click at [341, 334] on button "Modifier la note" at bounding box center [358, 336] width 103 height 22
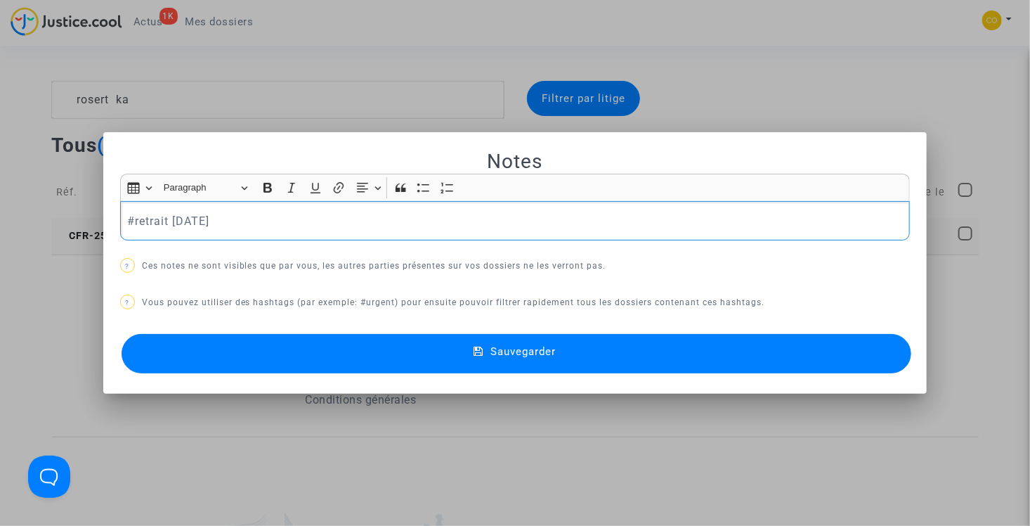
click at [234, 208] on div "#retrait [DATE]" at bounding box center [515, 220] width 791 height 39
drag, startPoint x: 219, startPoint y: 221, endPoint x: 129, endPoint y: 217, distance: 89.4
click at [129, 217] on p "#retrait [DATE]" at bounding box center [515, 221] width 776 height 18
click at [166, 240] on span "#recoursaccepté" at bounding box center [171, 244] width 67 height 20
click at [455, 357] on button "Sauvegarder" at bounding box center [517, 353] width 791 height 39
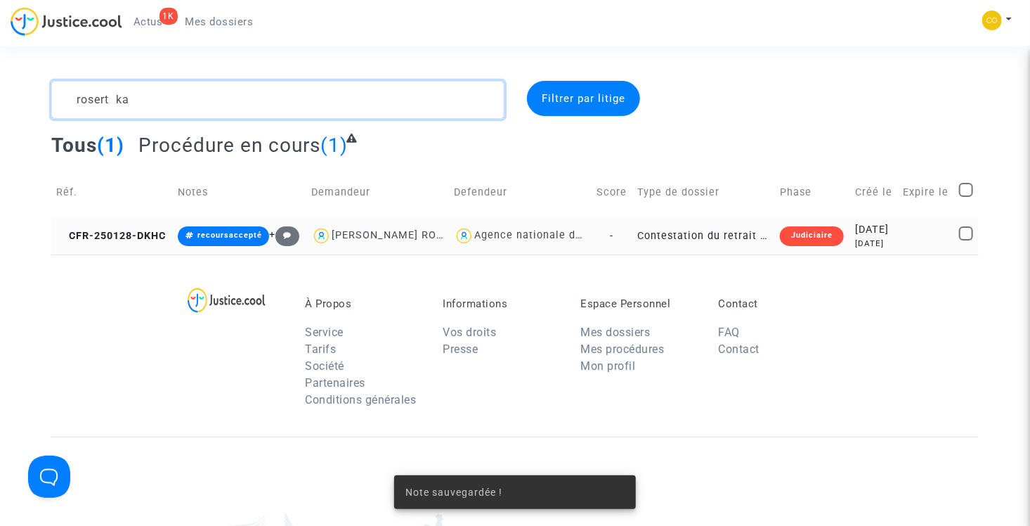
click at [176, 103] on textarea at bounding box center [277, 100] width 453 height 38
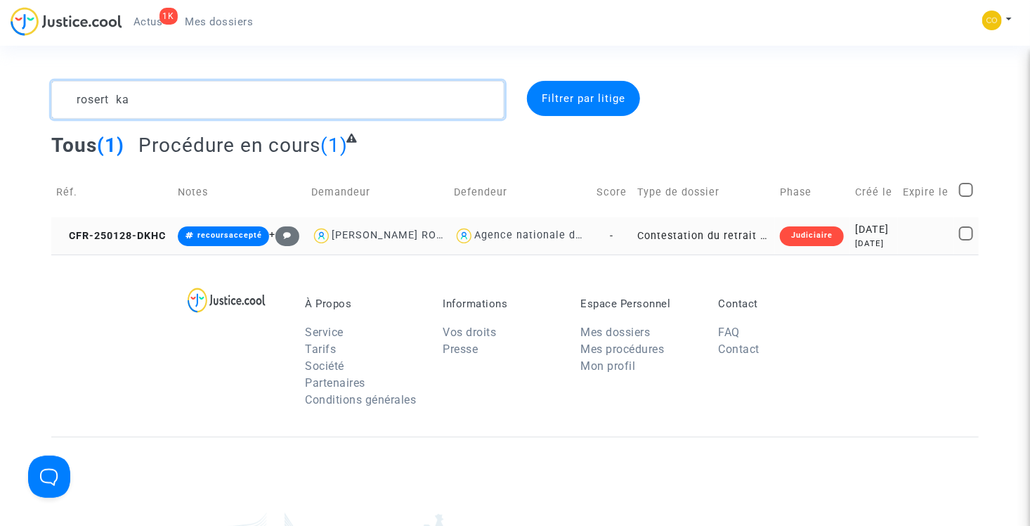
drag, startPoint x: 176, startPoint y: 103, endPoint x: 50, endPoint y: 101, distance: 126.5
click at [50, 101] on div "rosert ka" at bounding box center [278, 100] width 474 height 38
type textarea "r"
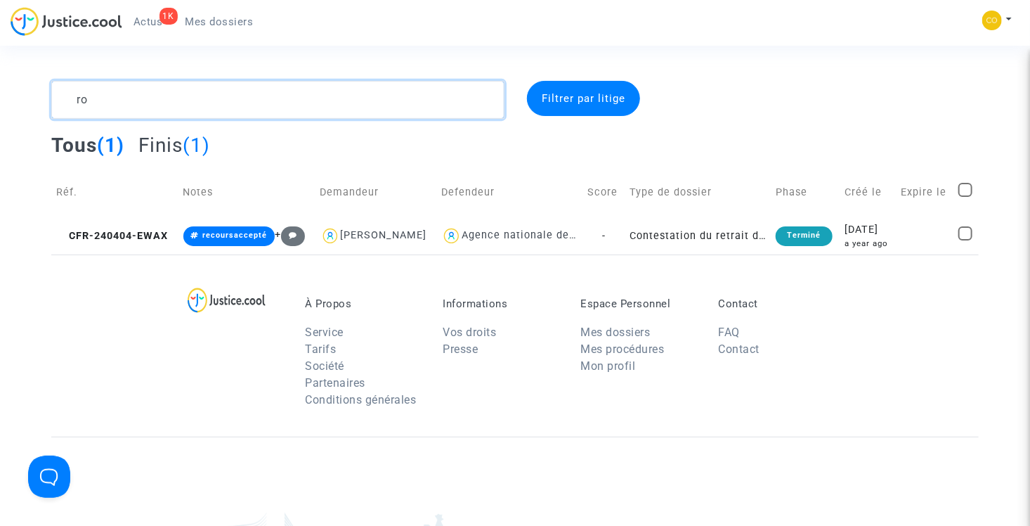
type textarea "r"
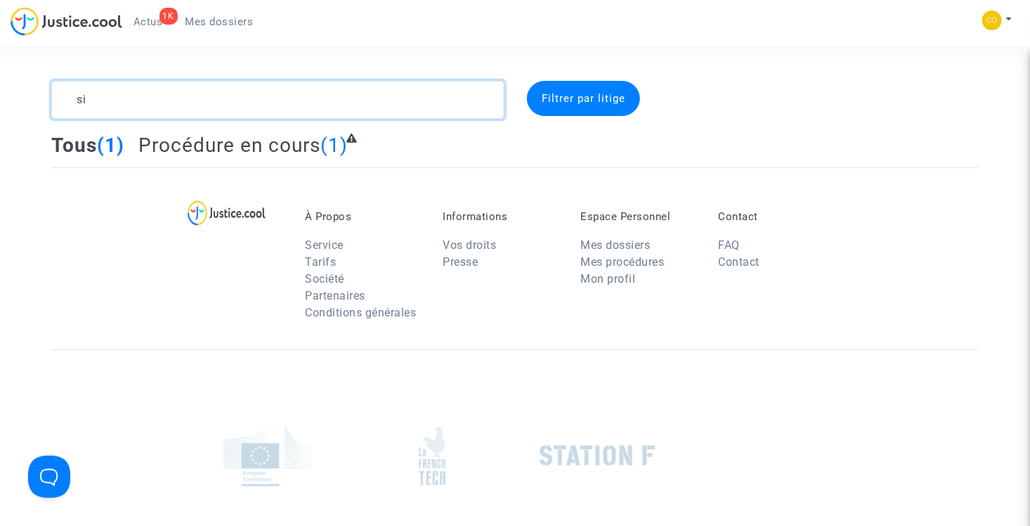
type textarea "s"
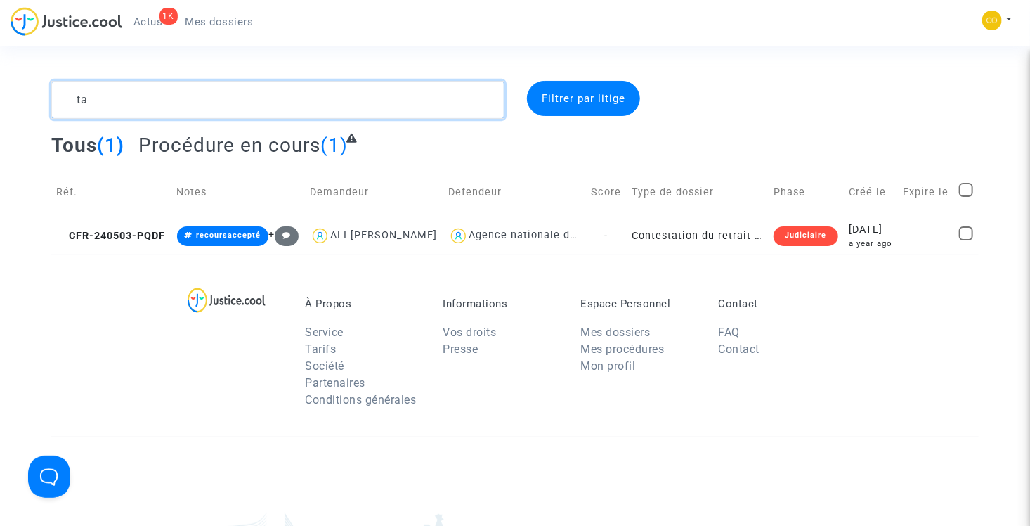
type textarea "t"
type textarea "v"
type textarea "w"
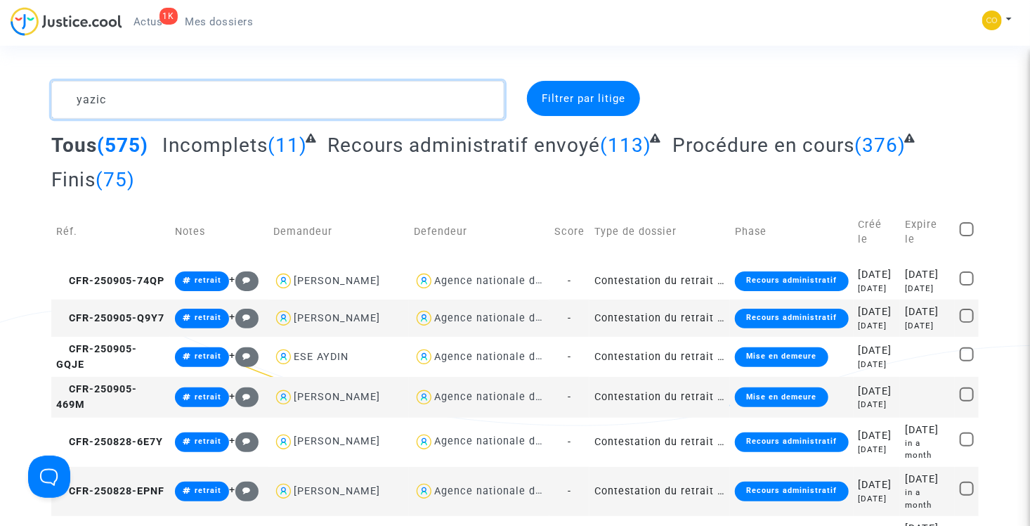
type textarea "yazici"
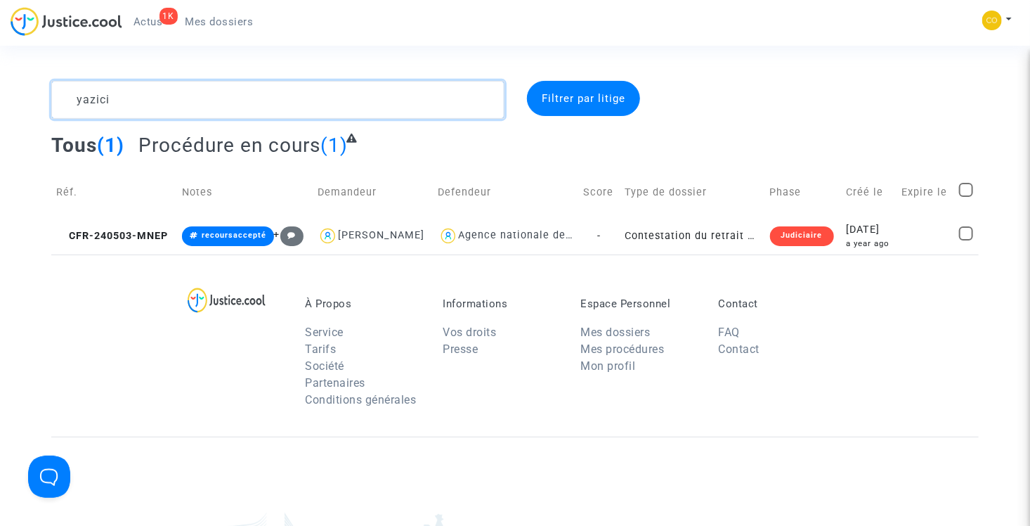
drag, startPoint x: 178, startPoint y: 117, endPoint x: 49, endPoint y: 110, distance: 128.8
click at [49, 110] on div "yazici" at bounding box center [278, 100] width 474 height 38
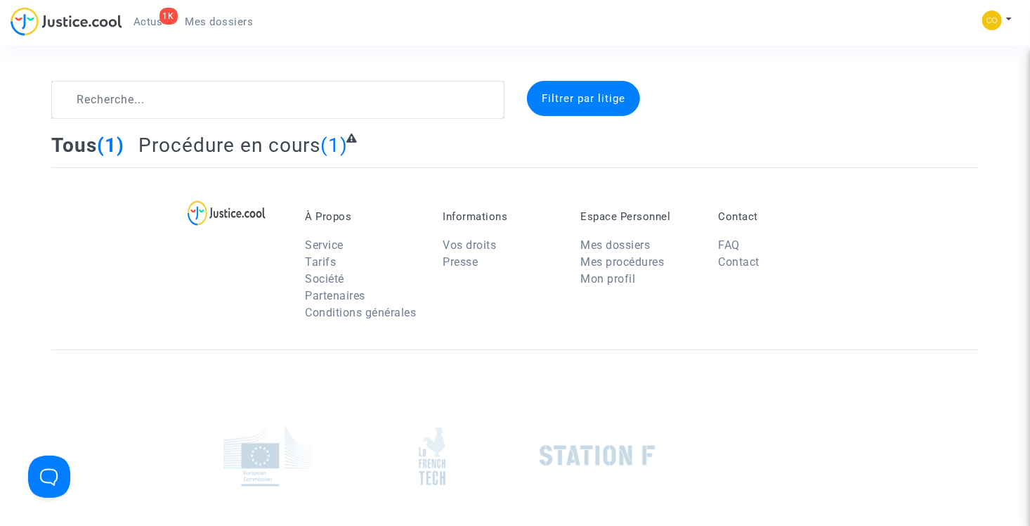
click at [813, 72] on section "Filtrer par litige Tous (1) Procédure en cours (1) À Propos Service Tarifs Soci…" at bounding box center [515, 344] width 1030 height 689
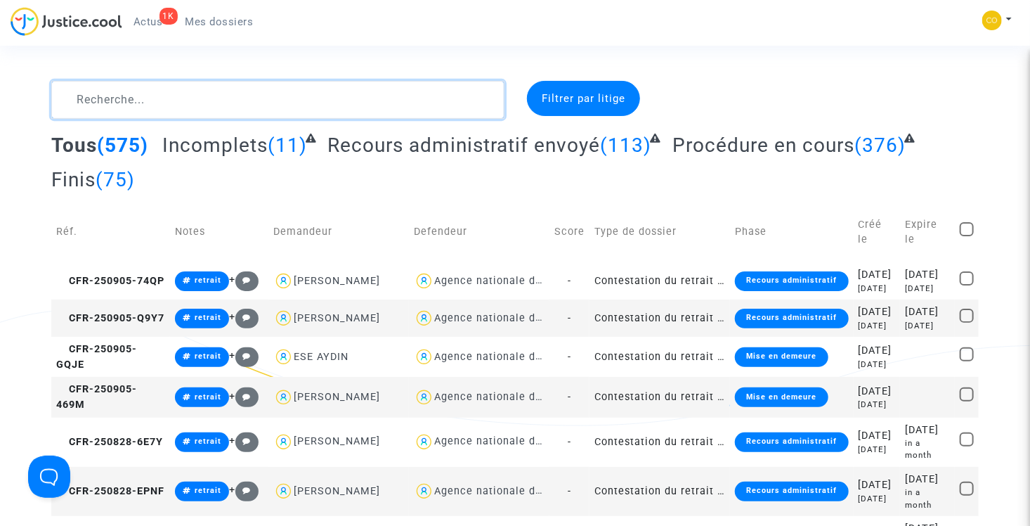
click at [189, 99] on textarea at bounding box center [277, 100] width 453 height 38
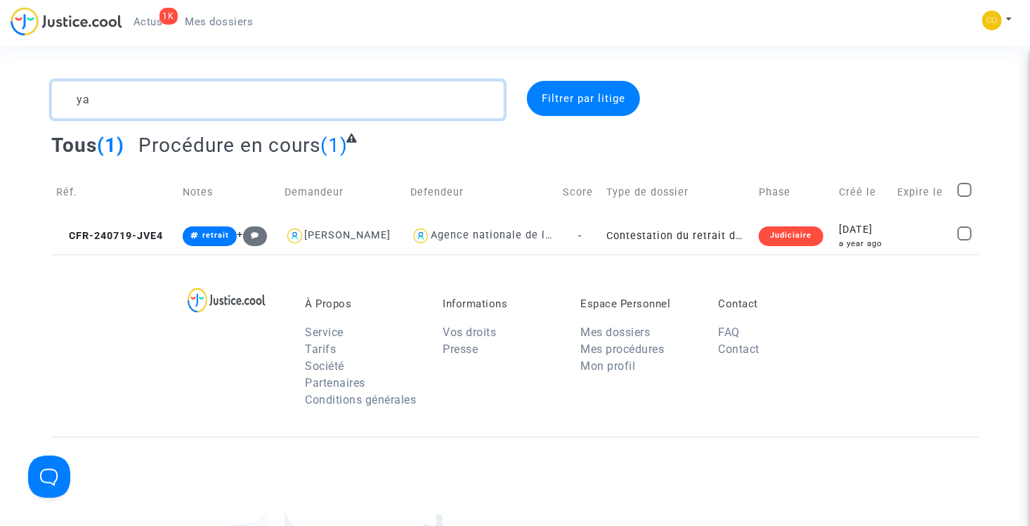
type textarea "y"
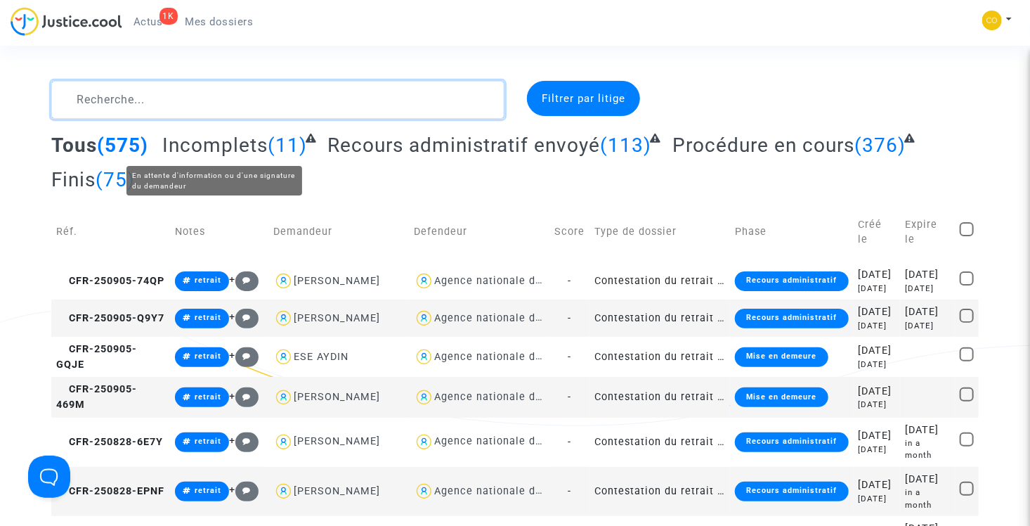
click at [138, 112] on textarea at bounding box center [277, 100] width 453 height 38
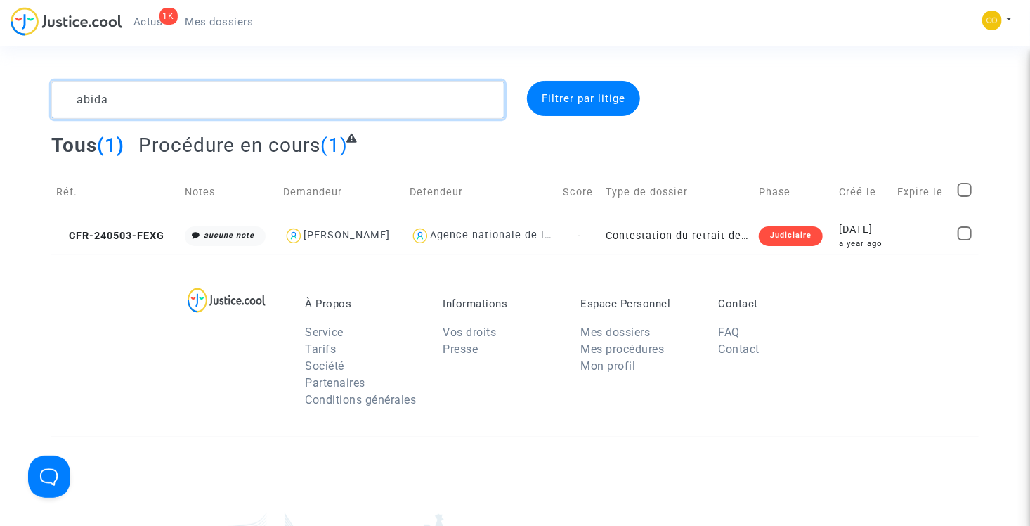
type textarea "abida"
